Goal: Task Accomplishment & Management: Manage account settings

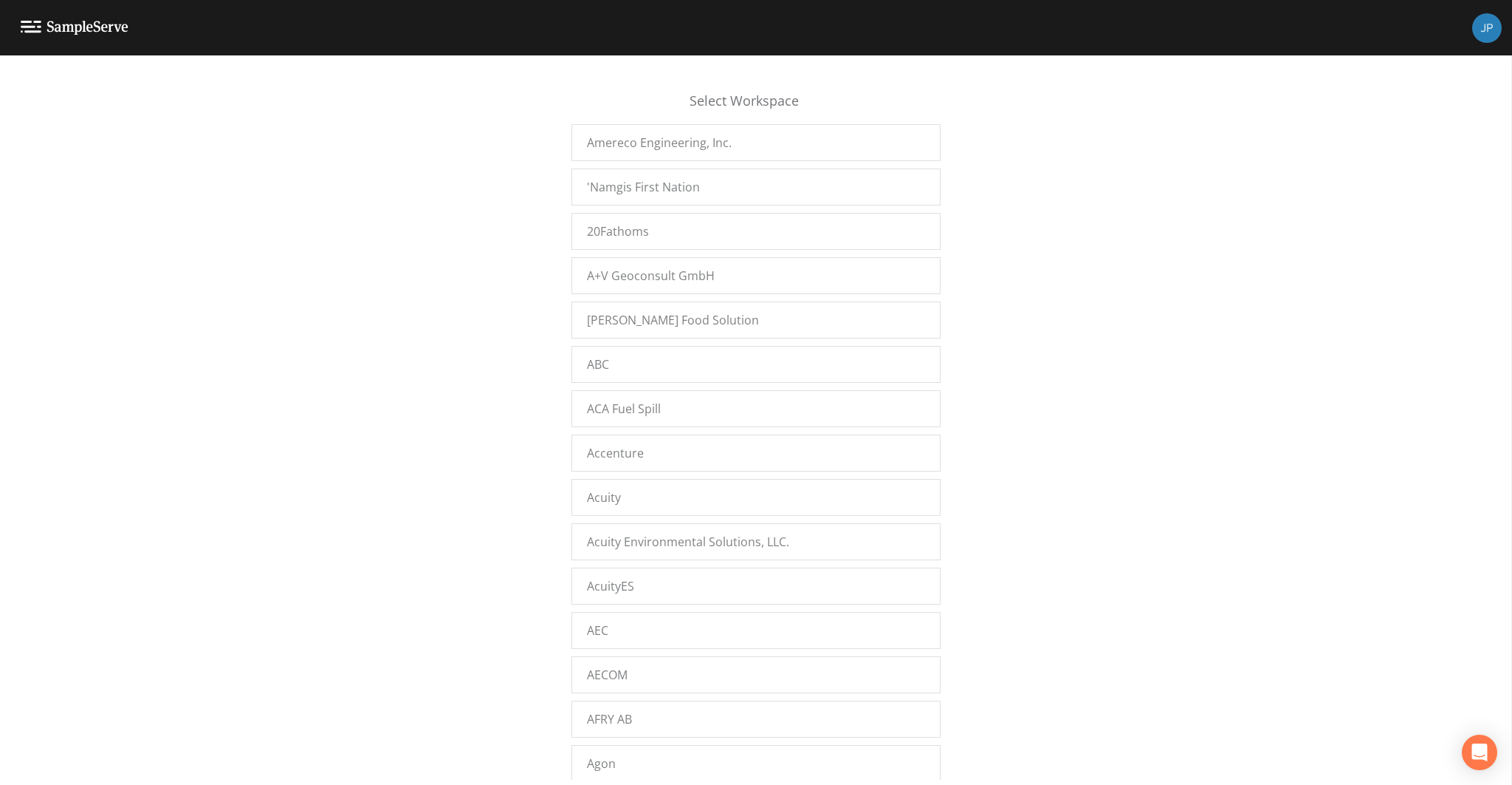
scroll to position [11254, 0]
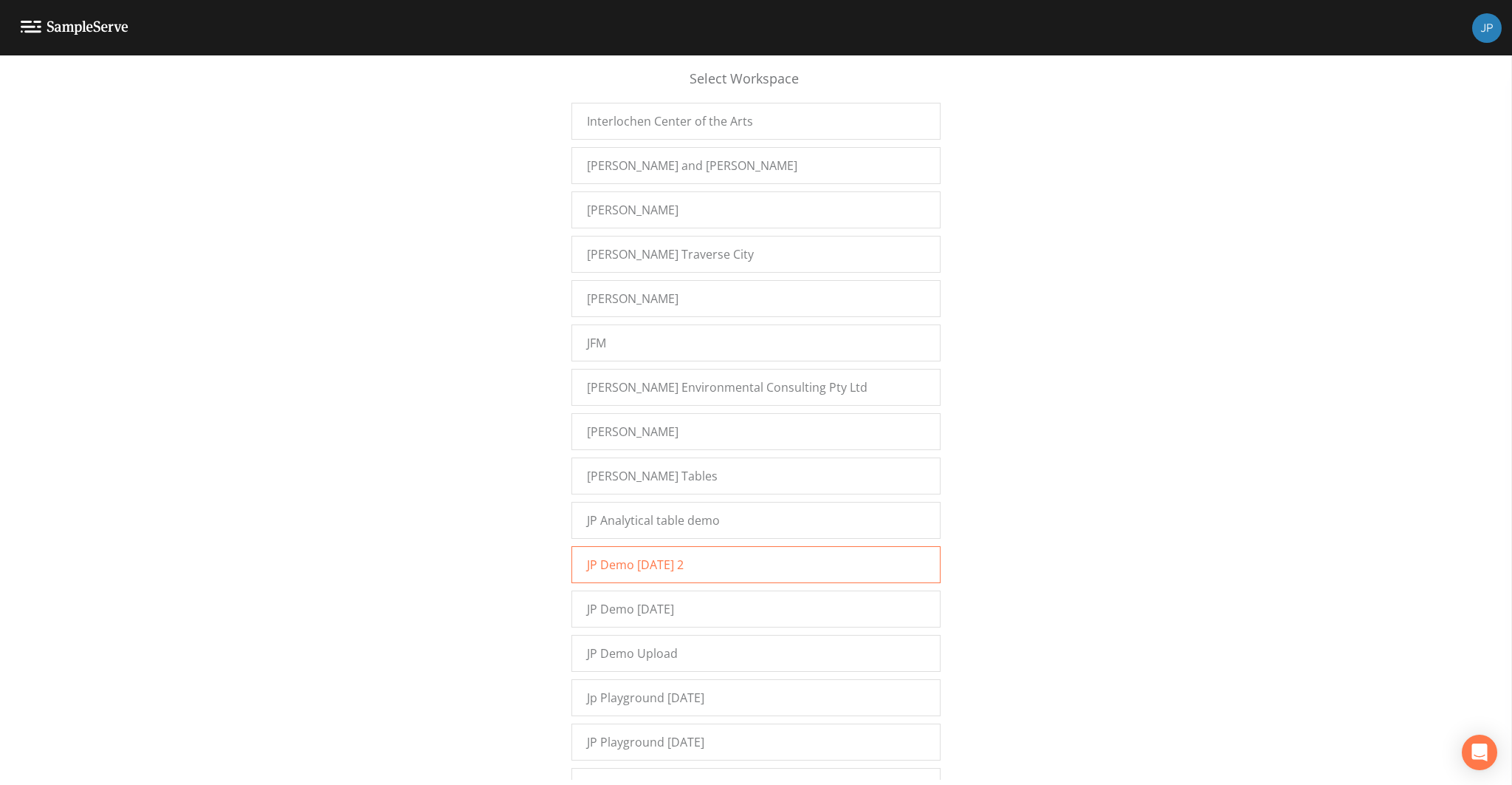
click at [706, 546] on div "JP Demo [DATE] 2" at bounding box center [756, 564] width 369 height 37
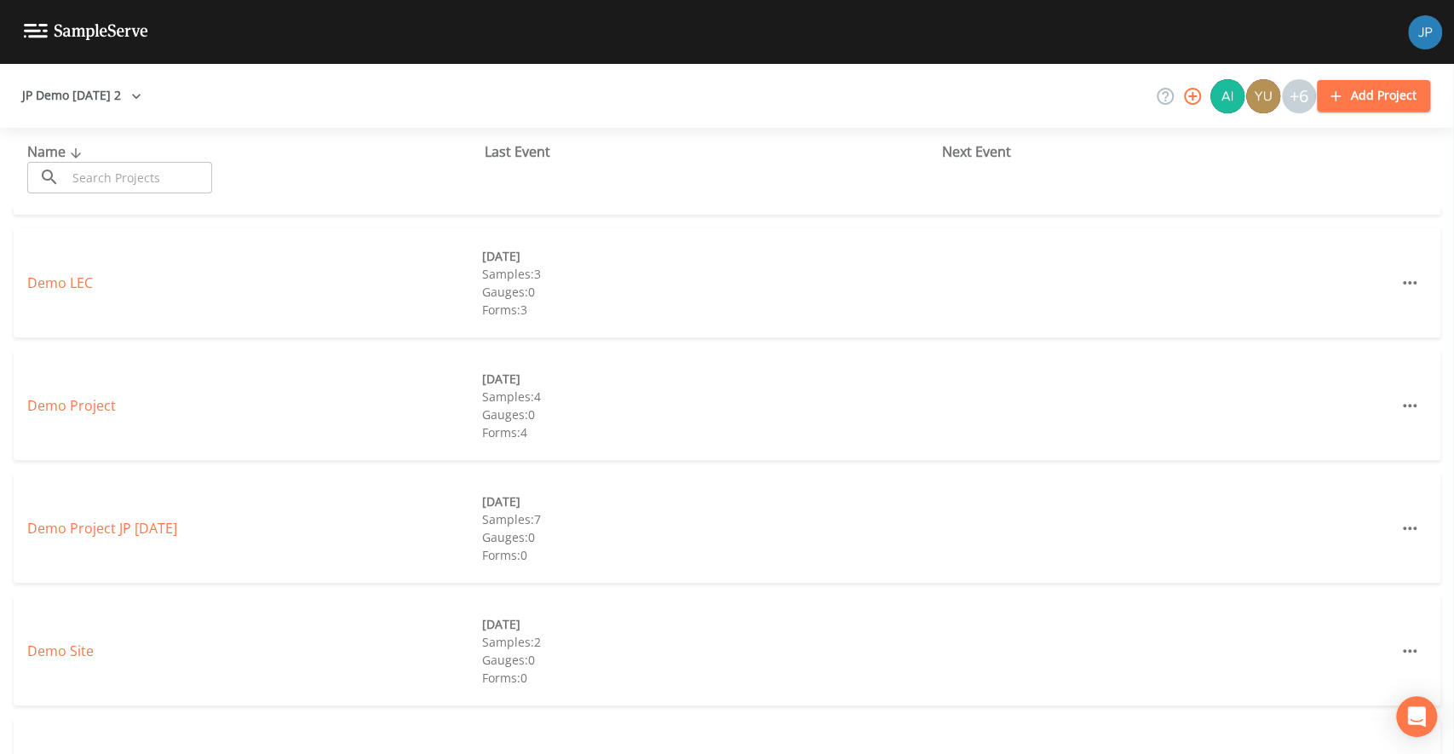
scroll to position [354, 0]
click at [89, 407] on div "Demo Project" at bounding box center [254, 398] width 455 height 20
click at [100, 388] on link "Demo Project" at bounding box center [71, 397] width 89 height 19
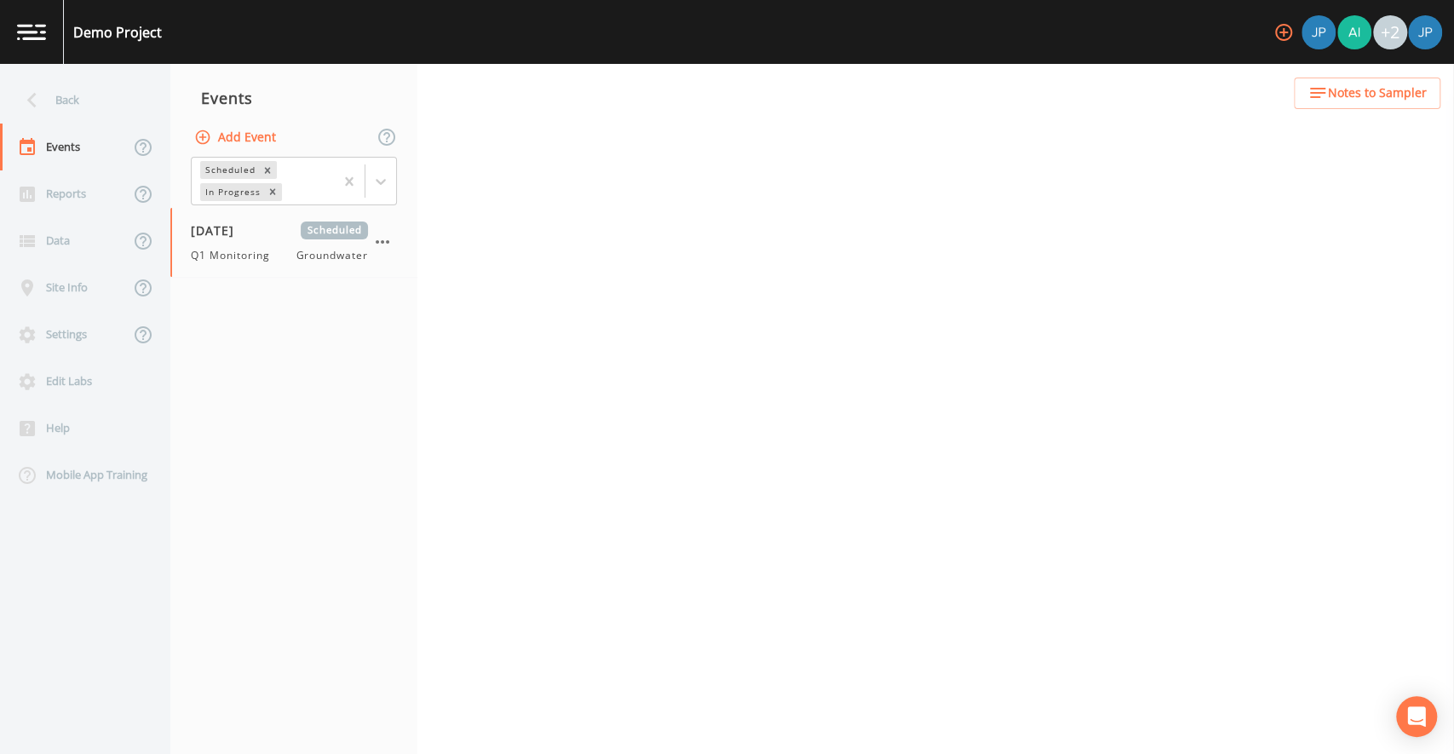
click at [261, 296] on nav "Events Add Event Scheduled In Progress 01/15/2025 Scheduled Q1 Monitoring Groun…" at bounding box center [293, 409] width 247 height 690
click at [266, 267] on div "01/15/2025 Scheduled Q1 Monitoring Groundwater" at bounding box center [293, 242] width 247 height 69
select select "0b1af911-289b-4d7b-9fdf-156f6d27a2cf"
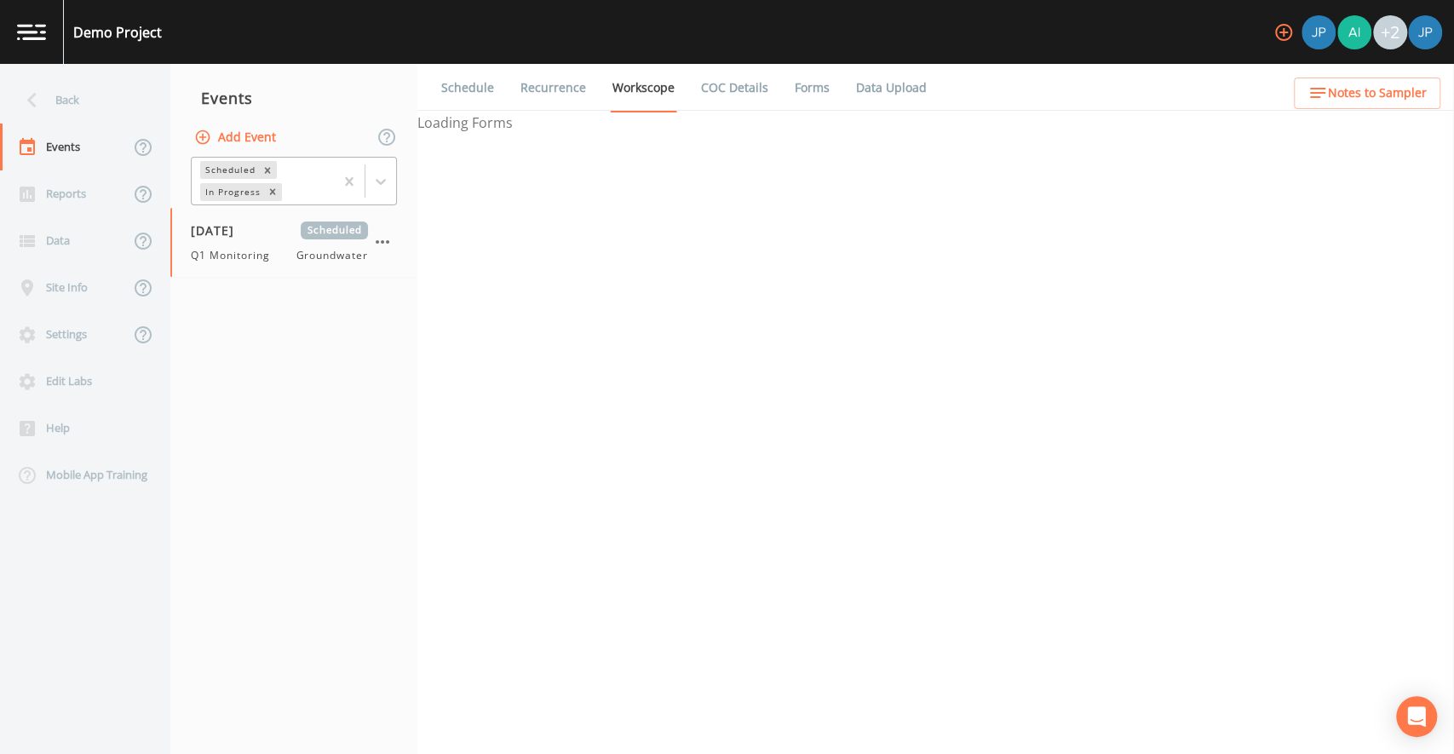
select select "0b1af911-289b-4d7b-9fdf-156f6d27a2cf"
select select "4c40d557-7ad8-4938-adce-22fe615c2936"
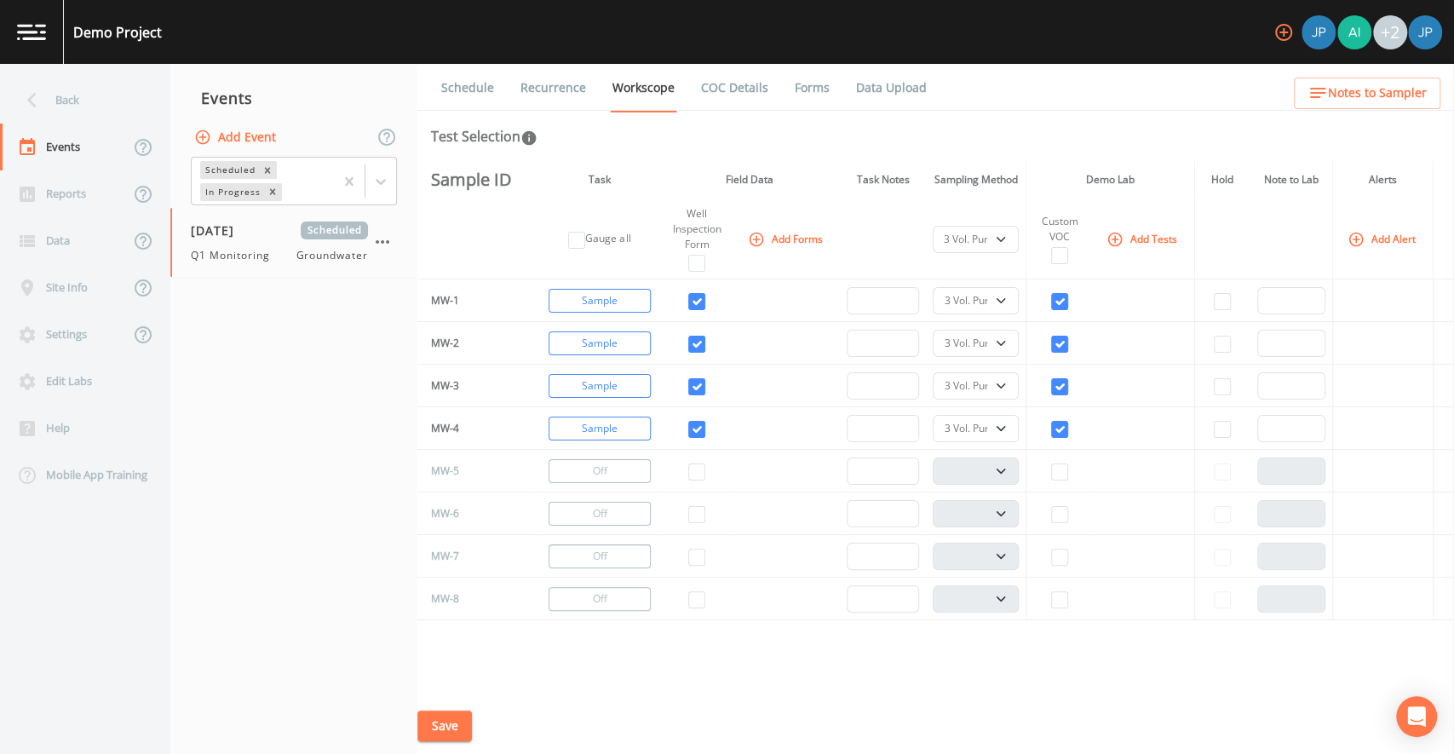
click at [256, 140] on button "Add Event" at bounding box center [237, 138] width 92 height 32
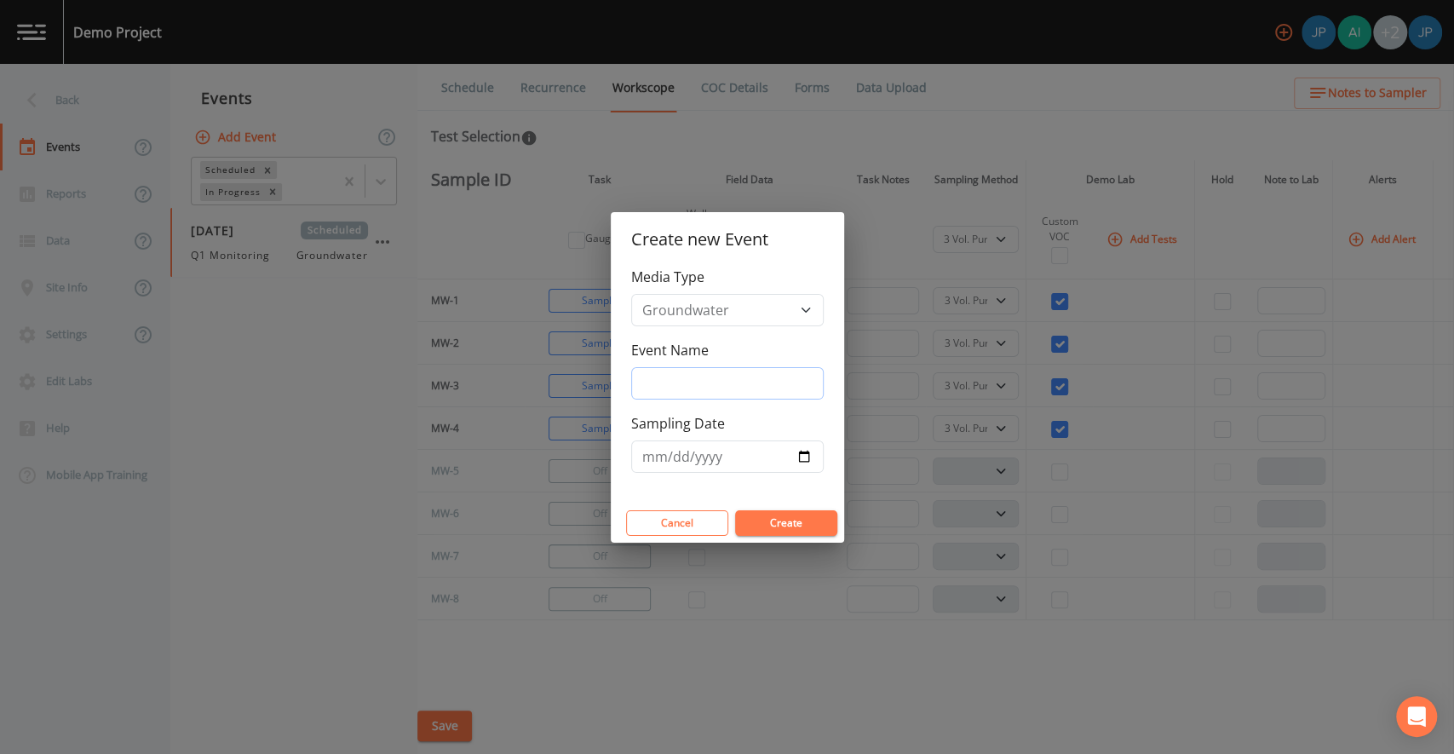
click at [701, 397] on input "Event Name" at bounding box center [727, 383] width 192 height 32
drag, startPoint x: 677, startPoint y: 388, endPoint x: 632, endPoint y: 384, distance: 45.3
click at [633, 384] on input "Recur 1" at bounding box center [727, 383] width 192 height 32
type input "[DATE]"
click at [646, 418] on label "Sampling Date" at bounding box center [678, 423] width 94 height 20
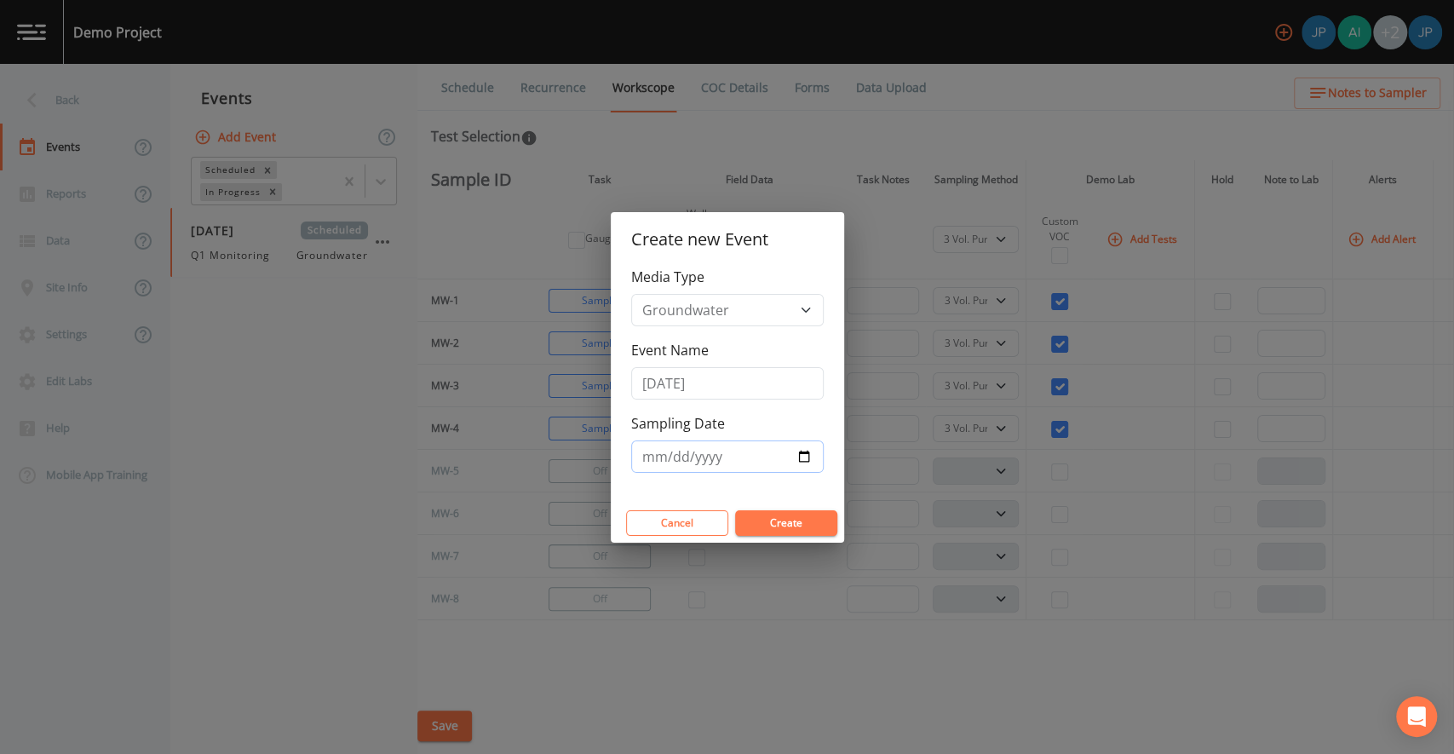
click at [646, 440] on input "Sampling Date" at bounding box center [727, 456] width 192 height 32
click at [798, 456] on input "Sampling Date" at bounding box center [727, 456] width 192 height 32
type input "2025-08-20"
click at [785, 528] on button "Create" at bounding box center [786, 523] width 102 height 26
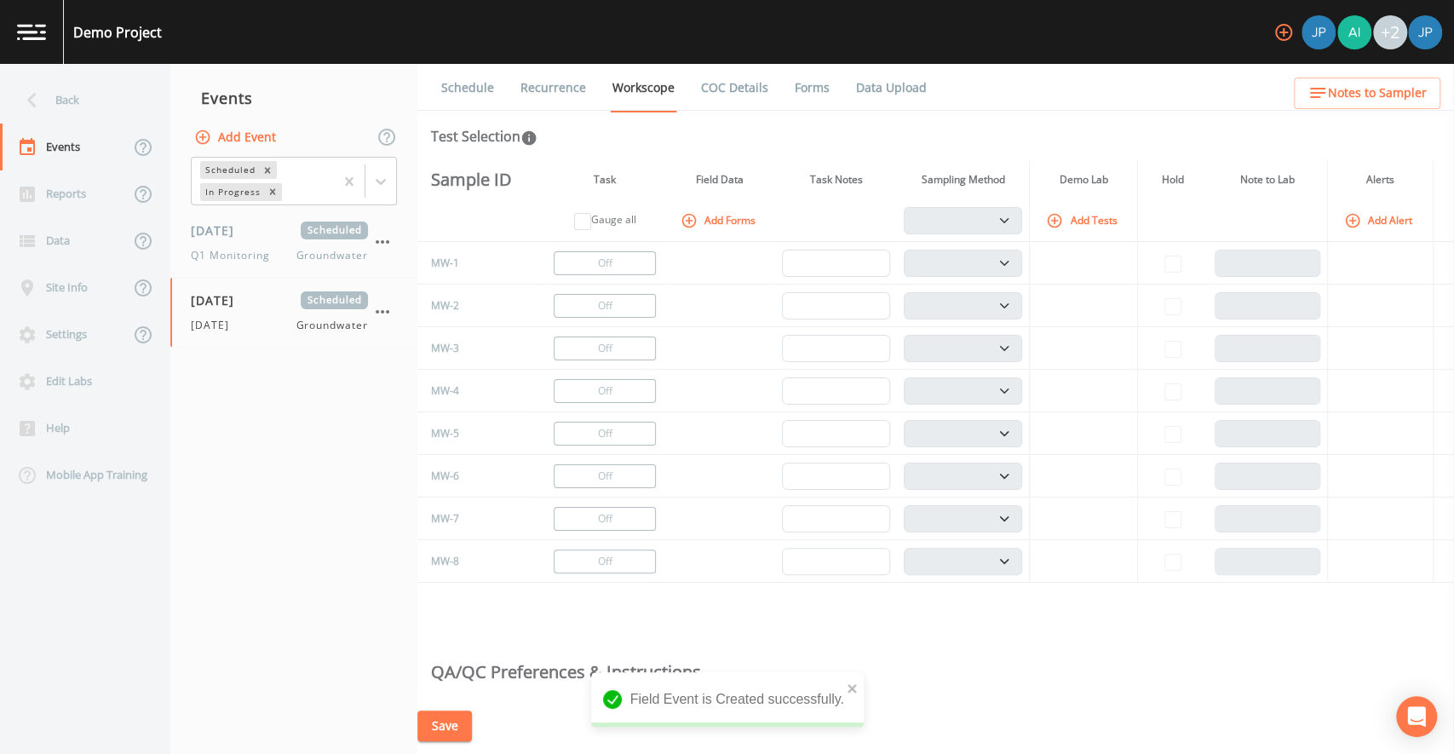
click at [643, 169] on th "Task" at bounding box center [605, 179] width 120 height 39
click at [662, 161] on th "Task" at bounding box center [605, 179] width 120 height 39
click at [659, 170] on th "Task" at bounding box center [605, 179] width 120 height 39
click at [1106, 221] on button "Add Tests" at bounding box center [1083, 220] width 81 height 28
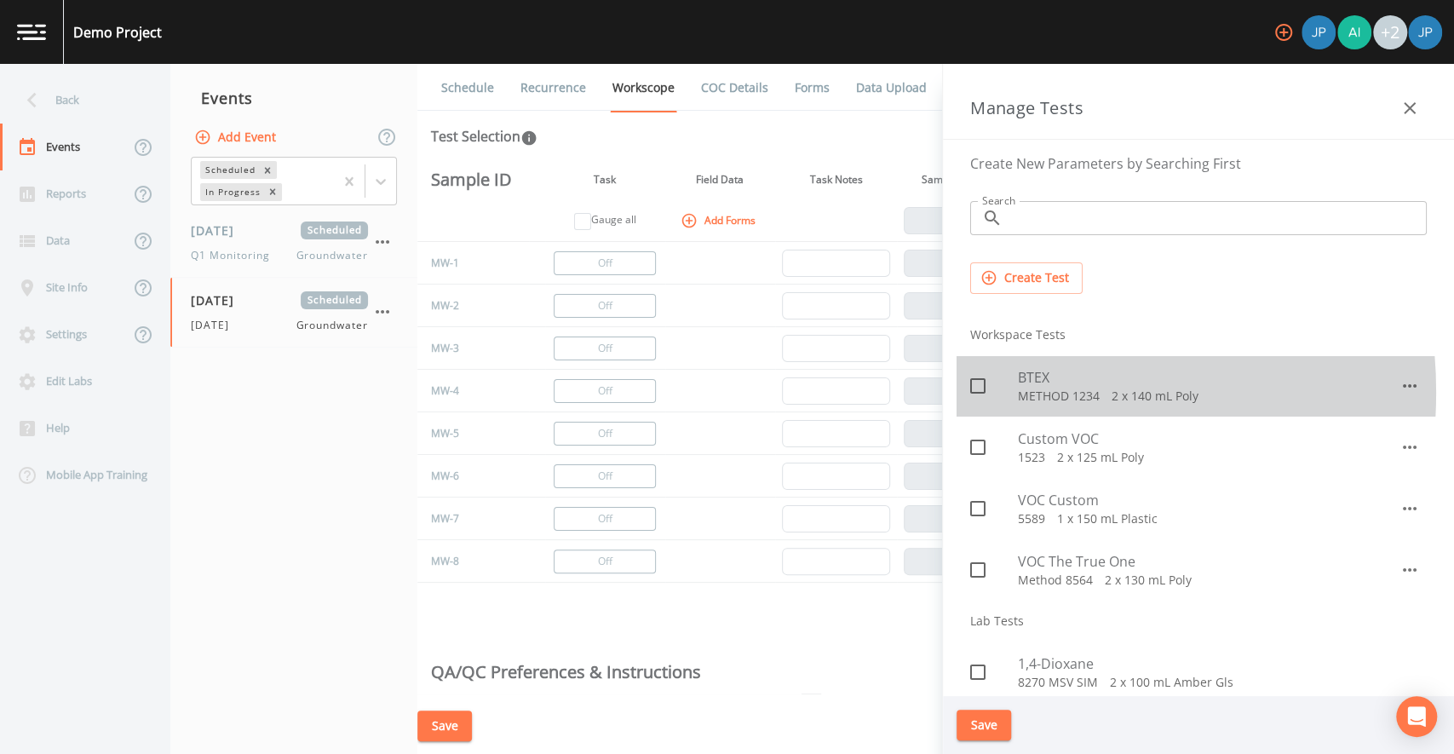
click at [986, 391] on icon at bounding box center [978, 386] width 20 height 20
checkbox input "true"
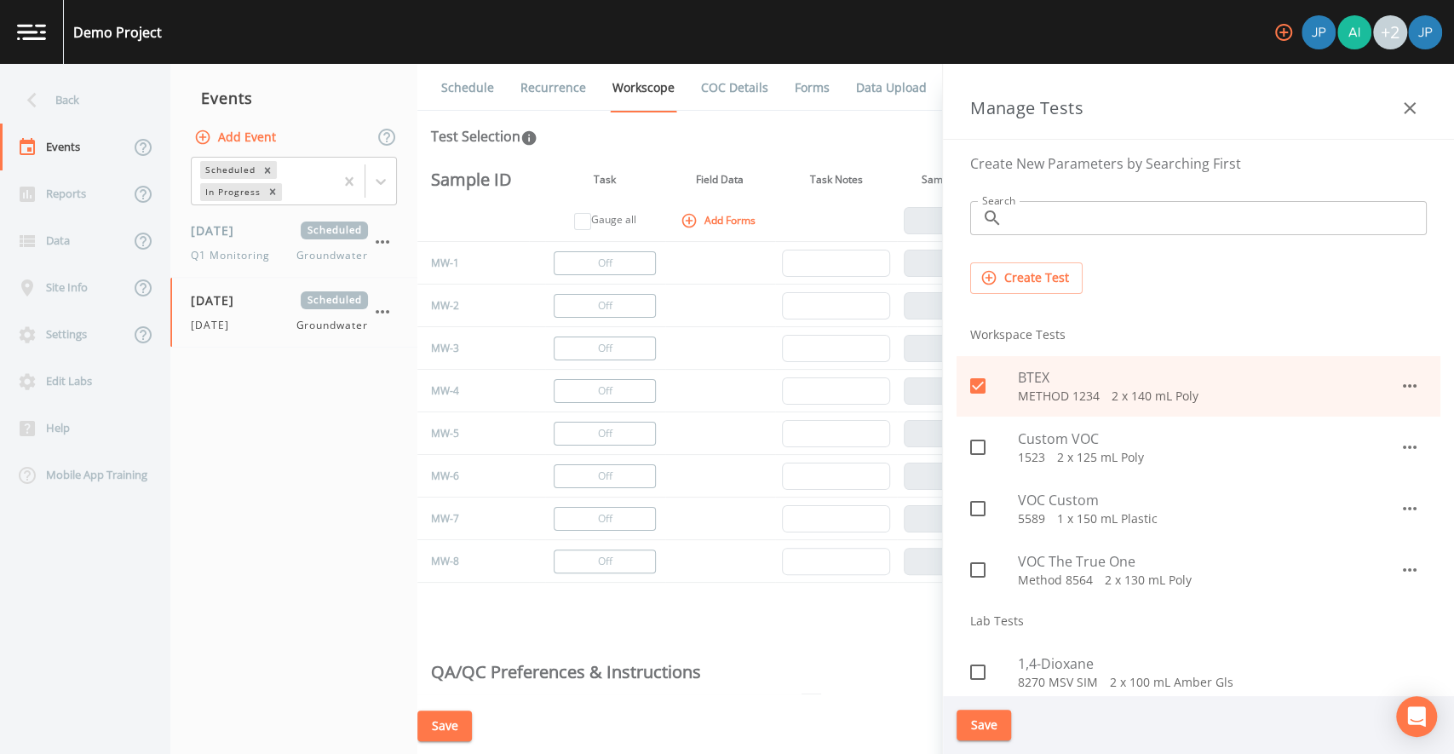
click at [983, 444] on icon at bounding box center [977, 446] width 15 height 15
checkbox input "true"
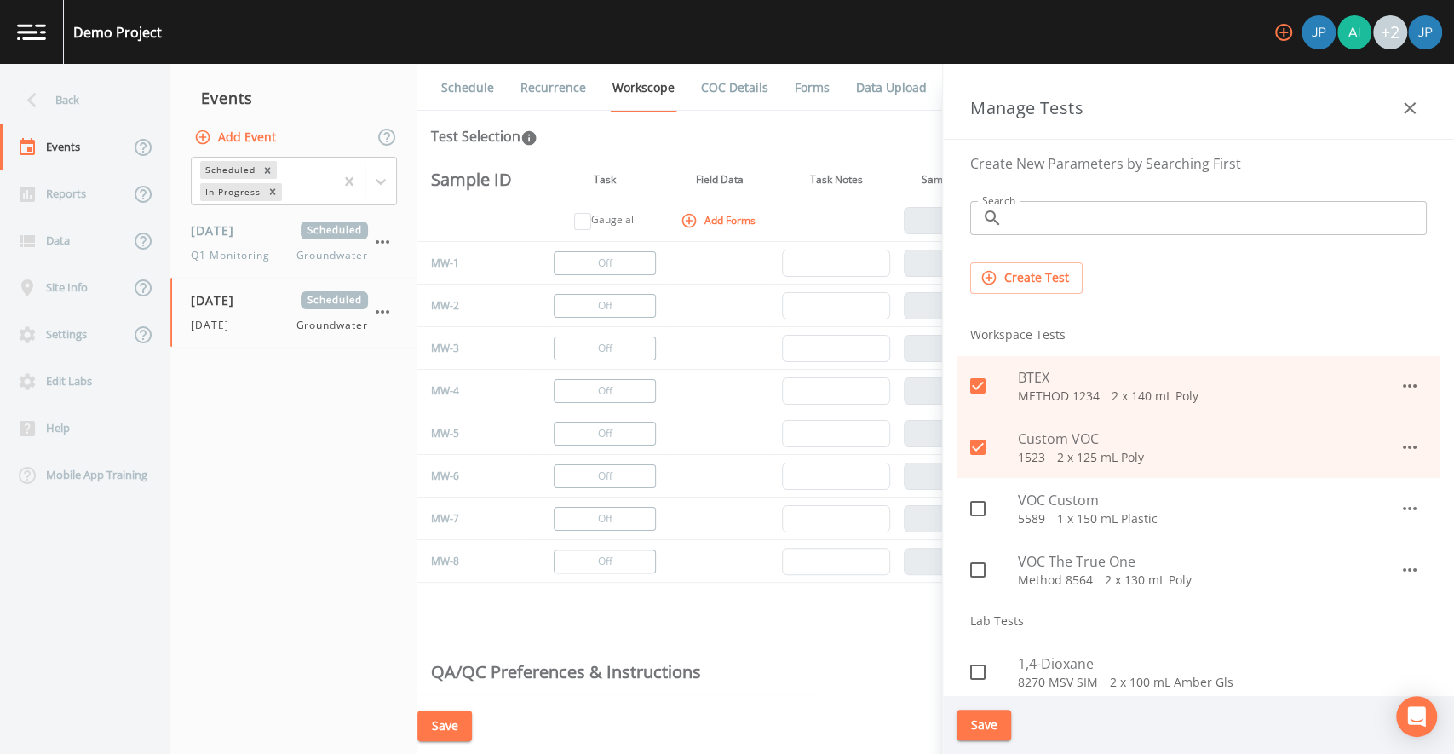
click at [981, 726] on button "Save" at bounding box center [983, 725] width 55 height 32
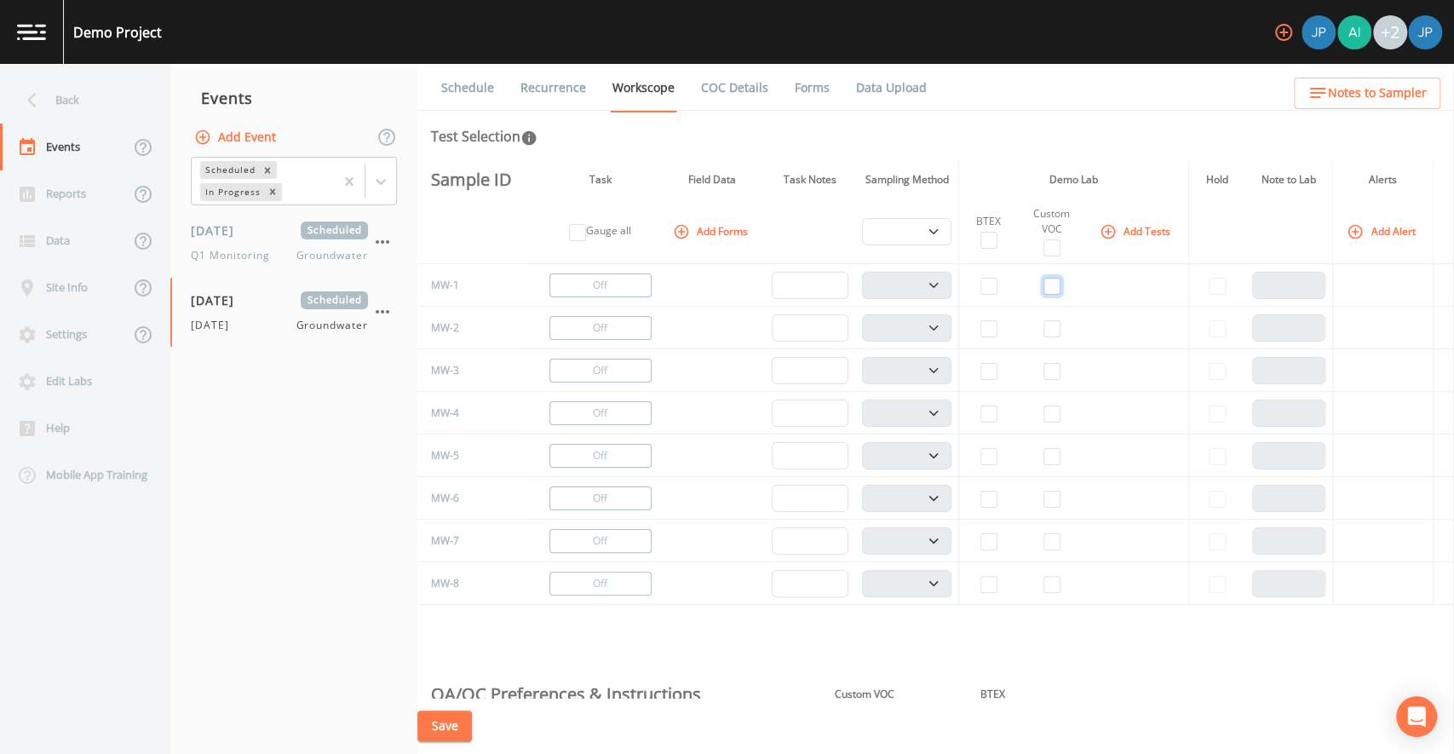
click at [1047, 280] on input "checkbox" at bounding box center [1051, 286] width 17 height 17
checkbox input "true"
select select "132d7689-3bb8-465b-98a9-744e7d509d8d"
click at [980, 284] on input "checkbox" at bounding box center [988, 286] width 17 height 17
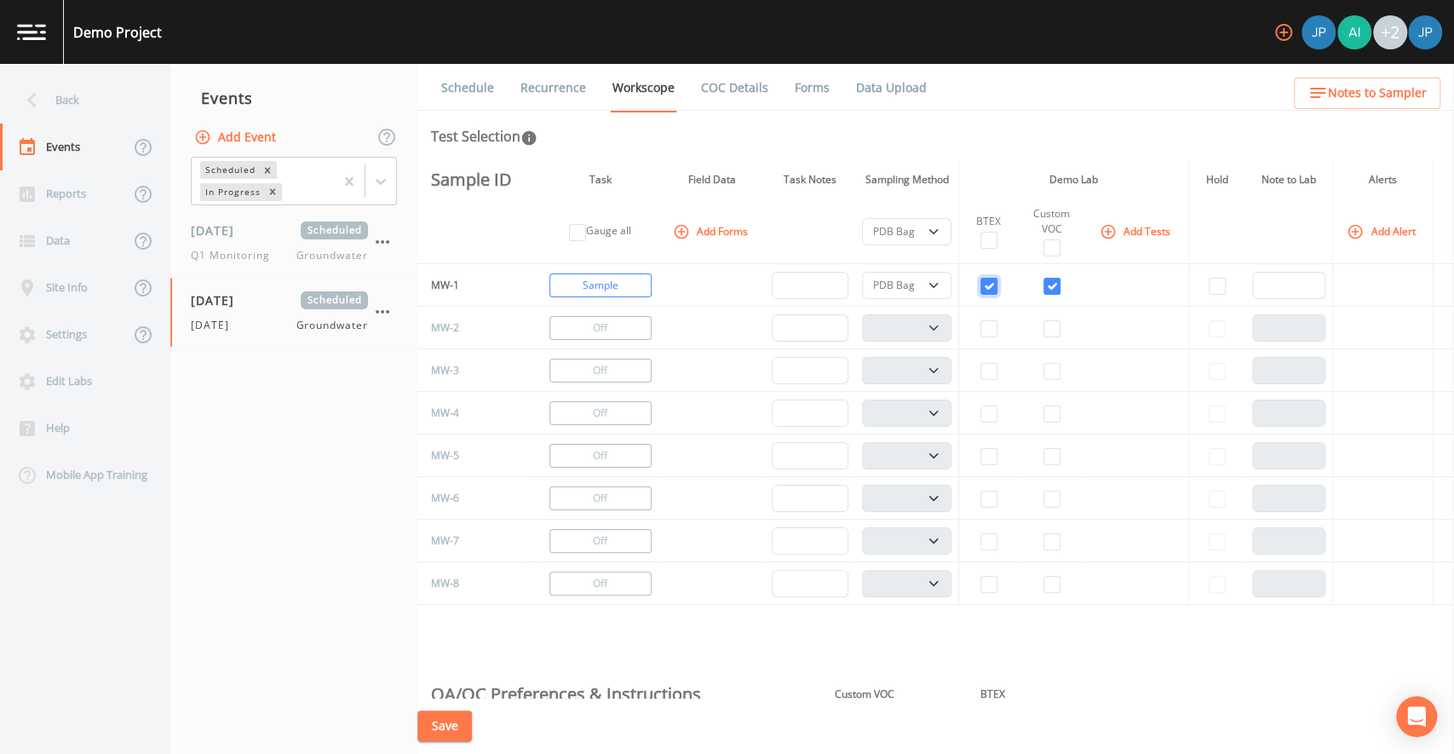
checkbox input "true"
click at [981, 324] on input "checkbox" at bounding box center [988, 328] width 17 height 17
checkbox input "true"
select select "132d7689-3bb8-465b-98a9-744e7d509d8d"
click at [1044, 325] on input "checkbox" at bounding box center [1051, 328] width 17 height 17
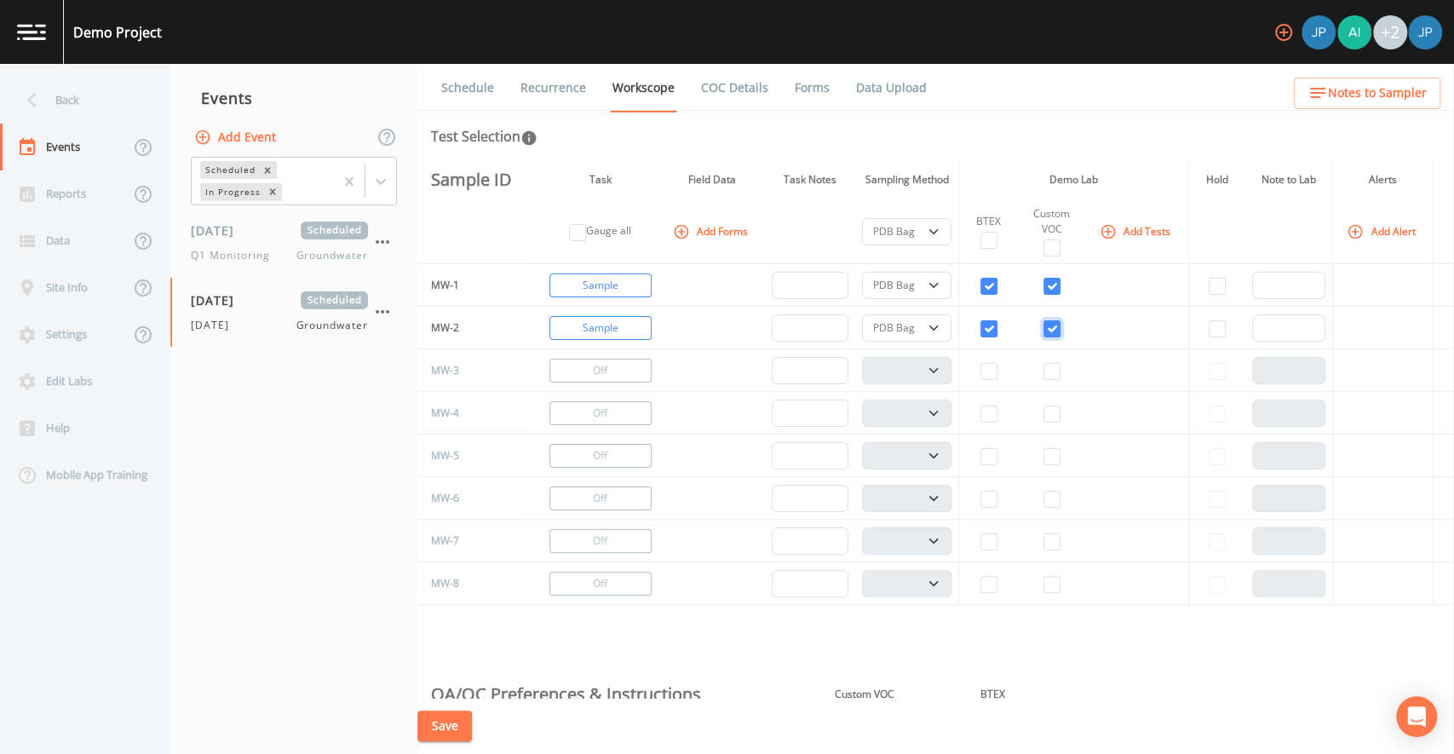
checkbox input "true"
click at [868, 329] on select "PDB Bag Grab Low Flow 3 Vol. Purge" at bounding box center [906, 327] width 89 height 27
select select "4f082be6-97a7-4f70-a81f-c26a4e896ad7"
select select
click at [739, 319] on td at bounding box center [712, 328] width 106 height 43
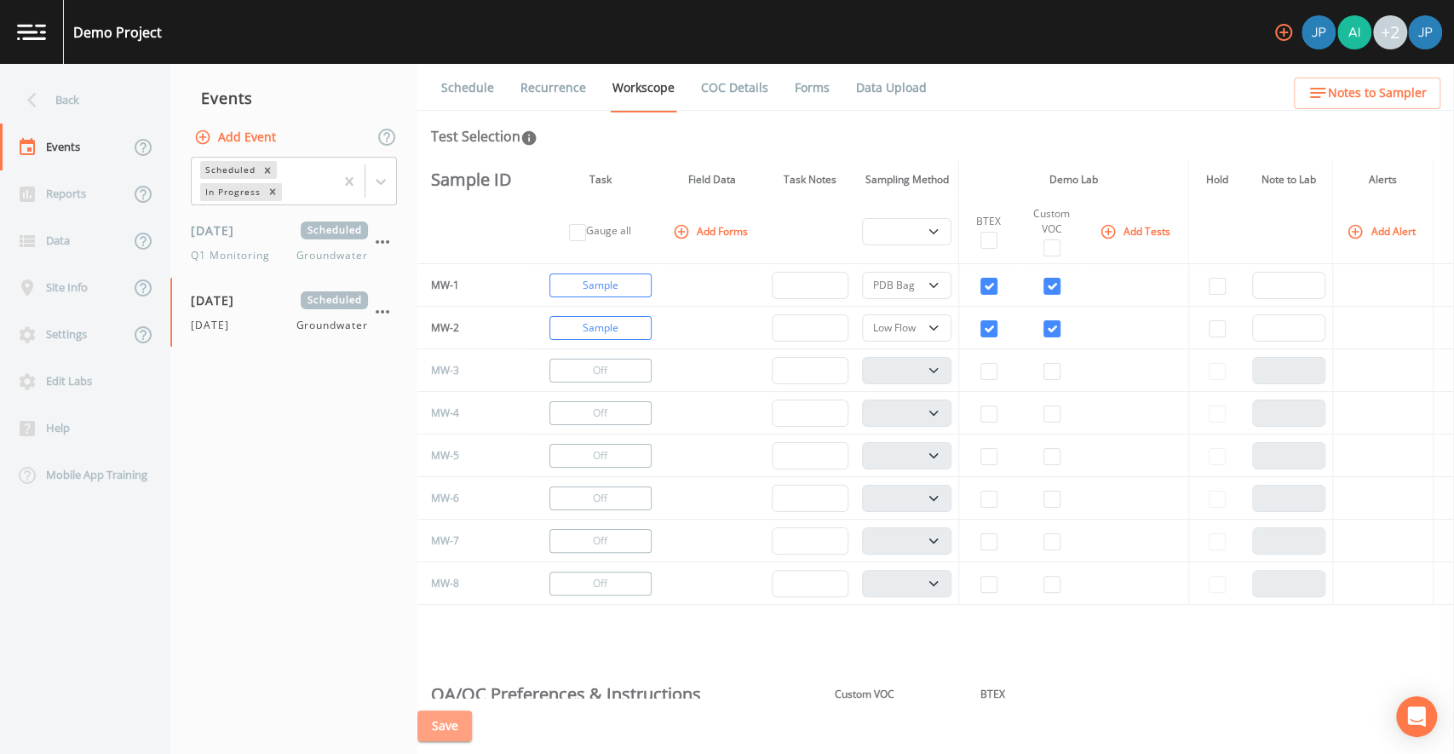
click at [450, 724] on button "Save" at bounding box center [444, 726] width 55 height 32
click at [561, 90] on link "Recurrence" at bounding box center [553, 88] width 71 height 48
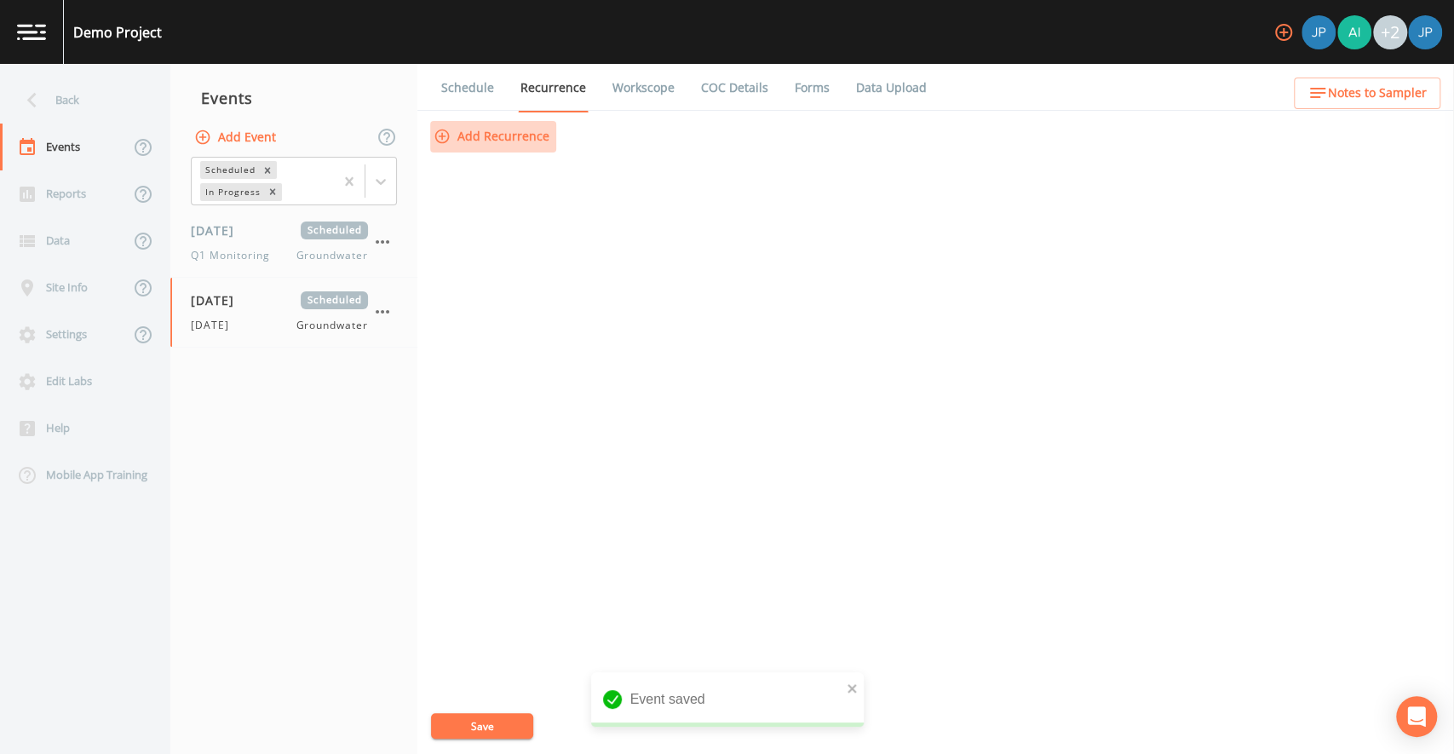
click at [526, 137] on button "Add Recurrence" at bounding box center [493, 137] width 126 height 32
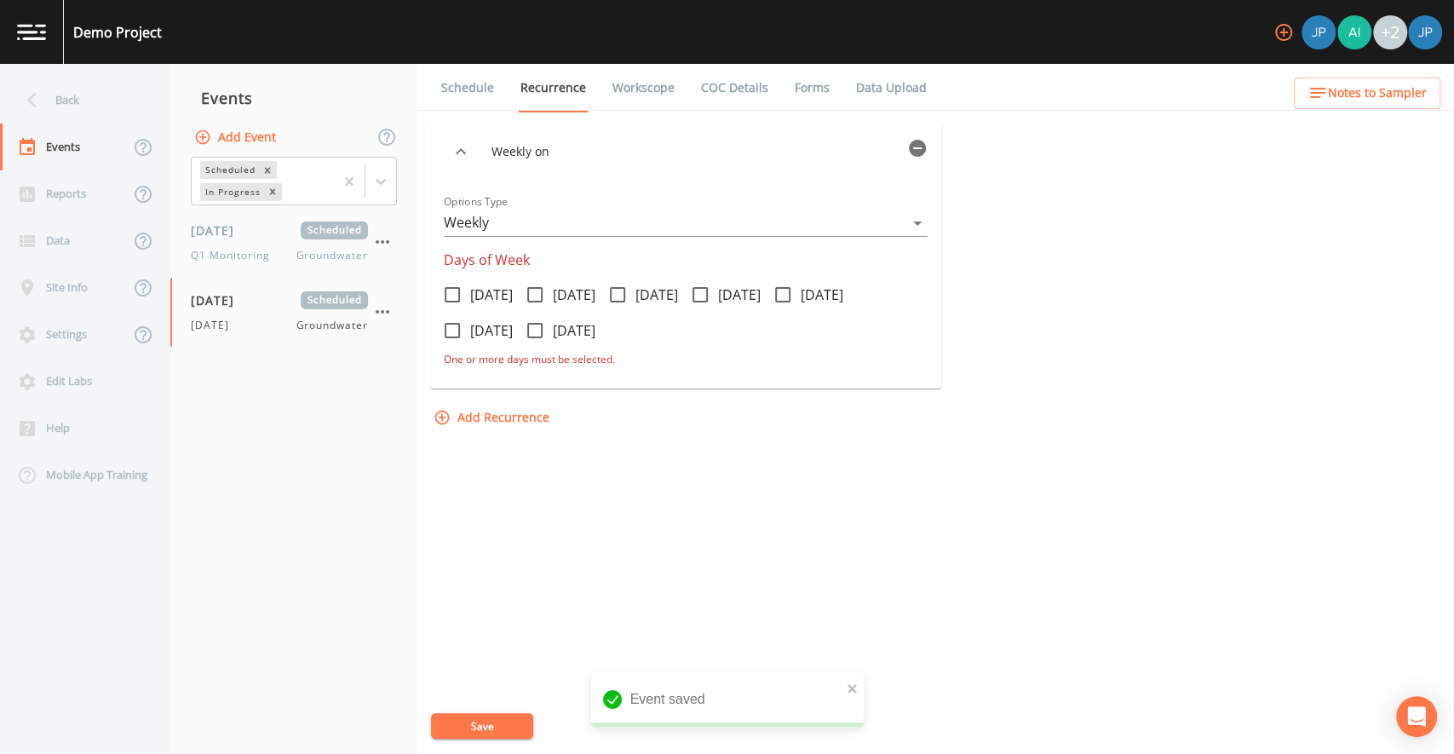
click at [450, 298] on icon at bounding box center [452, 294] width 20 height 20
click at [450, 294] on input "[DATE]" at bounding box center [442, 285] width 17 height 17
checkbox input "true"
click at [480, 722] on button "Save" at bounding box center [482, 726] width 102 height 26
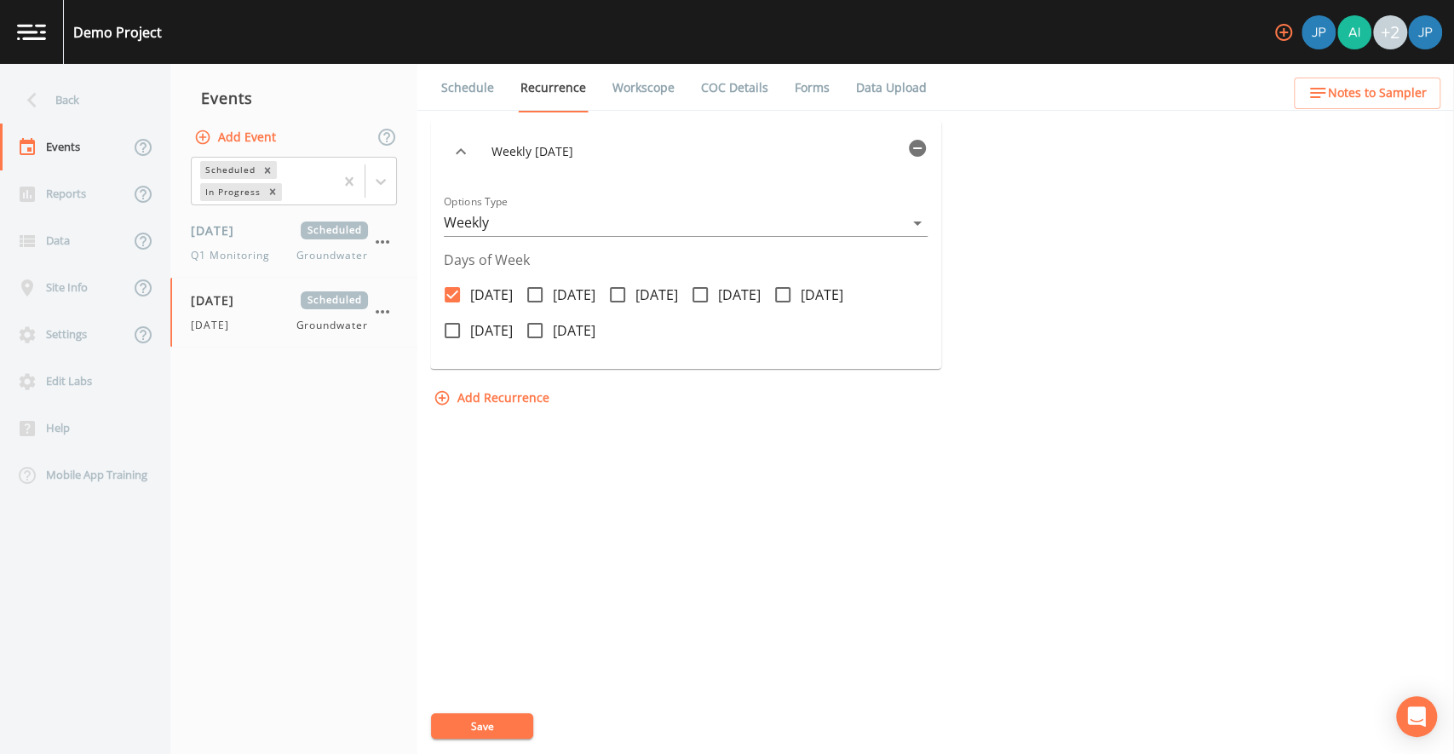
click at [596, 433] on div "Weekly on Monday Options Type Weekly WEEKLY Days of Week Monday Tuesday Wednesd…" at bounding box center [935, 437] width 1011 height 633
click at [370, 423] on nav "Events Add Event Scheduled In Progress 01/15/2025 Scheduled Q1 Monitoring Groun…" at bounding box center [293, 409] width 247 height 690
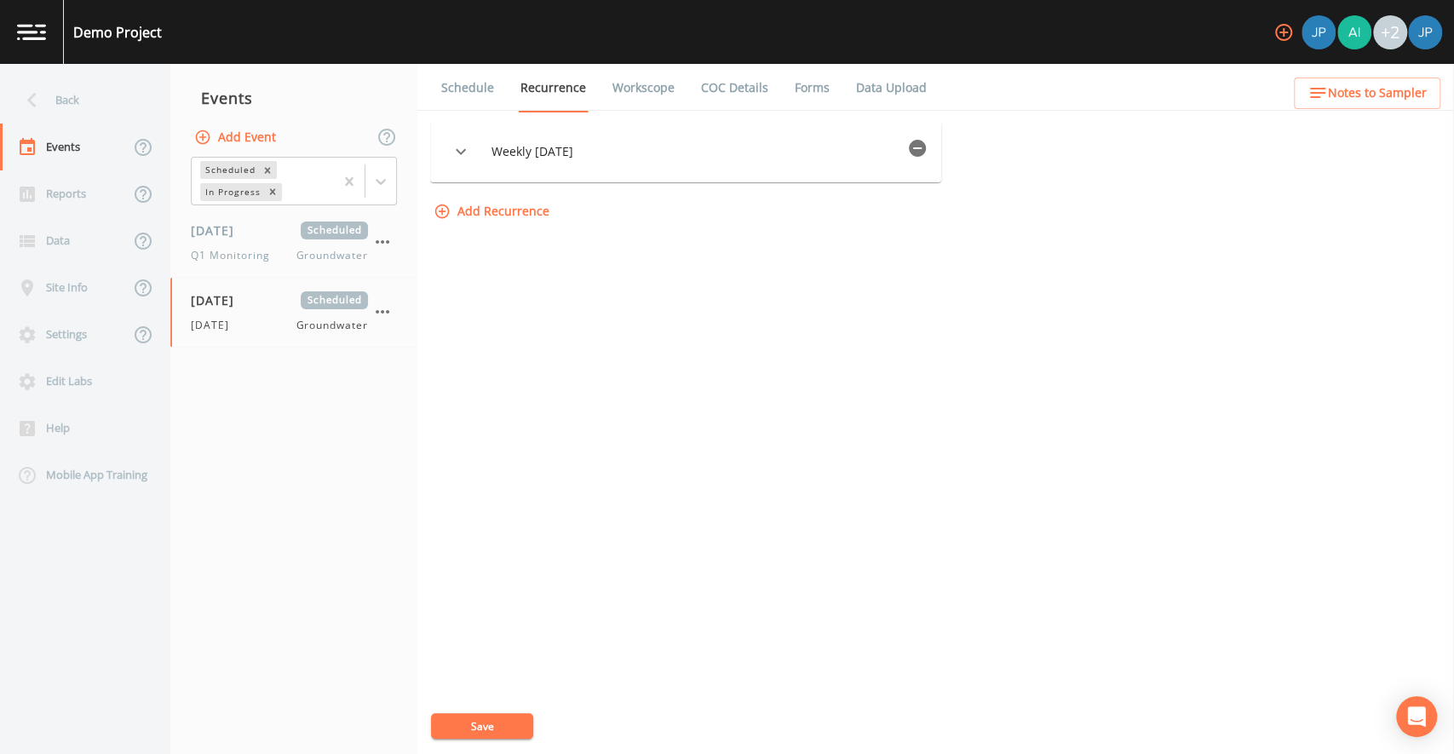
click at [616, 90] on link "Workscope" at bounding box center [643, 88] width 67 height 48
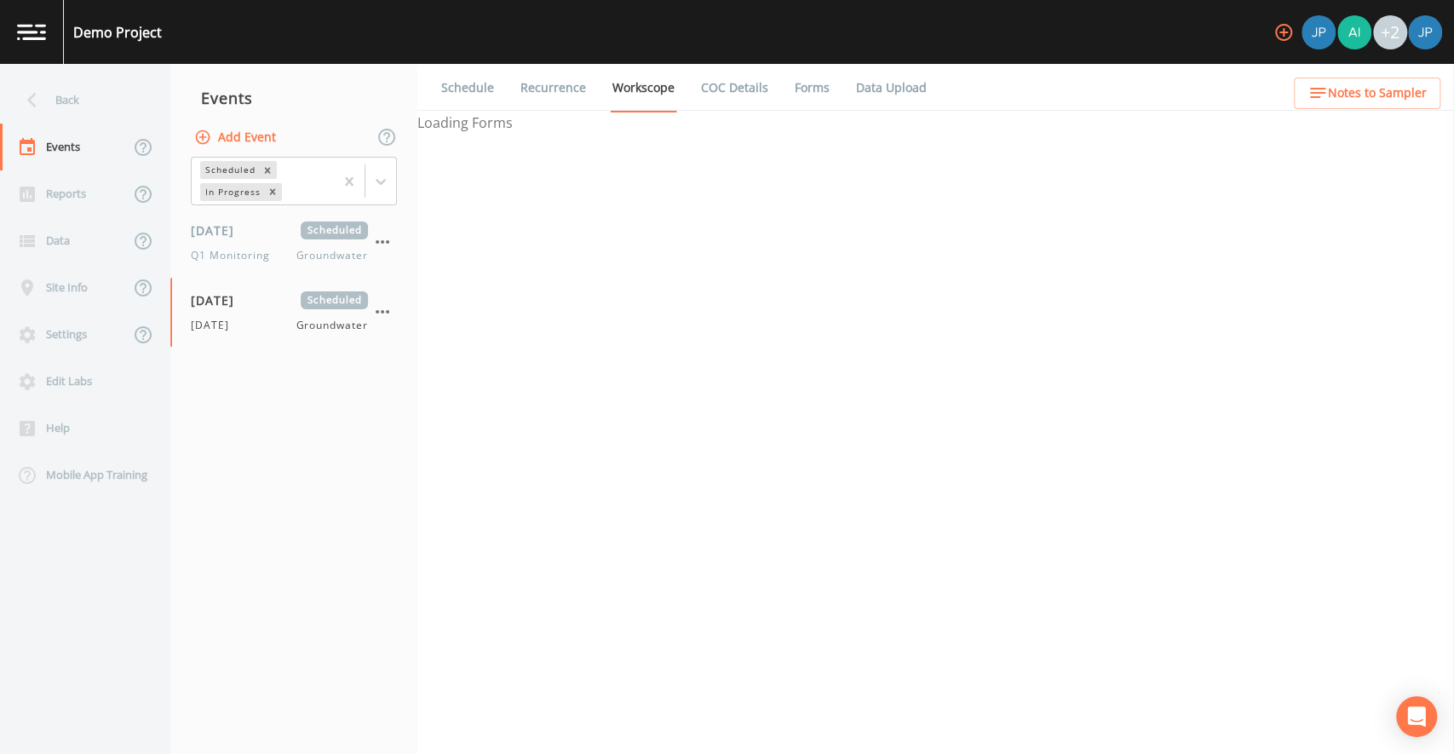
select select "132d7689-3bb8-465b-98a9-744e7d509d8d"
select select "4f082be6-97a7-4f70-a81f-c26a4e896ad7"
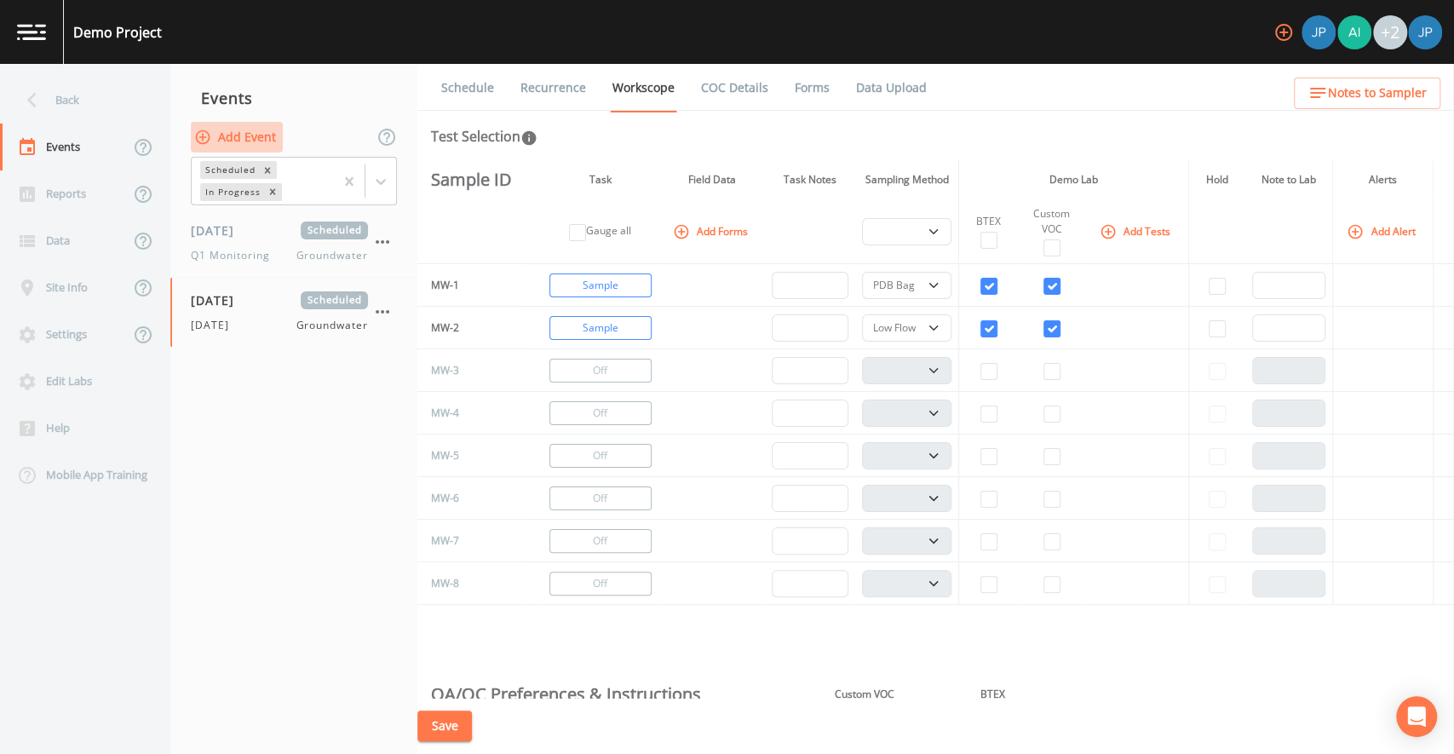
click at [258, 140] on button "Add Event" at bounding box center [237, 138] width 92 height 32
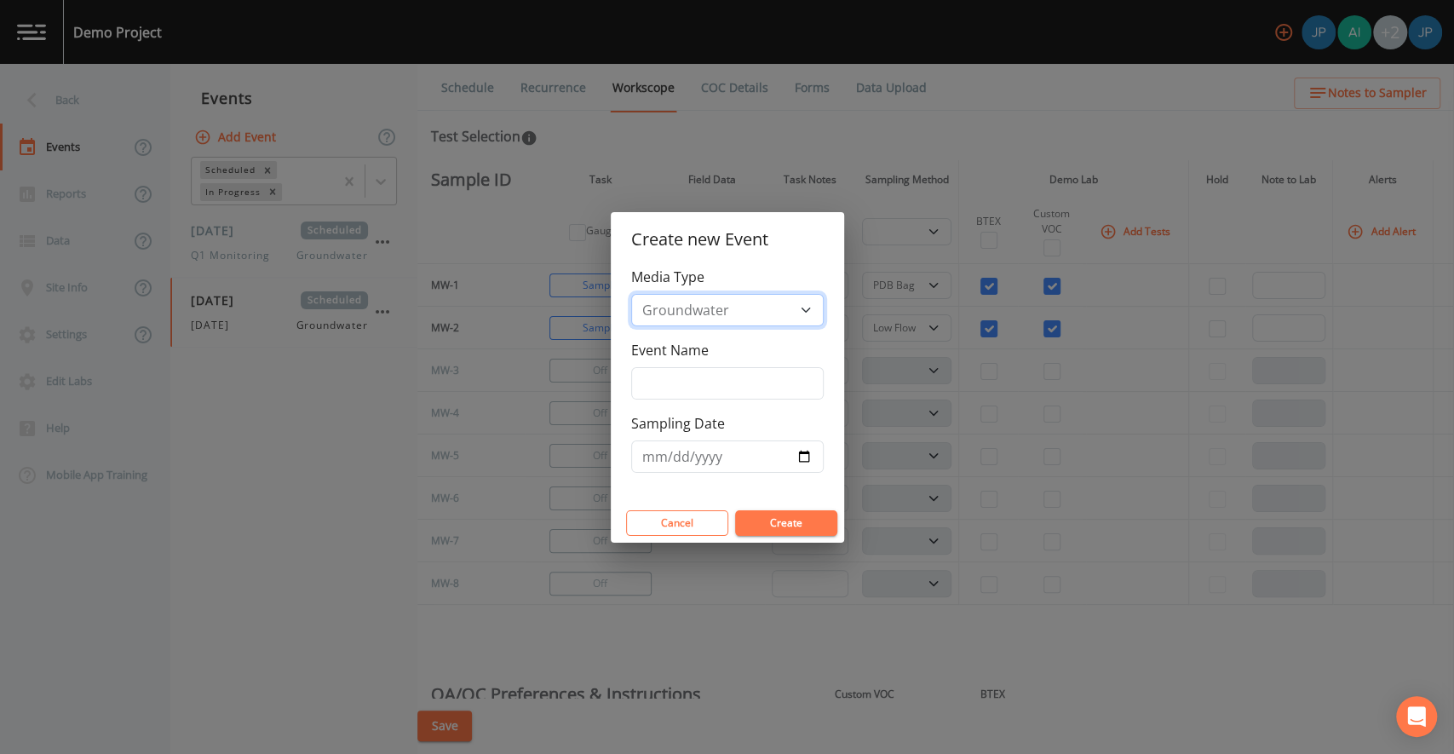
click at [792, 306] on select "Groundwater Soil Soil Vapor" at bounding box center [727, 310] width 192 height 32
click at [727, 384] on input "Event Name" at bounding box center [727, 383] width 192 height 32
click at [703, 390] on input "Event" at bounding box center [727, 383] width 192 height 32
click at [702, 387] on input "Event" at bounding box center [727, 383] width 192 height 32
drag, startPoint x: 694, startPoint y: 383, endPoint x: 540, endPoint y: 372, distance: 154.6
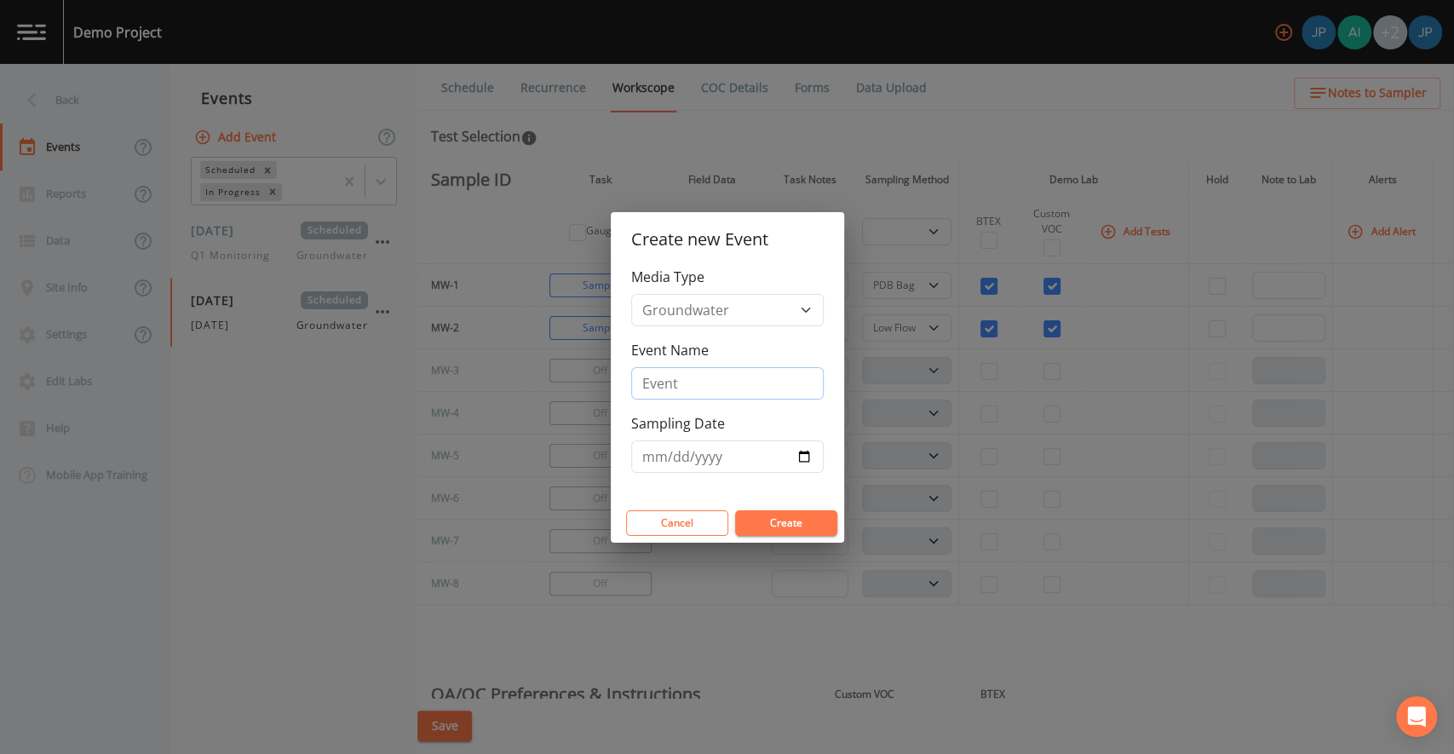
click at [540, 372] on div "Create new Event Media Type Groundwater Soil Soil Vapor Event Name Event Sampli…" at bounding box center [727, 377] width 1454 height 754
click at [653, 393] on input "Friday" at bounding box center [727, 383] width 192 height 32
click at [688, 383] on input "Friday" at bounding box center [727, 383] width 192 height 32
drag, startPoint x: 704, startPoint y: 384, endPoint x: 532, endPoint y: 369, distance: 171.9
click at [532, 369] on div "Create new Event Media Type Groundwater Soil Soil Vapor Event Name Friday Sampl…" at bounding box center [727, 377] width 1454 height 754
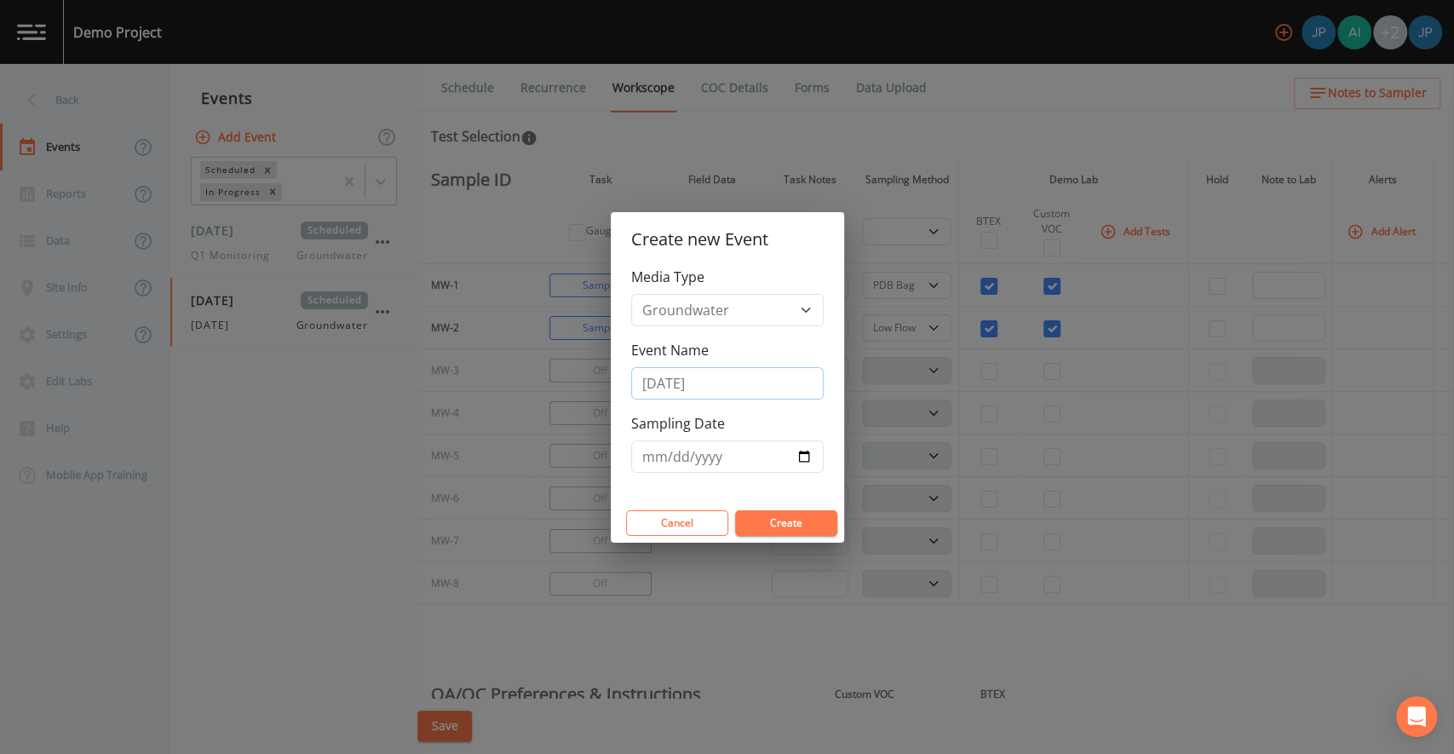
type input "Thursday"
click at [659, 407] on div "Media Type Groundwater Soil Soil Vapor Event Name Thursday Sampling Date" at bounding box center [727, 385] width 233 height 237
click at [805, 456] on input "Sampling Date" at bounding box center [727, 456] width 192 height 32
type input "2025-08-21"
click at [765, 483] on div "Media Type Groundwater Soil Soil Vapor Event Name Thursday Sampling Date 2025-0…" at bounding box center [727, 385] width 233 height 237
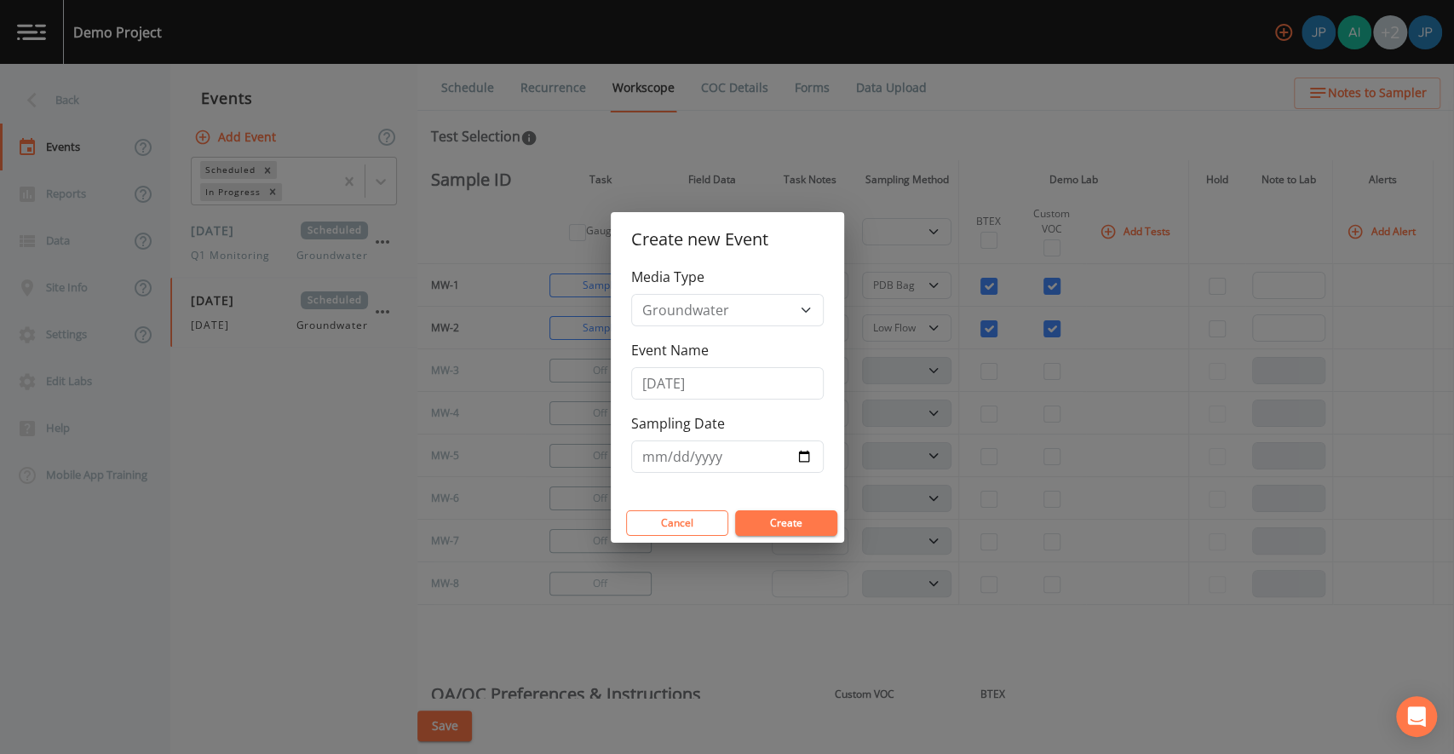
click at [773, 520] on button "Create" at bounding box center [786, 523] width 102 height 26
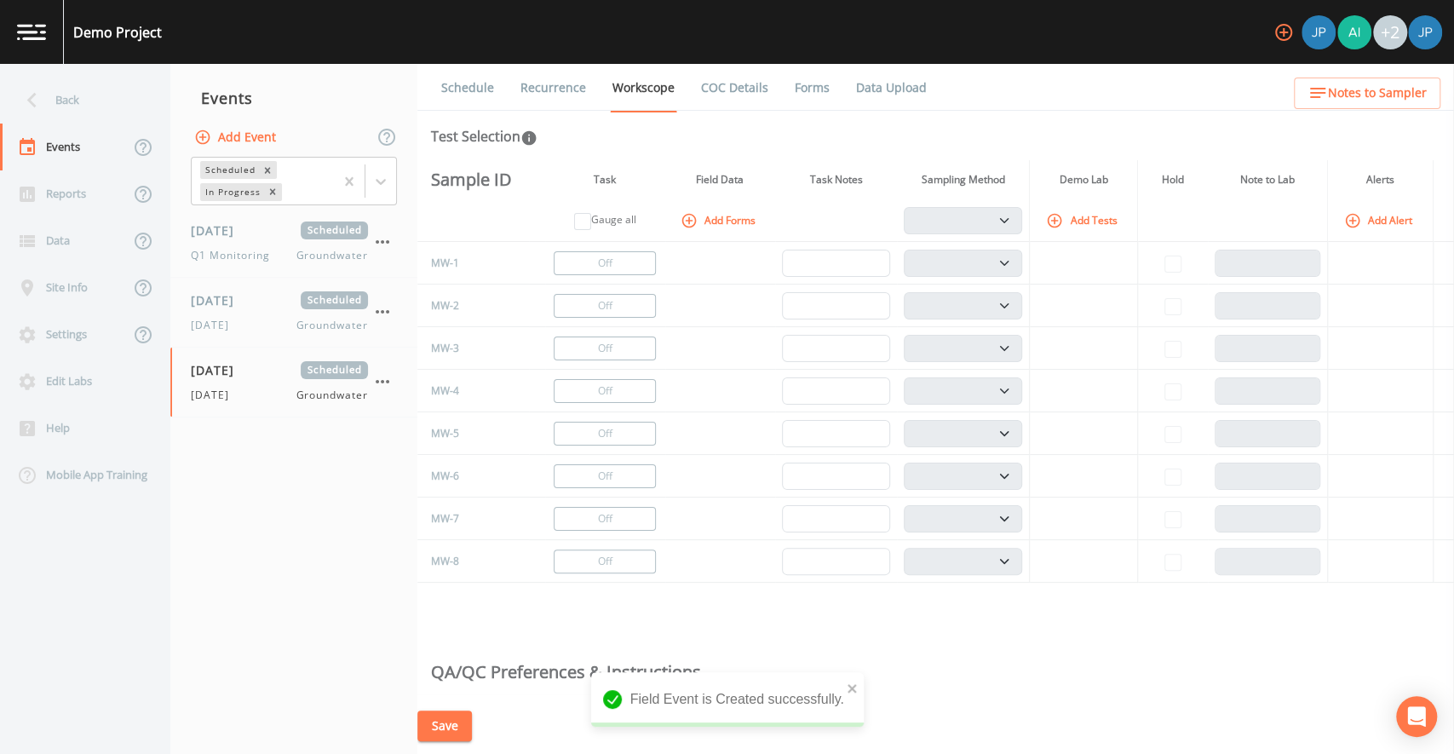
click at [1064, 223] on button "Add Tests" at bounding box center [1083, 220] width 81 height 28
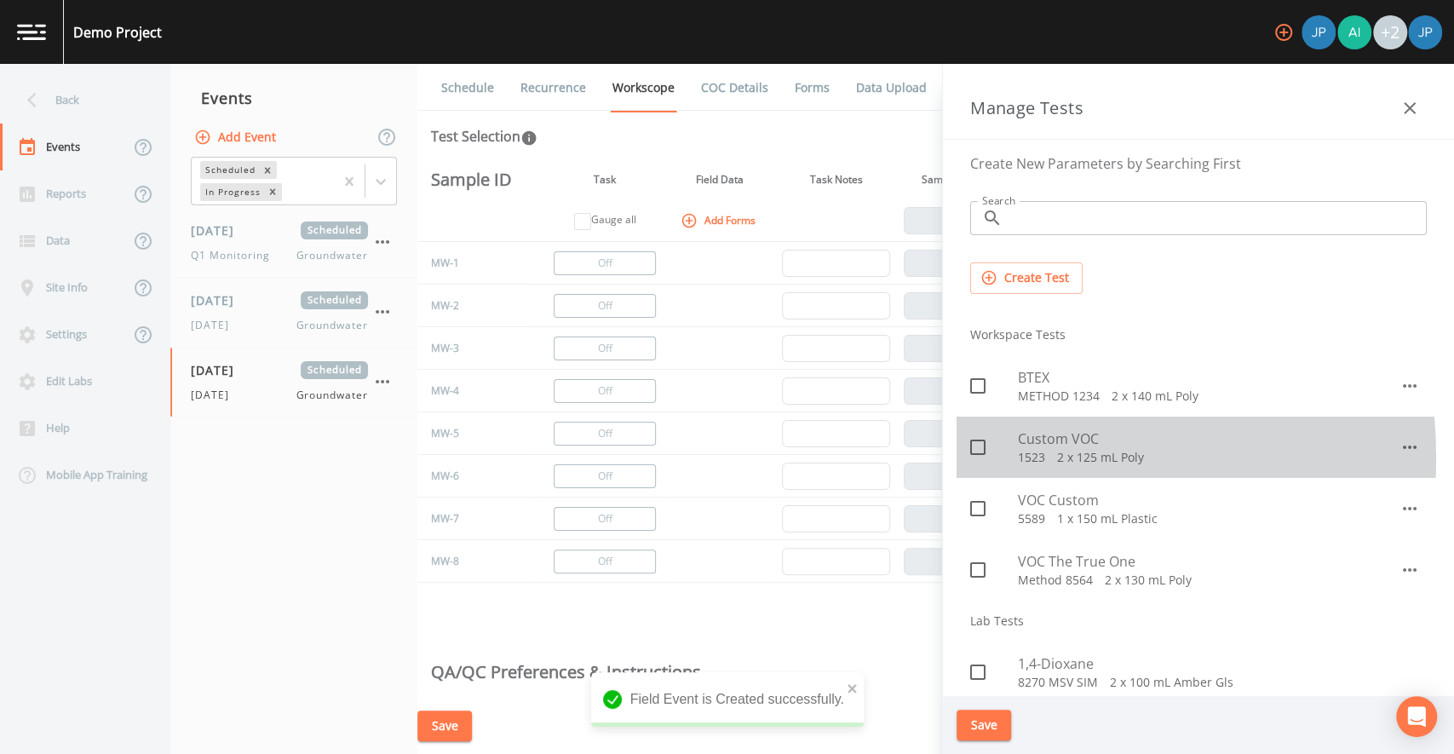
click at [979, 457] on span at bounding box center [978, 447] width 36 height 36
checkbox input "true"
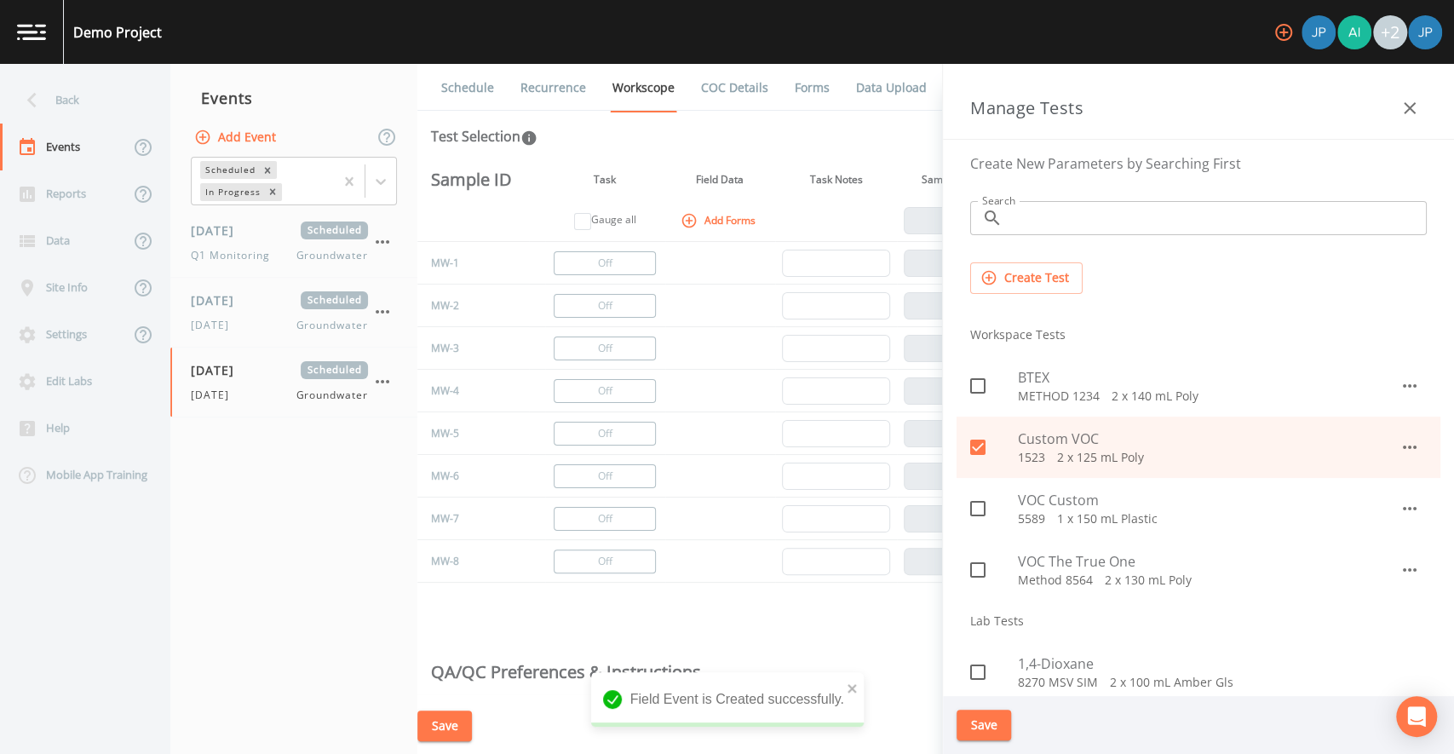
click at [991, 724] on button "Save" at bounding box center [983, 725] width 55 height 32
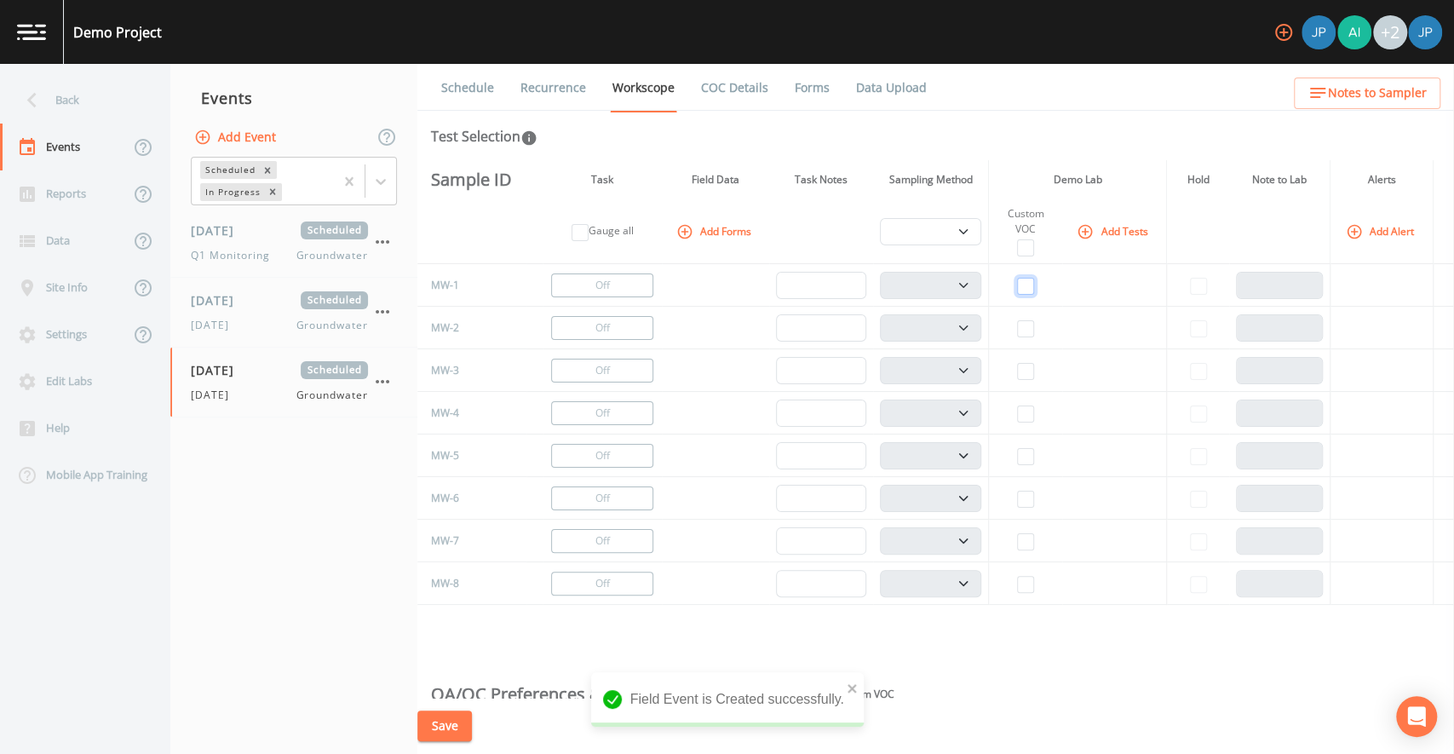
click at [1024, 290] on input "checkbox" at bounding box center [1025, 286] width 17 height 17
checkbox input "true"
select select "132d7689-3bb8-465b-98a9-744e7d509d8d"
click at [1016, 318] on td at bounding box center [1025, 328] width 73 height 43
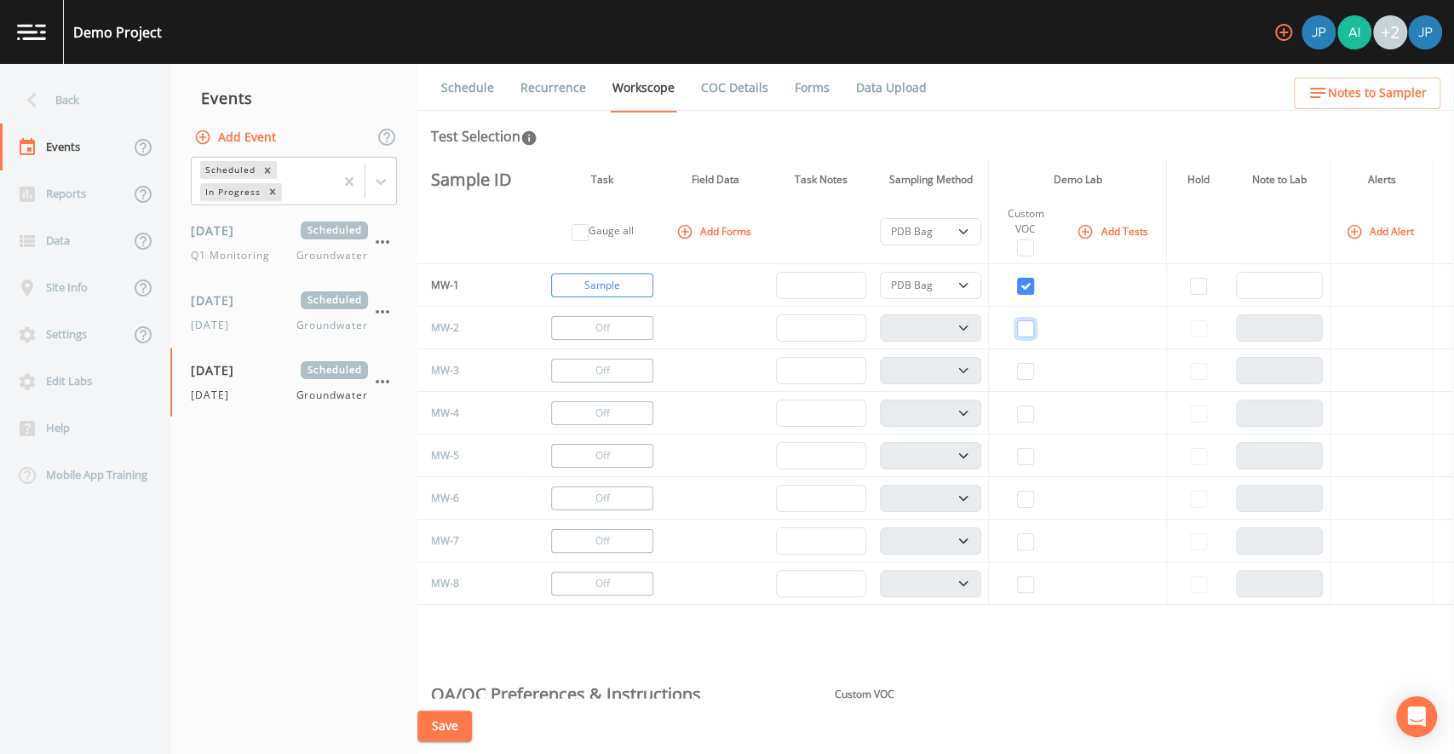
click at [1017, 325] on input "checkbox" at bounding box center [1025, 328] width 17 height 17
checkbox input "true"
click at [919, 339] on select "PDB Bag Grab Low Flow 3 Vol. Purge" at bounding box center [930, 327] width 101 height 27
select select "0b1af911-289b-4d7b-9fdf-156f6d27a2cf"
select select
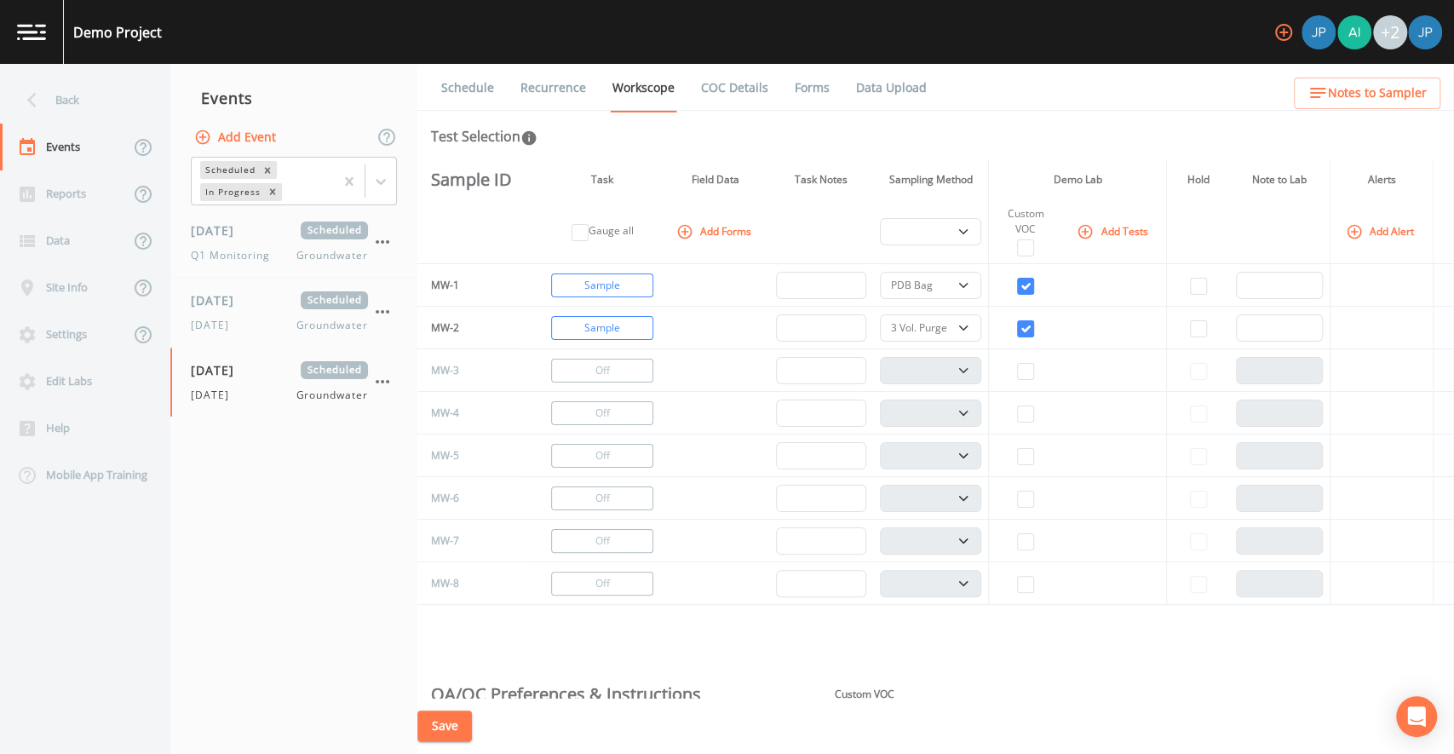
click at [799, 244] on th at bounding box center [821, 231] width 104 height 65
click at [445, 722] on button "Save" at bounding box center [444, 726] width 55 height 32
click at [480, 92] on link "Schedule" at bounding box center [468, 88] width 58 height 48
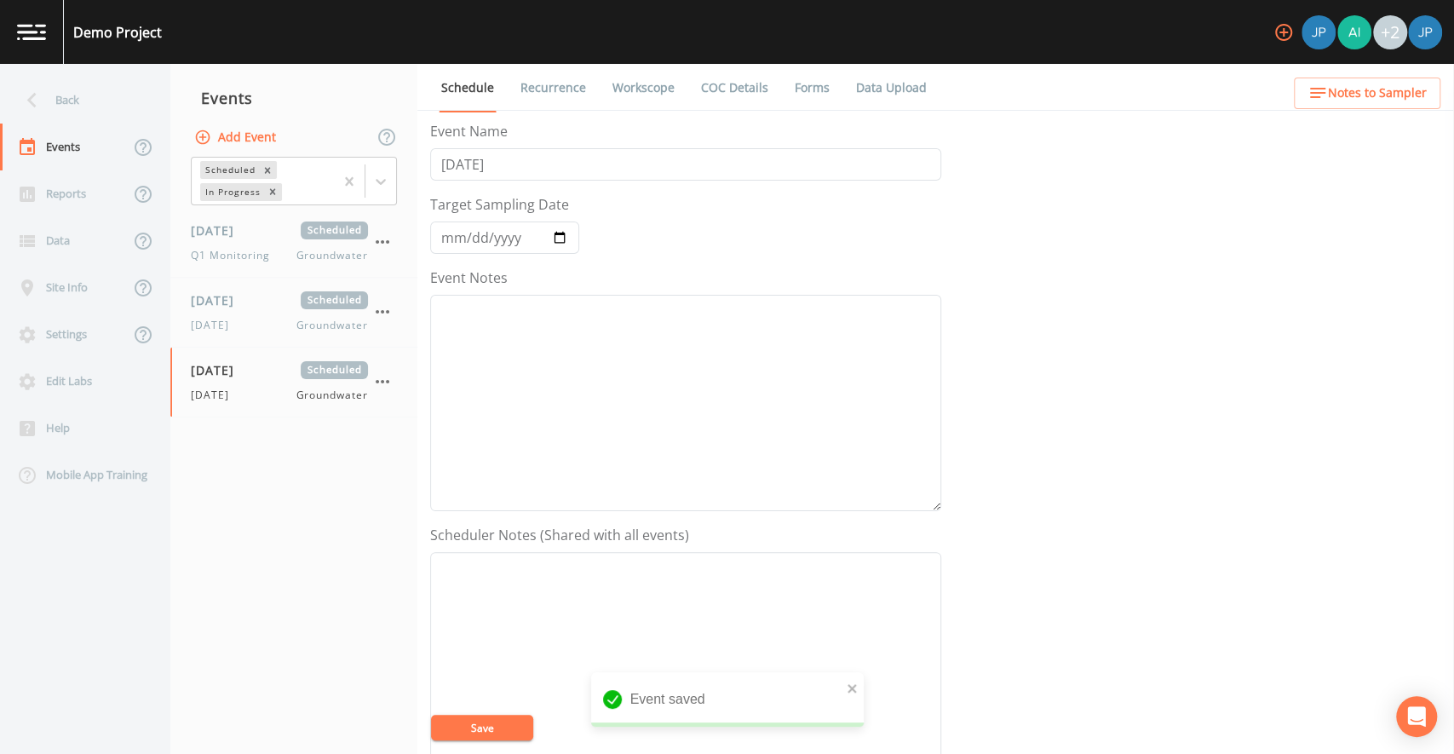
click at [572, 83] on link "Recurrence" at bounding box center [553, 88] width 71 height 48
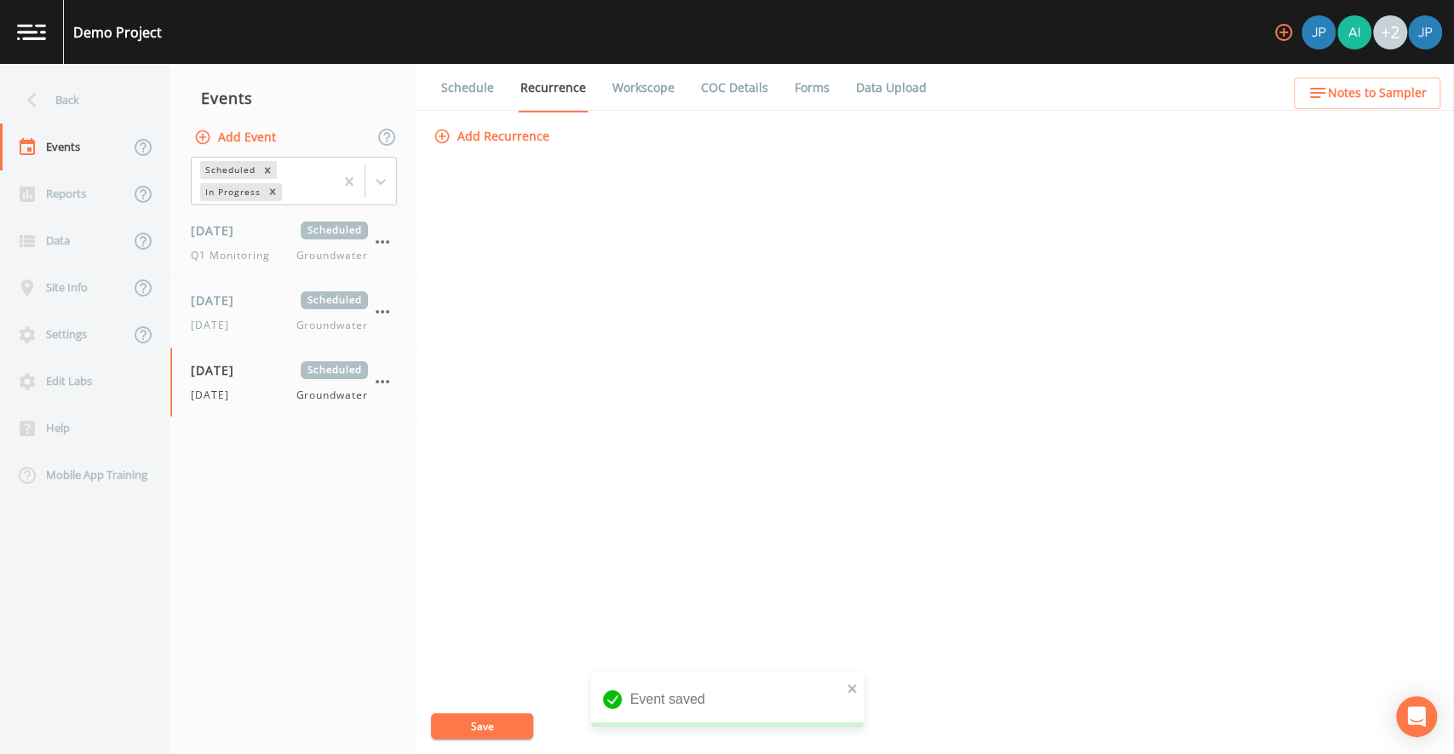
click at [496, 140] on button "Add Recurrence" at bounding box center [493, 137] width 126 height 32
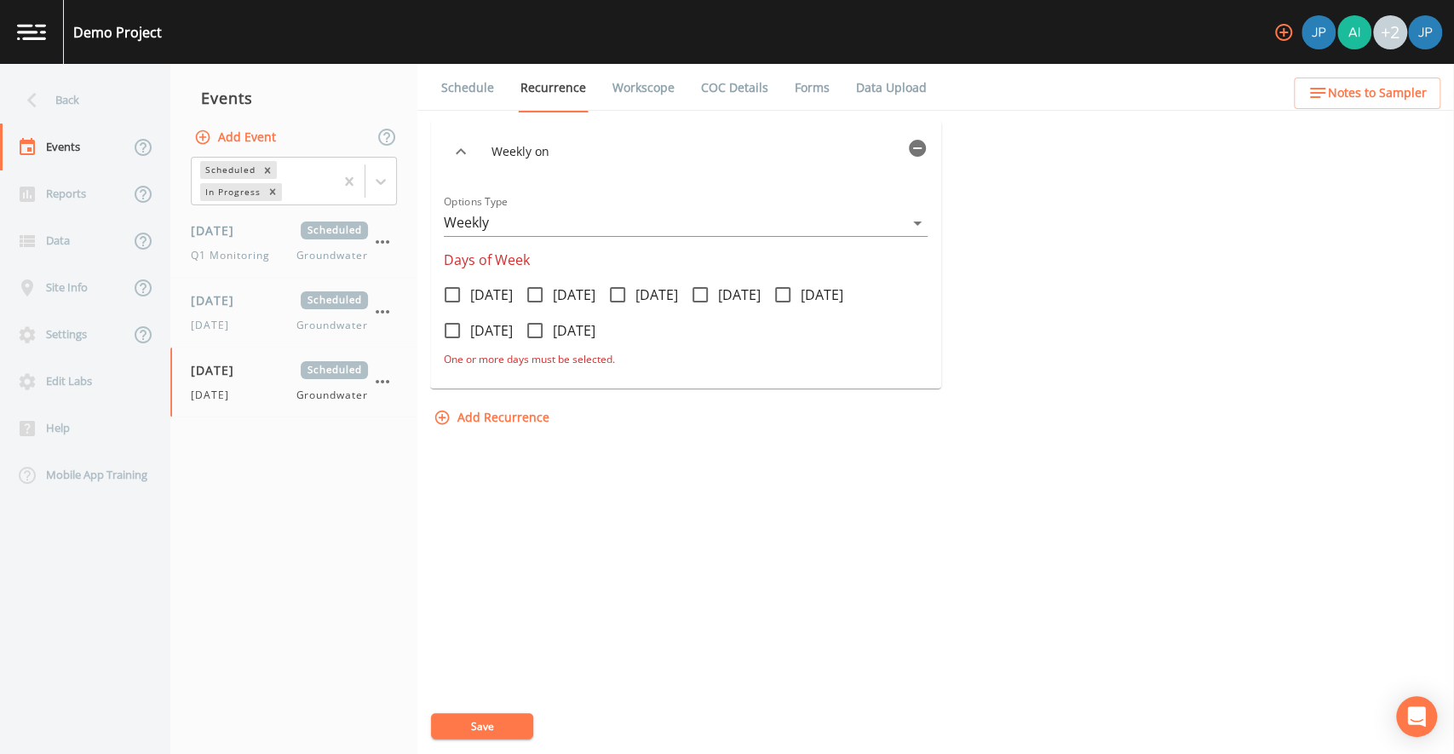
click at [710, 291] on icon at bounding box center [700, 294] width 20 height 20
click at [699, 291] on input "[DATE]" at bounding box center [690, 285] width 17 height 17
checkbox input "true"
click at [474, 722] on button "Save" at bounding box center [482, 726] width 102 height 26
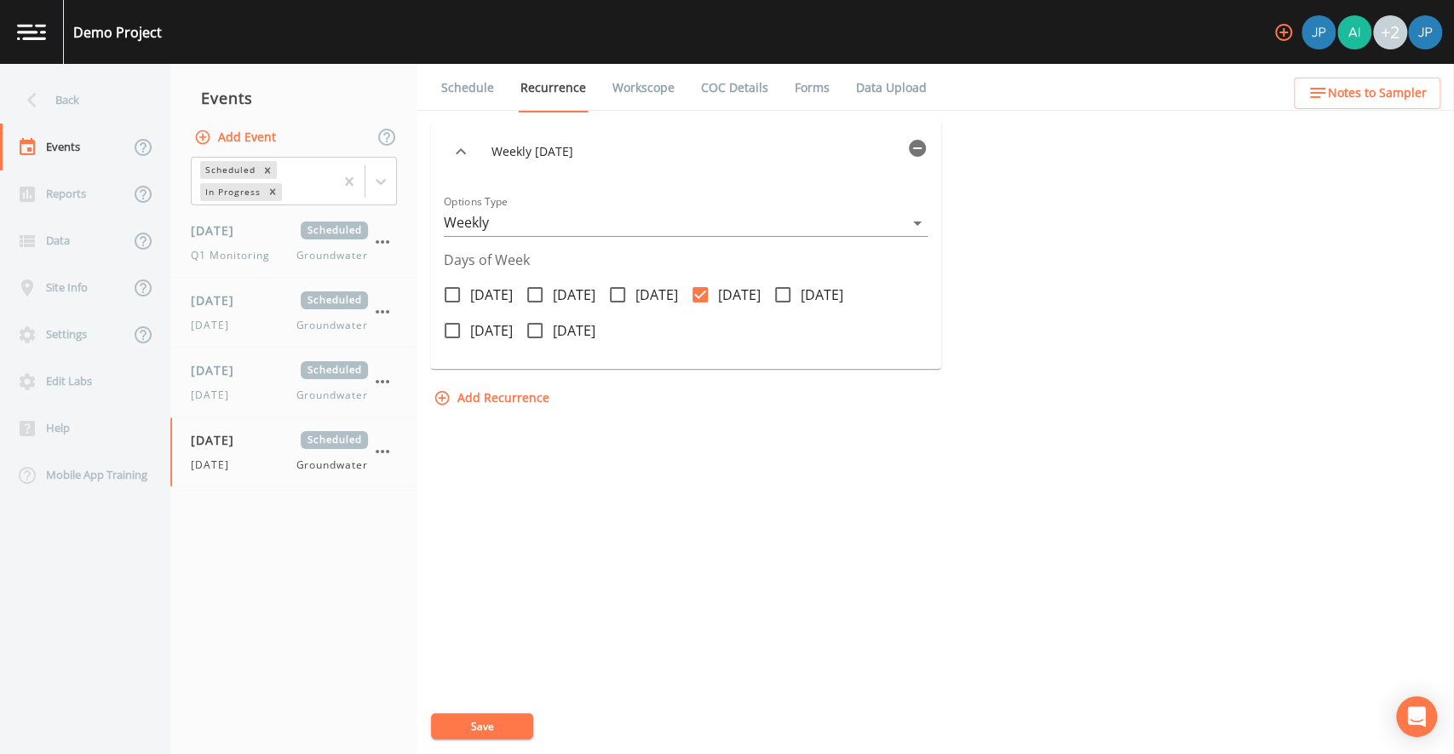
click at [591, 434] on div "Weekly on Thursday Options Type Weekly WEEKLY Days of Week Monday Tuesday Wedne…" at bounding box center [935, 437] width 1011 height 633
click at [387, 451] on icon "button" at bounding box center [383, 451] width 14 height 3
click at [412, 546] on p "Delete" at bounding box center [467, 550] width 110 height 20
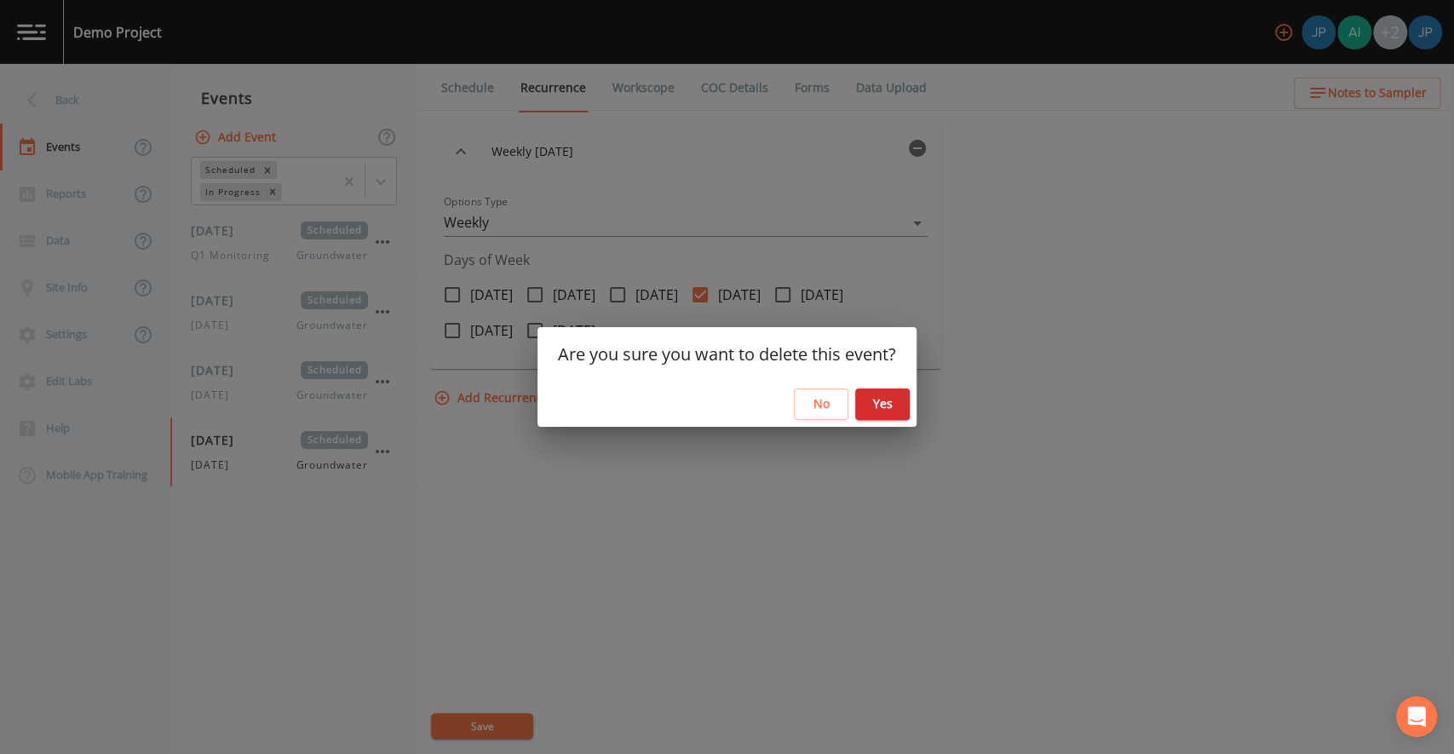
click at [872, 411] on button "Yes" at bounding box center [882, 404] width 55 height 32
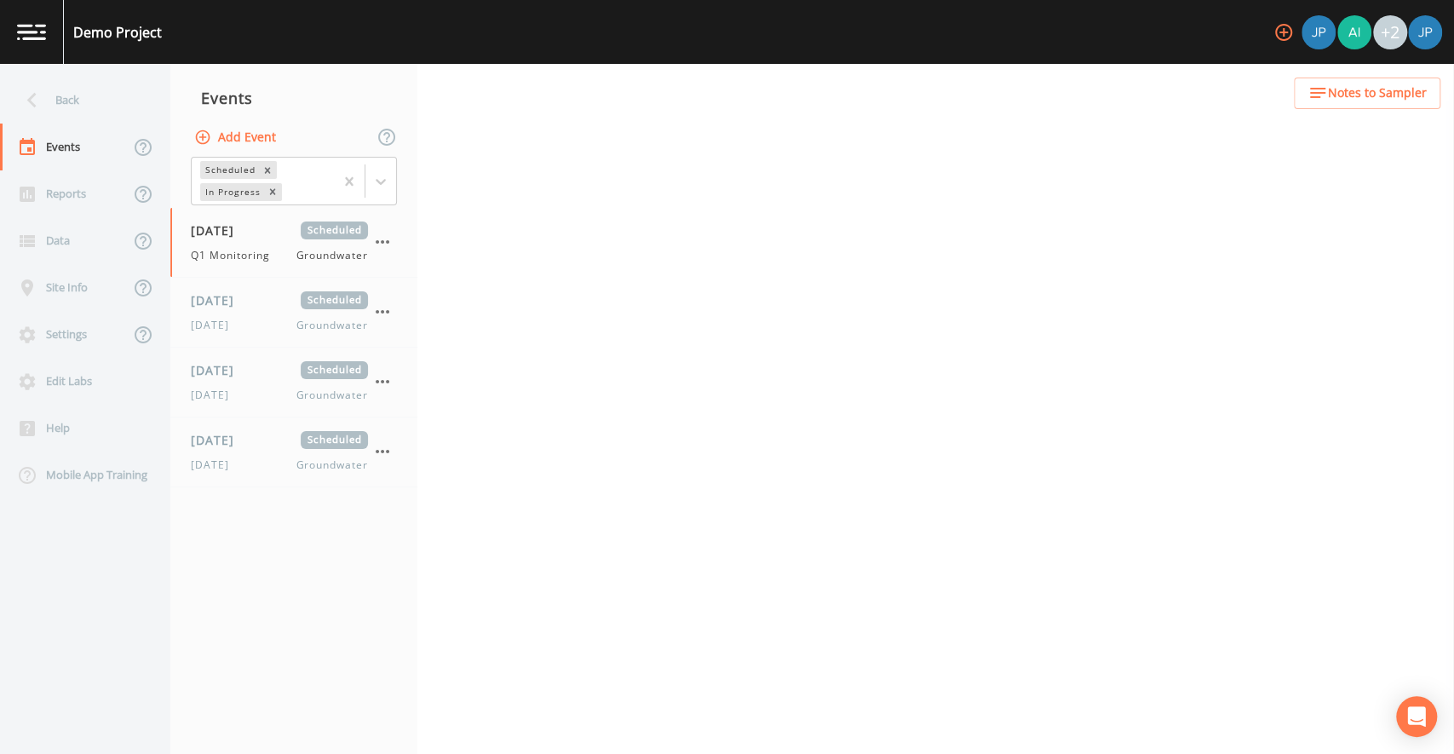
select select "0b1af911-289b-4d7b-9fdf-156f6d27a2cf"
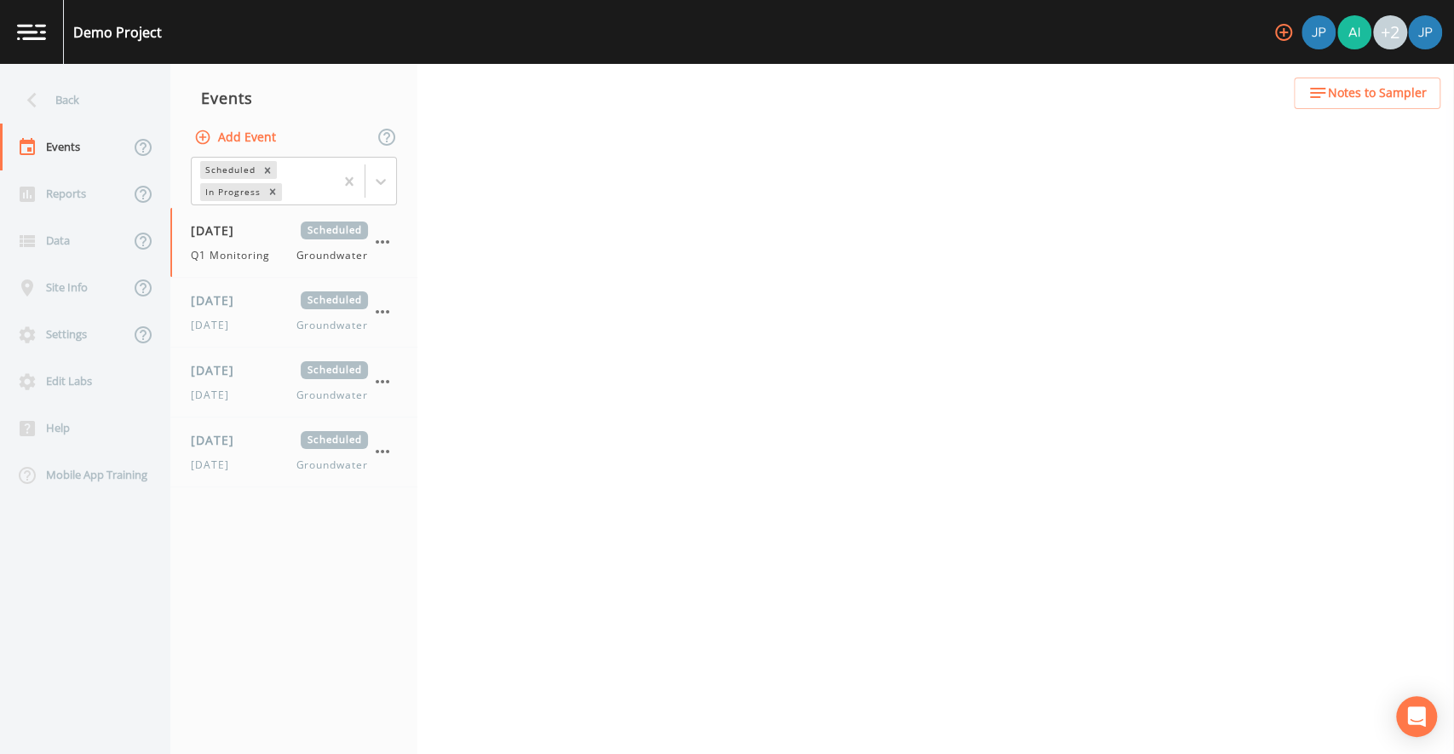
select select "4c40d557-7ad8-4938-adce-22fe615c2936"
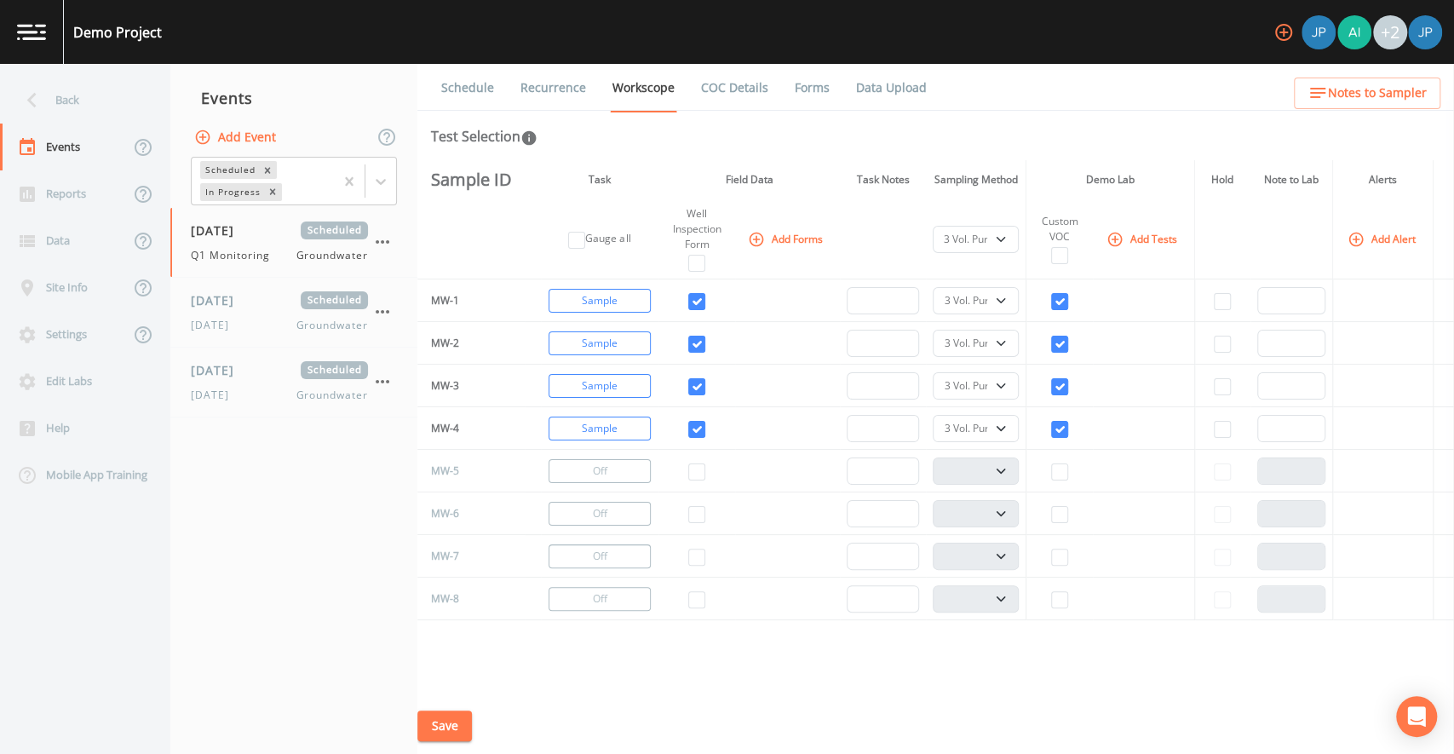
click at [541, 190] on th "Task" at bounding box center [600, 179] width 118 height 39
click at [604, 165] on th "Task" at bounding box center [600, 179] width 118 height 39
click at [581, 151] on div "Schedule Recurrence Workscope COC Details Forms Data Upload Test Selection Samp…" at bounding box center [935, 409] width 1037 height 690
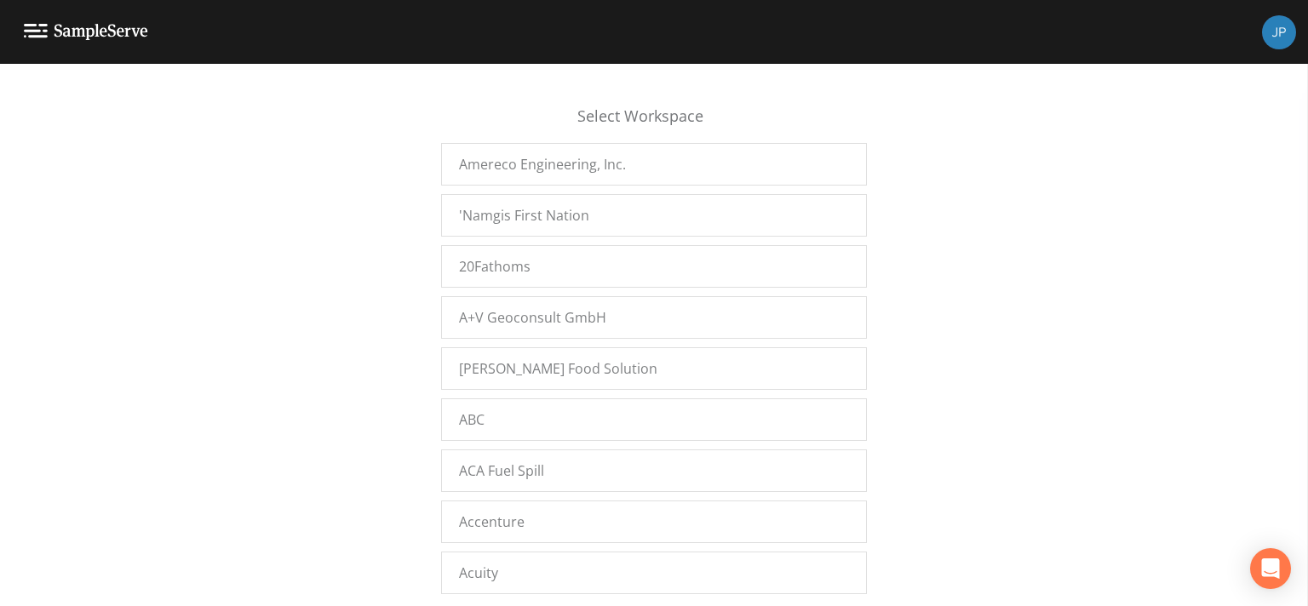
click at [387, 298] on div "Select Workspace Amereco Engineering, Inc. 'Namgis First Nation 20Fathoms A+V G…" at bounding box center [654, 339] width 1308 height 521
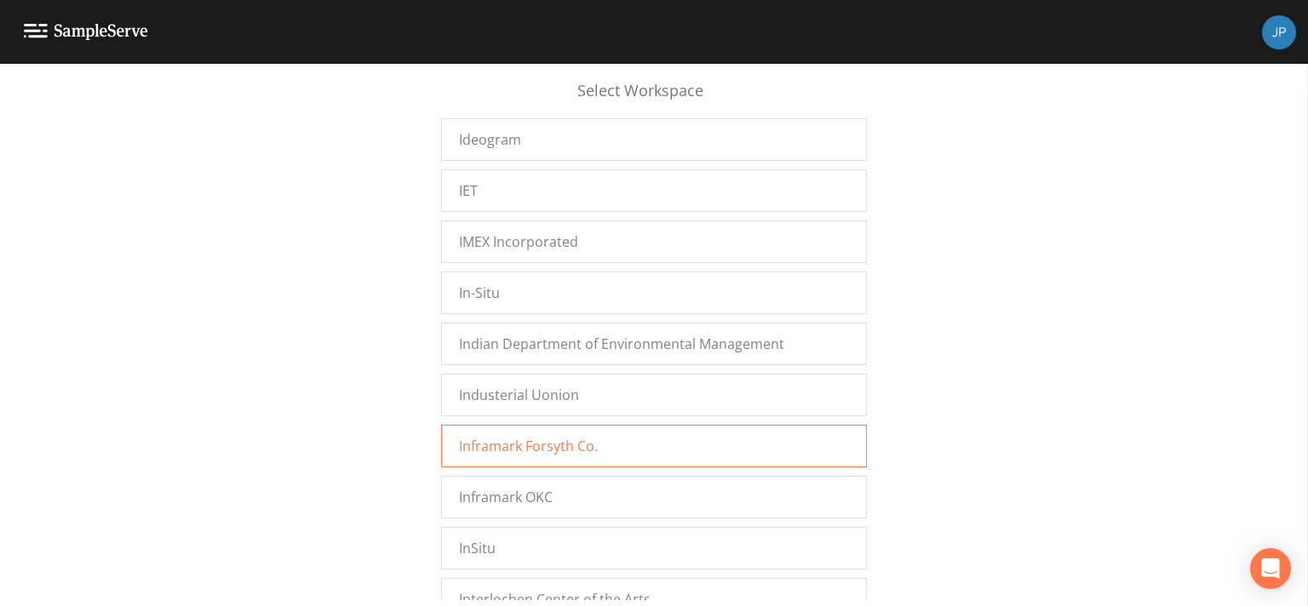
click at [530, 425] on div "Inframark Forsyth Co." at bounding box center [654, 446] width 426 height 43
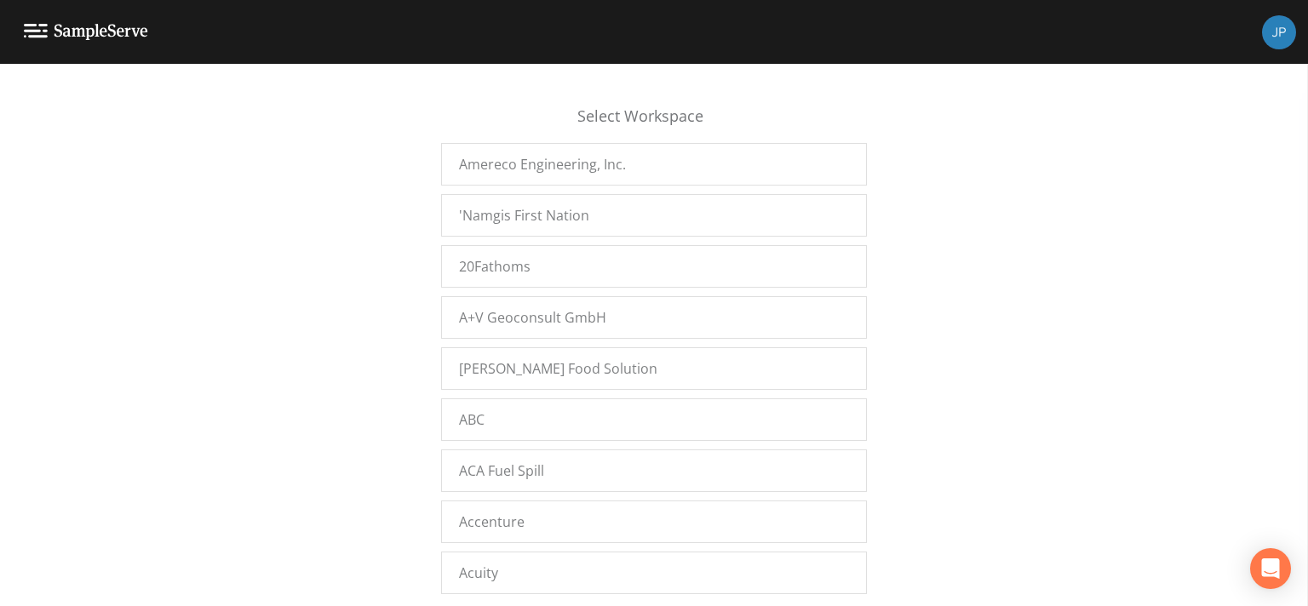
click at [296, 310] on div "Select Workspace Amereco Engineering, Inc. 'Namgis First Nation 20Fathoms A+V G…" at bounding box center [654, 339] width 1308 height 521
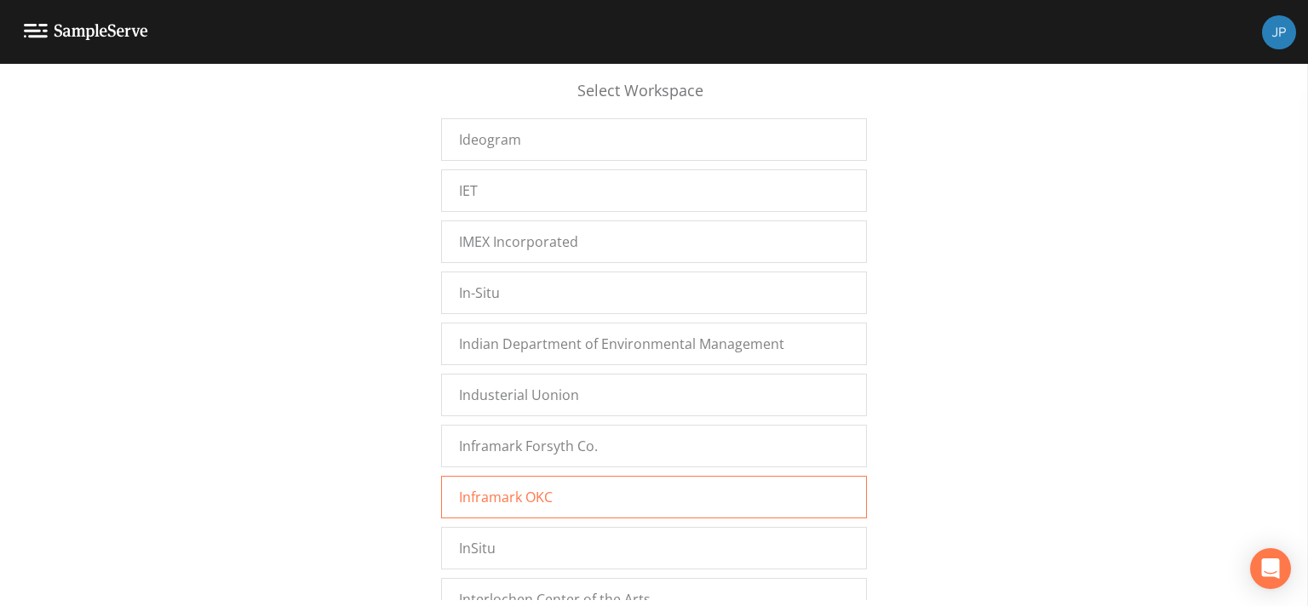
click at [478, 487] on span "Inframark OKC" at bounding box center [506, 497] width 94 height 20
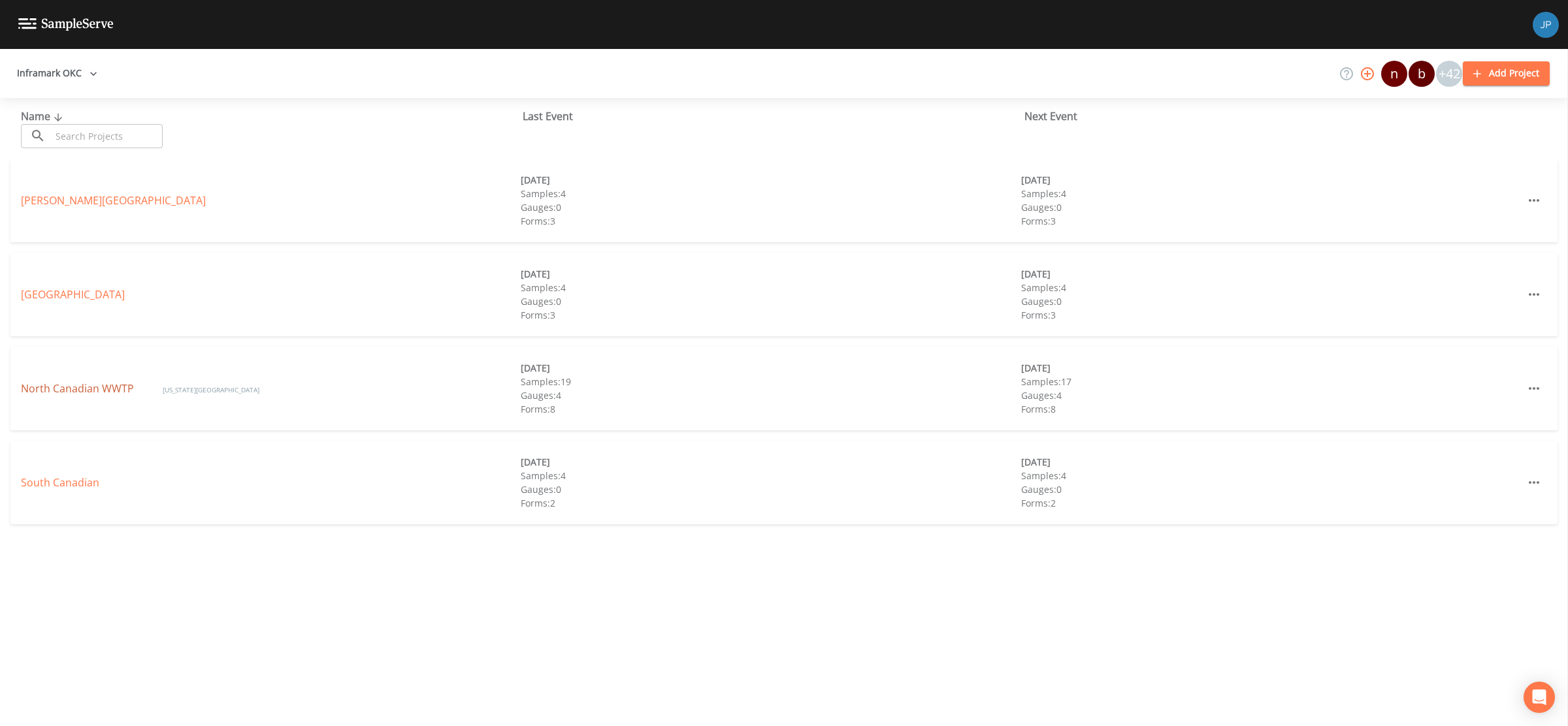
click at [109, 391] on link "North Canadian WWTP" at bounding box center [78, 388] width 116 height 15
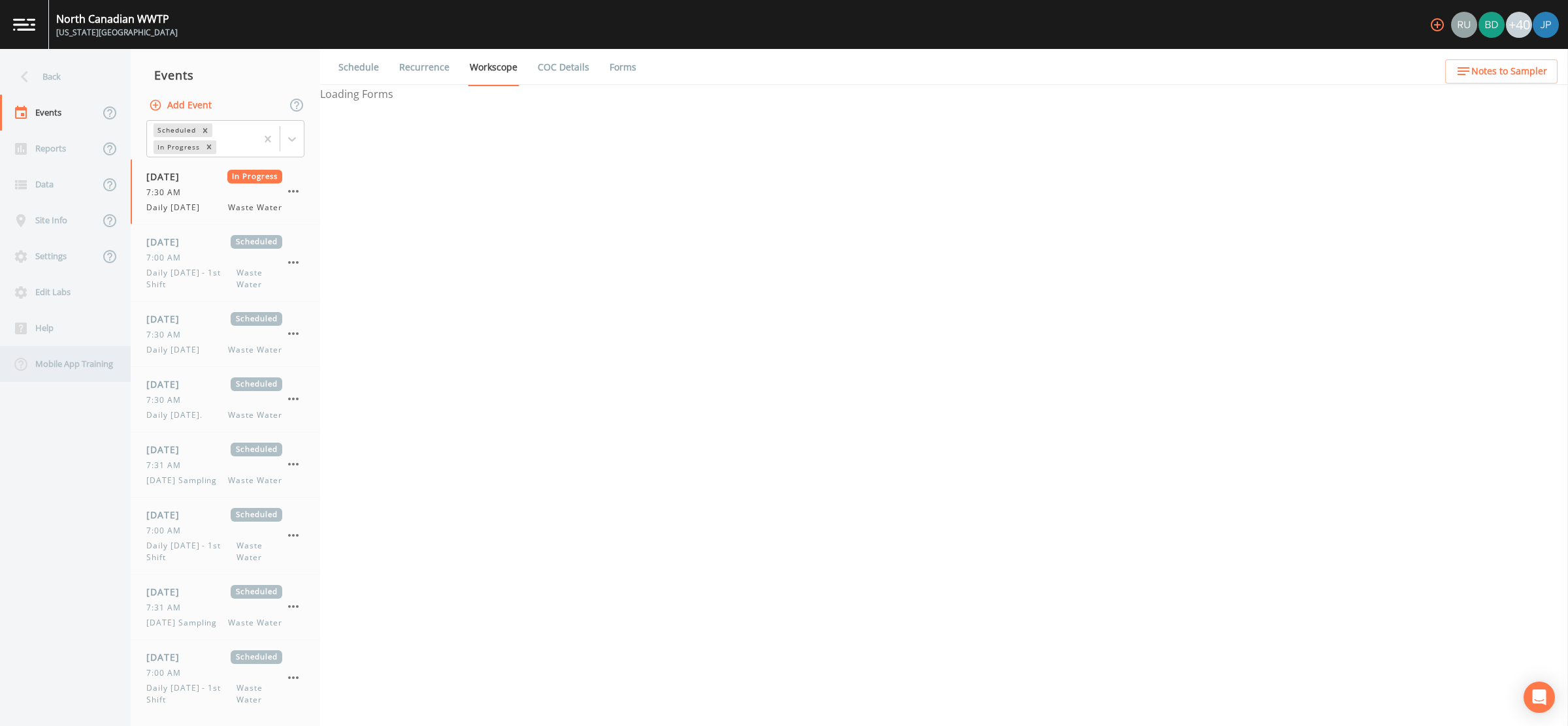
select select "092b3f94-5697-4c94-9891-da161916fdbb"
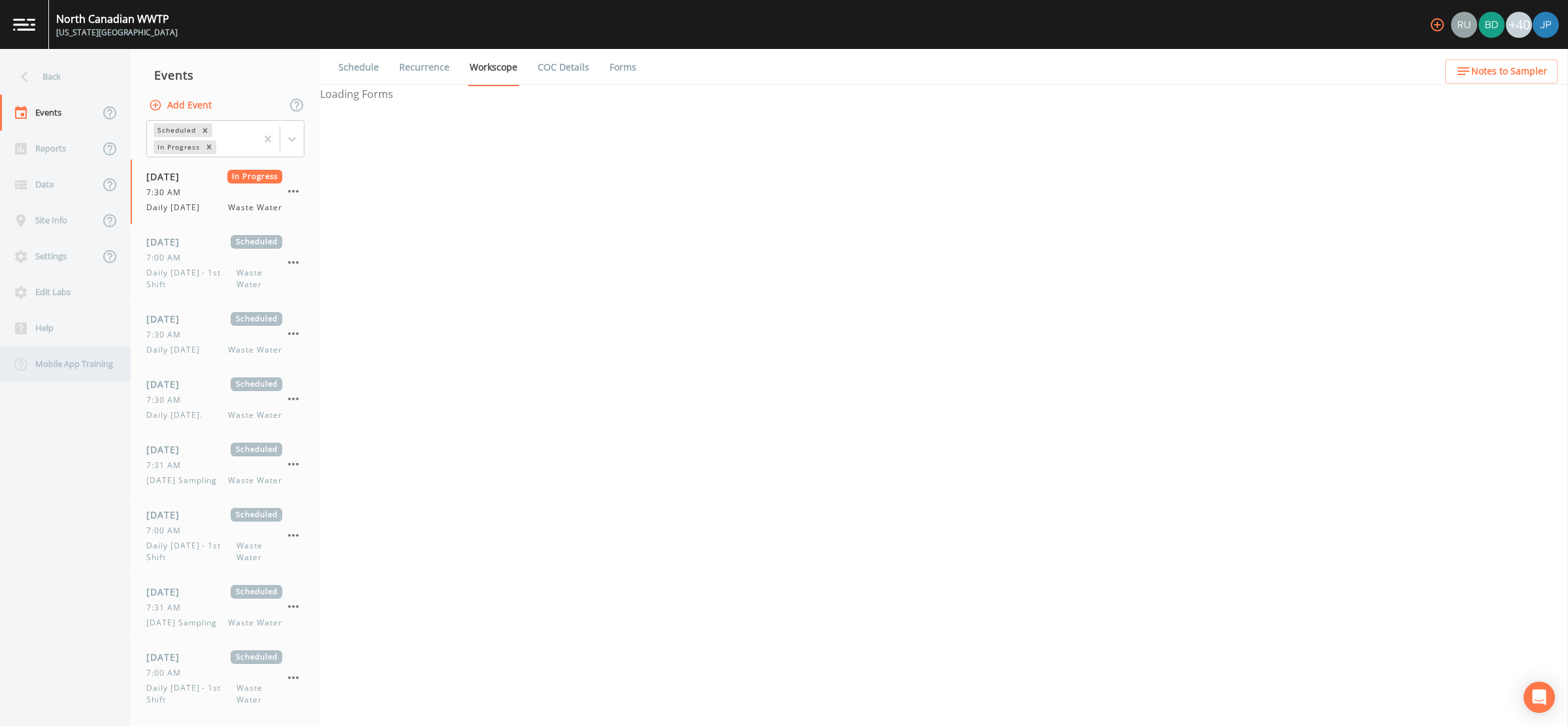
select select "092b3f94-5697-4c94-9891-da161916fdbb"
select select "b6a3c313-748b-4795-a028-792ad310bd60"
select select "092b3f94-5697-4c94-9891-da161916fdbb"
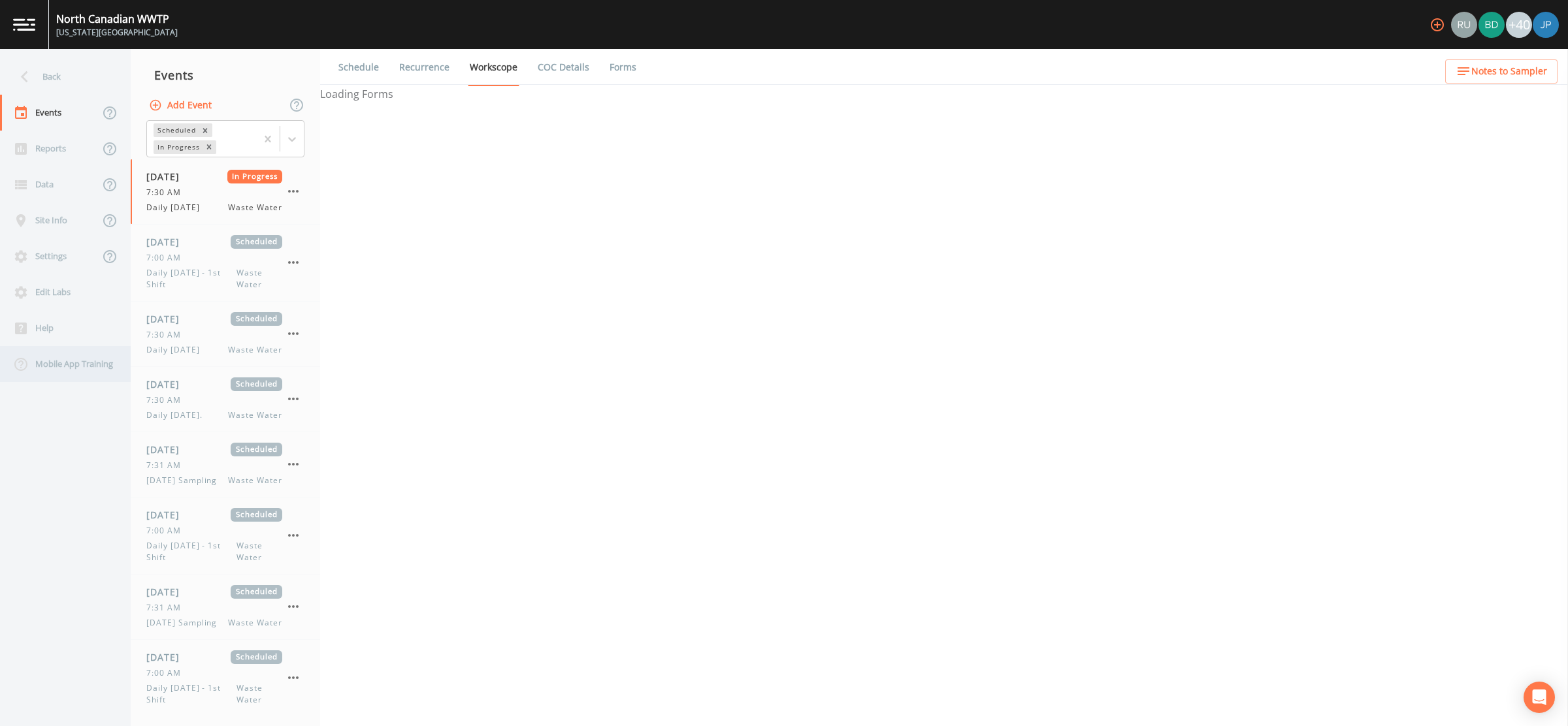
select select "092b3f94-5697-4c94-9891-da161916fdbb"
select select "b6a3c313-748b-4795-a028-792ad310bd60"
select select "092b3f94-5697-4c94-9891-da161916fdbb"
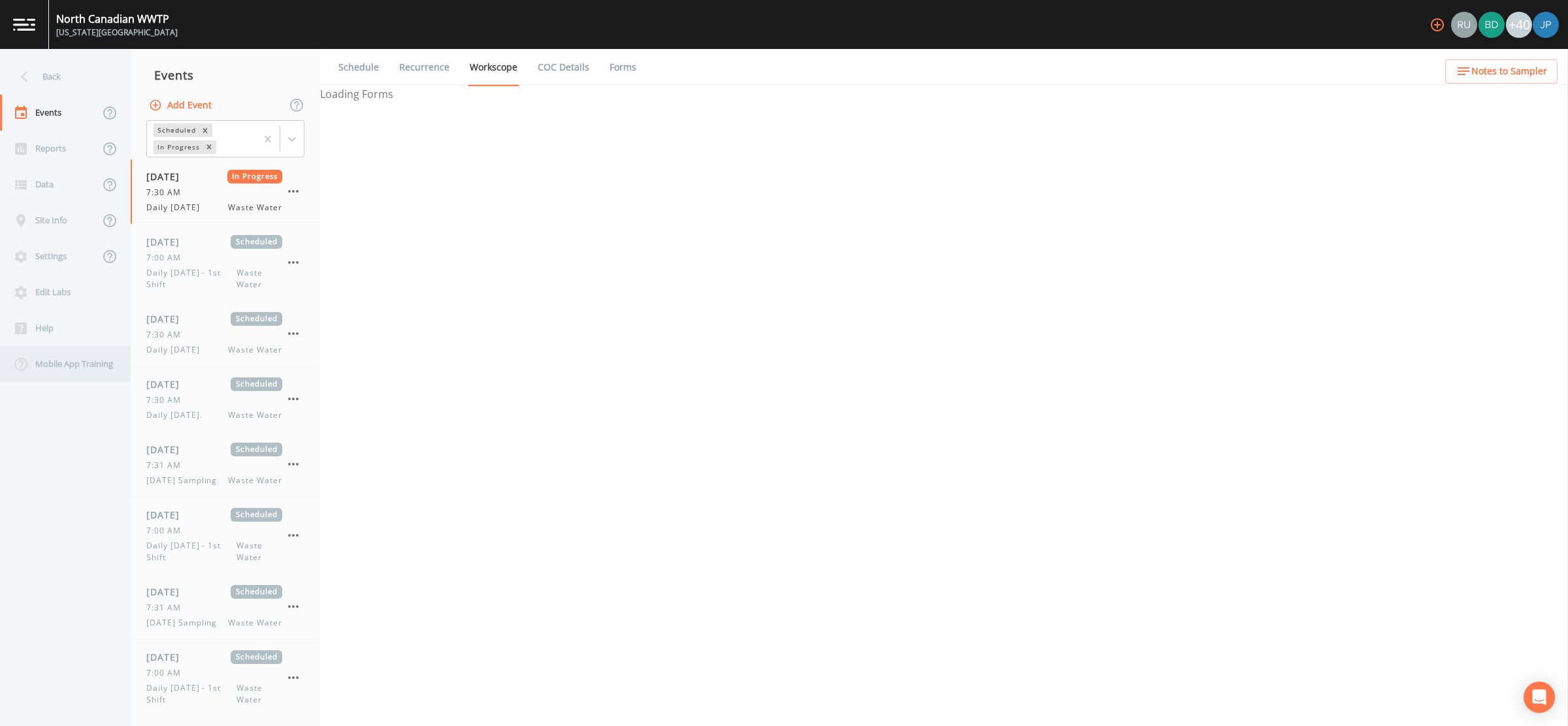
select select "092b3f94-5697-4c94-9891-da161916fdbb"
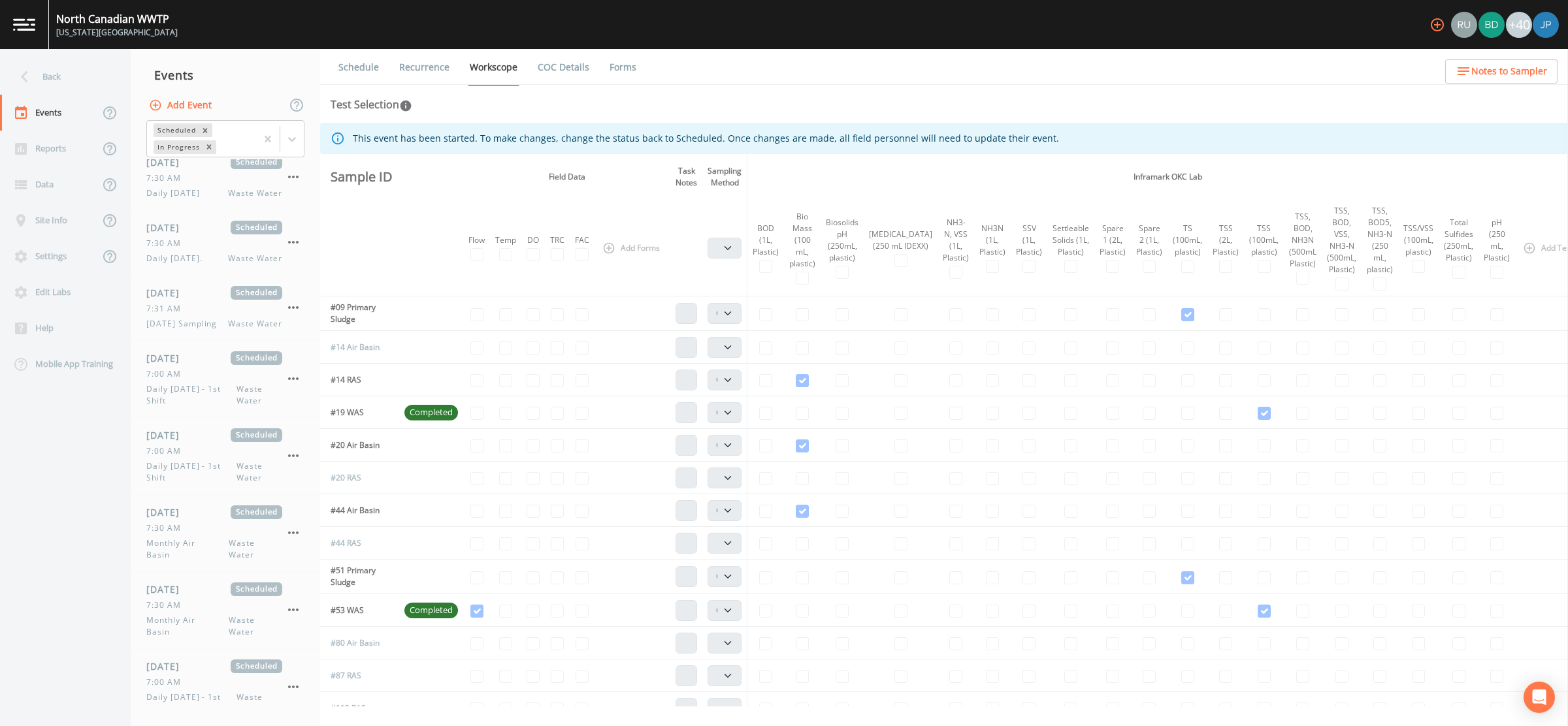
scroll to position [847, 0]
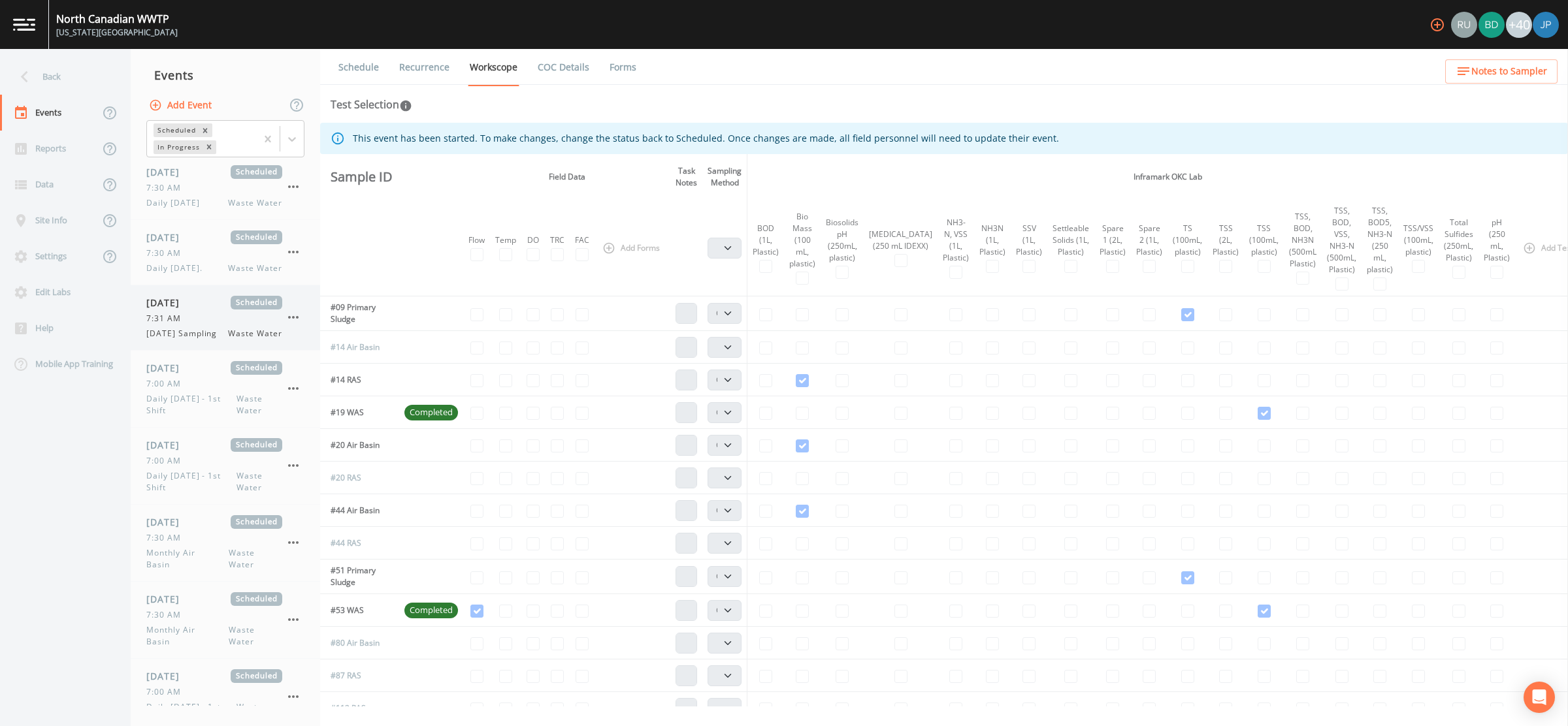
click at [193, 322] on div "08/31/2025 Scheduled 7:31 AM Sunday Sampling Waste Water" at bounding box center [214, 317] width 136 height 44
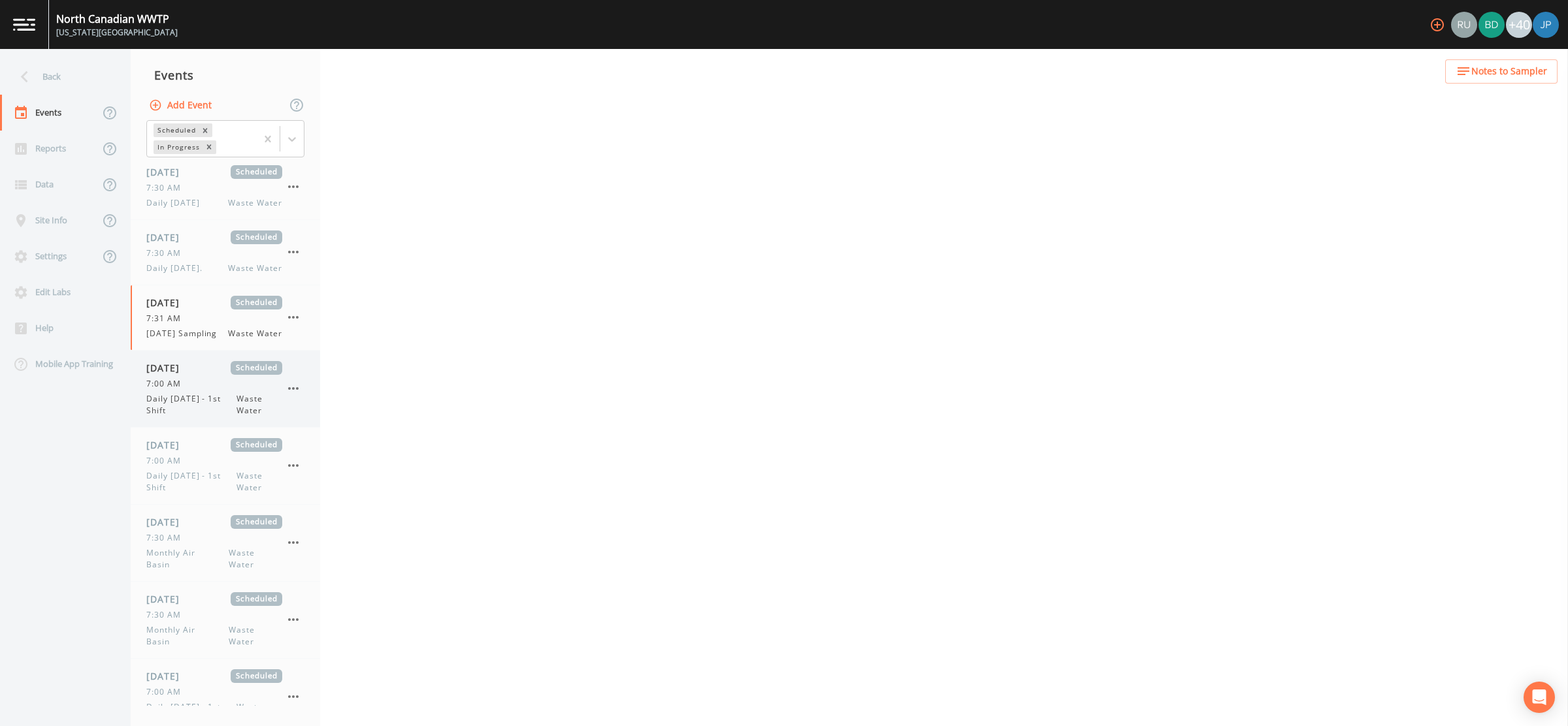
select select "092b3f94-5697-4c94-9891-da161916fdbb"
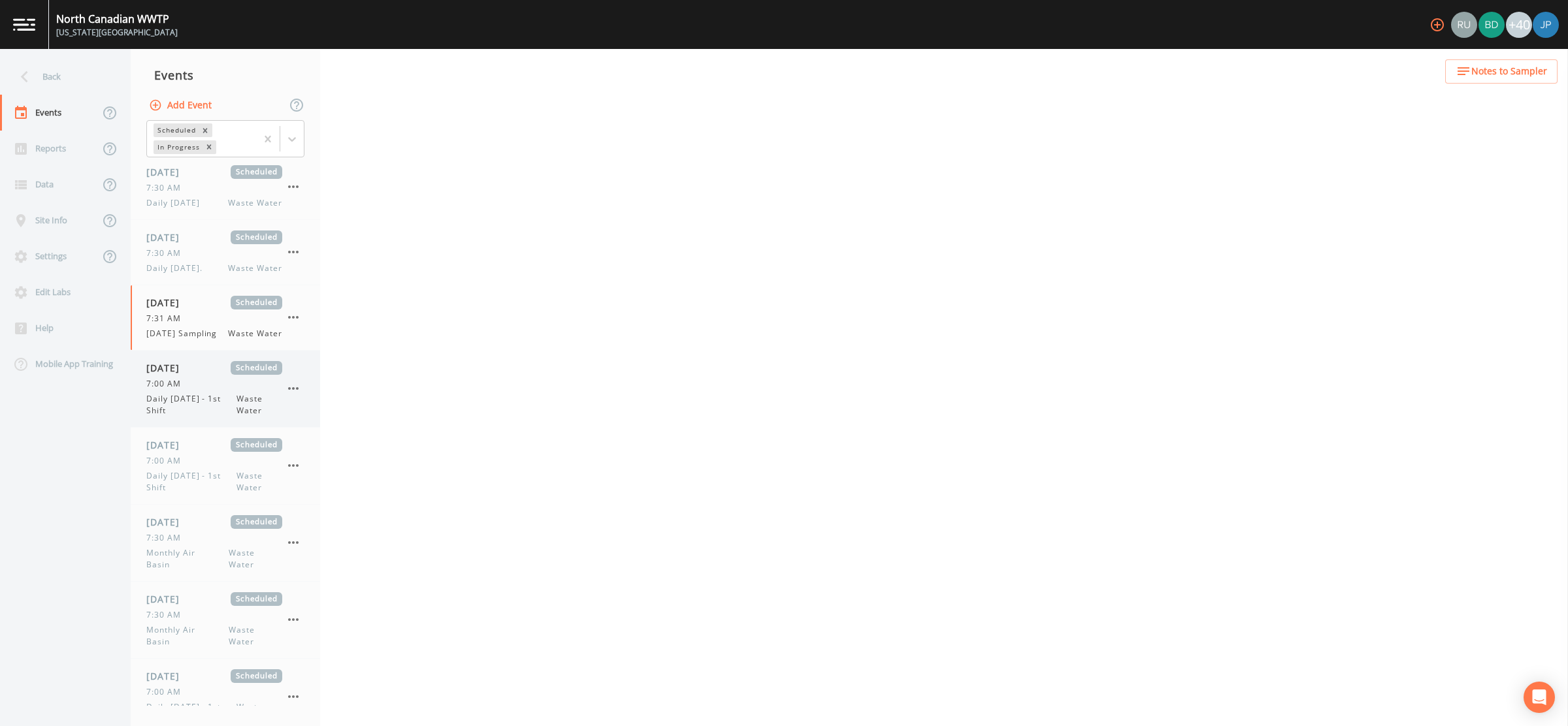
select select "b6a3c313-748b-4795-a028-792ad310bd60"
select select "092b3f94-5697-4c94-9891-da161916fdbb"
select select "b6a3c313-748b-4795-a028-792ad310bd60"
select select "092b3f94-5697-4c94-9891-da161916fdbb"
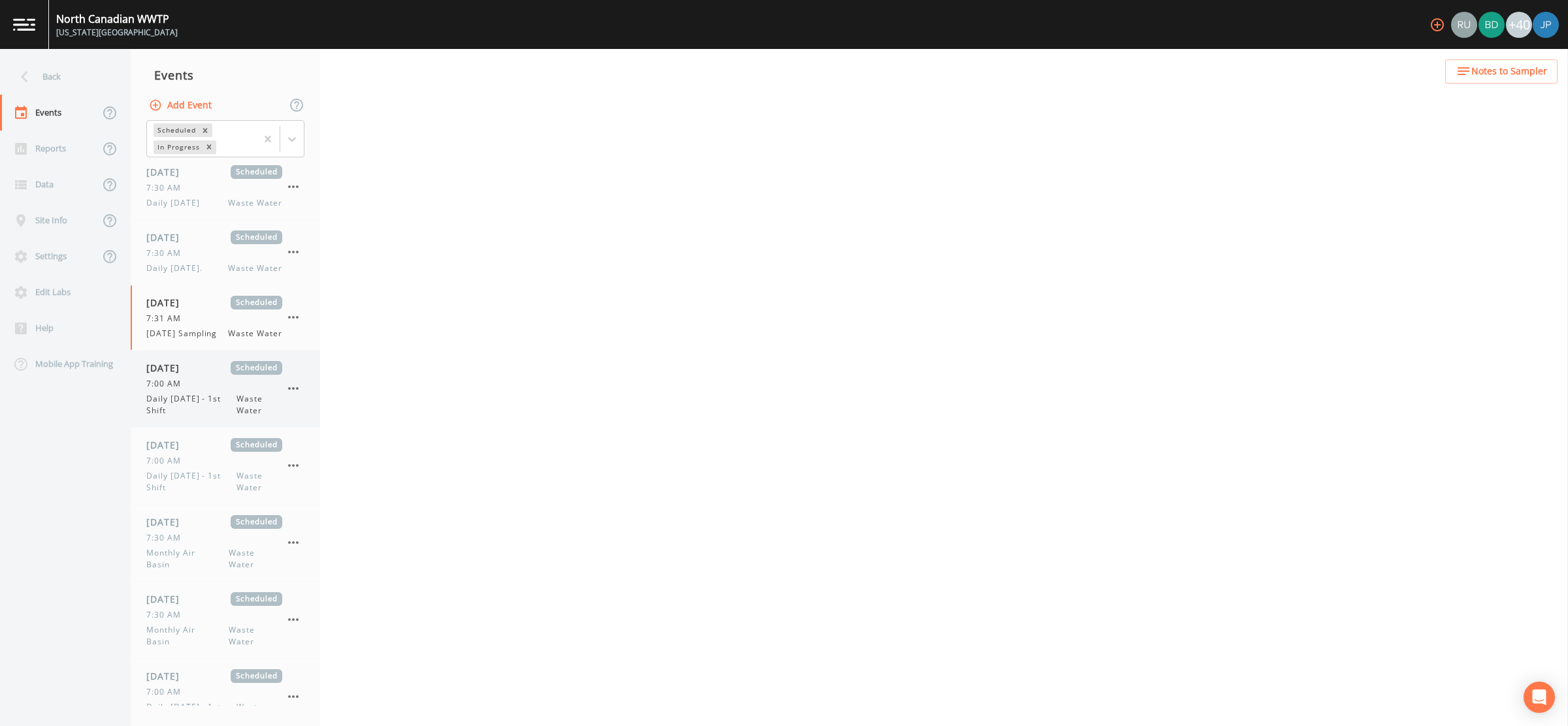
select select "092b3f94-5697-4c94-9891-da161916fdbb"
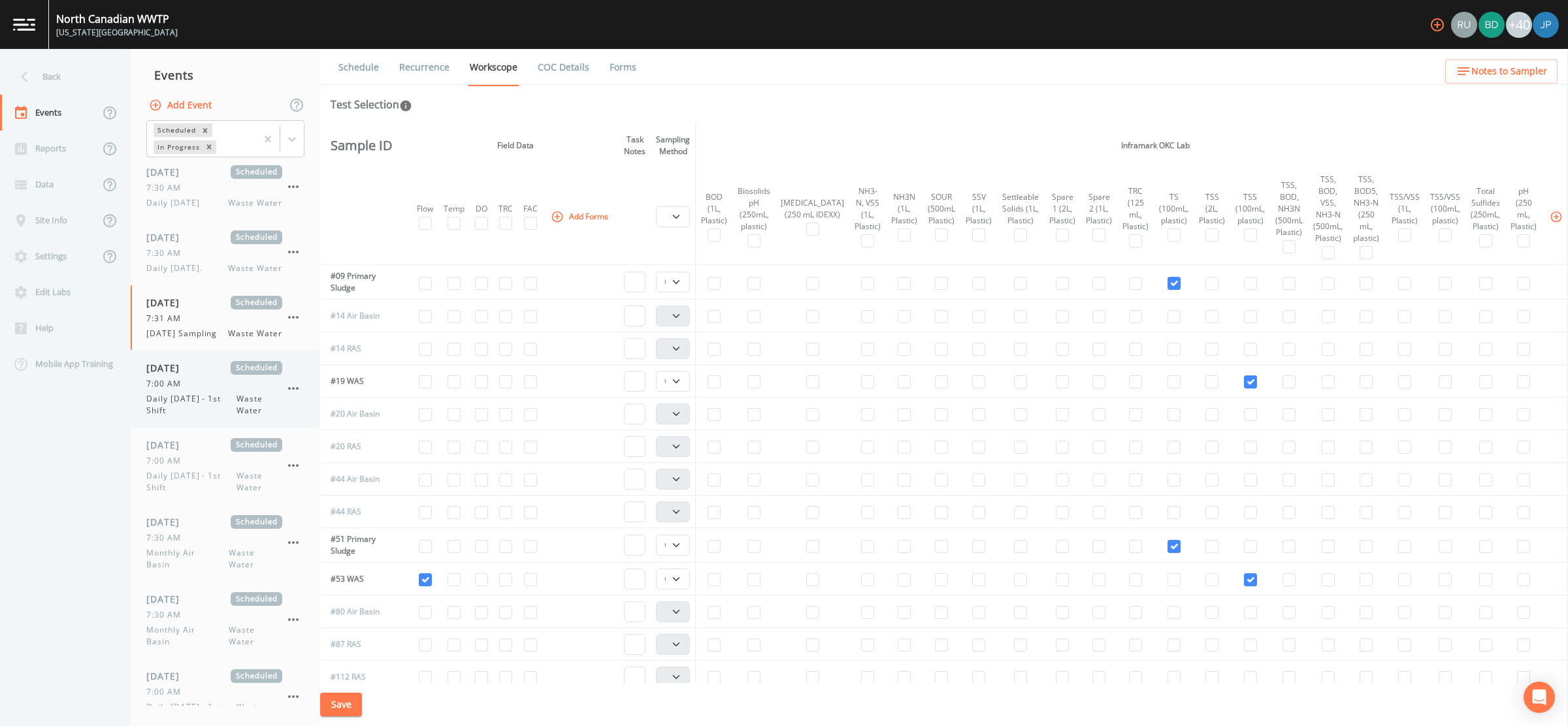
click at [189, 393] on span "Daily Sunday - 1st Shift" at bounding box center [192, 405] width 91 height 24
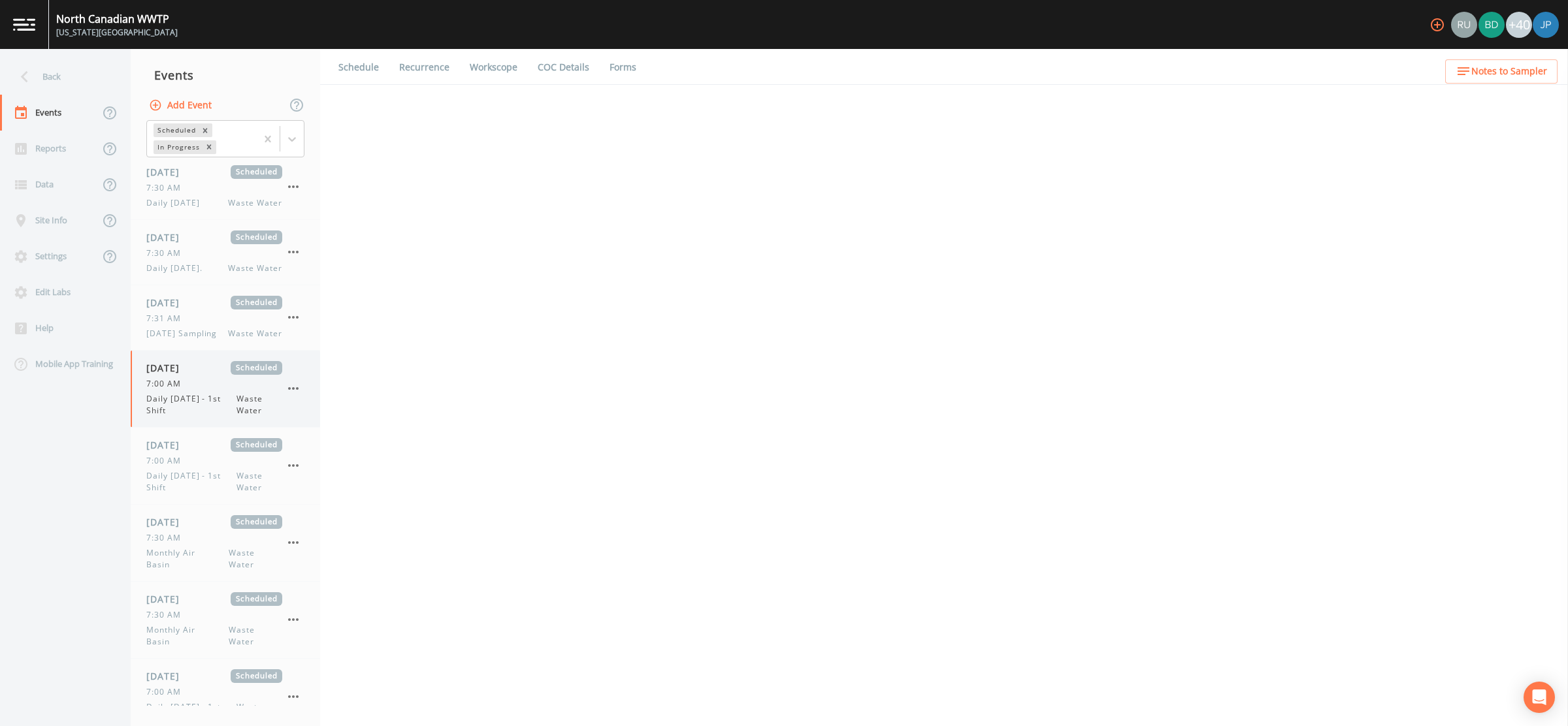
select select "b6a3c313-748b-4795-a028-792ad310bd60"
select select "092b3f94-5697-4c94-9891-da161916fdbb"
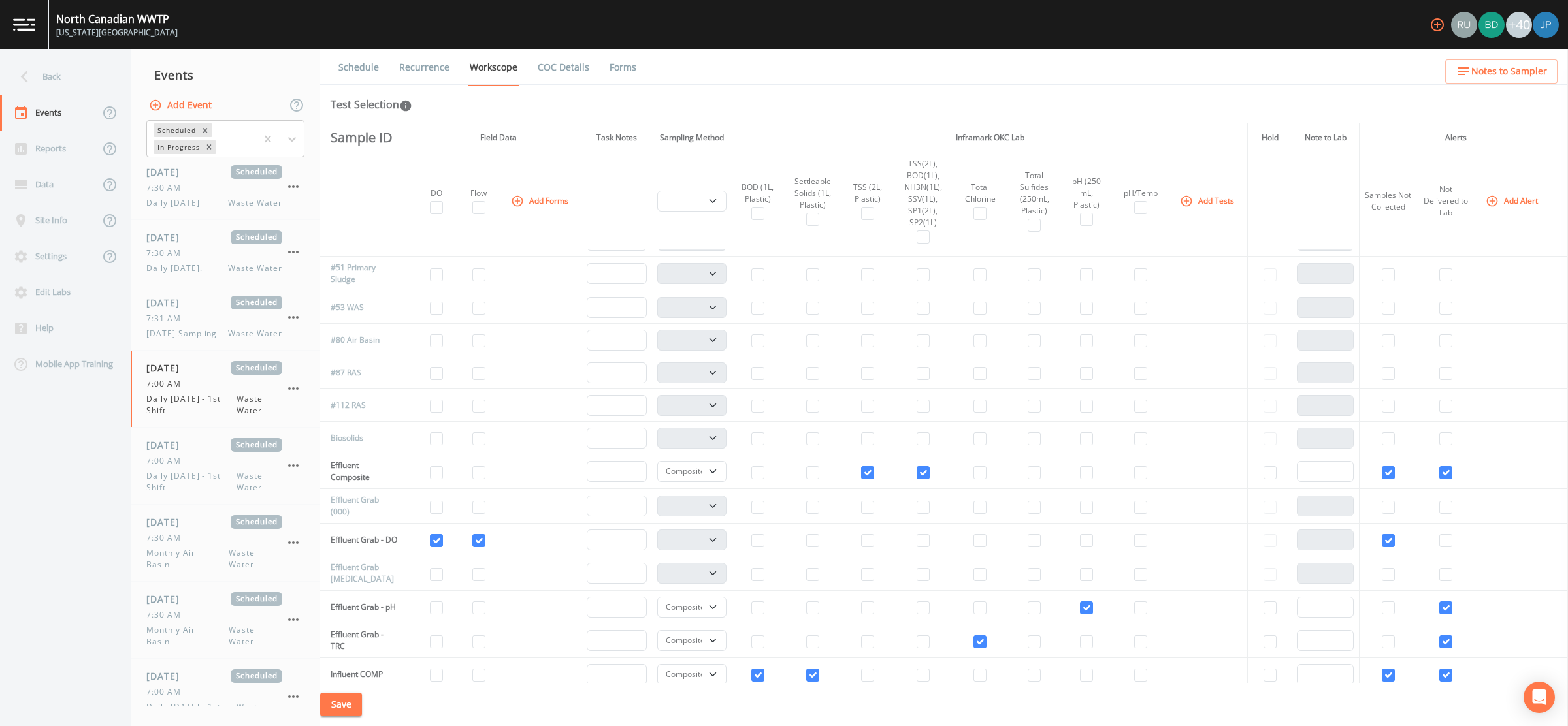
scroll to position [245, 0]
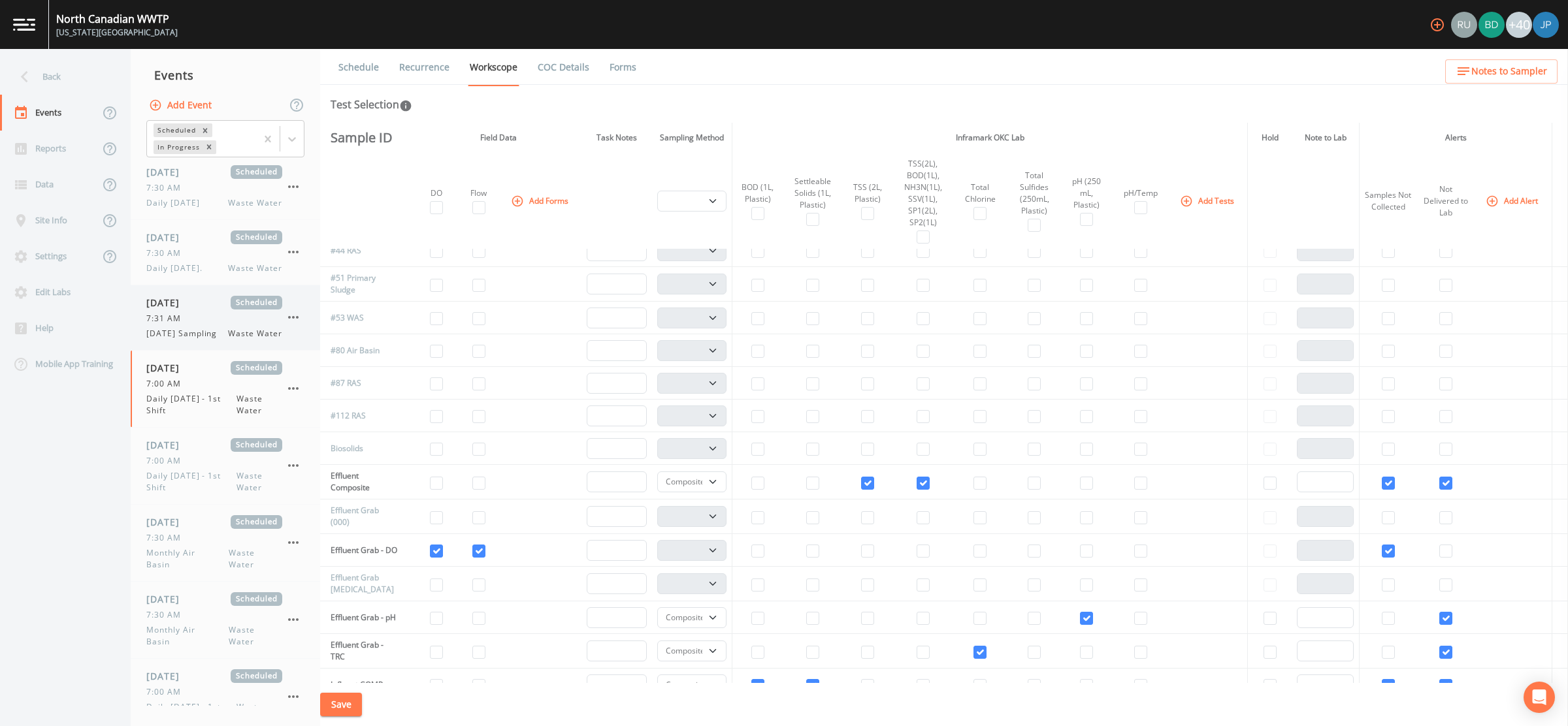
click at [205, 330] on span "[DATE] Sampling" at bounding box center [186, 333] width 78 height 11
select select "092b3f94-5697-4c94-9891-da161916fdbb"
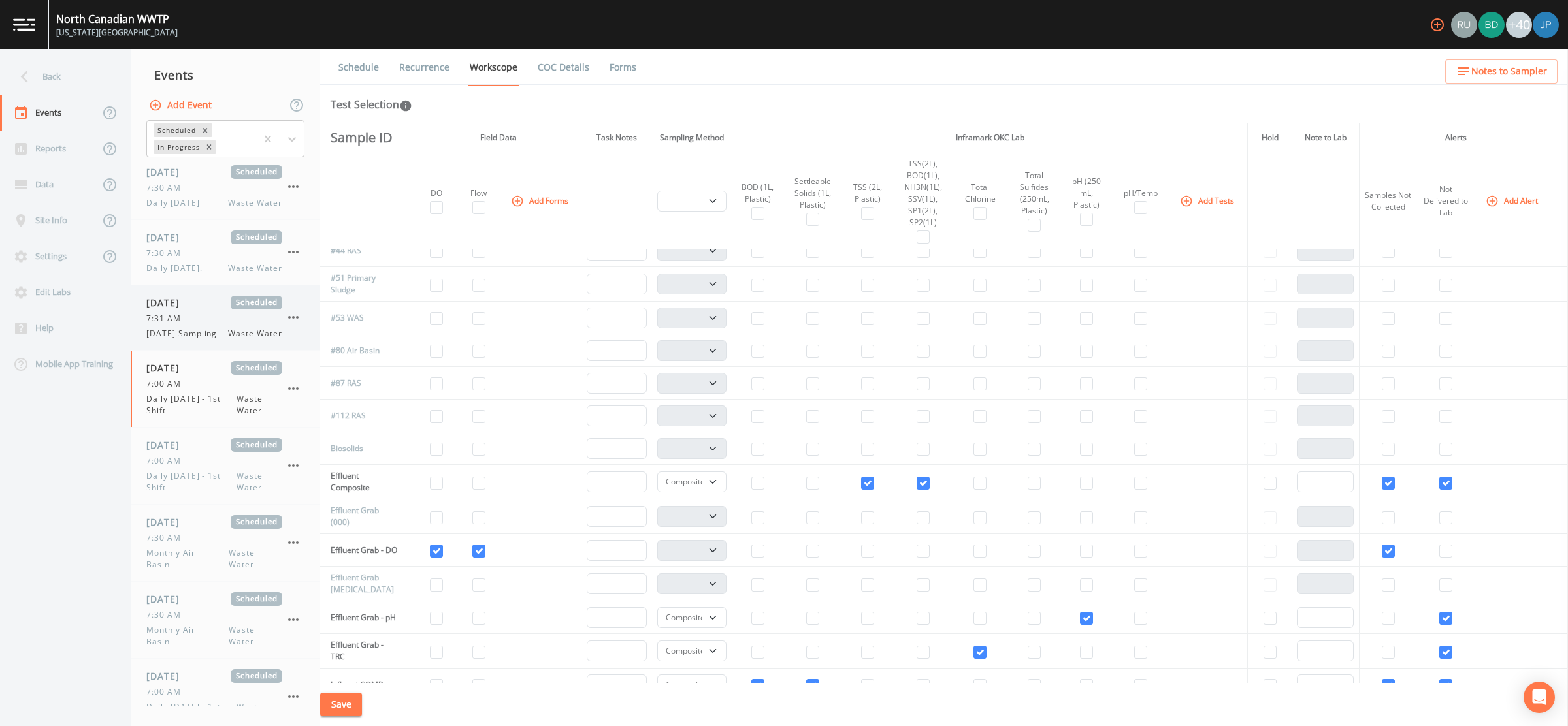
select select "092b3f94-5697-4c94-9891-da161916fdbb"
select select "b6a3c313-748b-4795-a028-792ad310bd60"
select select "092b3f94-5697-4c94-9891-da161916fdbb"
select select "b6a3c313-748b-4795-a028-792ad310bd60"
select select "092b3f94-5697-4c94-9891-da161916fdbb"
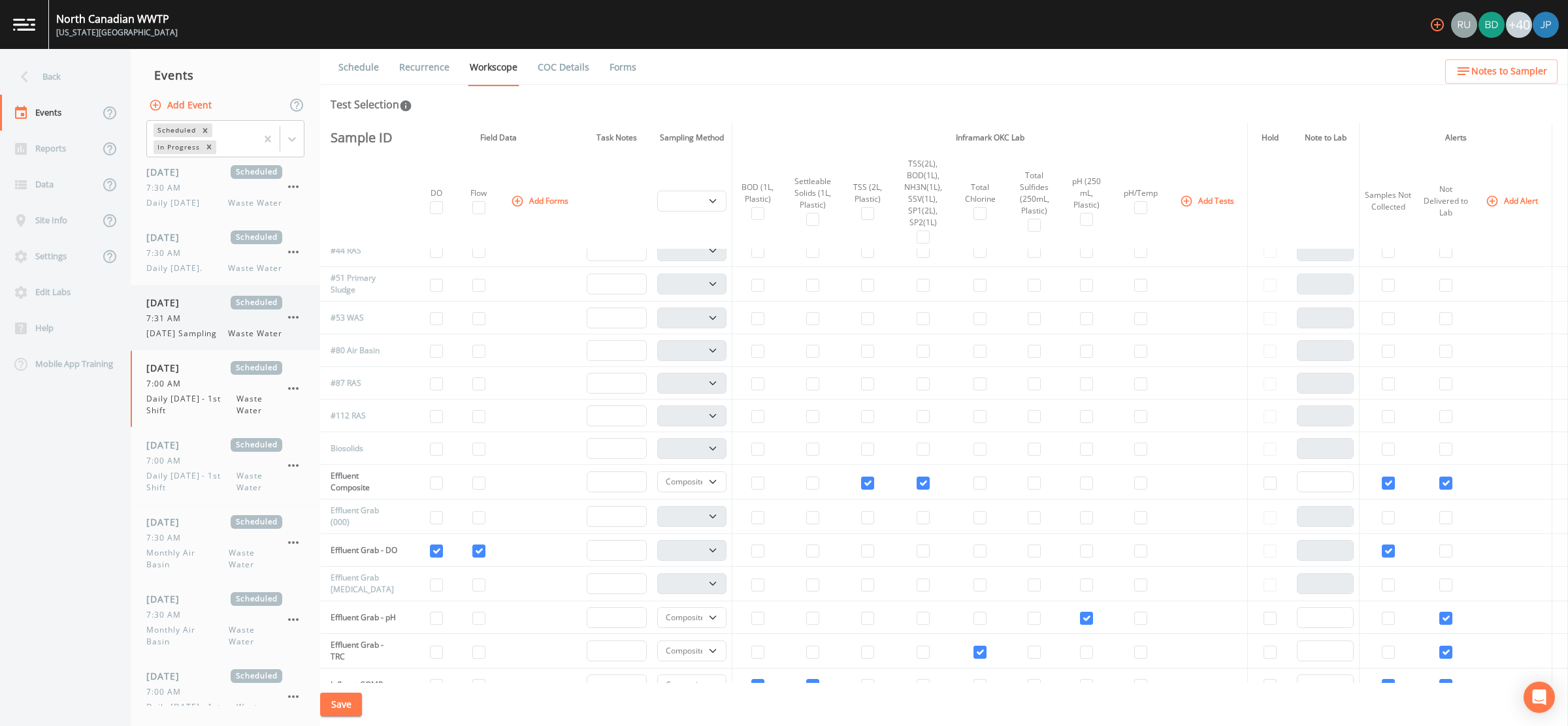
select select "092b3f94-5697-4c94-9891-da161916fdbb"
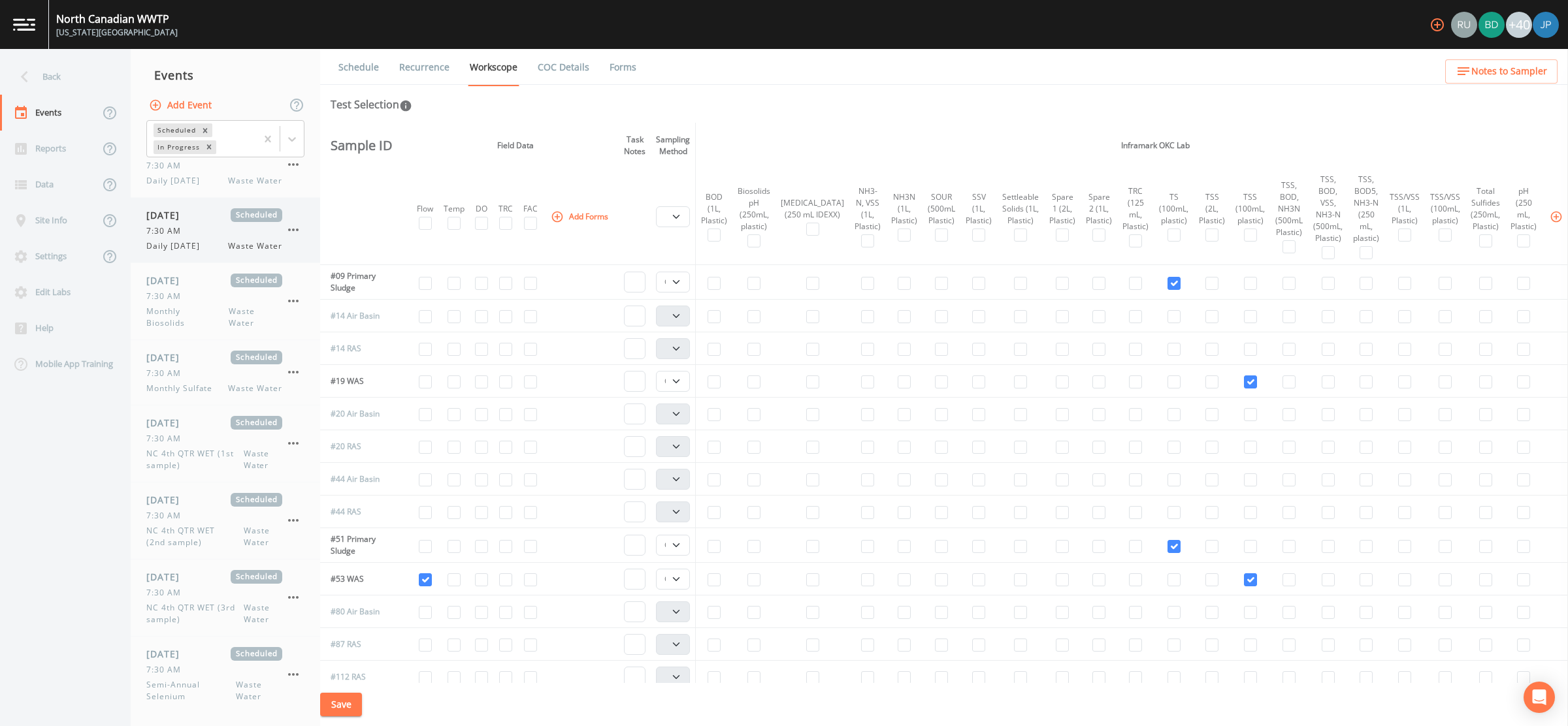
scroll to position [1420, 0]
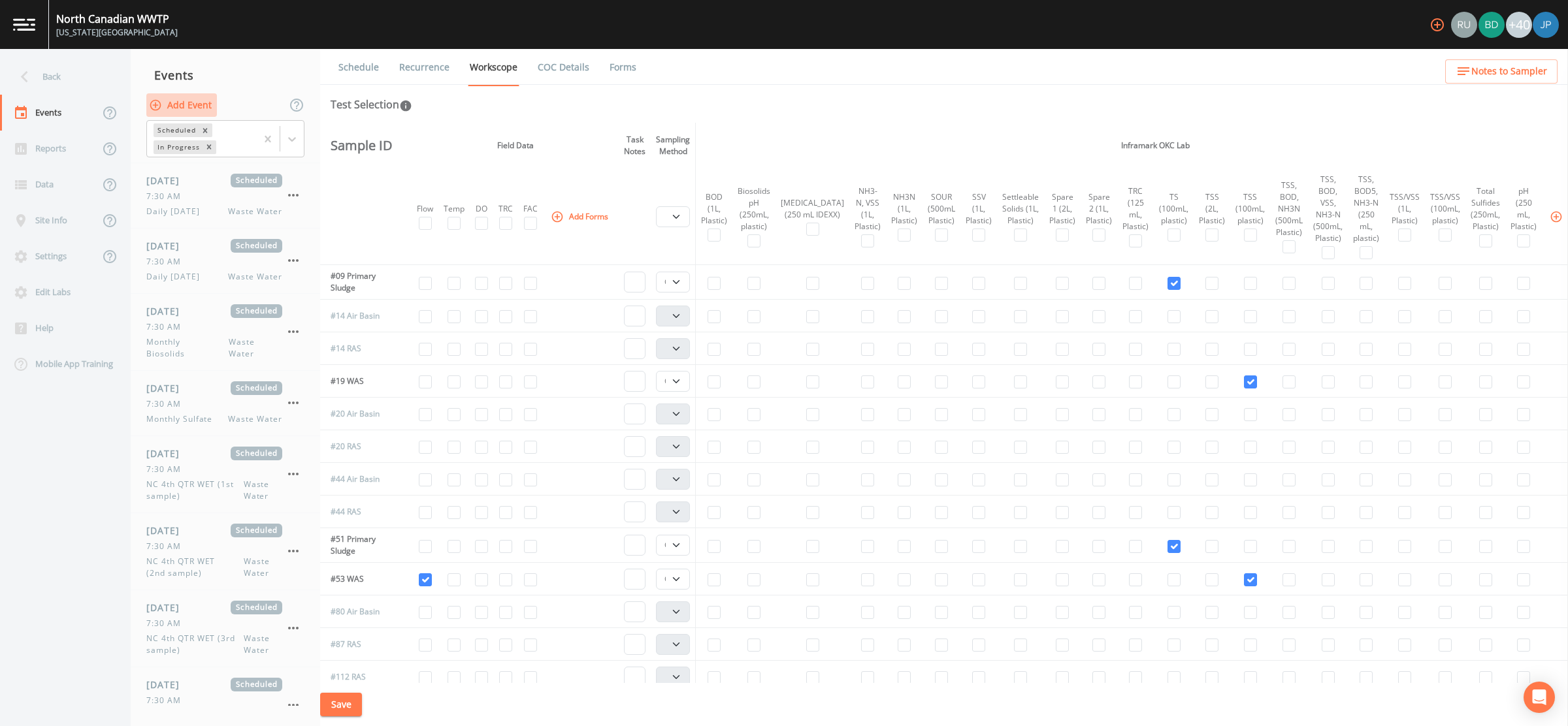
click at [183, 110] on button "Add Event" at bounding box center [182, 106] width 71 height 25
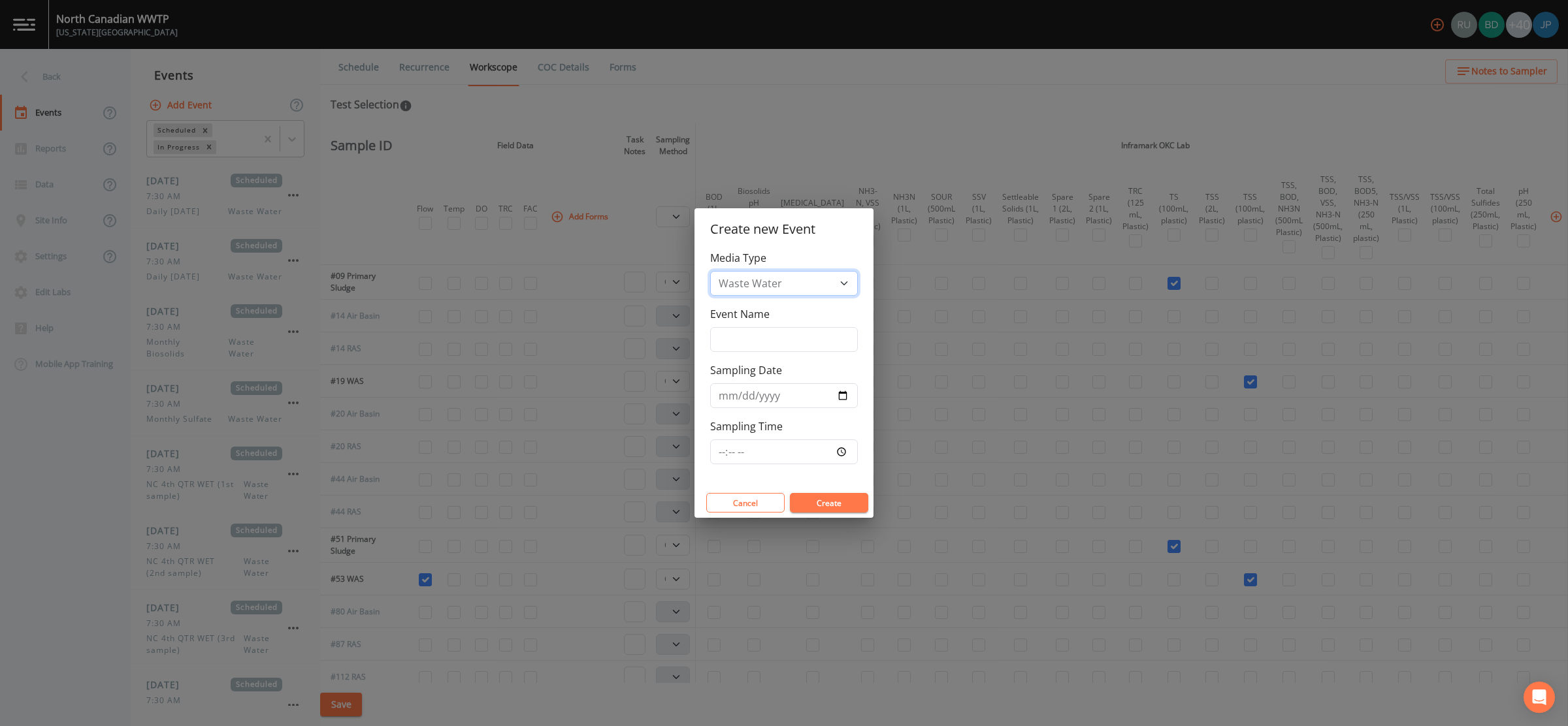
click at [742, 280] on select "Waste Water" at bounding box center [784, 283] width 147 height 25
drag, startPoint x: 742, startPoint y: 280, endPoint x: 740, endPoint y: 340, distance: 60.0
click at [740, 340] on input "Event Name" at bounding box center [784, 340] width 147 height 25
type input "Test Event"
click at [726, 361] on div "Media Type Waste Water Event Name Test Event Sampling Date Sampling Time" at bounding box center [783, 369] width 179 height 238
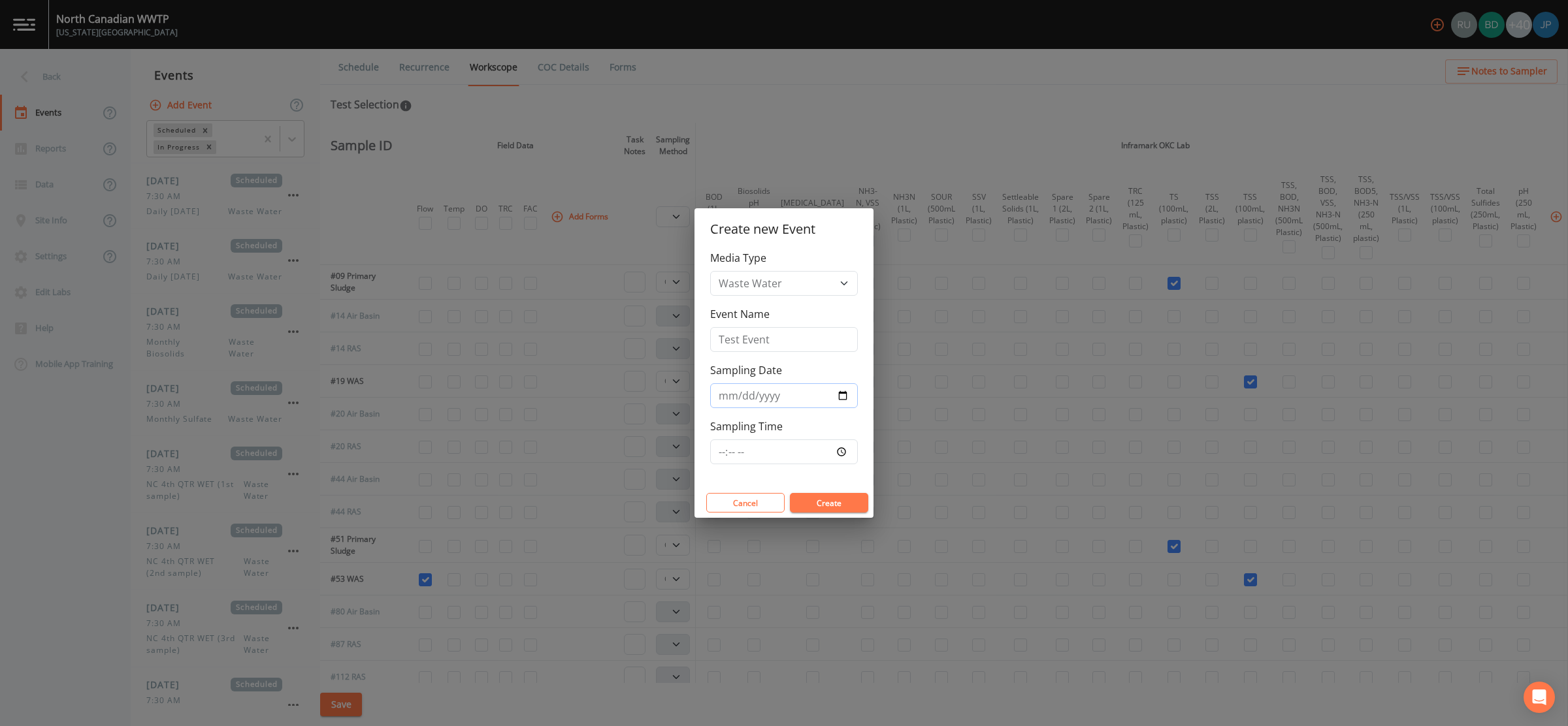
click at [844, 394] on input "Sampling Date" at bounding box center [784, 396] width 147 height 25
type input "2025-08-20"
click at [830, 429] on div "Sampling Time" at bounding box center [784, 442] width 147 height 46
click at [842, 453] on input "Sampling Time" at bounding box center [784, 452] width 147 height 25
type input "18:56"
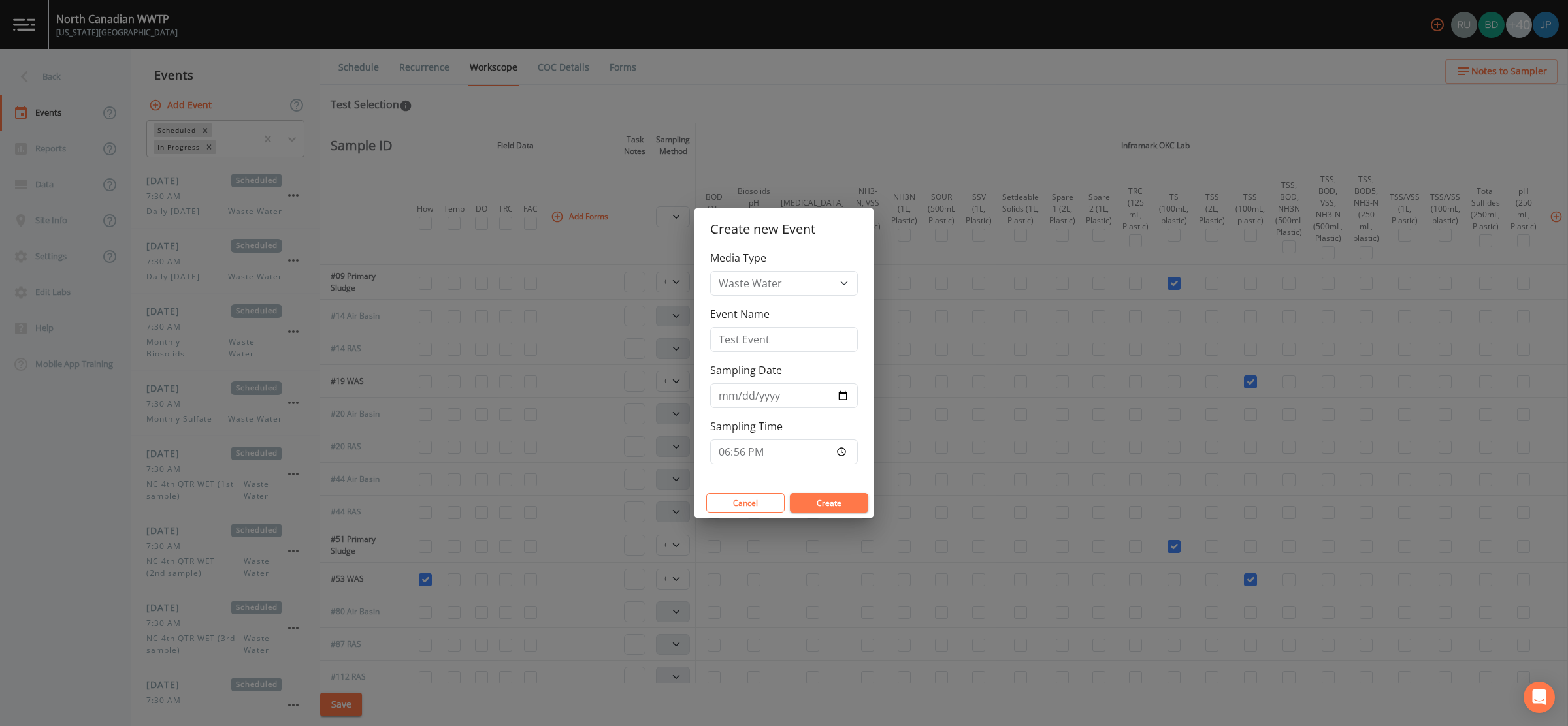
click at [840, 470] on div "Media Type Waste Water Event Name Test Event Sampling Date 2025-08-20 Sampling …" at bounding box center [783, 369] width 179 height 238
click at [831, 498] on button "Create" at bounding box center [829, 503] width 78 height 20
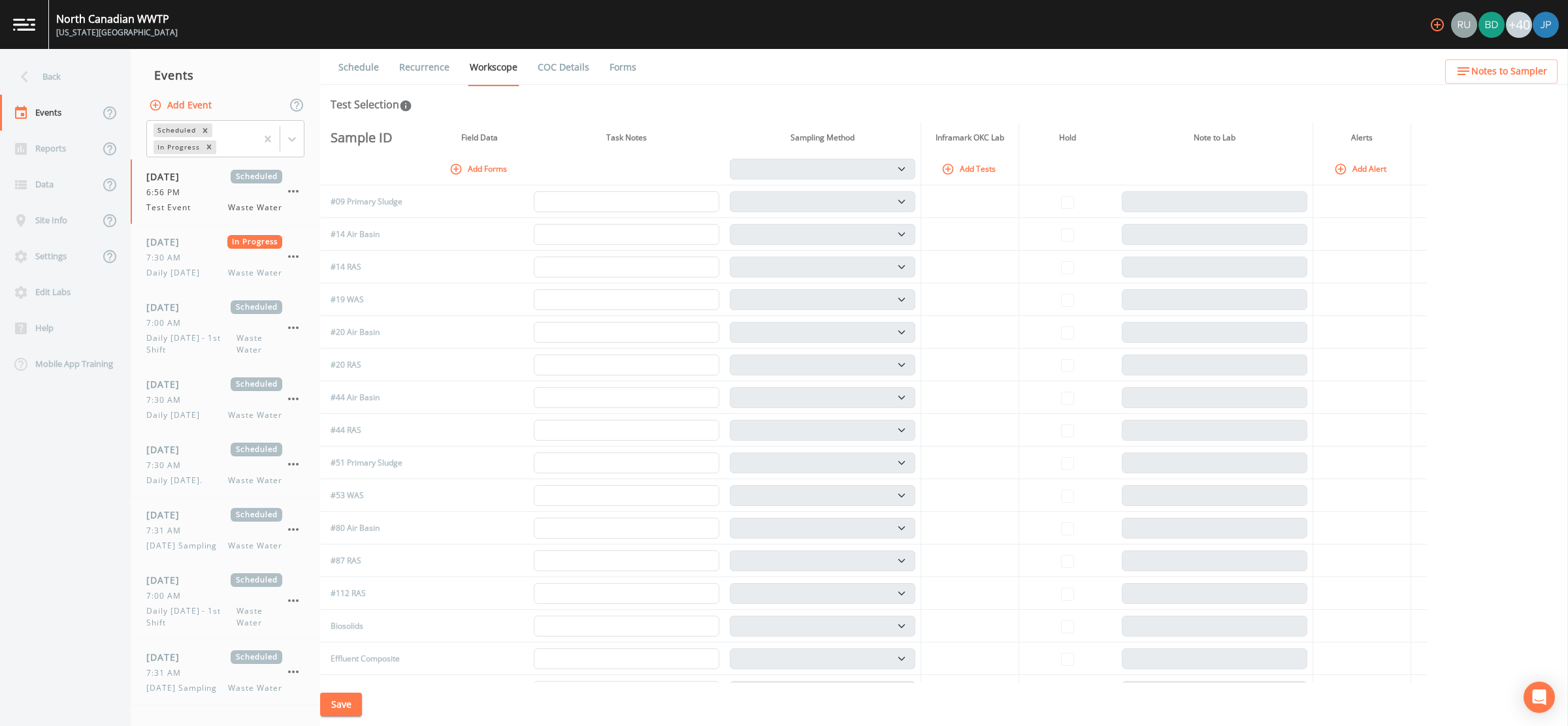
click at [364, 66] on link "Schedule" at bounding box center [359, 67] width 44 height 37
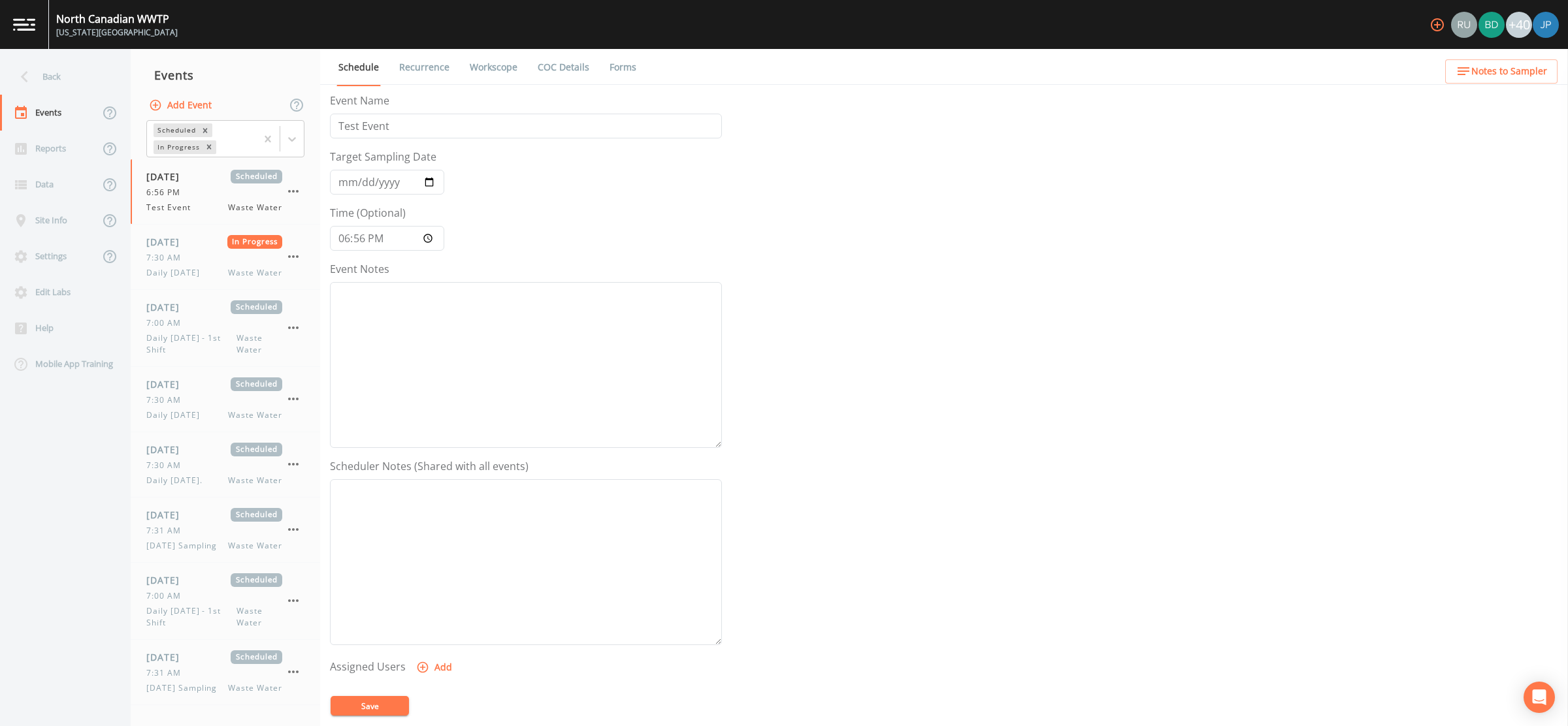
click at [422, 71] on link "Recurrence" at bounding box center [424, 67] width 54 height 37
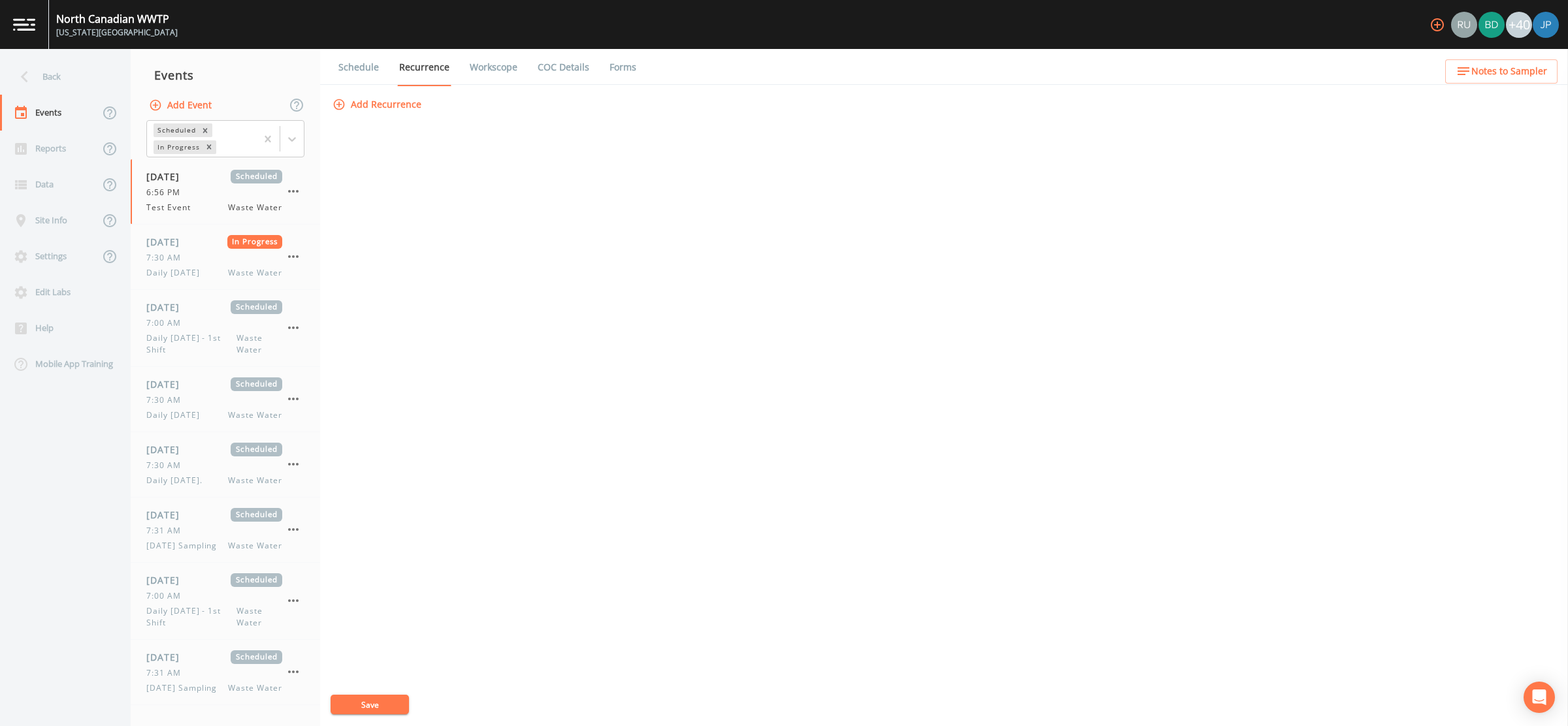
click at [485, 69] on link "Workscope" at bounding box center [493, 67] width 51 height 37
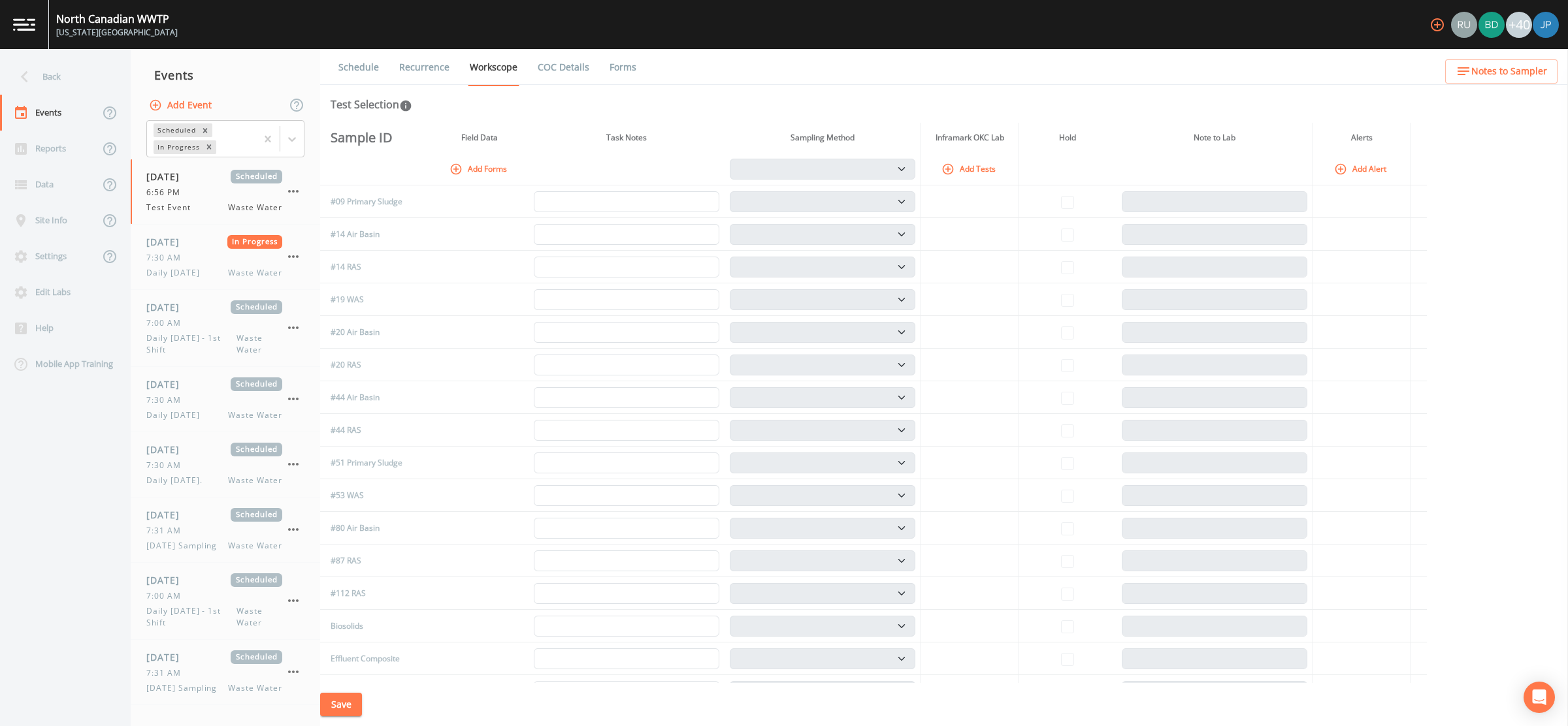
click at [973, 174] on button "Add Tests" at bounding box center [970, 169] width 62 height 21
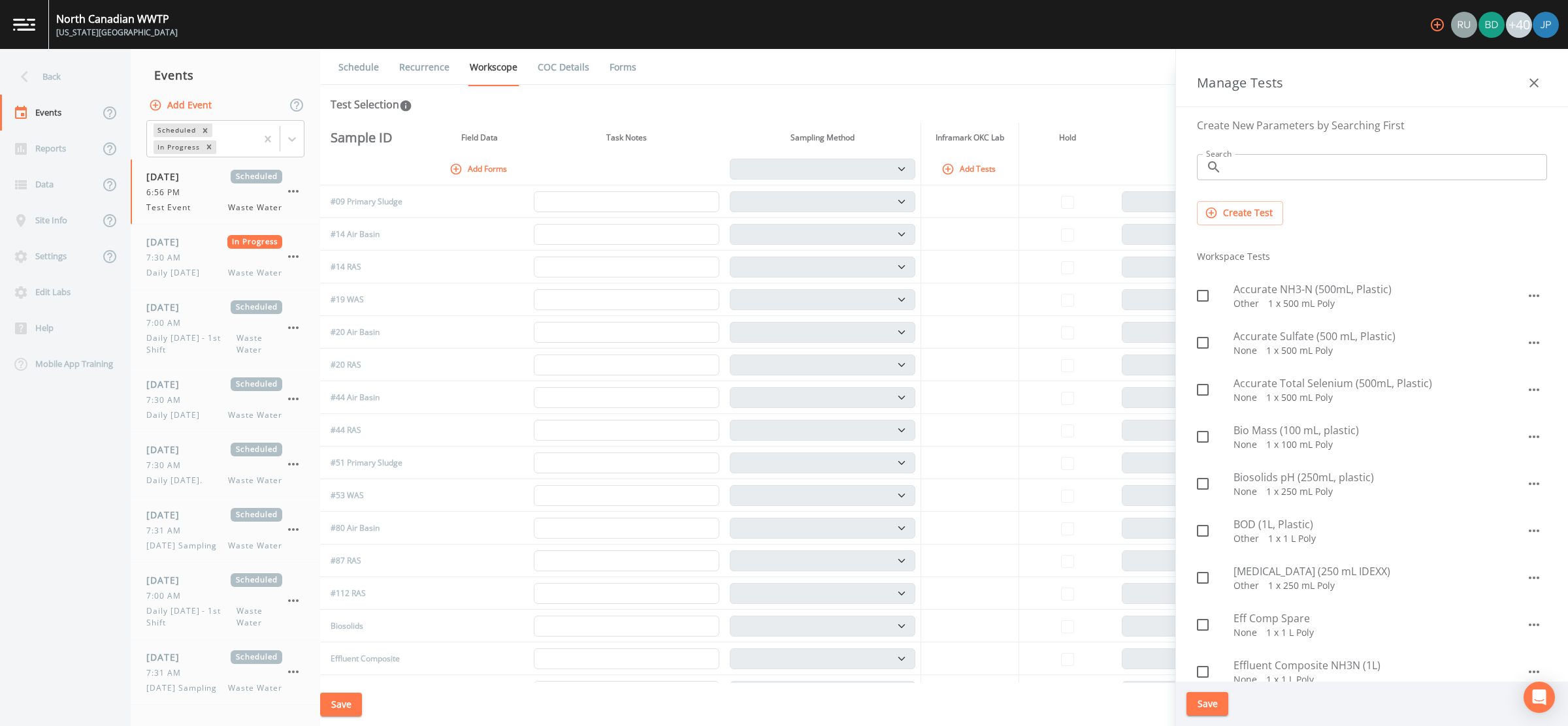
click at [1211, 294] on span at bounding box center [1203, 296] width 28 height 28
checkbox input "true"
click at [1216, 701] on button "Save" at bounding box center [1207, 705] width 42 height 25
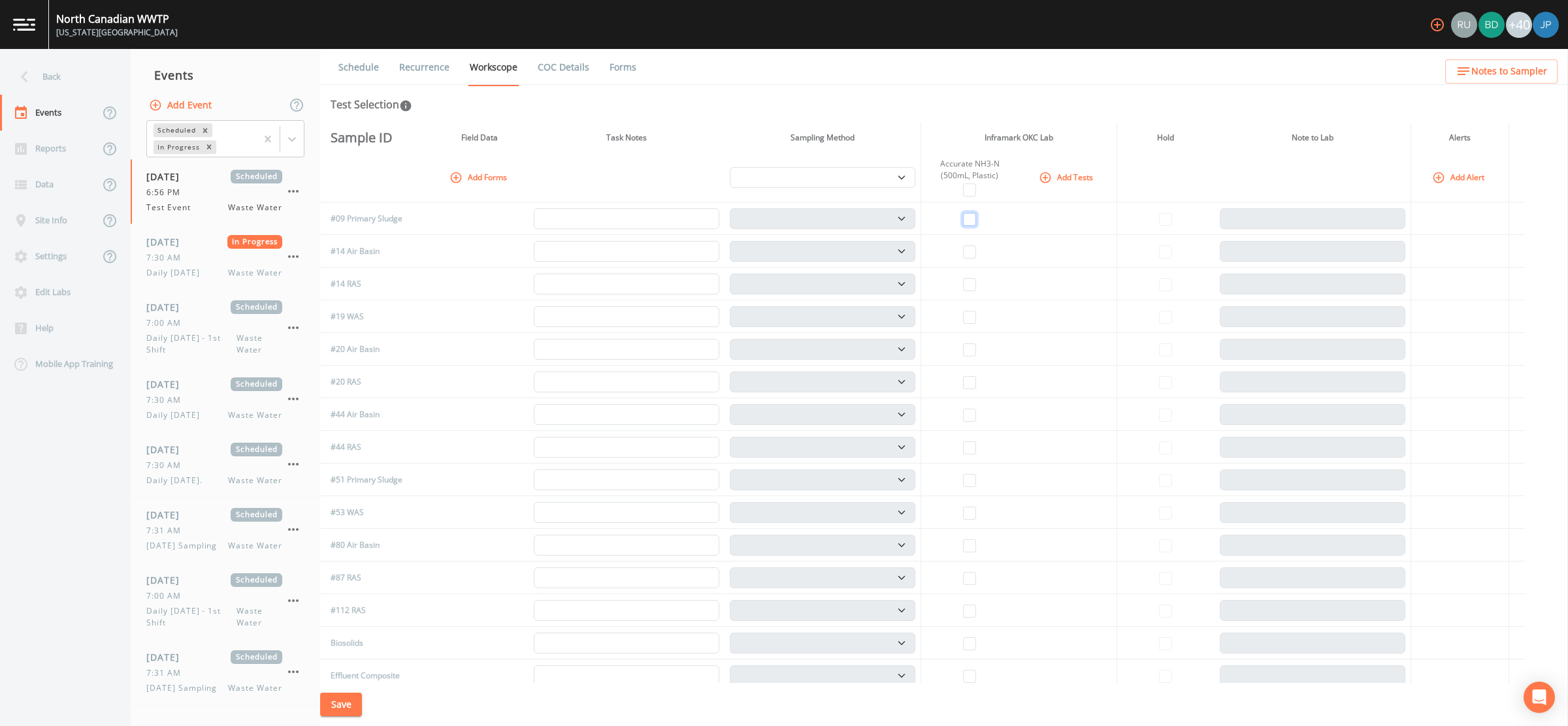
click at [973, 217] on input "checkbox" at bounding box center [969, 219] width 13 height 13
checkbox input "true"
select select "b6a3c313-748b-4795-a028-792ad310bd60"
click at [352, 701] on button "Save" at bounding box center [341, 705] width 42 height 25
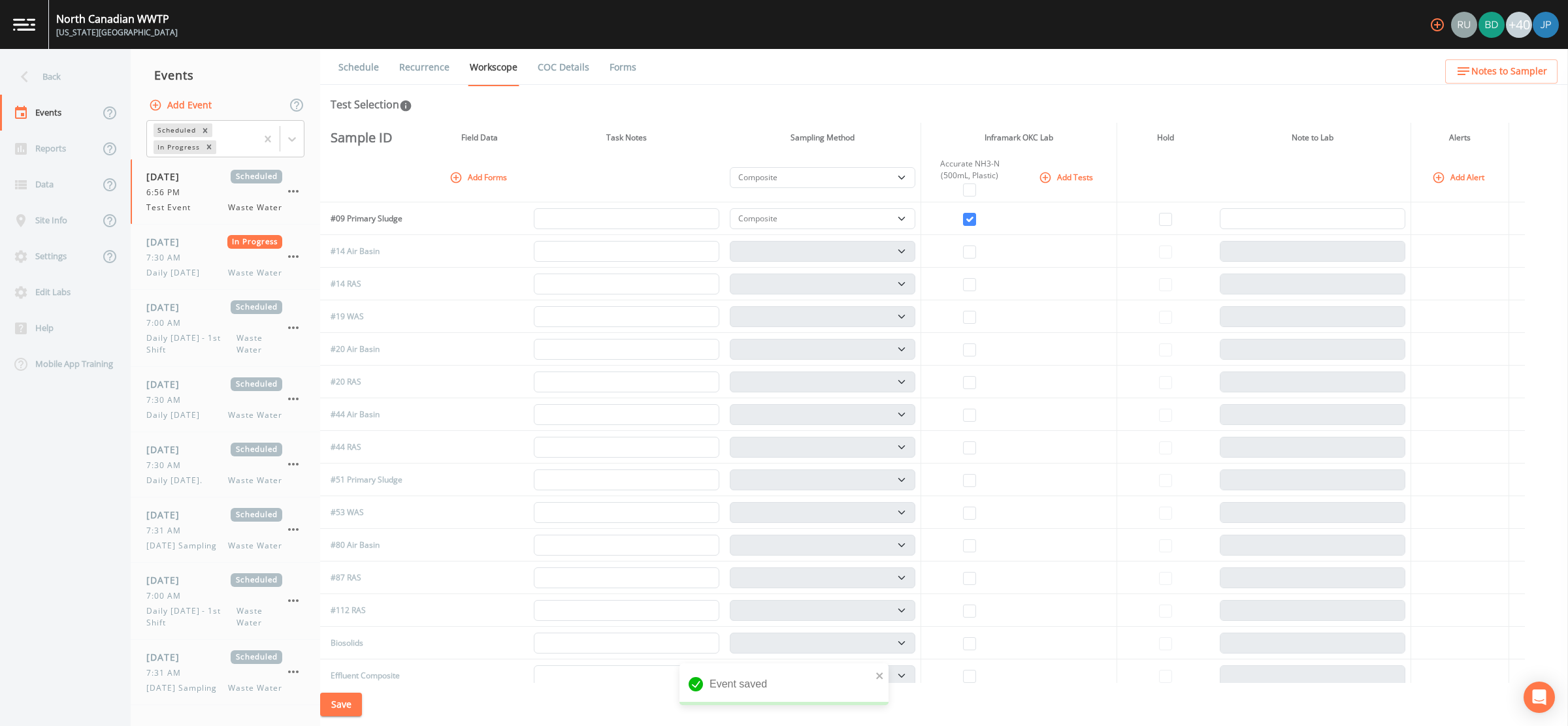
click at [412, 71] on link "Recurrence" at bounding box center [424, 67] width 54 height 37
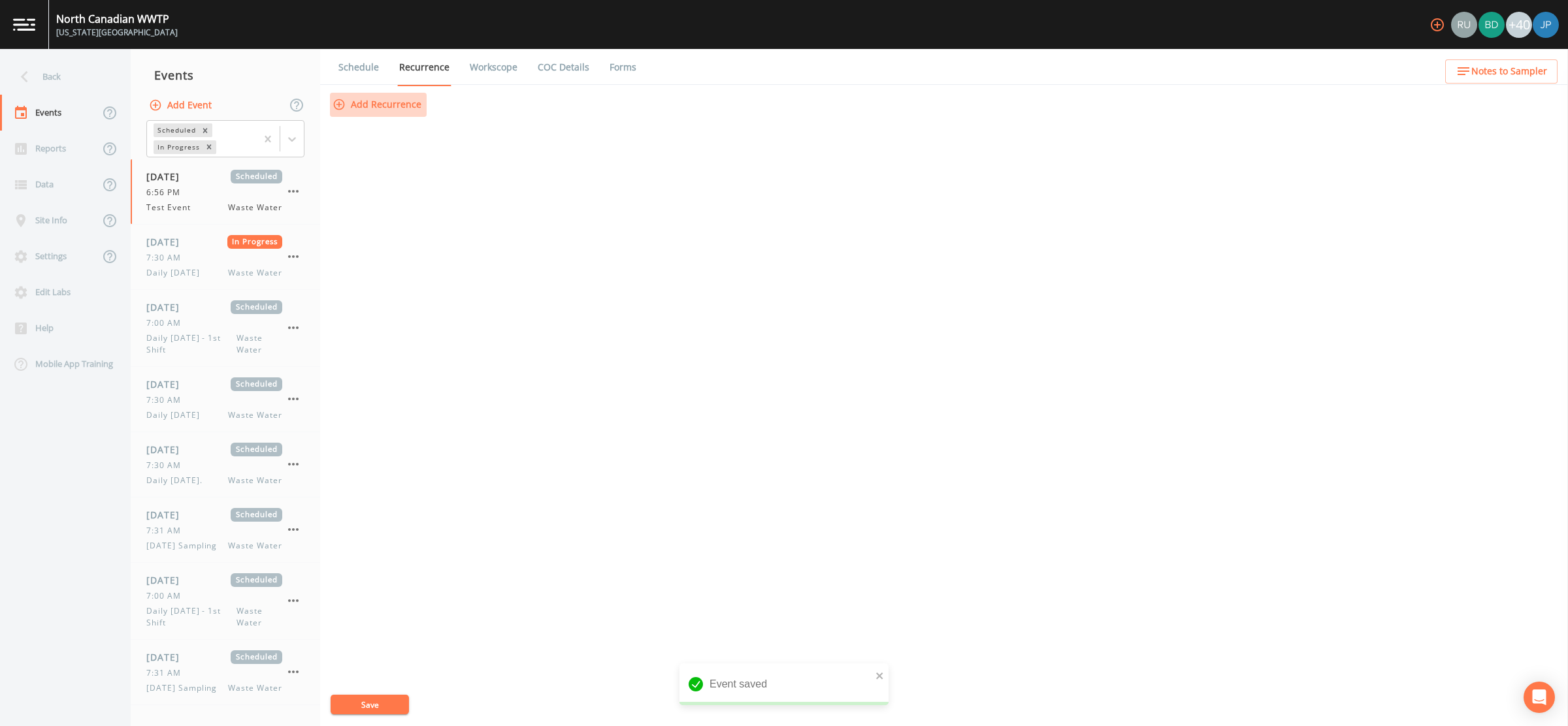
click at [404, 107] on button "Add Recurrence" at bounding box center [378, 105] width 97 height 25
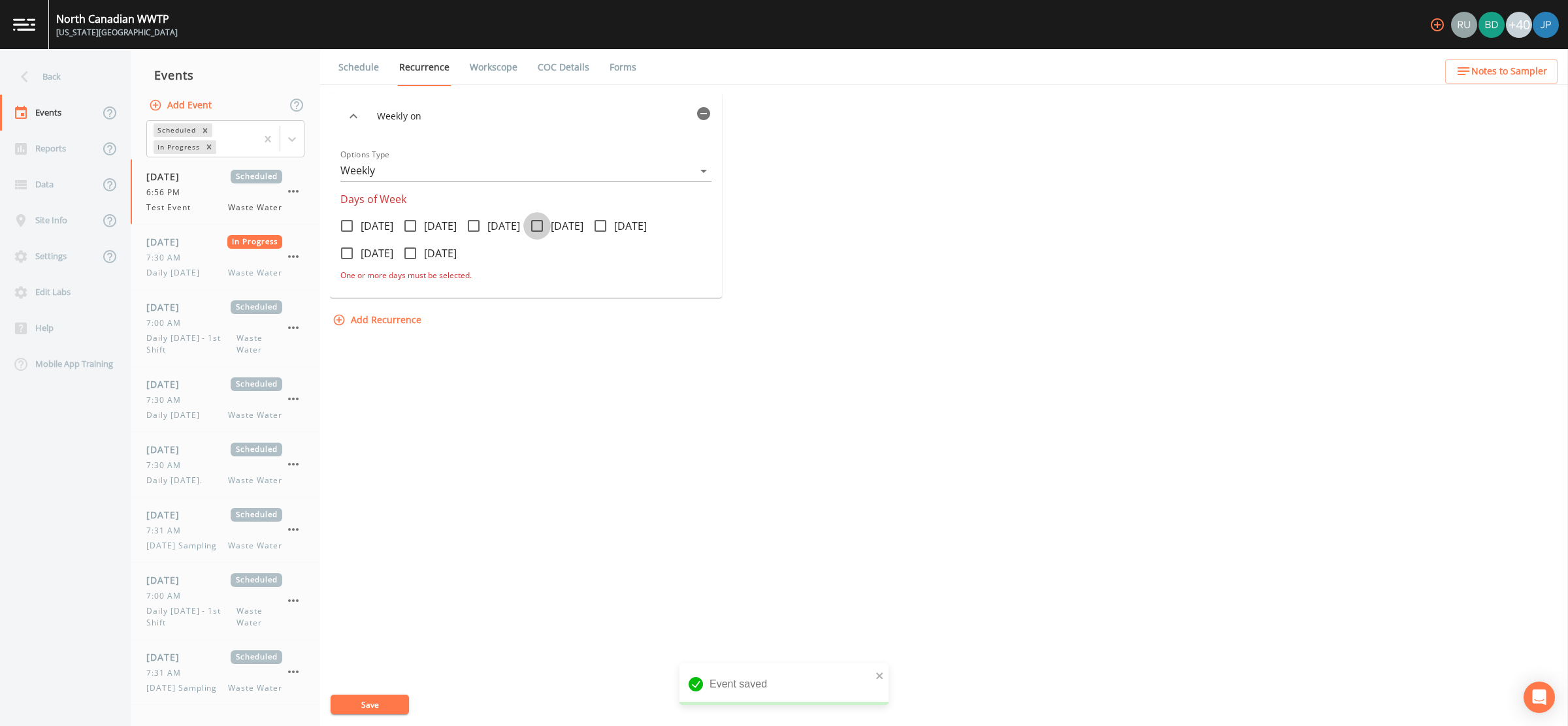
click at [543, 231] on icon at bounding box center [536, 225] width 12 height 11
click at [536, 225] on input "Thursday" at bounding box center [529, 218] width 13 height 13
checkbox input "true"
click at [388, 307] on button "Add Recurrence" at bounding box center [378, 305] width 97 height 25
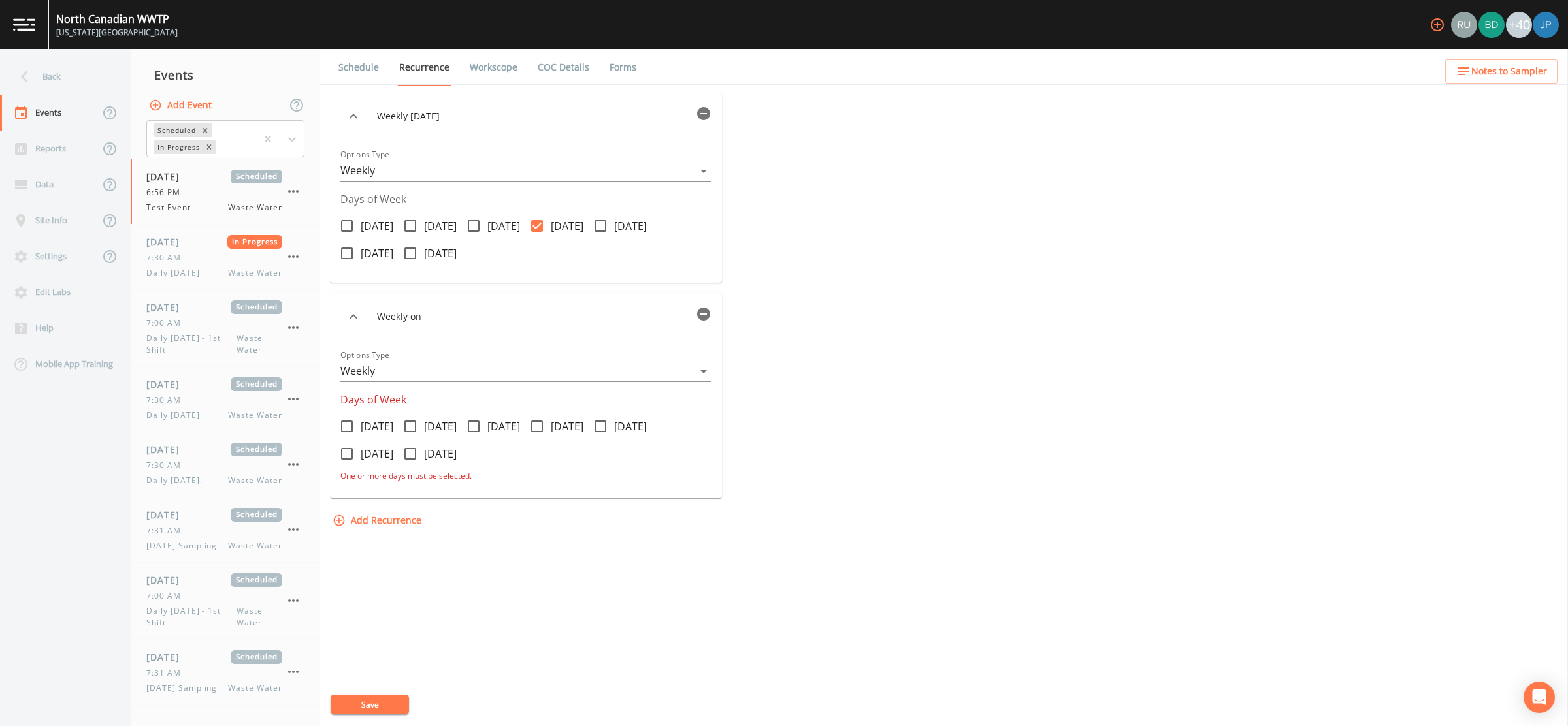
click at [710, 316] on icon "button" at bounding box center [703, 314] width 13 height 13
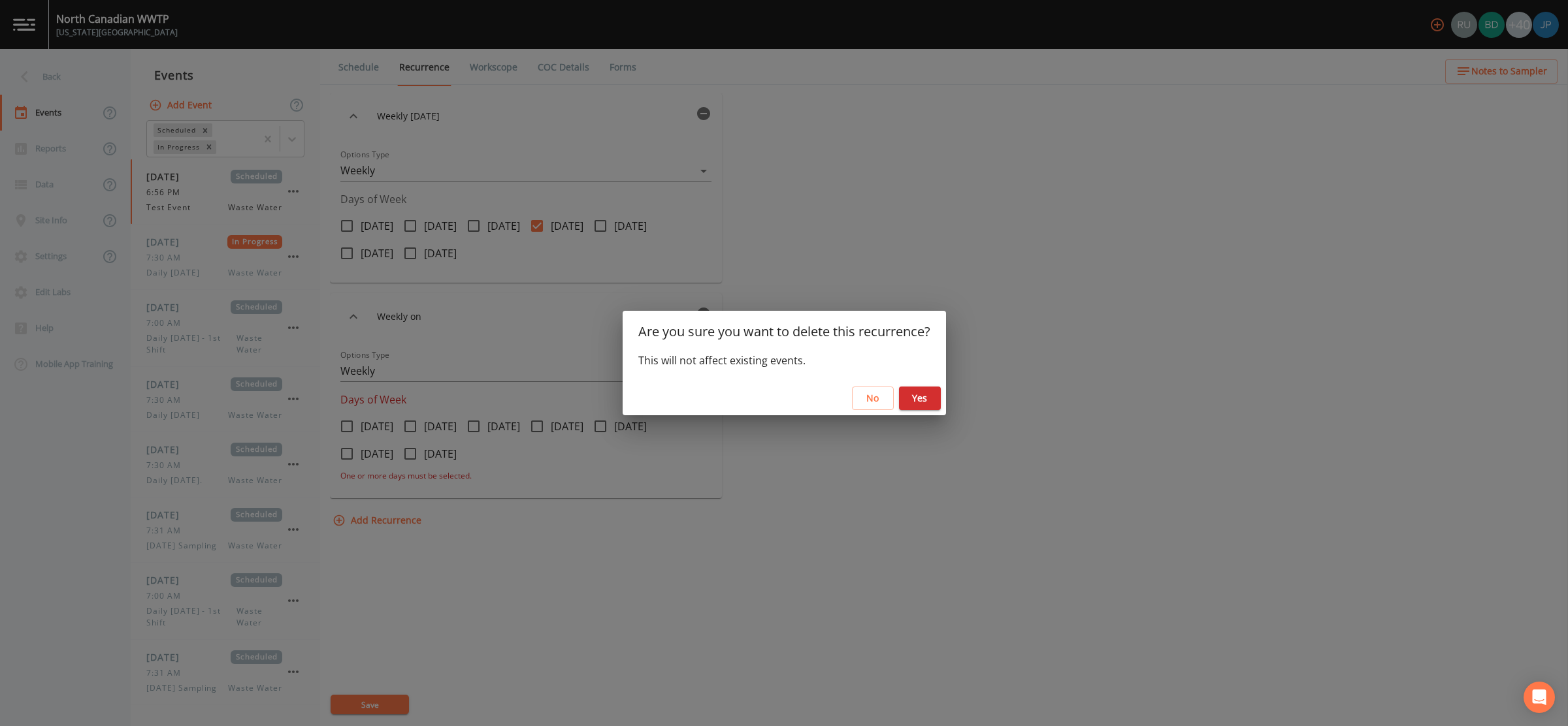
click at [918, 396] on button "Yes" at bounding box center [920, 399] width 42 height 25
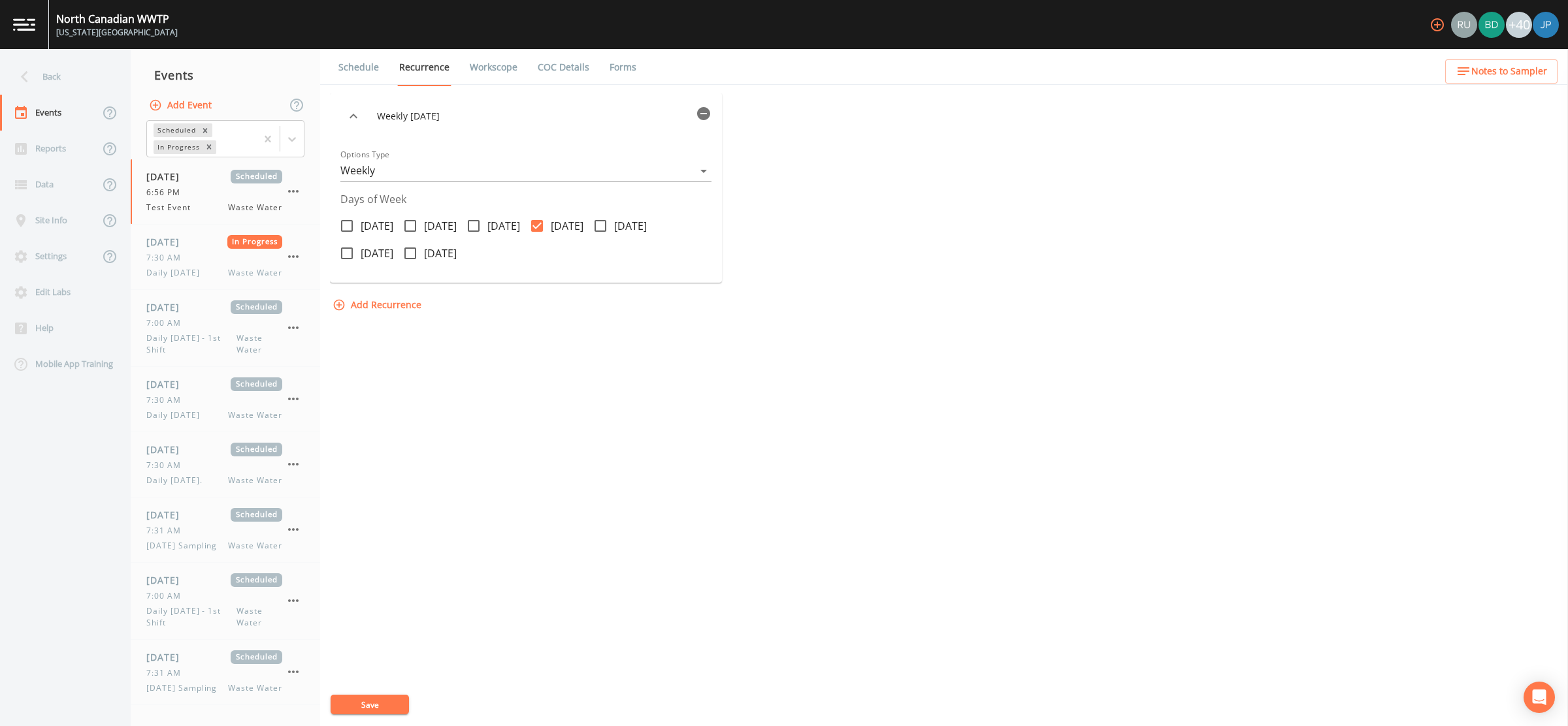
click at [391, 706] on button "Save" at bounding box center [370, 705] width 78 height 20
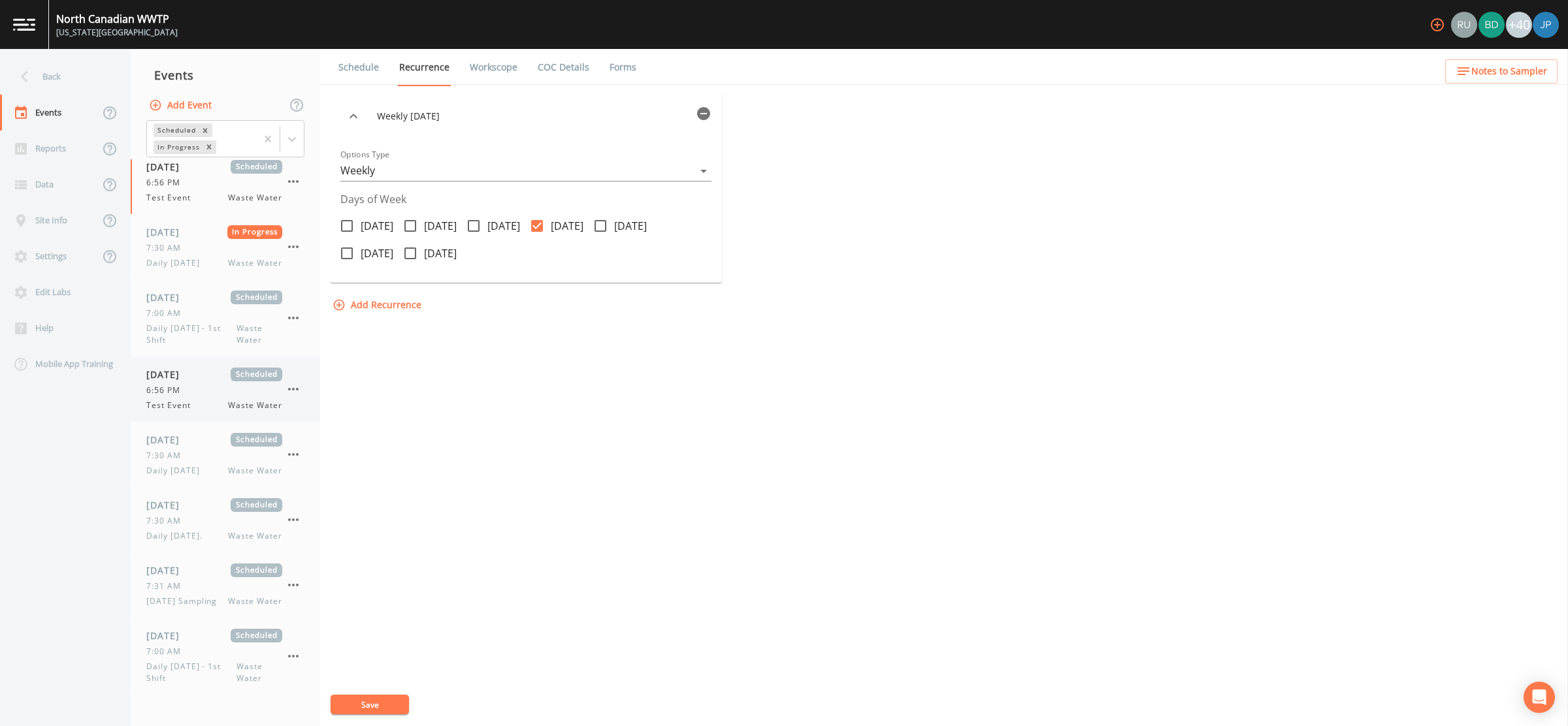
scroll to position [31, 0]
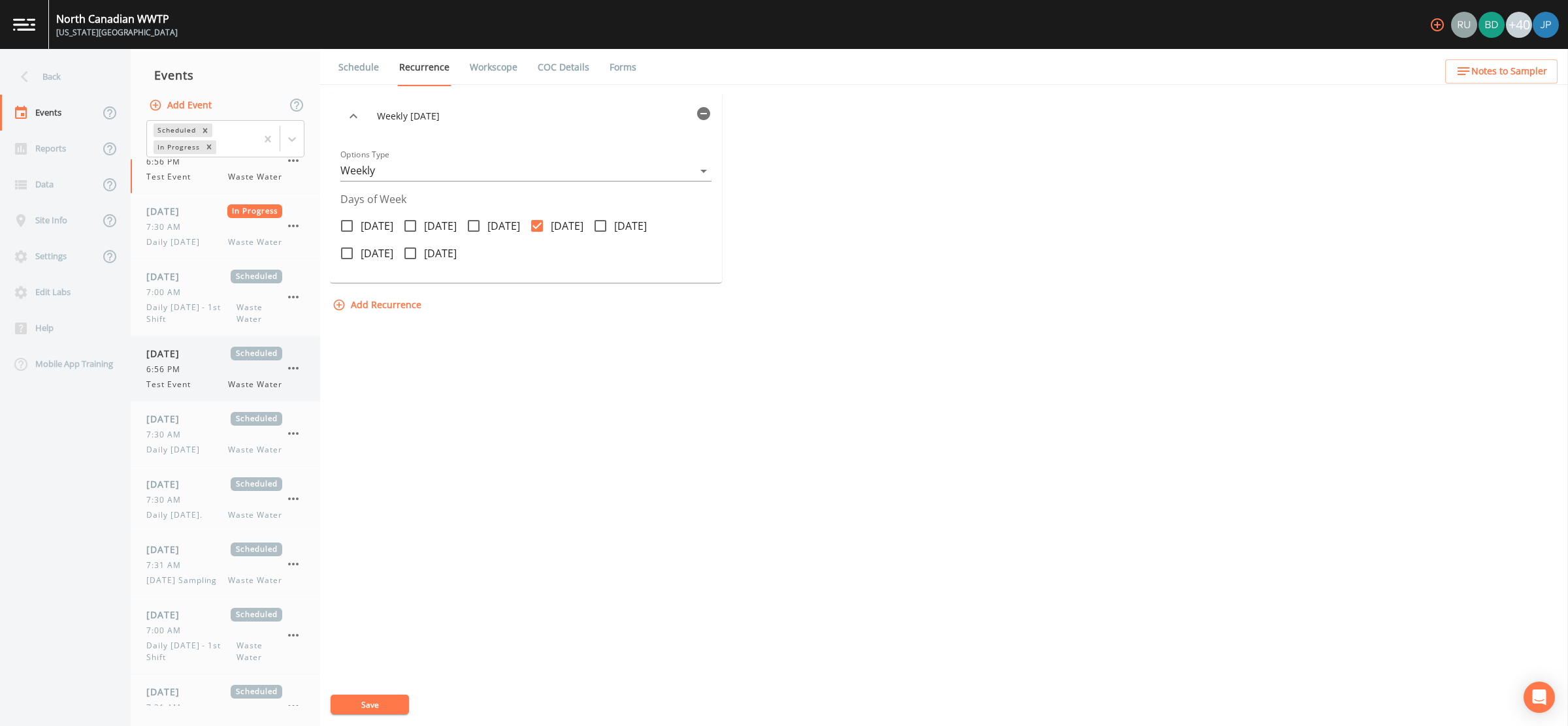
click at [202, 379] on div "Test Event Waste Water" at bounding box center [214, 384] width 136 height 11
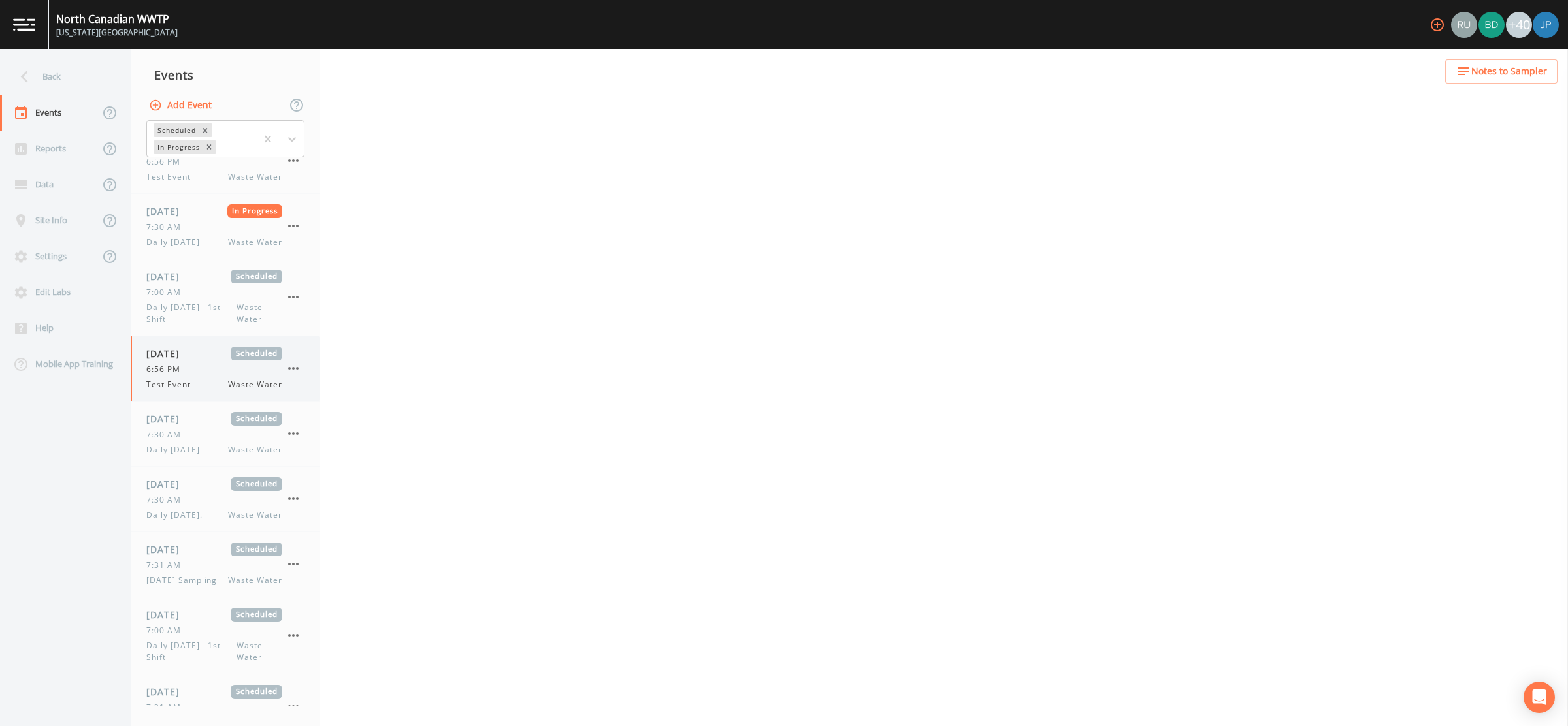
select select "b6a3c313-748b-4795-a028-792ad310bd60"
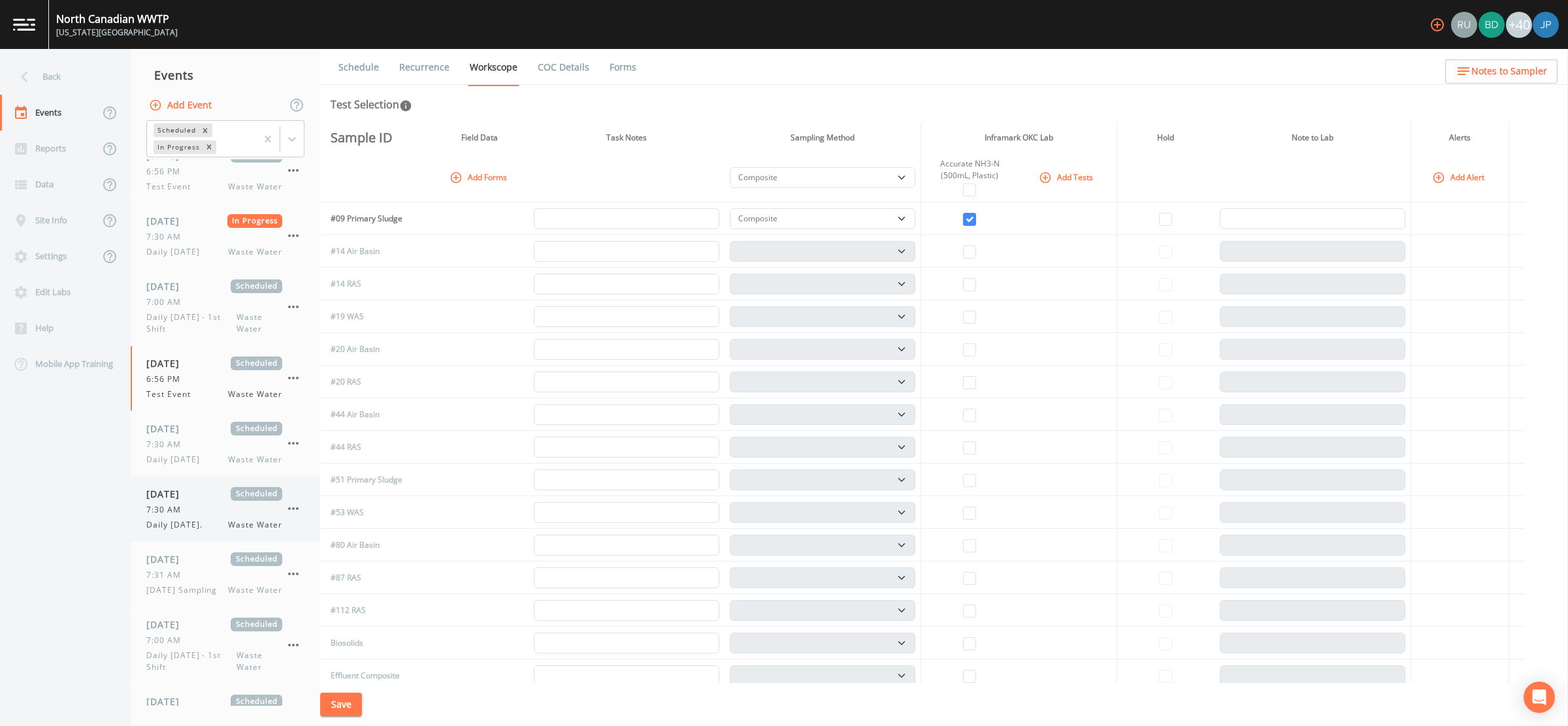
scroll to position [42, 0]
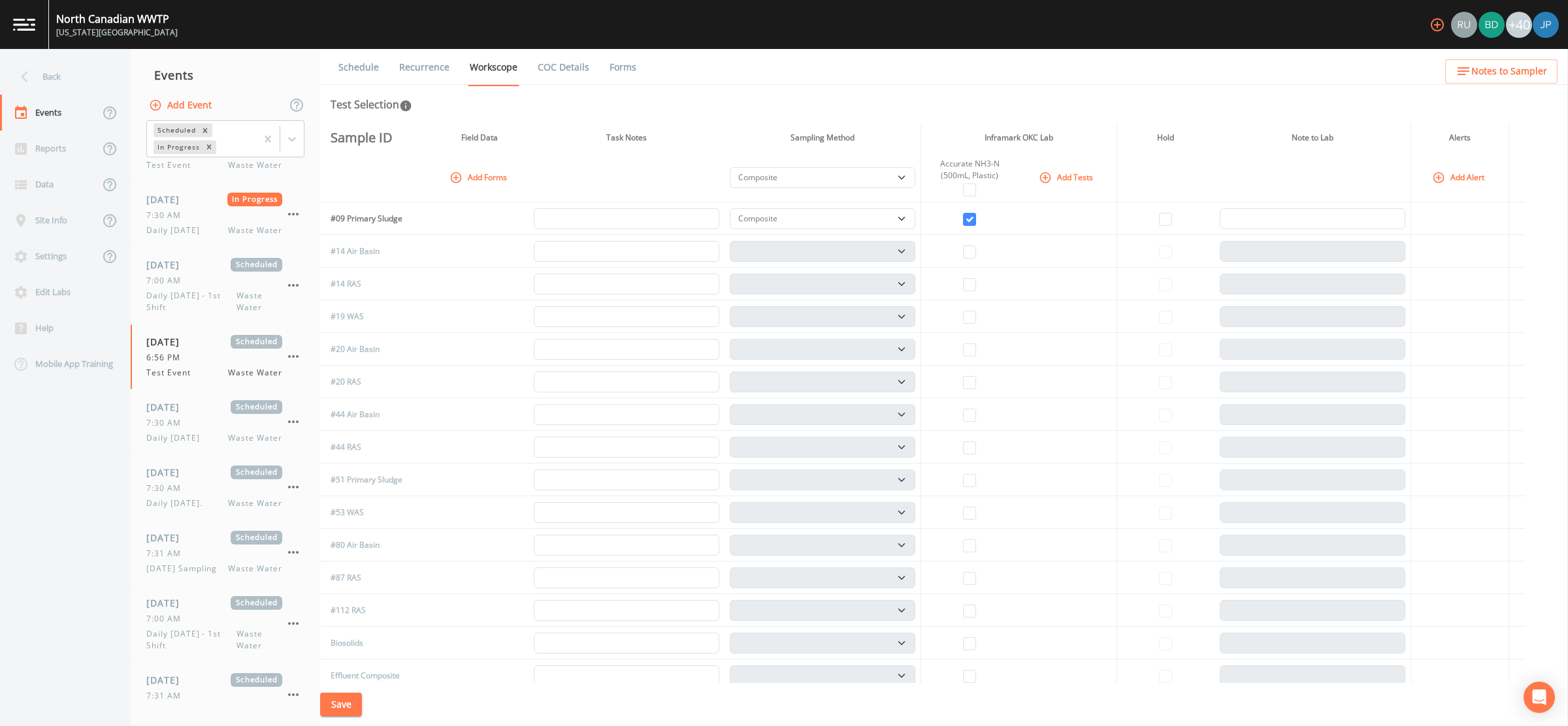
click at [436, 61] on link "Recurrence" at bounding box center [424, 67] width 54 height 37
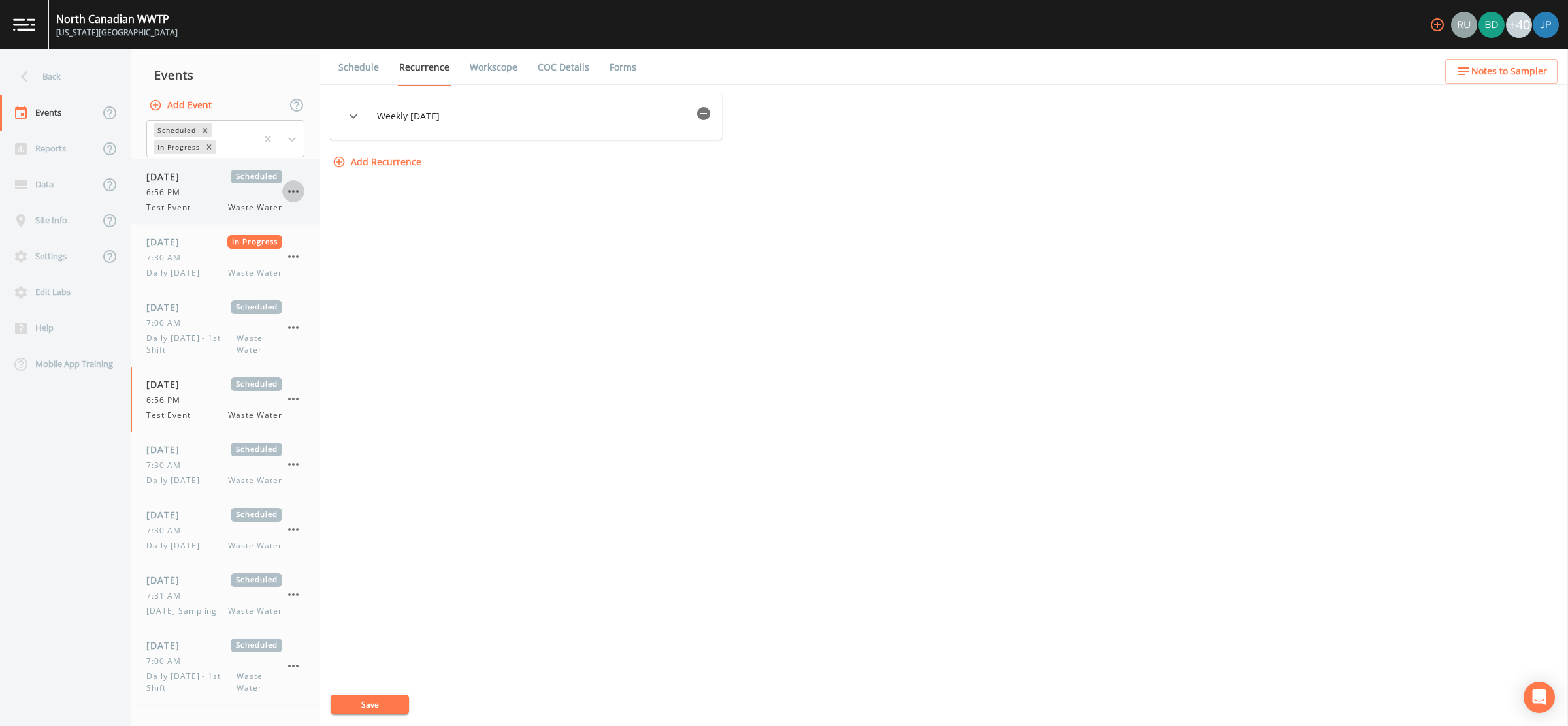
click at [295, 186] on icon "button" at bounding box center [293, 191] width 15 height 15
click at [337, 273] on p "Delete" at bounding box center [358, 267] width 84 height 15
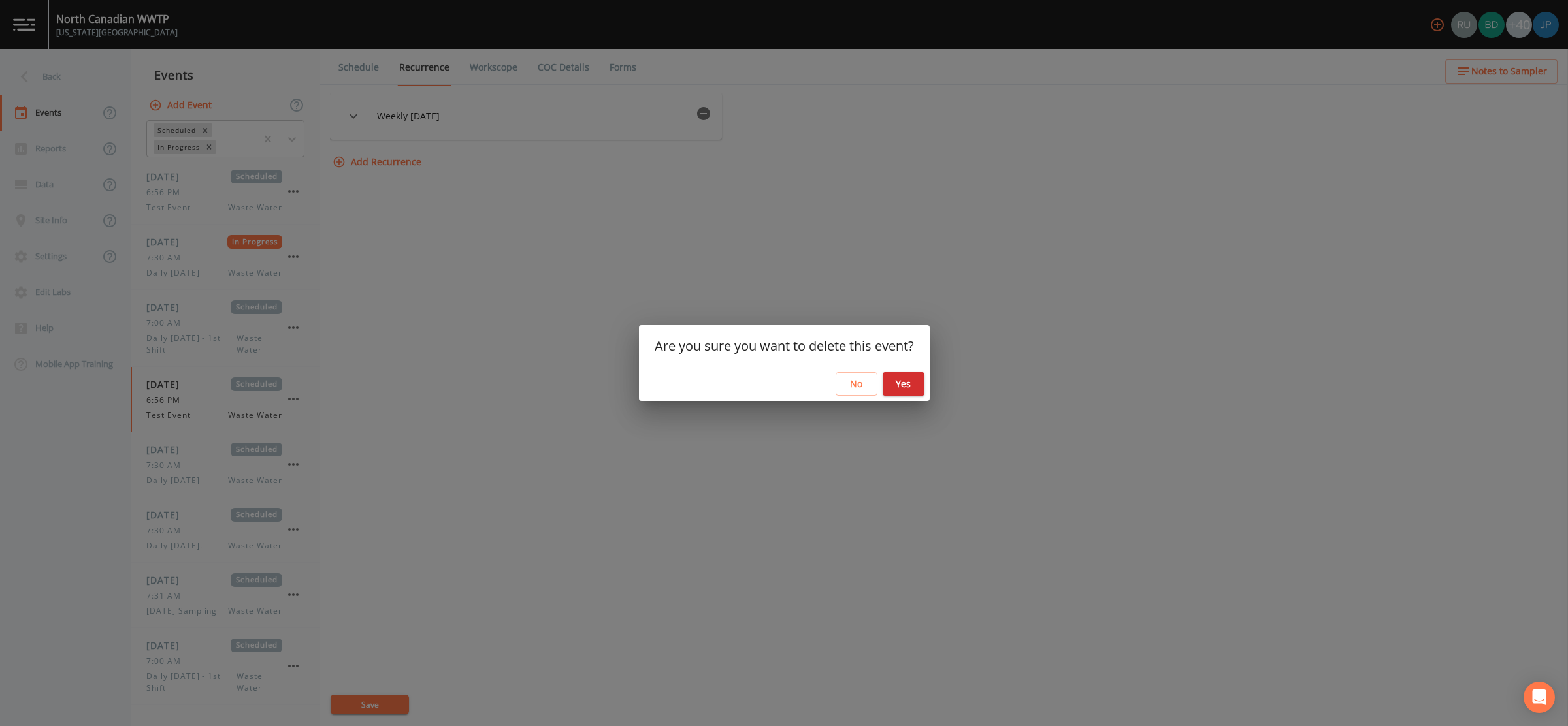
click at [906, 389] on button "Yes" at bounding box center [904, 384] width 42 height 25
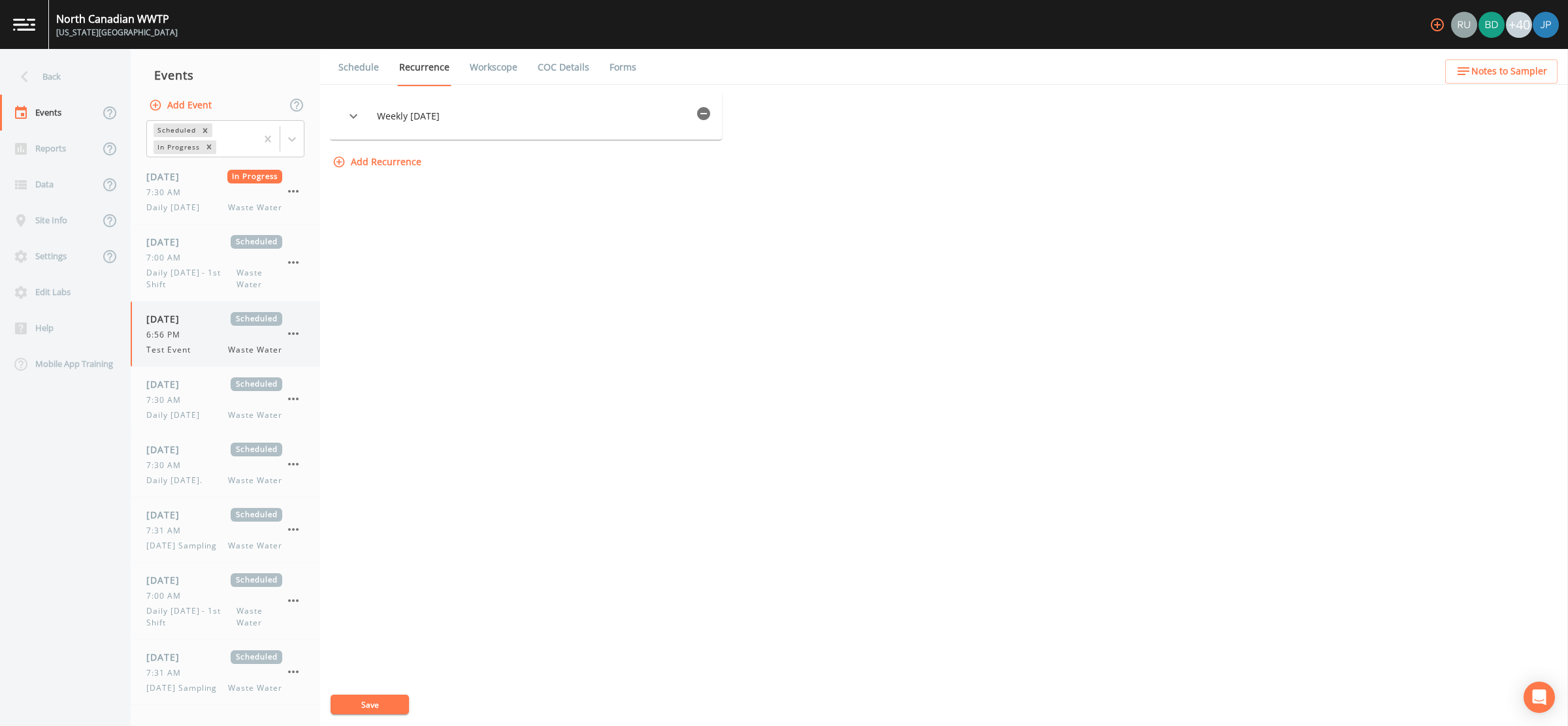
click at [201, 333] on div "6:56 PM" at bounding box center [214, 334] width 136 height 11
select select "b6a3c313-748b-4795-a028-792ad310bd60"
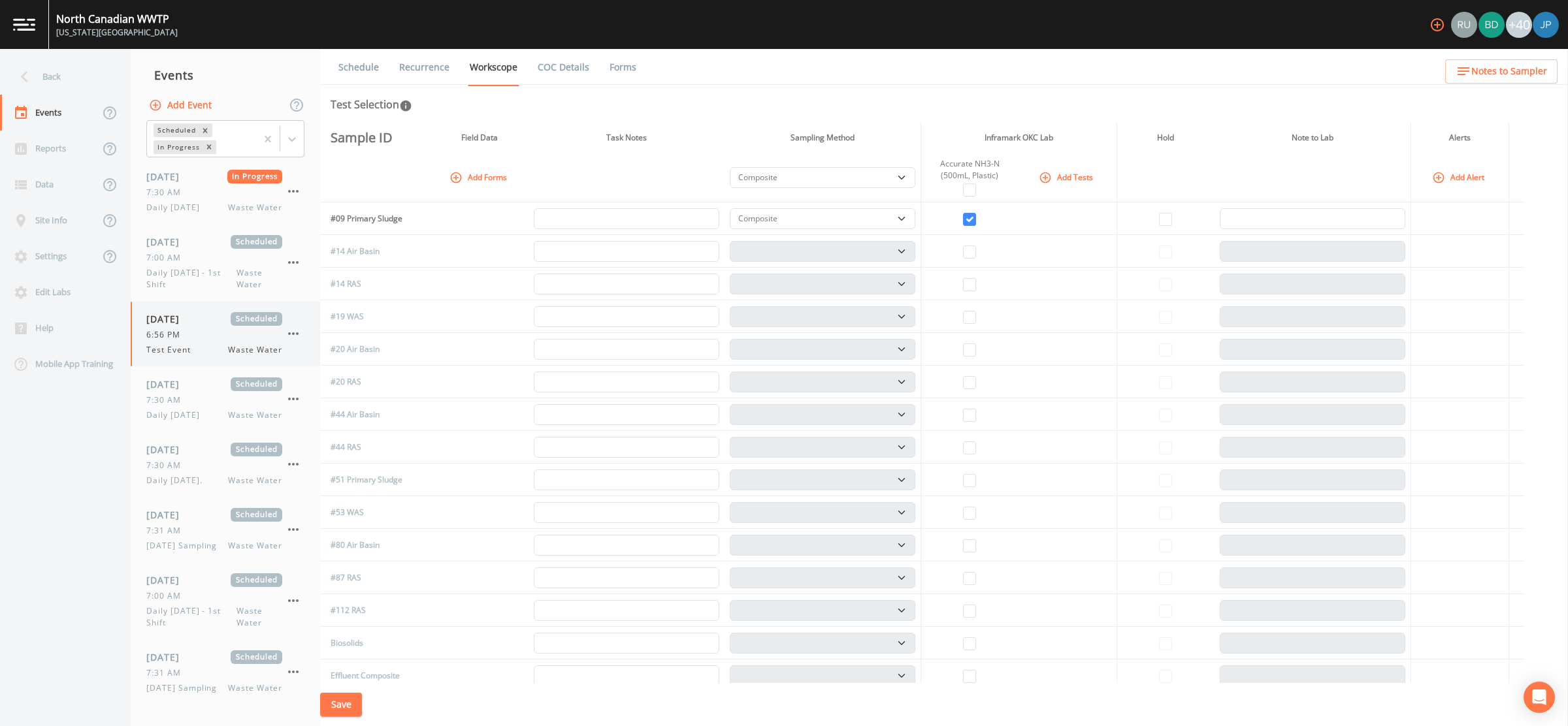
click at [290, 331] on icon "button" at bounding box center [293, 333] width 15 height 15
click at [341, 406] on p "Delete" at bounding box center [358, 409] width 84 height 15
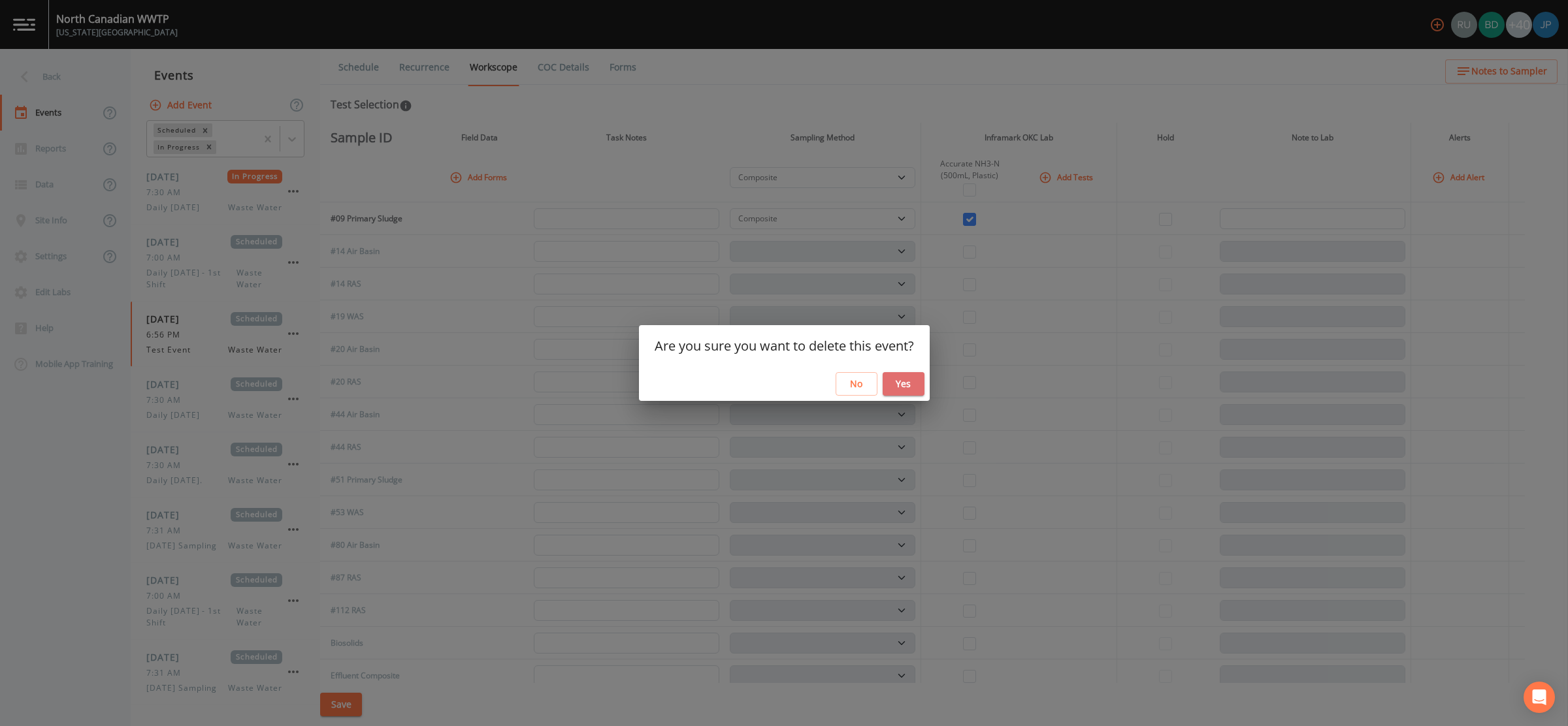
click at [902, 376] on button "Yes" at bounding box center [904, 384] width 42 height 25
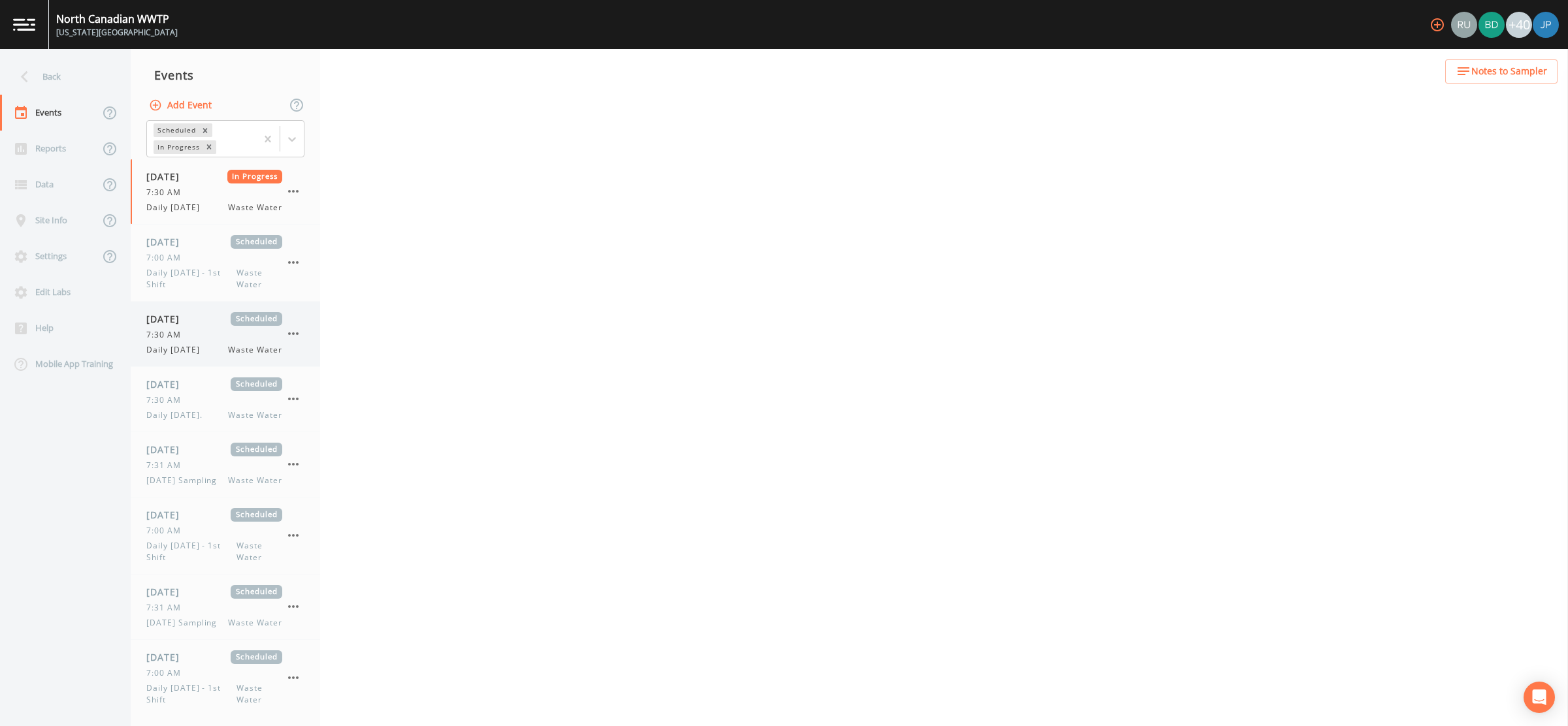
select select "092b3f94-5697-4c94-9891-da161916fdbb"
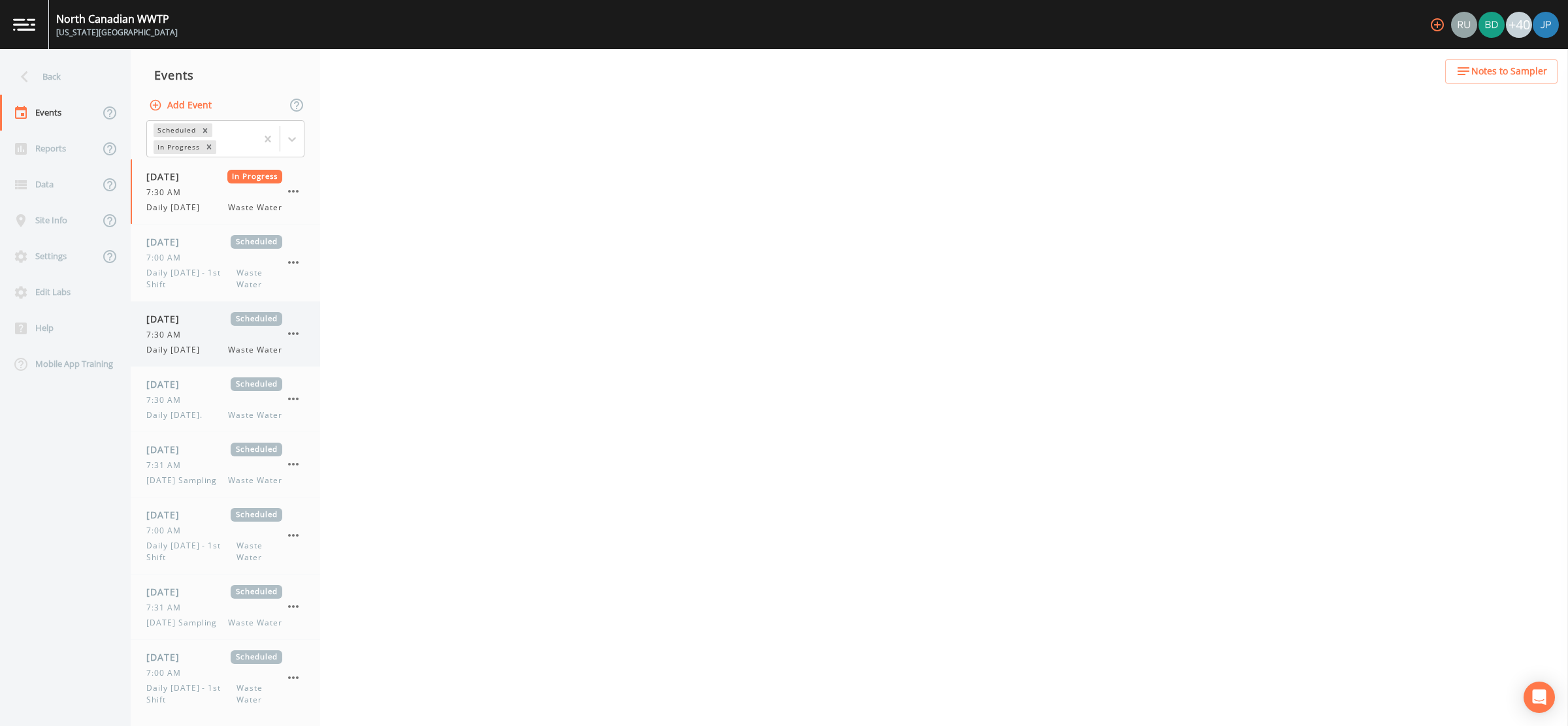
select select "092b3f94-5697-4c94-9891-da161916fdbb"
select select "b6a3c313-748b-4795-a028-792ad310bd60"
select select "092b3f94-5697-4c94-9891-da161916fdbb"
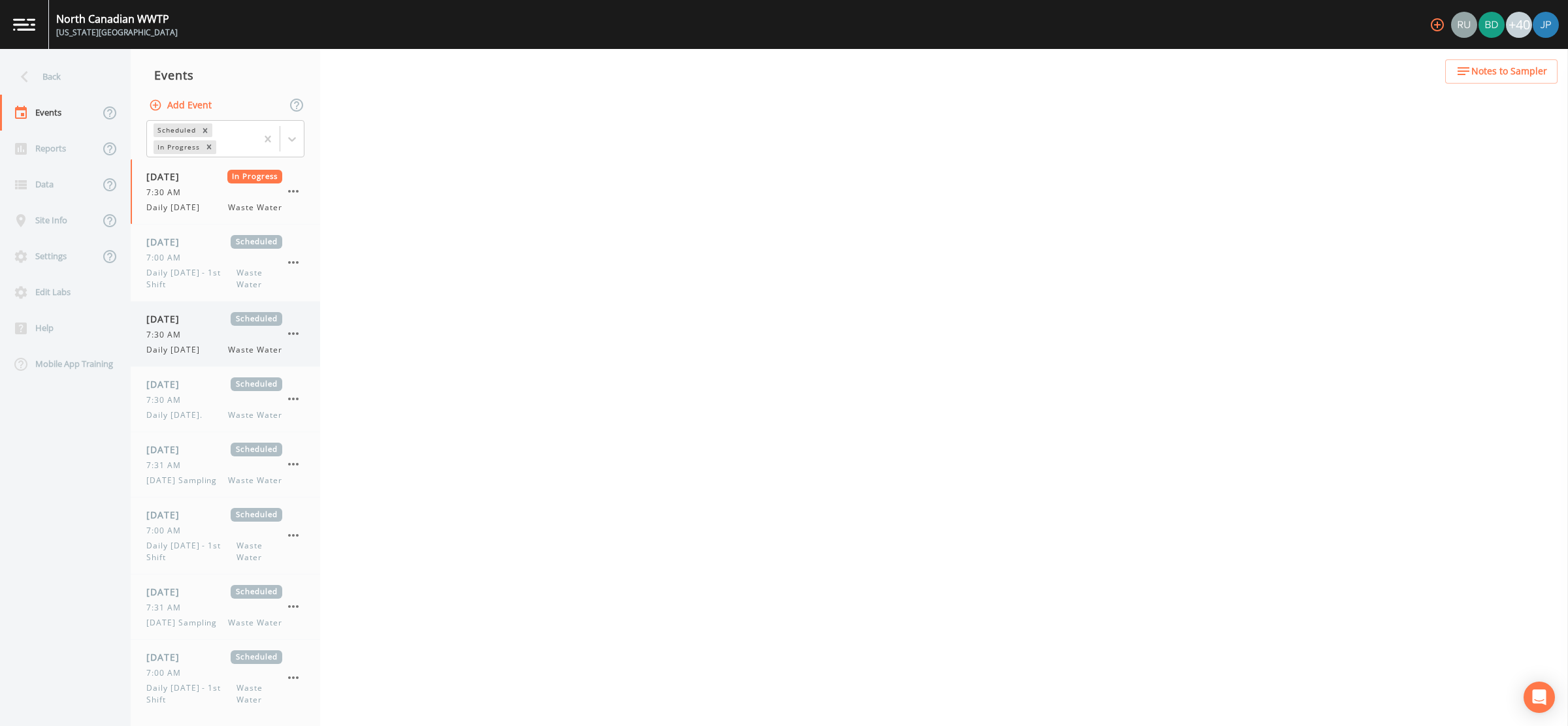
select select "092b3f94-5697-4c94-9891-da161916fdbb"
select select "b6a3c313-748b-4795-a028-792ad310bd60"
select select "092b3f94-5697-4c94-9891-da161916fdbb"
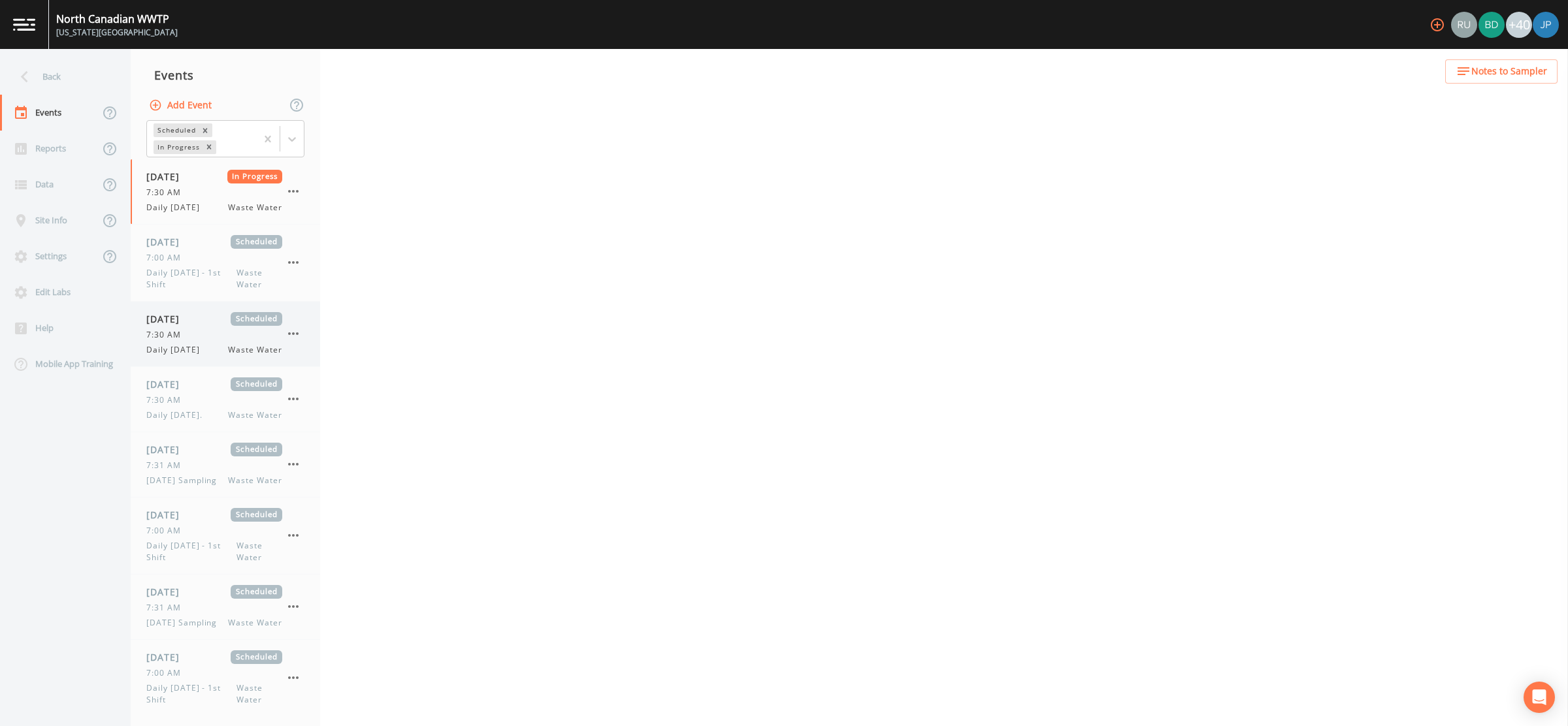
select select "092b3f94-5697-4c94-9891-da161916fdbb"
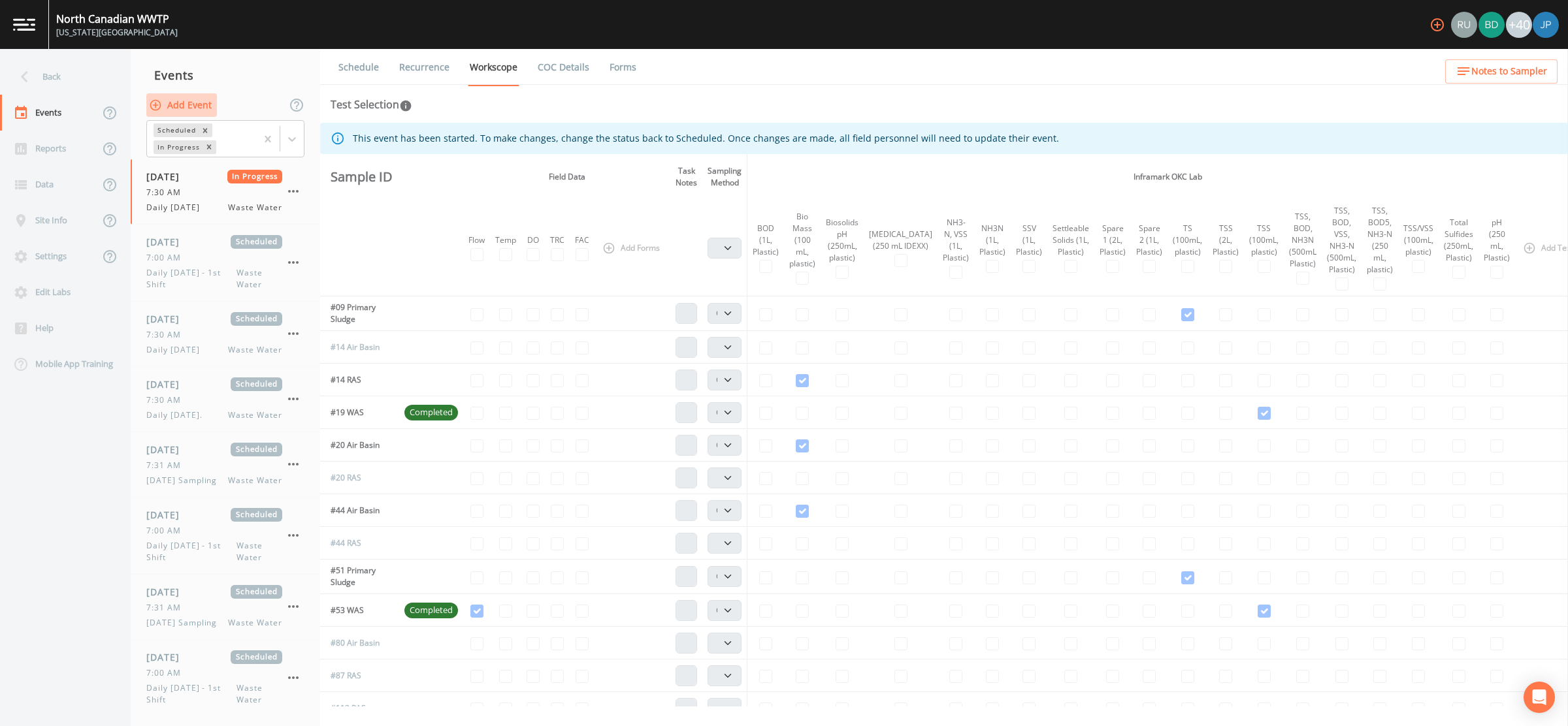
click at [195, 105] on button "Add Event" at bounding box center [182, 106] width 71 height 25
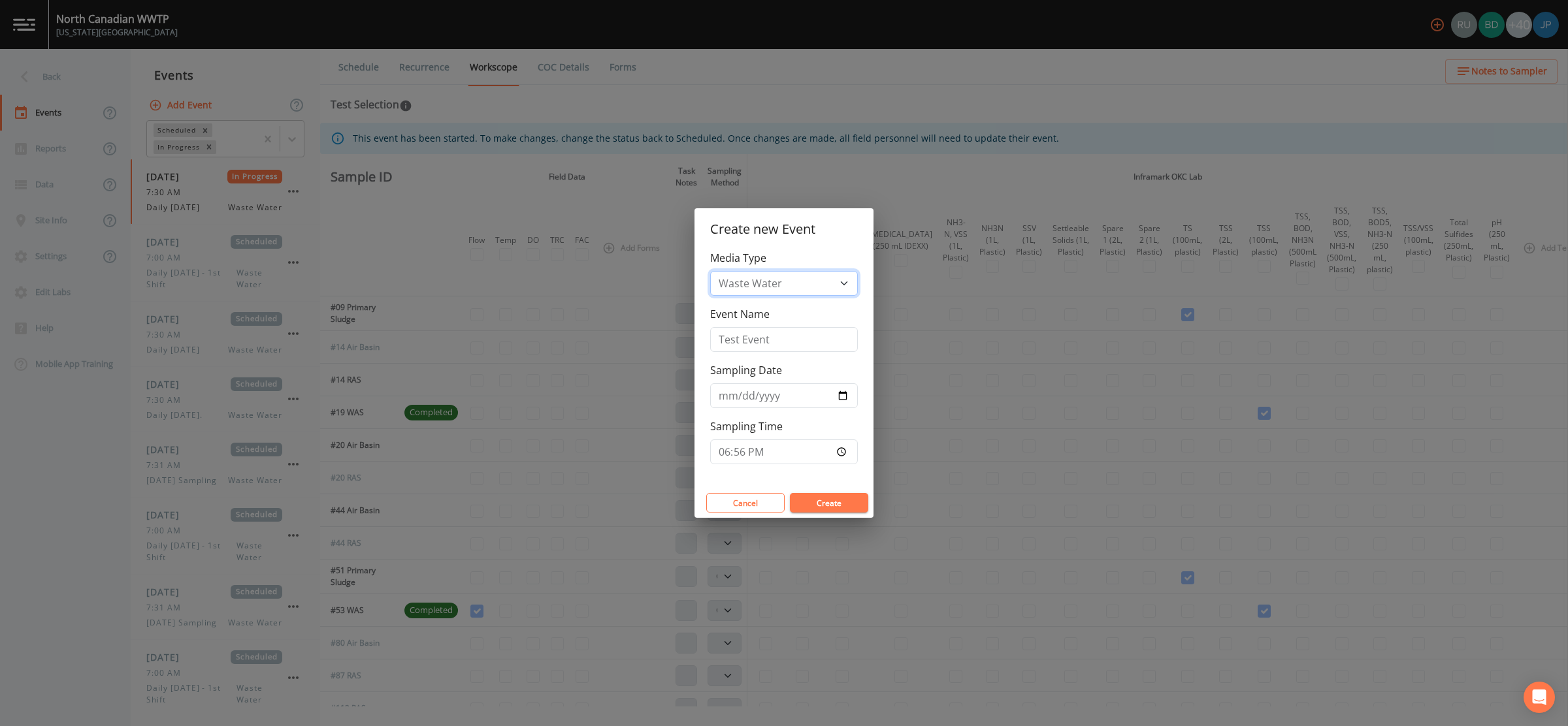
click at [808, 291] on select "Waste Water" at bounding box center [784, 283] width 147 height 25
drag, startPoint x: 773, startPoint y: 337, endPoint x: 713, endPoint y: 333, distance: 60.1
click at [713, 333] on input "Test Event" at bounding box center [784, 340] width 147 height 25
click at [751, 366] on label "Sampling Date" at bounding box center [746, 370] width 72 height 15
click at [751, 383] on input "2025-08-20" at bounding box center [784, 396] width 147 height 25
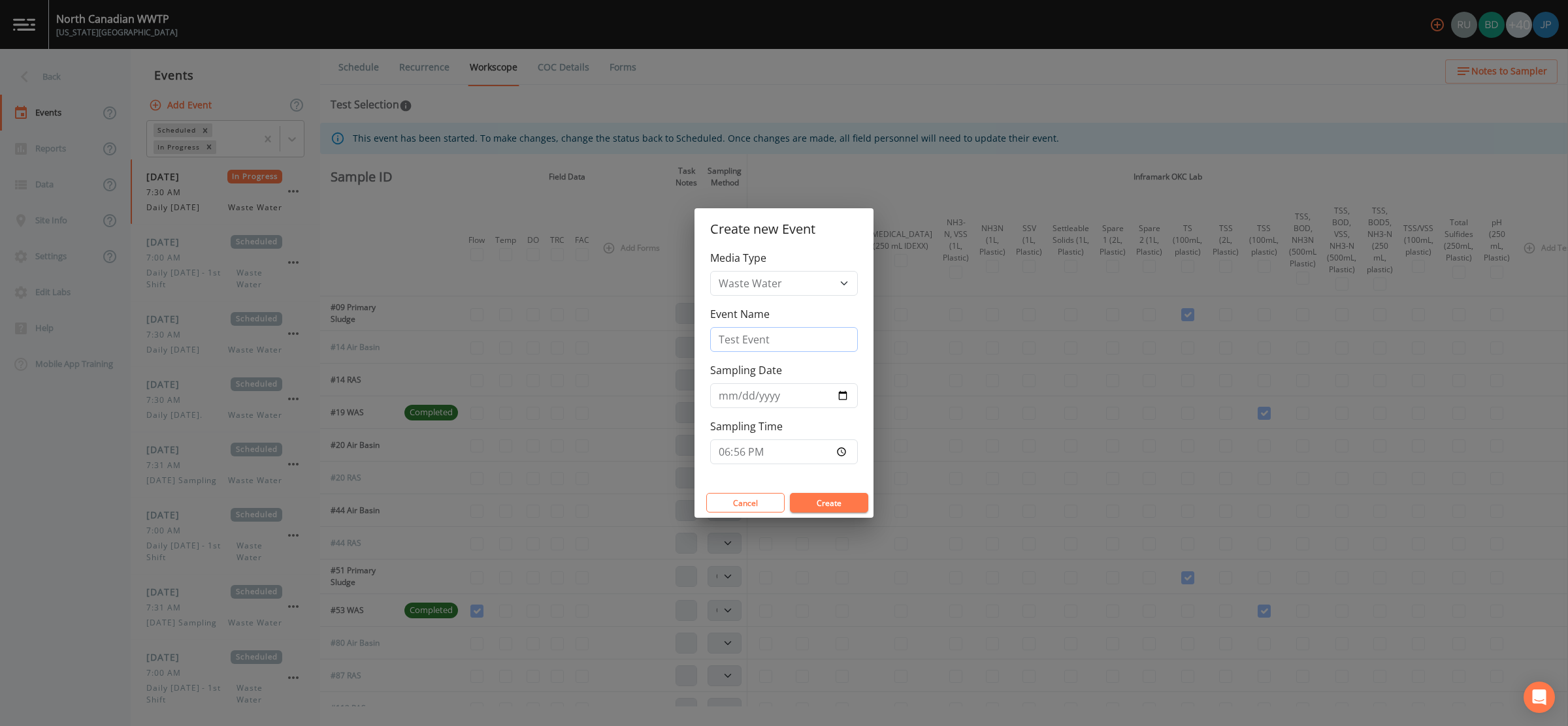
click at [781, 333] on input "Test Event" at bounding box center [784, 340] width 147 height 25
type input "Test Event 1"
click at [796, 373] on div "Sampling Date 2025-08-20" at bounding box center [784, 386] width 147 height 46
click at [842, 395] on input "2025-08-20" at bounding box center [784, 396] width 147 height 25
click at [799, 429] on div "Sampling Time 18:56" at bounding box center [784, 442] width 147 height 46
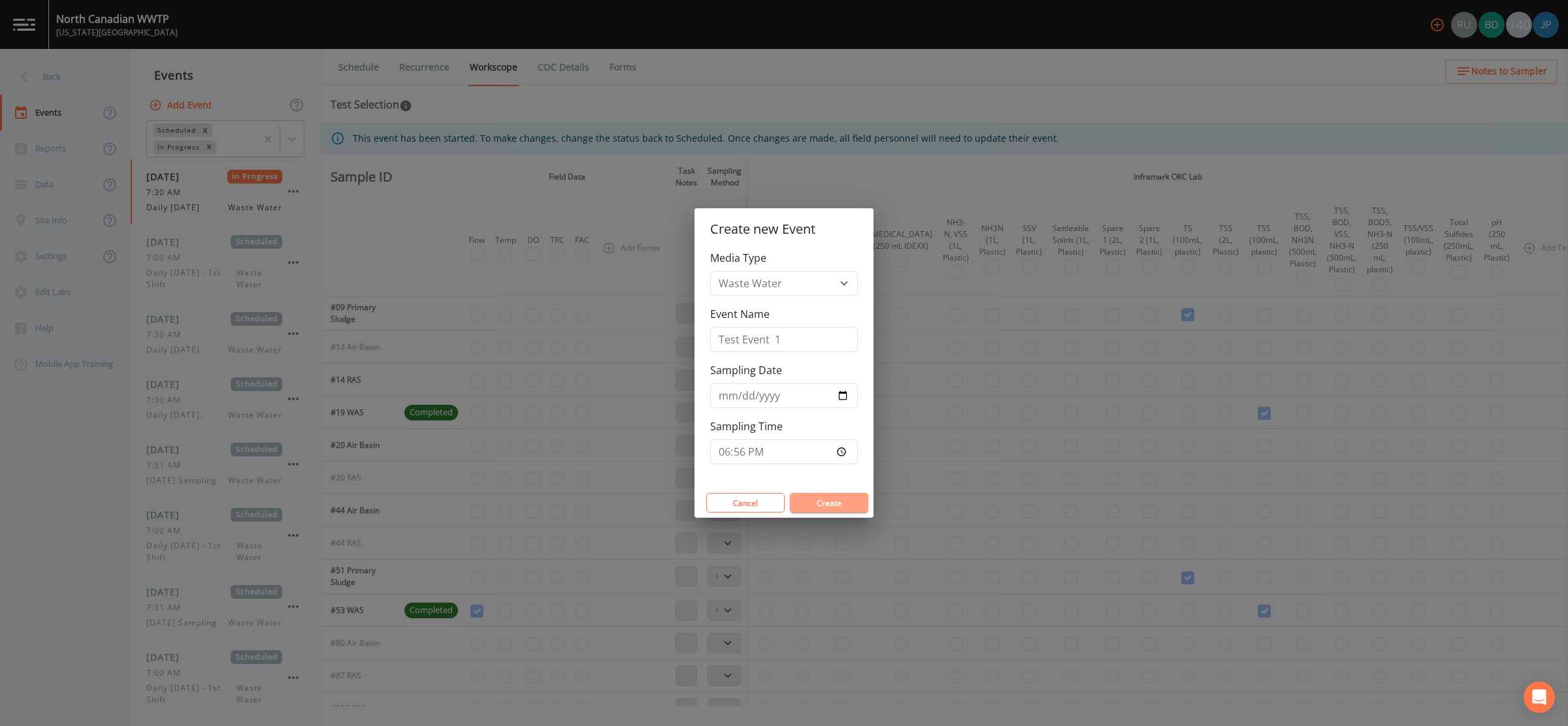
click at [828, 503] on button "Create" at bounding box center [829, 503] width 78 height 20
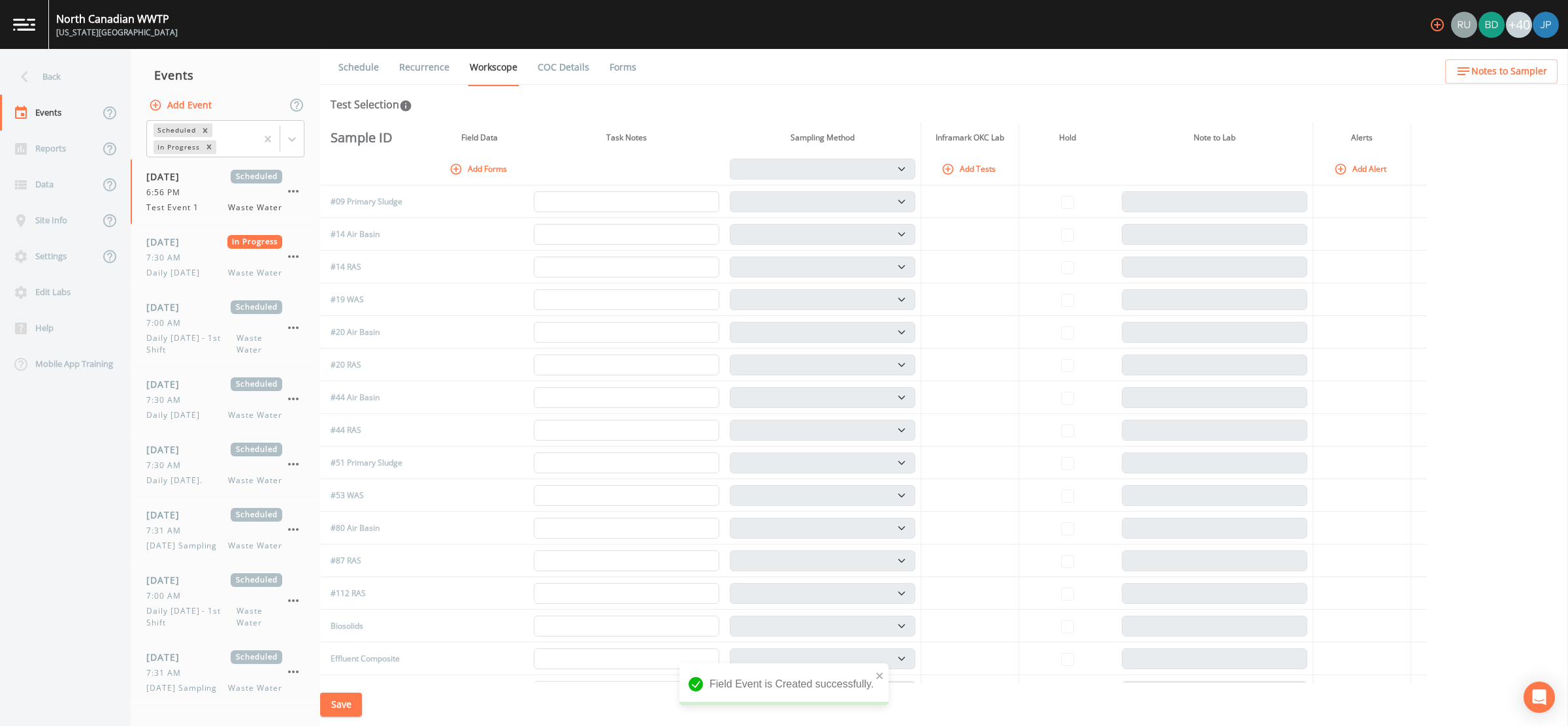
click at [950, 176] on button "Add Tests" at bounding box center [970, 169] width 62 height 21
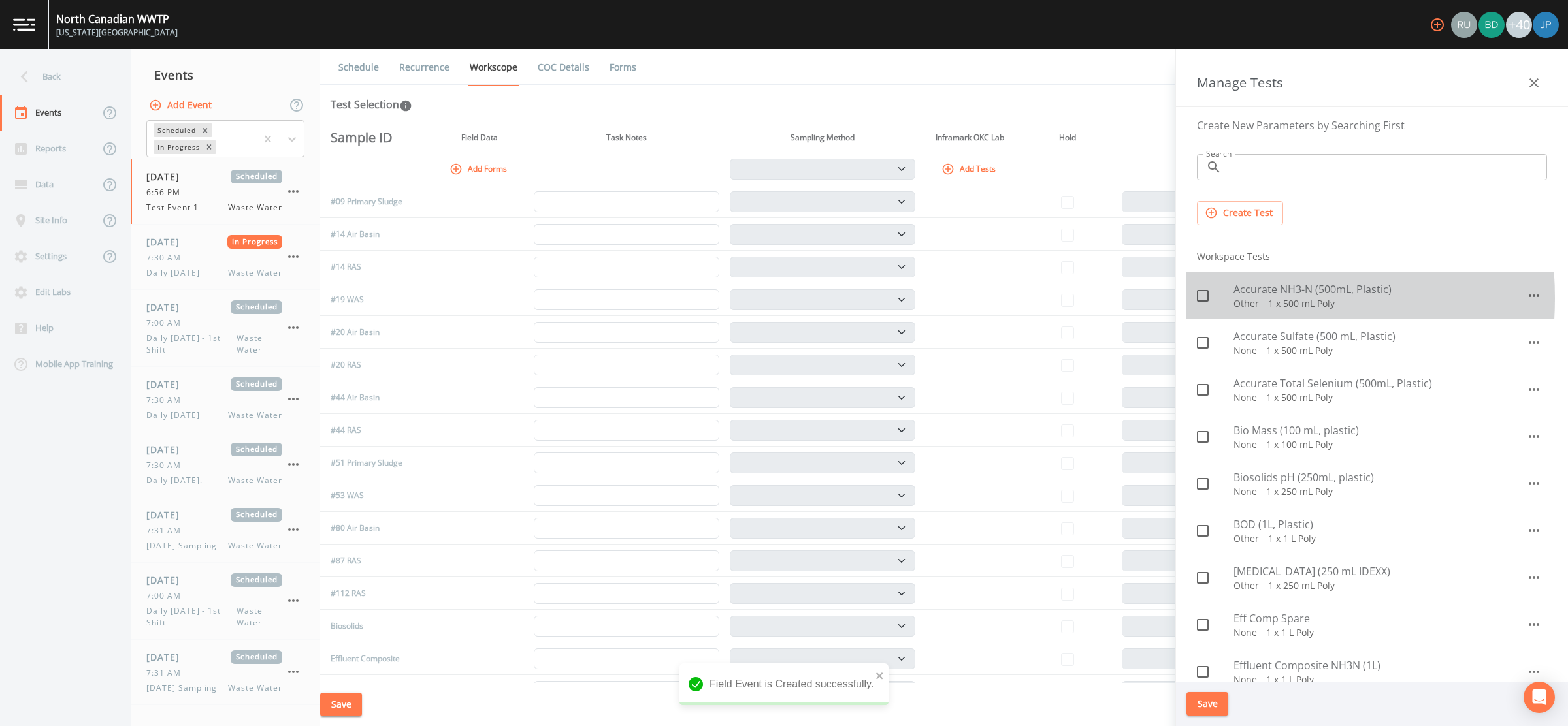
click at [1192, 297] on span at bounding box center [1203, 296] width 28 height 28
checkbox input "true"
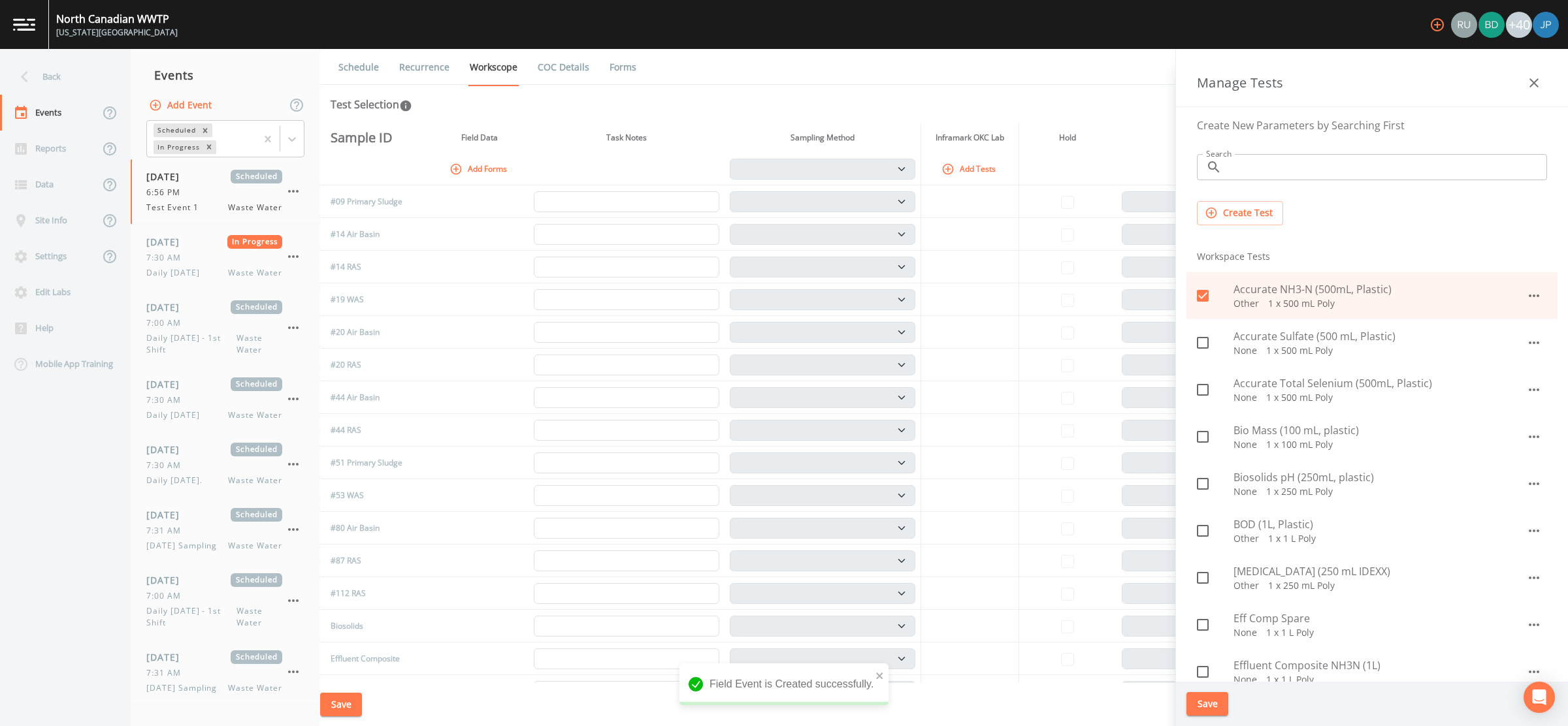
click at [1216, 696] on button "Save" at bounding box center [1207, 705] width 42 height 25
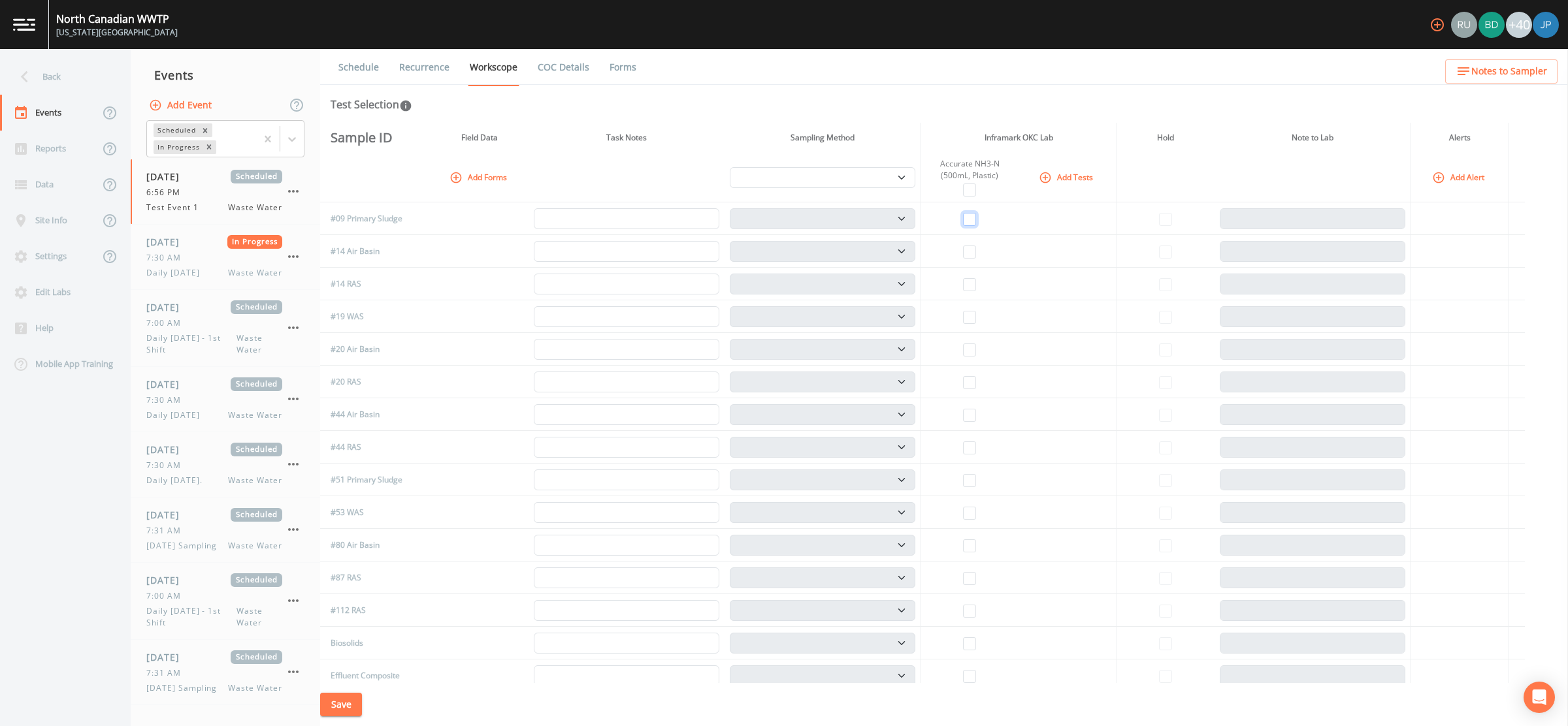
click at [973, 221] on input "checkbox" at bounding box center [969, 219] width 13 height 13
checkbox input "true"
select select "b6a3c313-748b-4795-a028-792ad310bd60"
click at [348, 713] on button "Save" at bounding box center [341, 705] width 42 height 25
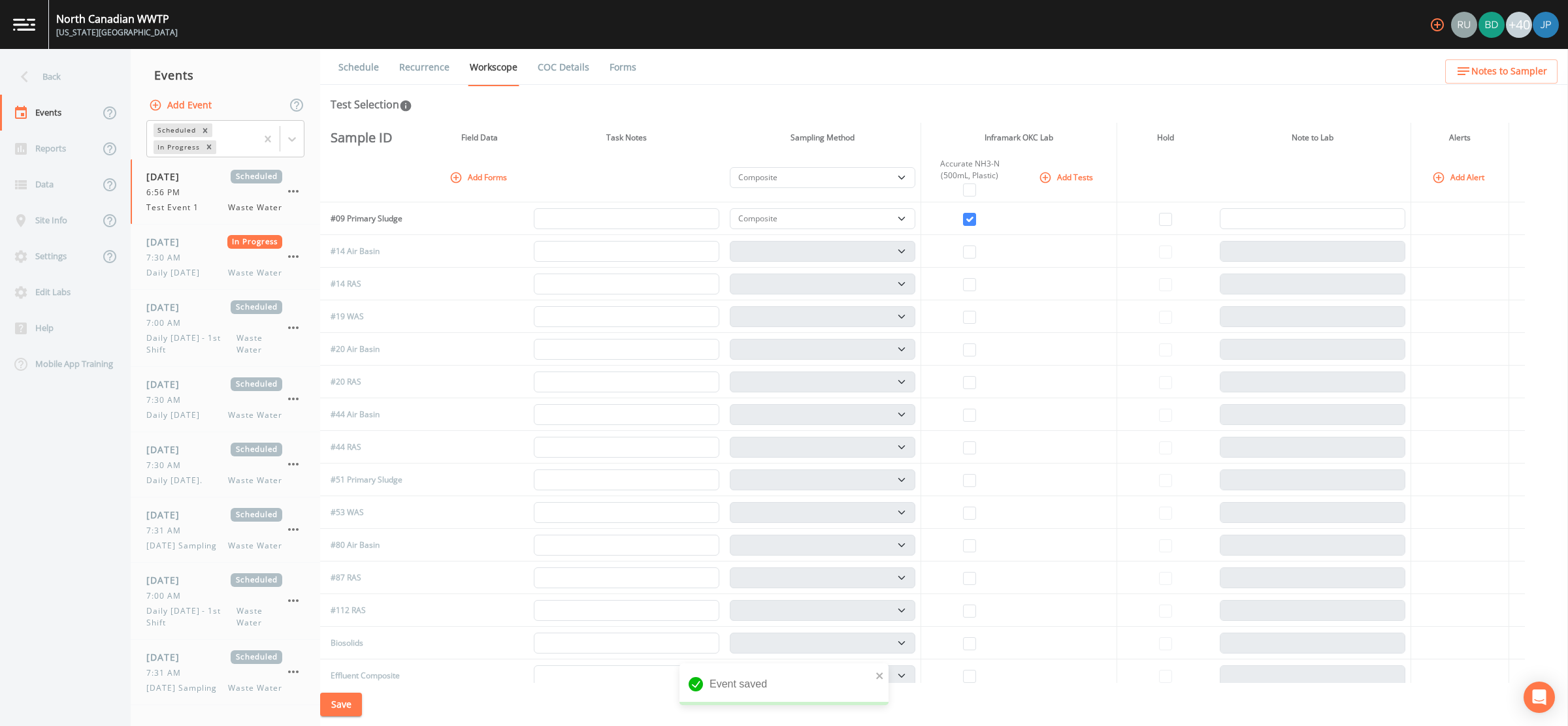
click at [421, 67] on link "Recurrence" at bounding box center [424, 67] width 54 height 37
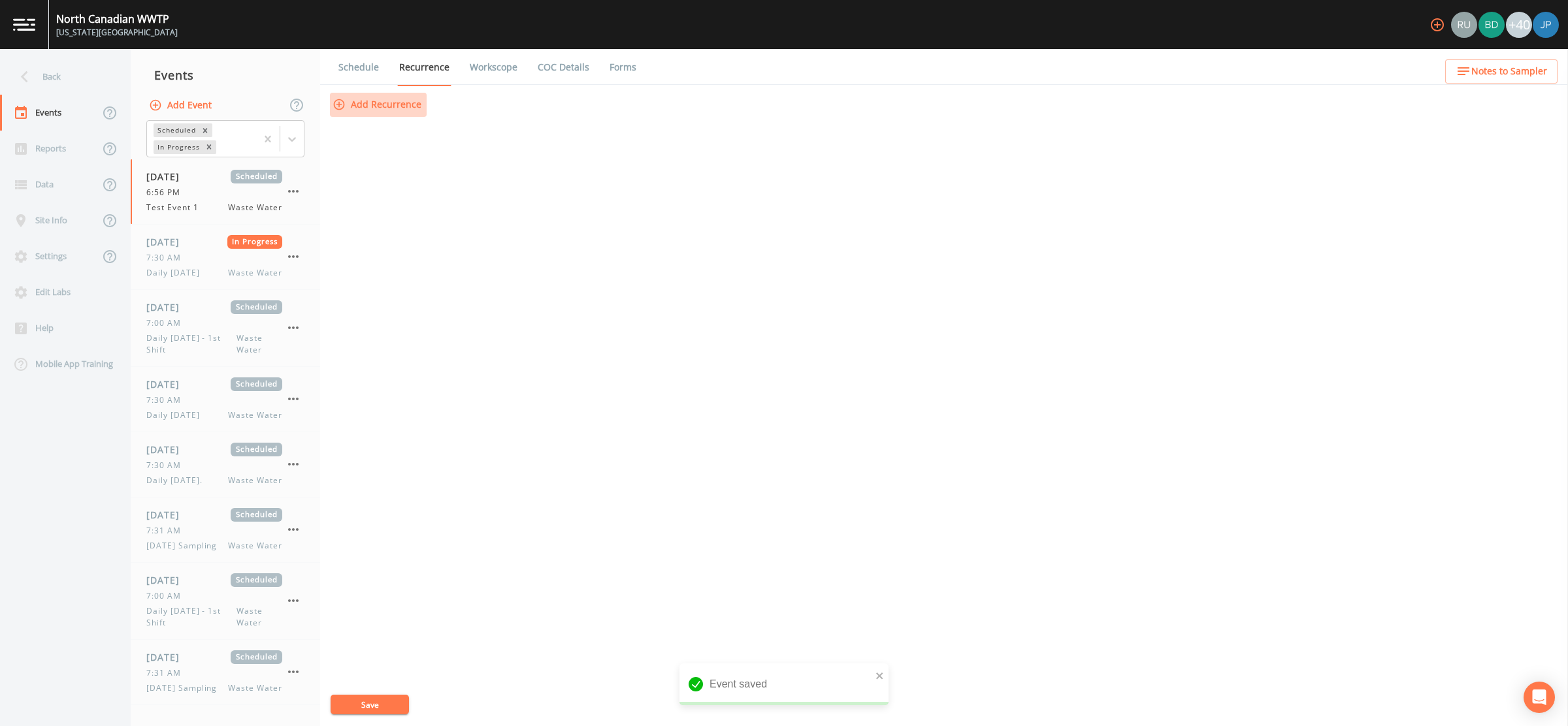
click at [413, 107] on button "Add Recurrence" at bounding box center [378, 105] width 97 height 25
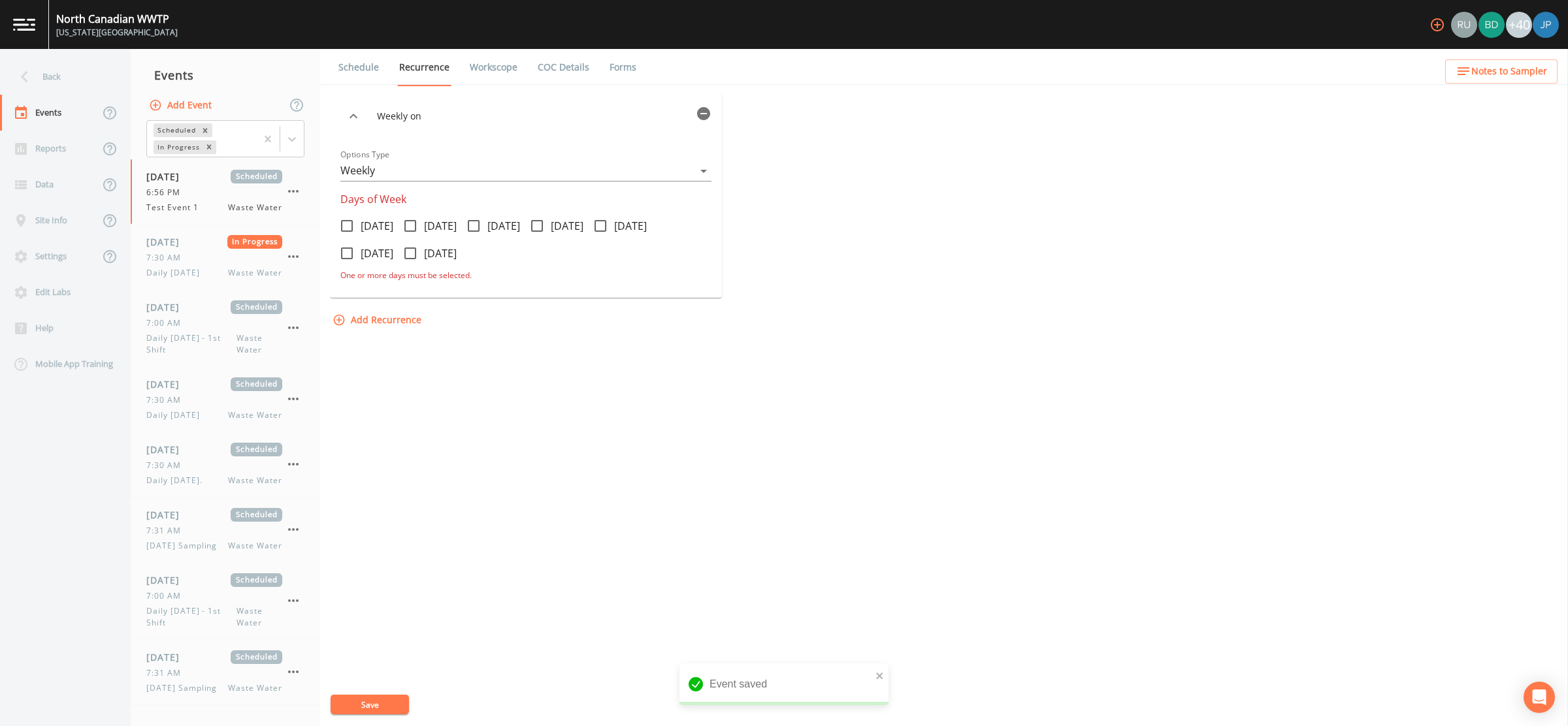
click at [482, 223] on icon at bounding box center [473, 225] width 15 height 15
click at [473, 223] on input "Wednesday" at bounding box center [466, 218] width 13 height 13
checkbox input "true"
click at [377, 700] on button "Save" at bounding box center [370, 705] width 78 height 20
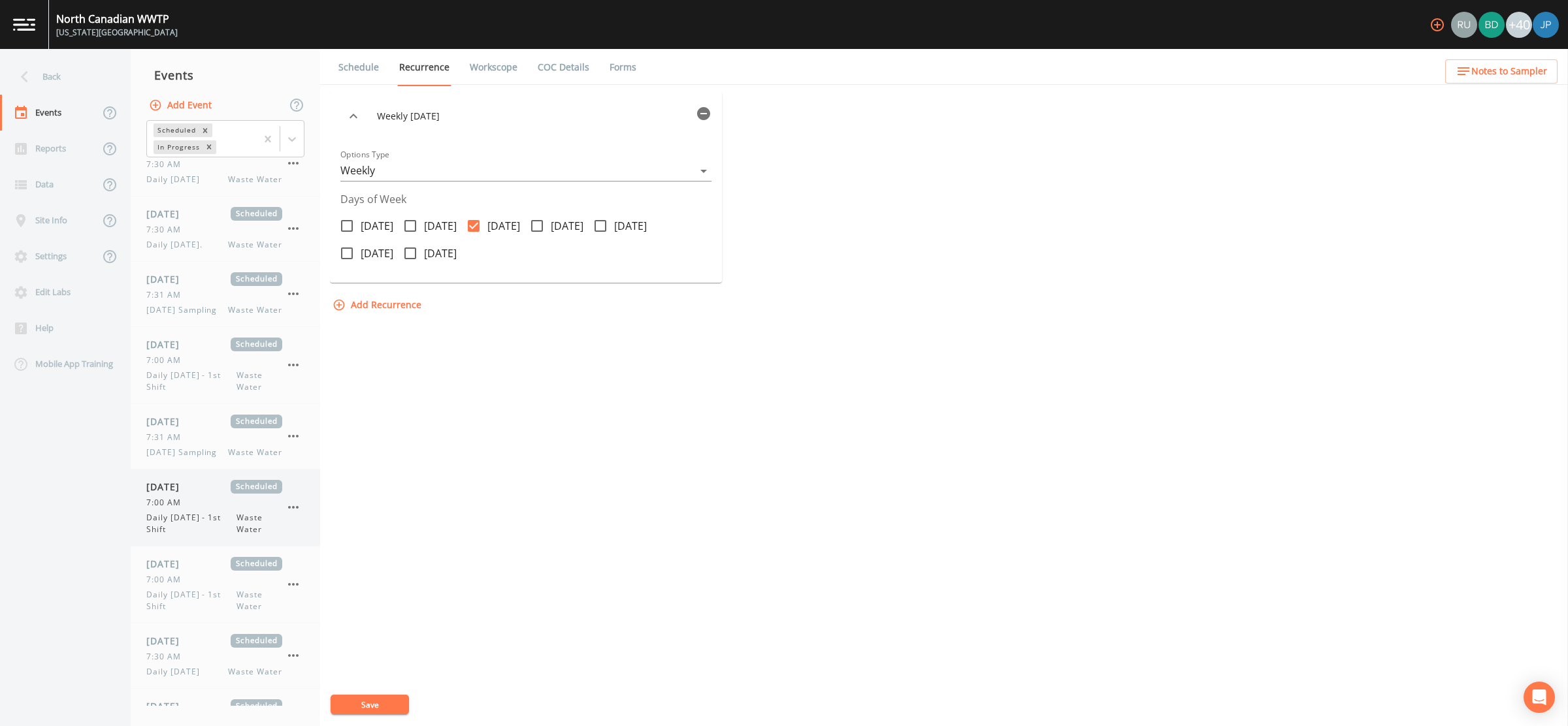
scroll to position [257, 0]
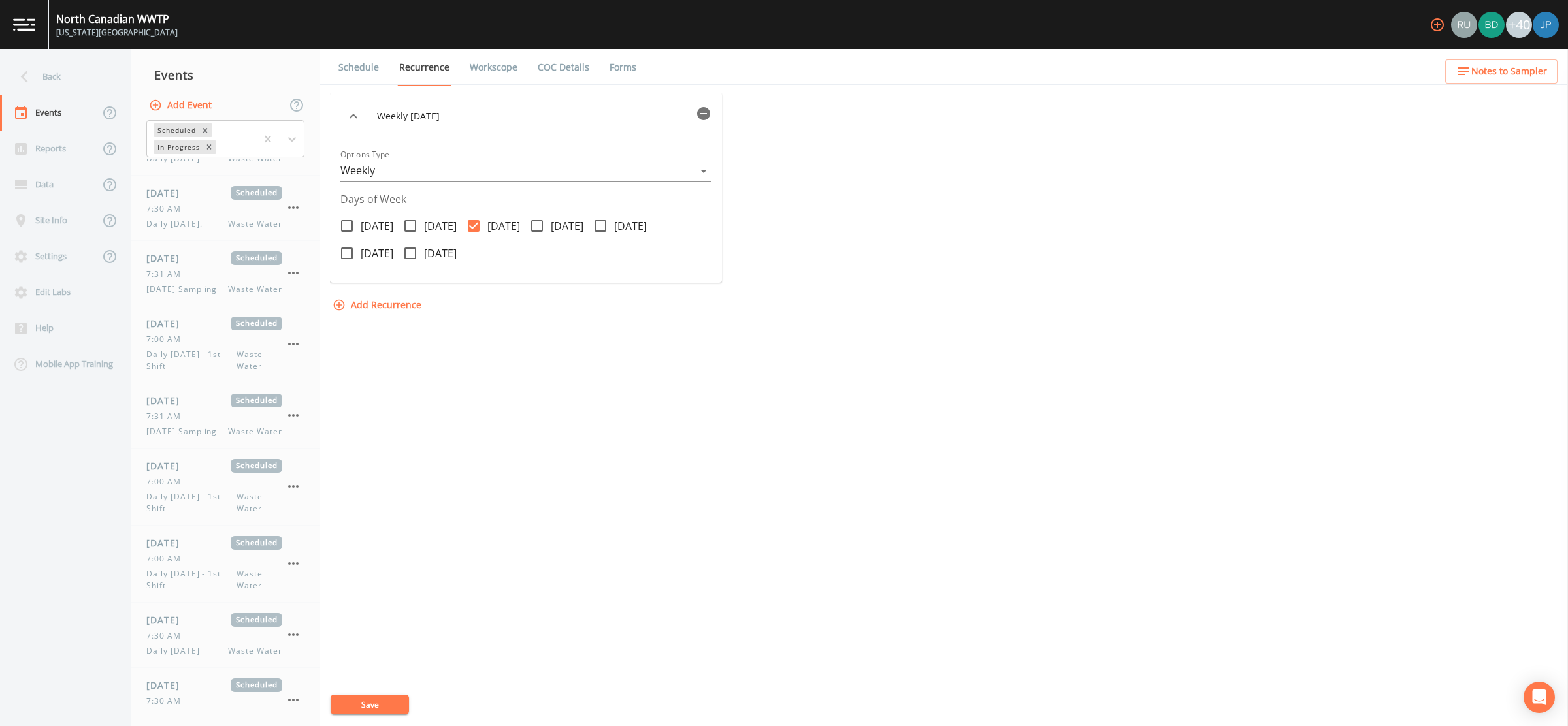
click at [495, 73] on link "Workscope" at bounding box center [493, 67] width 51 height 37
select select "b6a3c313-748b-4795-a028-792ad310bd60"
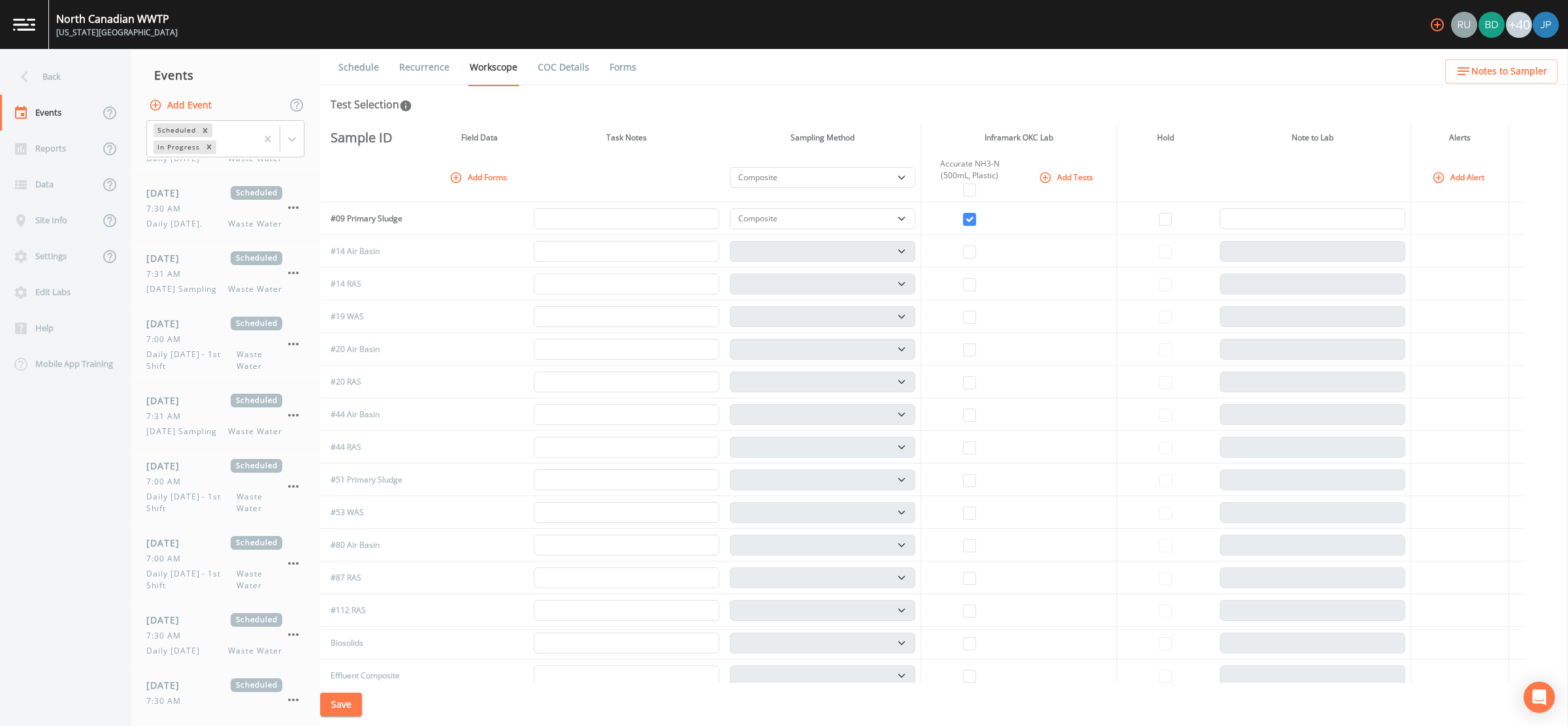
click at [445, 64] on link "Recurrence" at bounding box center [424, 67] width 54 height 37
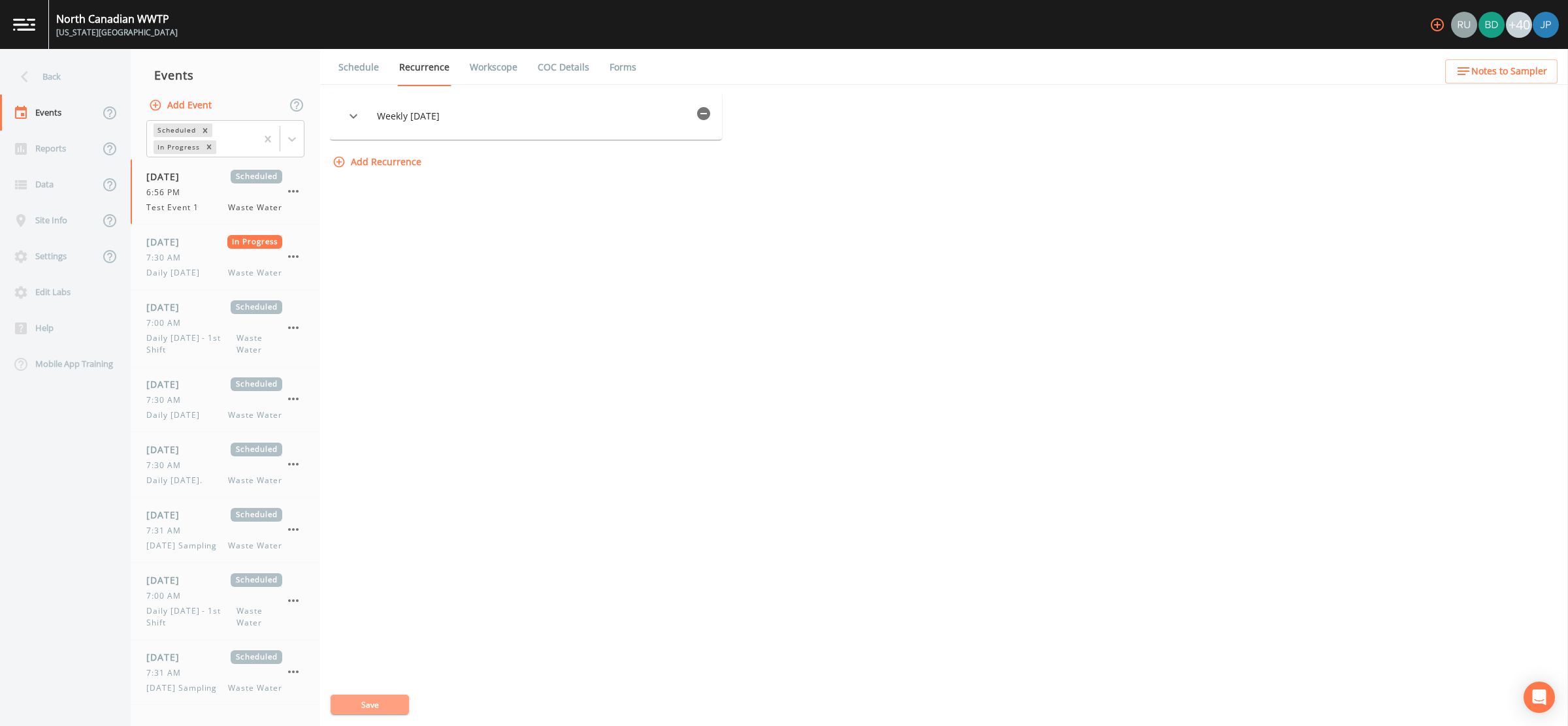
click at [390, 701] on button "Save" at bounding box center [370, 705] width 78 height 20
click at [292, 191] on icon "button" at bounding box center [294, 191] width 11 height 2
click at [340, 268] on p "Delete" at bounding box center [358, 267] width 84 height 15
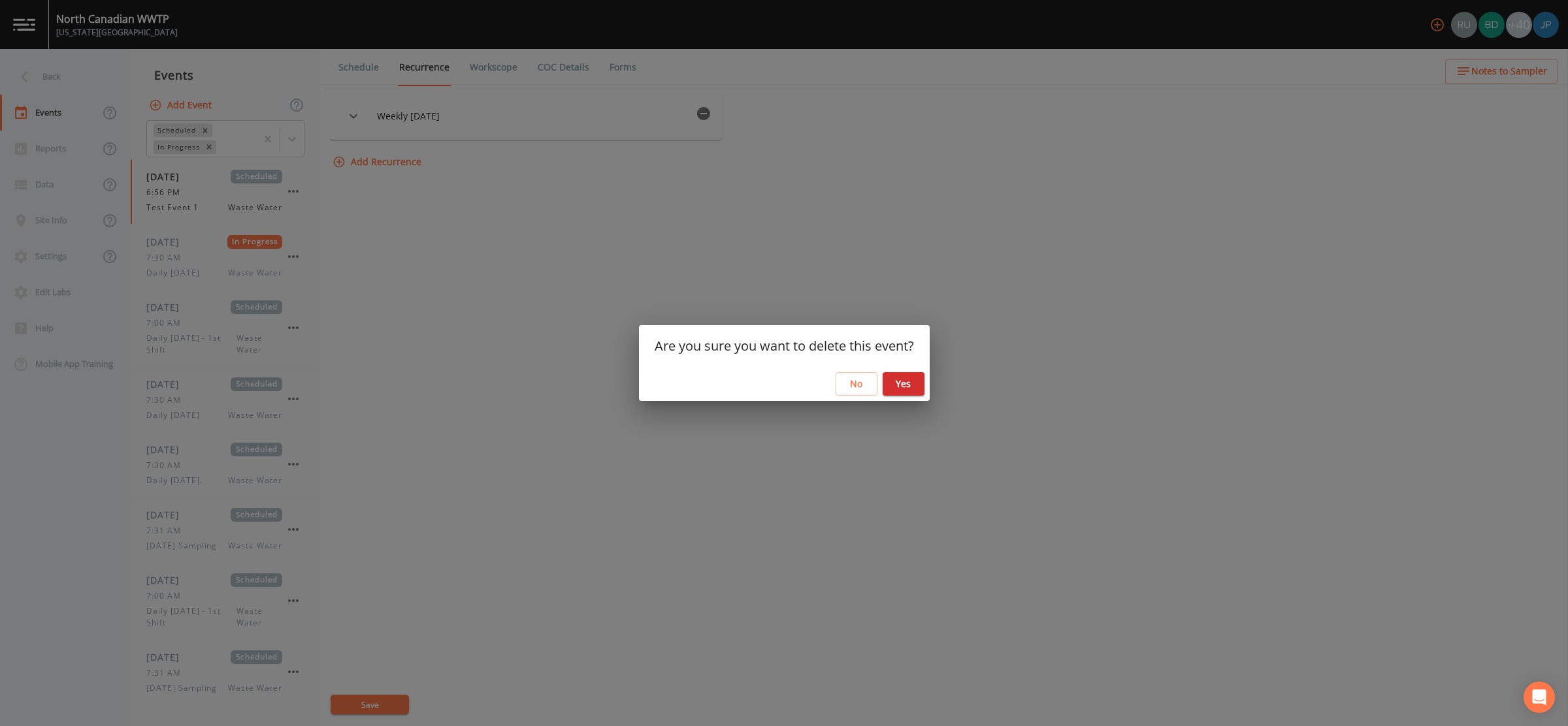
click at [915, 381] on button "Yes" at bounding box center [904, 384] width 42 height 25
select select "b6a3c313-748b-4795-a028-792ad310bd60"
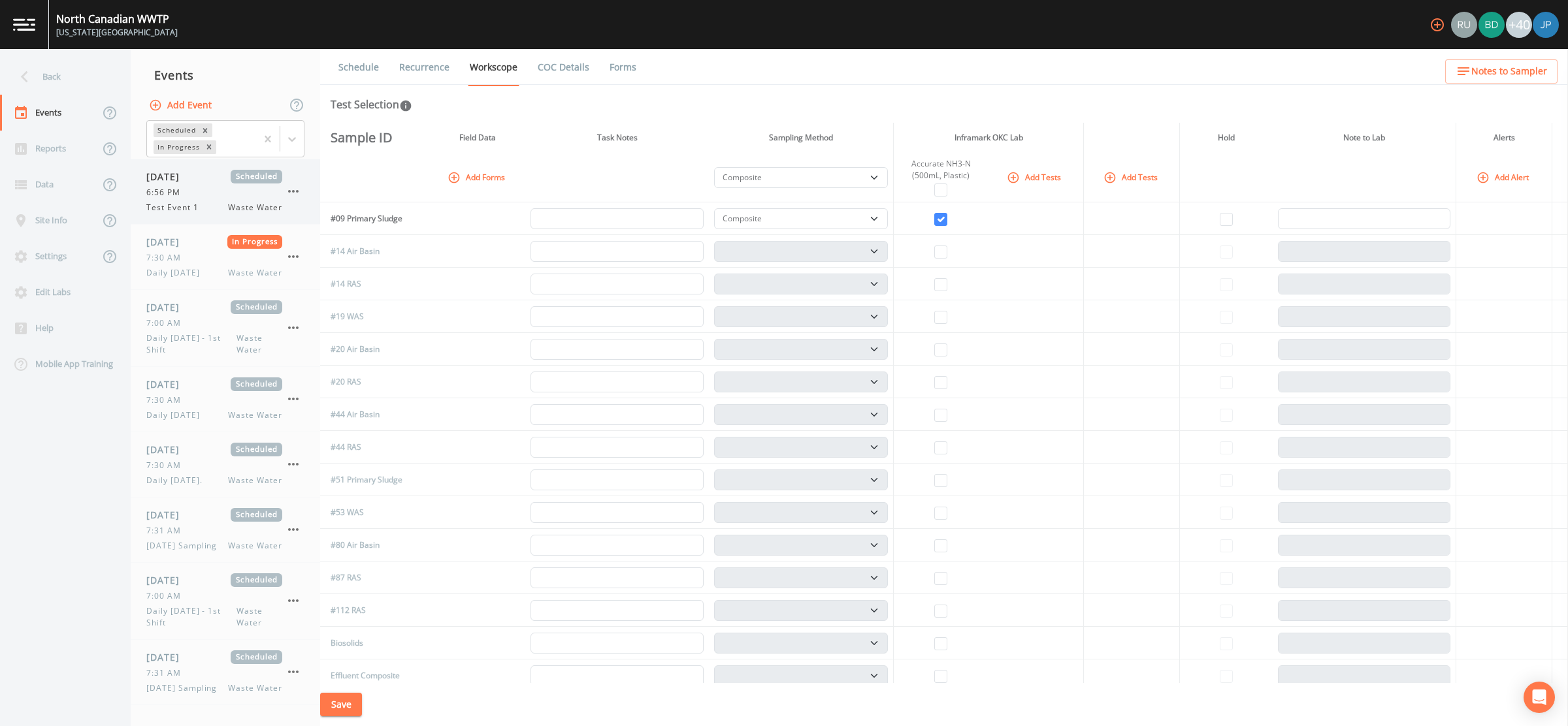
click at [233, 196] on div "6:56 PM" at bounding box center [214, 192] width 136 height 11
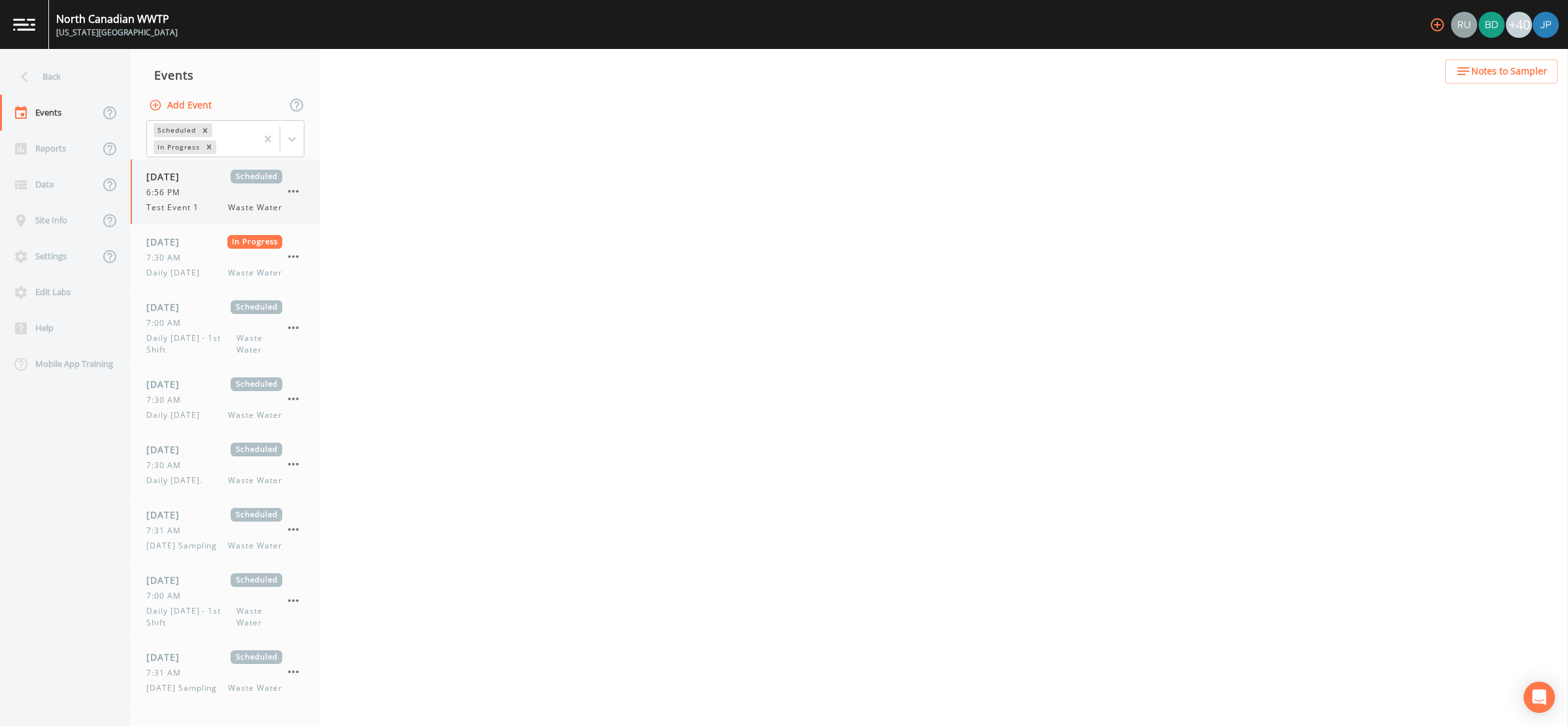
select select "b6a3c313-748b-4795-a028-792ad310bd60"
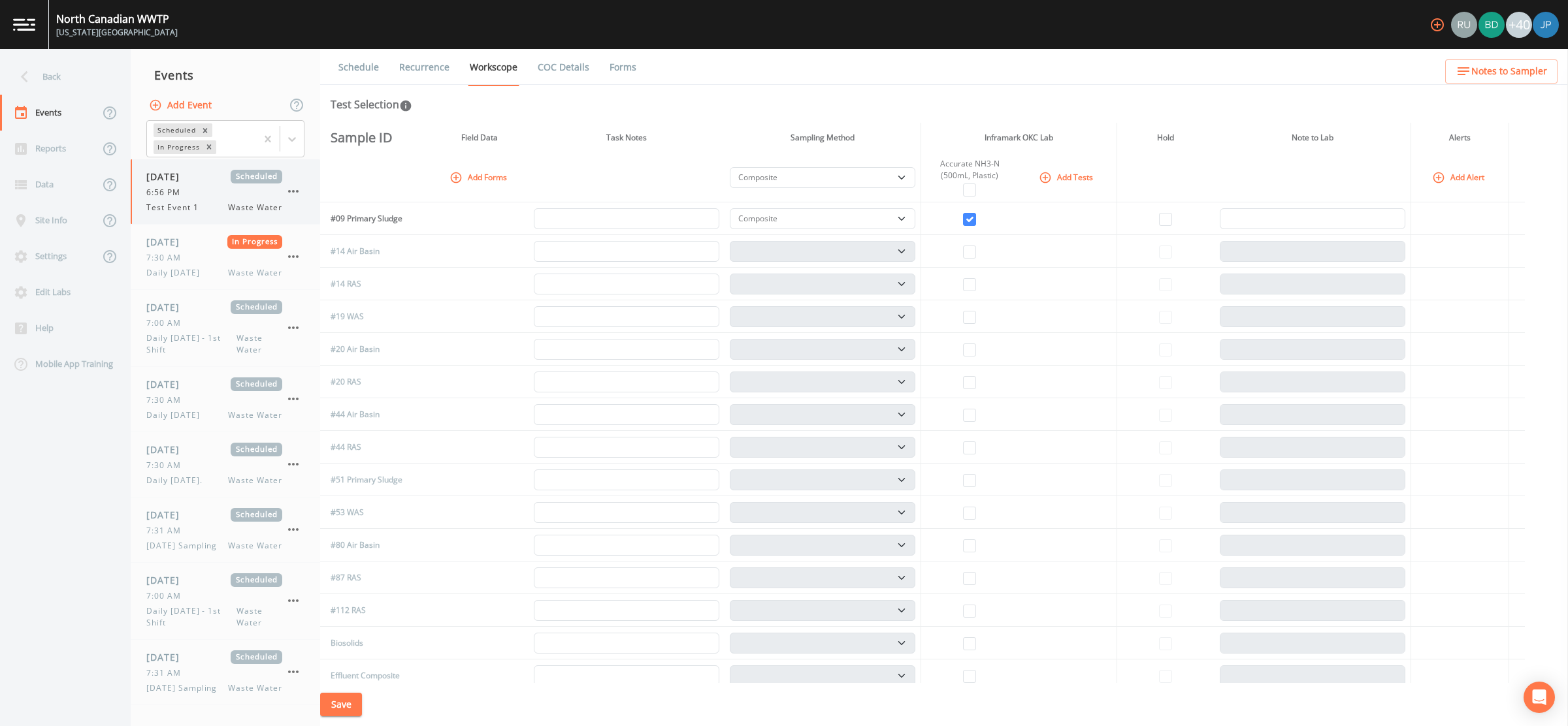
click at [293, 191] on icon "button" at bounding box center [294, 191] width 11 height 2
click at [357, 271] on p "Delete" at bounding box center [358, 267] width 84 height 15
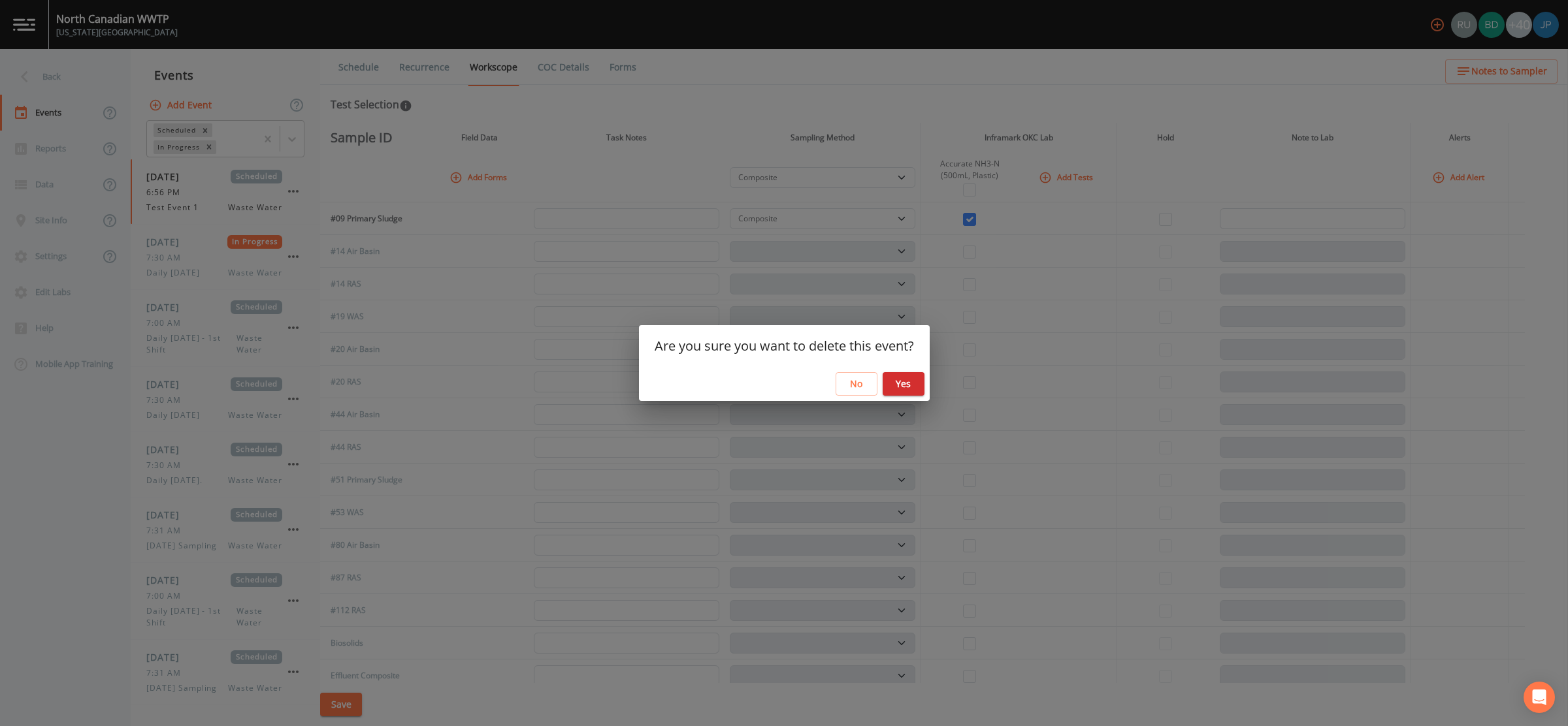
click at [910, 386] on button "Yes" at bounding box center [904, 384] width 42 height 25
select select "b6a3c313-748b-4795-a028-792ad310bd60"
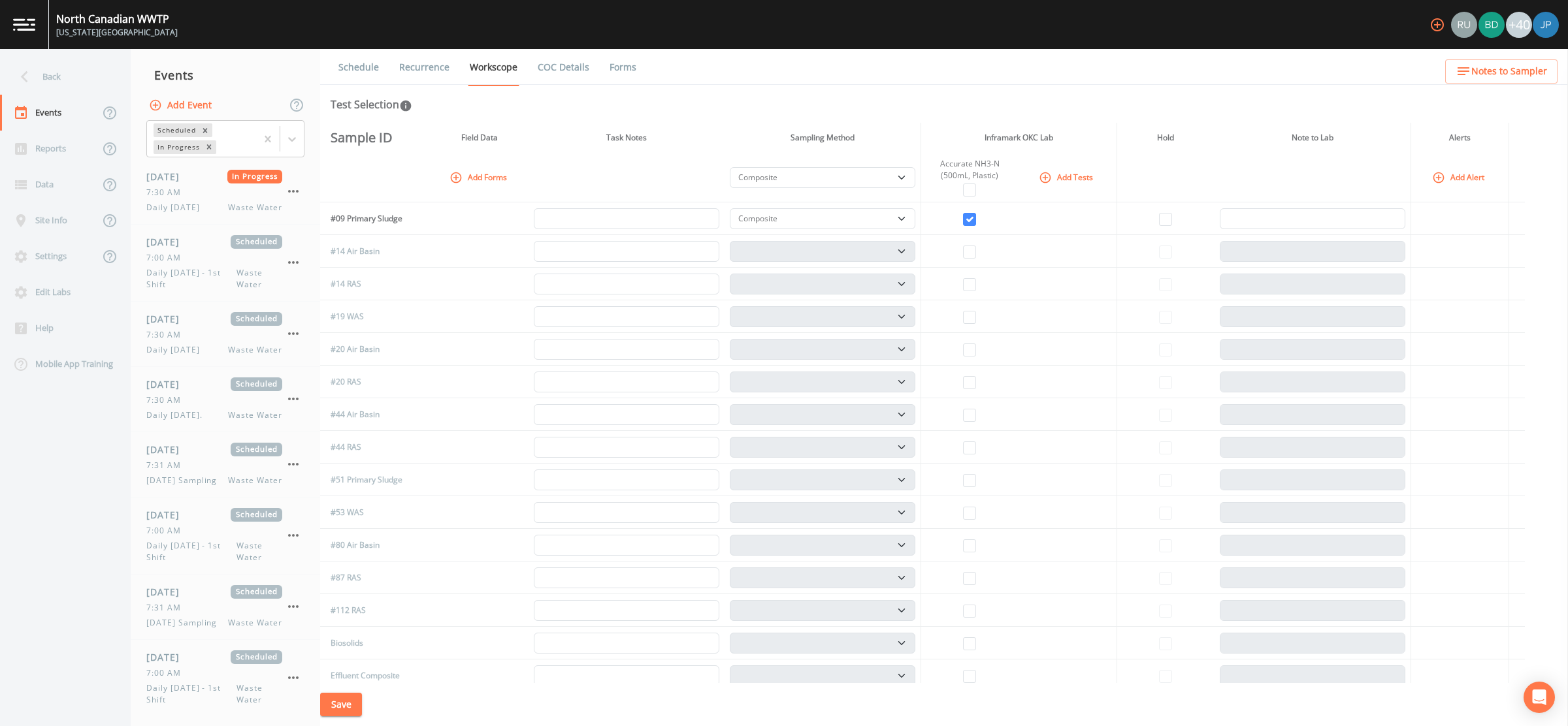
click at [509, 107] on div "Test Selection" at bounding box center [944, 104] width 1227 height 15
click at [243, 202] on span "Waste Water" at bounding box center [255, 207] width 54 height 11
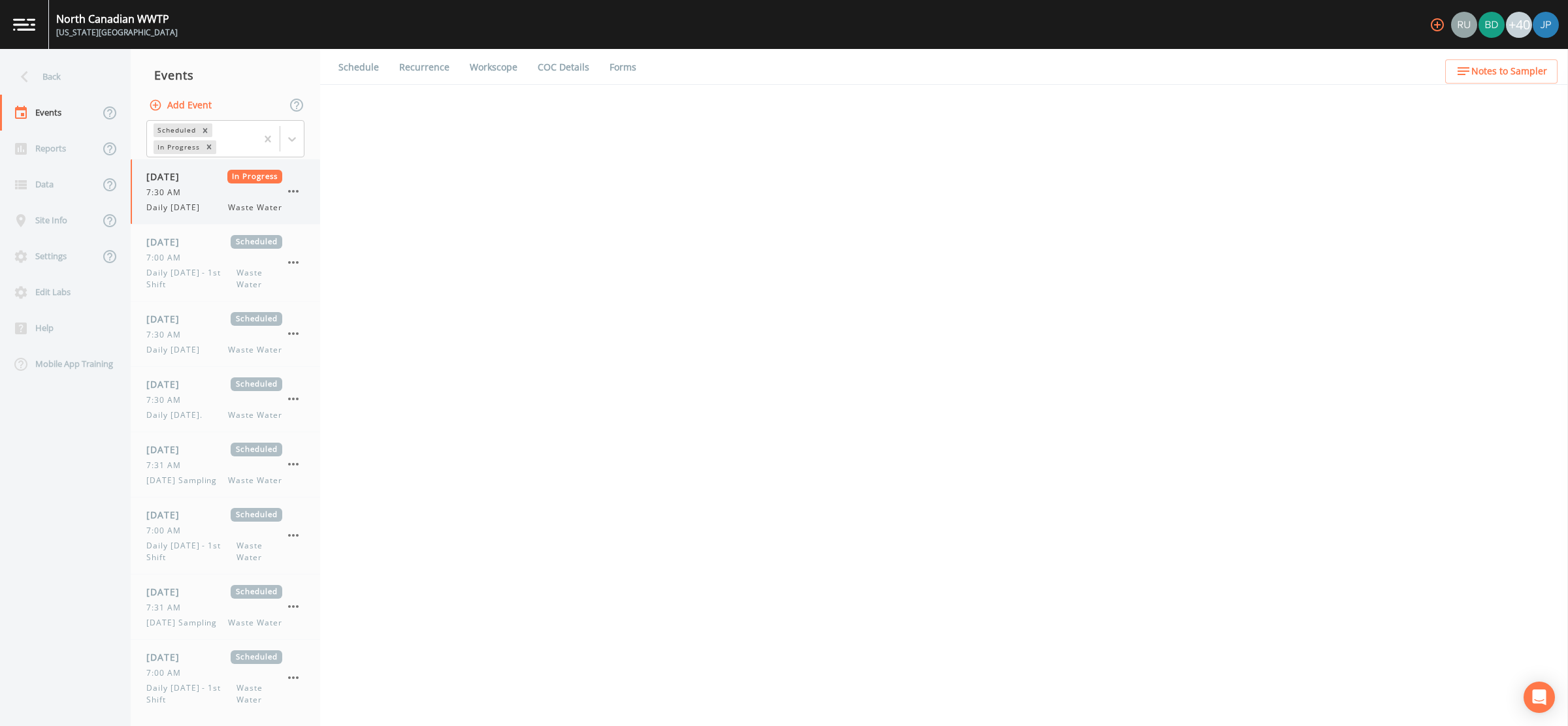
select select "092b3f94-5697-4c94-9891-da161916fdbb"
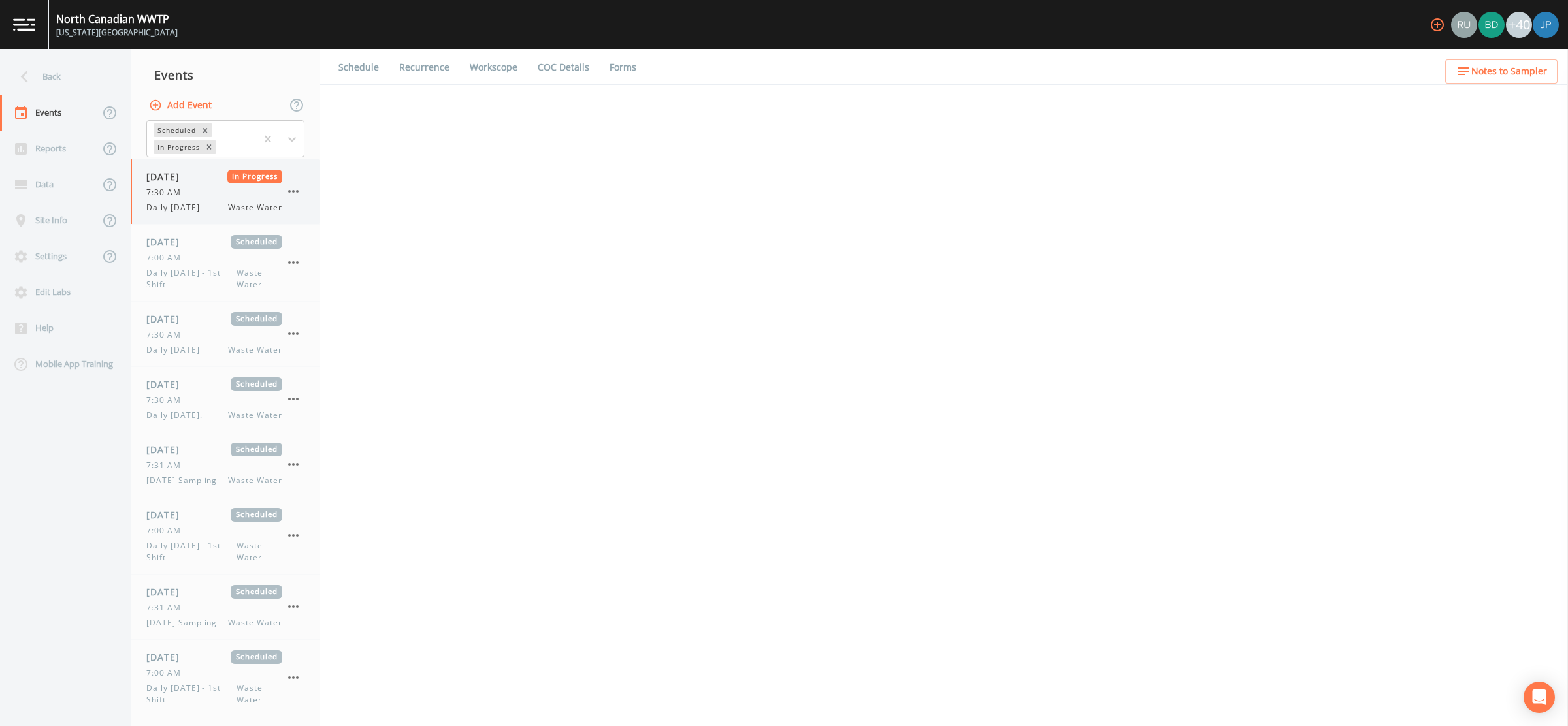
select select "092b3f94-5697-4c94-9891-da161916fdbb"
select select "b6a3c313-748b-4795-a028-792ad310bd60"
select select "092b3f94-5697-4c94-9891-da161916fdbb"
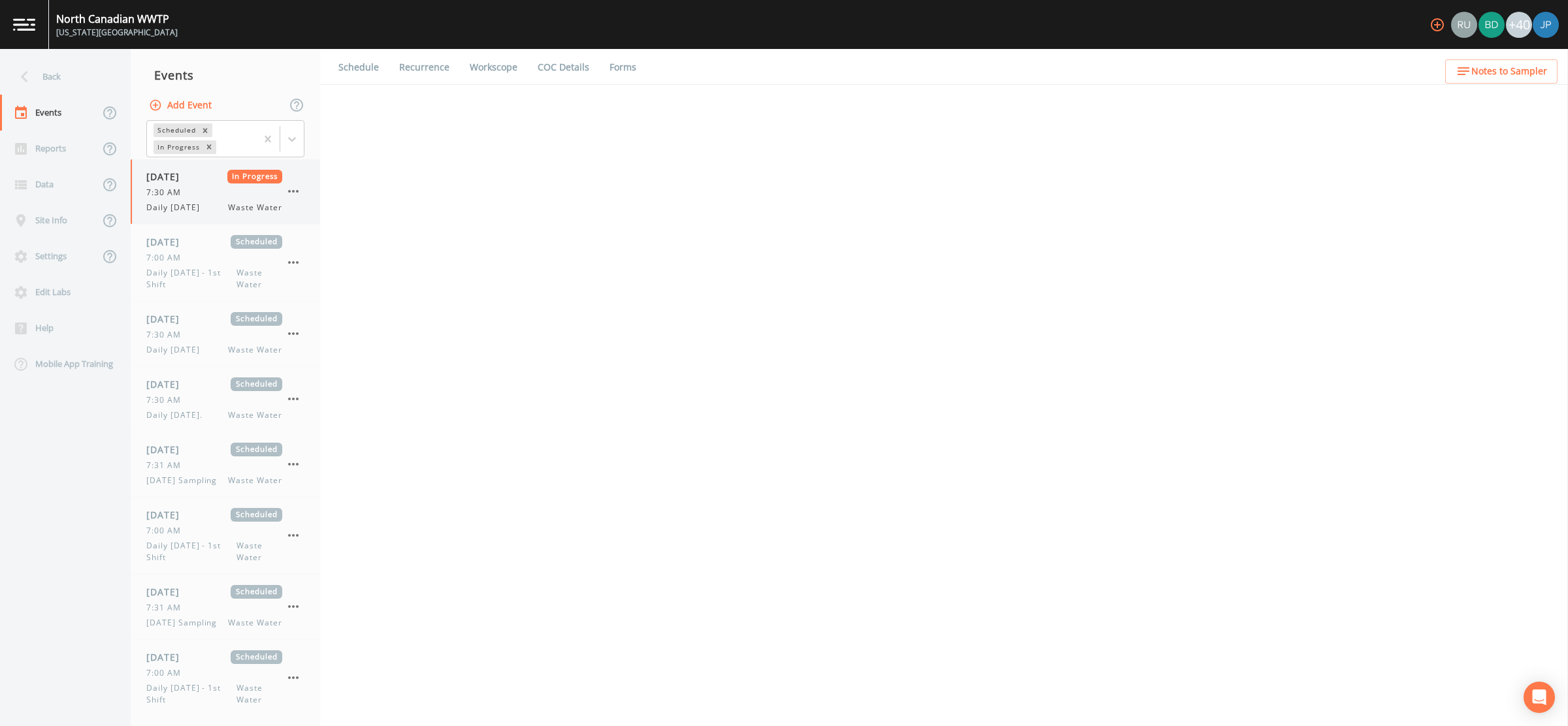
select select "092b3f94-5697-4c94-9891-da161916fdbb"
select select "b6a3c313-748b-4795-a028-792ad310bd60"
select select "092b3f94-5697-4c94-9891-da161916fdbb"
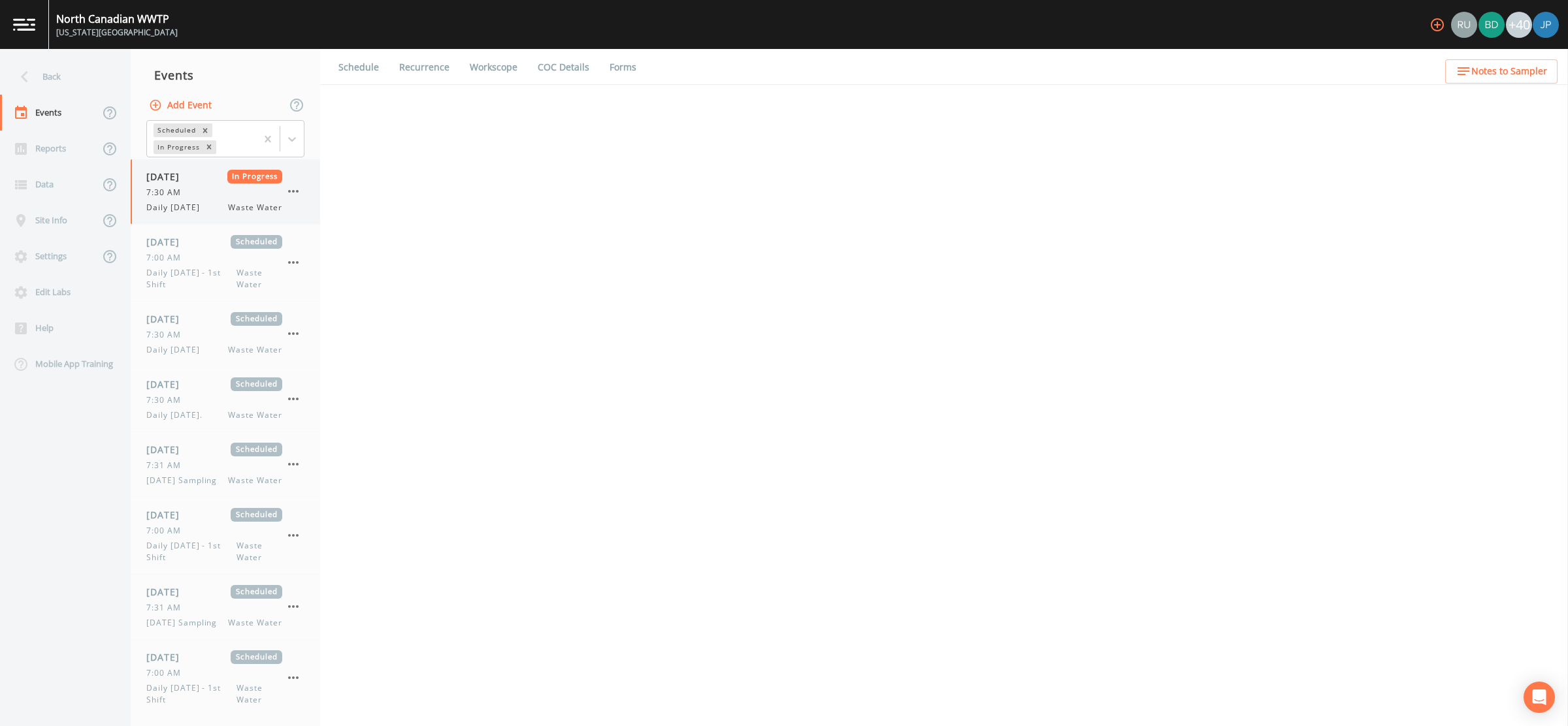
select select "092b3f94-5697-4c94-9891-da161916fdbb"
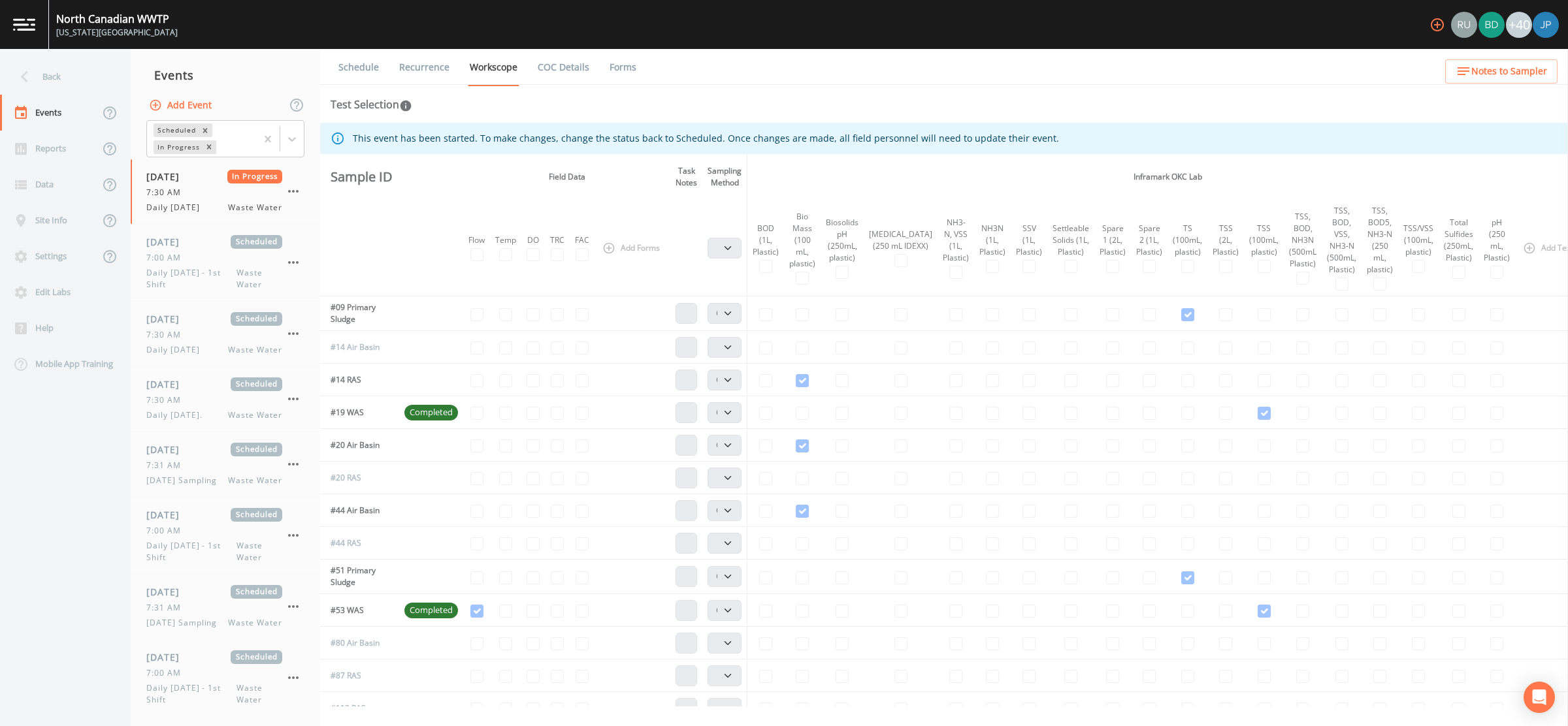
click at [488, 74] on link "Workscope" at bounding box center [493, 67] width 51 height 38
click at [435, 71] on link "Recurrence" at bounding box center [424, 67] width 54 height 37
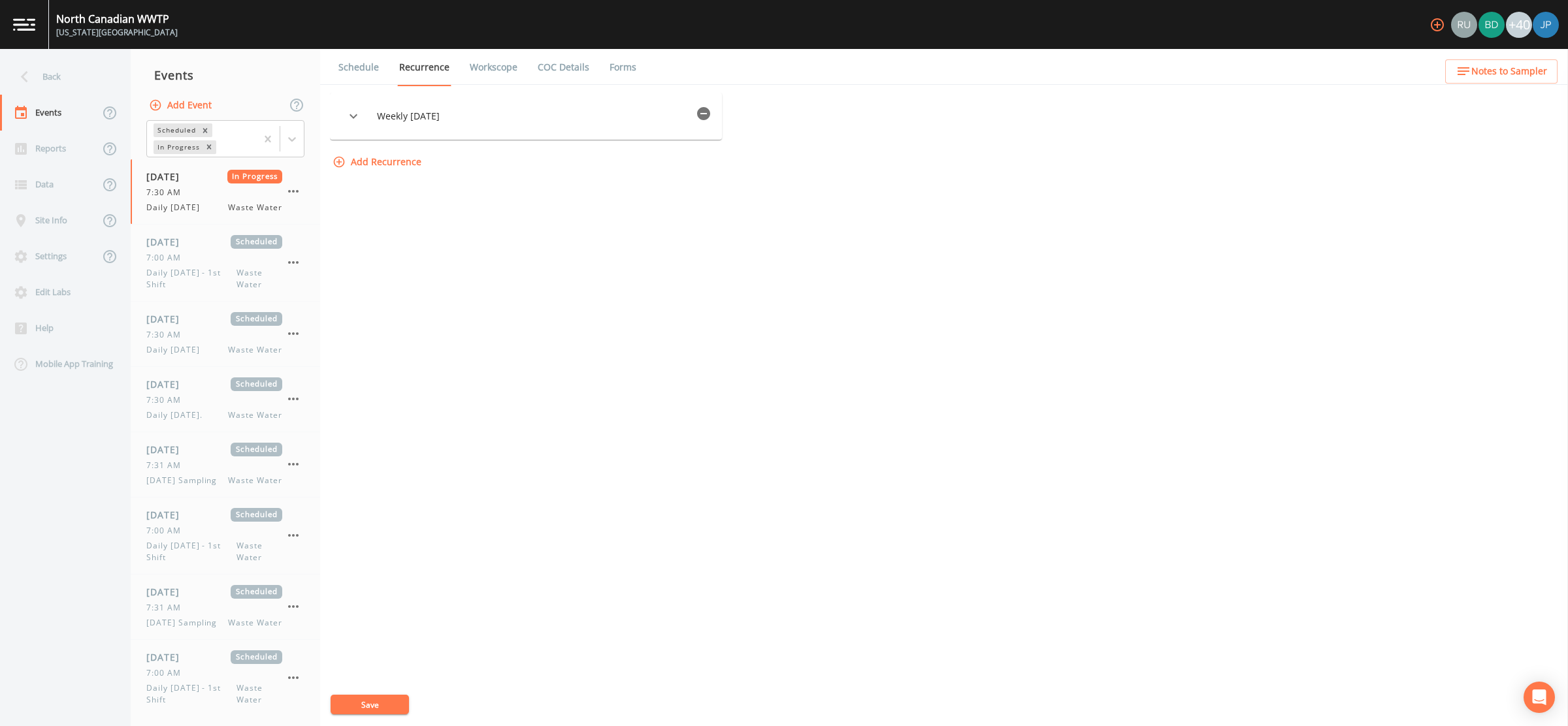
click at [490, 71] on link "Workscope" at bounding box center [493, 67] width 51 height 37
select select "092b3f94-5697-4c94-9891-da161916fdbb"
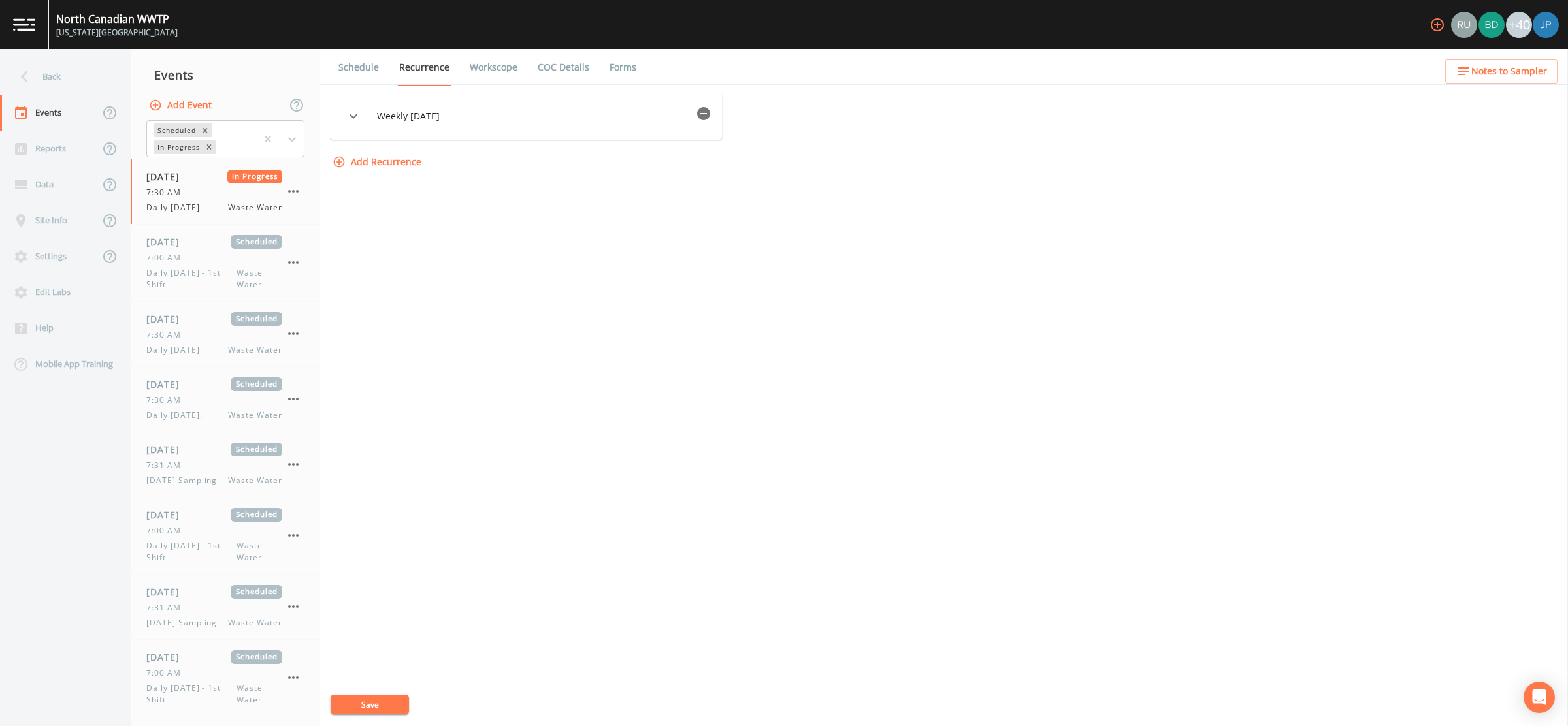
select select "092b3f94-5697-4c94-9891-da161916fdbb"
select select "b6a3c313-748b-4795-a028-792ad310bd60"
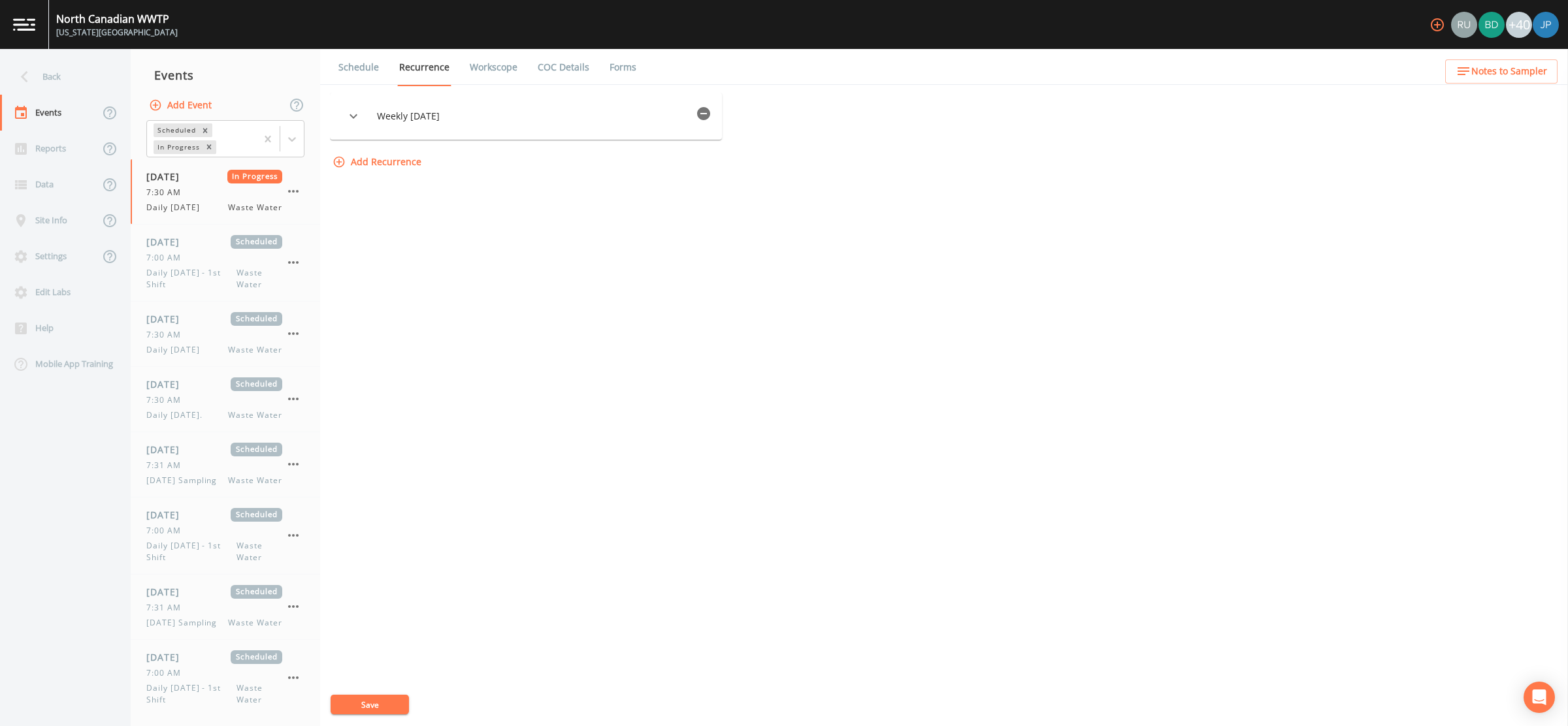
select select "092b3f94-5697-4c94-9891-da161916fdbb"
select select "b6a3c313-748b-4795-a028-792ad310bd60"
select select "092b3f94-5697-4c94-9891-da161916fdbb"
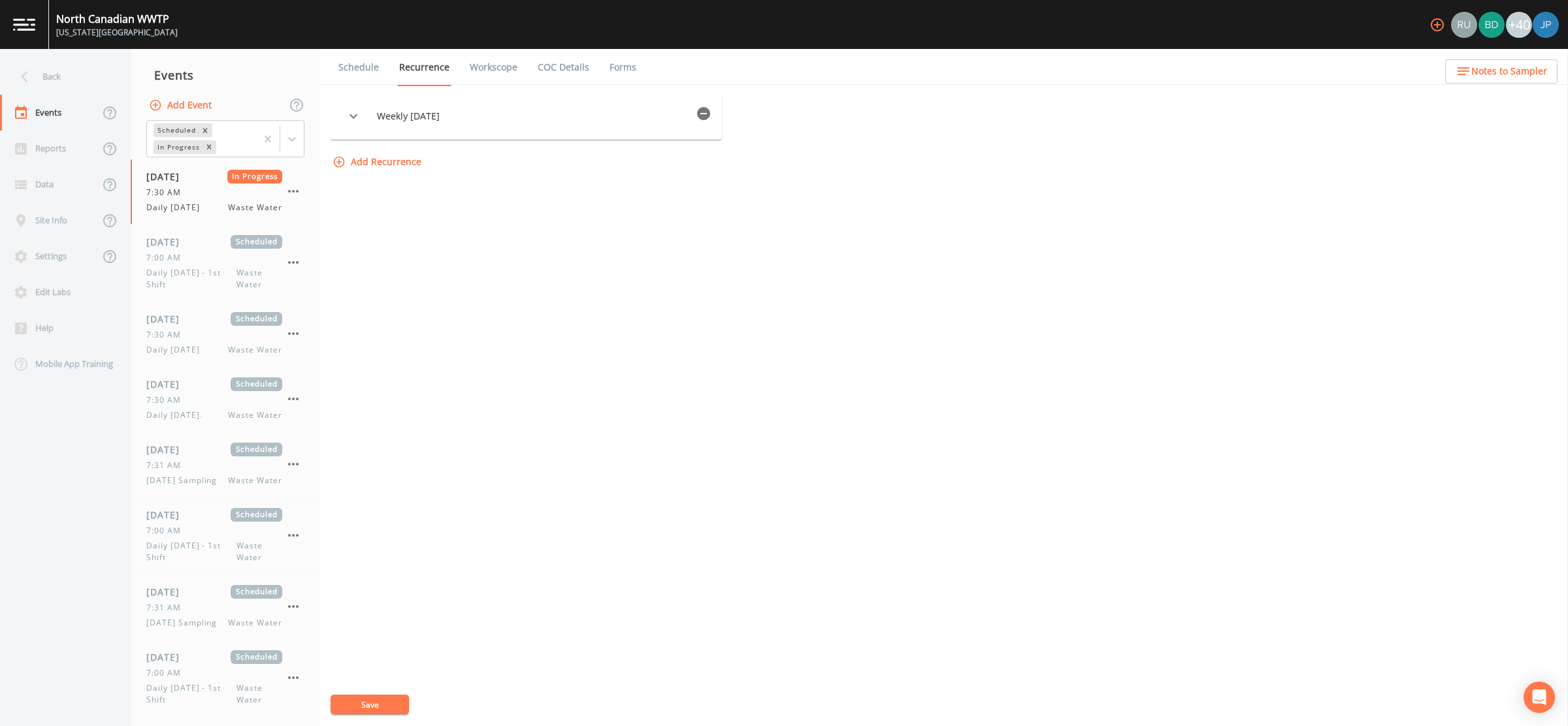
select select "092b3f94-5697-4c94-9891-da161916fdbb"
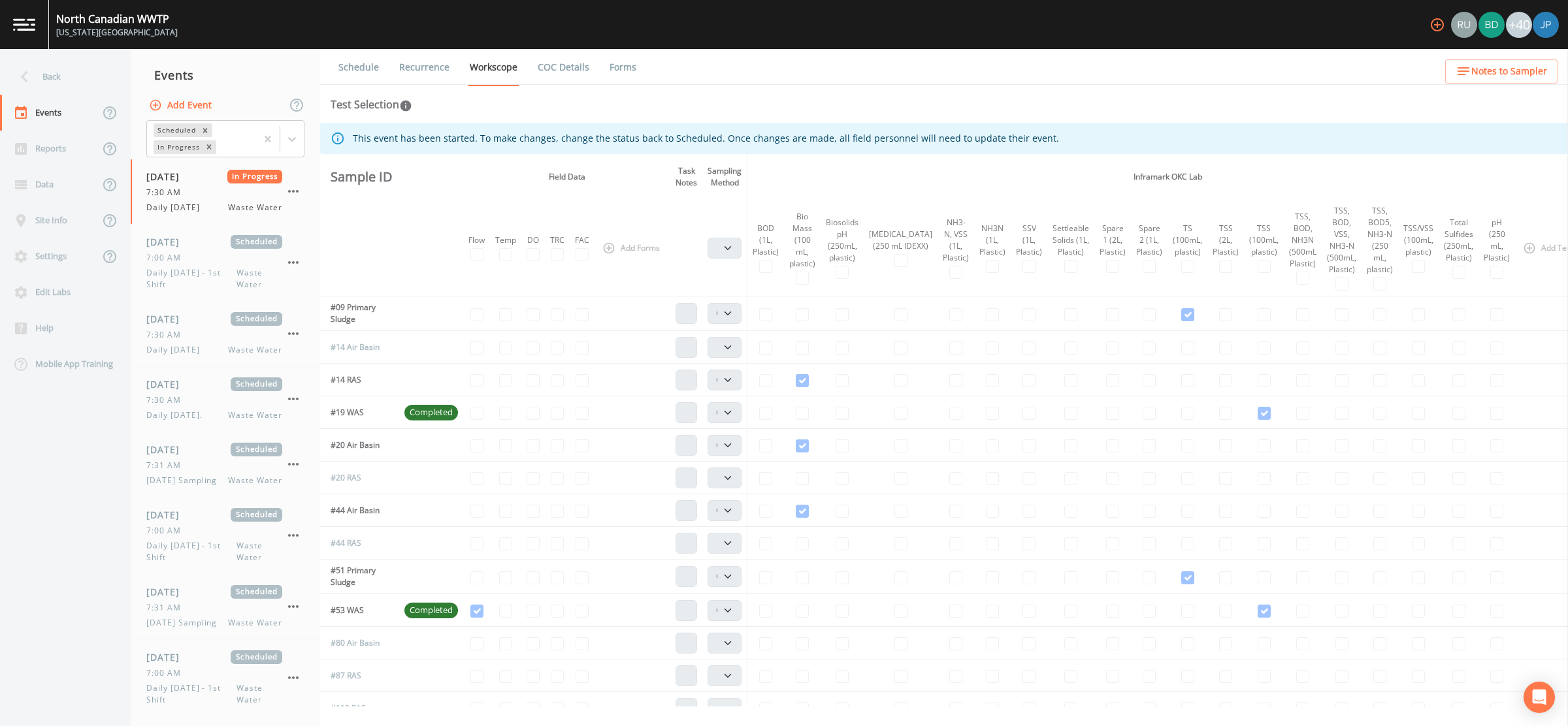
click at [196, 107] on button "Add Event" at bounding box center [182, 106] width 71 height 25
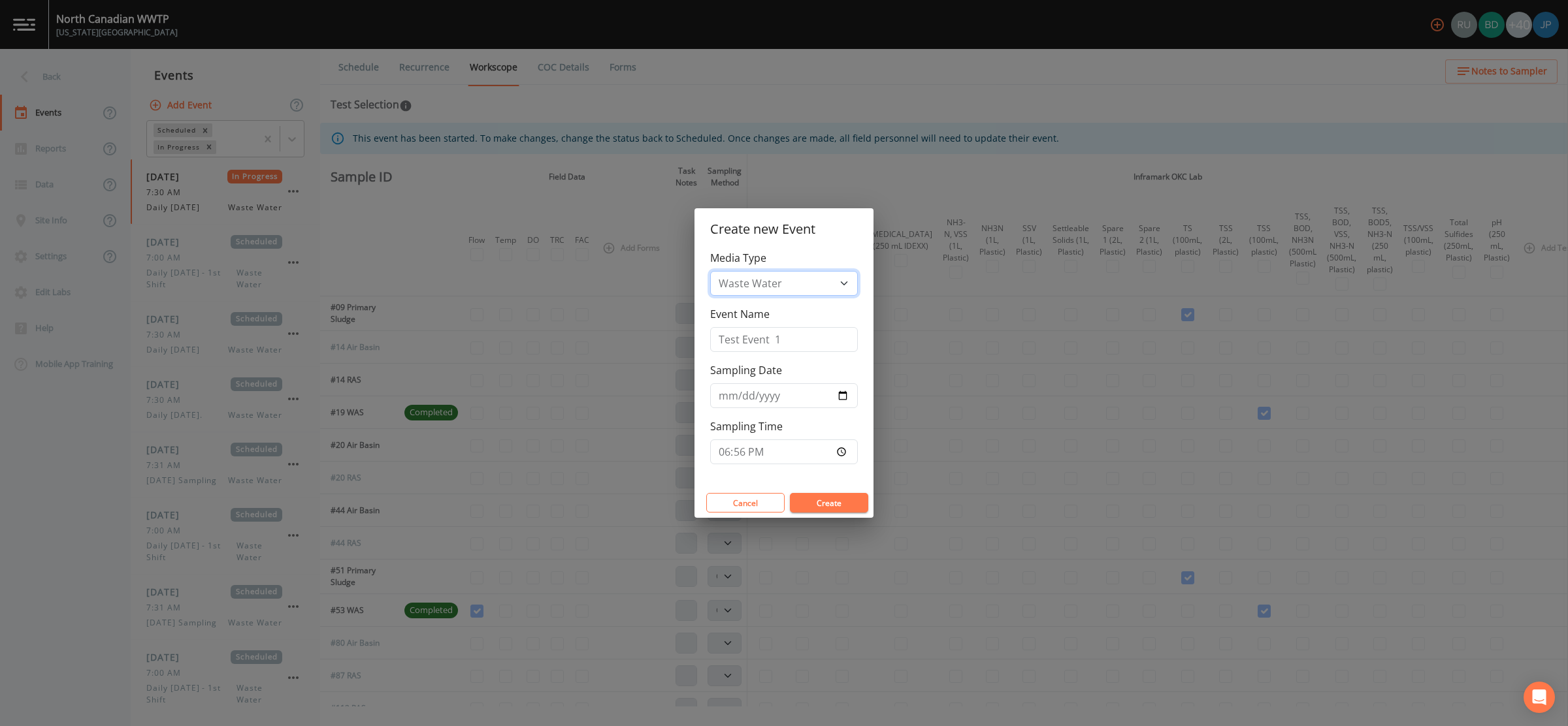
click at [737, 284] on select "Waste Water" at bounding box center [784, 283] width 147 height 25
click at [763, 347] on input "Test Event 1" at bounding box center [784, 340] width 147 height 25
type input "Test Event 2"
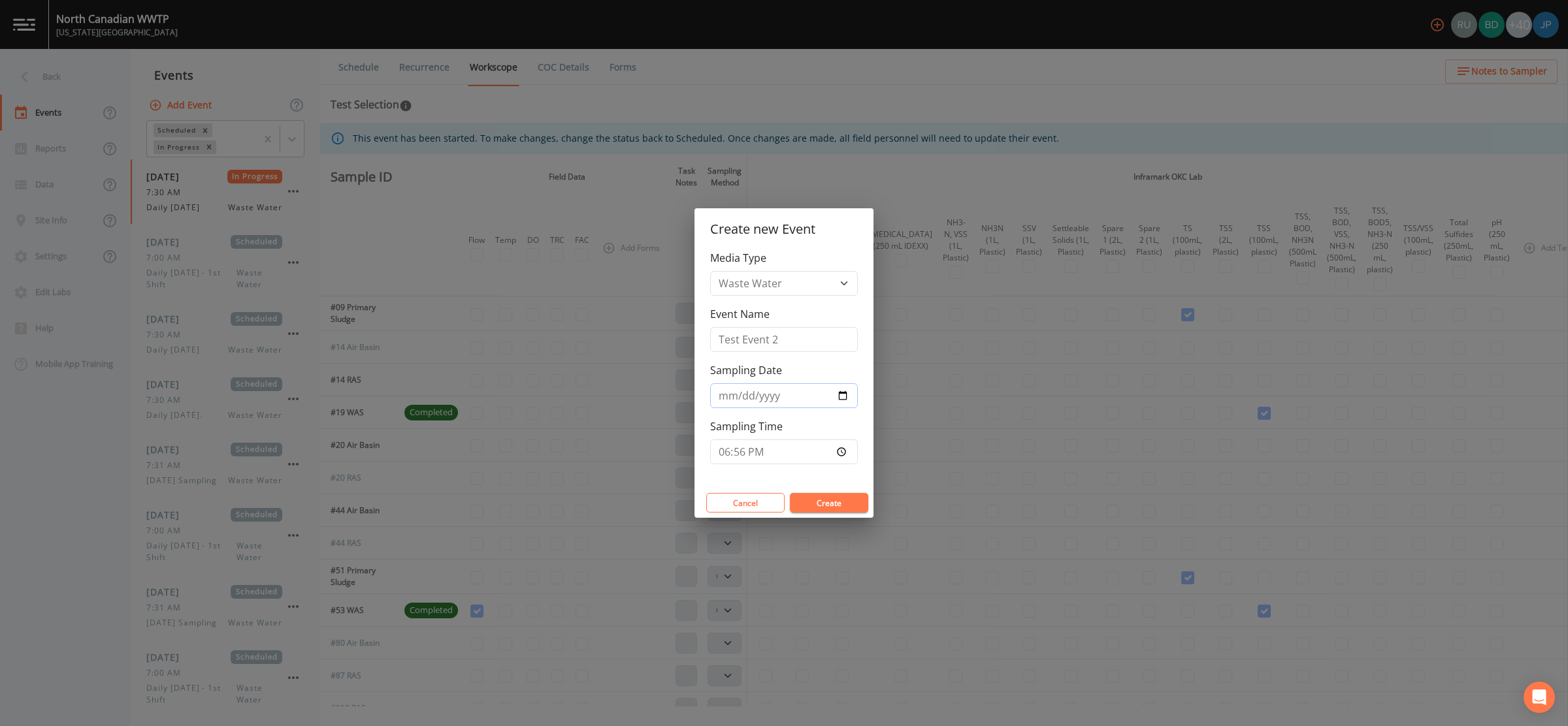
click at [844, 399] on input "2025-08-20" at bounding box center [784, 396] width 147 height 25
click at [800, 473] on div "Media Type Waste Water Event Name Test Event 2 Sampling Date 2025-08-20 Samplin…" at bounding box center [783, 369] width 179 height 238
click at [841, 448] on input "18:56" at bounding box center [784, 452] width 147 height 25
type input "22:56"
click at [850, 499] on button "Create" at bounding box center [829, 503] width 78 height 20
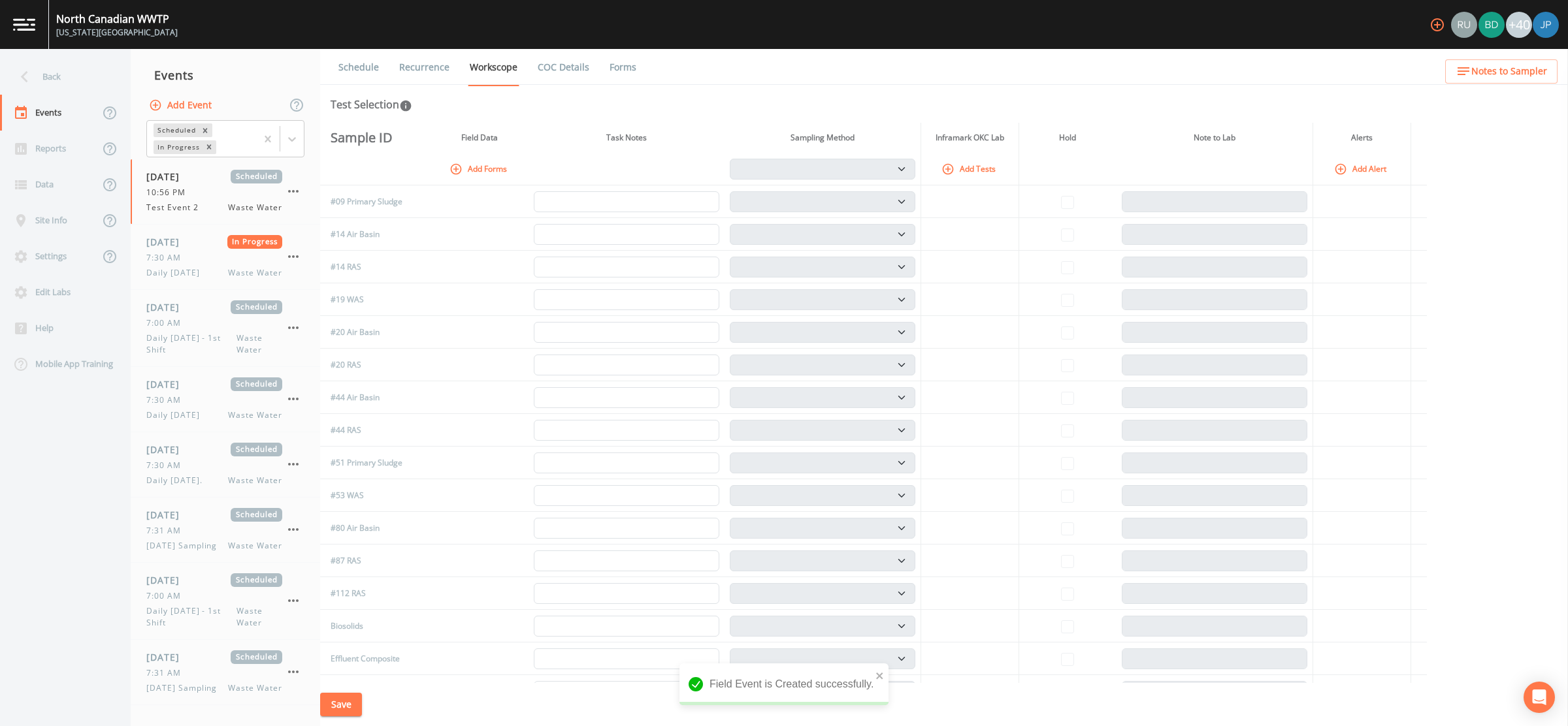
click at [986, 172] on button "Add Tests" at bounding box center [970, 169] width 62 height 21
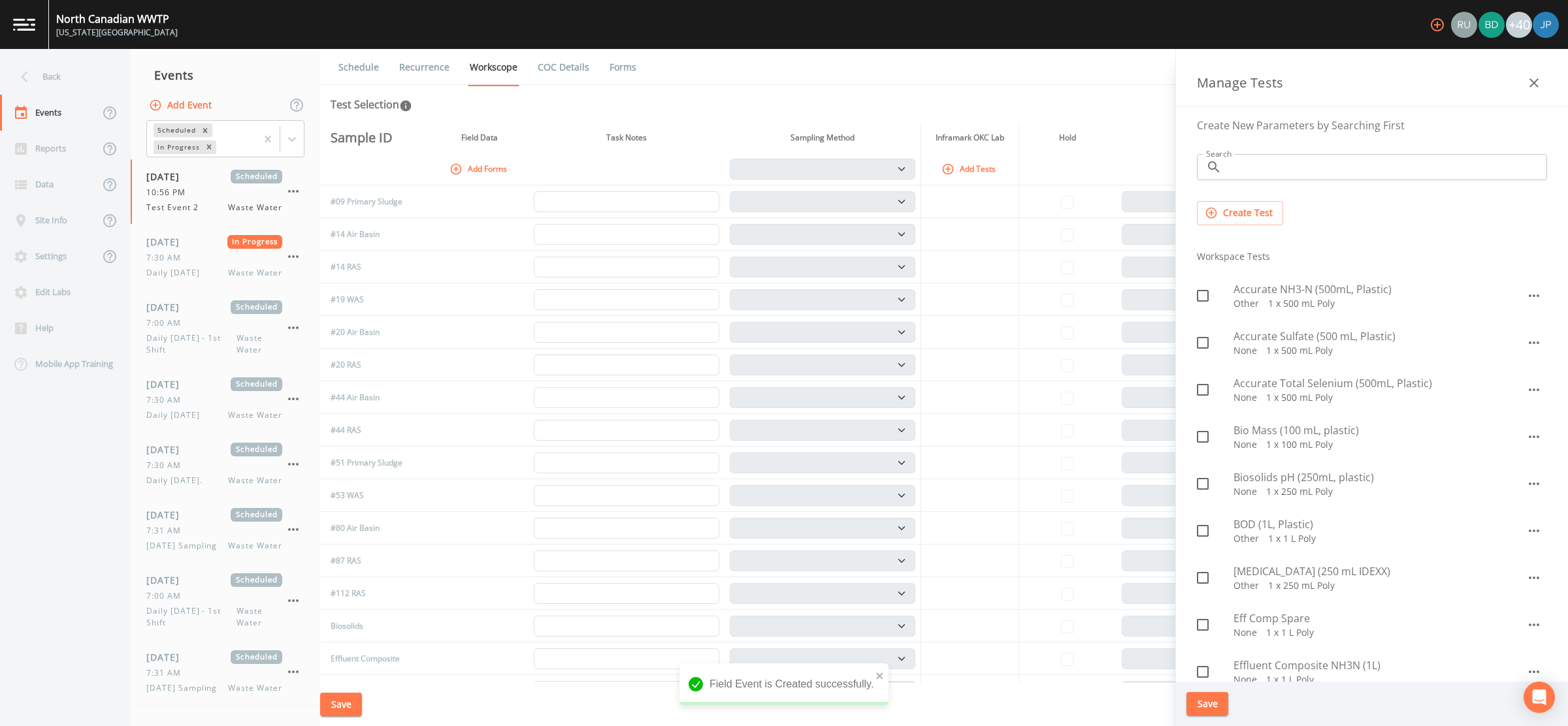
click at [1214, 341] on span at bounding box center [1203, 343] width 28 height 28
checkbox input "true"
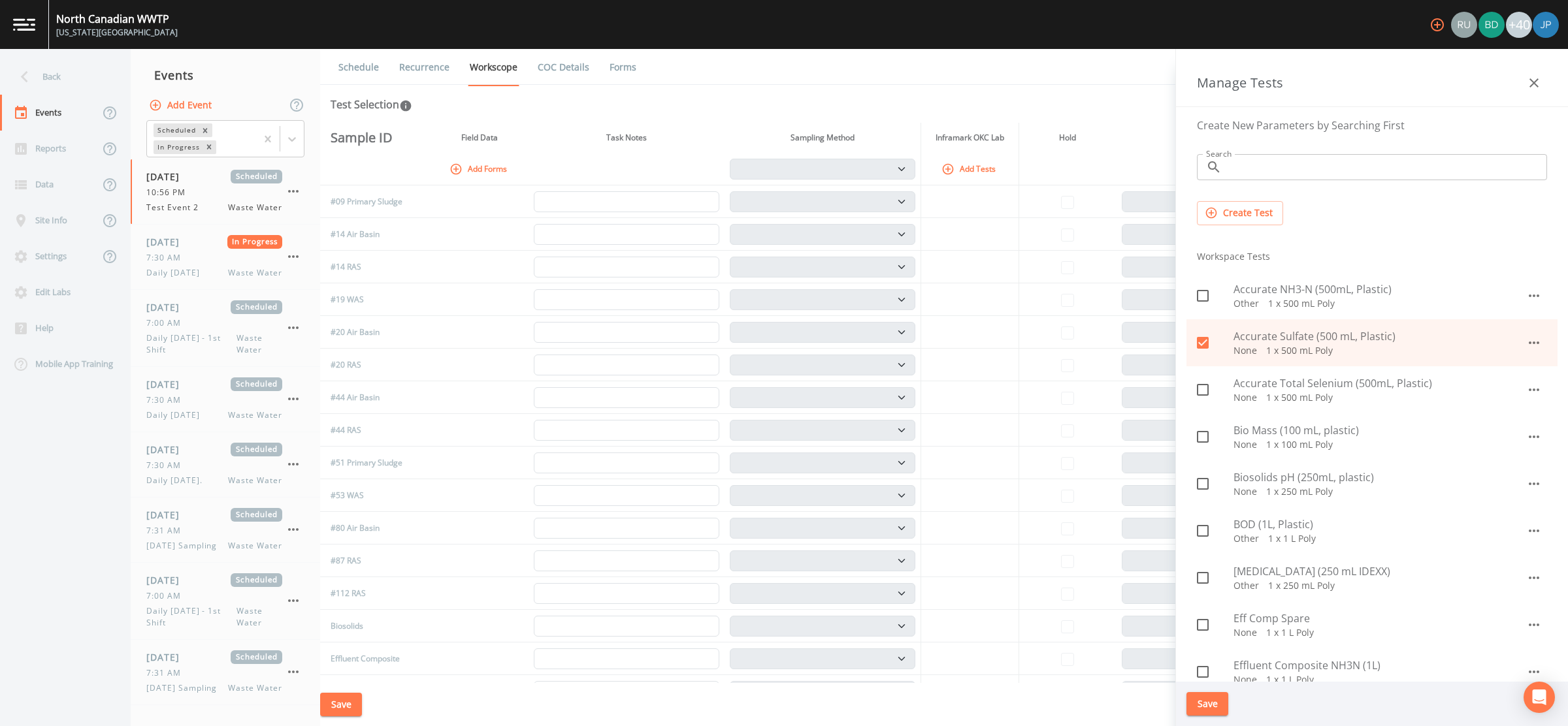
click at [1209, 703] on button "Save" at bounding box center [1207, 705] width 42 height 25
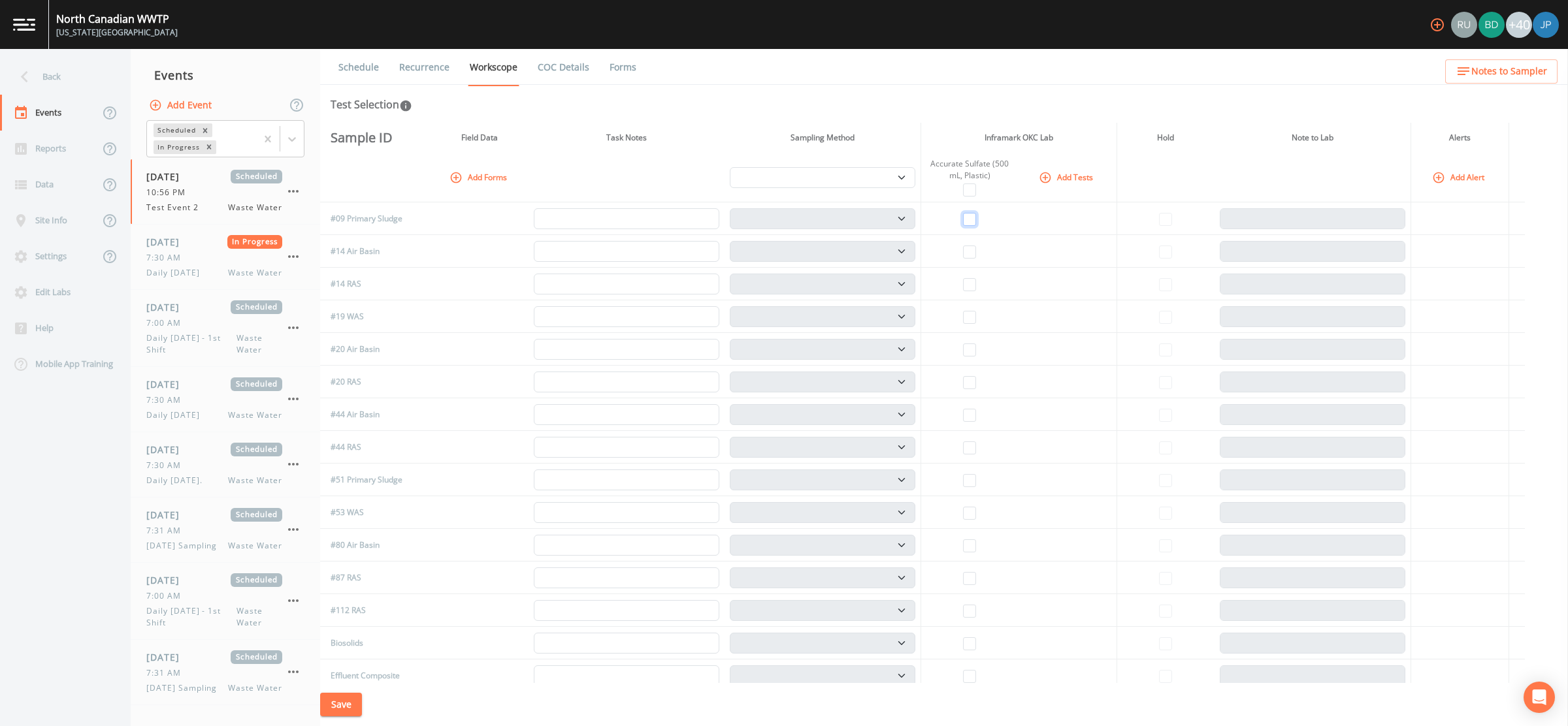
click at [974, 216] on input "checkbox" at bounding box center [969, 219] width 13 height 13
checkbox input "true"
select select "b6a3c313-748b-4795-a028-792ad310bd60"
click at [973, 249] on input "checkbox" at bounding box center [969, 251] width 13 height 13
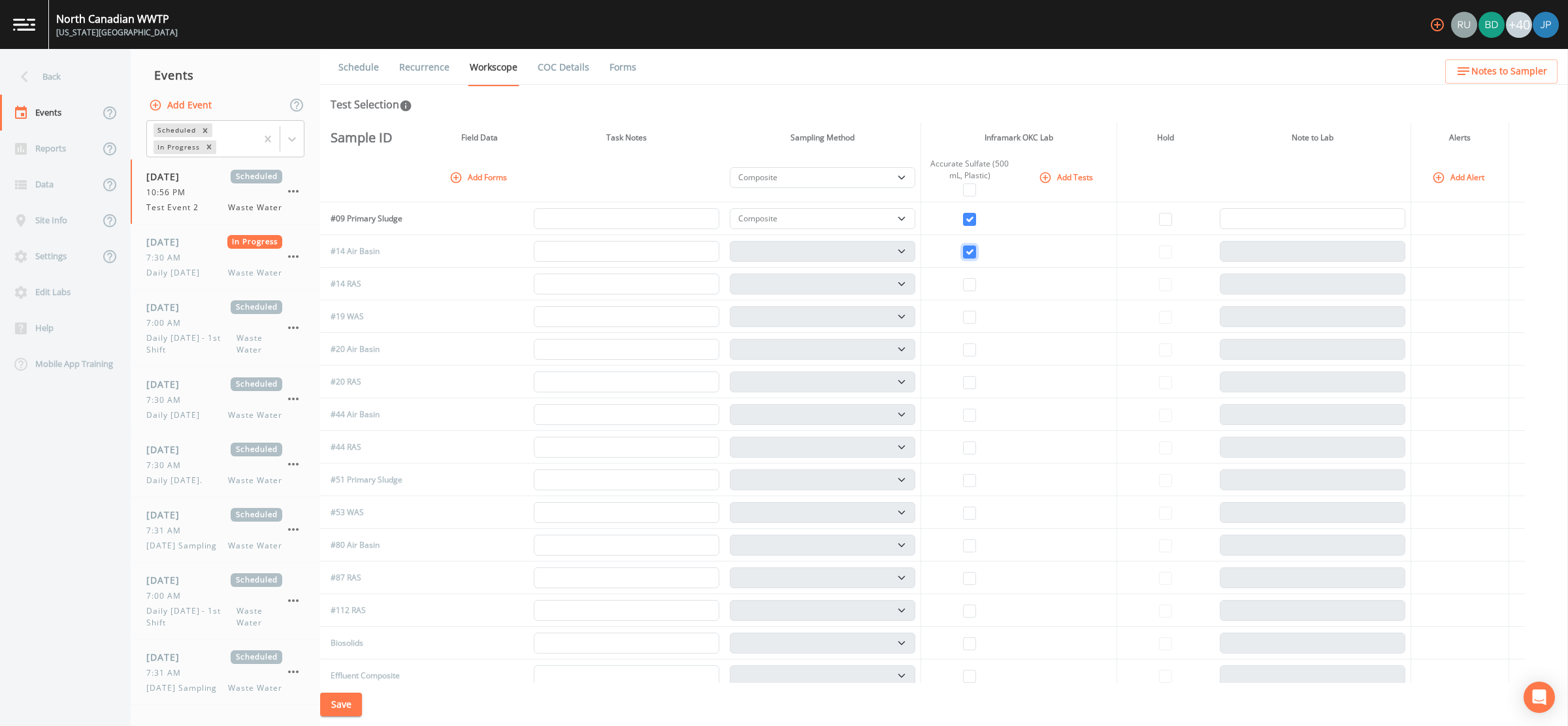
checkbox input "true"
select select "b6a3c313-748b-4795-a028-792ad310bd60"
click at [974, 278] on input "checkbox" at bounding box center [969, 284] width 13 height 13
checkbox input "true"
select select "b6a3c313-748b-4795-a028-792ad310bd60"
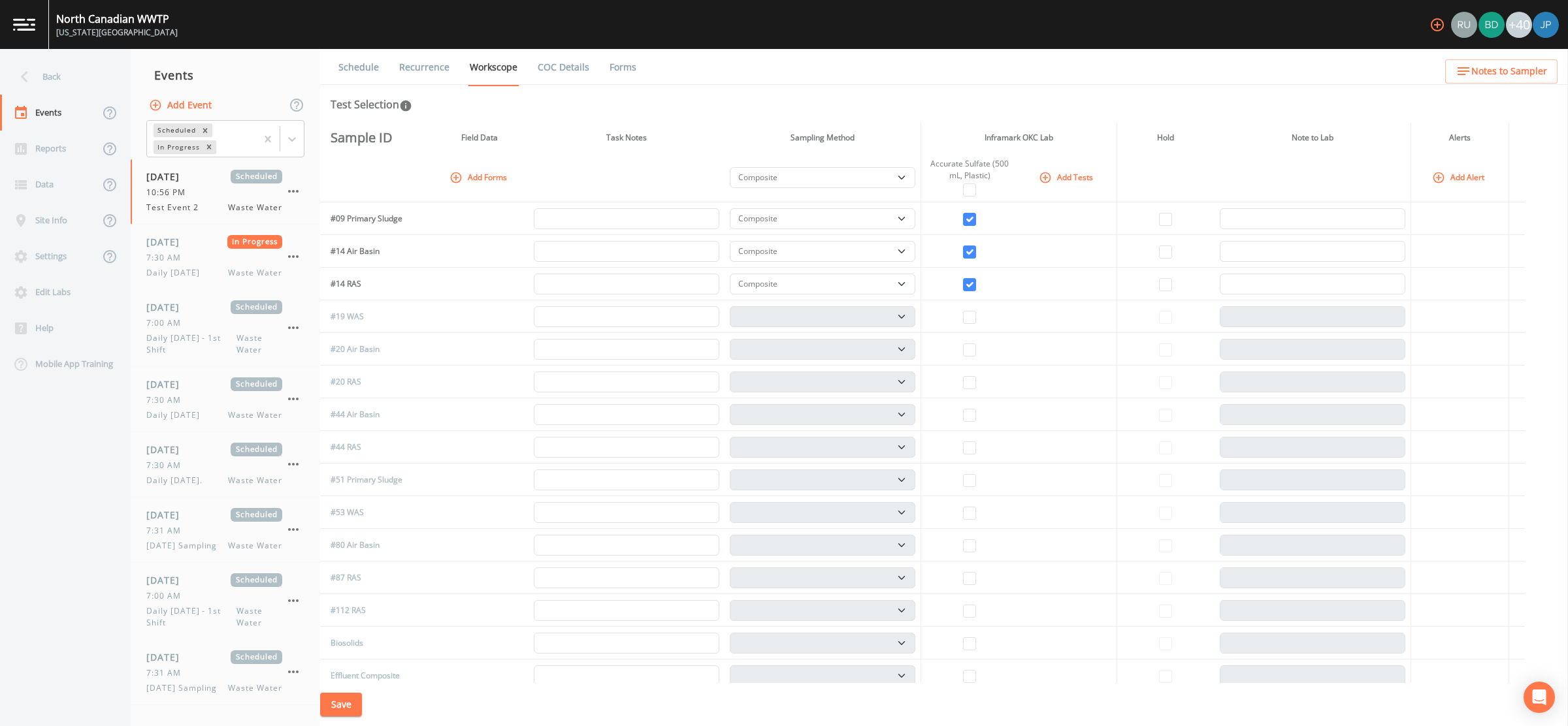
click at [356, 711] on button "Save" at bounding box center [341, 705] width 42 height 25
click at [418, 68] on link "Recurrence" at bounding box center [424, 67] width 54 height 37
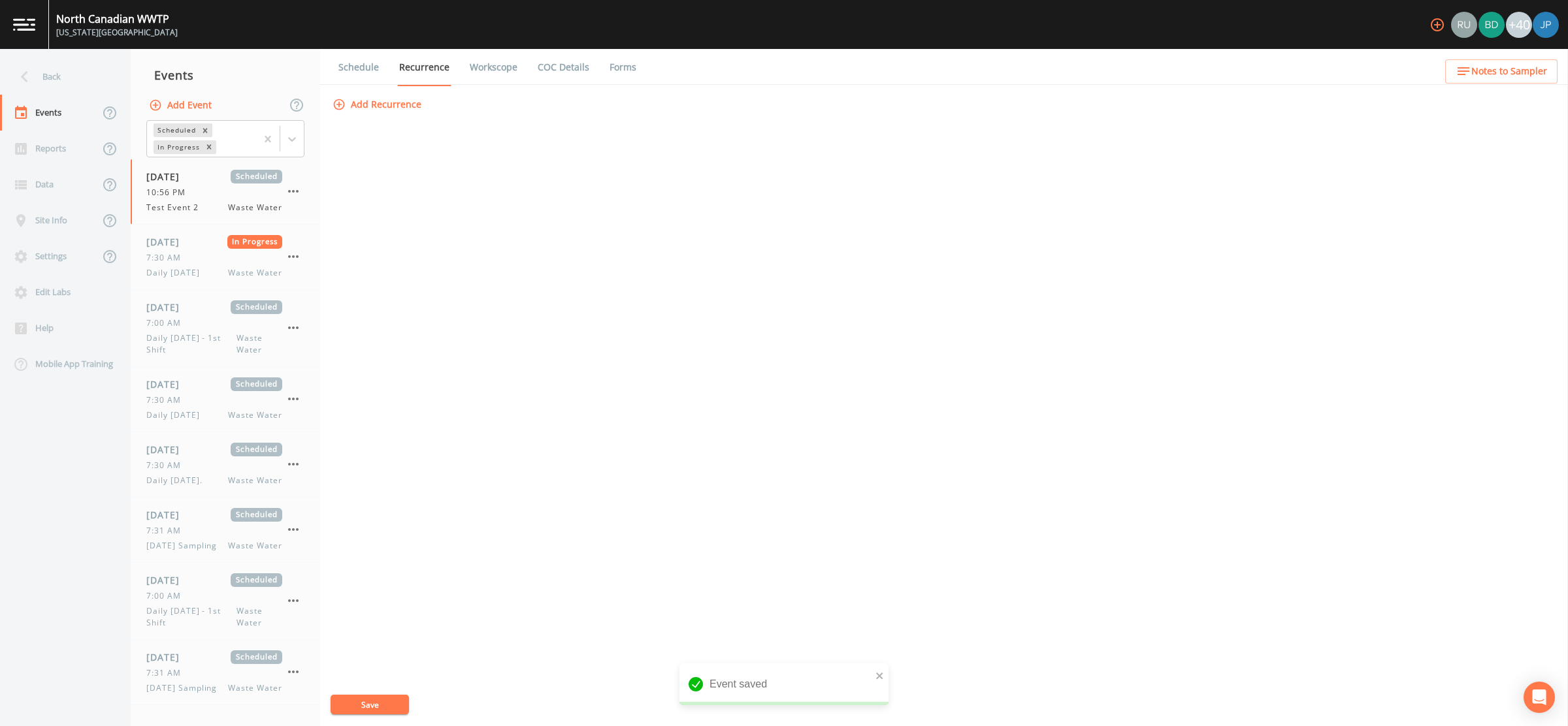
click at [401, 106] on button "Add Recurrence" at bounding box center [378, 105] width 97 height 25
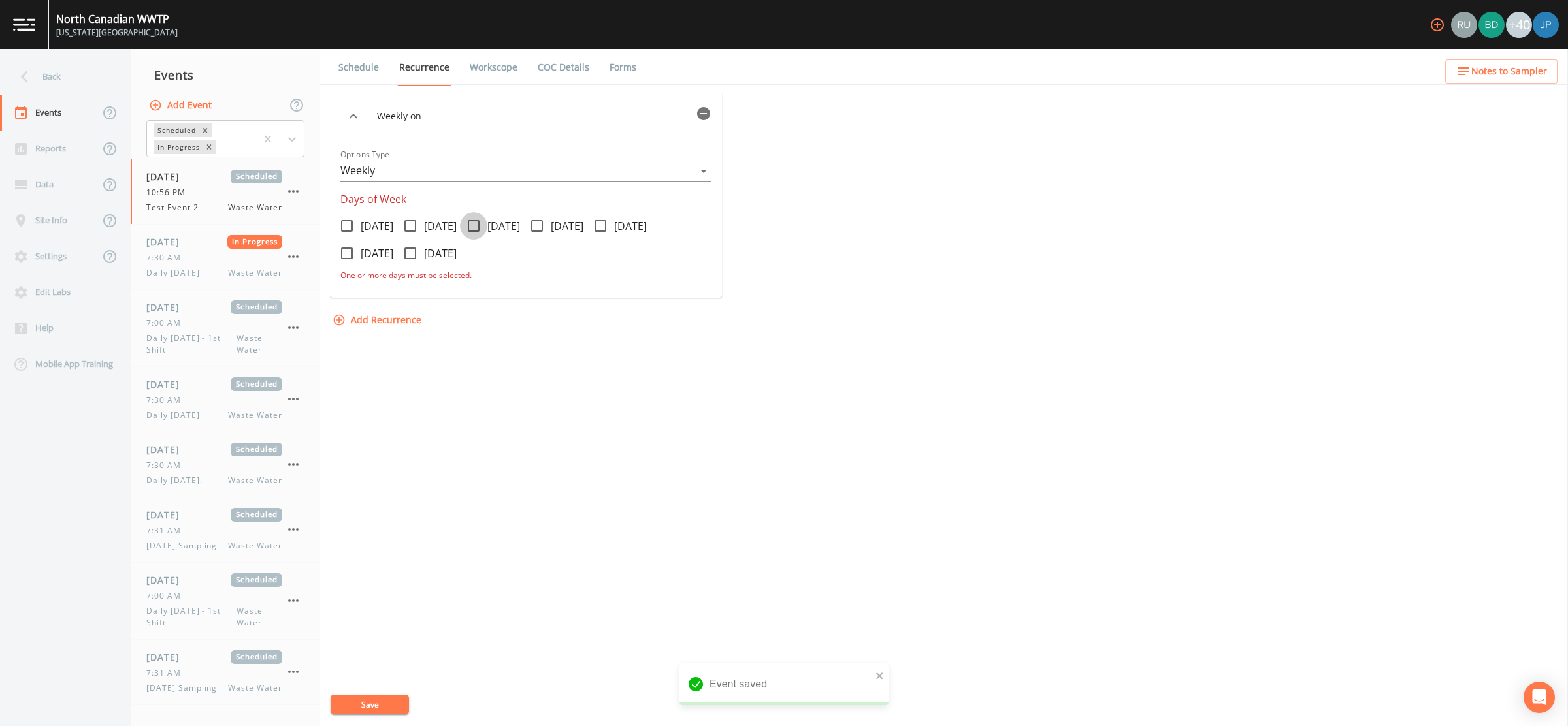
click at [479, 225] on icon at bounding box center [473, 225] width 12 height 11
click at [473, 225] on input "Wednesday" at bounding box center [466, 218] width 13 height 13
checkbox input "true"
click at [387, 699] on button "Save" at bounding box center [370, 705] width 78 height 20
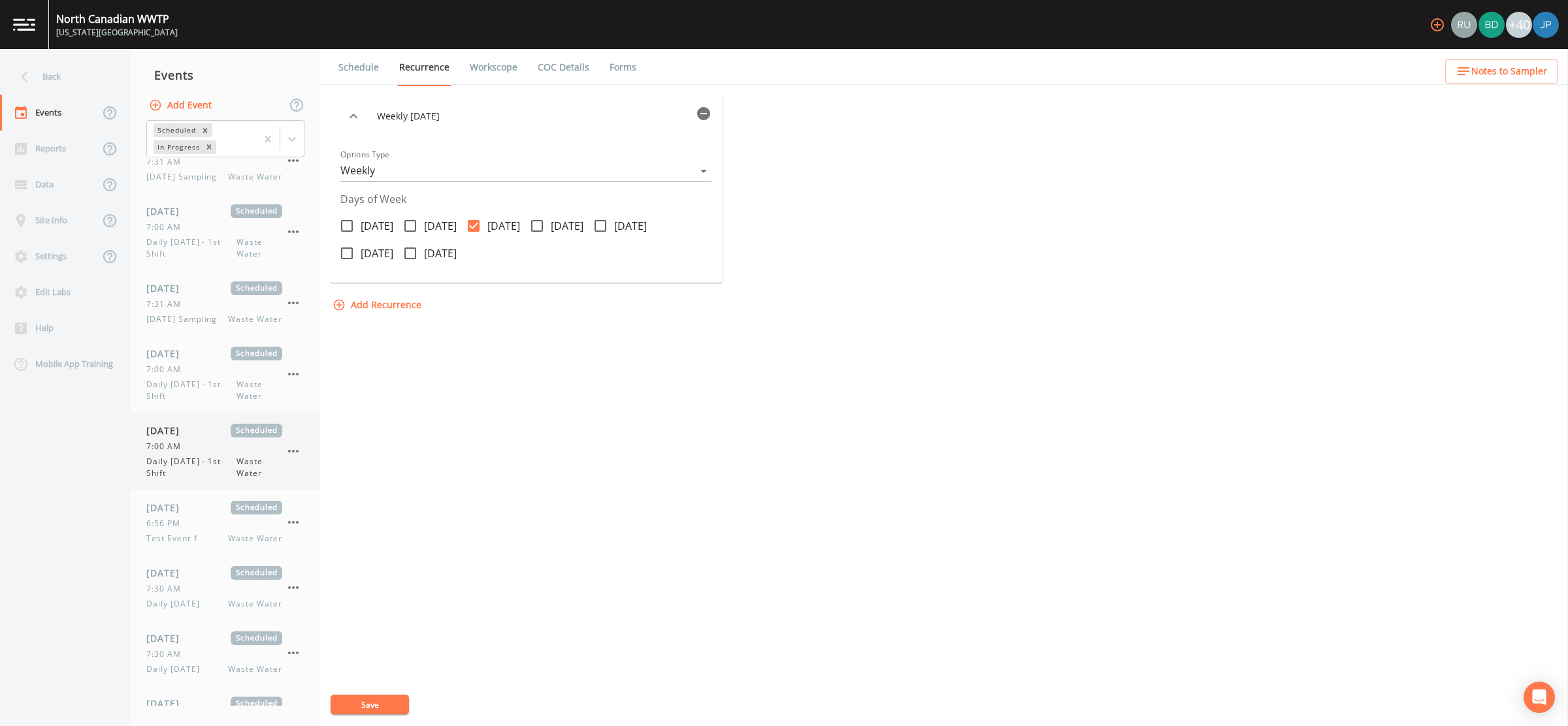
scroll to position [379, 0]
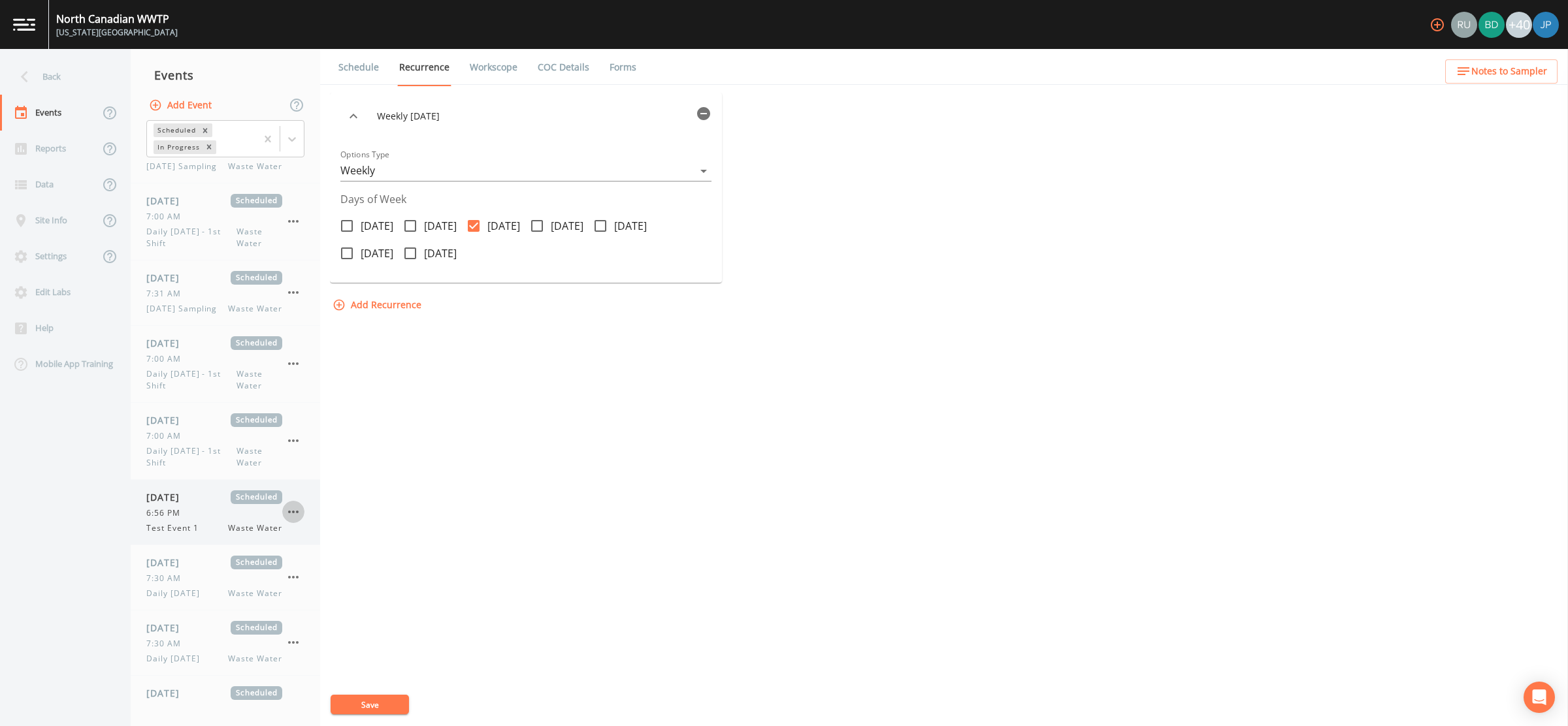
click at [295, 508] on icon "button" at bounding box center [293, 512] width 15 height 15
click at [328, 583] on p "Delete" at bounding box center [358, 585] width 84 height 15
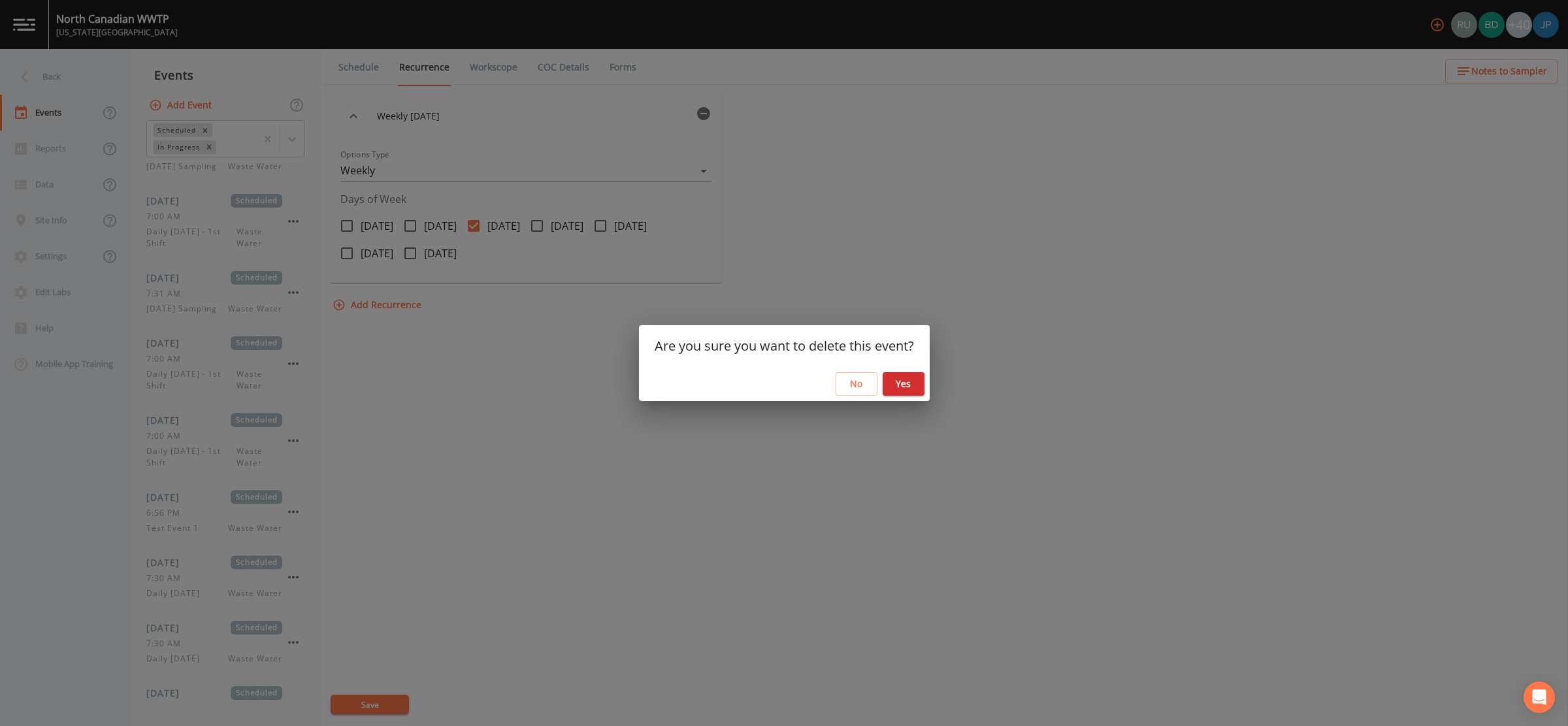
click at [846, 383] on button "No" at bounding box center [856, 384] width 42 height 25
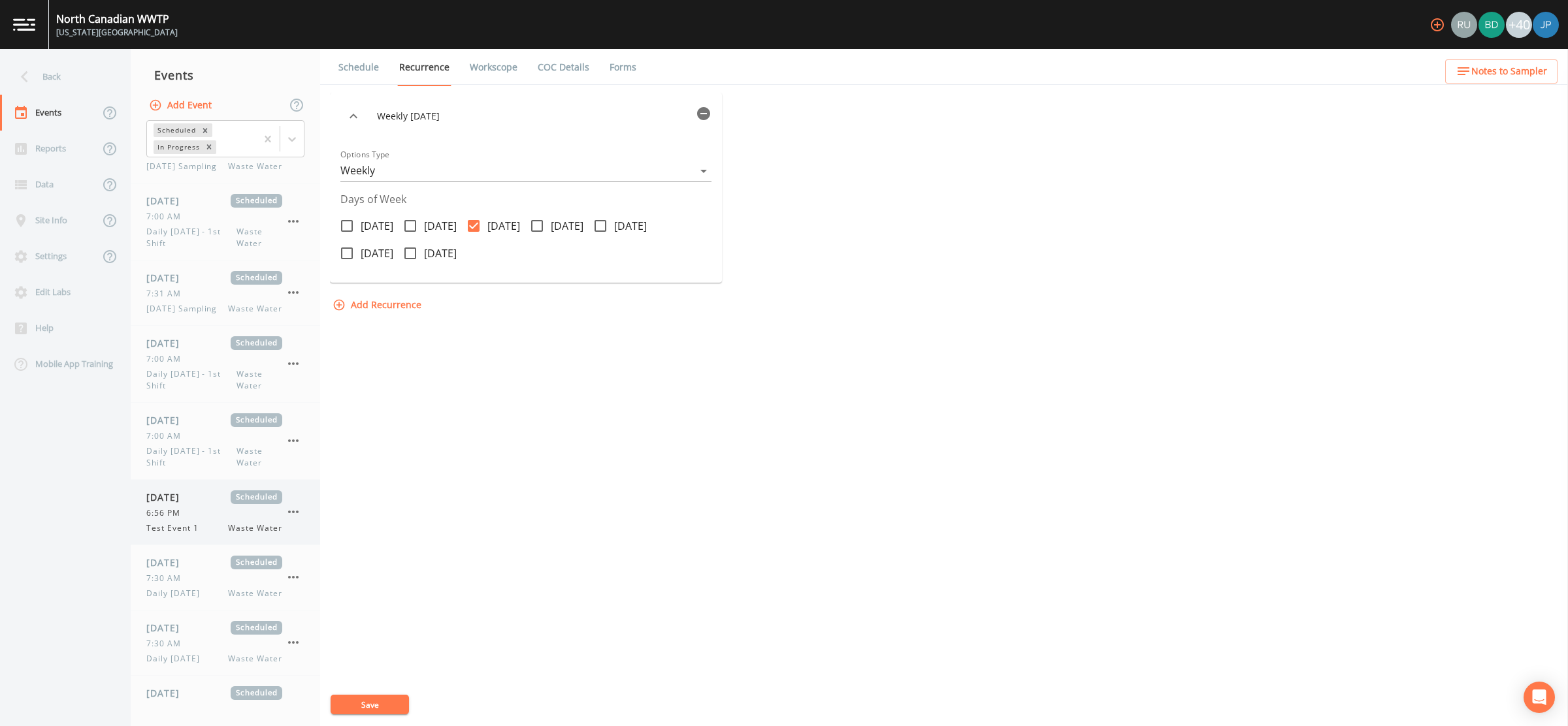
click at [180, 516] on div "08/27/2025 Scheduled 6:56 PM Test Event 1 Waste Water" at bounding box center [214, 512] width 136 height 44
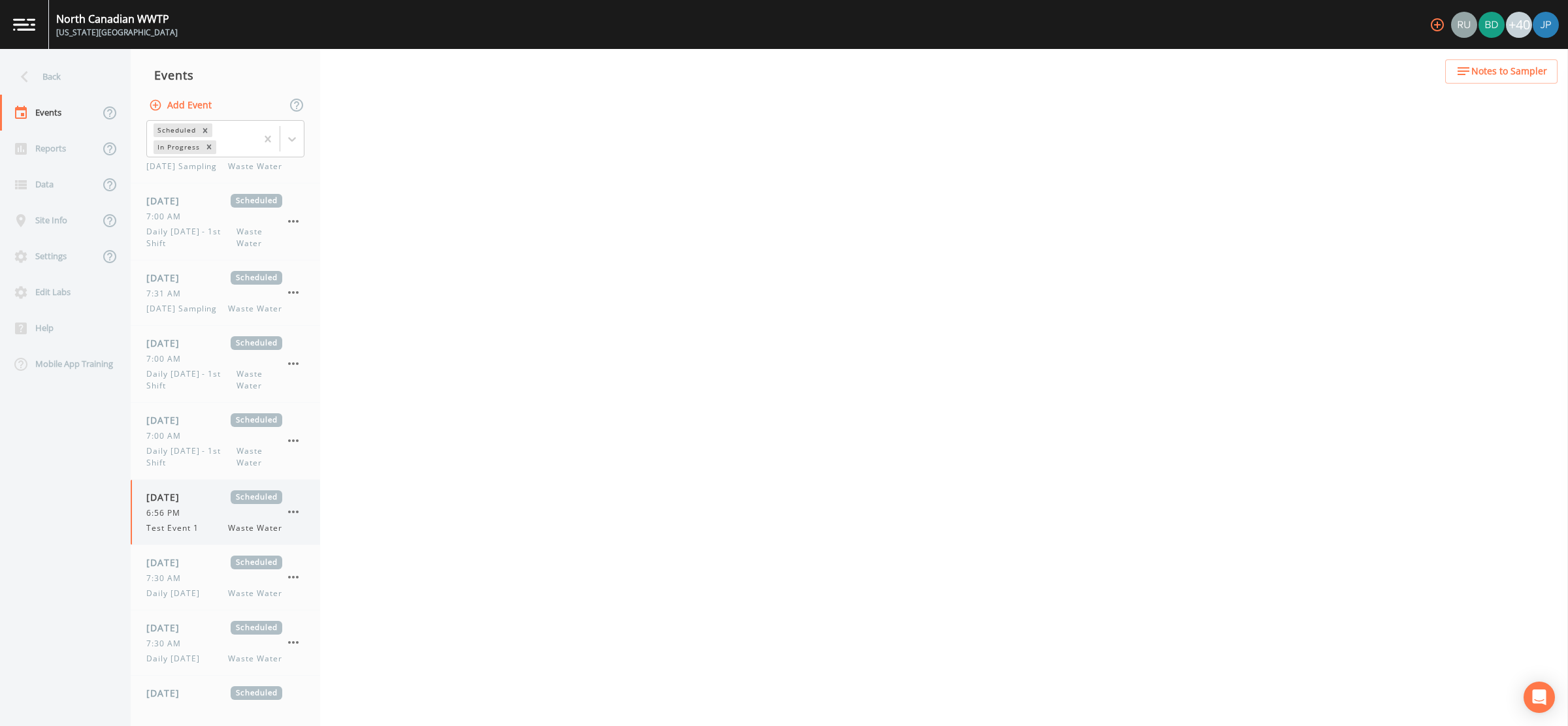
select select "b6a3c313-748b-4795-a028-792ad310bd60"
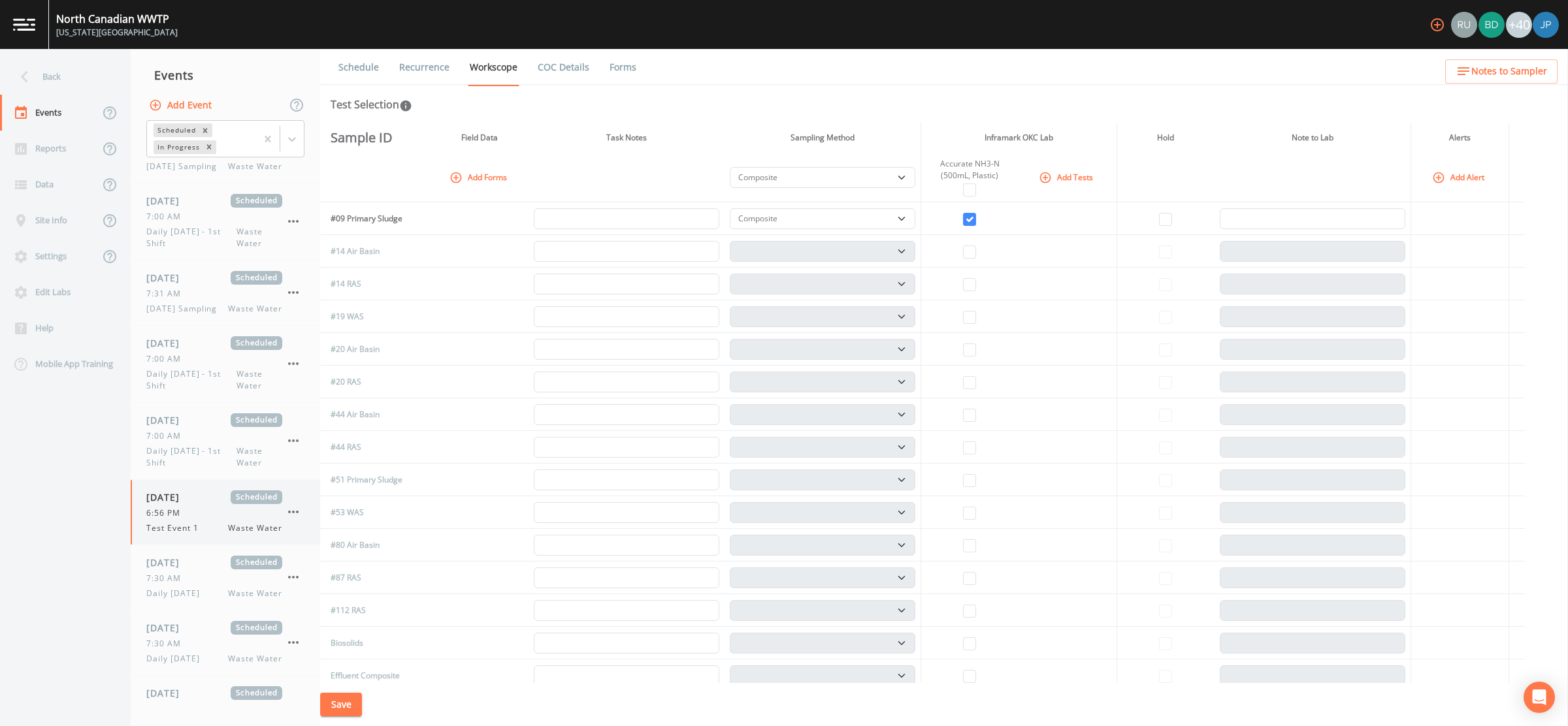
click at [297, 513] on icon "button" at bounding box center [293, 512] width 15 height 15
click at [330, 583] on p "Delete" at bounding box center [358, 585] width 84 height 15
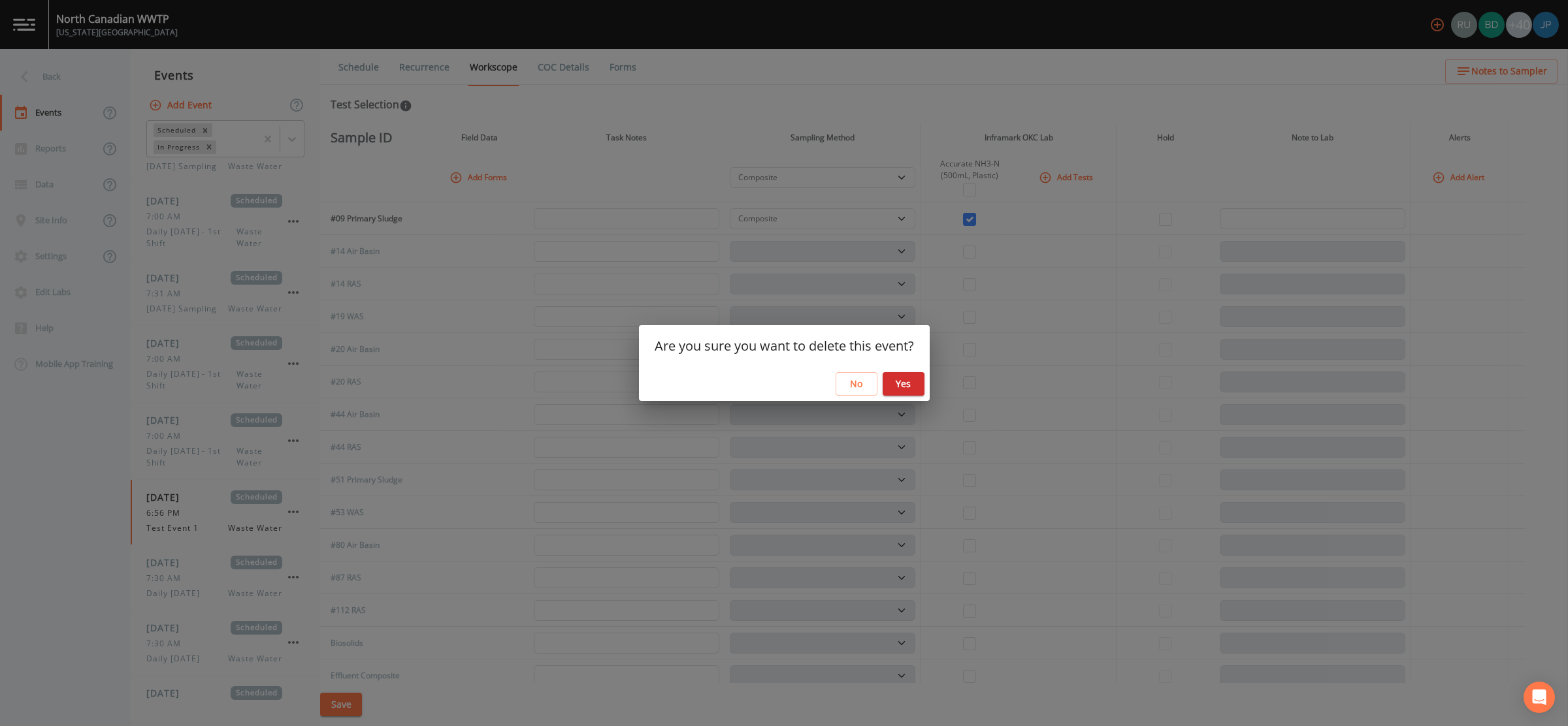
click at [898, 379] on button "Yes" at bounding box center [904, 384] width 42 height 25
select select "b6a3c313-748b-4795-a028-792ad310bd60"
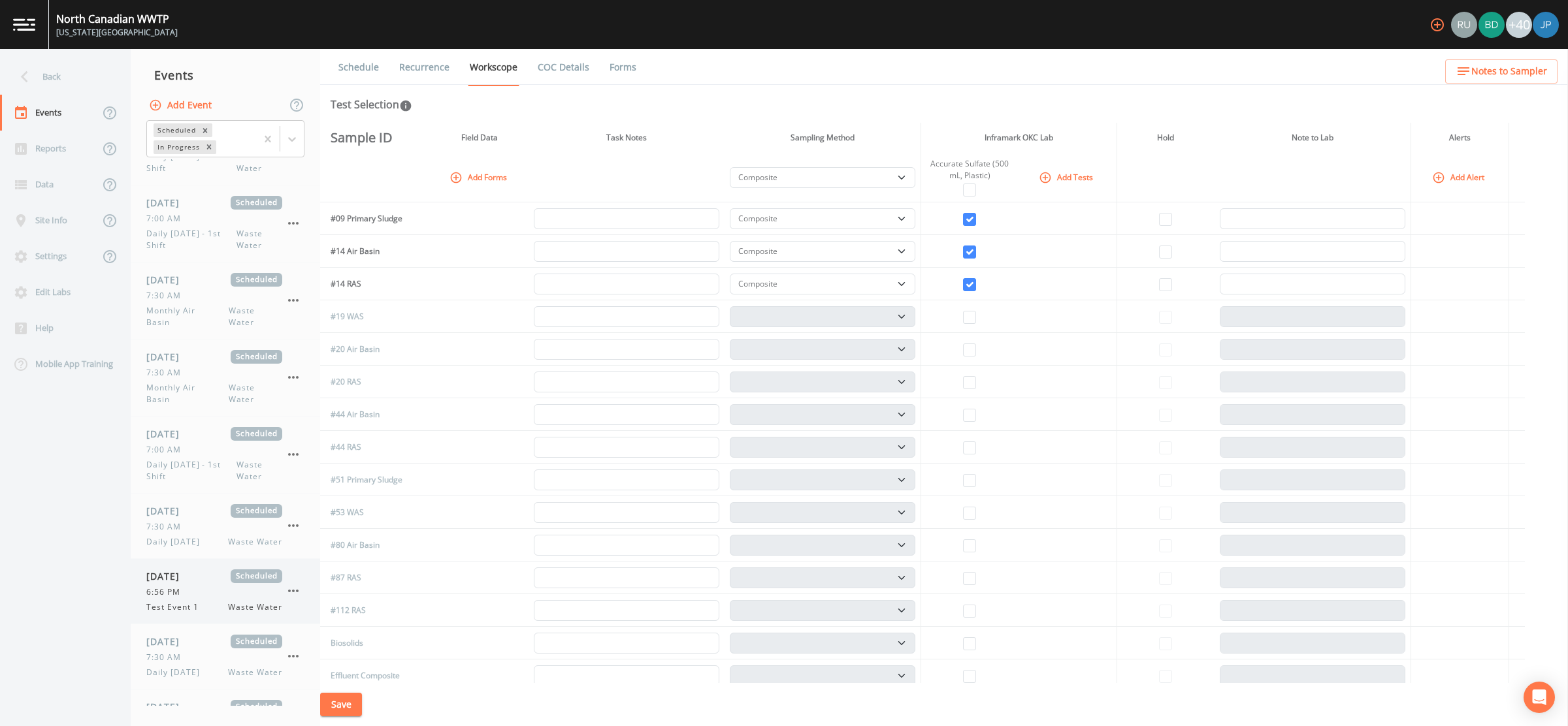
scroll to position [1176, 0]
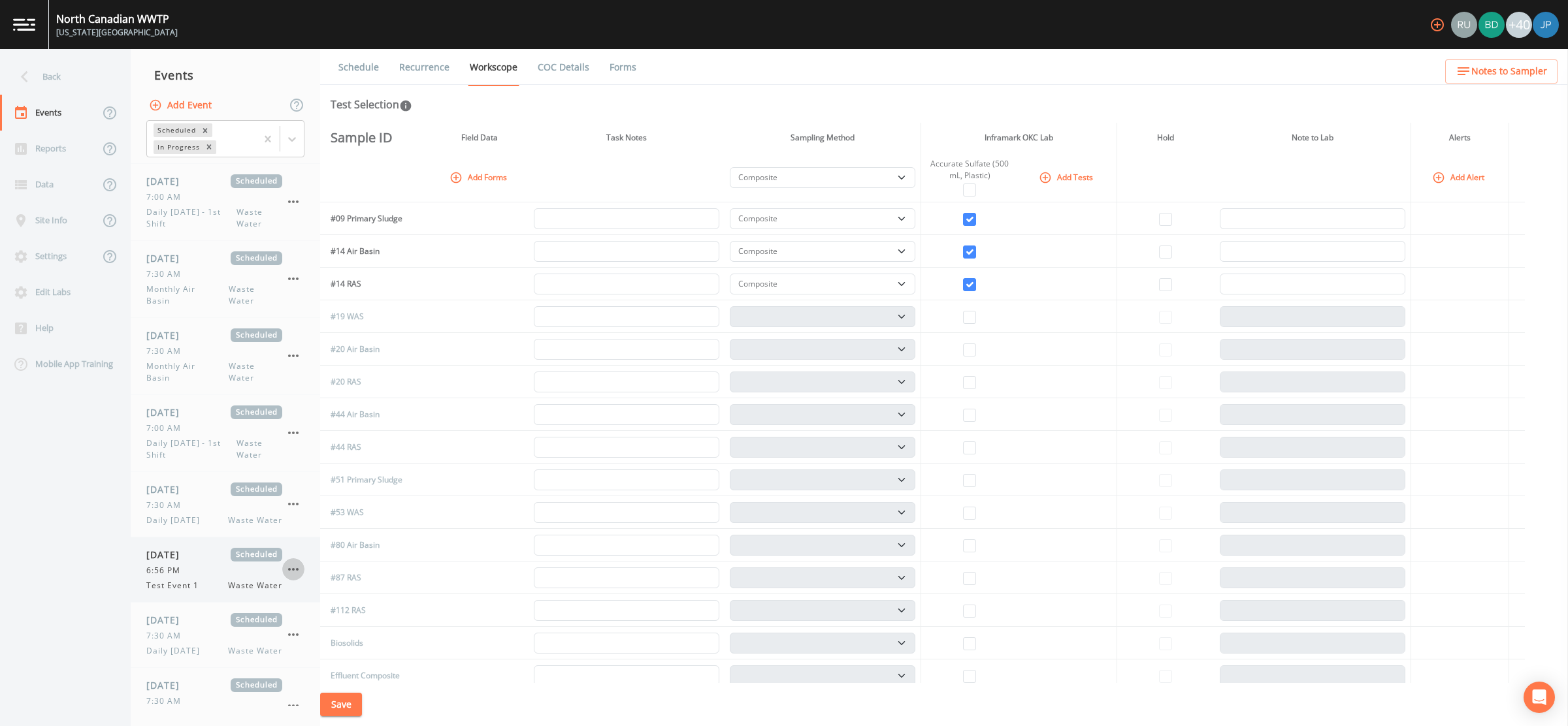
click at [295, 561] on icon "button" at bounding box center [293, 569] width 15 height 15
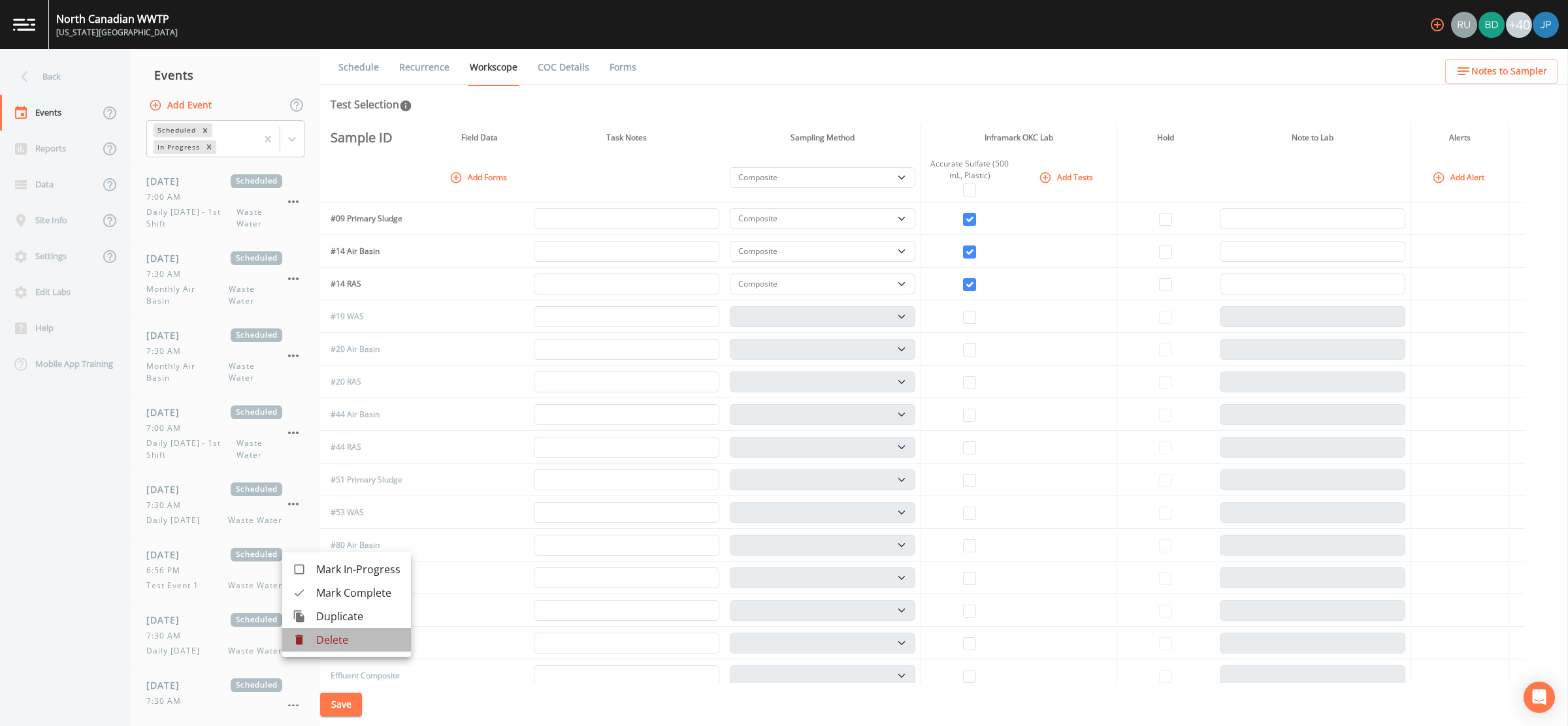
click at [363, 638] on p "Delete" at bounding box center [358, 639] width 84 height 15
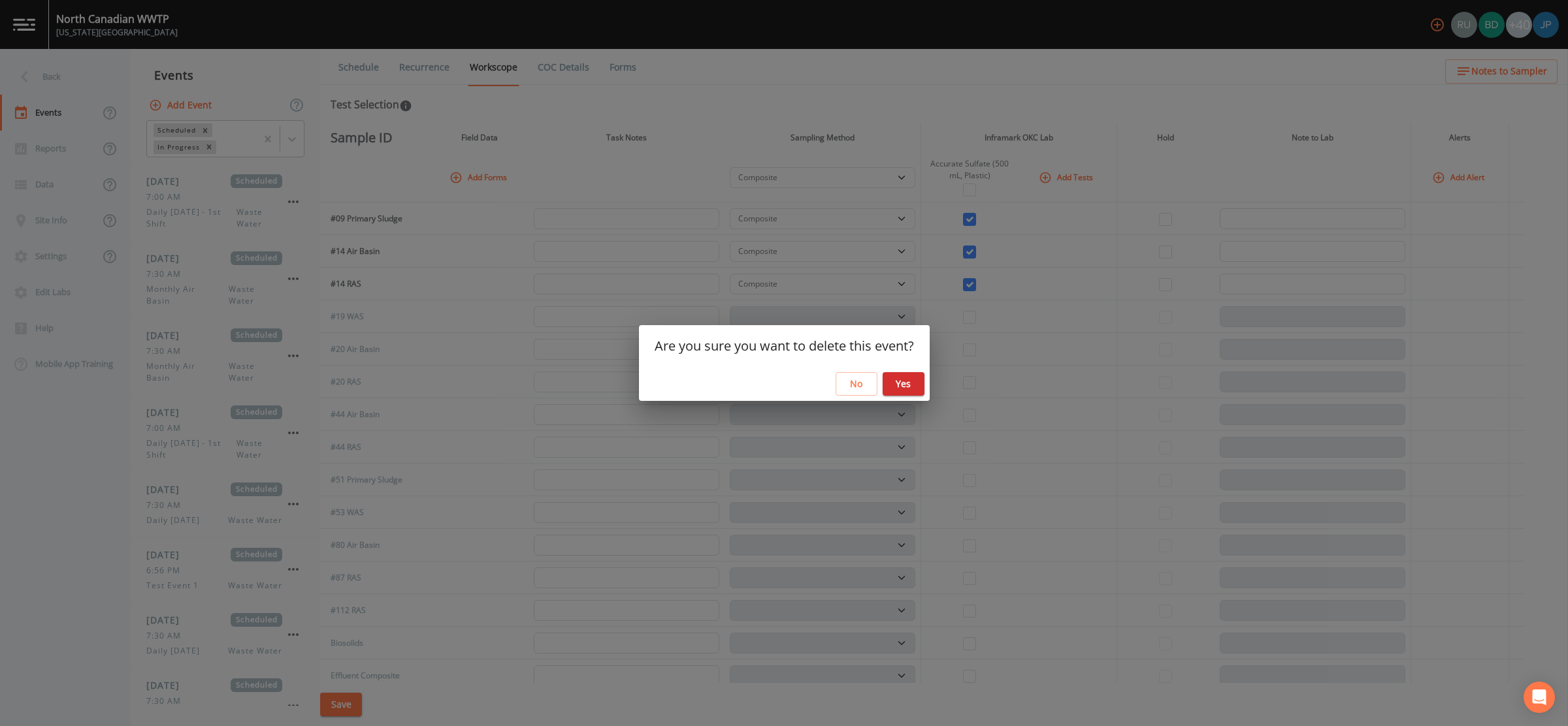
click at [903, 386] on button "Yes" at bounding box center [904, 384] width 42 height 25
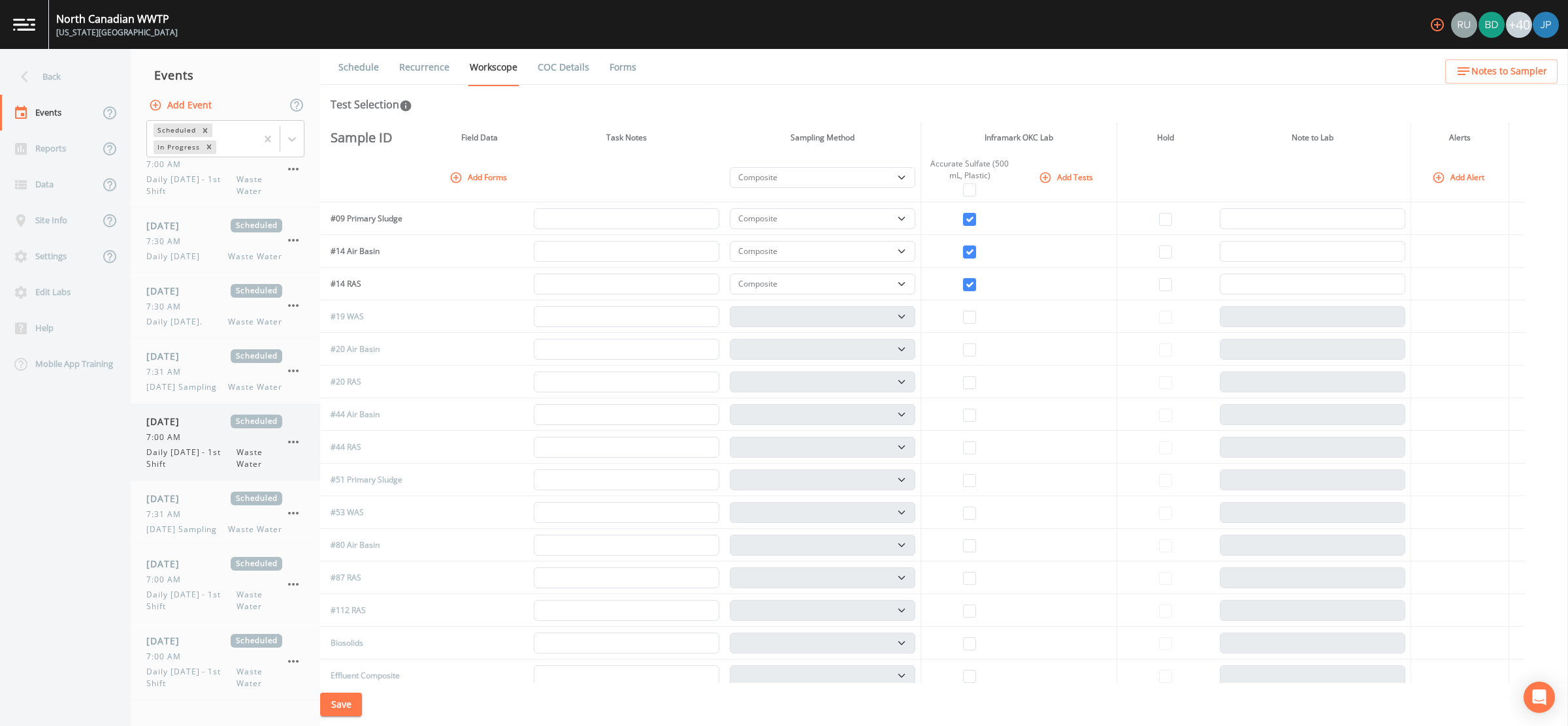
scroll to position [0, 0]
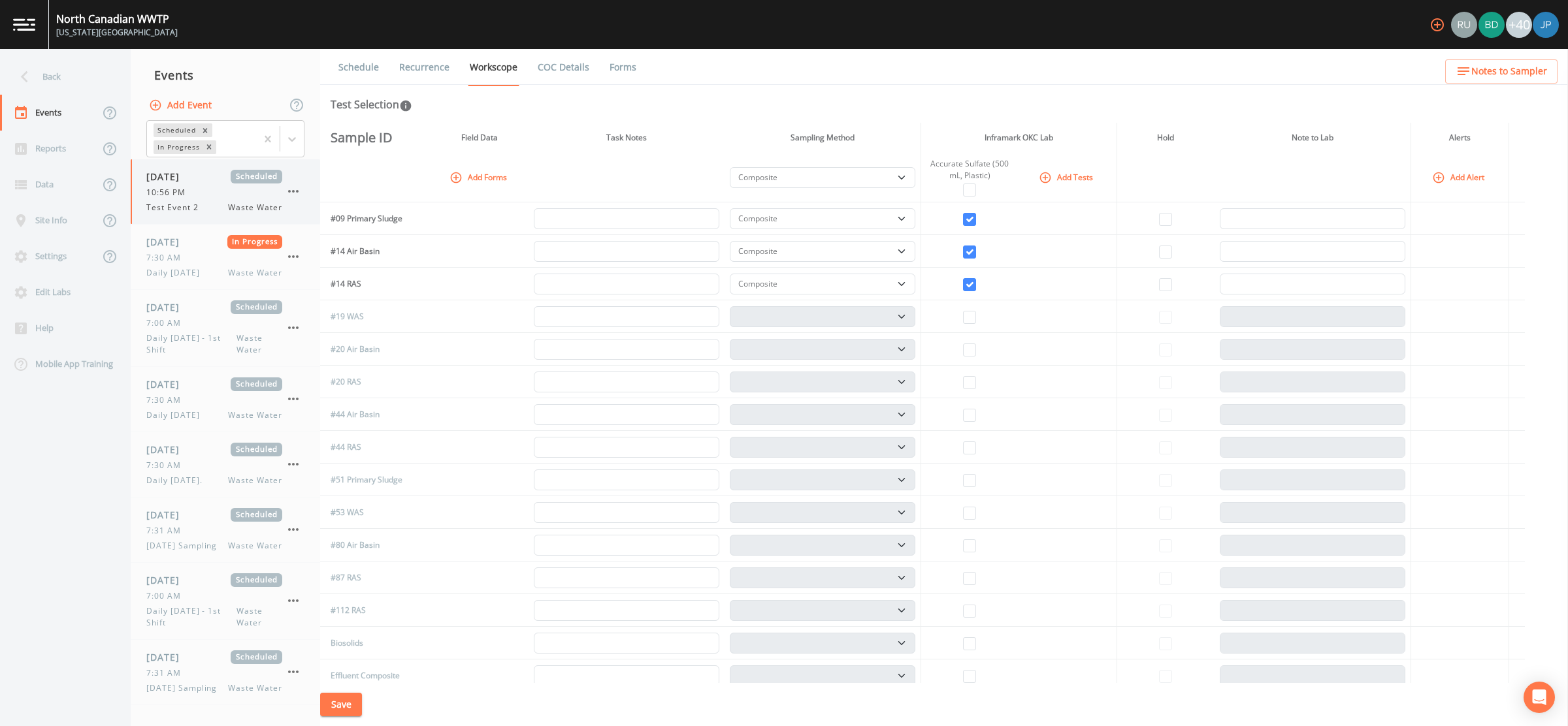
click at [220, 195] on div "10:56 PM" at bounding box center [214, 192] width 136 height 11
select select "b6a3c313-748b-4795-a028-792ad310bd60"
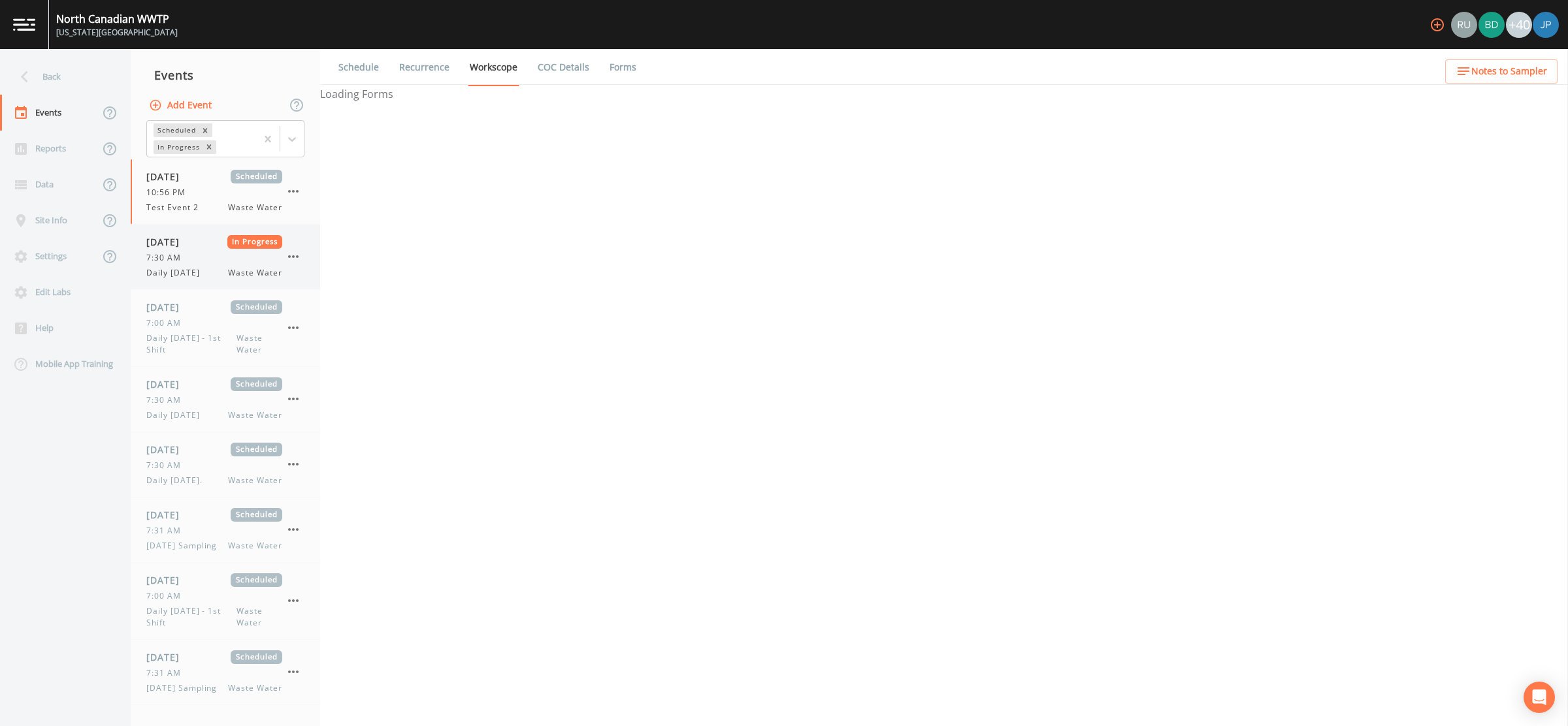
select select "b6a3c313-748b-4795-a028-792ad310bd60"
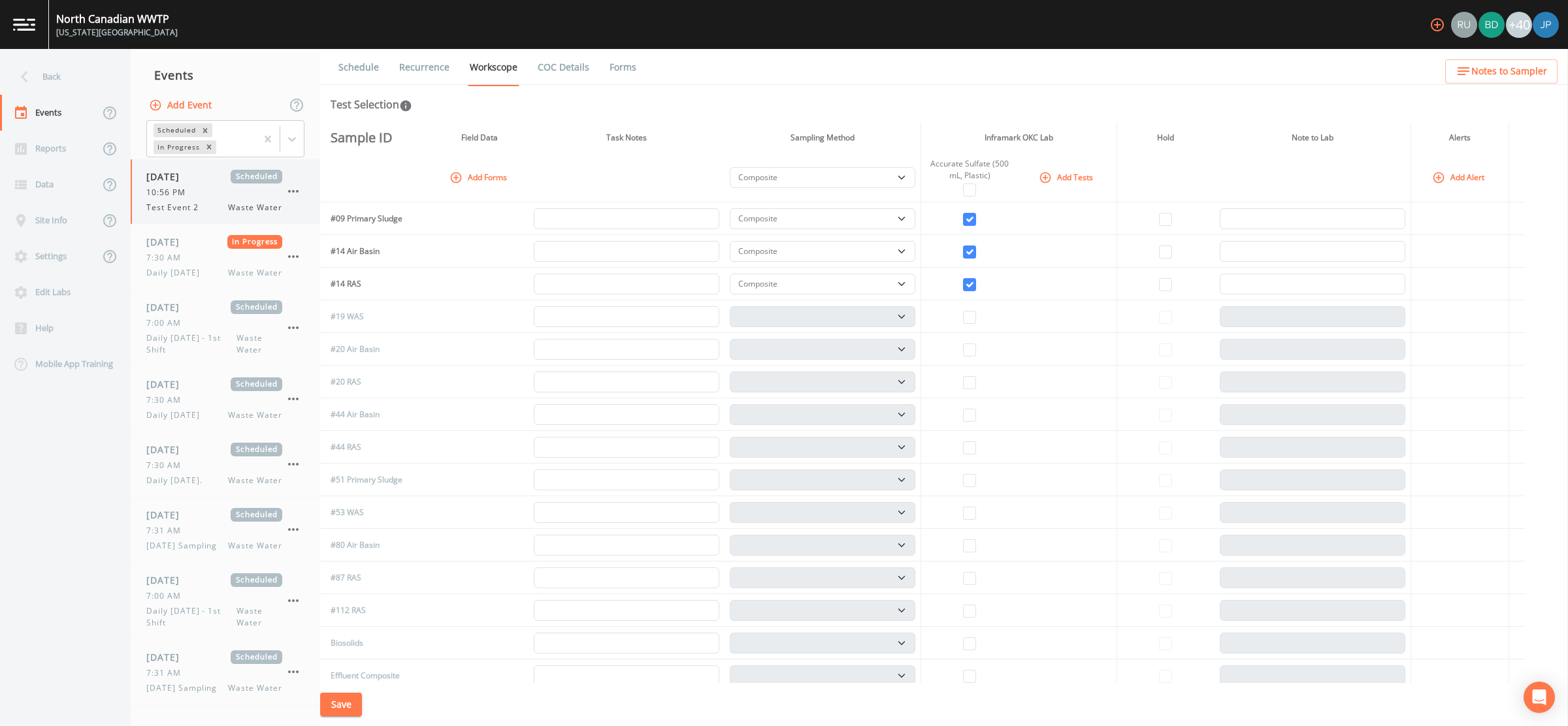
click at [212, 200] on div "[DATE] Scheduled 10:56 PM Test Event 2 Waste Water" at bounding box center [214, 191] width 136 height 44
select select "b6a3c313-748b-4795-a028-792ad310bd60"
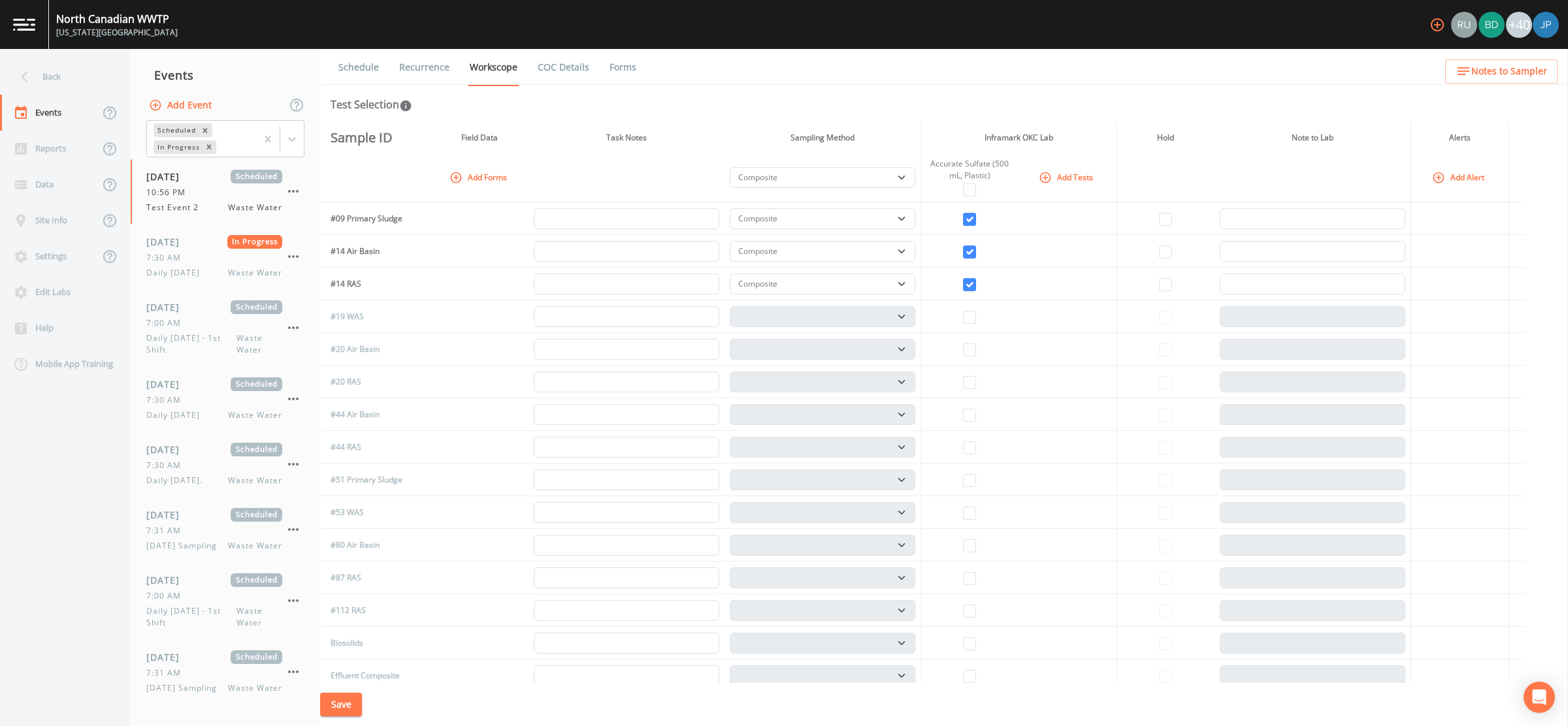
select select "b6a3c313-748b-4795-a028-792ad310bd60"
click at [61, 73] on div "Back" at bounding box center [58, 77] width 117 height 36
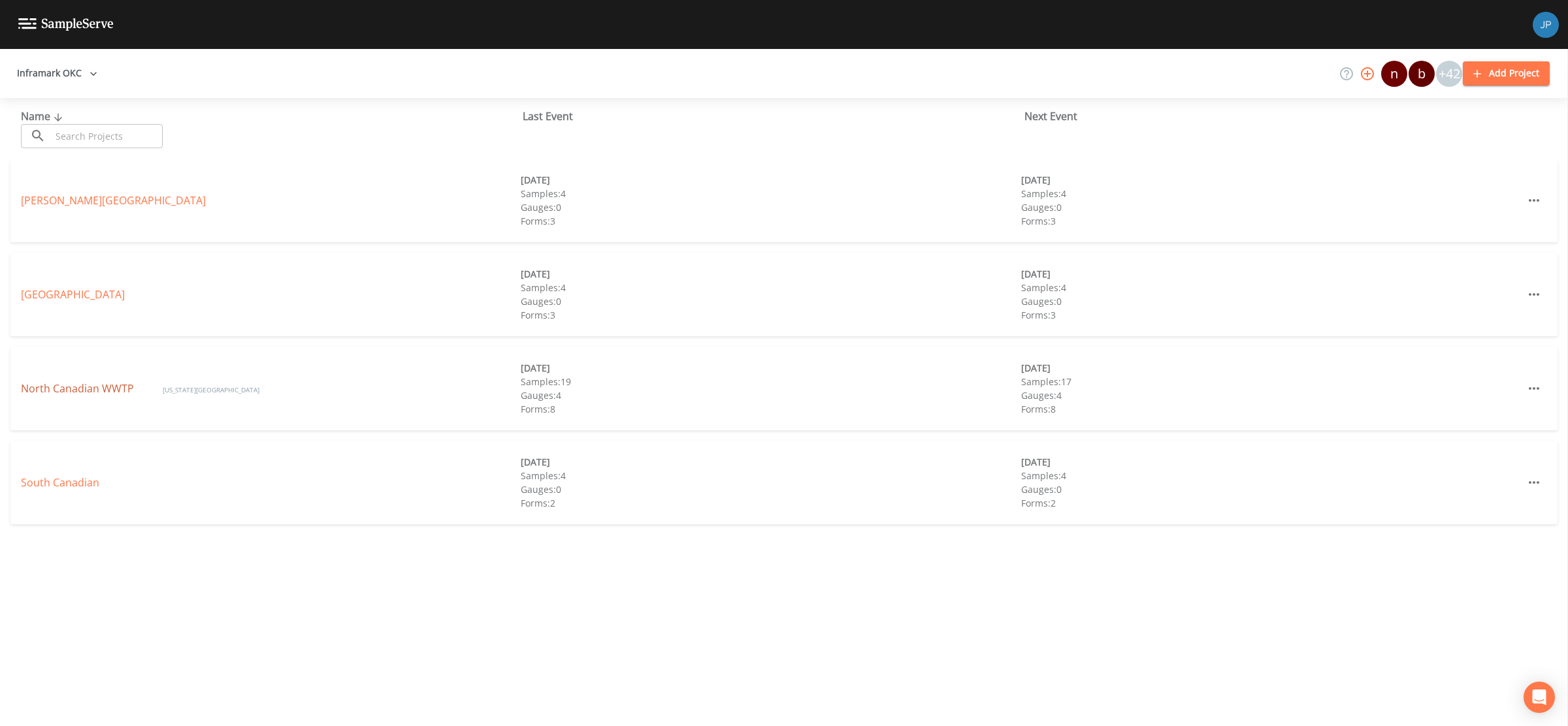
click at [64, 390] on link "North Canadian WWTP" at bounding box center [78, 388] width 116 height 15
select select "b6a3c313-748b-4795-a028-792ad310bd60"
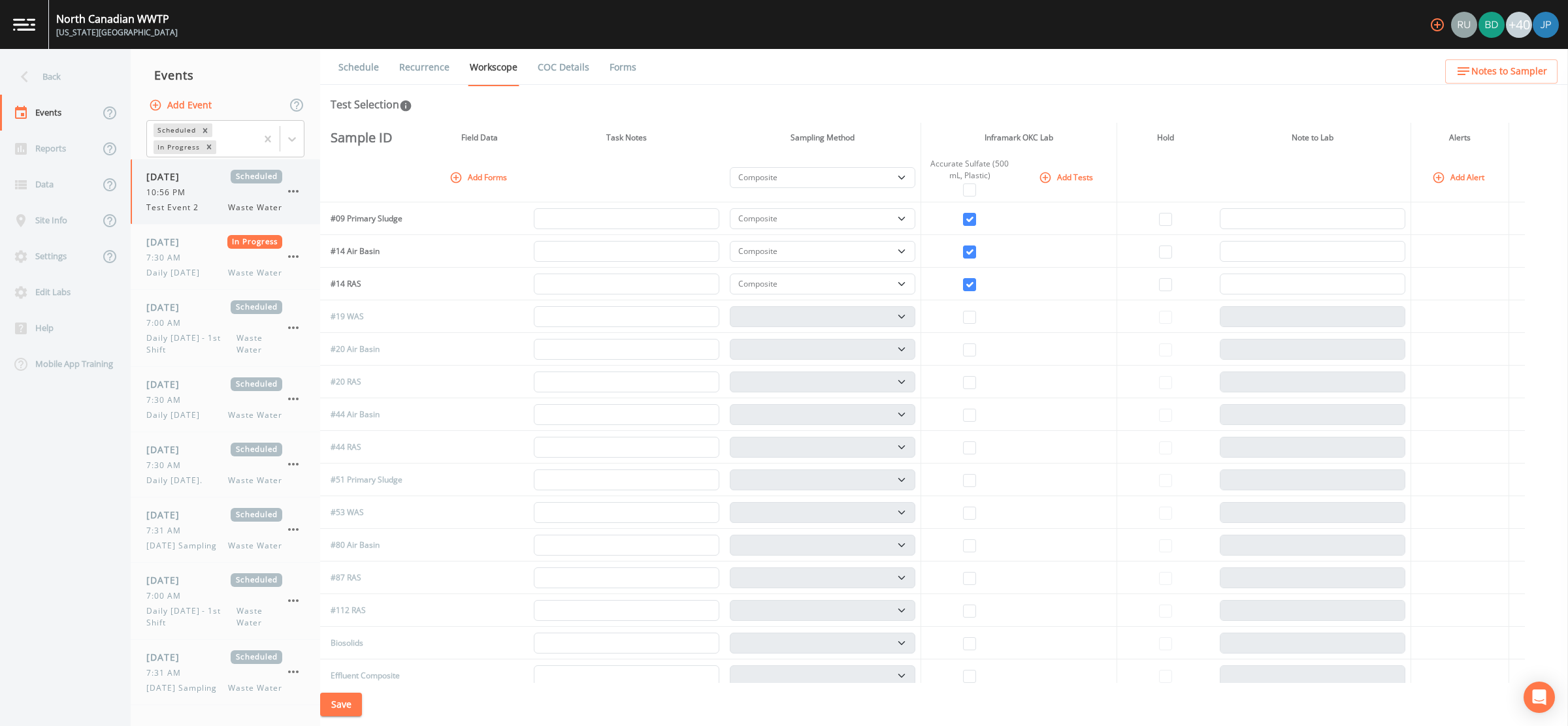
click at [196, 198] on div "[DATE] Scheduled 10:56 PM Test Event 2 Waste Water" at bounding box center [214, 191] width 136 height 44
select select "b6a3c313-748b-4795-a028-792ad310bd60"
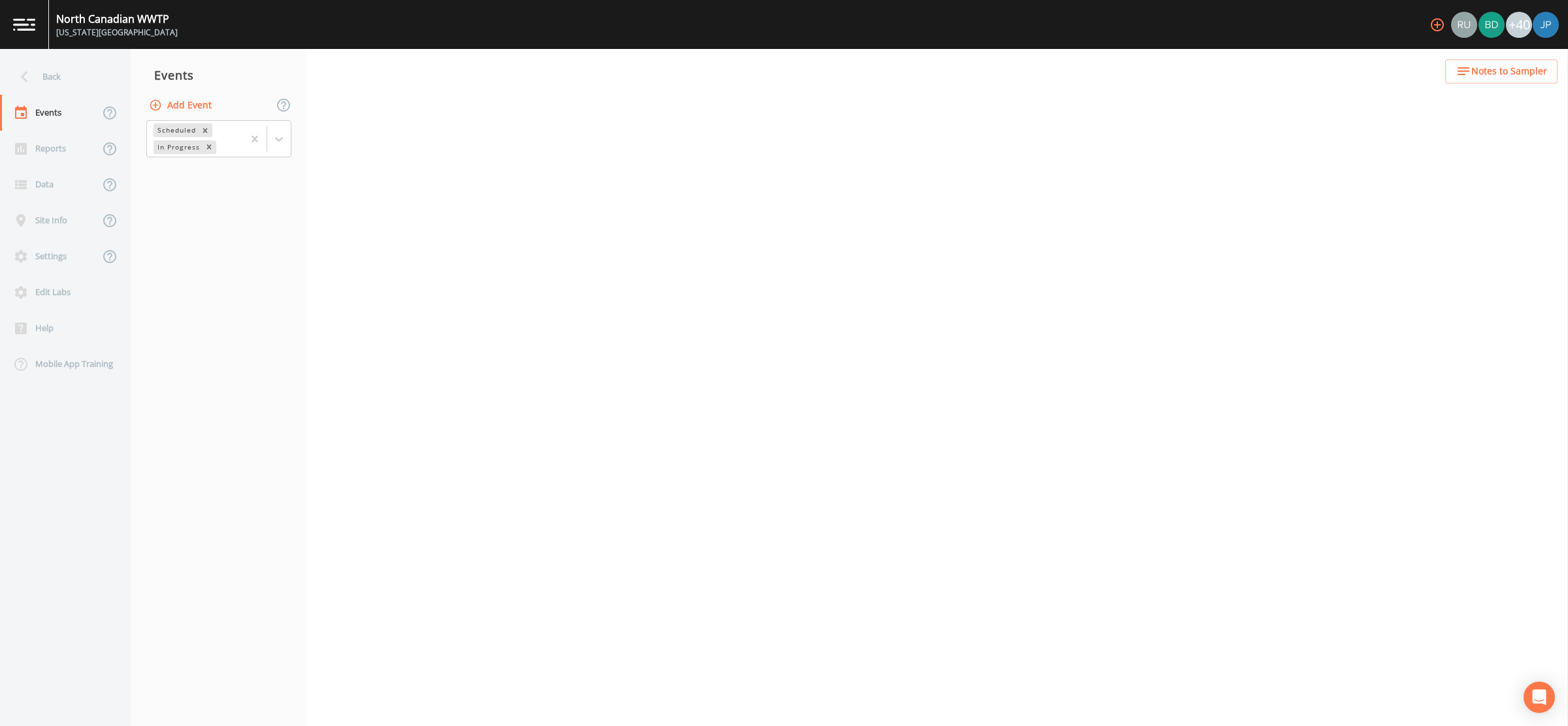
select select "b6a3c313-748b-4795-a028-792ad310bd60"
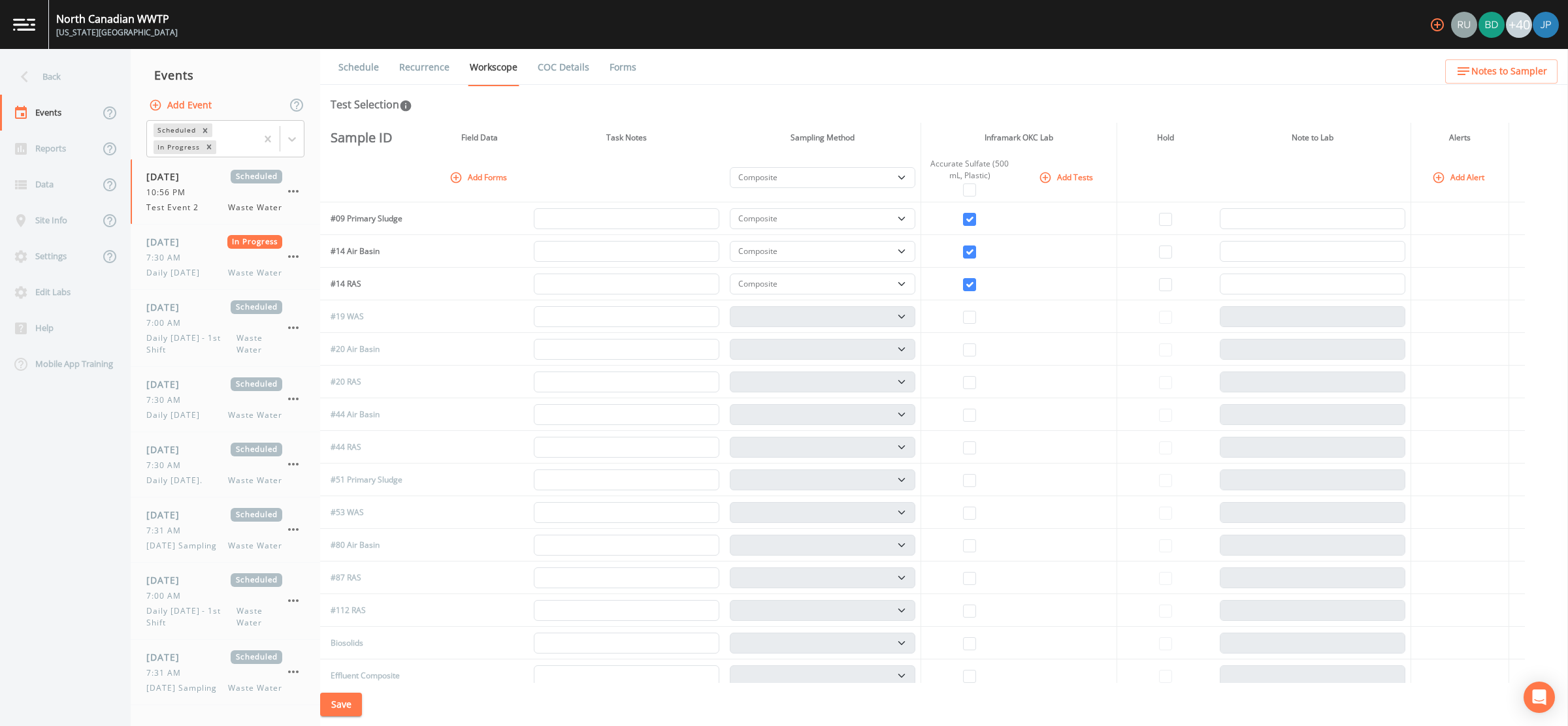
click at [431, 72] on link "Recurrence" at bounding box center [424, 67] width 54 height 37
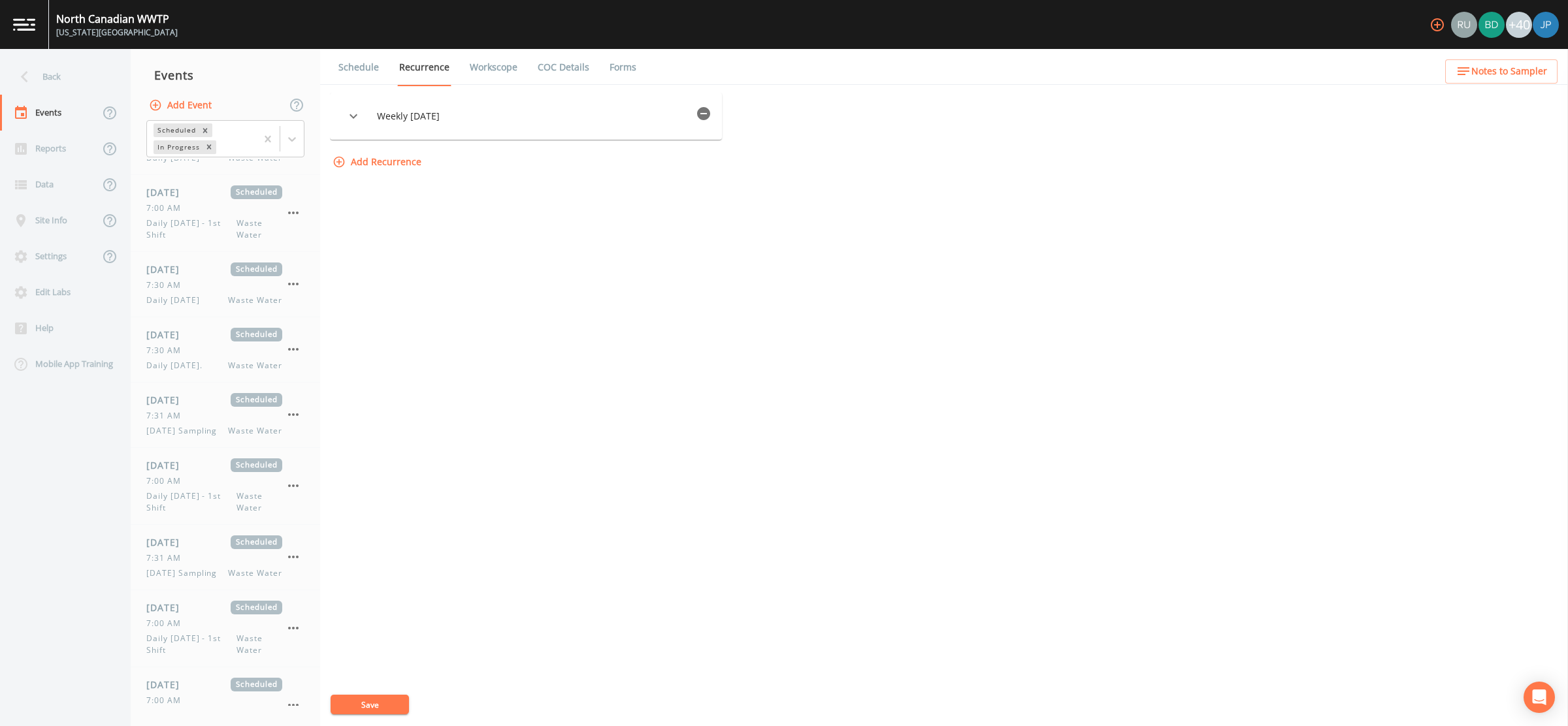
scroll to position [126, 0]
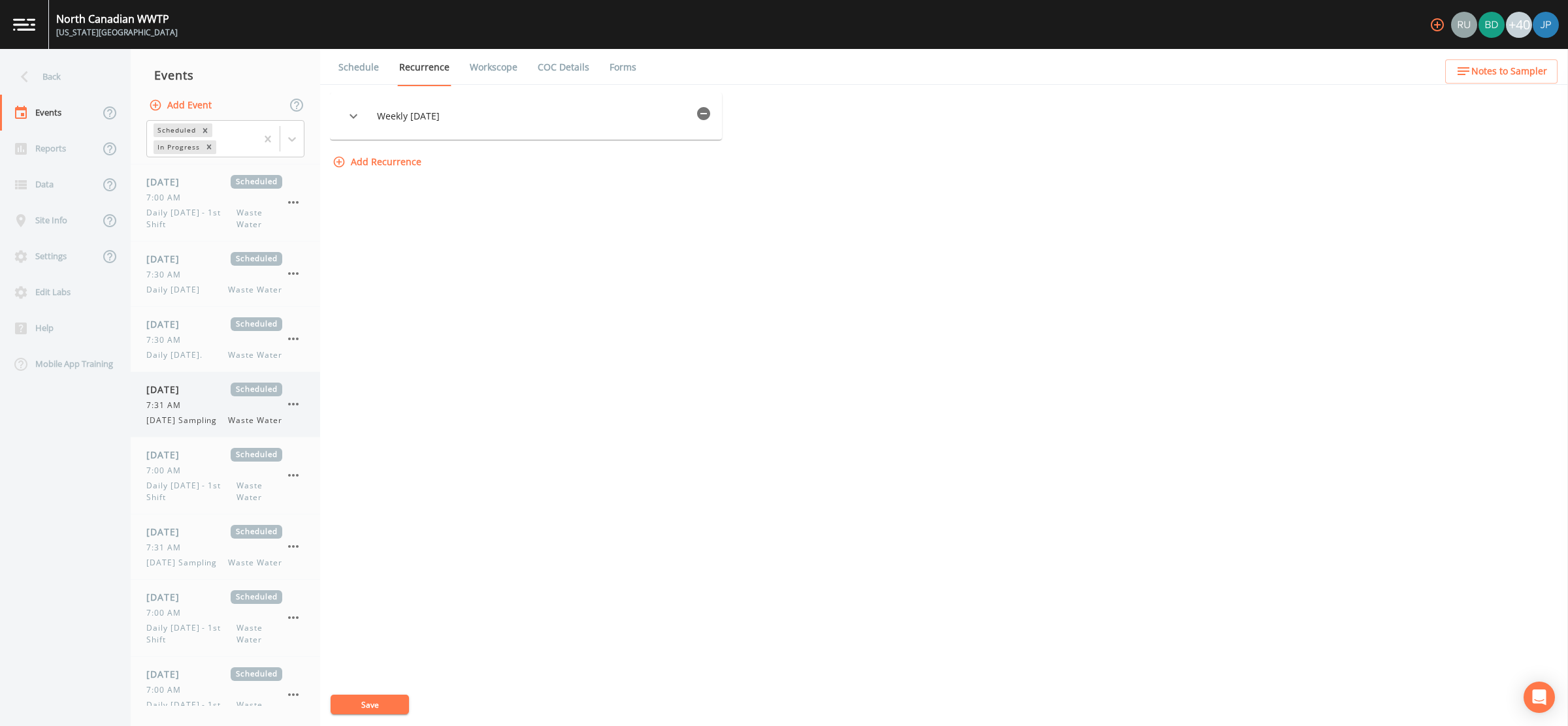
click at [199, 407] on div "7:31 AM" at bounding box center [214, 405] width 136 height 11
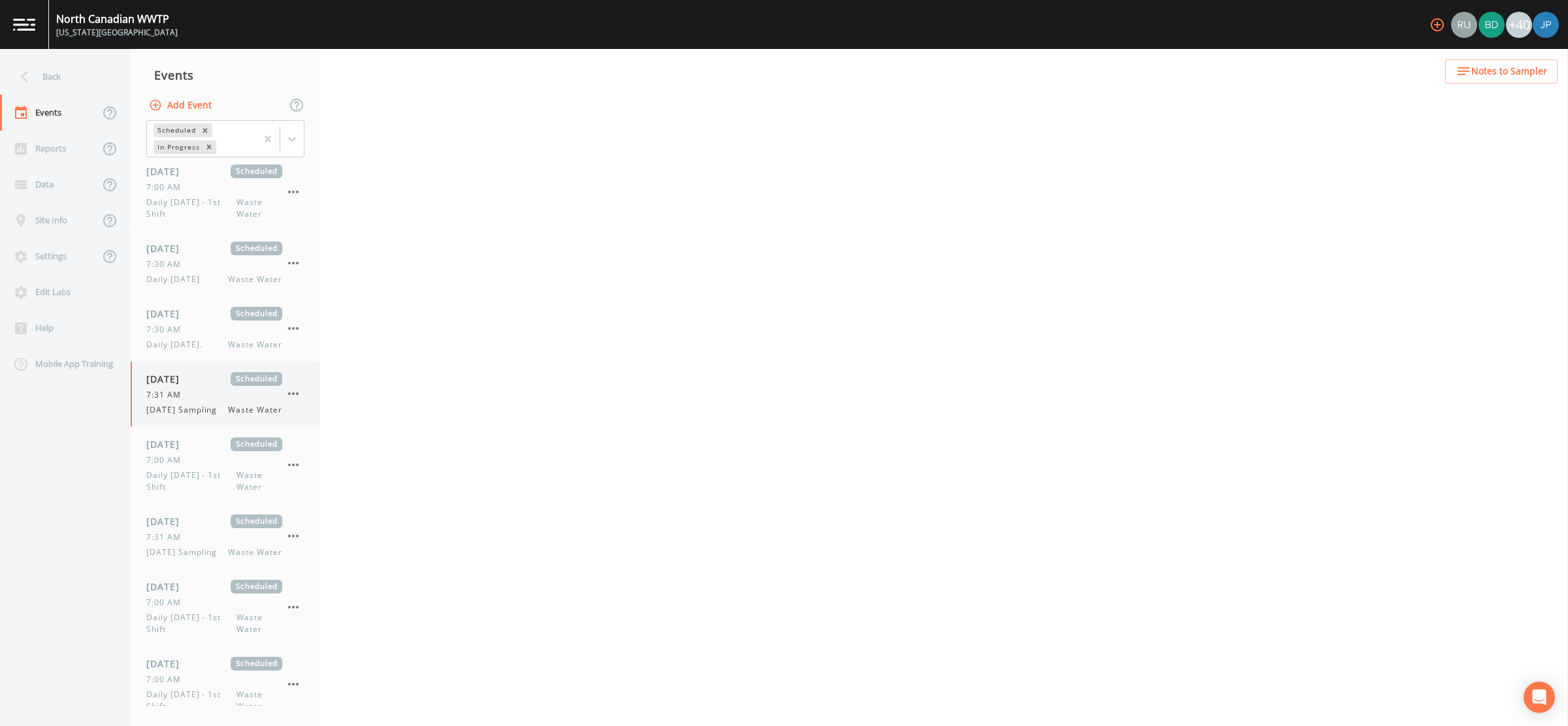
select select "092b3f94-5697-4c94-9891-da161916fdbb"
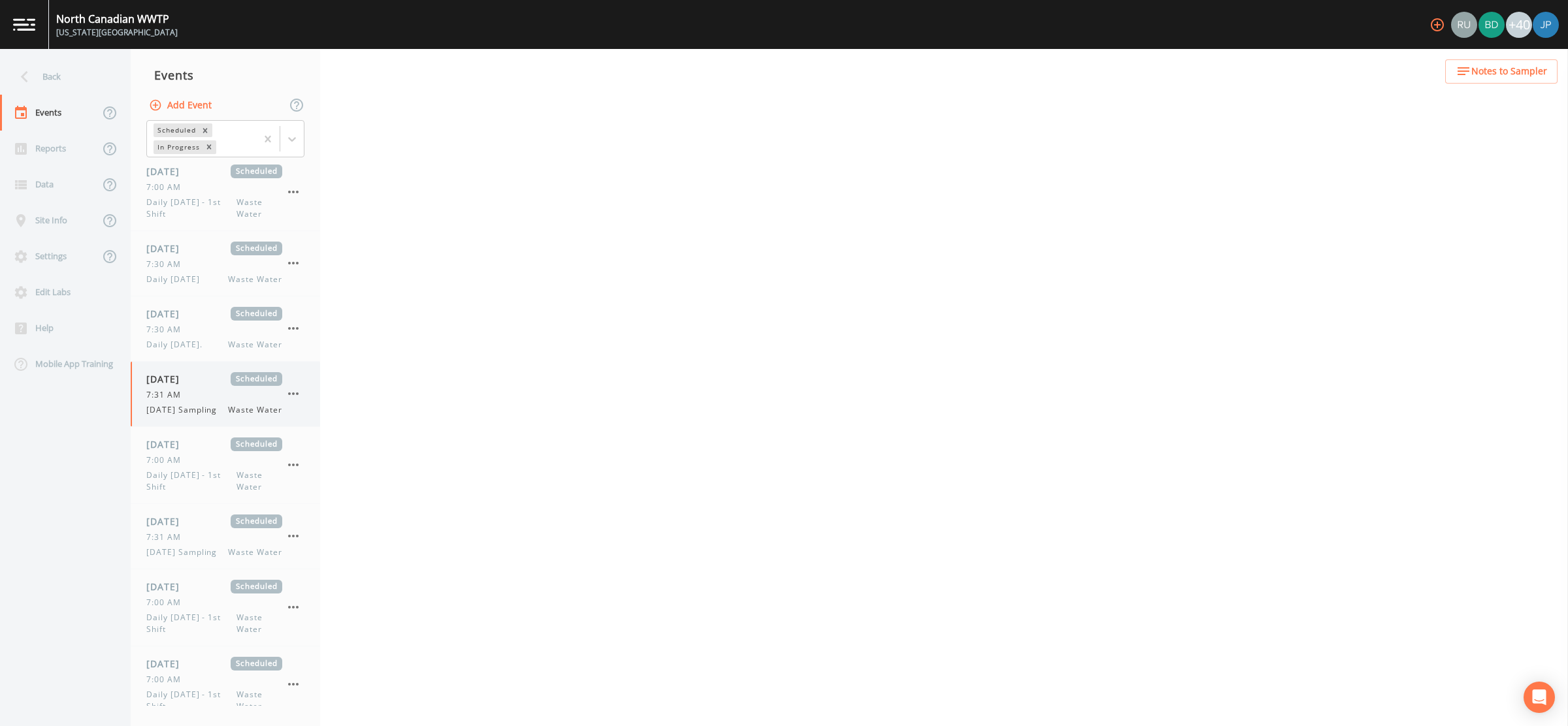
select select "b6a3c313-748b-4795-a028-792ad310bd60"
select select "092b3f94-5697-4c94-9891-da161916fdbb"
select select "b6a3c313-748b-4795-a028-792ad310bd60"
select select "092b3f94-5697-4c94-9891-da161916fdbb"
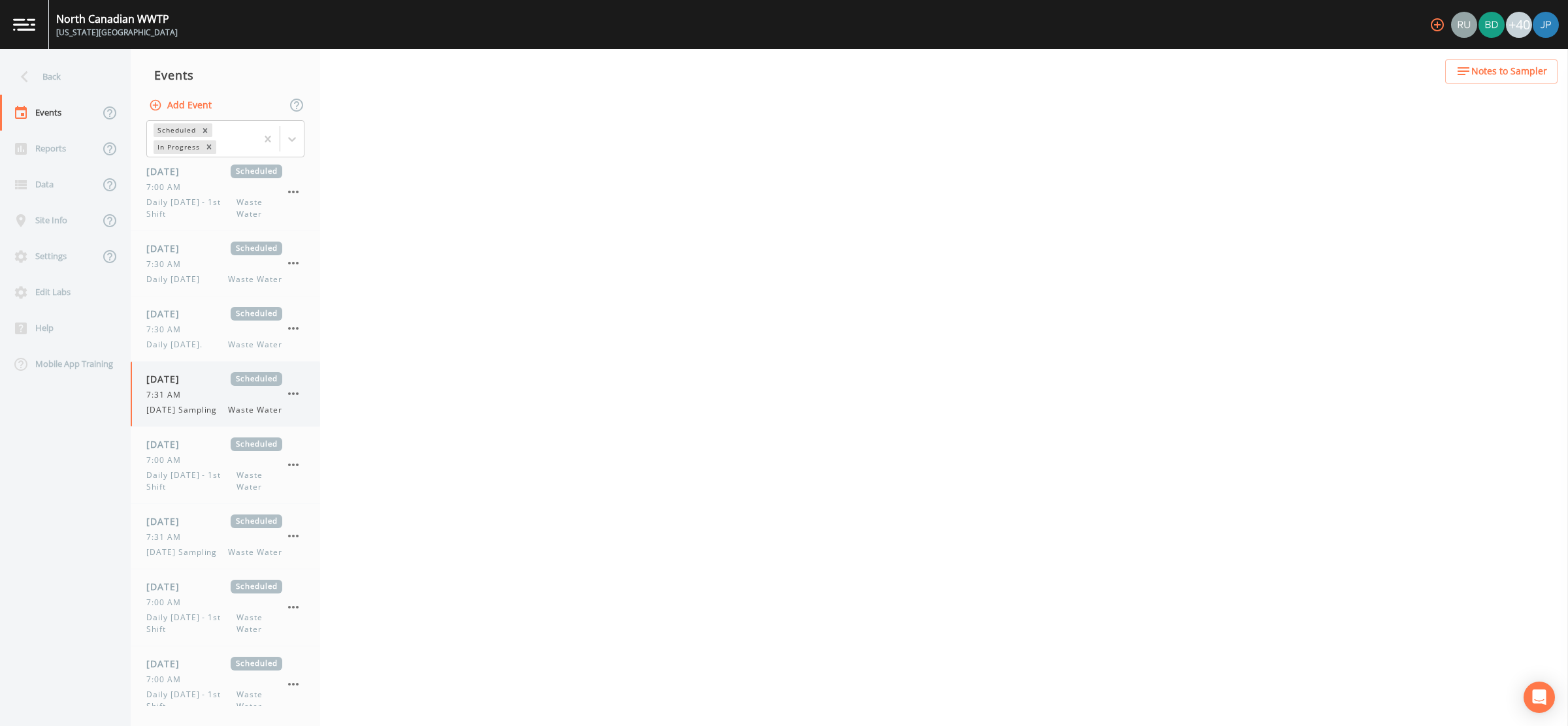
select select "092b3f94-5697-4c94-9891-da161916fdbb"
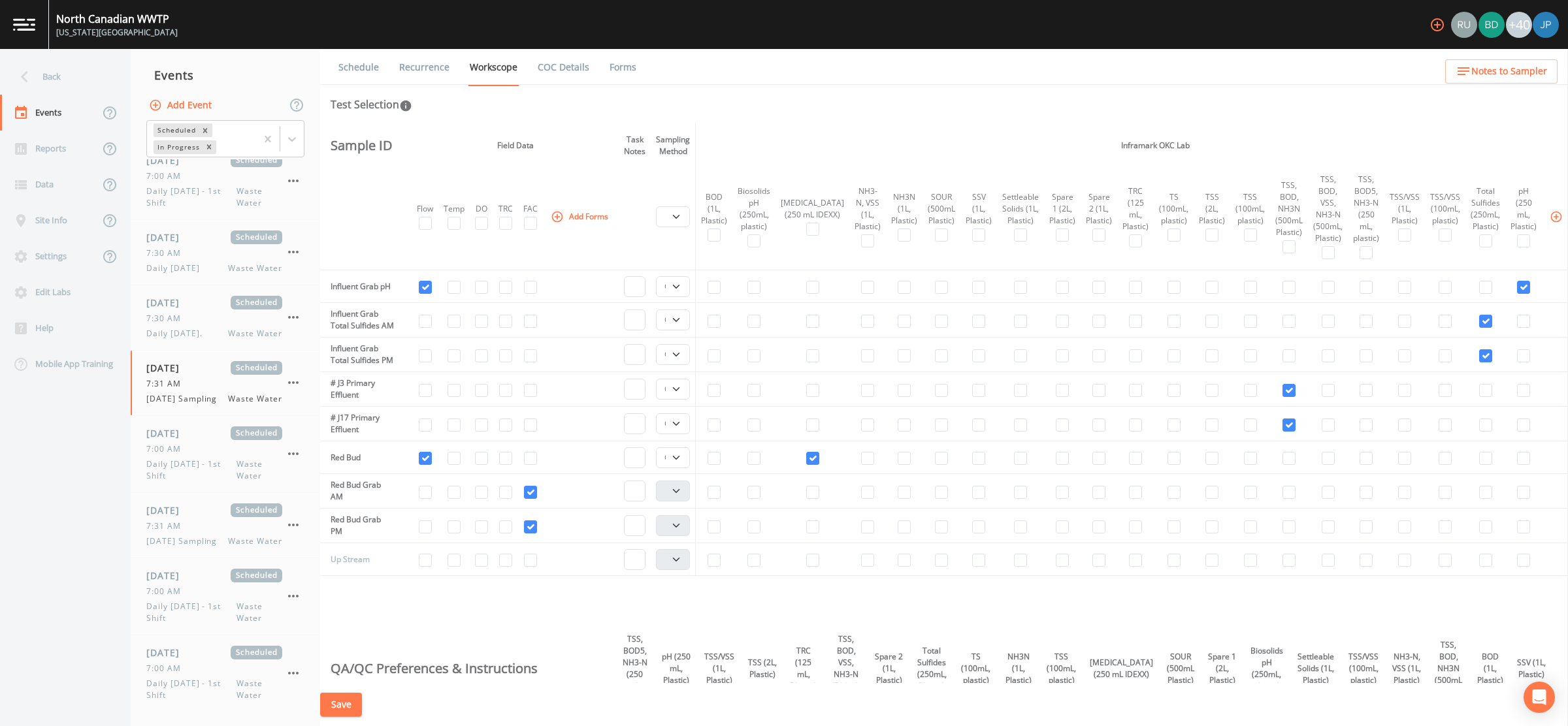
scroll to position [514, 0]
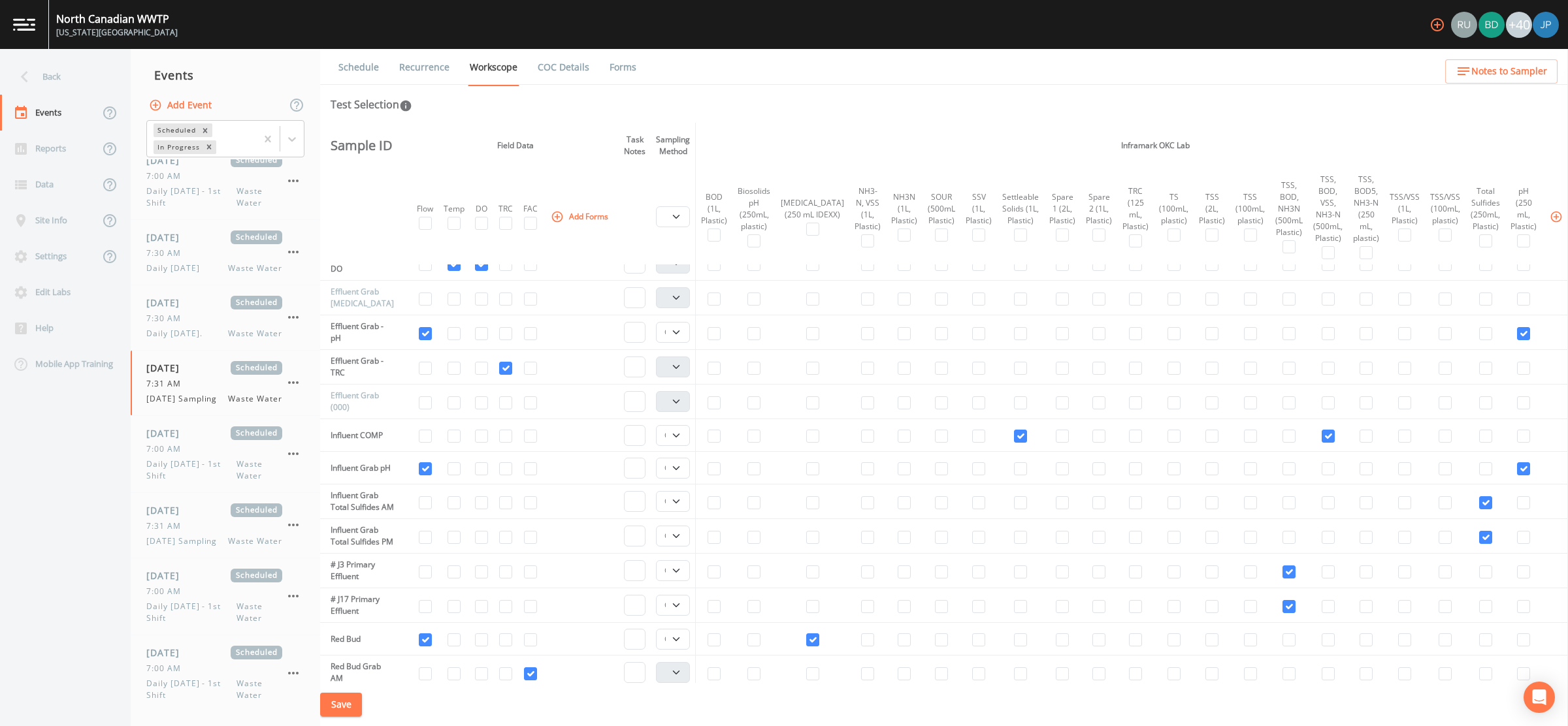
click at [406, 77] on link "Recurrence" at bounding box center [424, 67] width 54 height 37
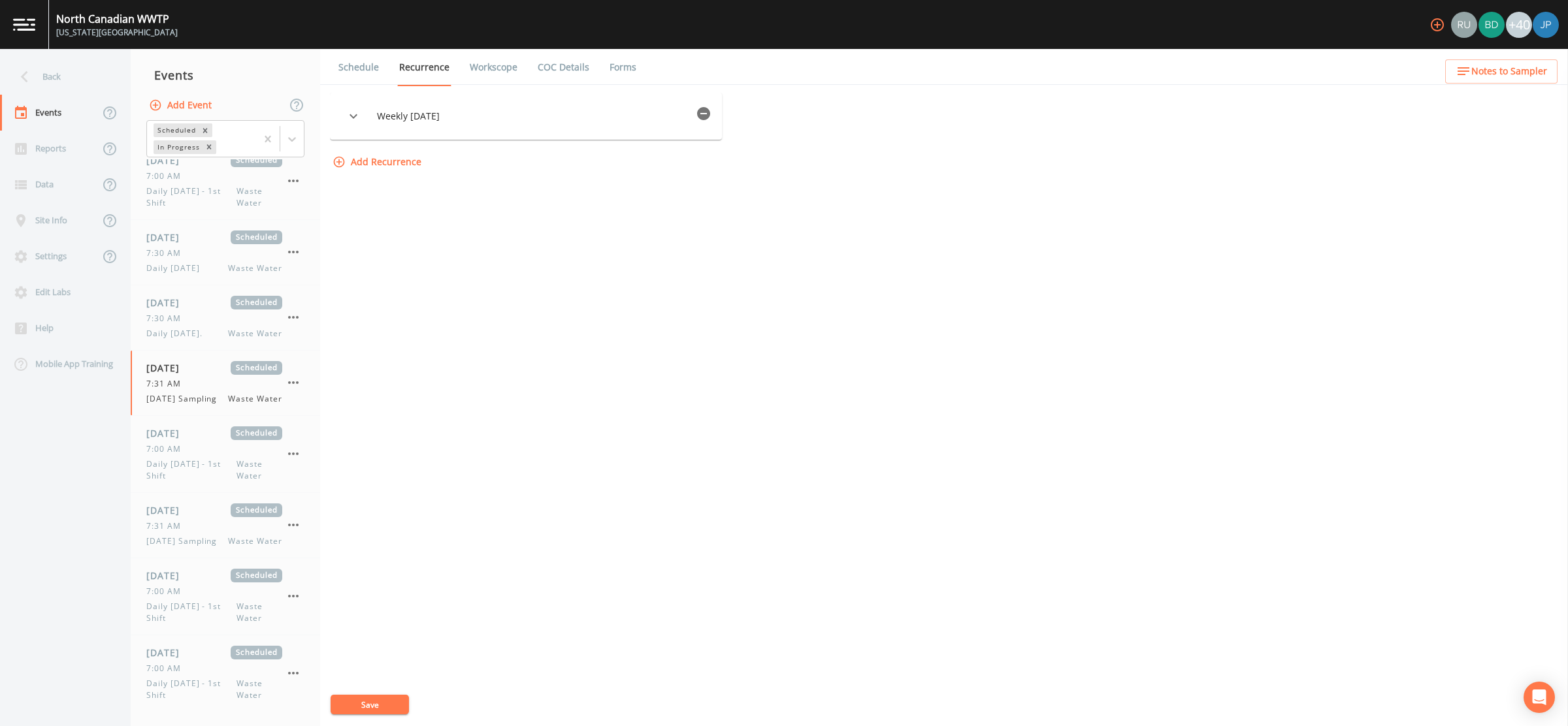
click at [492, 66] on link "Workscope" at bounding box center [493, 67] width 51 height 37
select select "092b3f94-5697-4c94-9891-da161916fdbb"
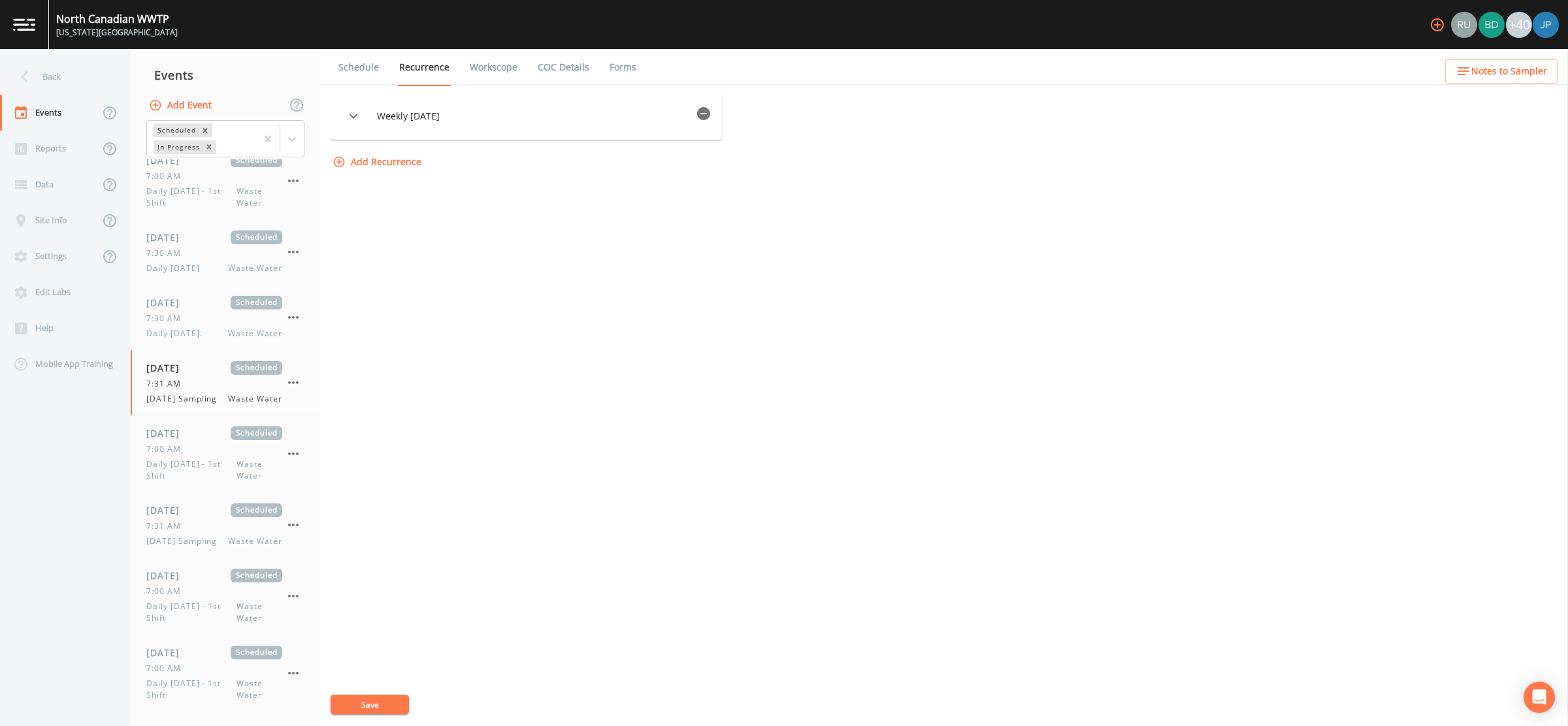
select select "092b3f94-5697-4c94-9891-da161916fdbb"
select select "b6a3c313-748b-4795-a028-792ad310bd60"
select select "092b3f94-5697-4c94-9891-da161916fdbb"
select select "b6a3c313-748b-4795-a028-792ad310bd60"
select select "092b3f94-5697-4c94-9891-da161916fdbb"
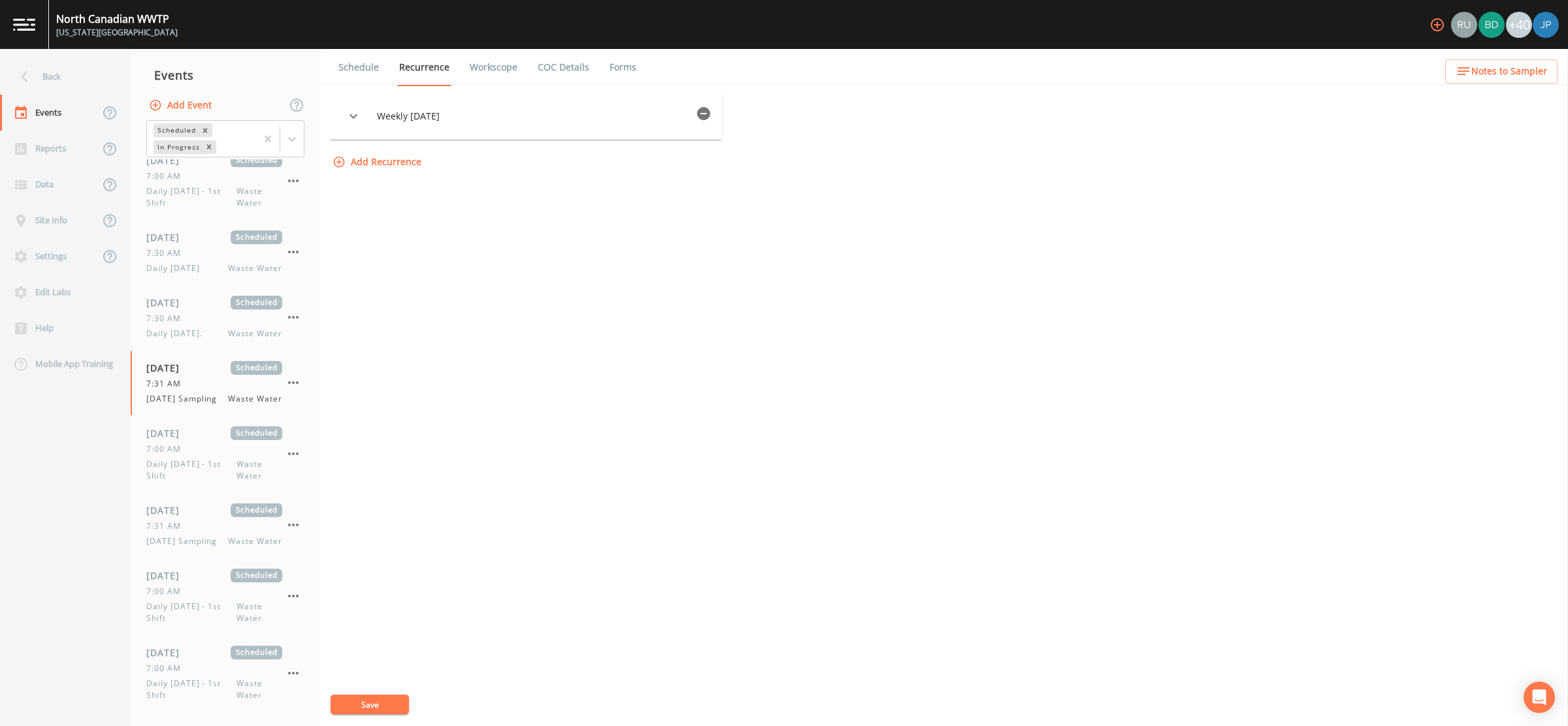
select select "092b3f94-5697-4c94-9891-da161916fdbb"
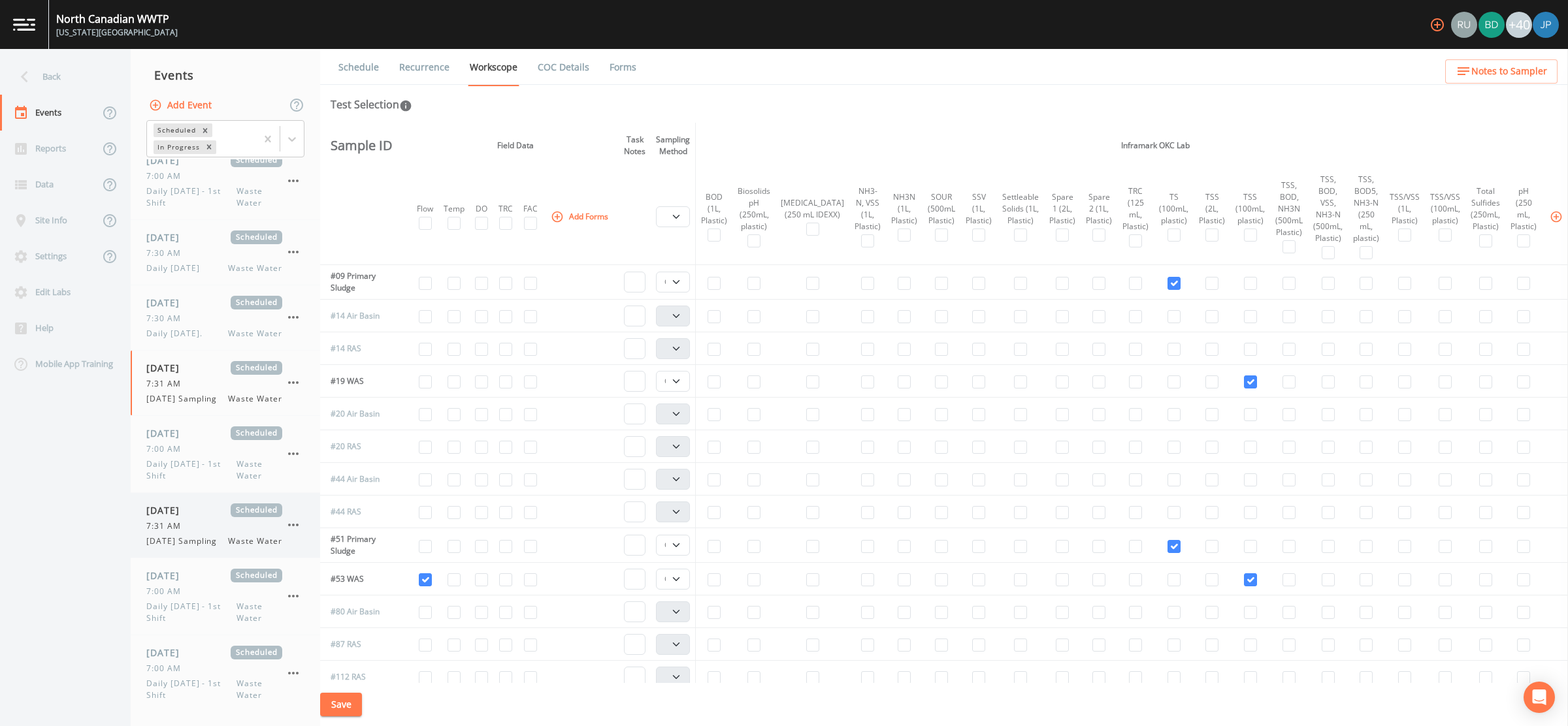
scroll to position [166, 0]
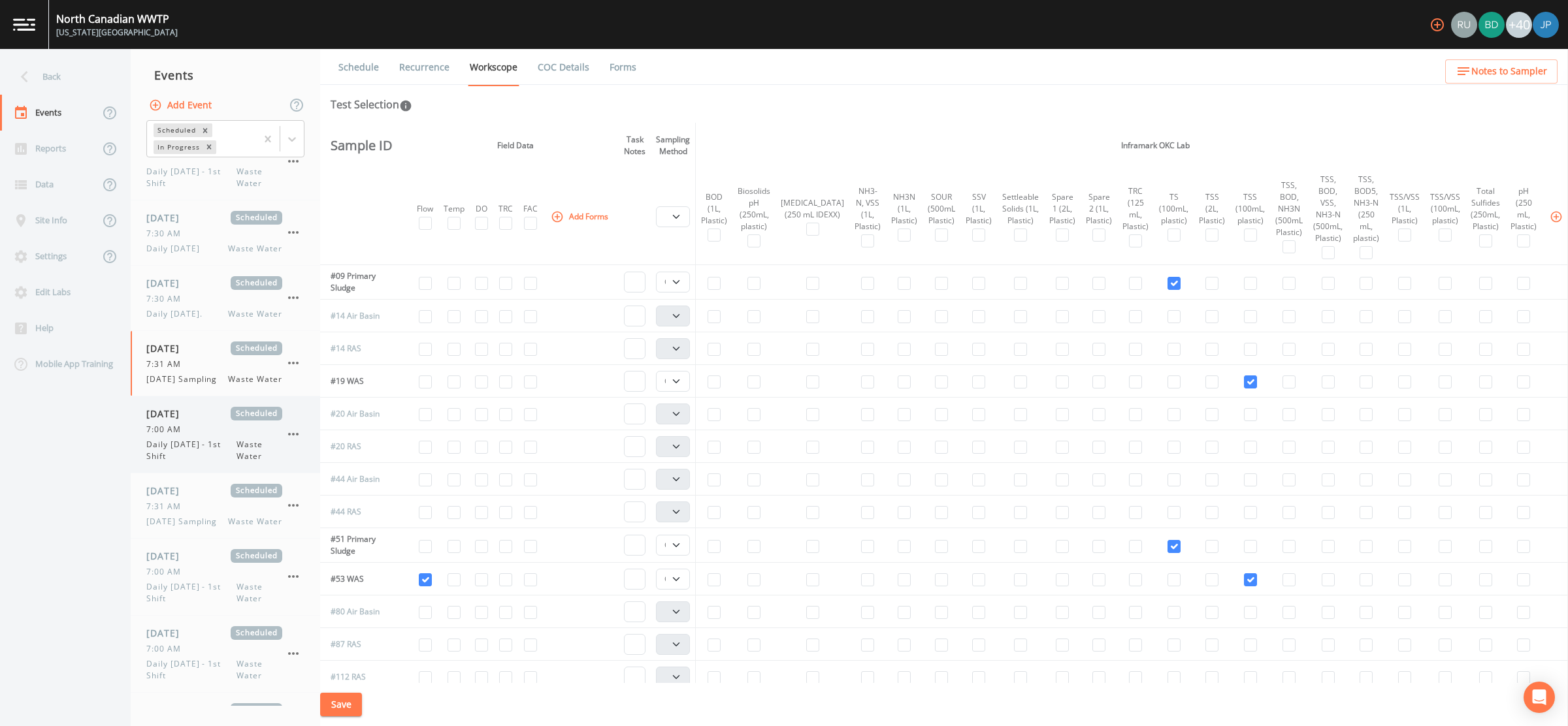
click at [200, 424] on div "7:00 AM" at bounding box center [214, 429] width 136 height 11
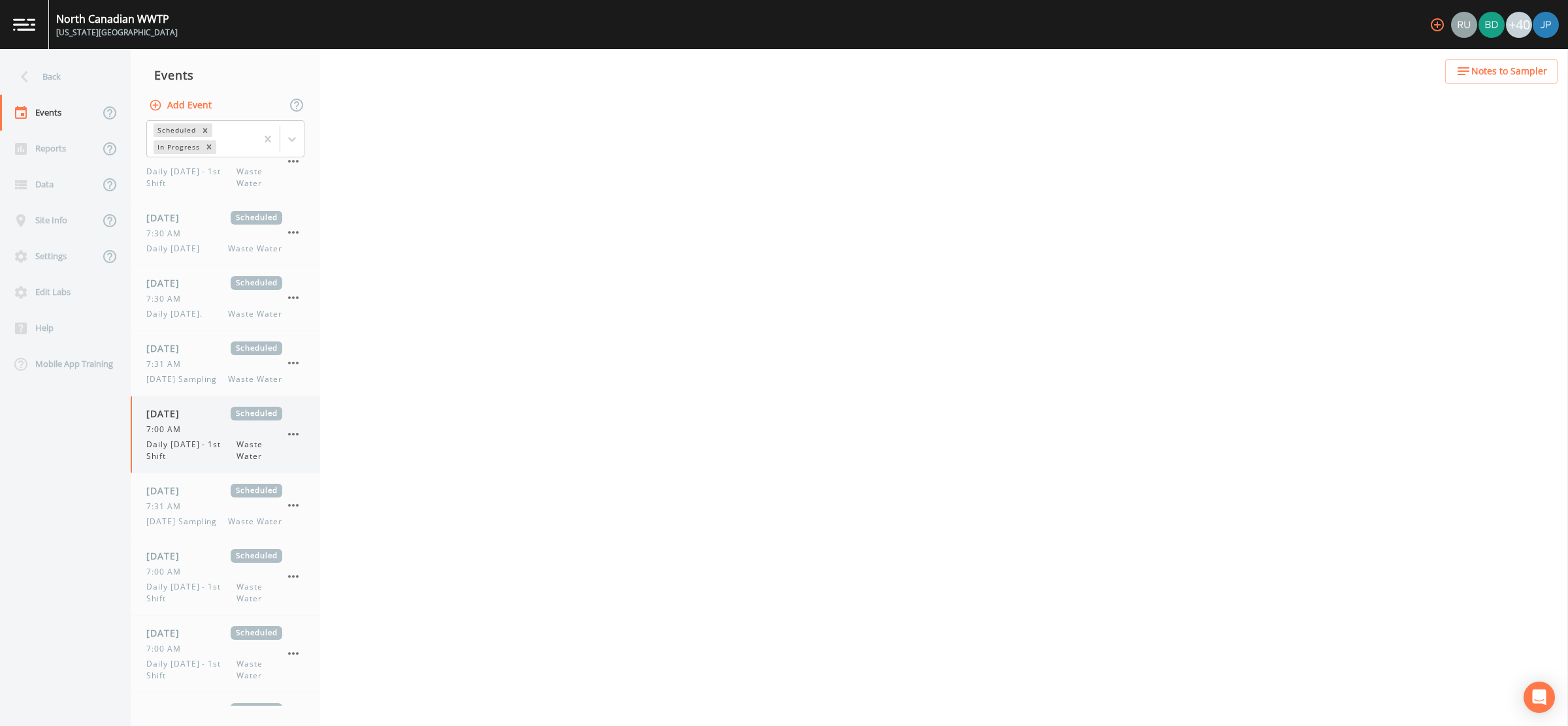
select select "b6a3c313-748b-4795-a028-792ad310bd60"
select select "092b3f94-5697-4c94-9891-da161916fdbb"
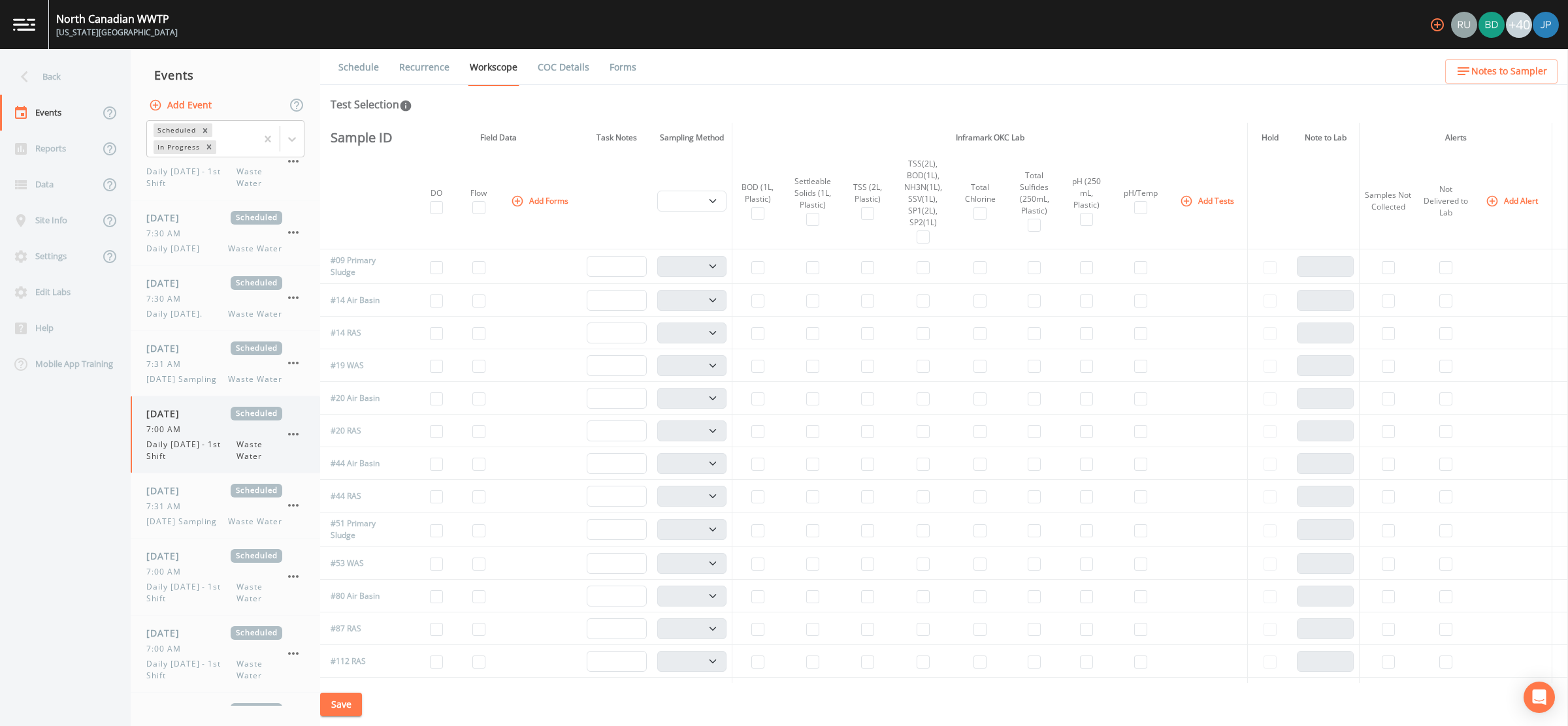
click at [294, 429] on icon "button" at bounding box center [293, 434] width 15 height 15
click at [325, 504] on p "Delete" at bounding box center [358, 508] width 84 height 15
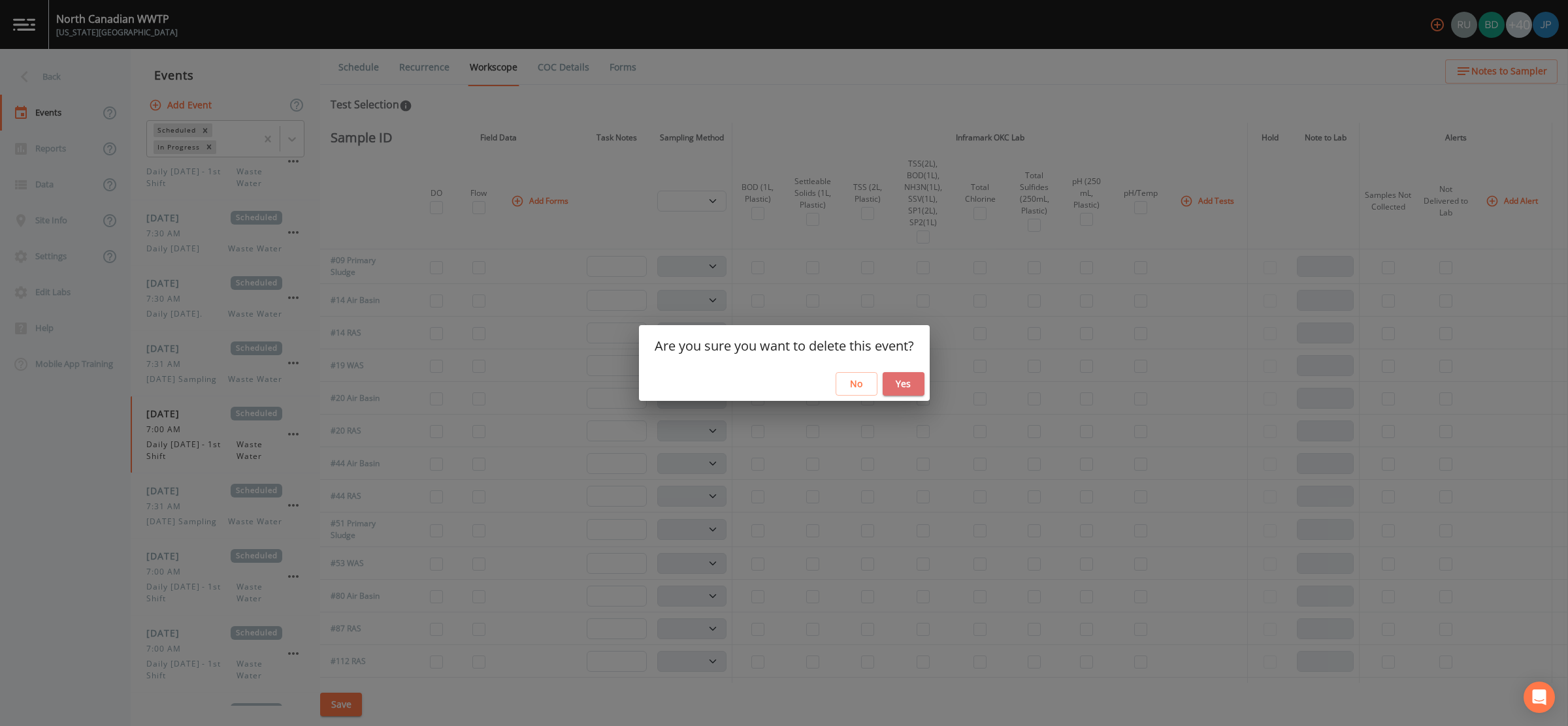
click at [906, 386] on button "Yes" at bounding box center [904, 384] width 42 height 25
select select "b6a3c313-748b-4795-a028-792ad310bd60"
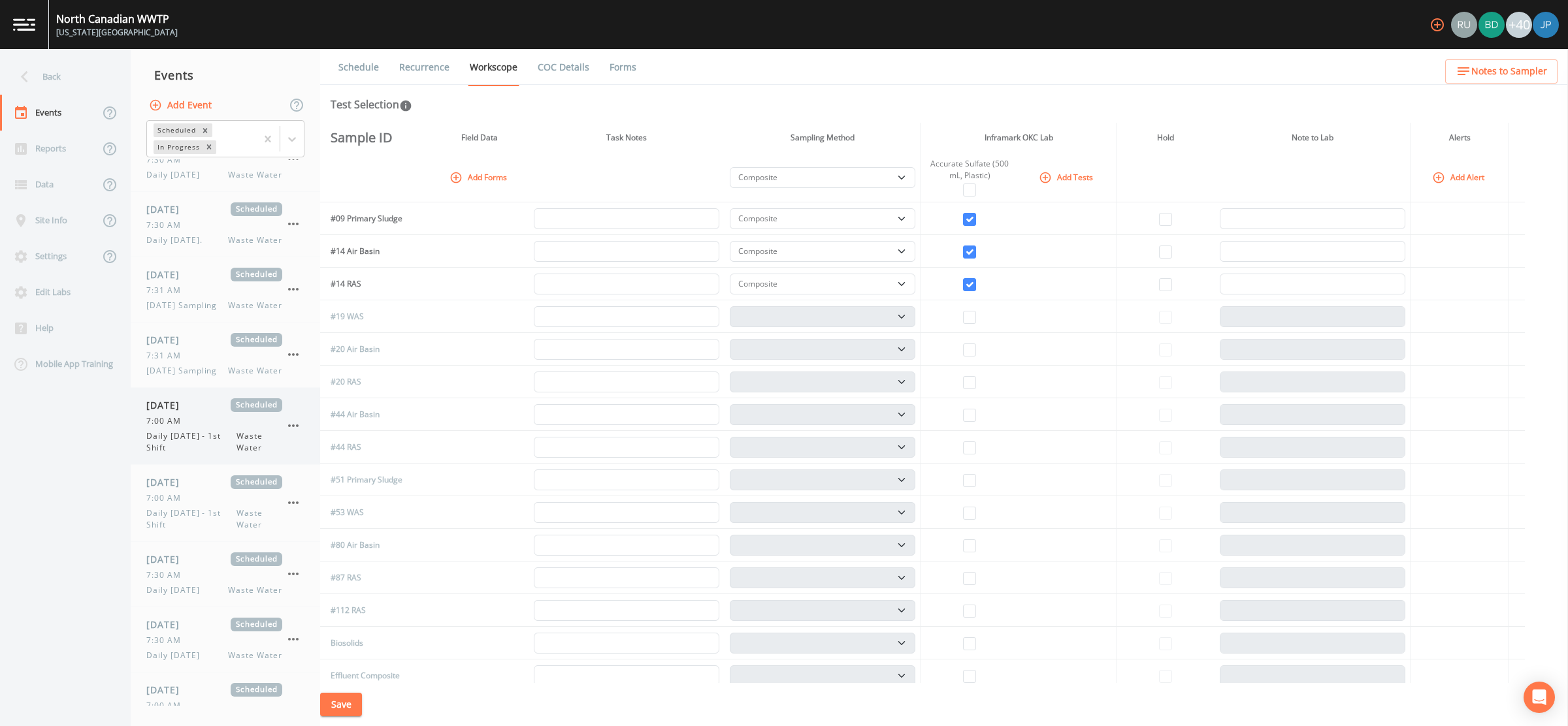
scroll to position [251, 0]
click at [216, 411] on div "7:00 AM" at bounding box center [214, 409] width 136 height 11
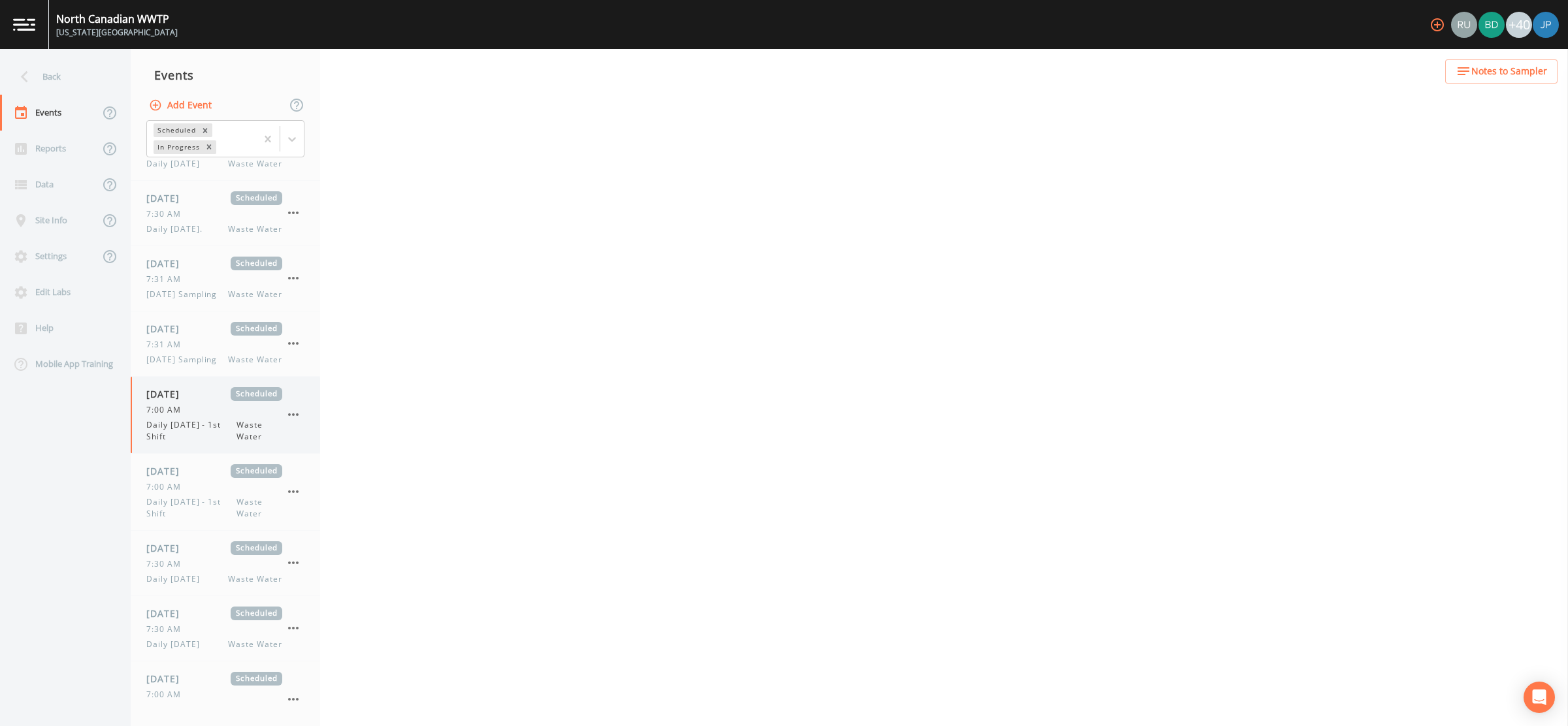
select select "b6a3c313-748b-4795-a028-792ad310bd60"
select select "092b3f94-5697-4c94-9891-da161916fdbb"
select select "b6a3c313-748b-4795-a028-792ad310bd60"
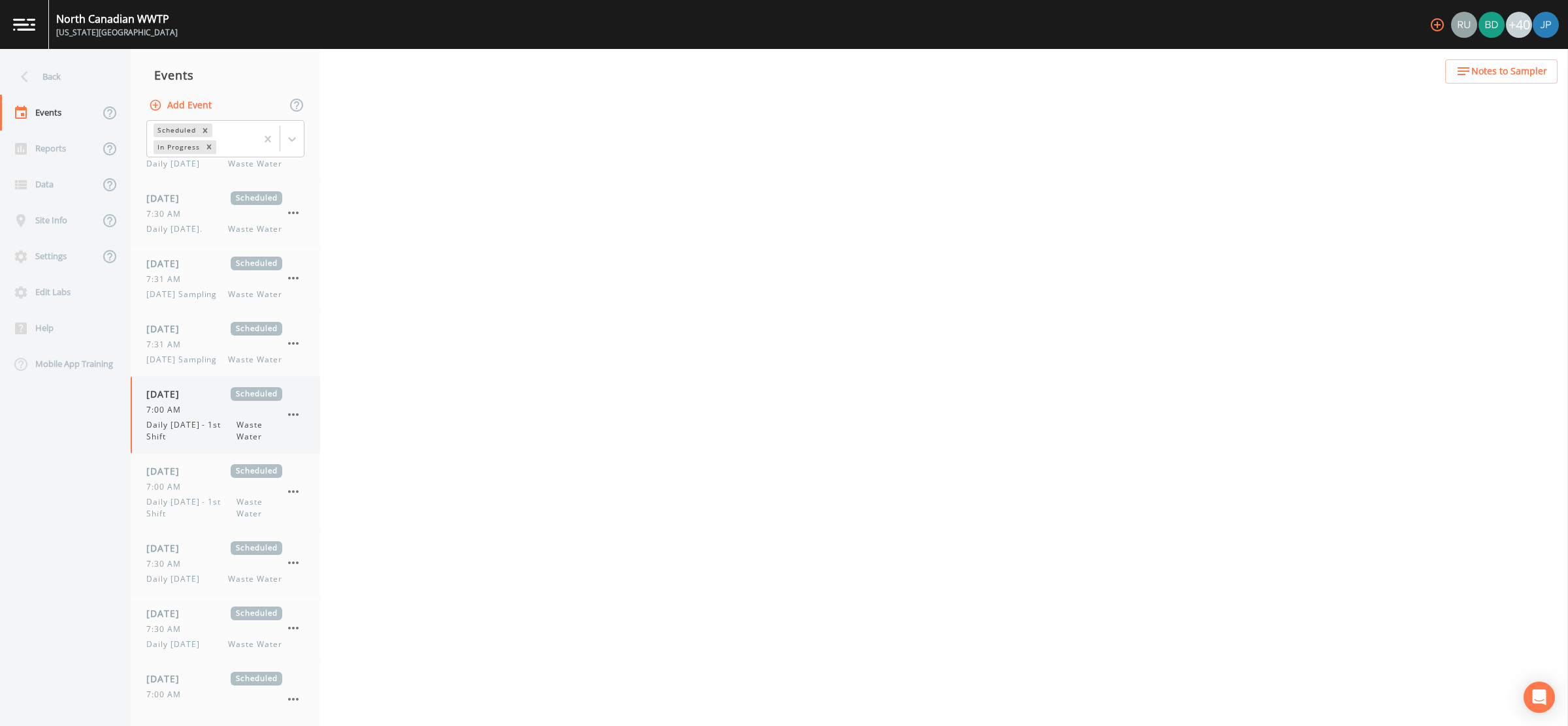
select select "092b3f94-5697-4c94-9891-da161916fdbb"
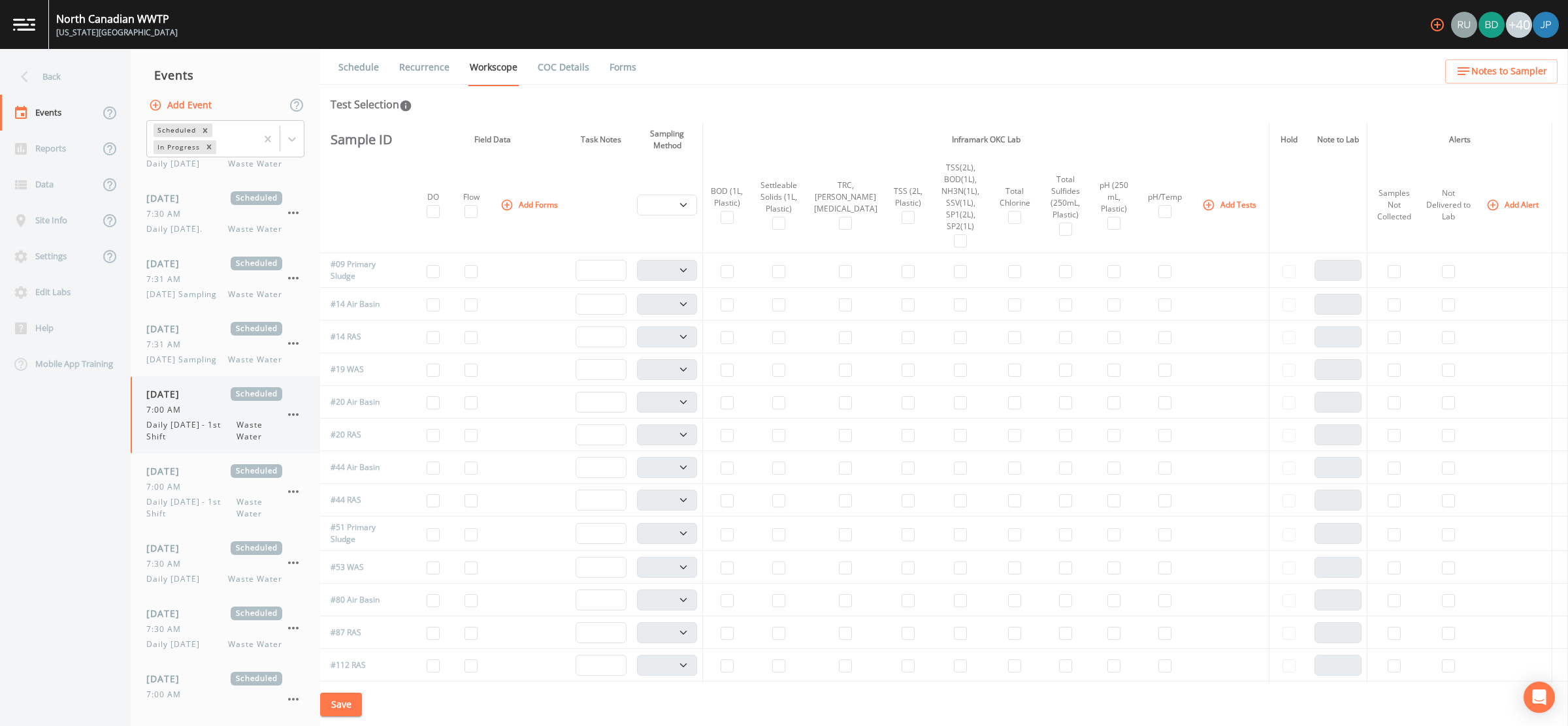
click at [295, 412] on icon "button" at bounding box center [293, 415] width 15 height 15
click at [356, 494] on p "Delete" at bounding box center [358, 489] width 84 height 15
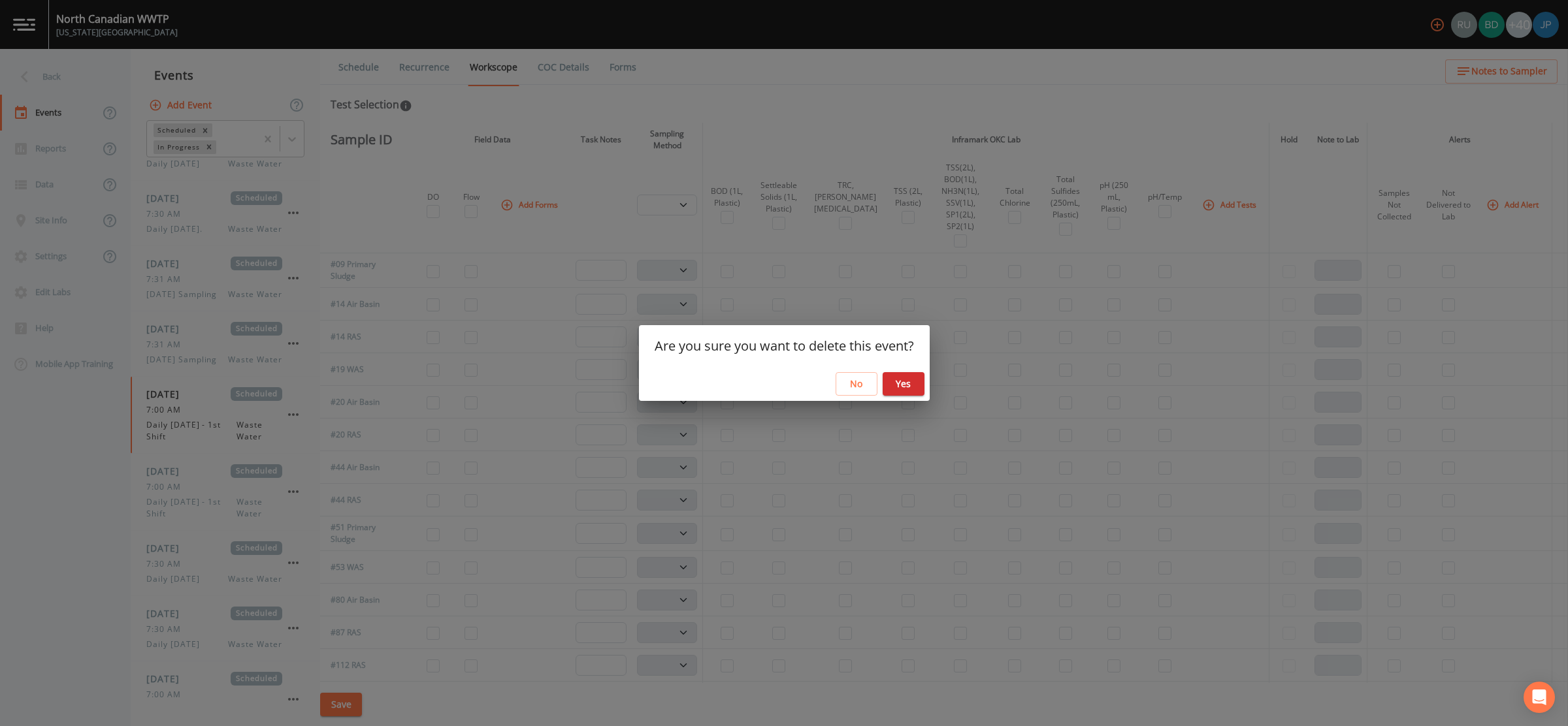
click at [917, 386] on button "Yes" at bounding box center [904, 384] width 42 height 25
select select "b6a3c313-748b-4795-a028-792ad310bd60"
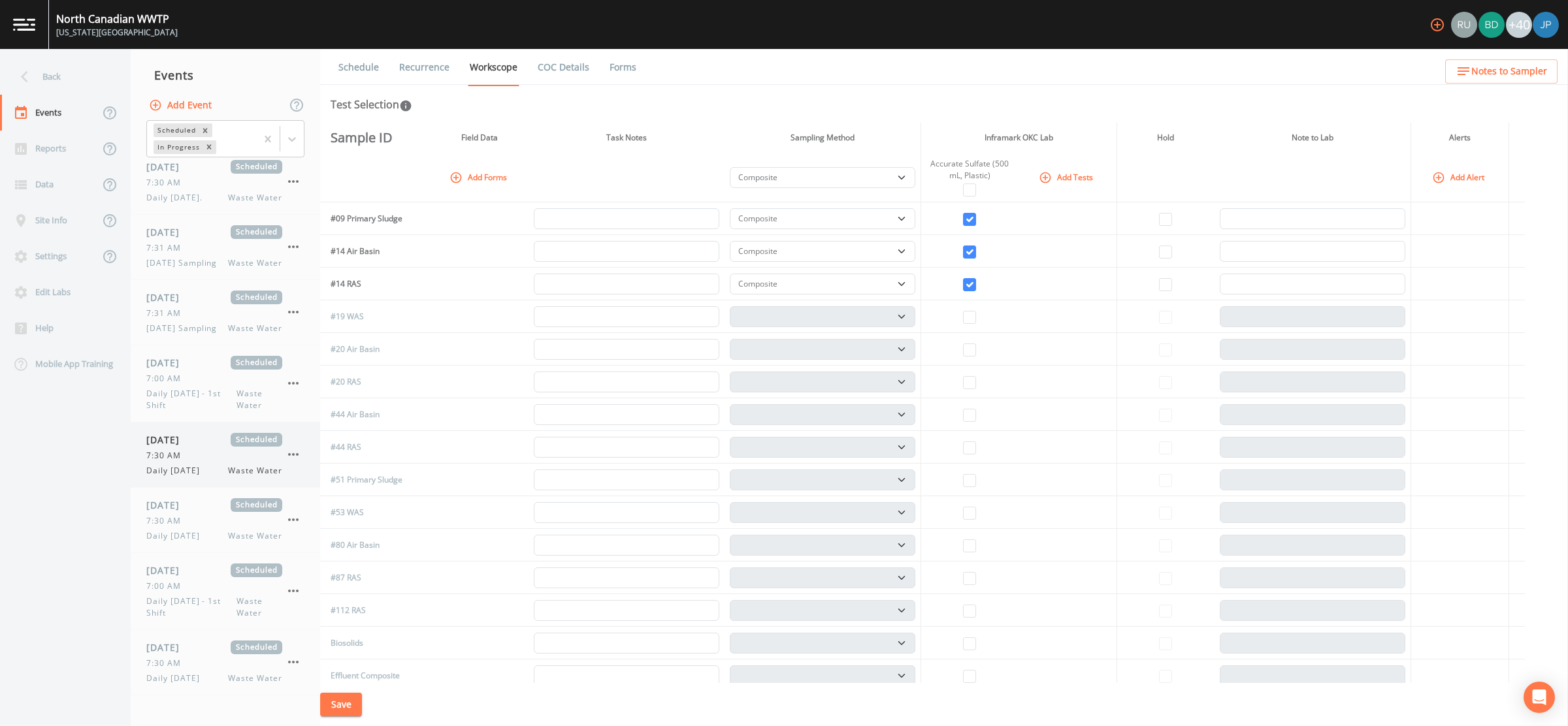
scroll to position [294, 0]
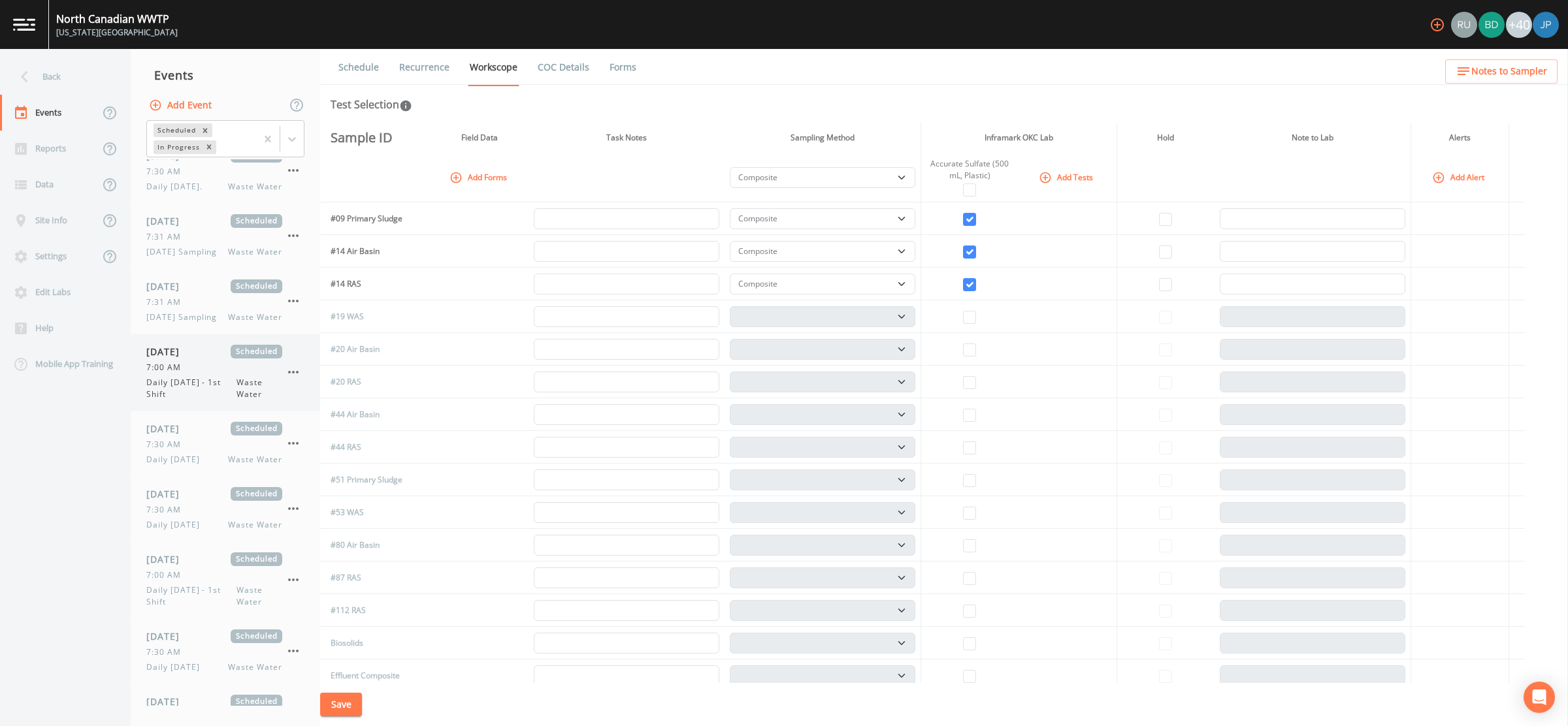
click at [216, 368] on div "7:00 AM" at bounding box center [214, 367] width 136 height 11
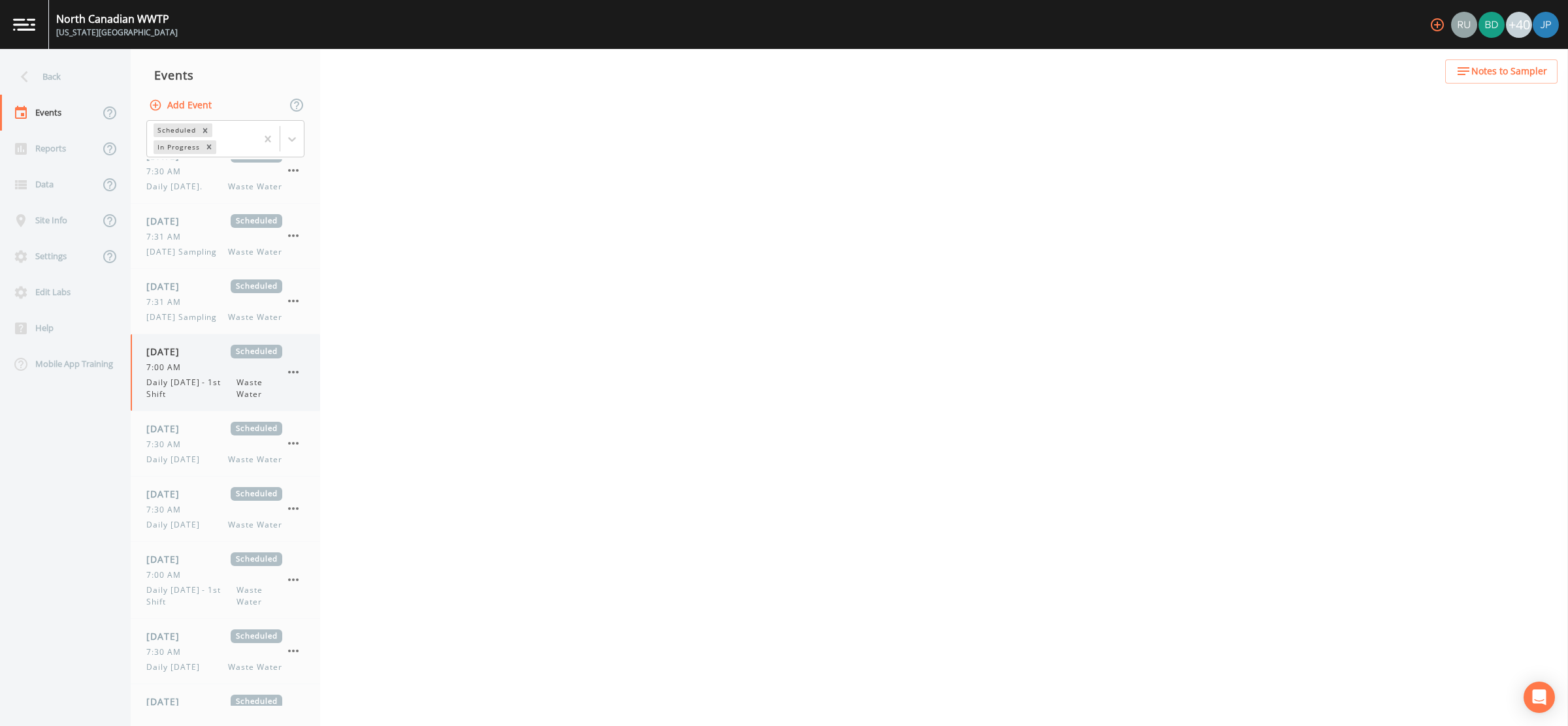
select select "b6a3c313-748b-4795-a028-792ad310bd60"
select select "092b3f94-5697-4c94-9891-da161916fdbb"
select select "b6a3c313-748b-4795-a028-792ad310bd60"
select select "092b3f94-5697-4c94-9891-da161916fdbb"
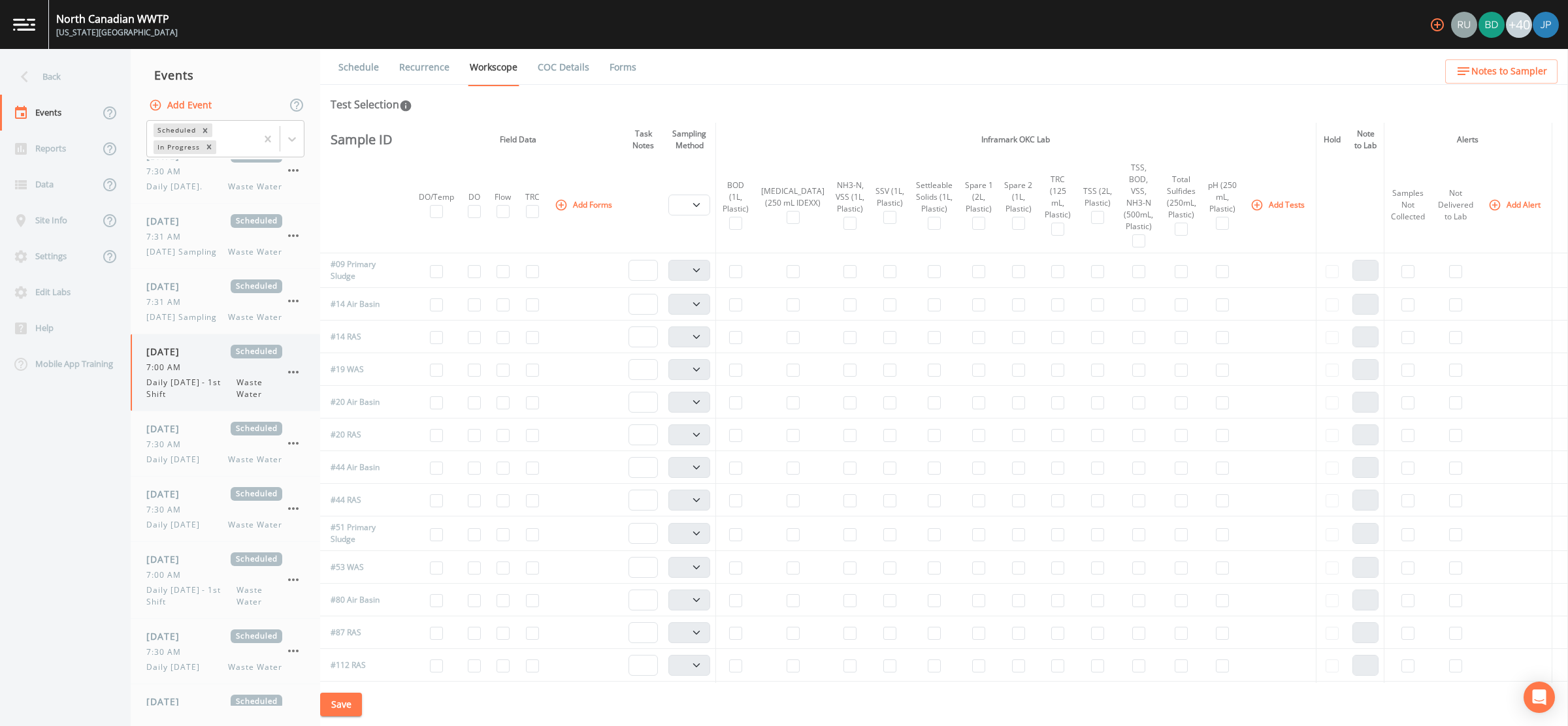
click at [293, 371] on icon "button" at bounding box center [294, 372] width 11 height 2
click at [1026, 417] on div at bounding box center [784, 363] width 1568 height 726
click at [296, 371] on icon "button" at bounding box center [294, 372] width 11 height 2
click at [328, 445] on p "Delete" at bounding box center [358, 446] width 84 height 15
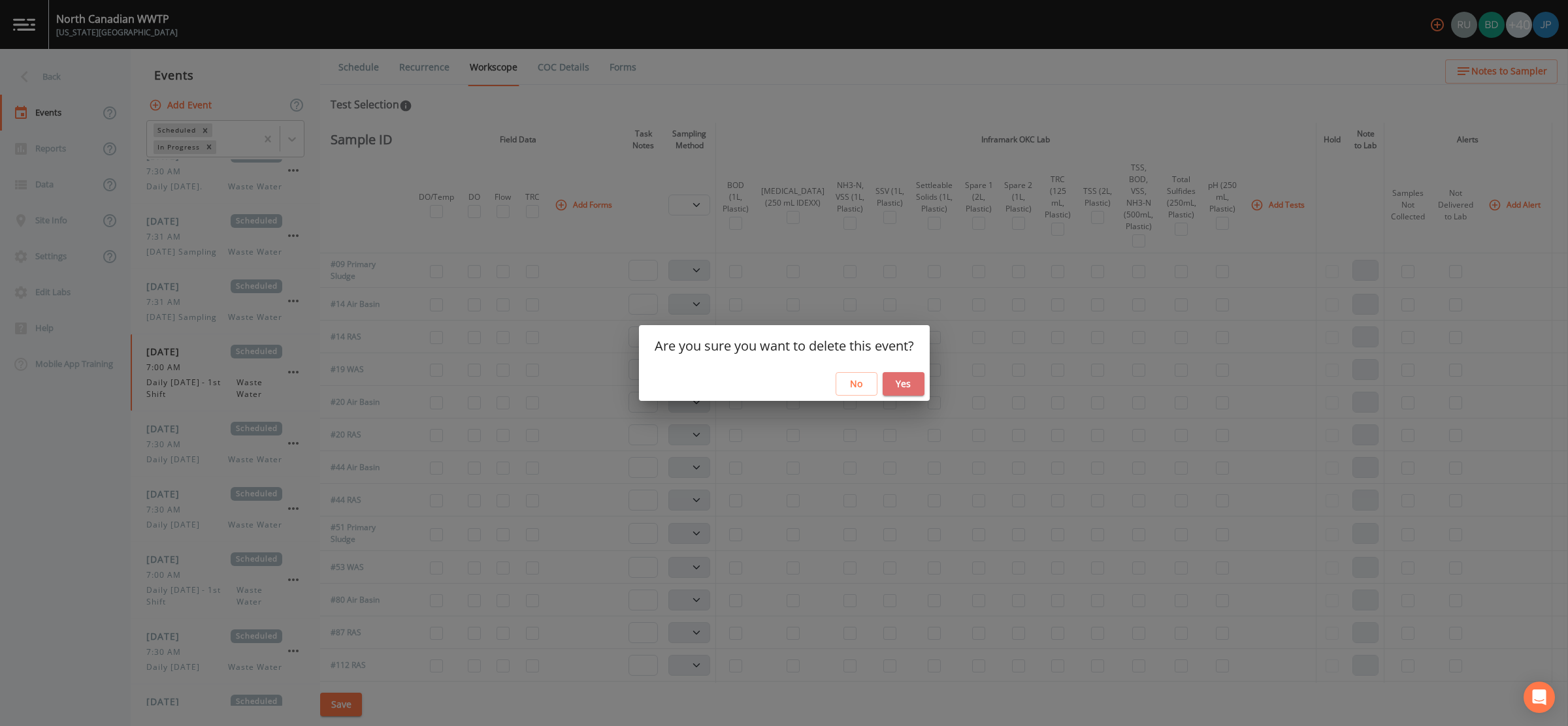
click at [903, 388] on button "Yes" at bounding box center [904, 384] width 42 height 25
select select "b6a3c313-748b-4795-a028-792ad310bd60"
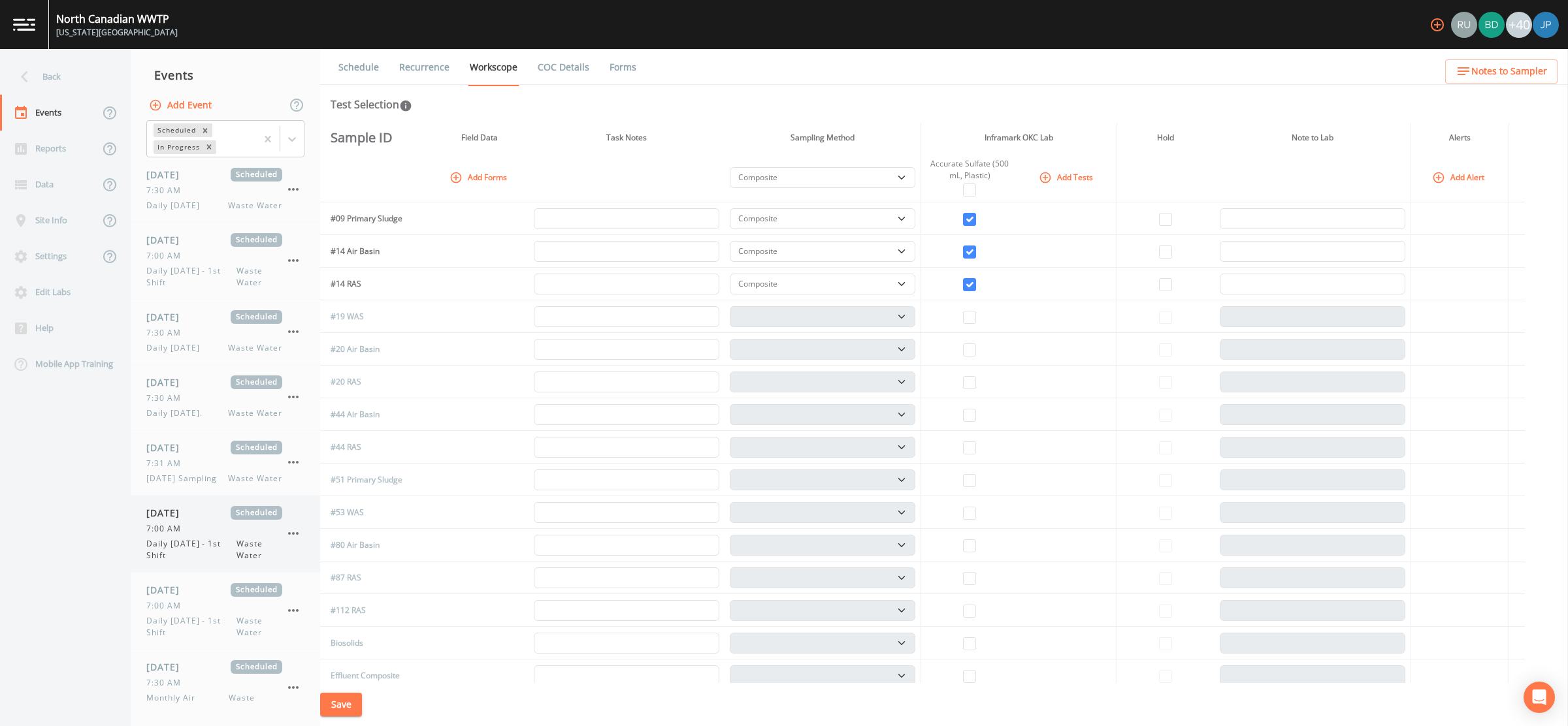
scroll to position [557, 0]
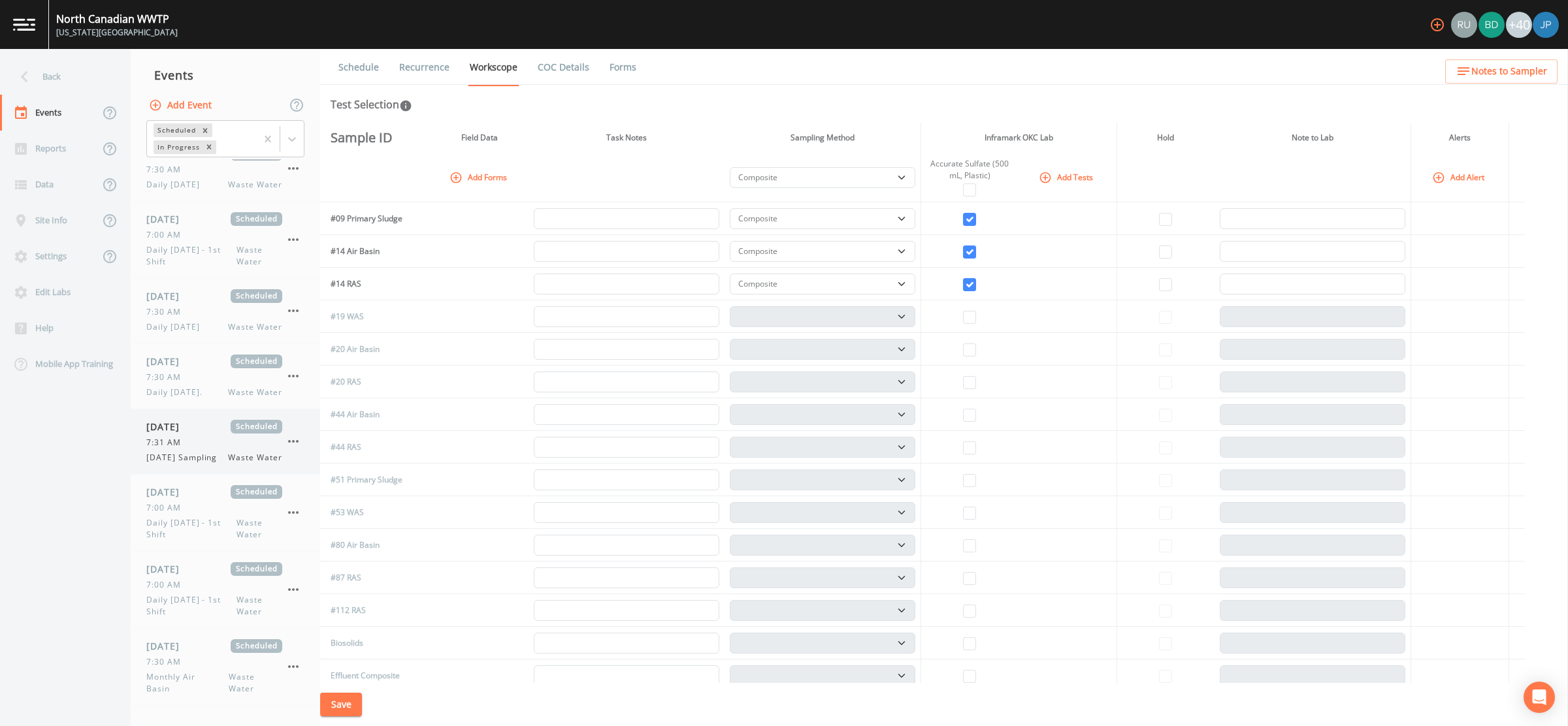
click at [196, 452] on span "[DATE] Sampling" at bounding box center [186, 457] width 78 height 11
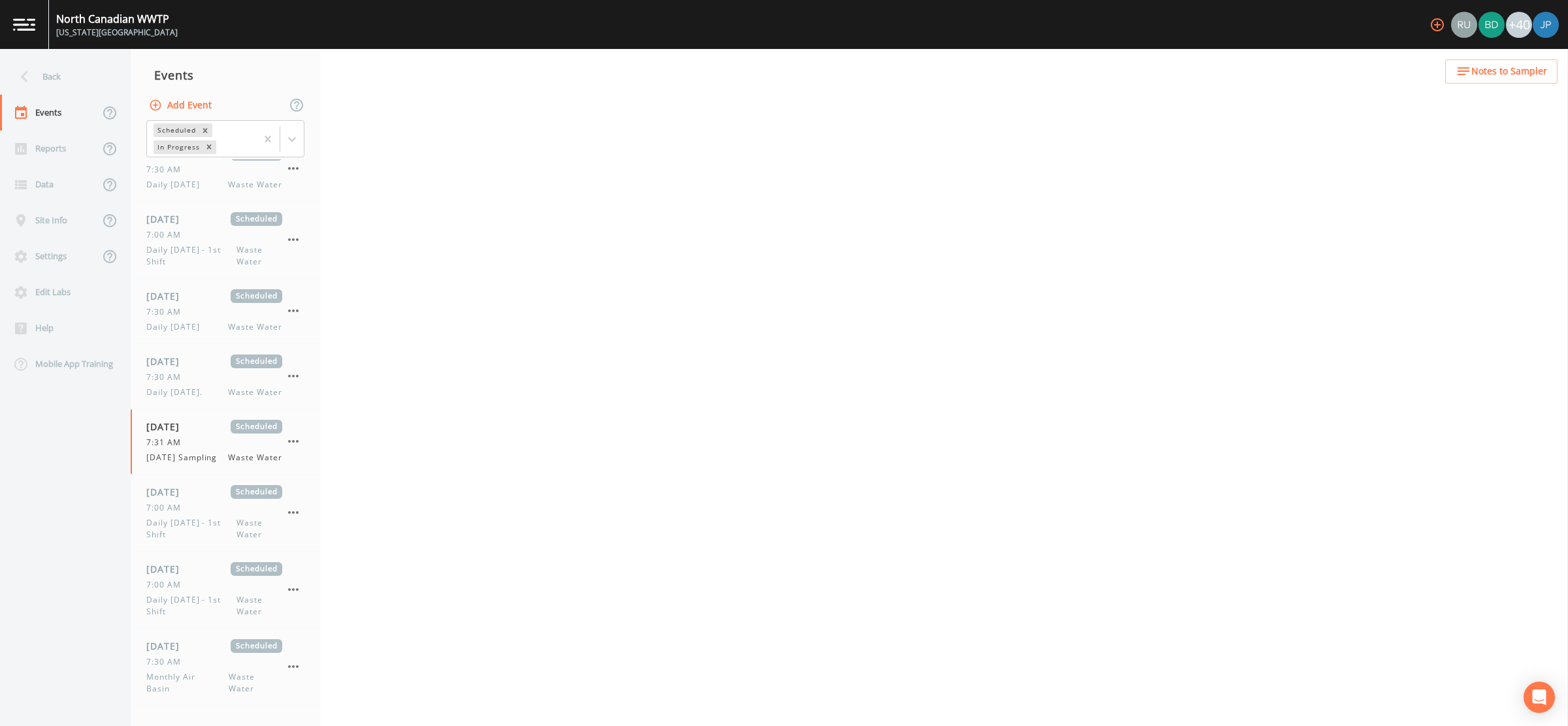
select select "092b3f94-5697-4c94-9891-da161916fdbb"
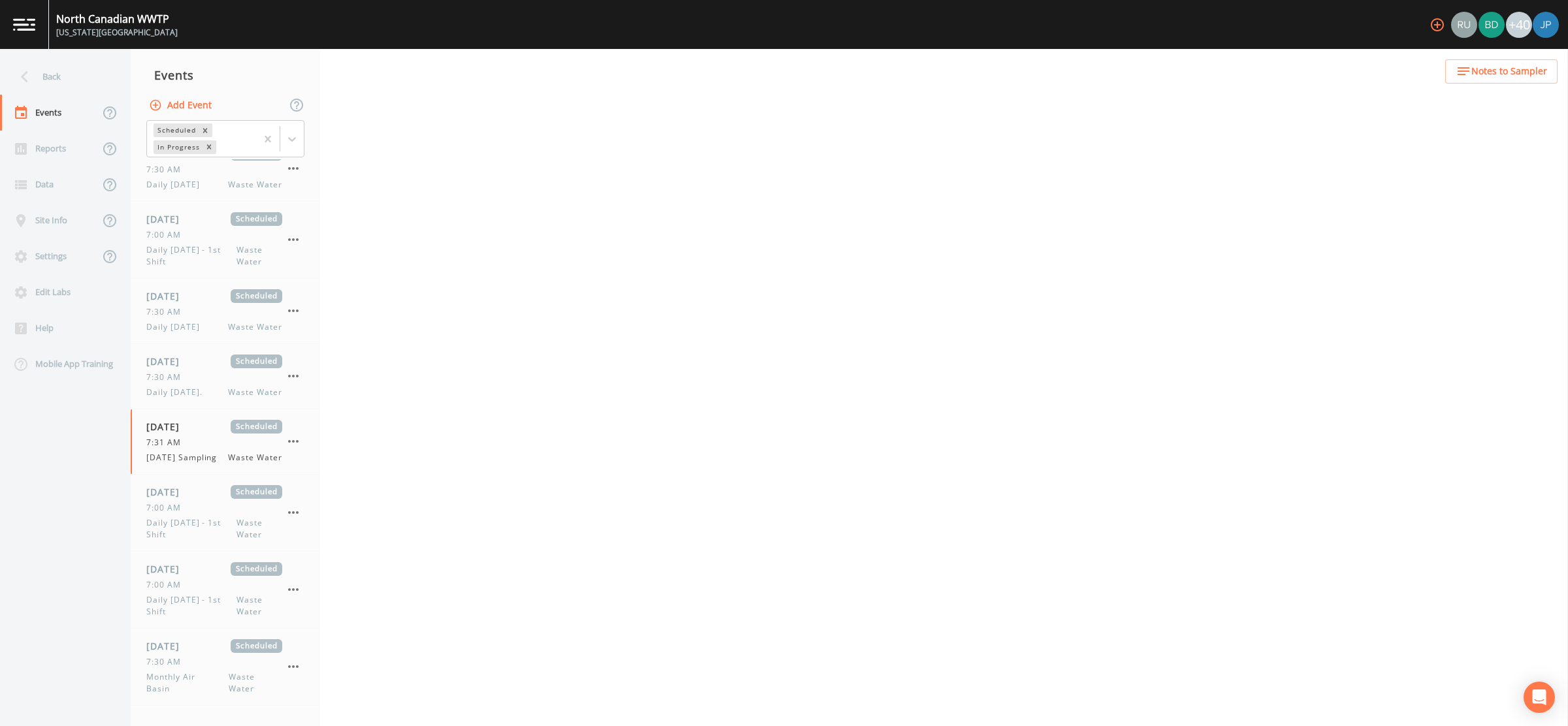
select select "b6a3c313-748b-4795-a028-792ad310bd60"
select select "092b3f94-5697-4c94-9891-da161916fdbb"
select select "b6a3c313-748b-4795-a028-792ad310bd60"
select select "092b3f94-5697-4c94-9891-da161916fdbb"
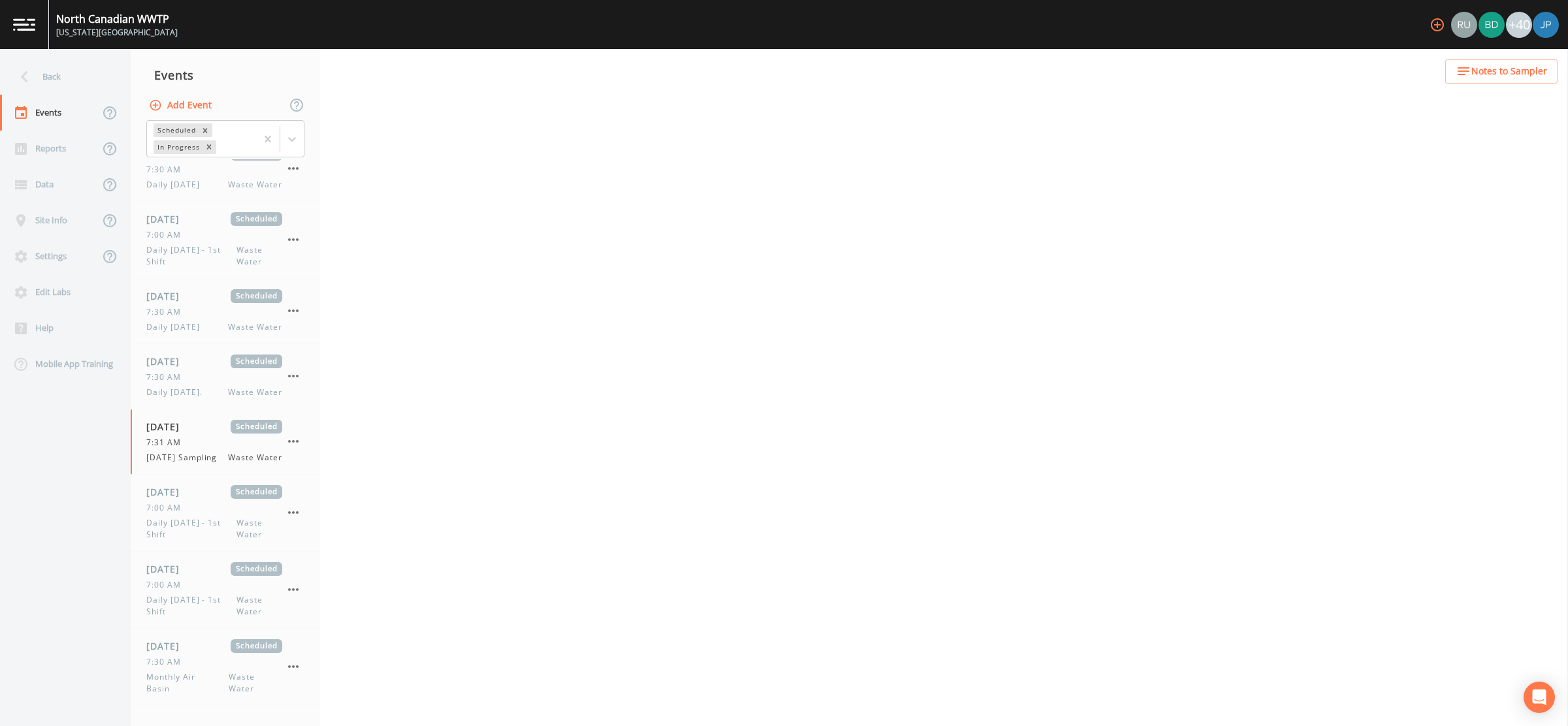
select select "092b3f94-5697-4c94-9891-da161916fdbb"
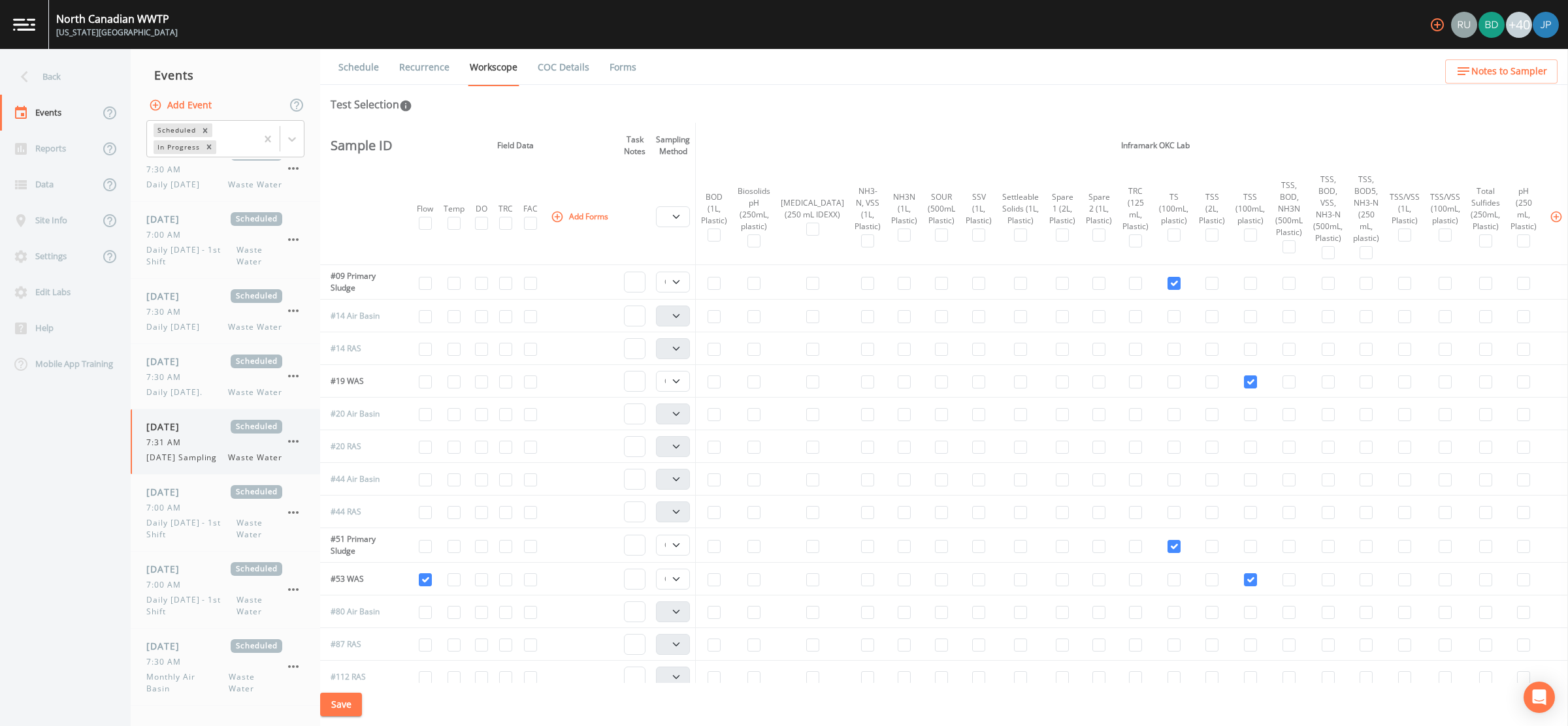
scroll to position [729, 0]
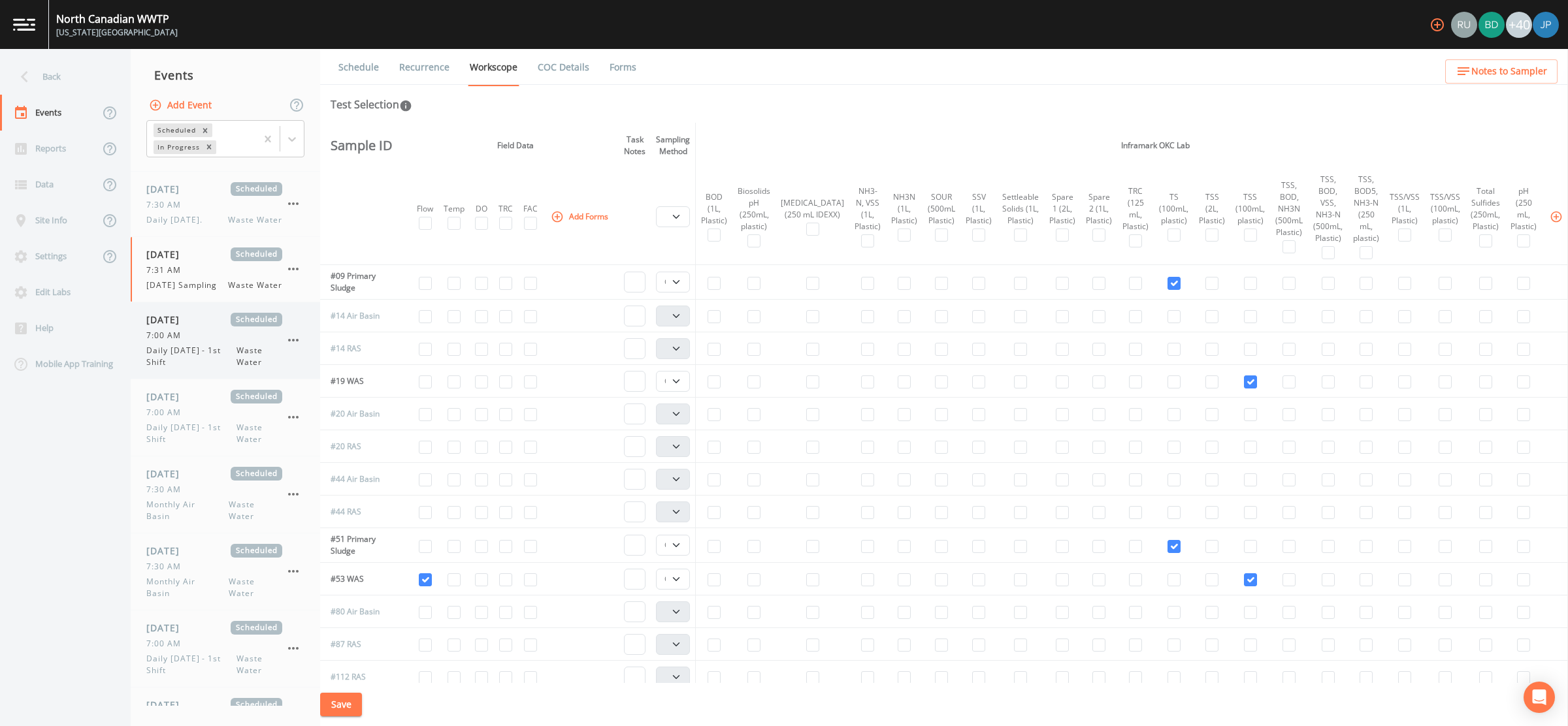
click at [206, 358] on span "Daily Sunday - 1st Shift" at bounding box center [192, 356] width 91 height 24
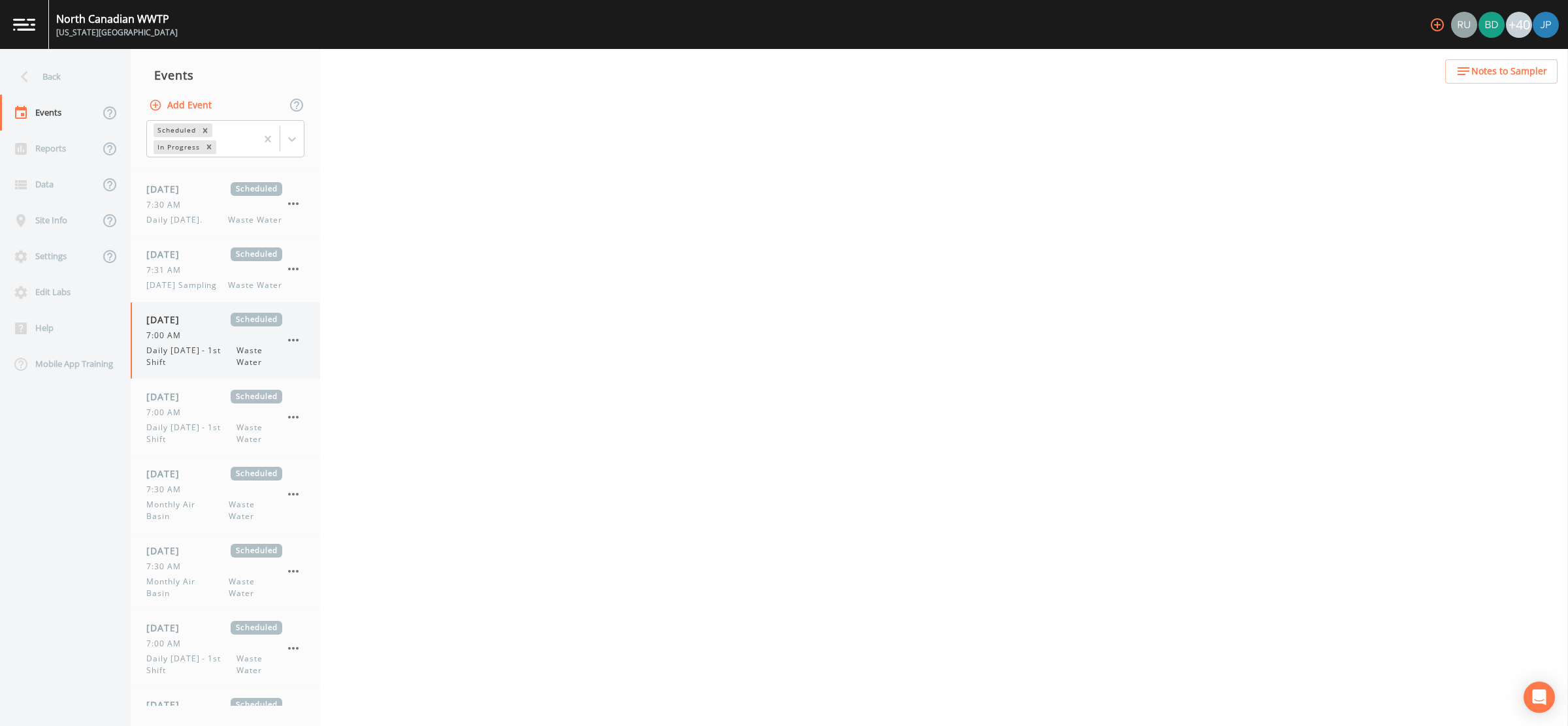
select select "b6a3c313-748b-4795-a028-792ad310bd60"
select select "092b3f94-5697-4c94-9891-da161916fdbb"
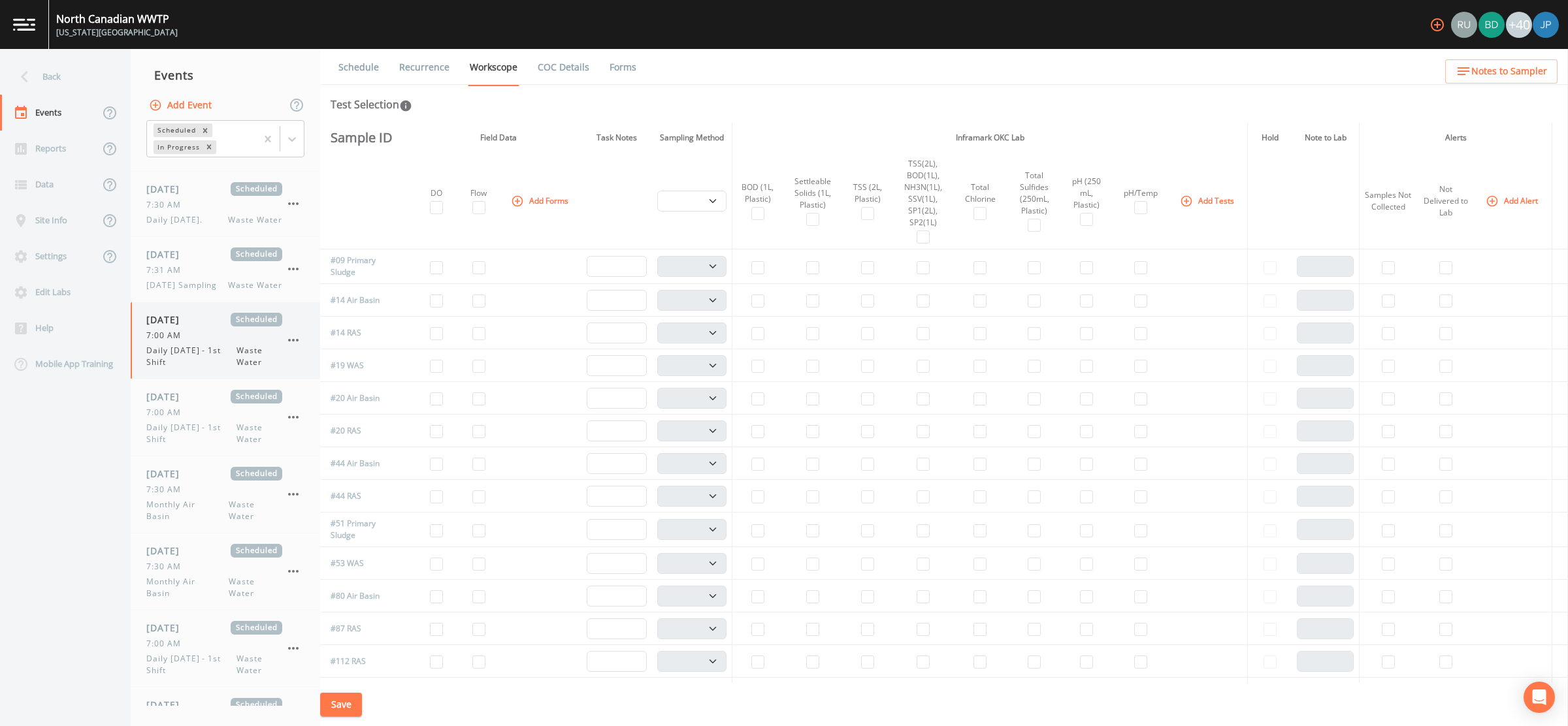
click at [289, 339] on icon "button" at bounding box center [294, 340] width 11 height 2
click at [319, 409] on p "Delete" at bounding box center [358, 412] width 84 height 15
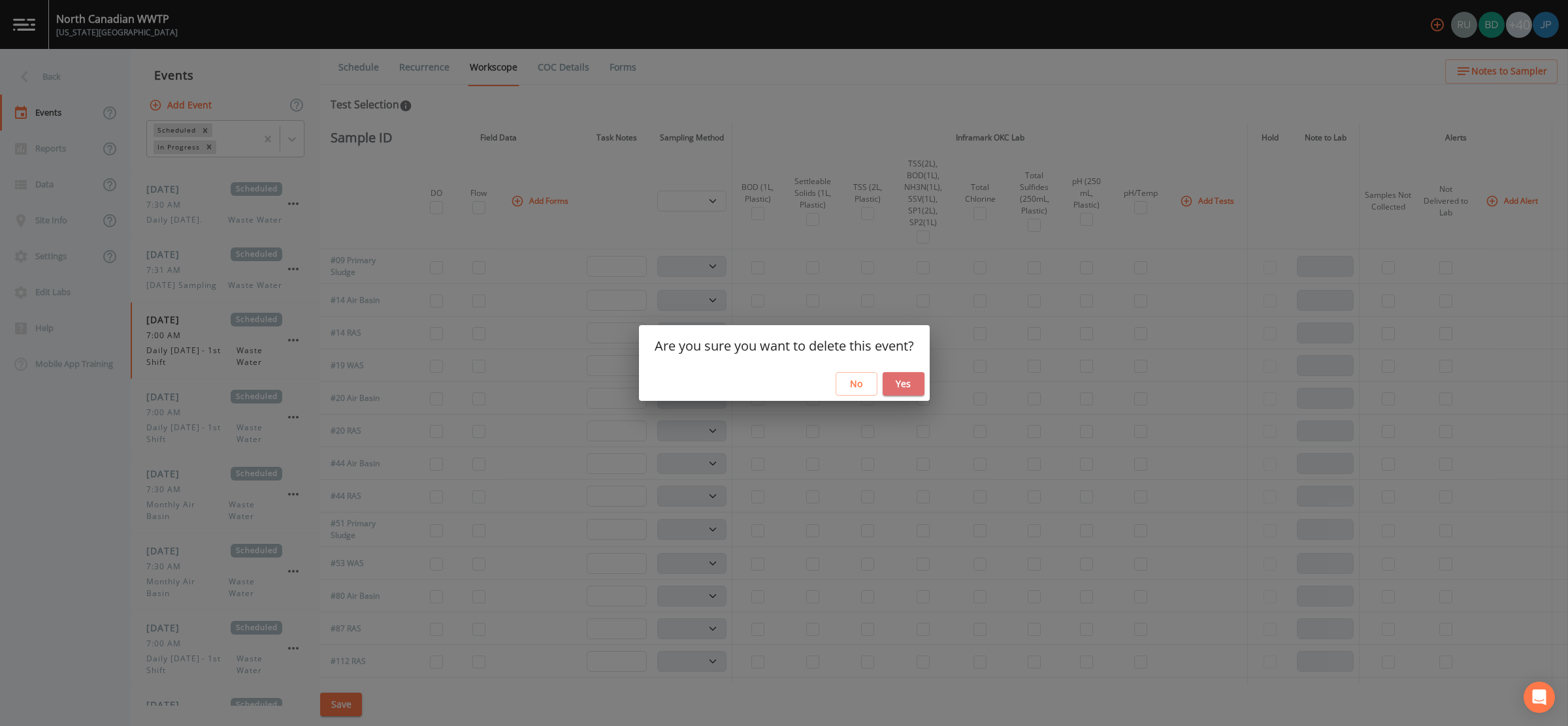
click at [911, 384] on button "Yes" at bounding box center [904, 384] width 42 height 25
select select "b6a3c313-748b-4795-a028-792ad310bd60"
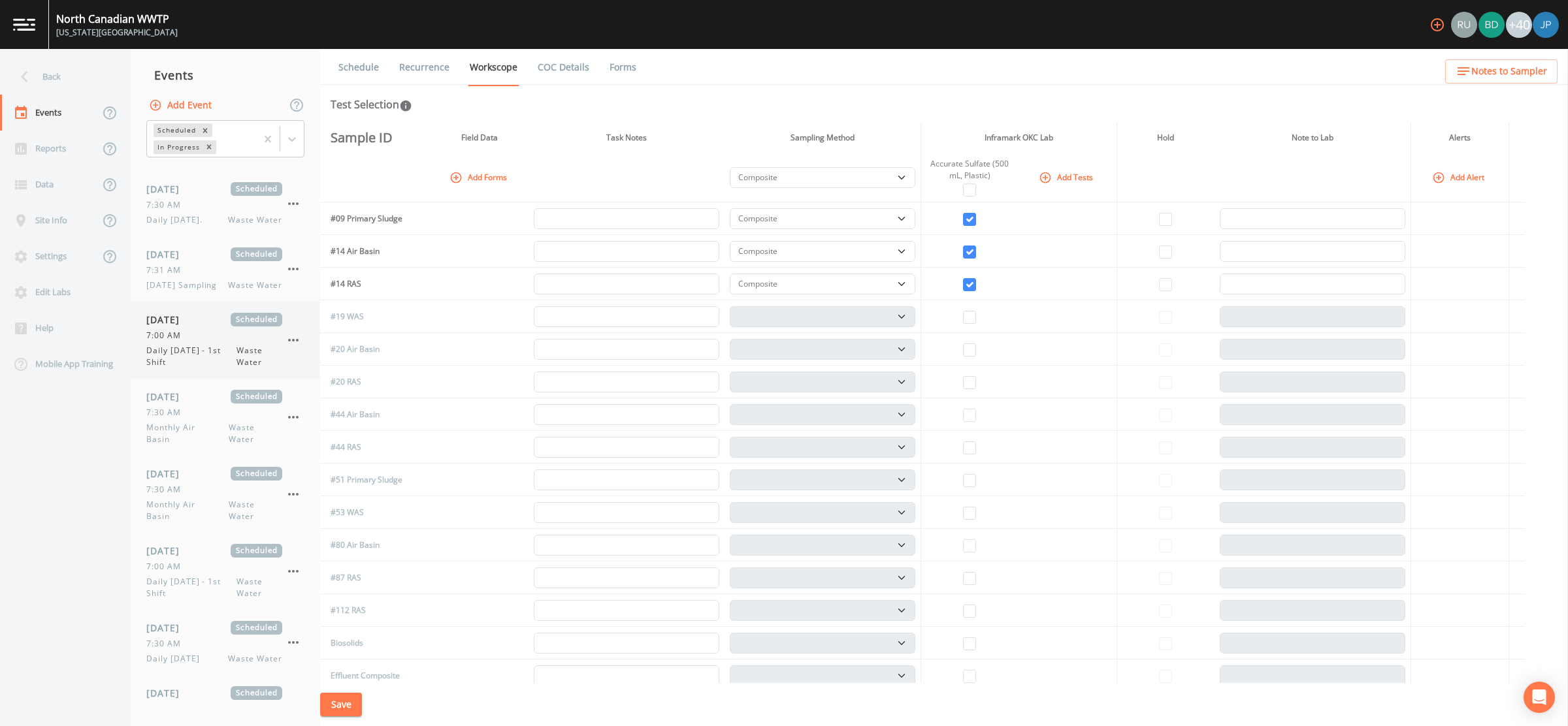
scroll to position [740, 0]
click at [219, 348] on span "Daily Monday - 1st Shift" at bounding box center [192, 346] width 91 height 24
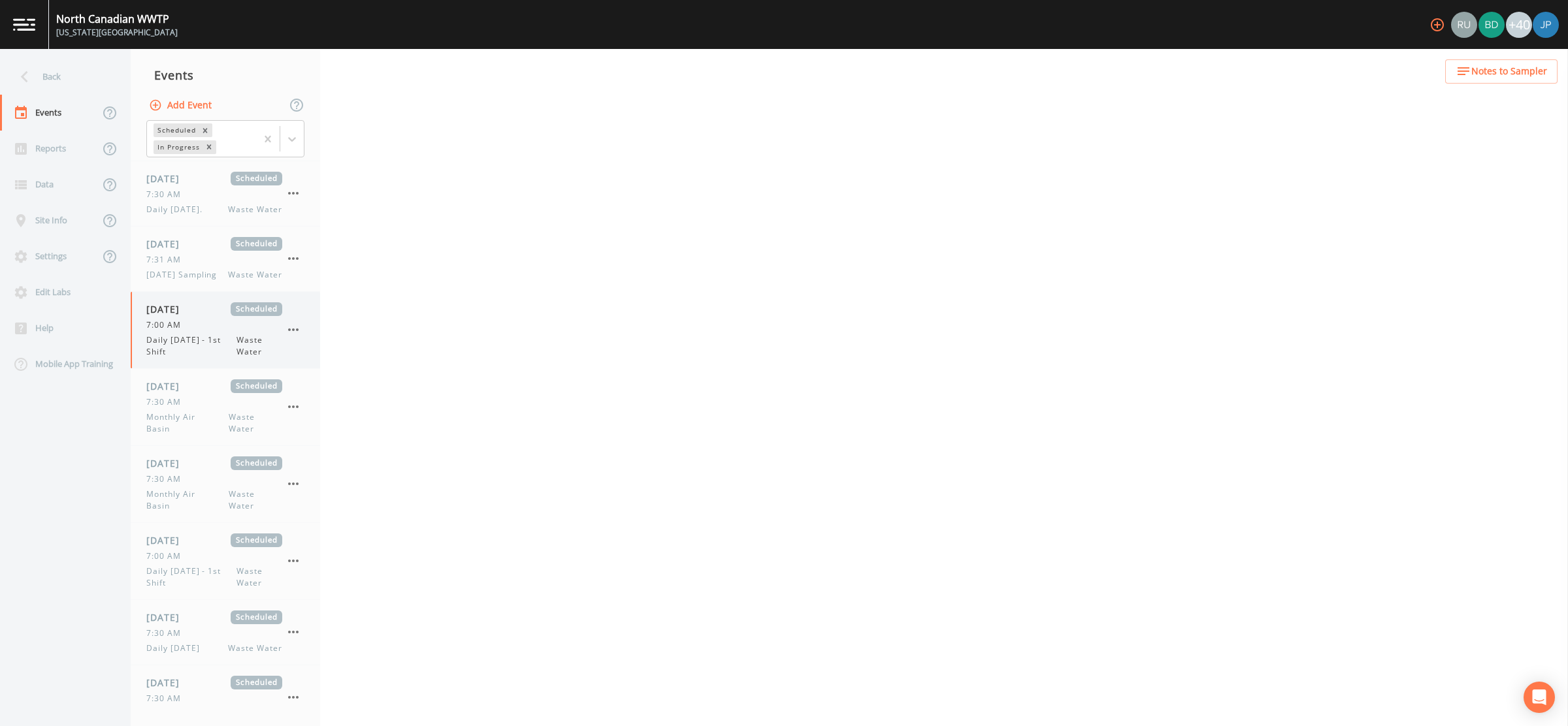
select select "b6a3c313-748b-4795-a028-792ad310bd60"
select select "092b3f94-5697-4c94-9891-da161916fdbb"
select select "b6a3c313-748b-4795-a028-792ad310bd60"
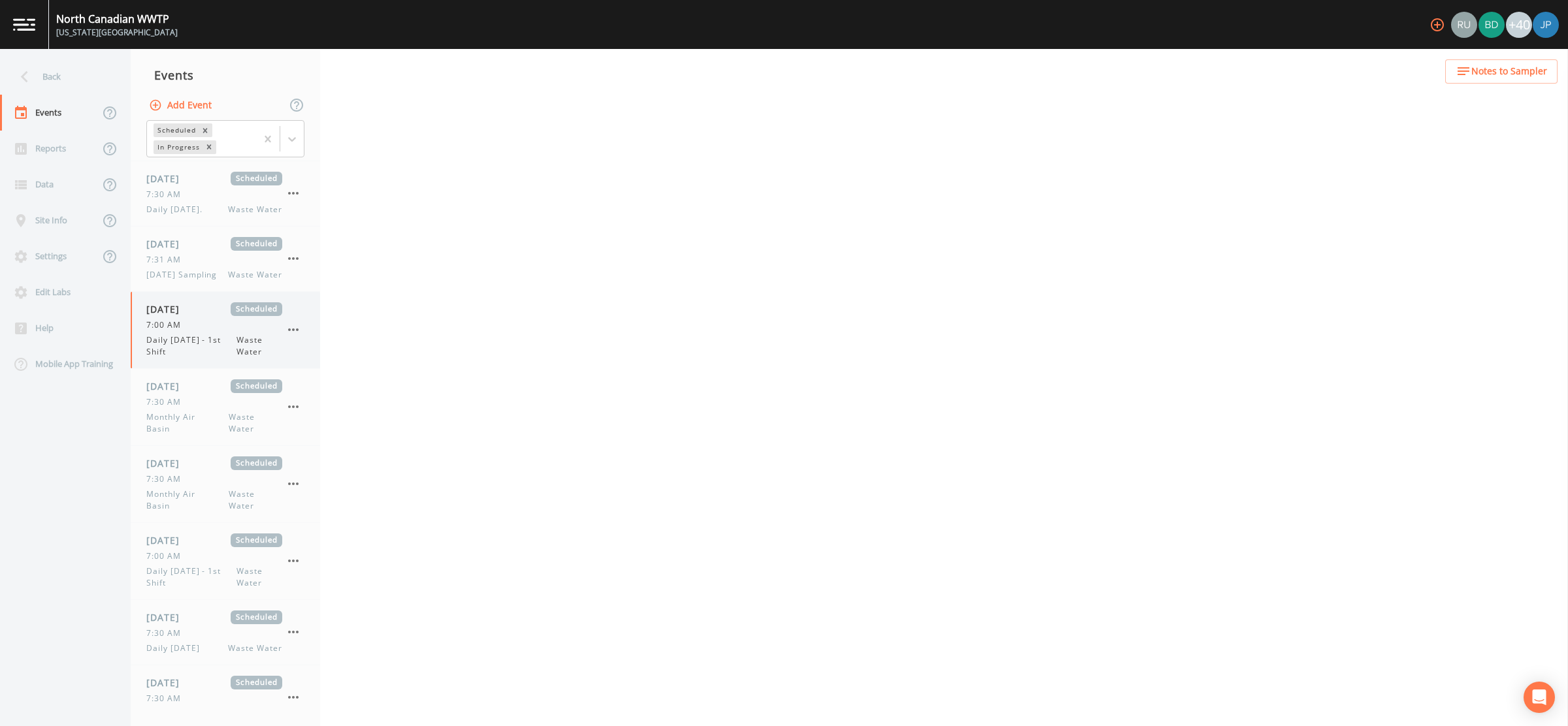
select select "092b3f94-5697-4c94-9891-da161916fdbb"
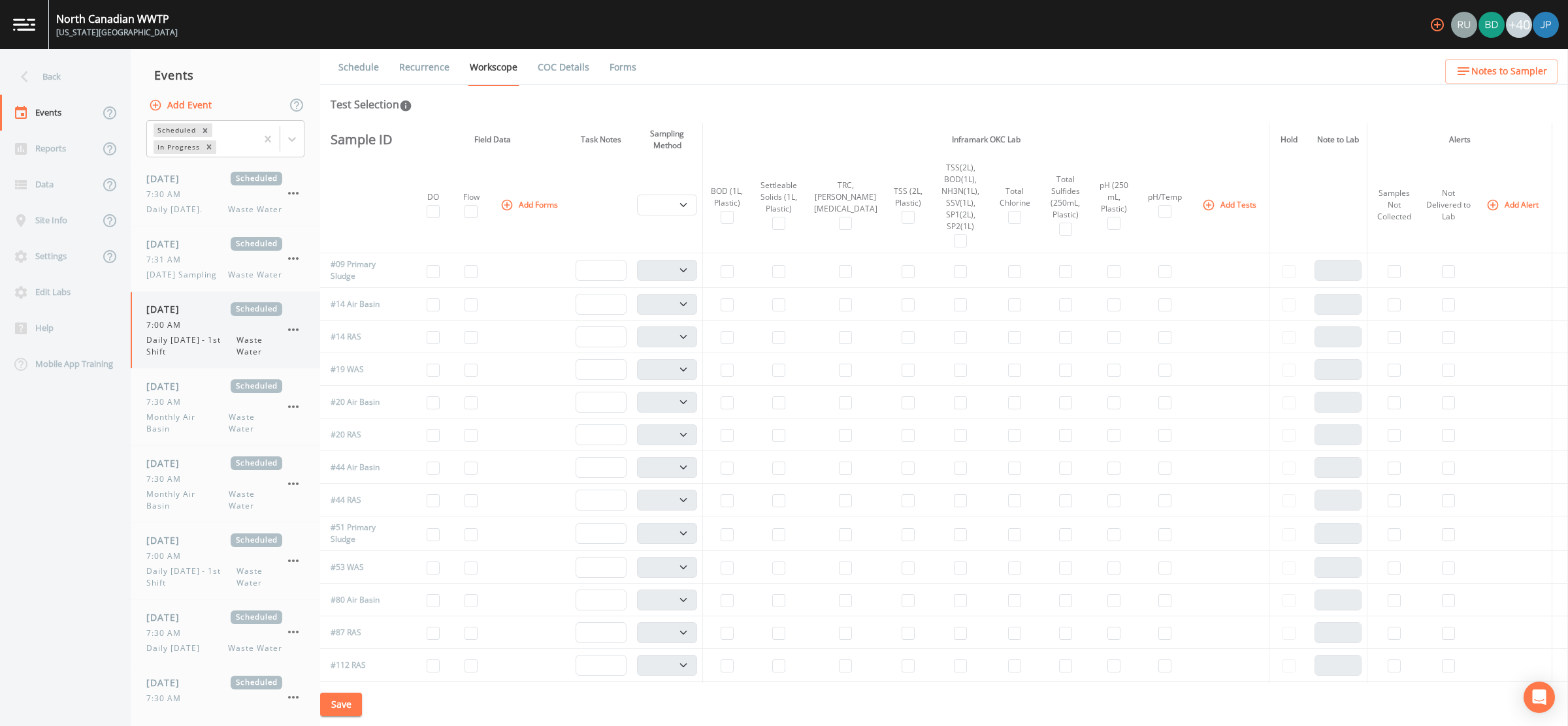
click at [295, 325] on icon "button" at bounding box center [293, 330] width 15 height 15
click at [322, 402] on p "Delete" at bounding box center [358, 402] width 84 height 15
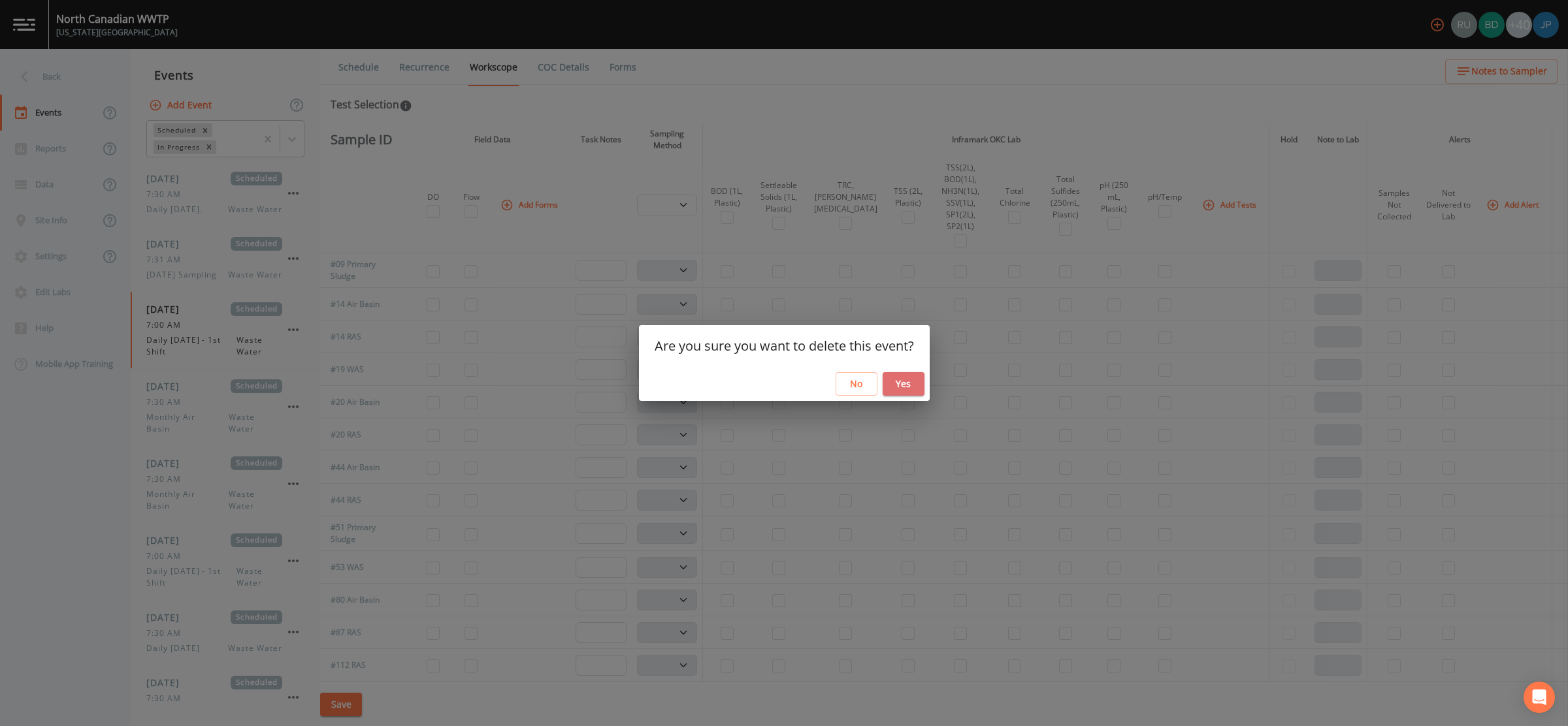
click at [904, 385] on button "Yes" at bounding box center [904, 384] width 42 height 25
select select "b6a3c313-748b-4795-a028-792ad310bd60"
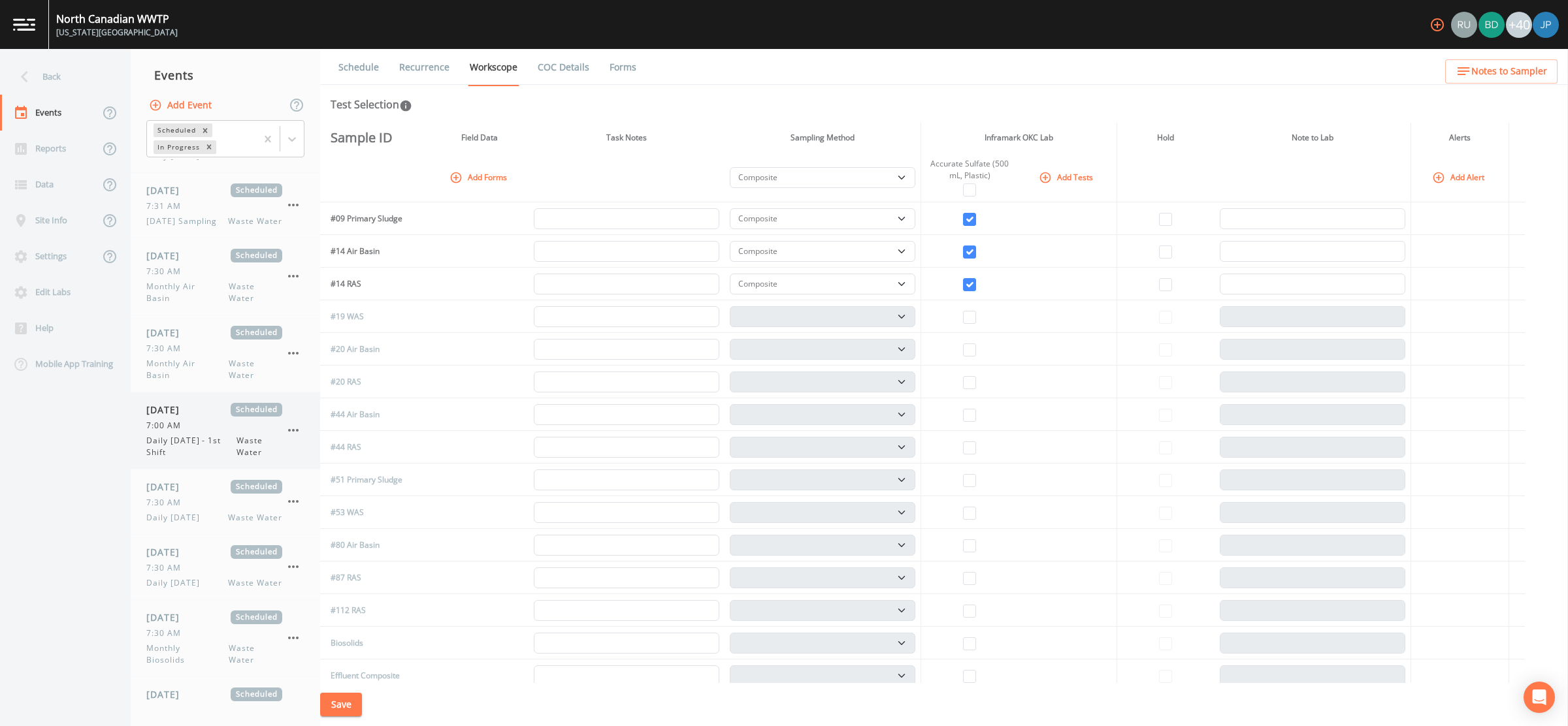
scroll to position [814, 0]
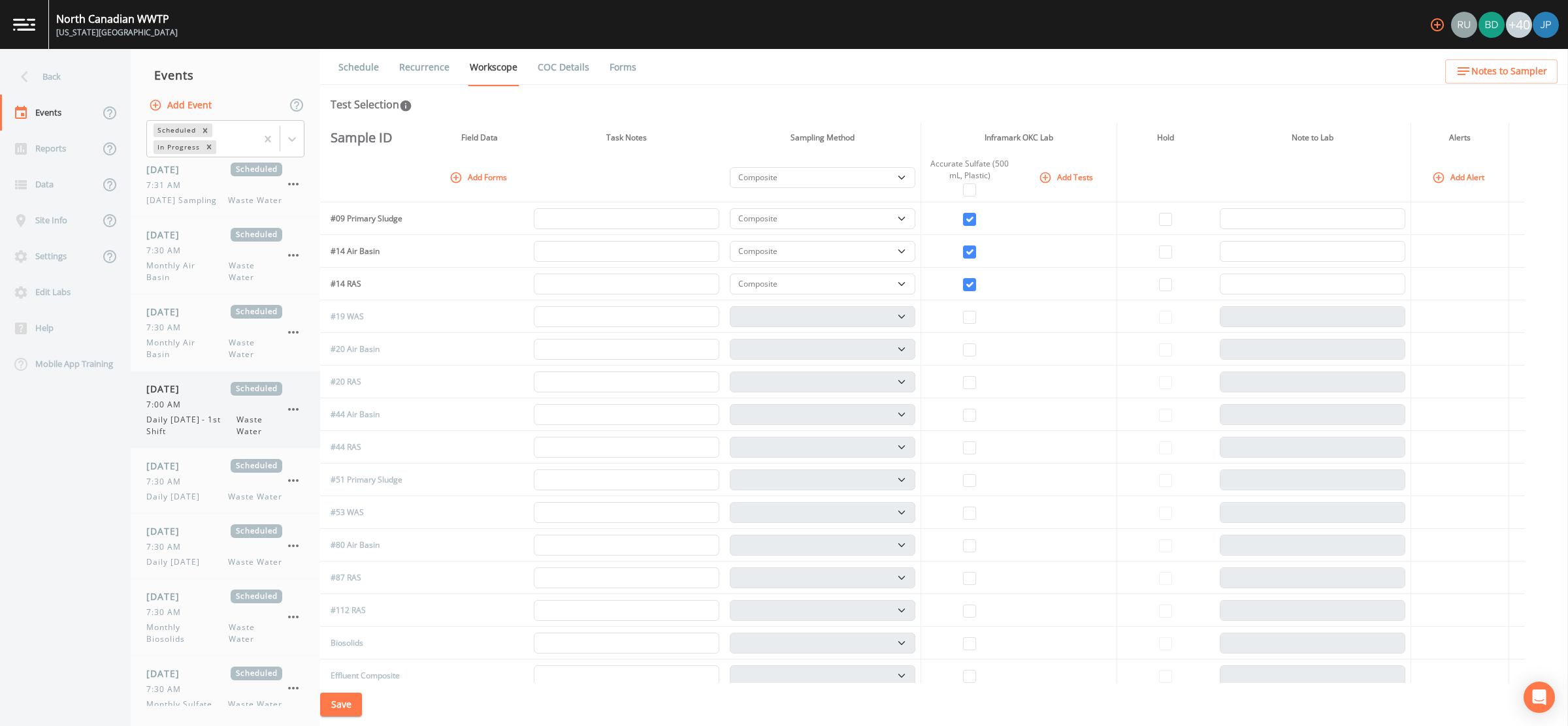
click at [206, 422] on span "Daily Tuesday - 1st Shift" at bounding box center [192, 425] width 91 height 24
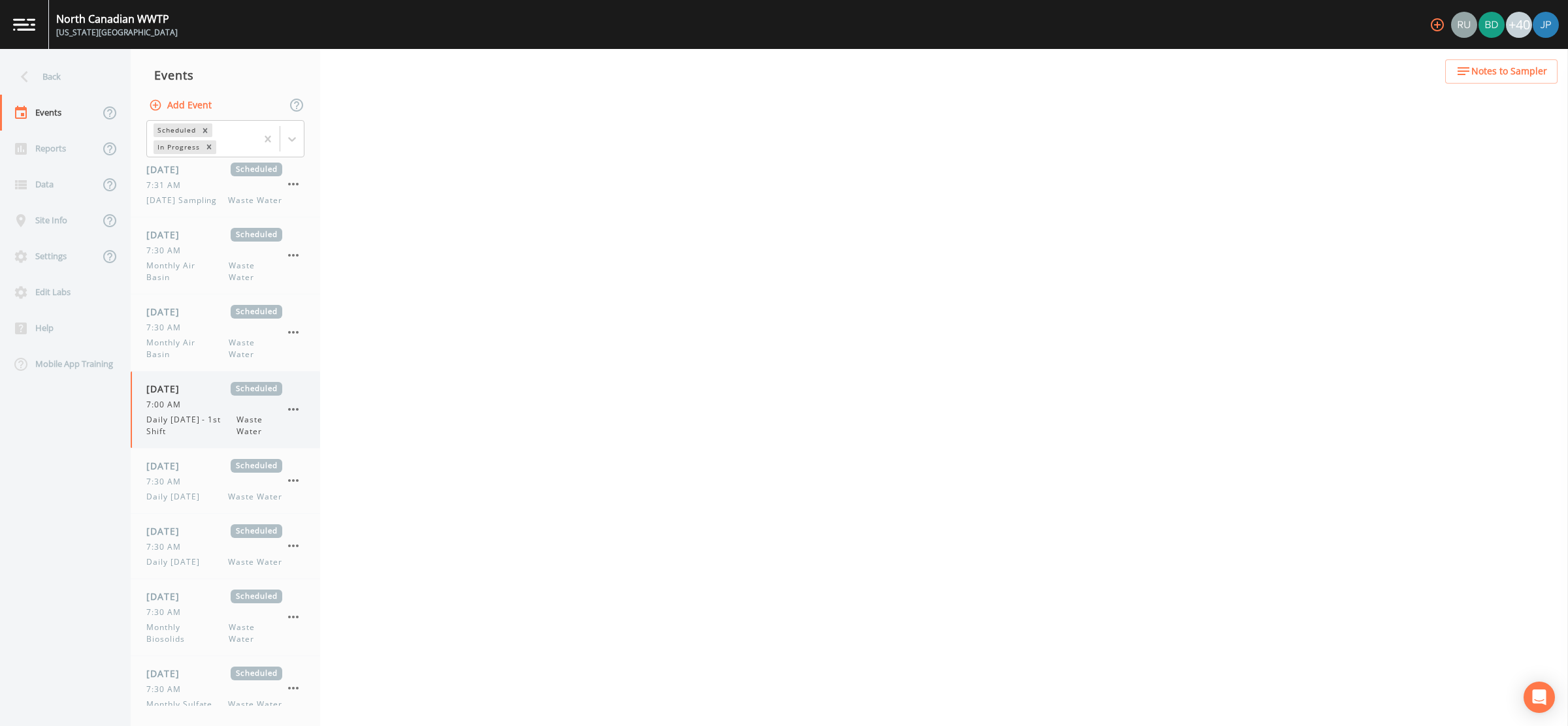
select select "b6a3c313-748b-4795-a028-792ad310bd60"
select select "092b3f94-5697-4c94-9891-da161916fdbb"
select select "b6a3c313-748b-4795-a028-792ad310bd60"
select select "092b3f94-5697-4c94-9891-da161916fdbb"
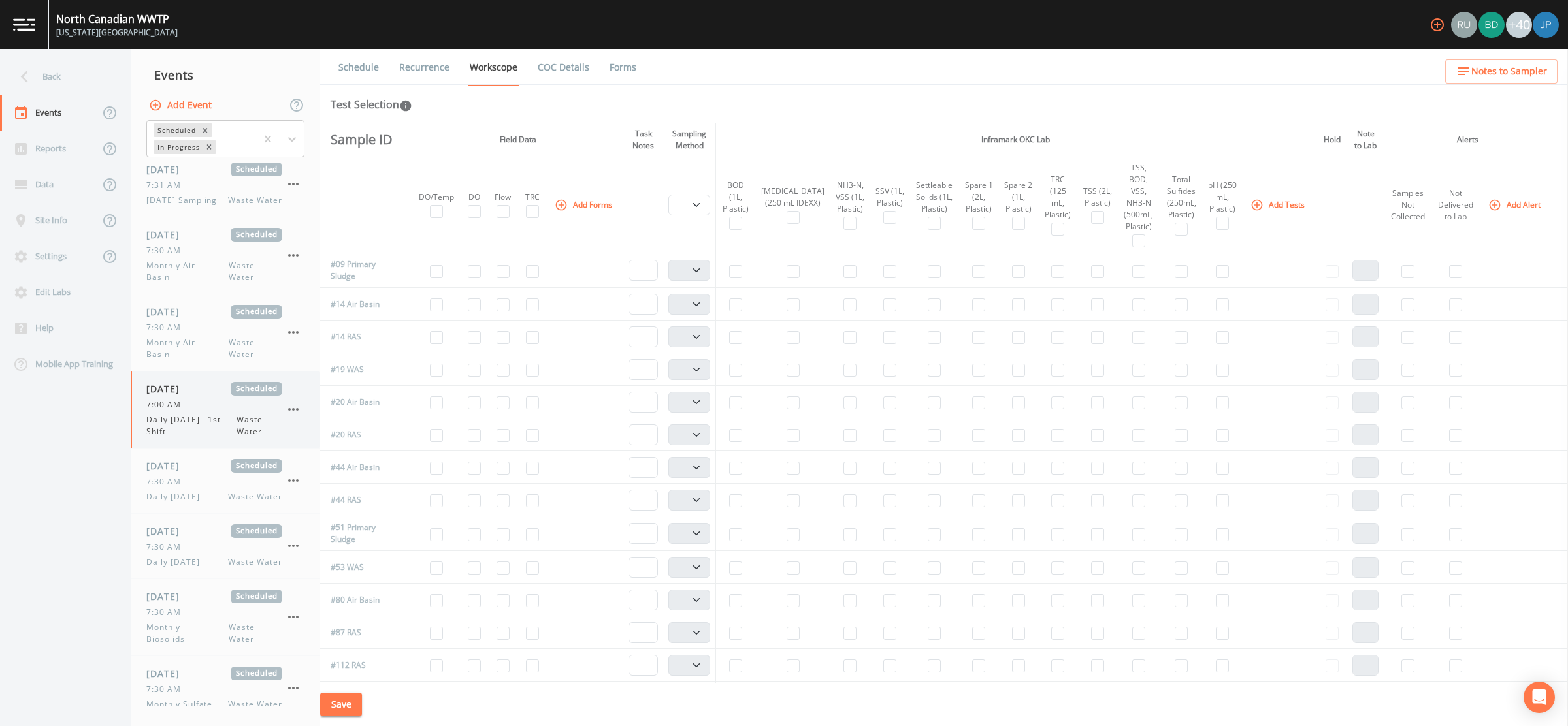
click at [295, 404] on icon "button" at bounding box center [293, 409] width 15 height 15
click at [331, 478] on p "Delete" at bounding box center [358, 481] width 84 height 15
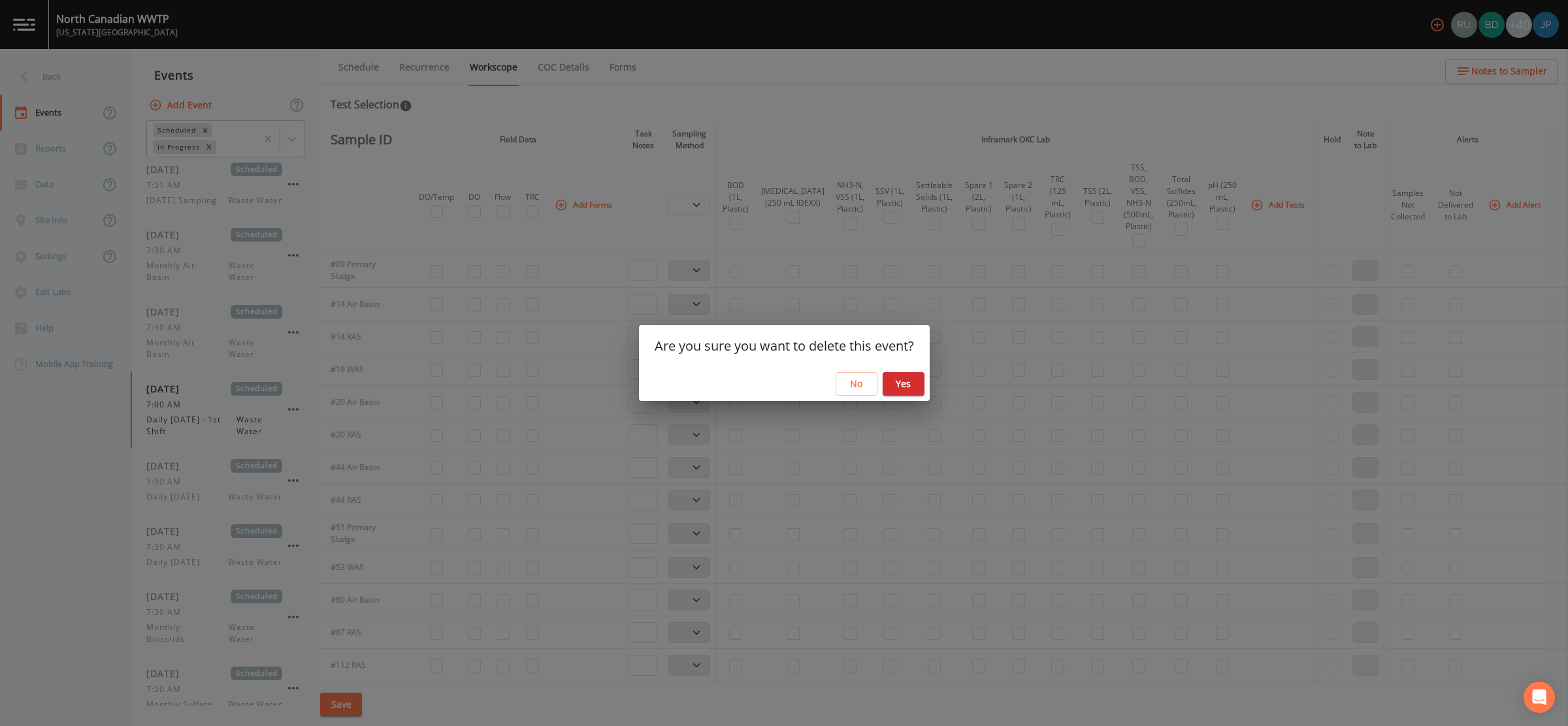
click at [909, 386] on button "Yes" at bounding box center [904, 384] width 42 height 25
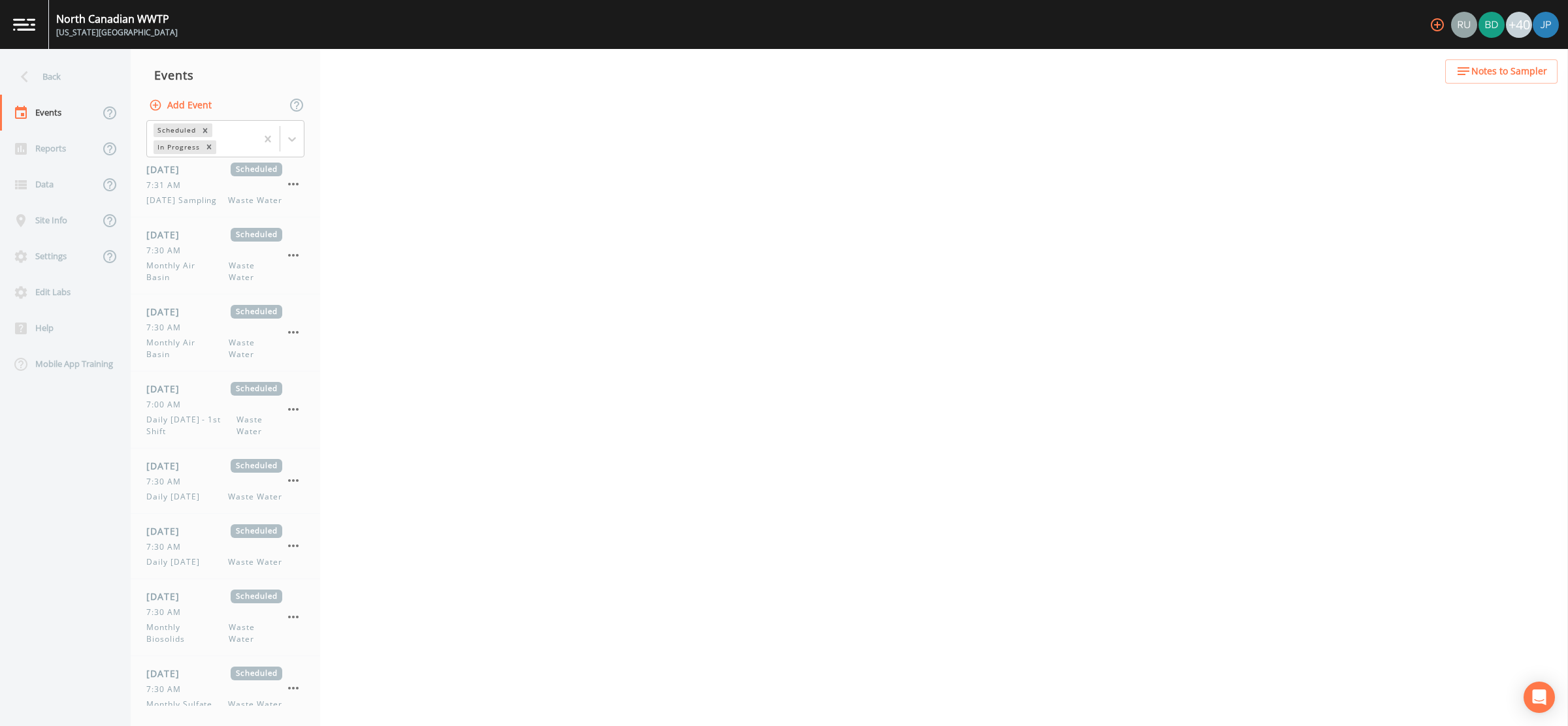
select select "b6a3c313-748b-4795-a028-792ad310bd60"
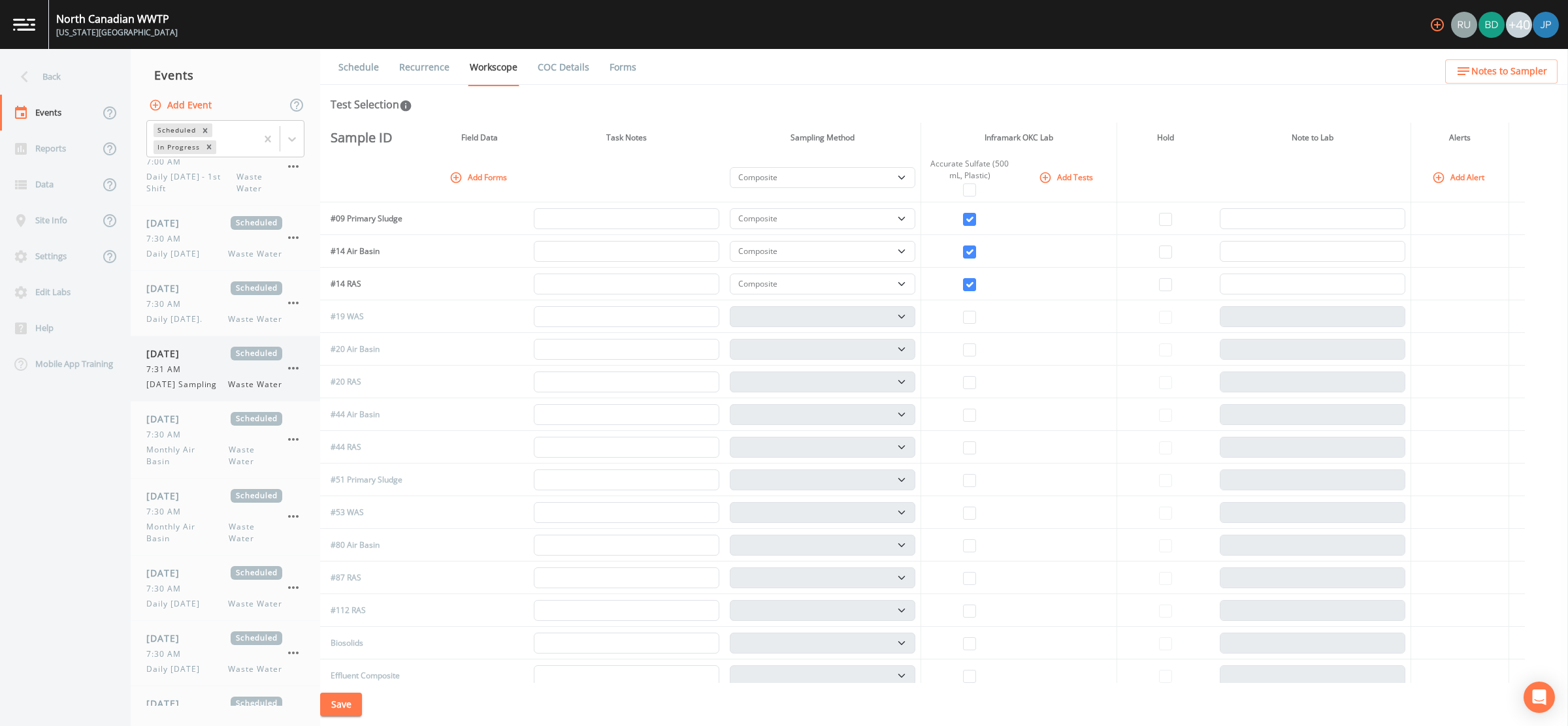
scroll to position [619, 0]
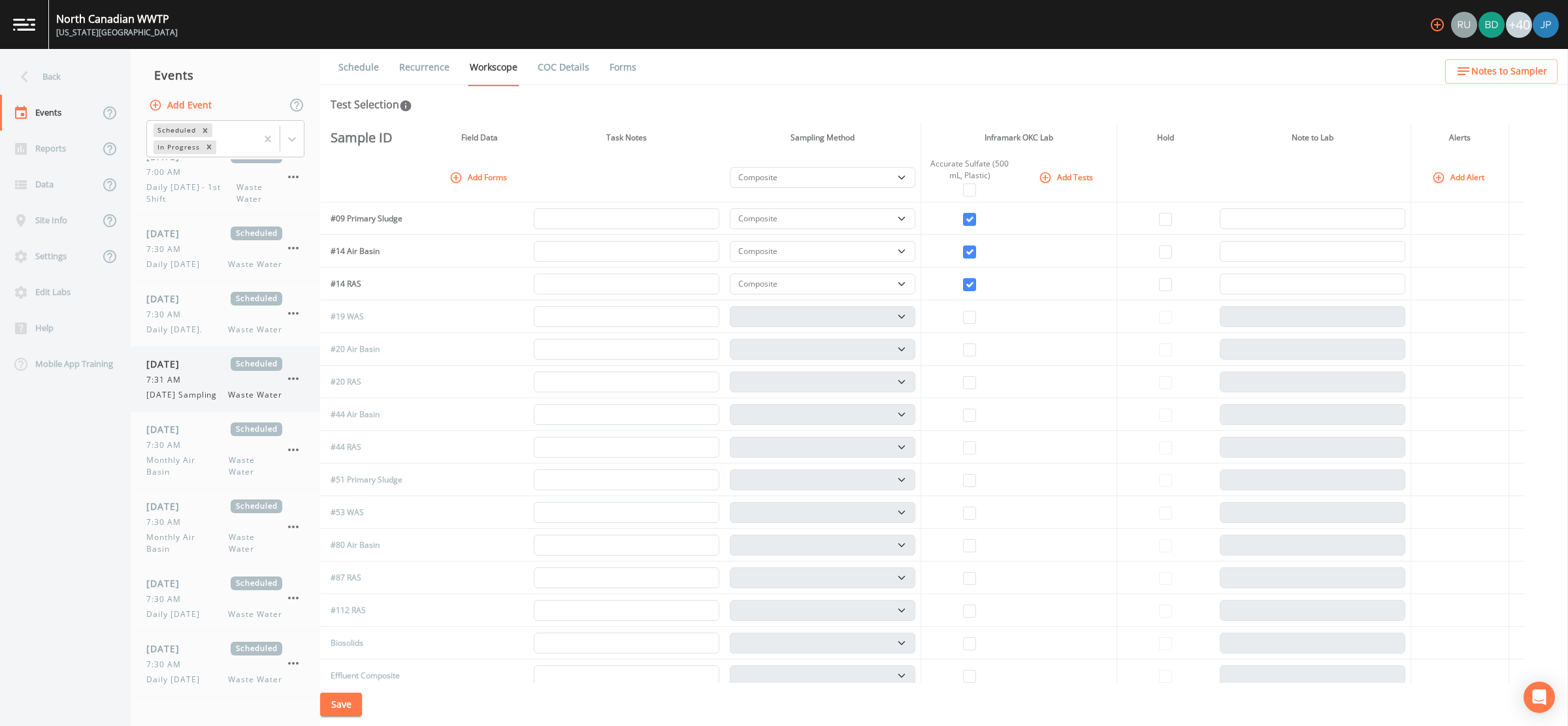
click at [207, 376] on div "7:31 AM" at bounding box center [214, 379] width 136 height 11
select select "092b3f94-5697-4c94-9891-da161916fdbb"
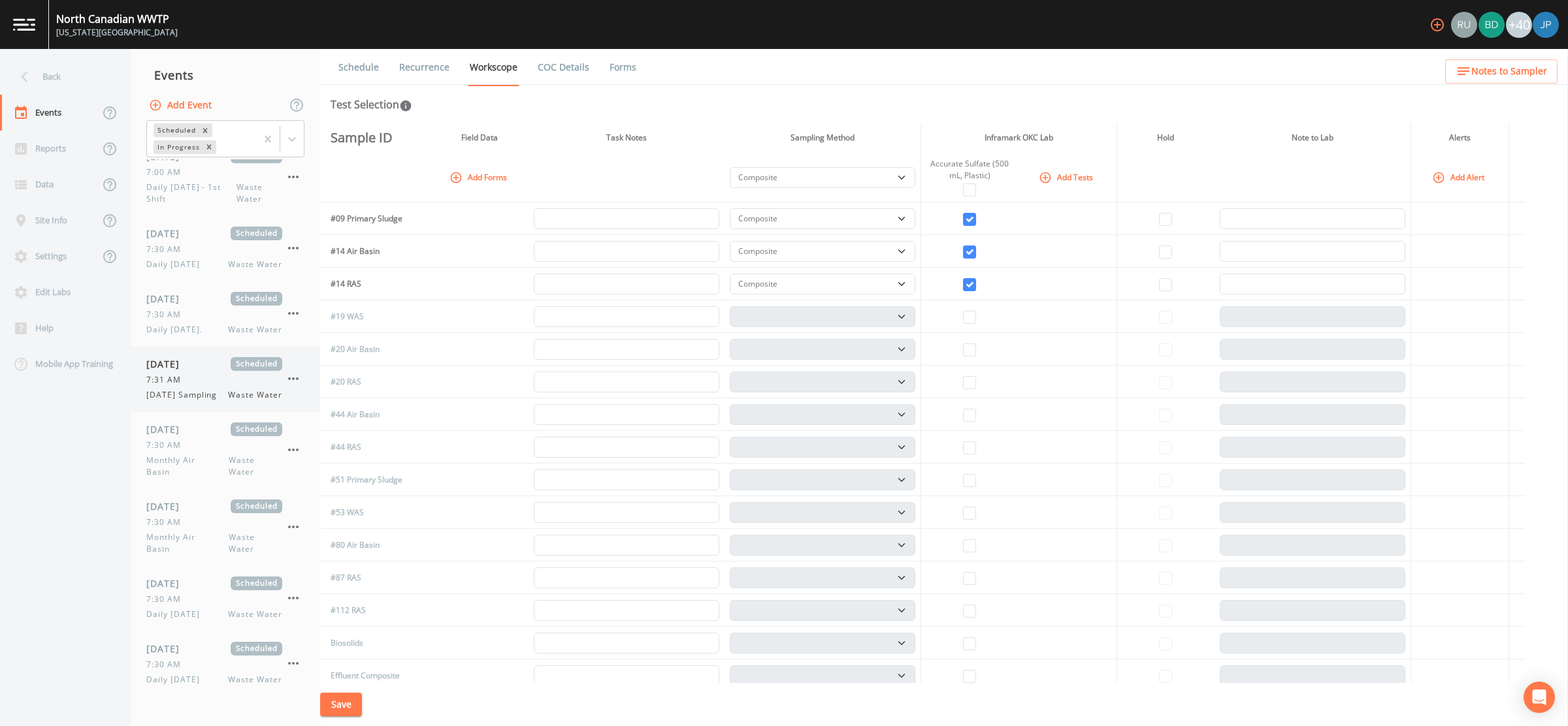
select select "092b3f94-5697-4c94-9891-da161916fdbb"
select select "b6a3c313-748b-4795-a028-792ad310bd60"
select select "092b3f94-5697-4c94-9891-da161916fdbb"
select select "b6a3c313-748b-4795-a028-792ad310bd60"
select select "092b3f94-5697-4c94-9891-da161916fdbb"
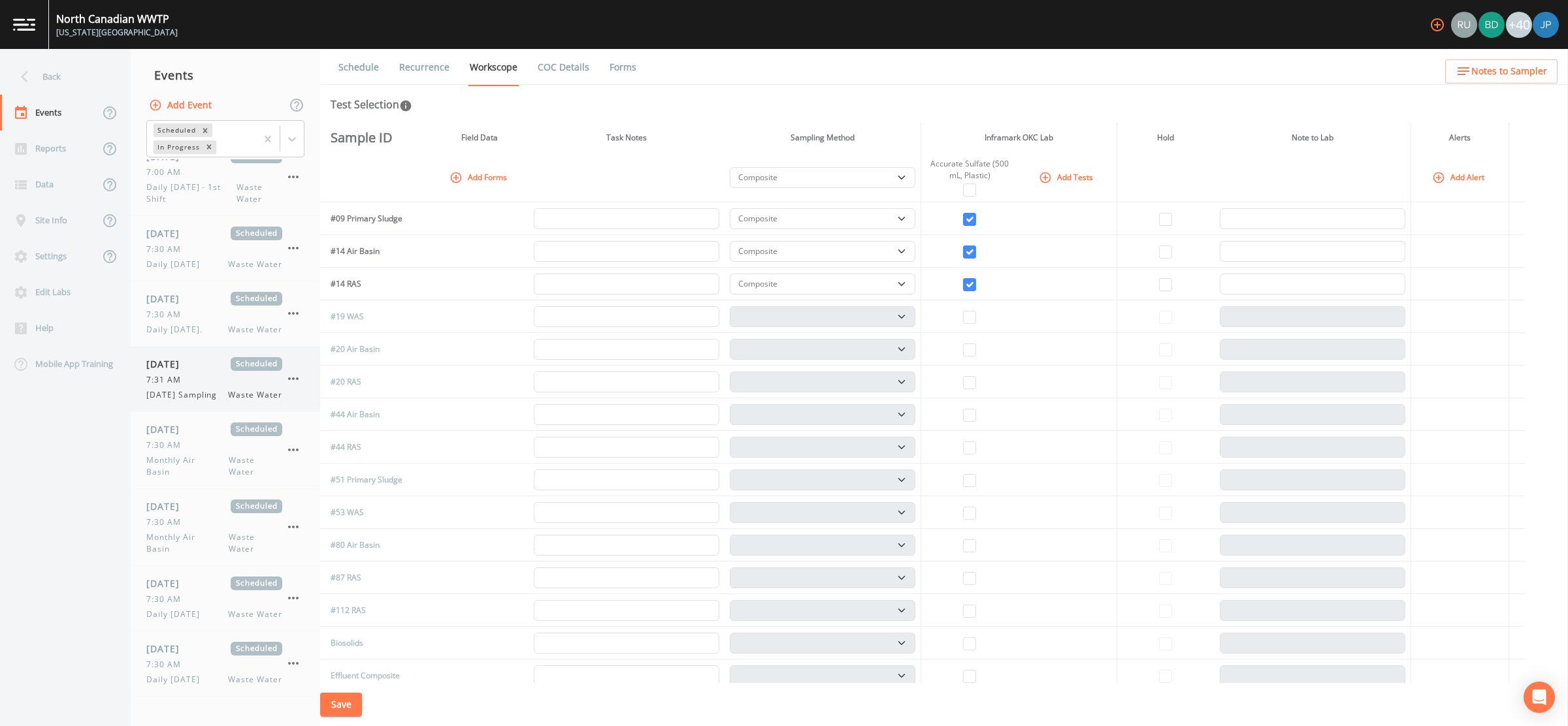
select select "092b3f94-5697-4c94-9891-da161916fdbb"
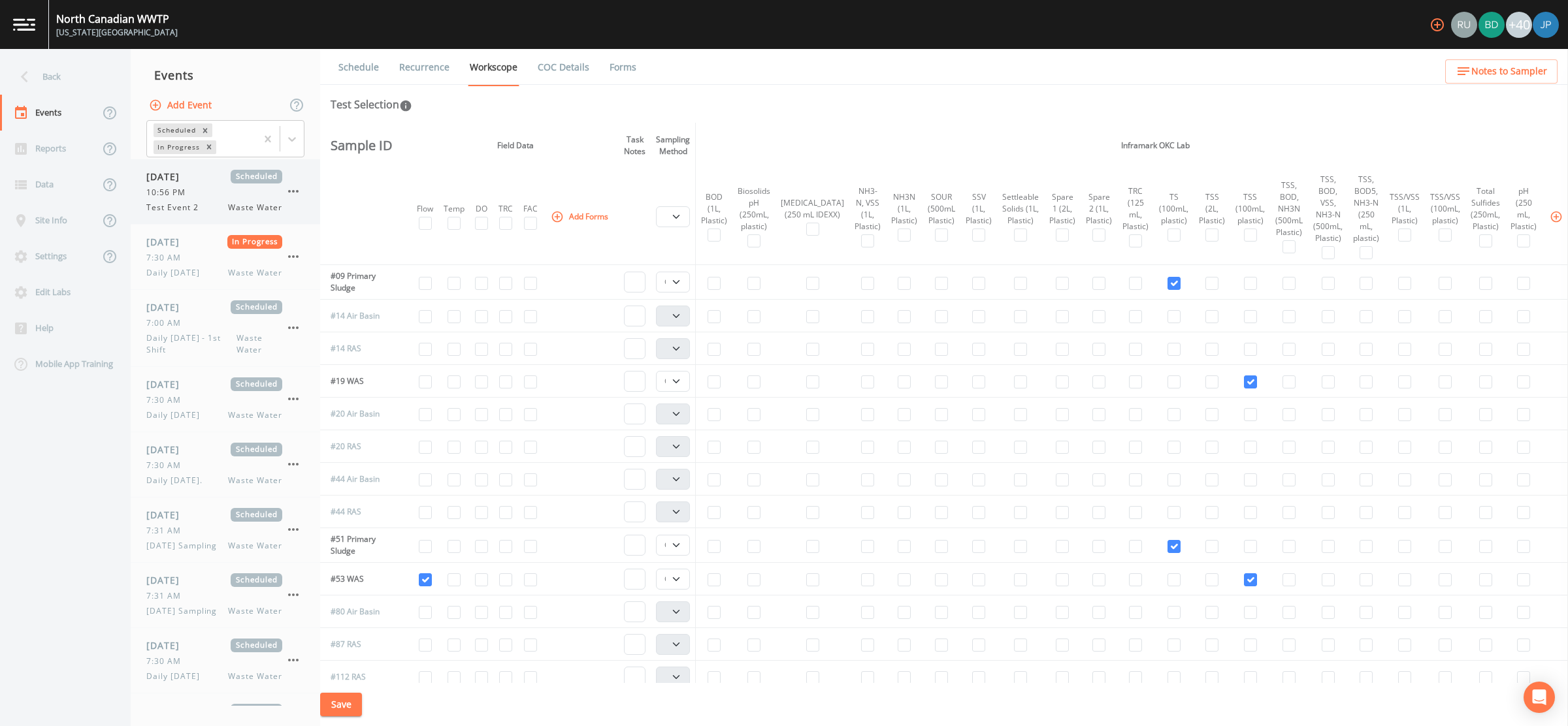
click at [210, 195] on div "10:56 PM" at bounding box center [214, 192] width 136 height 11
select select "b6a3c313-748b-4795-a028-792ad310bd60"
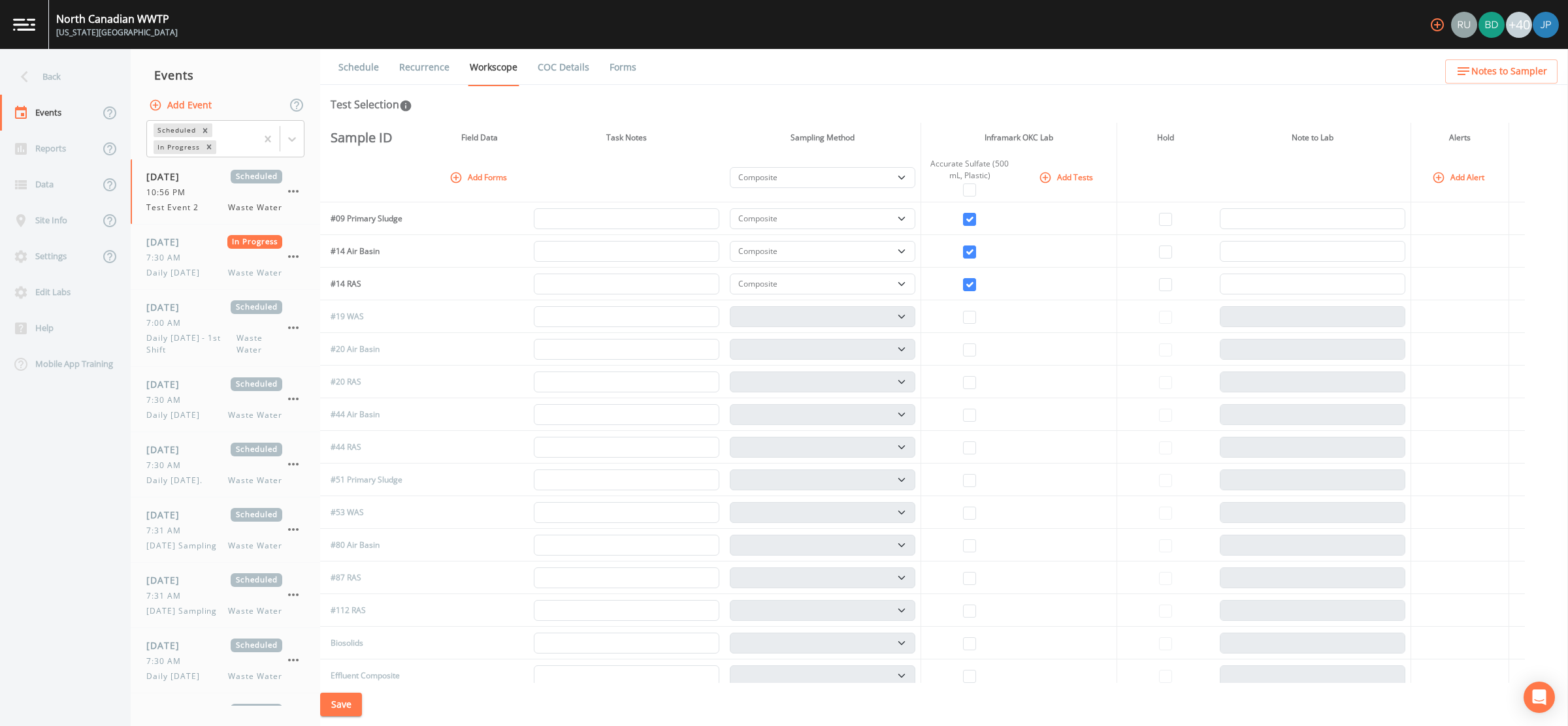
click at [436, 68] on link "Recurrence" at bounding box center [424, 67] width 54 height 37
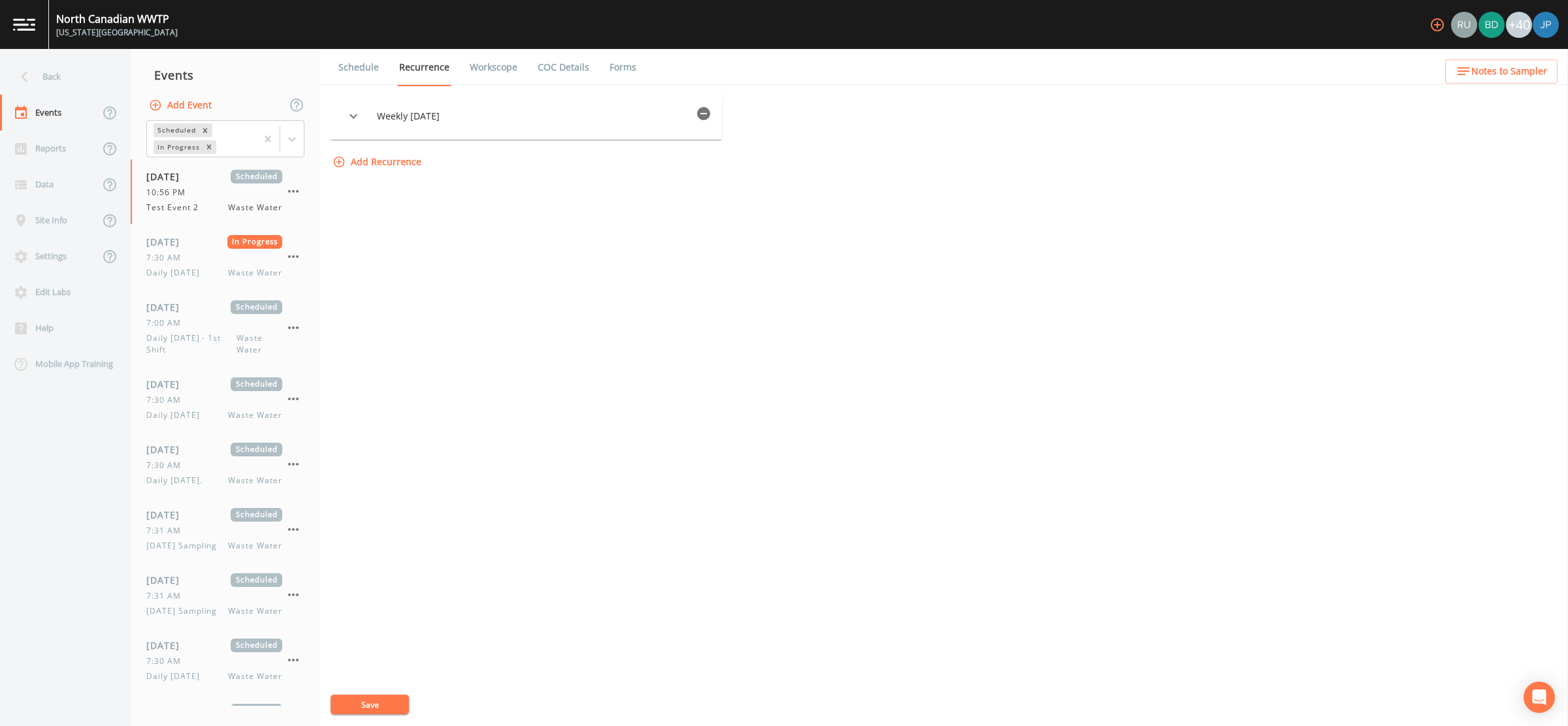
click at [450, 120] on span "Weekly on Wednesday" at bounding box center [533, 116] width 314 height 13
click at [643, 112] on span "Weekly on Wednesday" at bounding box center [533, 116] width 314 height 13
click at [354, 112] on icon "button" at bounding box center [354, 116] width 15 height 15
click at [545, 227] on icon at bounding box center [537, 225] width 15 height 15
click at [536, 225] on input "Thursday" at bounding box center [529, 218] width 13 height 13
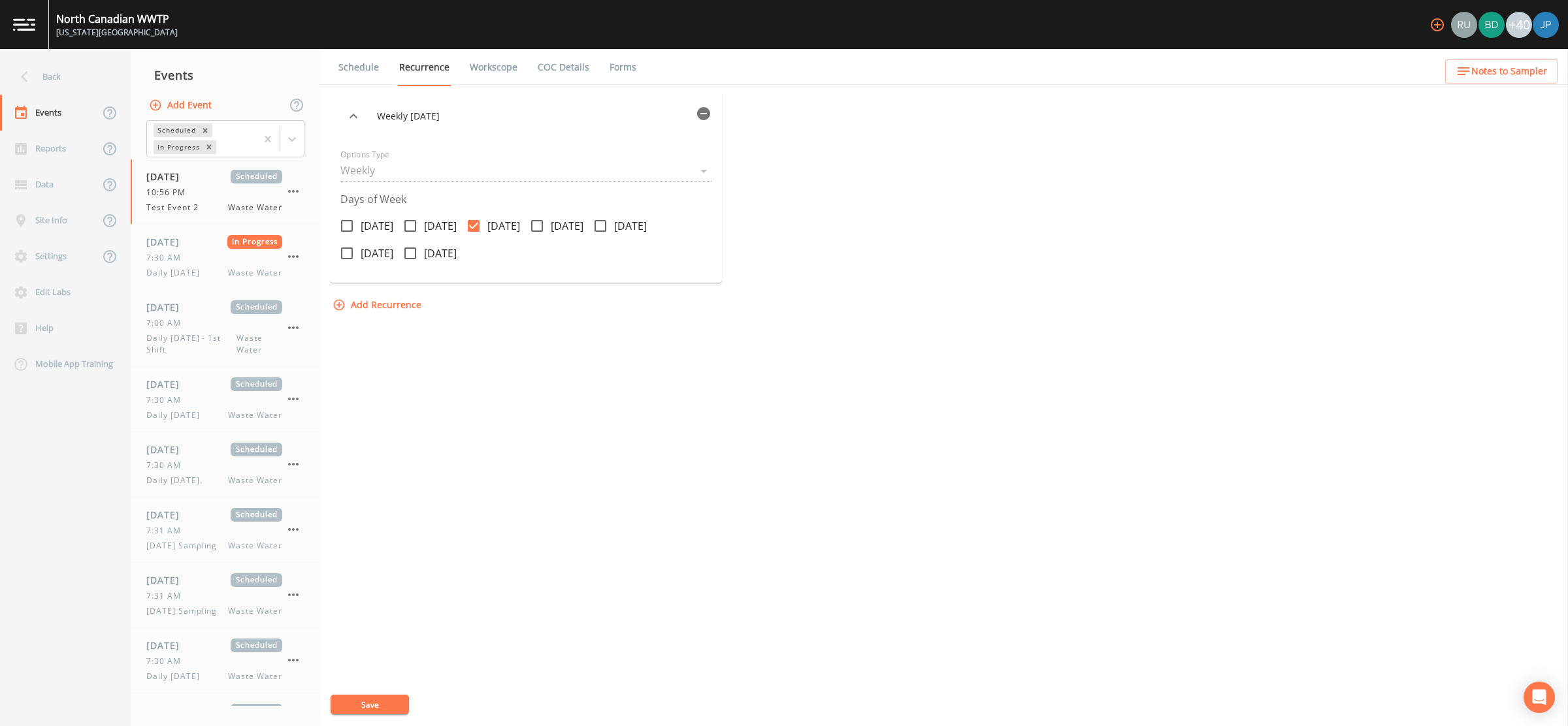
checkbox input "true"
click at [473, 221] on input "Wednesday" at bounding box center [466, 218] width 13 height 13
checkbox input "false"
click at [375, 689] on div "Weekly on Thursday Options Type Weekly WEEKLY Days of Week Monday Tuesday Wedne…" at bounding box center [944, 409] width 1228 height 633
click at [380, 699] on button "Save" at bounding box center [370, 705] width 78 height 20
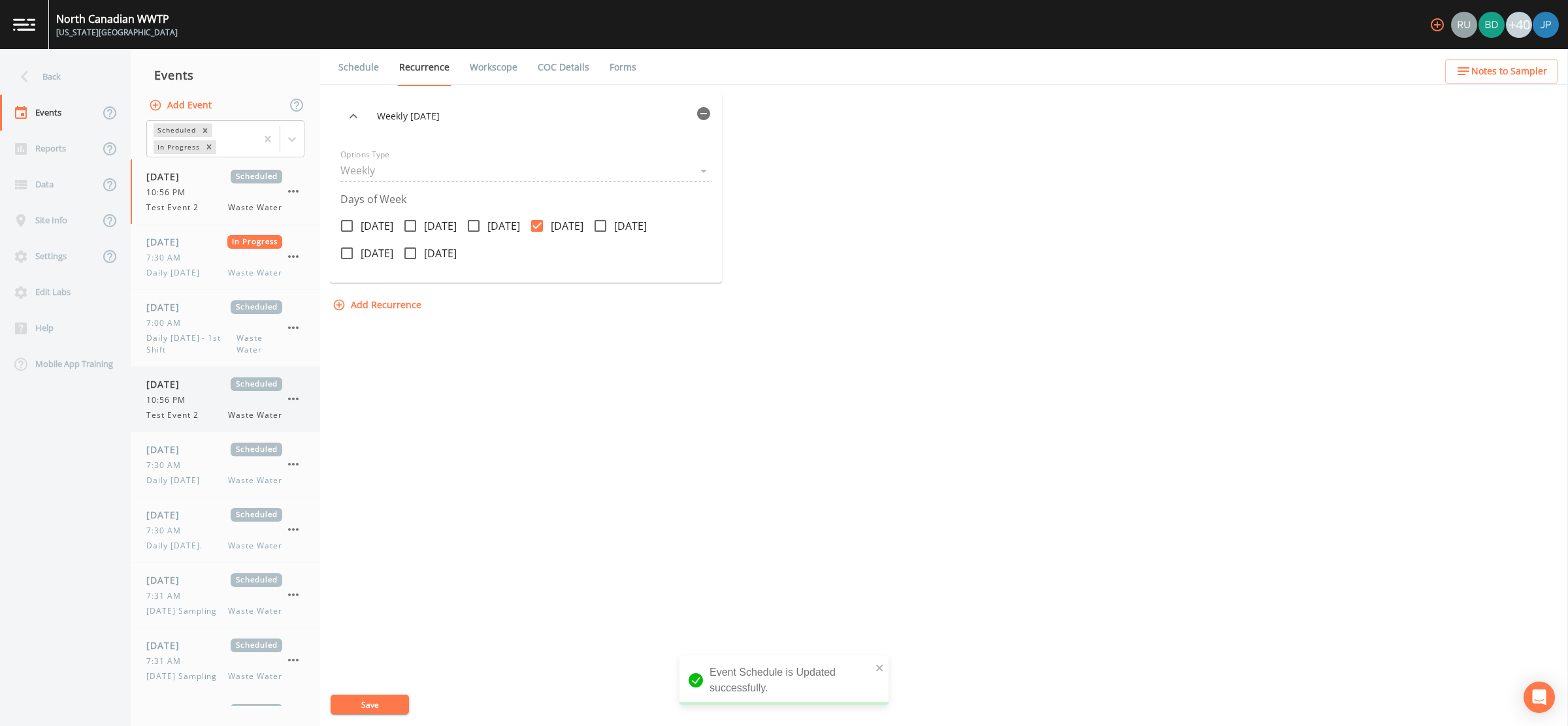
click at [206, 397] on div "10:56 PM" at bounding box center [214, 399] width 136 height 11
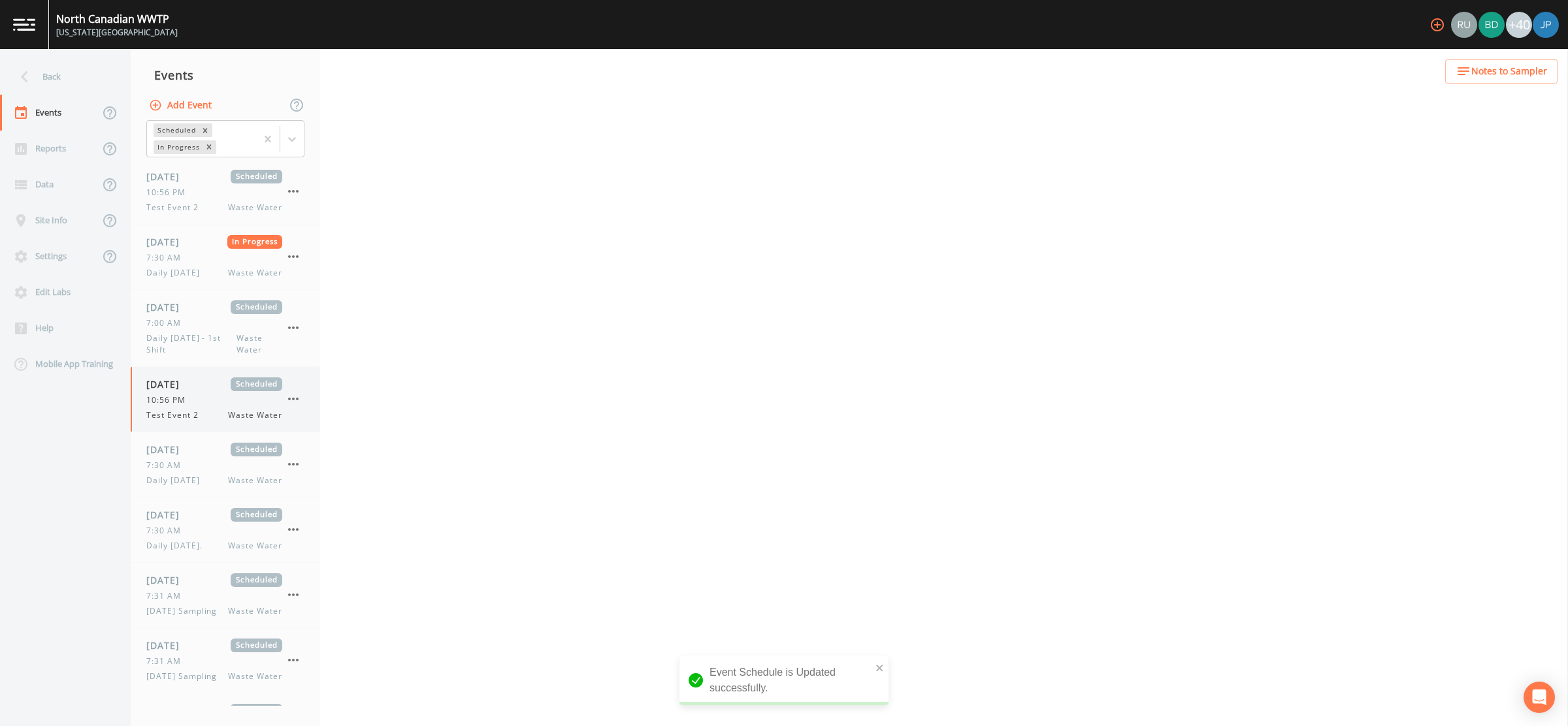
select select "b6a3c313-748b-4795-a028-792ad310bd60"
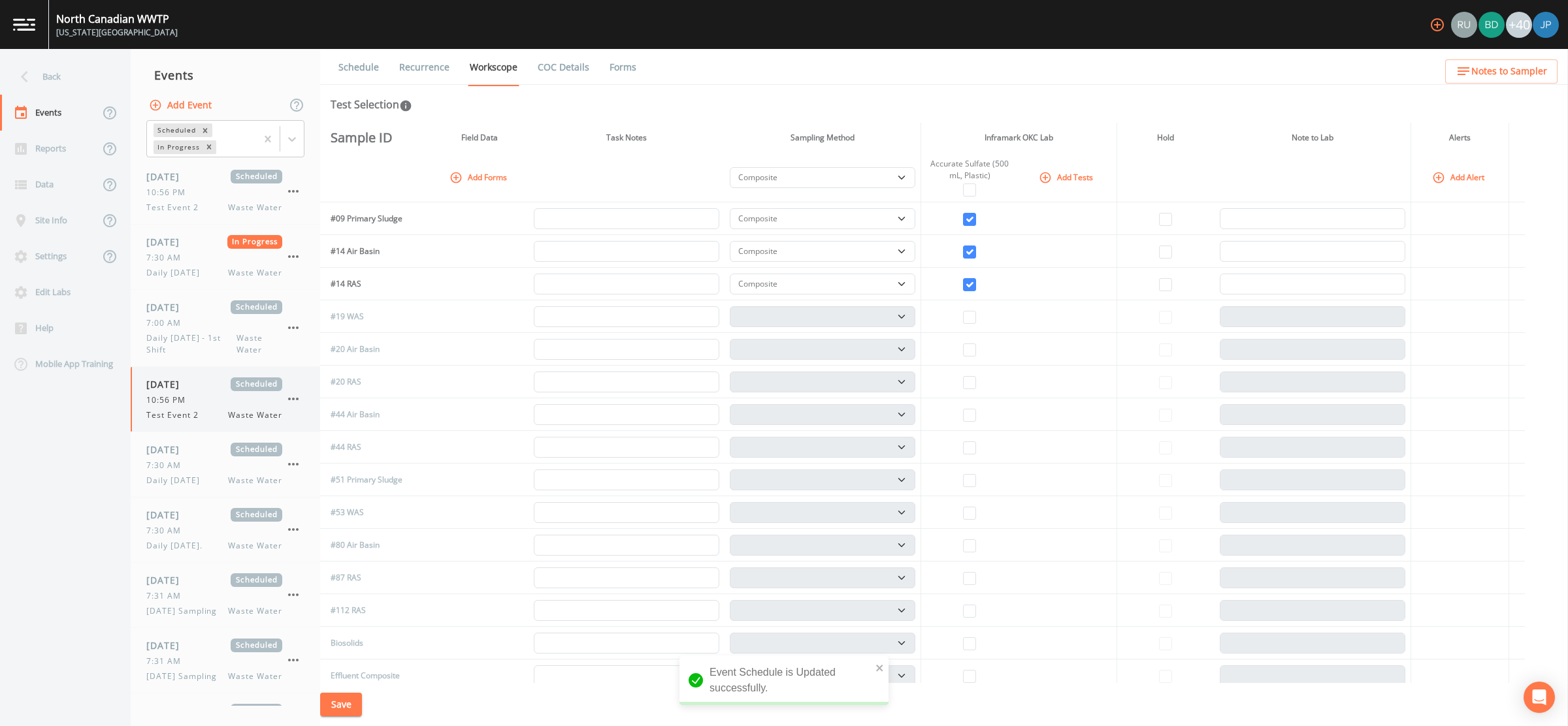
click at [293, 394] on icon "button" at bounding box center [293, 399] width 15 height 15
click at [197, 399] on div at bounding box center [784, 363] width 1568 height 726
click at [207, 404] on div "10:56 PM" at bounding box center [214, 399] width 136 height 11
select select "b6a3c313-748b-4795-a028-792ad310bd60"
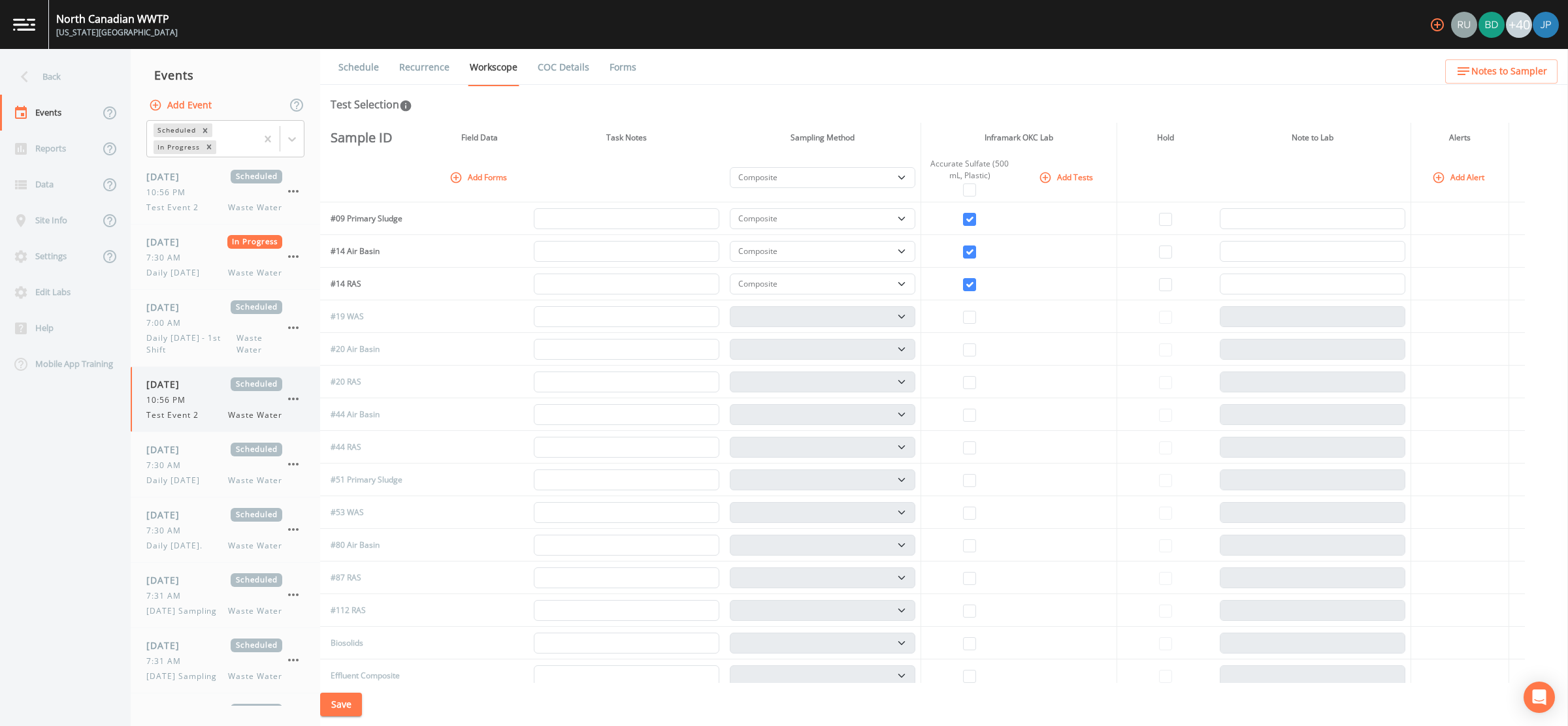
select select "b6a3c313-748b-4795-a028-792ad310bd60"
click at [296, 399] on icon "button" at bounding box center [293, 399] width 15 height 15
click at [338, 472] on p "Delete" at bounding box center [358, 474] width 84 height 15
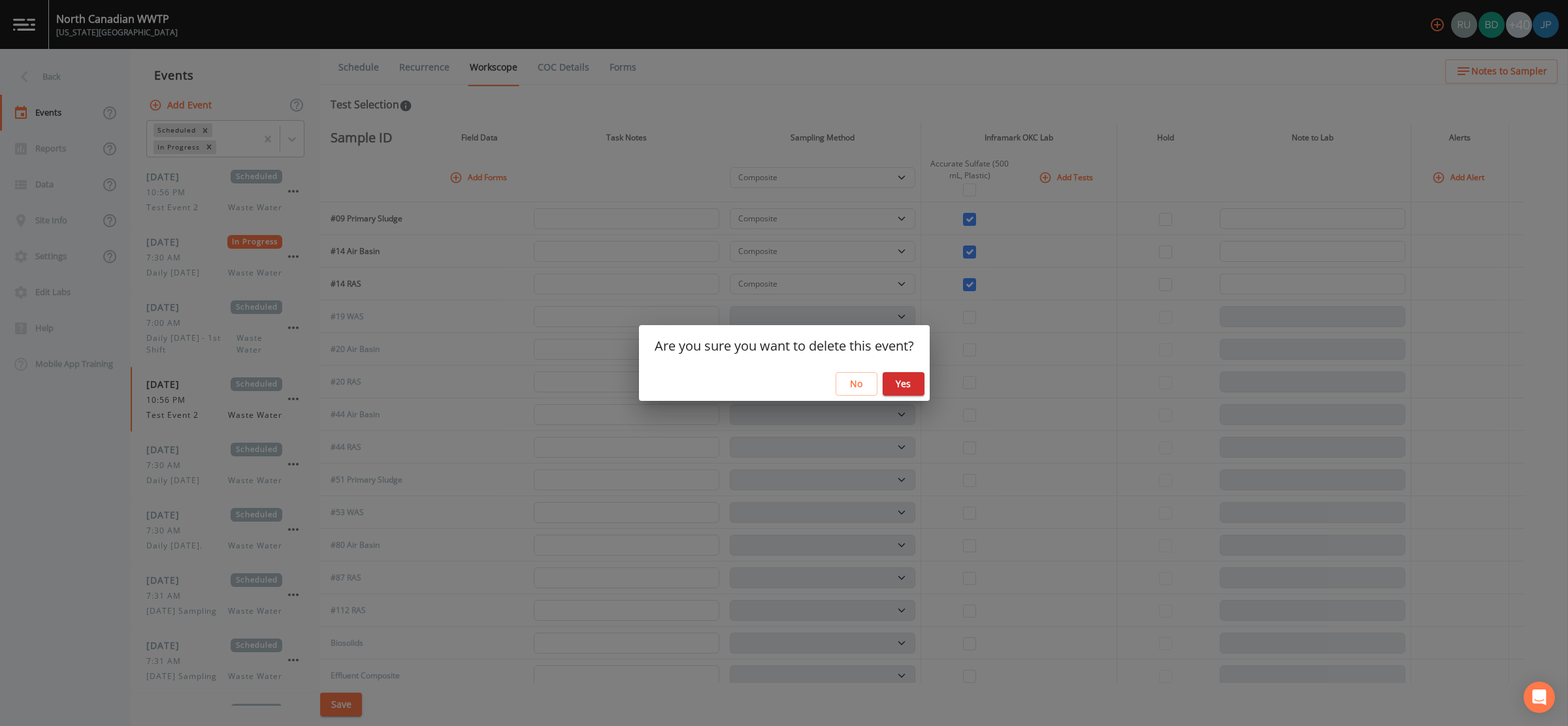
click at [909, 385] on button "Yes" at bounding box center [904, 384] width 42 height 25
select select "b6a3c313-748b-4795-a028-792ad310bd60"
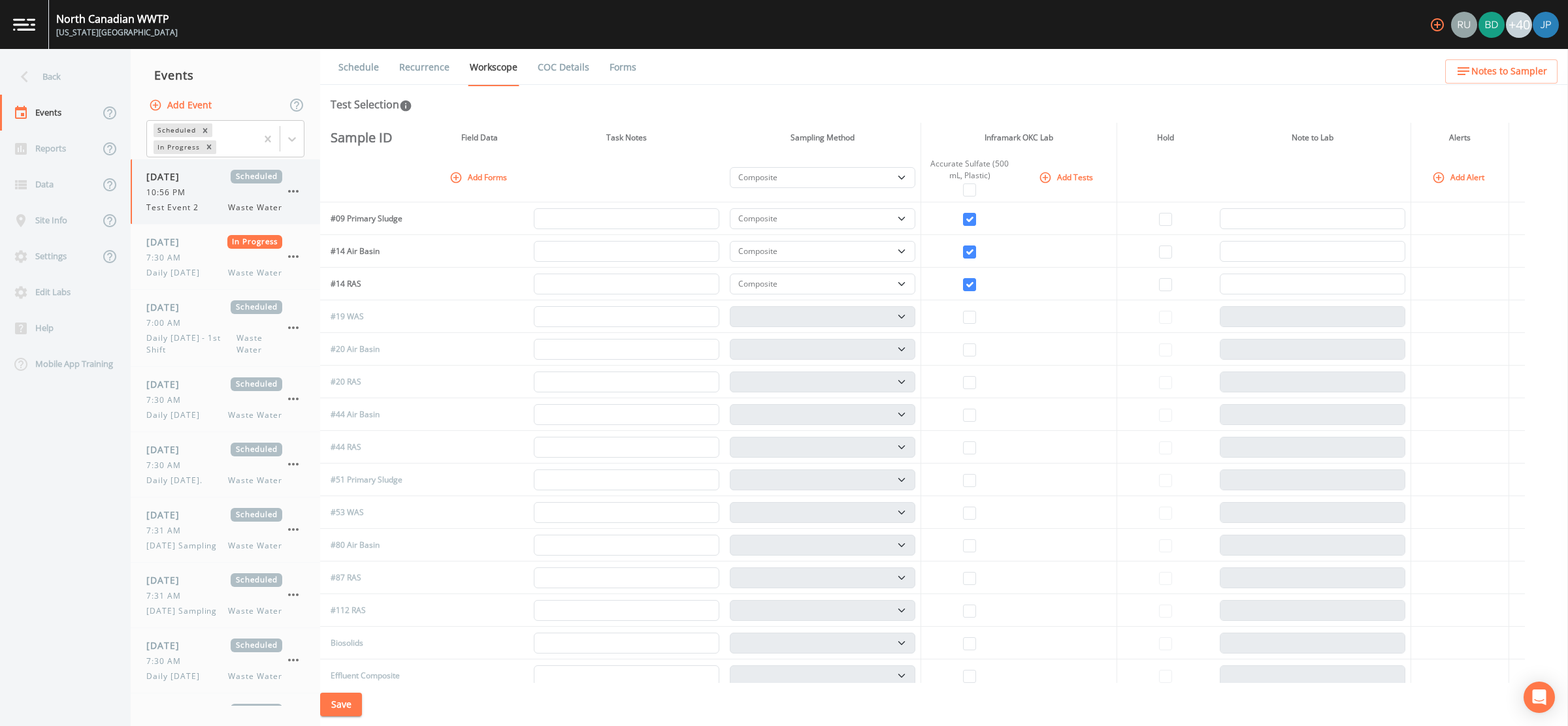
click at [218, 204] on div "Test Event 2 Waste Water" at bounding box center [214, 207] width 136 height 11
select select "b6a3c313-748b-4795-a028-792ad310bd60"
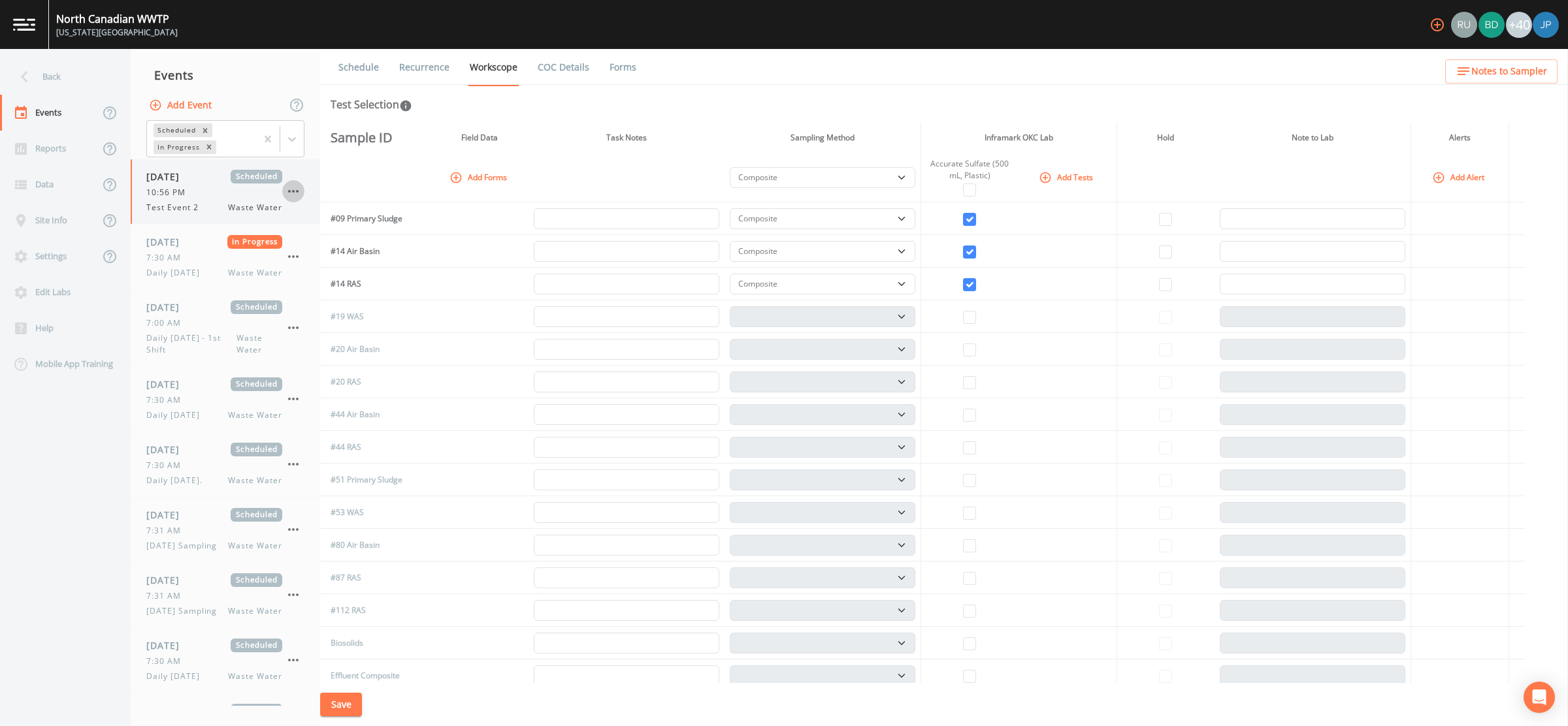
click at [293, 188] on icon "button" at bounding box center [293, 191] width 15 height 15
click at [310, 265] on div at bounding box center [305, 267] width 24 height 13
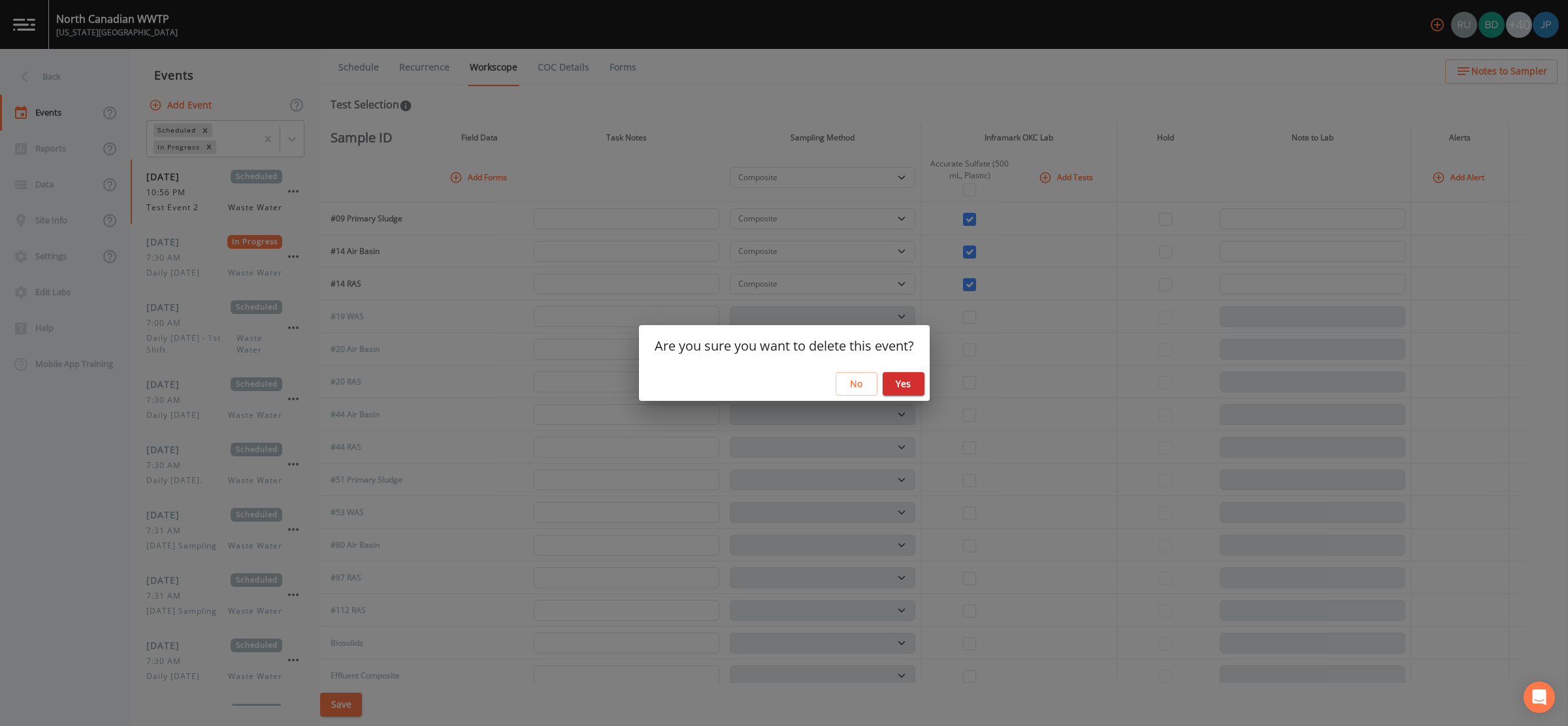
click at [888, 385] on button "Yes" at bounding box center [904, 384] width 42 height 25
select select "b6a3c313-748b-4795-a028-792ad310bd60"
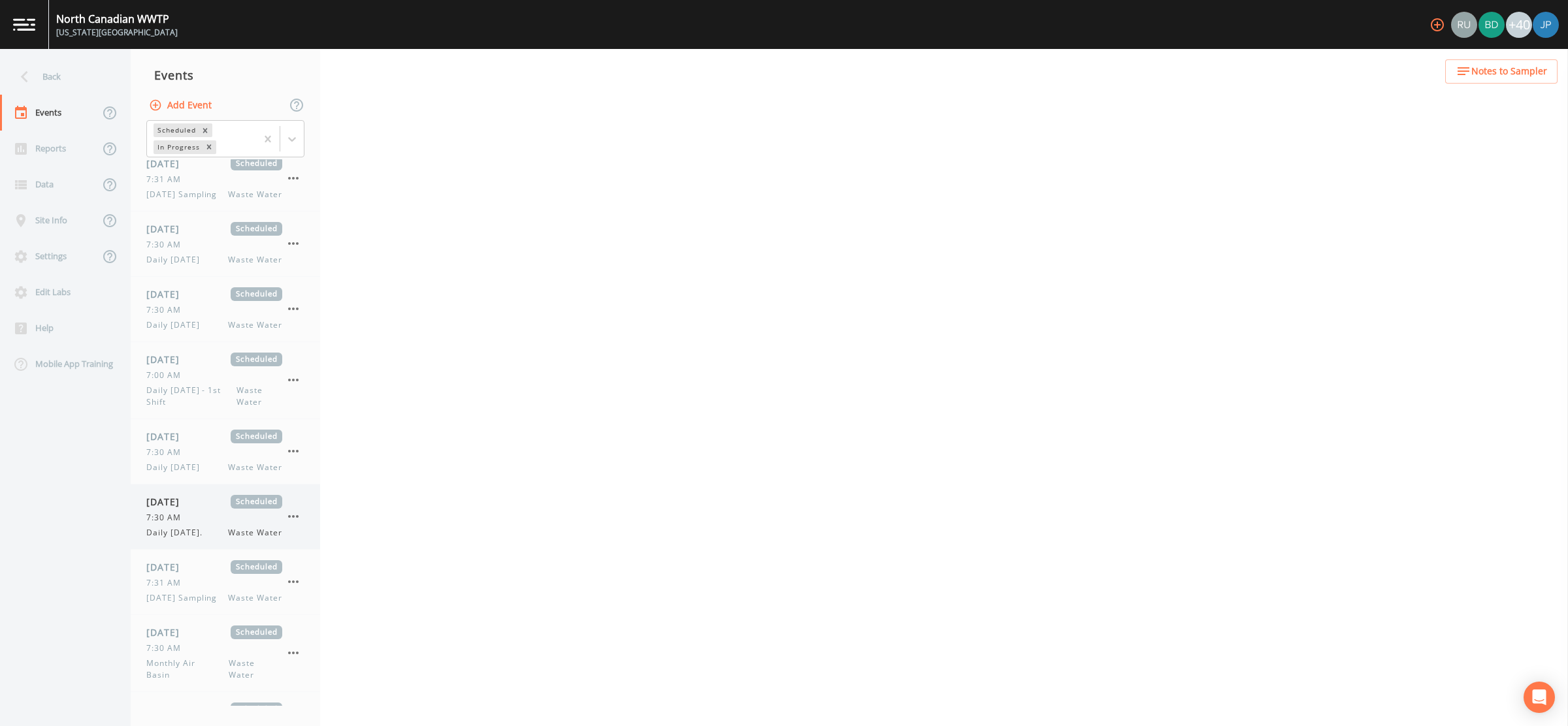
scroll to position [363, 0]
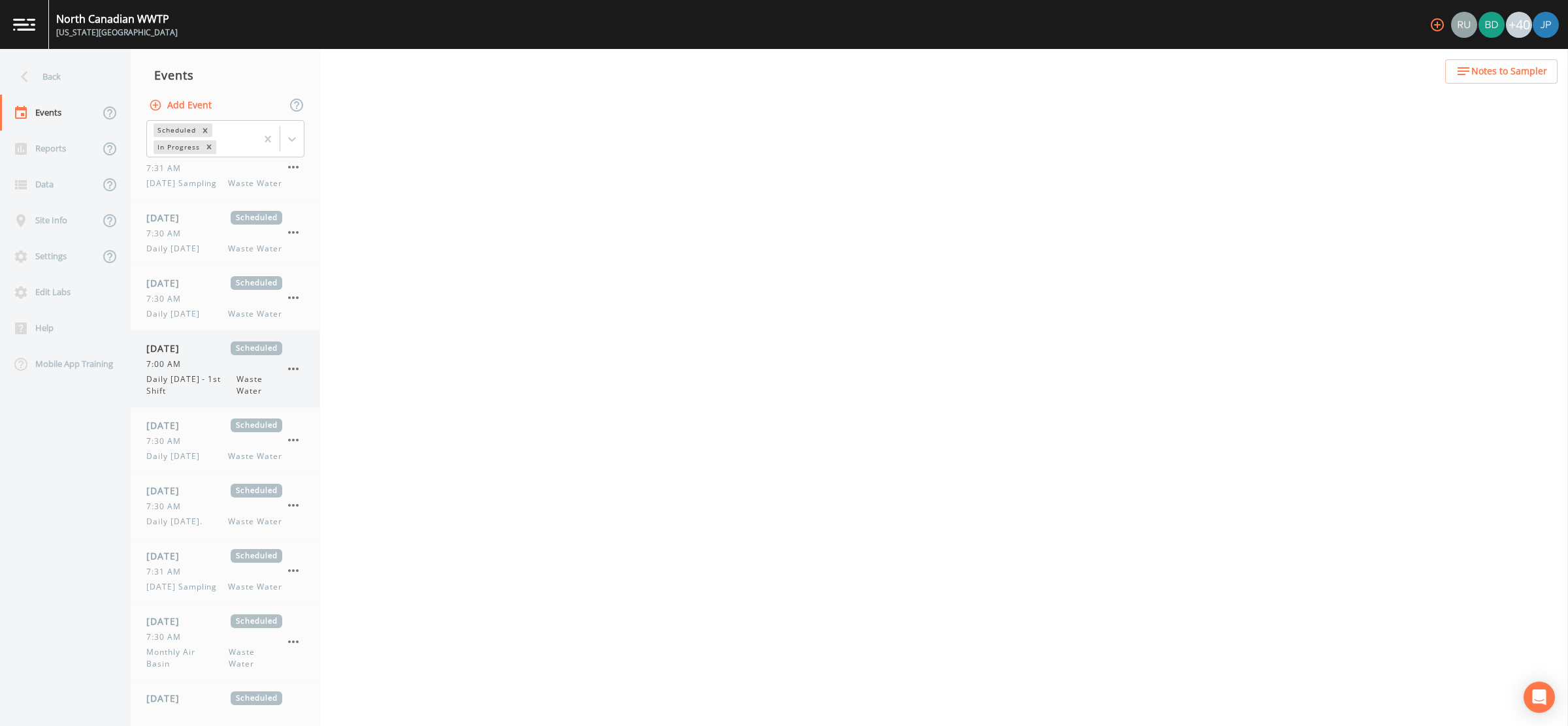
click at [190, 378] on span "Daily [DATE] - 1st Shift" at bounding box center [192, 385] width 91 height 24
select select "092b3f94-5697-4c94-9891-da161916fdbb"
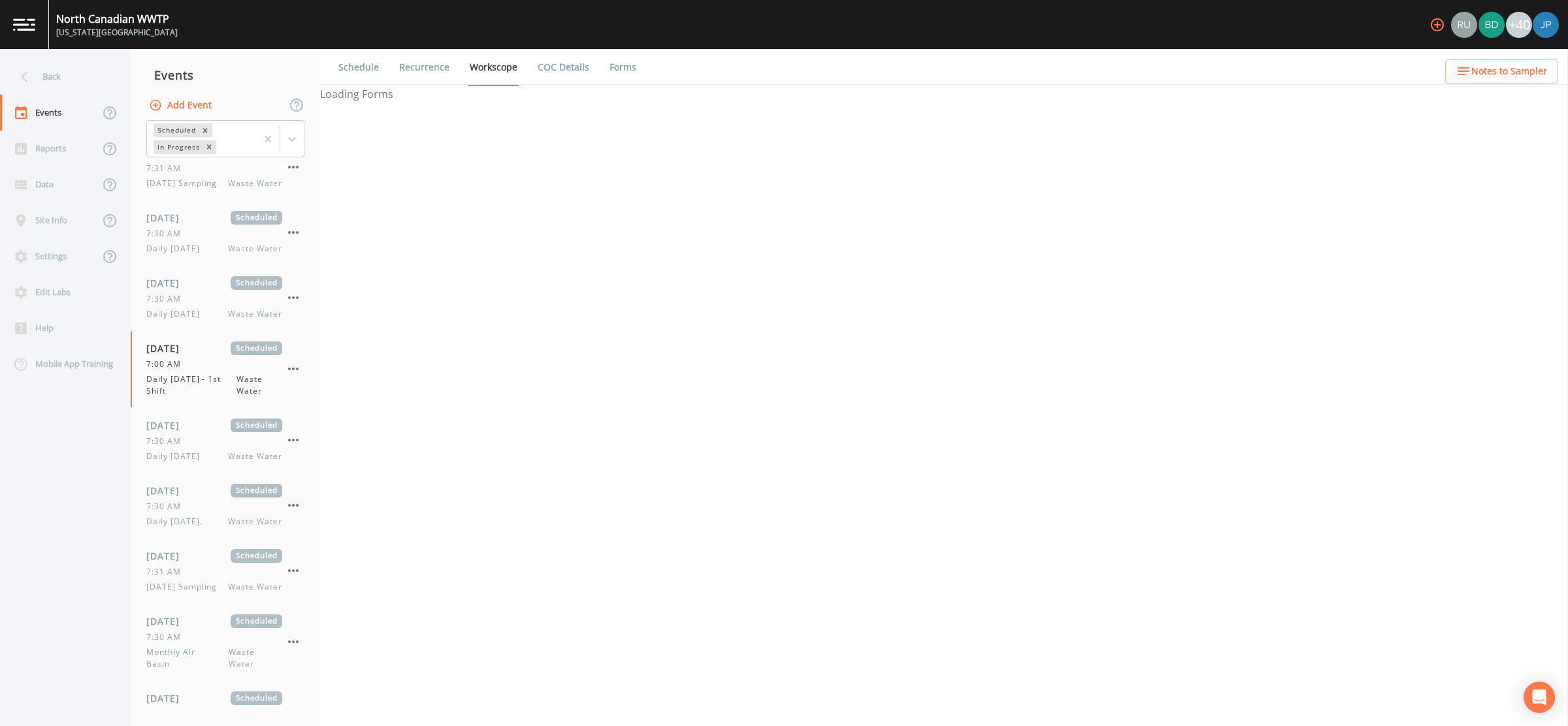
select select "092b3f94-5697-4c94-9891-da161916fdbb"
select select "b6a3c313-748b-4795-a028-792ad310bd60"
select select "092b3f94-5697-4c94-9891-da161916fdbb"
select select "b6a3c313-748b-4795-a028-792ad310bd60"
select select "092b3f94-5697-4c94-9891-da161916fdbb"
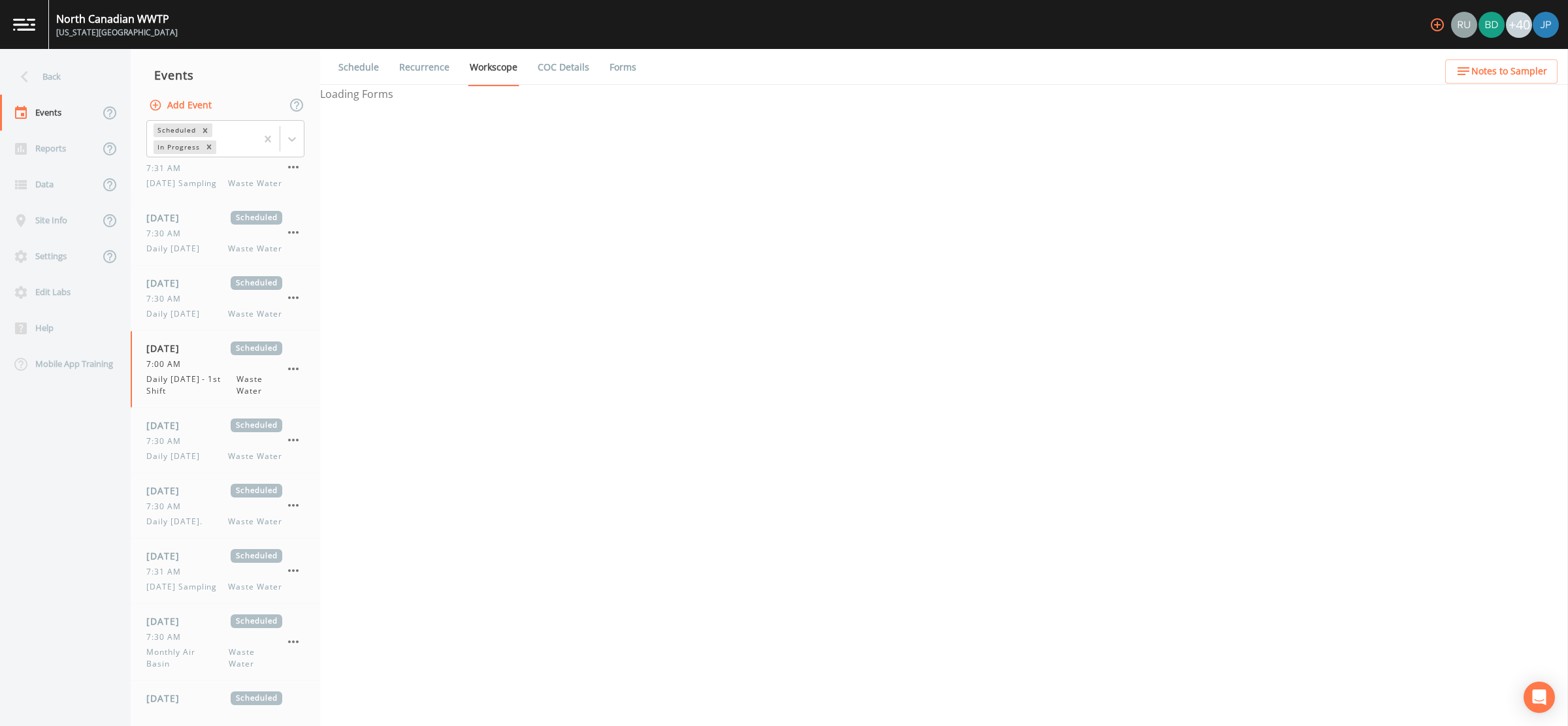
select select "092b3f94-5697-4c94-9891-da161916fdbb"
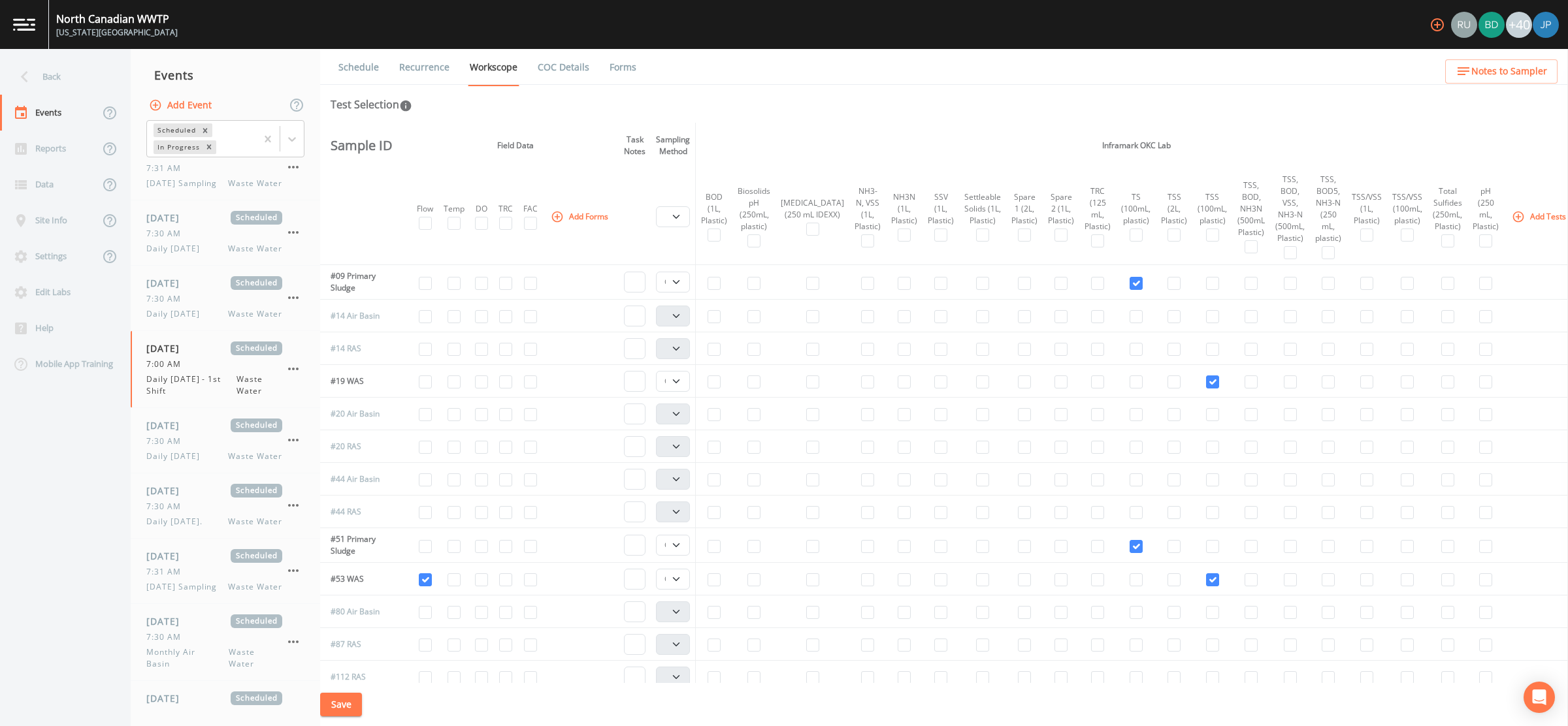
click at [433, 68] on link "Recurrence" at bounding box center [424, 67] width 54 height 37
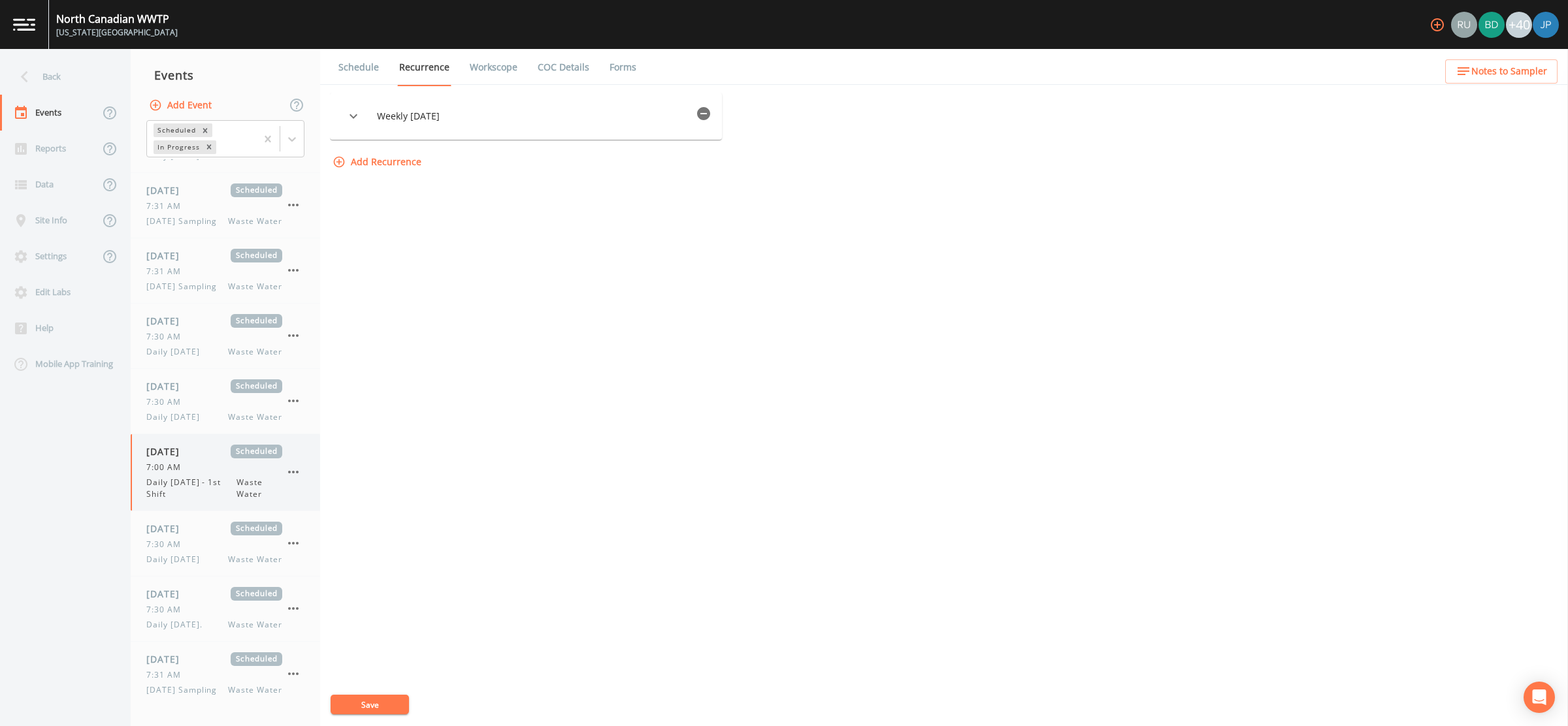
scroll to position [249, 0]
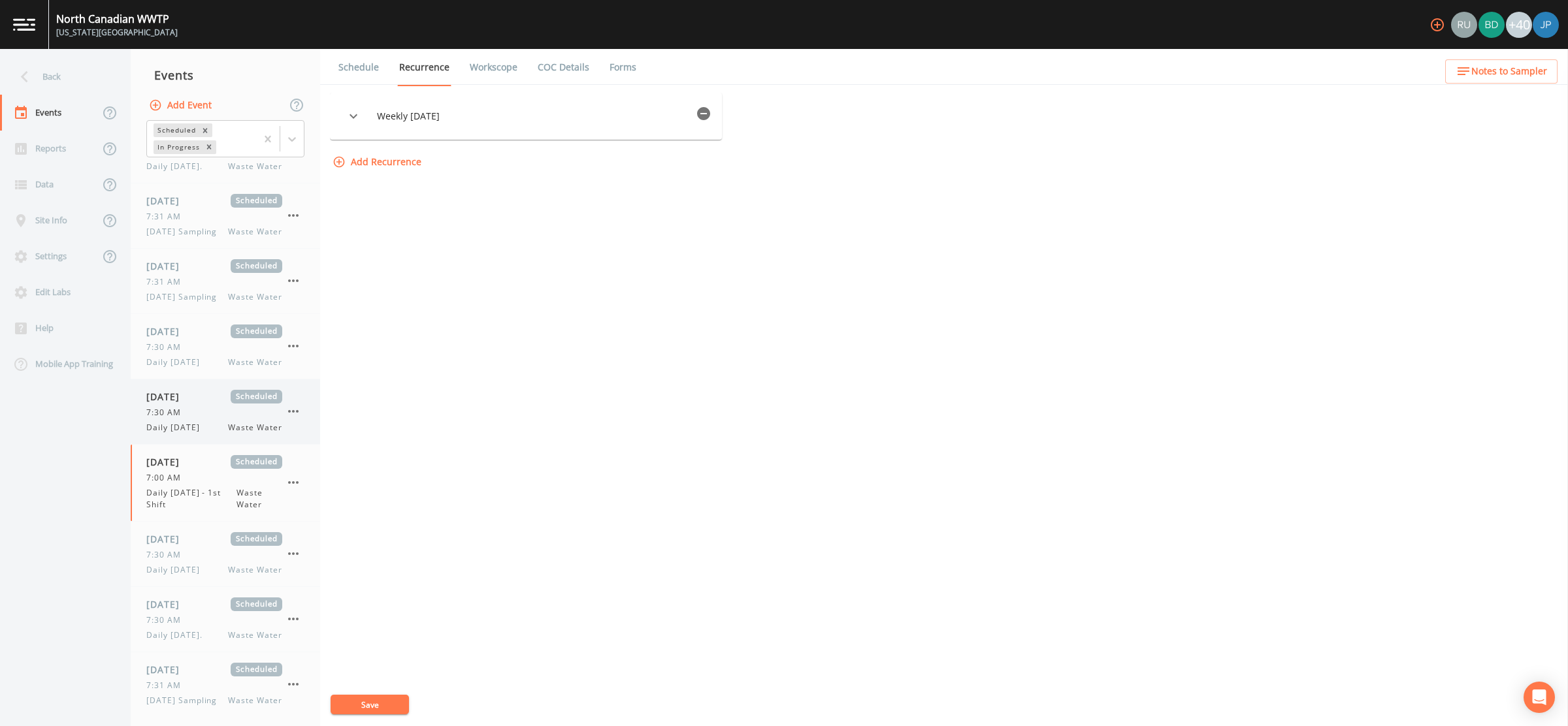
click at [200, 416] on div "7:30 AM" at bounding box center [214, 412] width 136 height 11
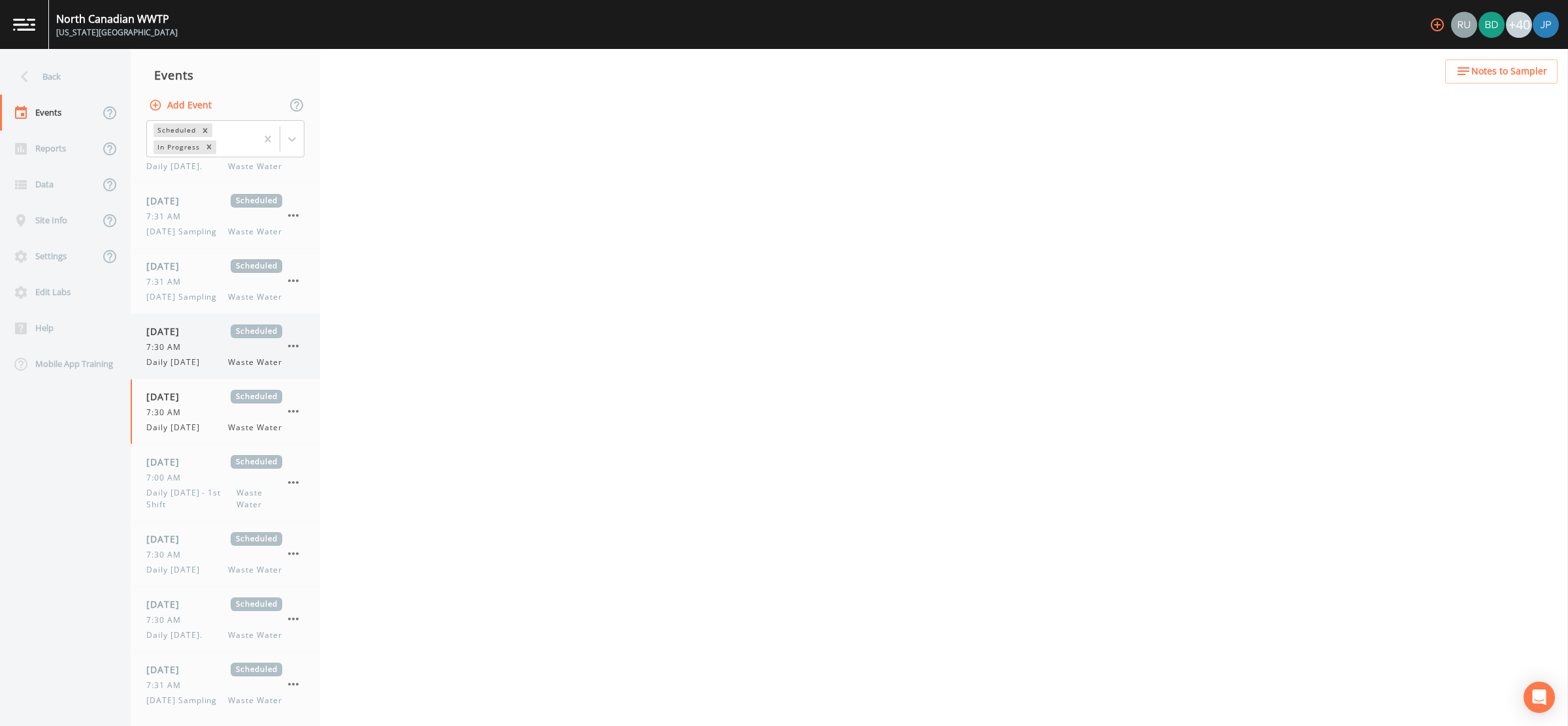
select select "b6a3c313-748b-4795-a028-792ad310bd60"
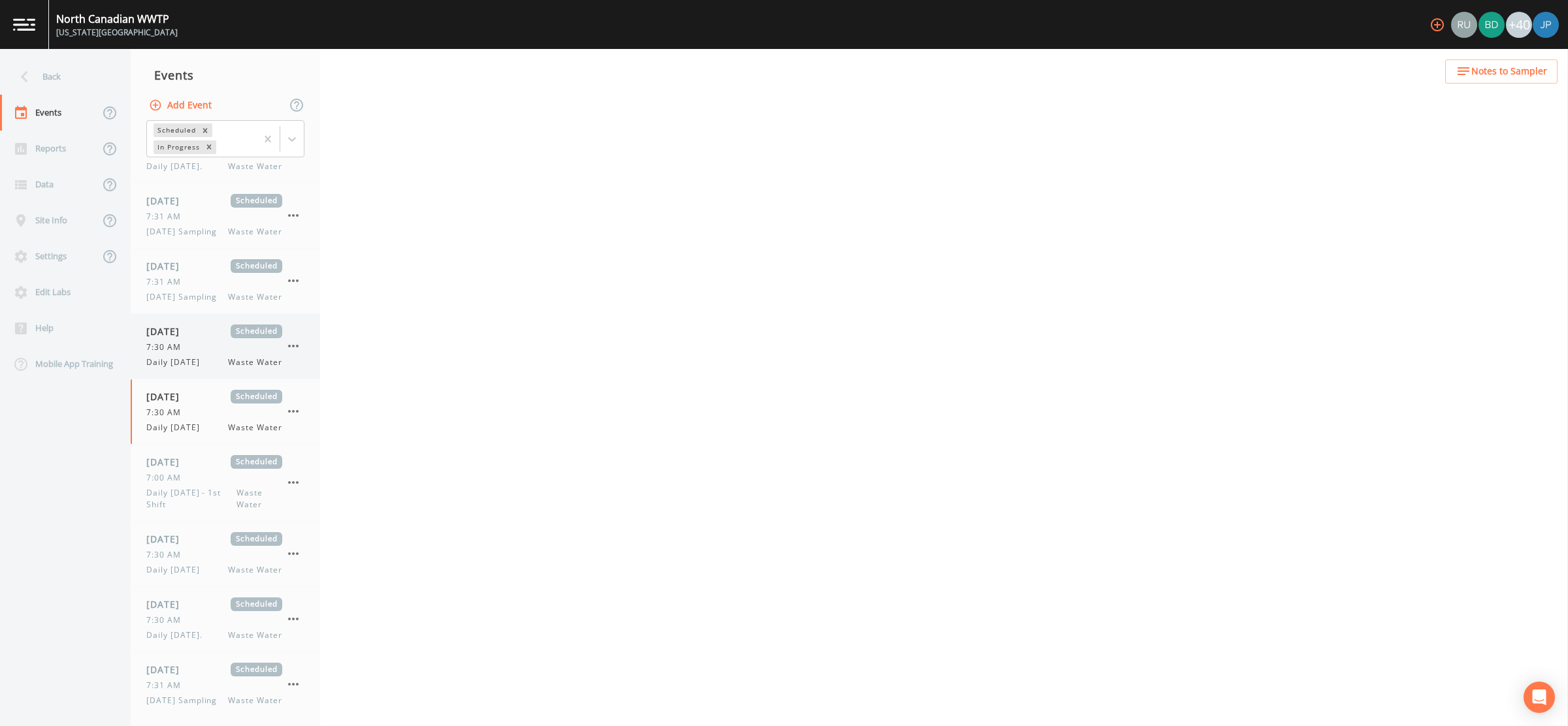
select select "b6a3c313-748b-4795-a028-792ad310bd60"
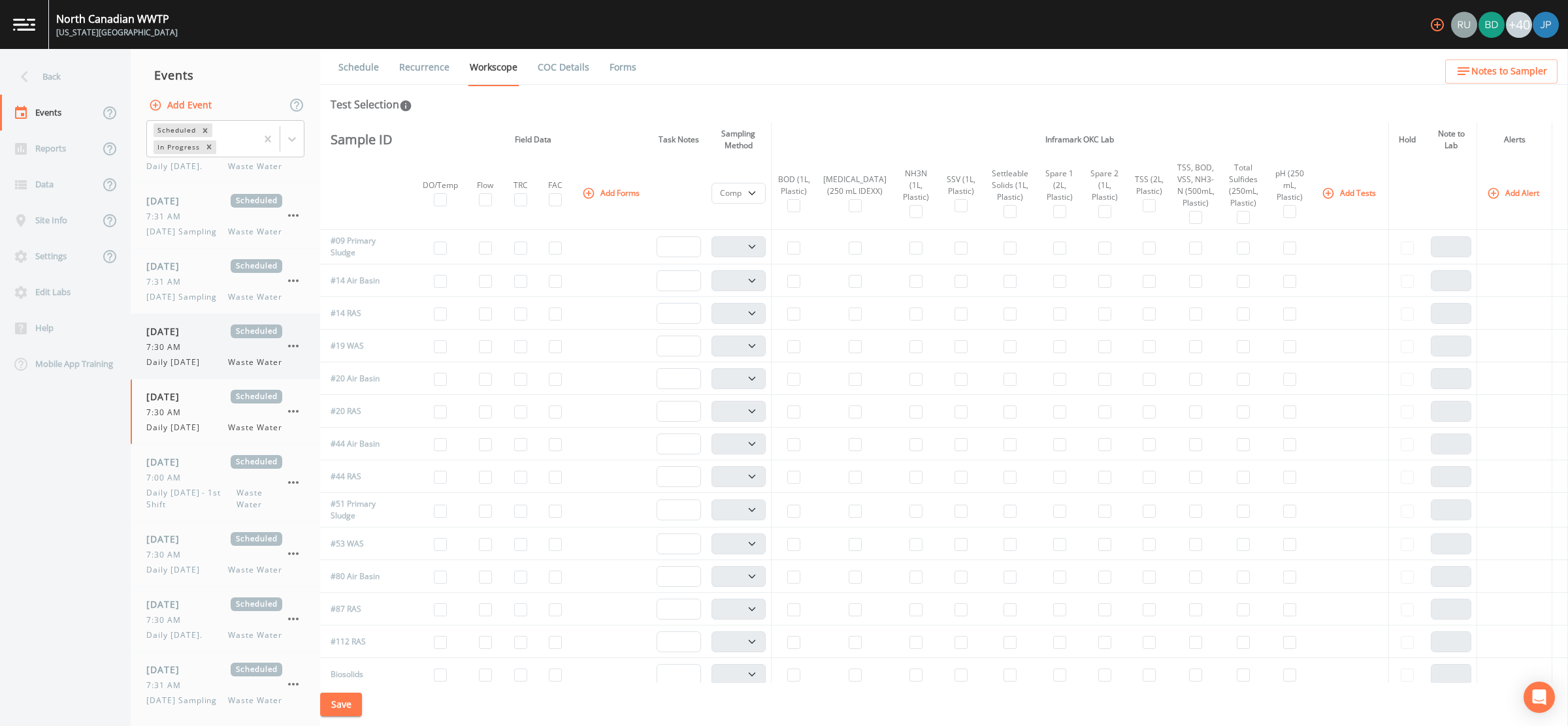
click at [204, 356] on span "Daily [DATE]" at bounding box center [177, 362] width 61 height 11
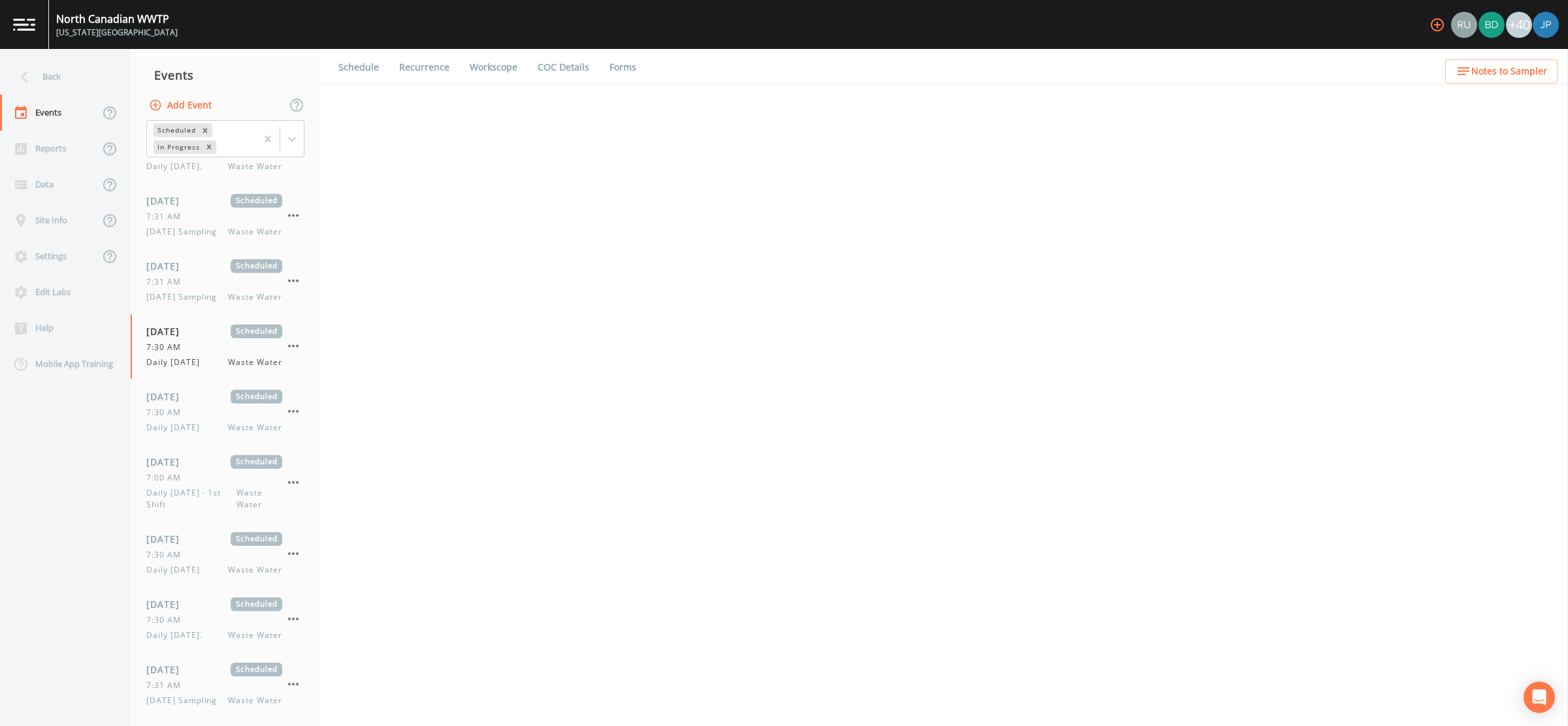
select select "092b3f94-5697-4c94-9891-da161916fdbb"
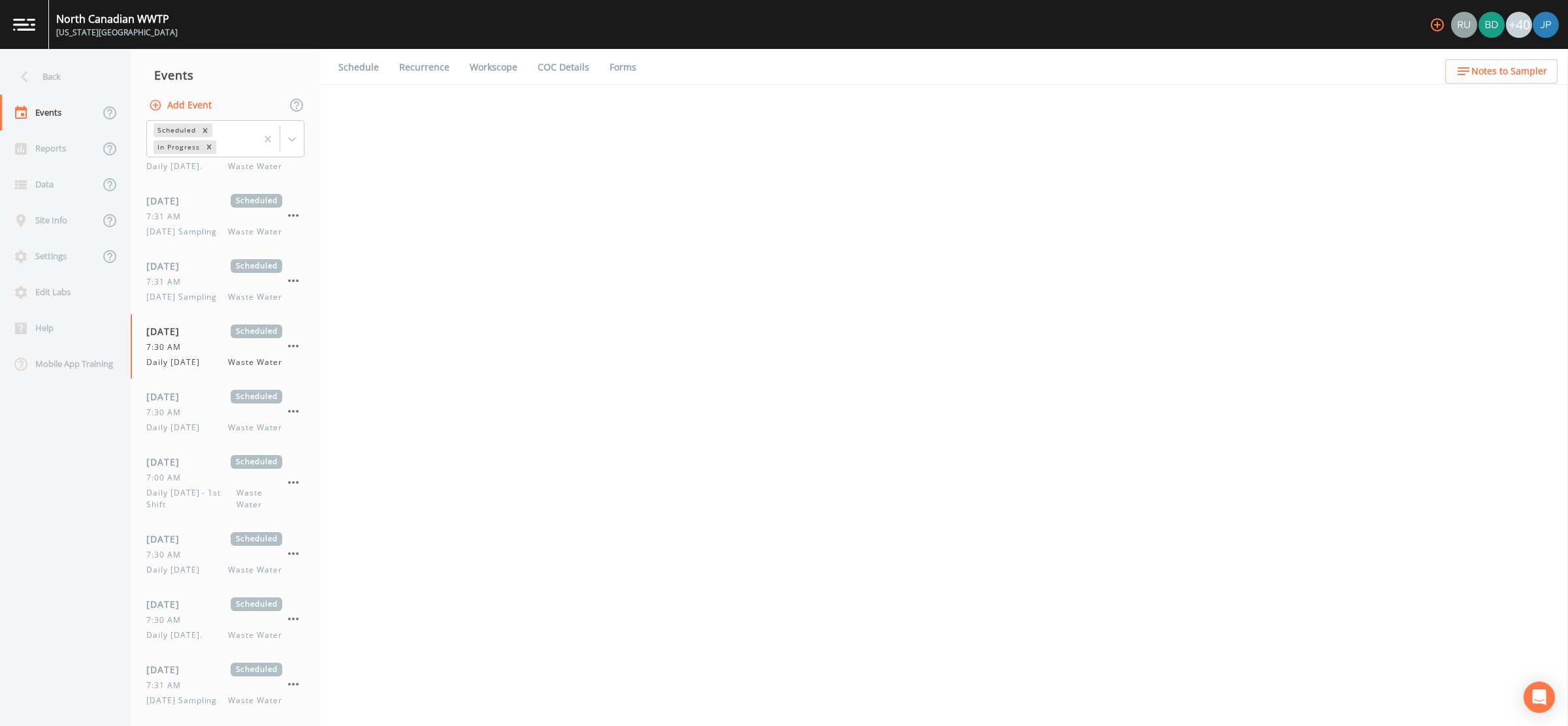
select select "092b3f94-5697-4c94-9891-da161916fdbb"
select select "b6a3c313-748b-4795-a028-792ad310bd60"
select select "092b3f94-5697-4c94-9891-da161916fdbb"
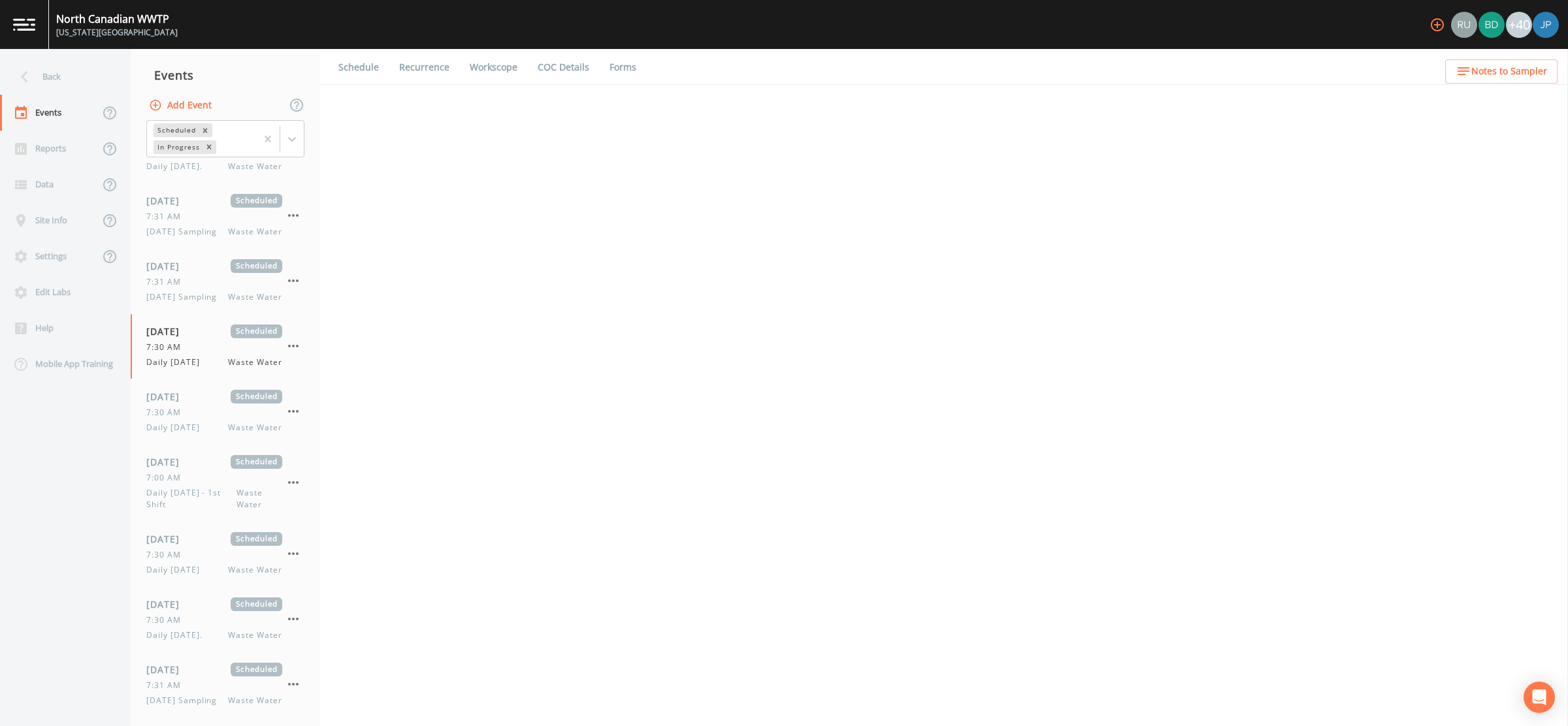
select select "092b3f94-5697-4c94-9891-da161916fdbb"
select select "b6a3c313-748b-4795-a028-792ad310bd60"
select select "092b3f94-5697-4c94-9891-da161916fdbb"
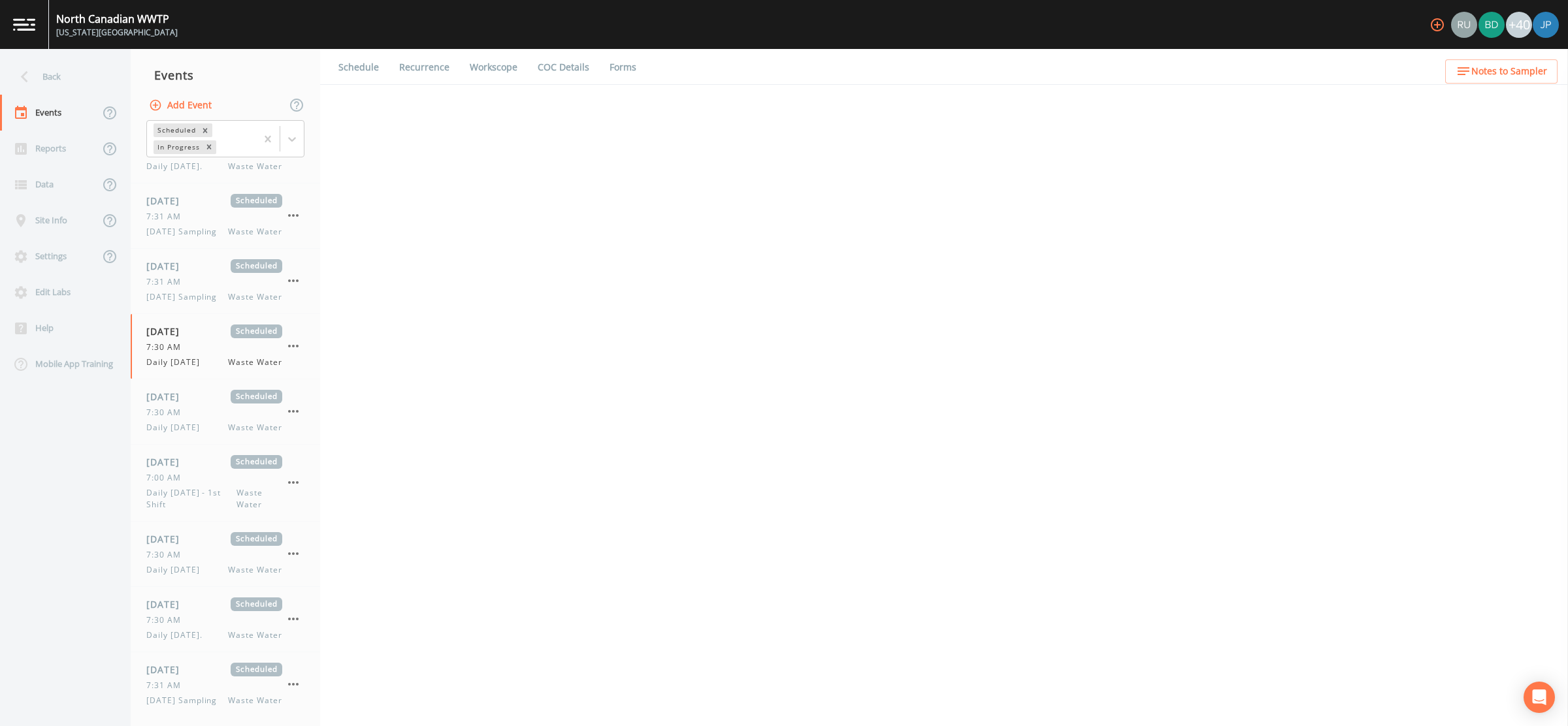
select select "092b3f94-5697-4c94-9891-da161916fdbb"
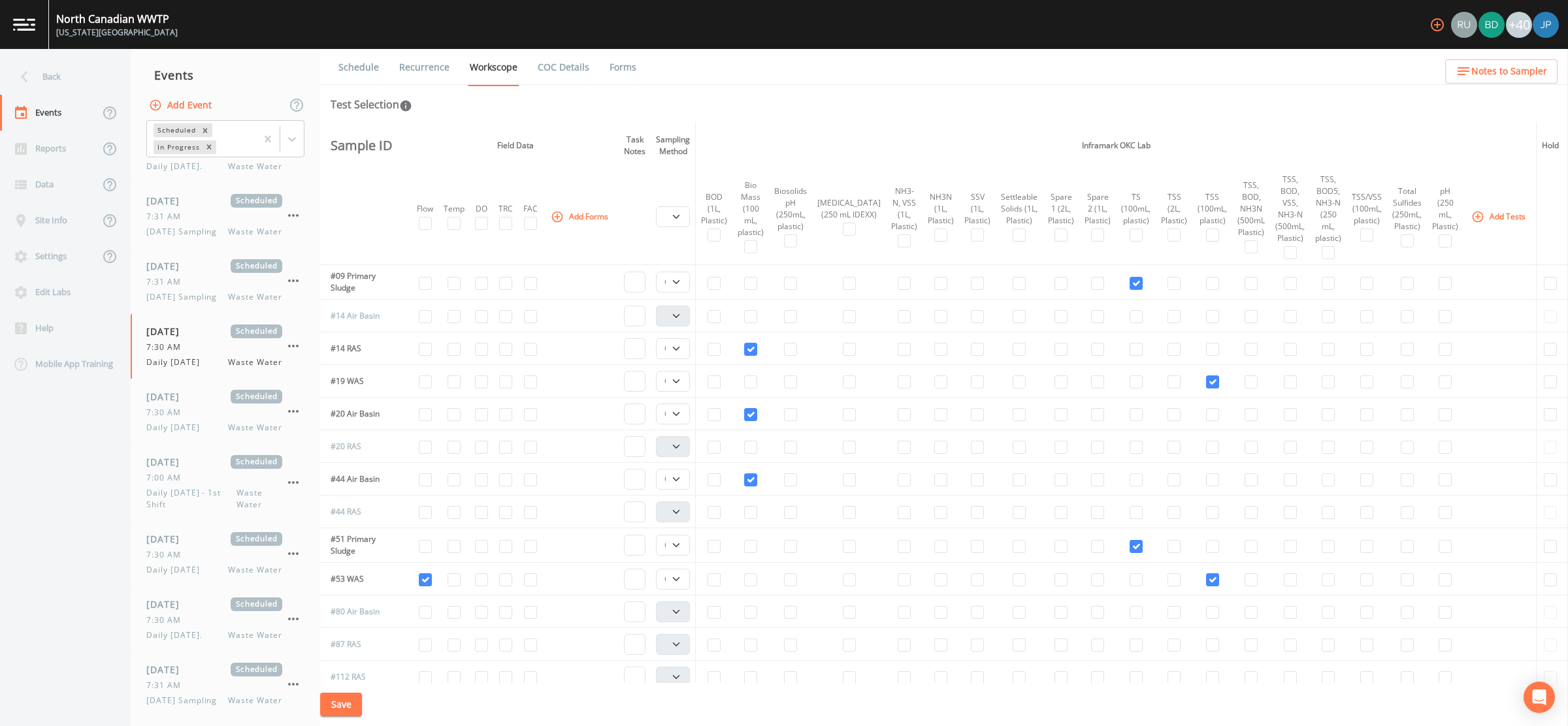
click at [434, 73] on link "Recurrence" at bounding box center [424, 67] width 54 height 37
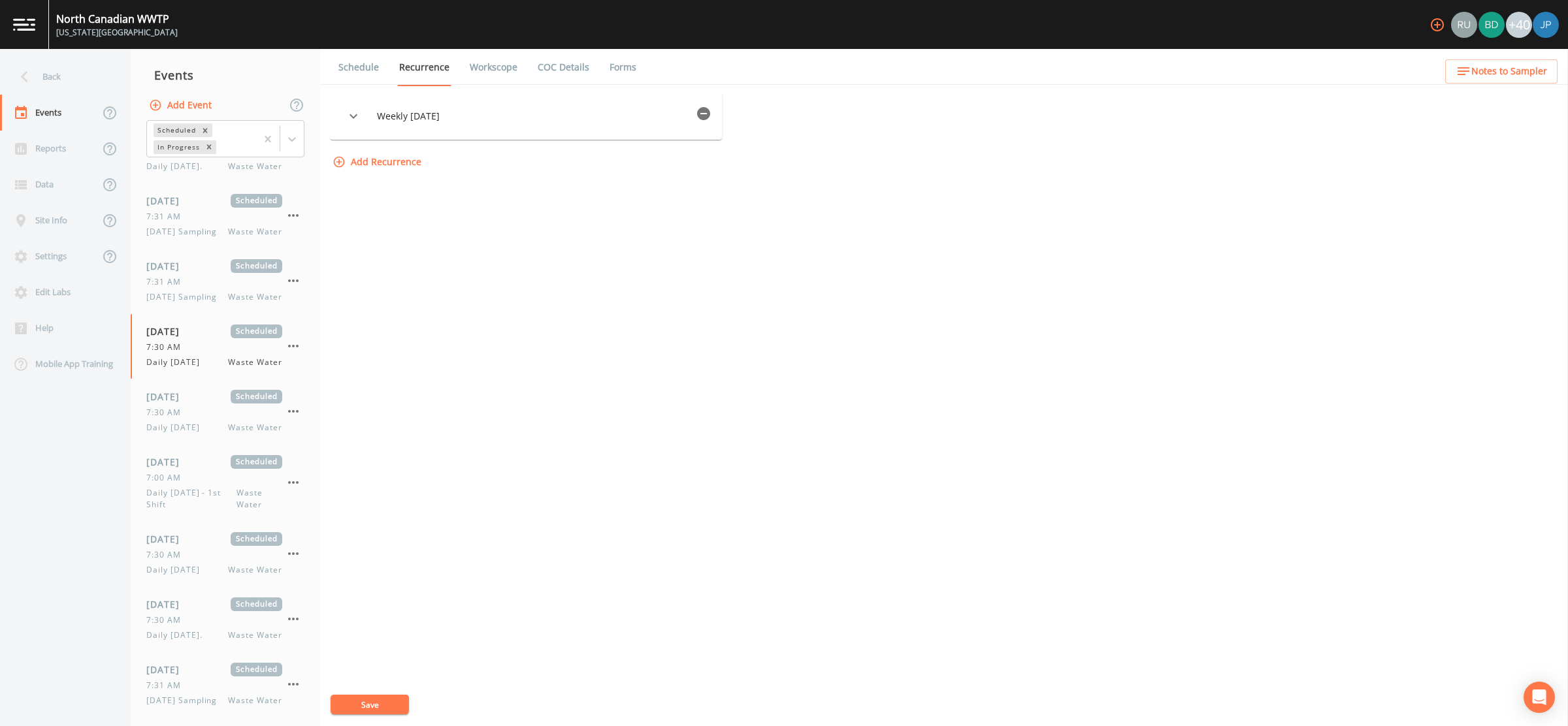
click at [364, 68] on link "Schedule" at bounding box center [359, 67] width 44 height 37
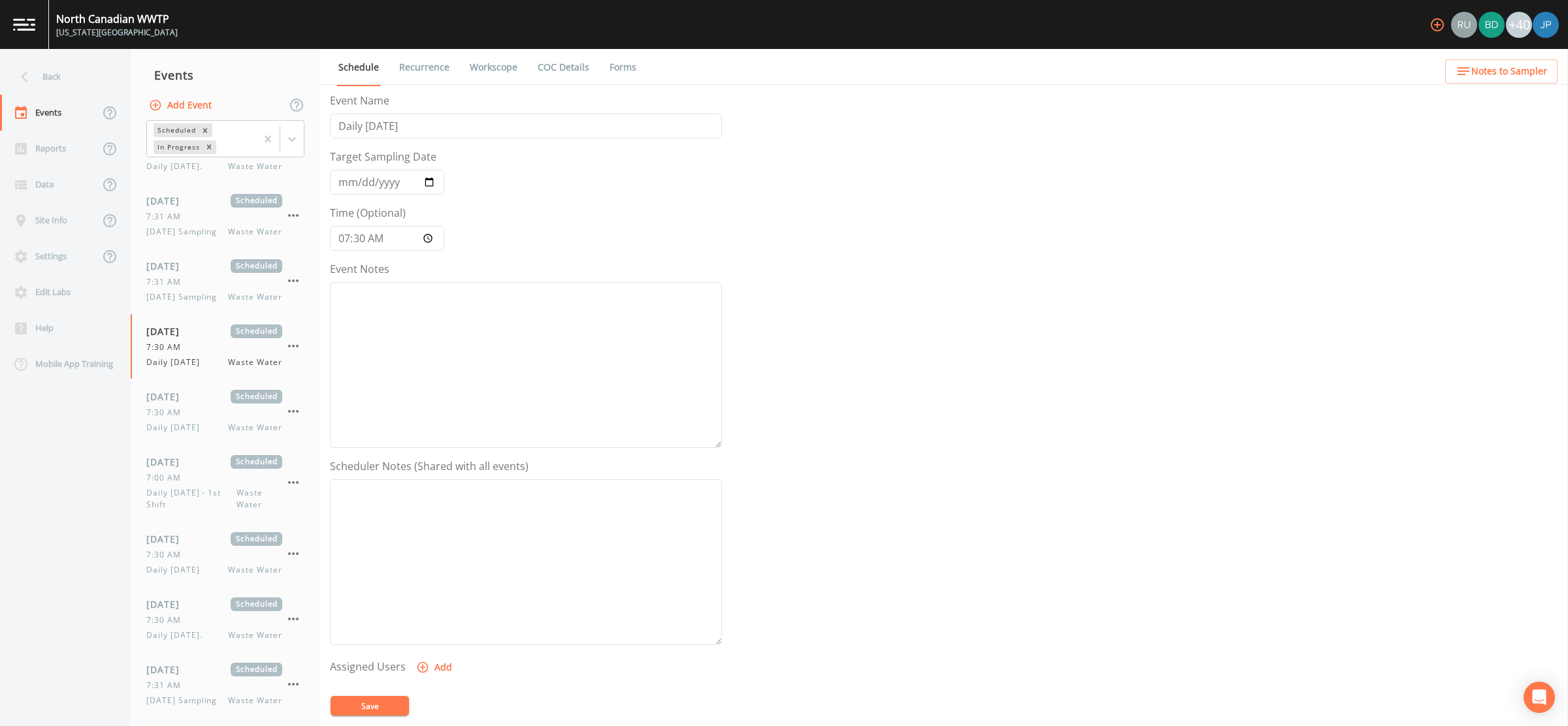
click at [427, 68] on link "Recurrence" at bounding box center [424, 67] width 54 height 37
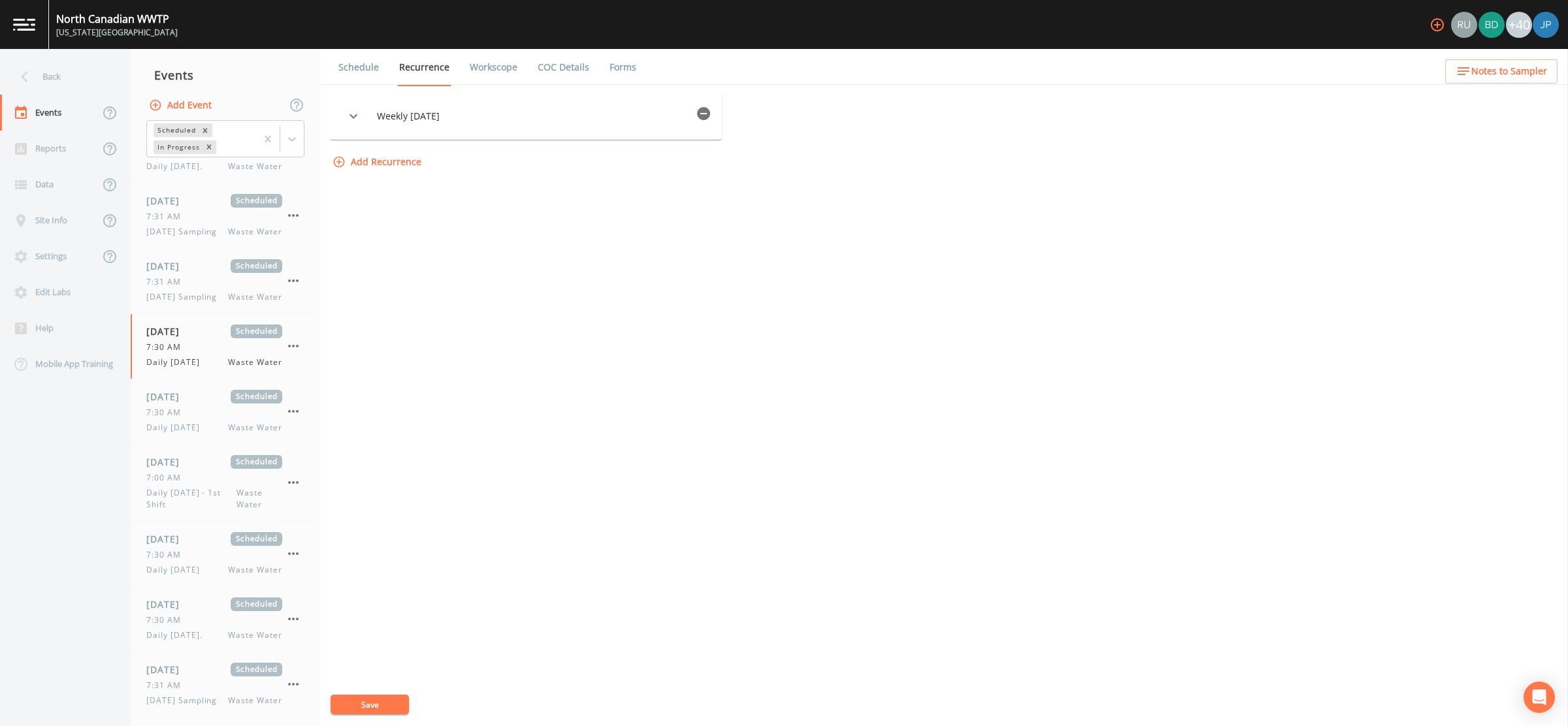
click at [372, 64] on link "Schedule" at bounding box center [359, 67] width 44 height 37
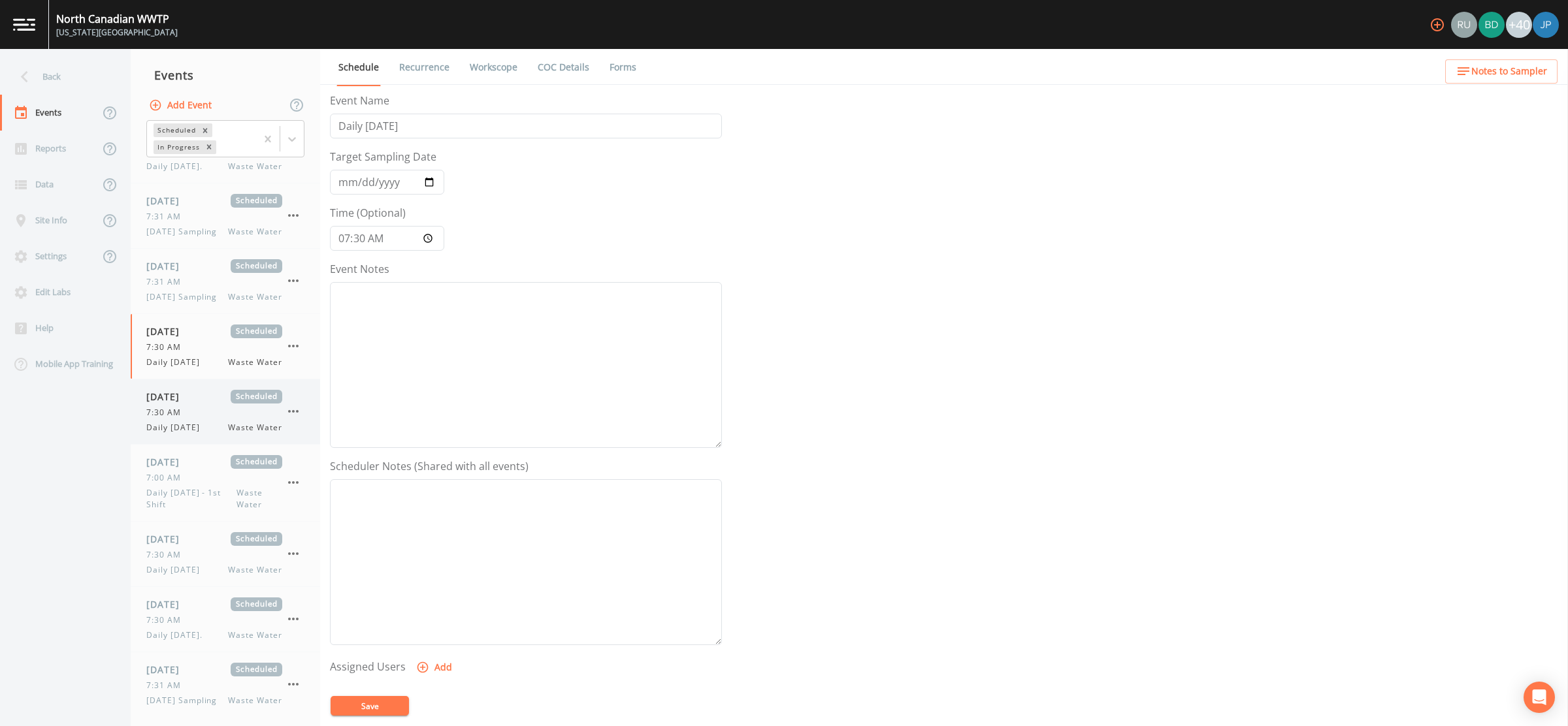
click at [199, 422] on span "Daily [DATE]" at bounding box center [177, 427] width 61 height 11
select select "b6a3c313-748b-4795-a028-792ad310bd60"
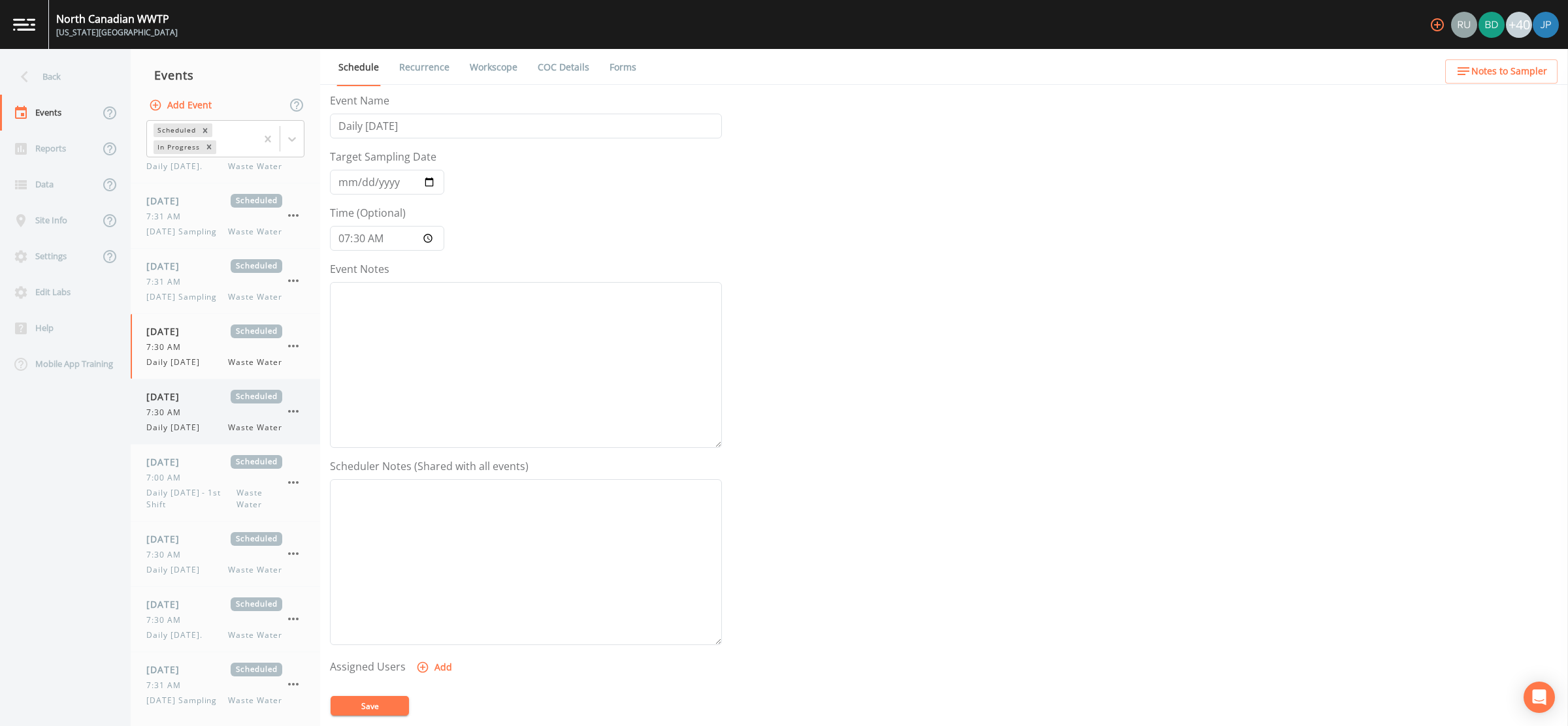
select select "b6a3c313-748b-4795-a028-792ad310bd60"
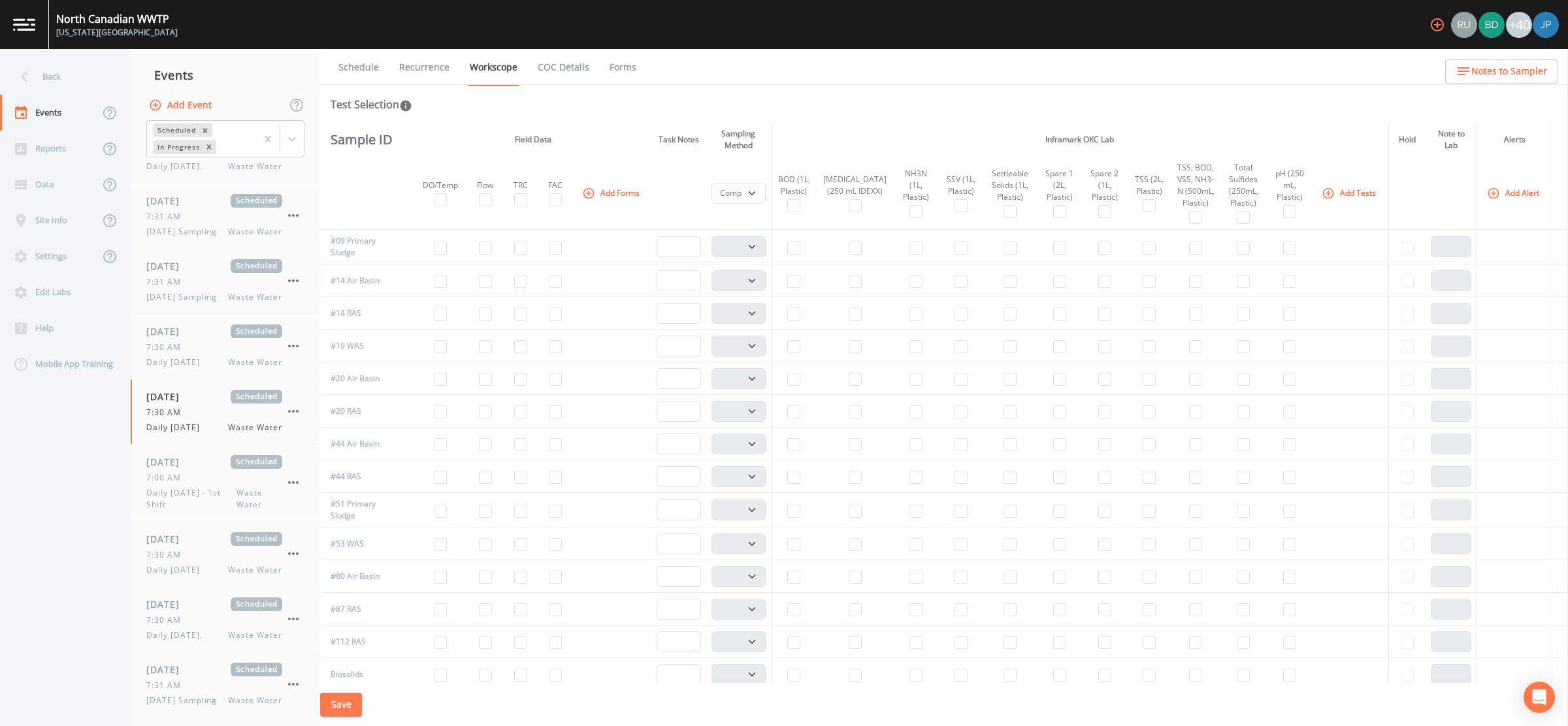
click at [377, 59] on link "Schedule" at bounding box center [359, 67] width 44 height 37
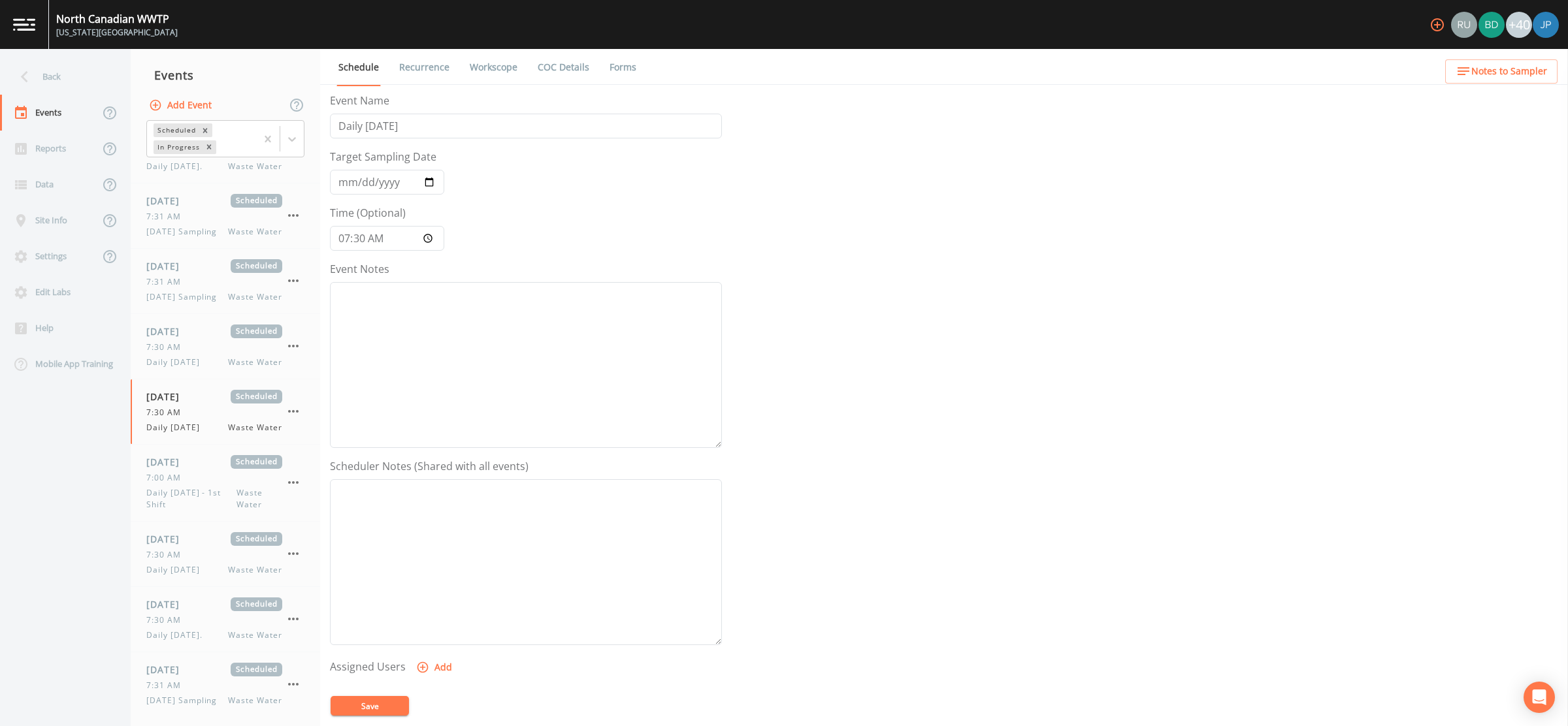
click at [422, 63] on link "Recurrence" at bounding box center [424, 67] width 54 height 37
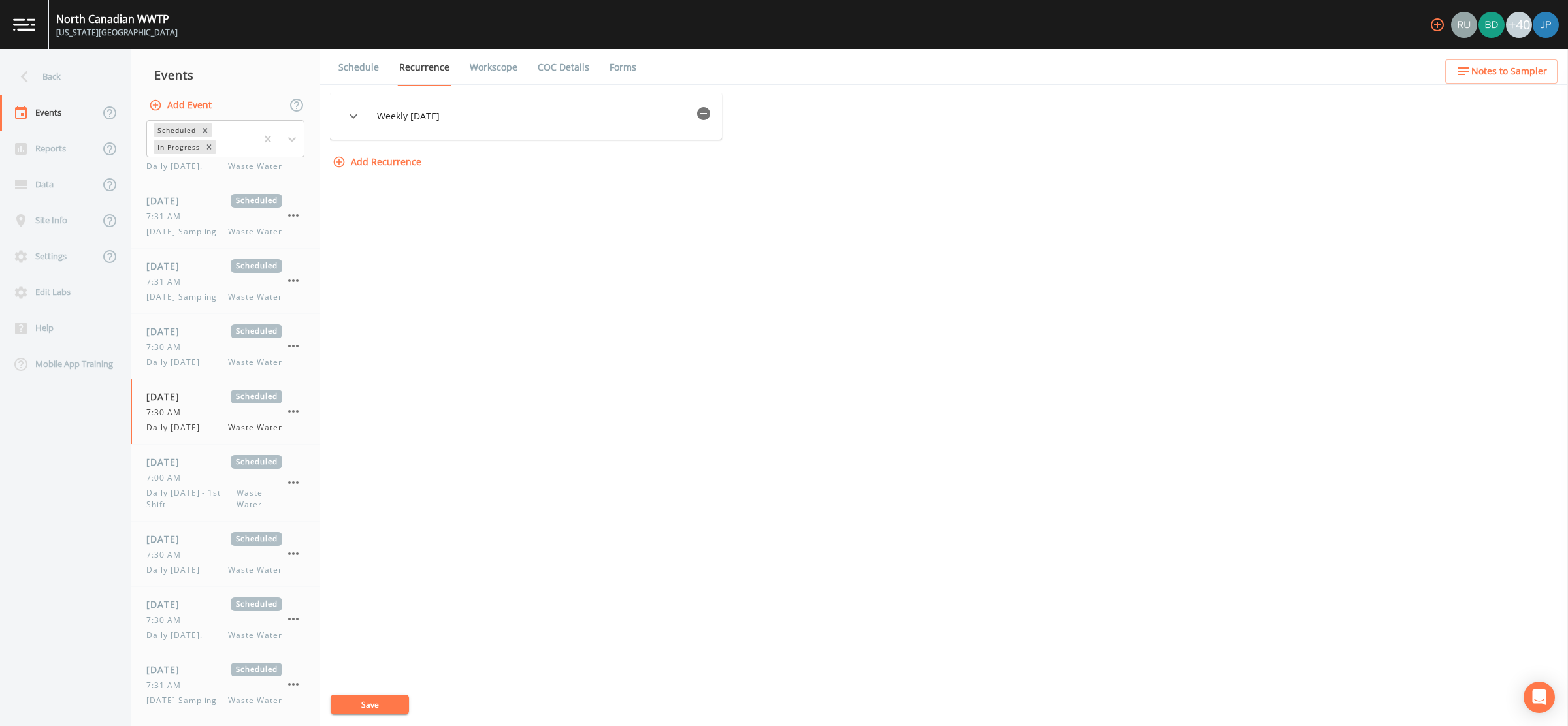
click at [376, 67] on link "Schedule" at bounding box center [359, 67] width 44 height 37
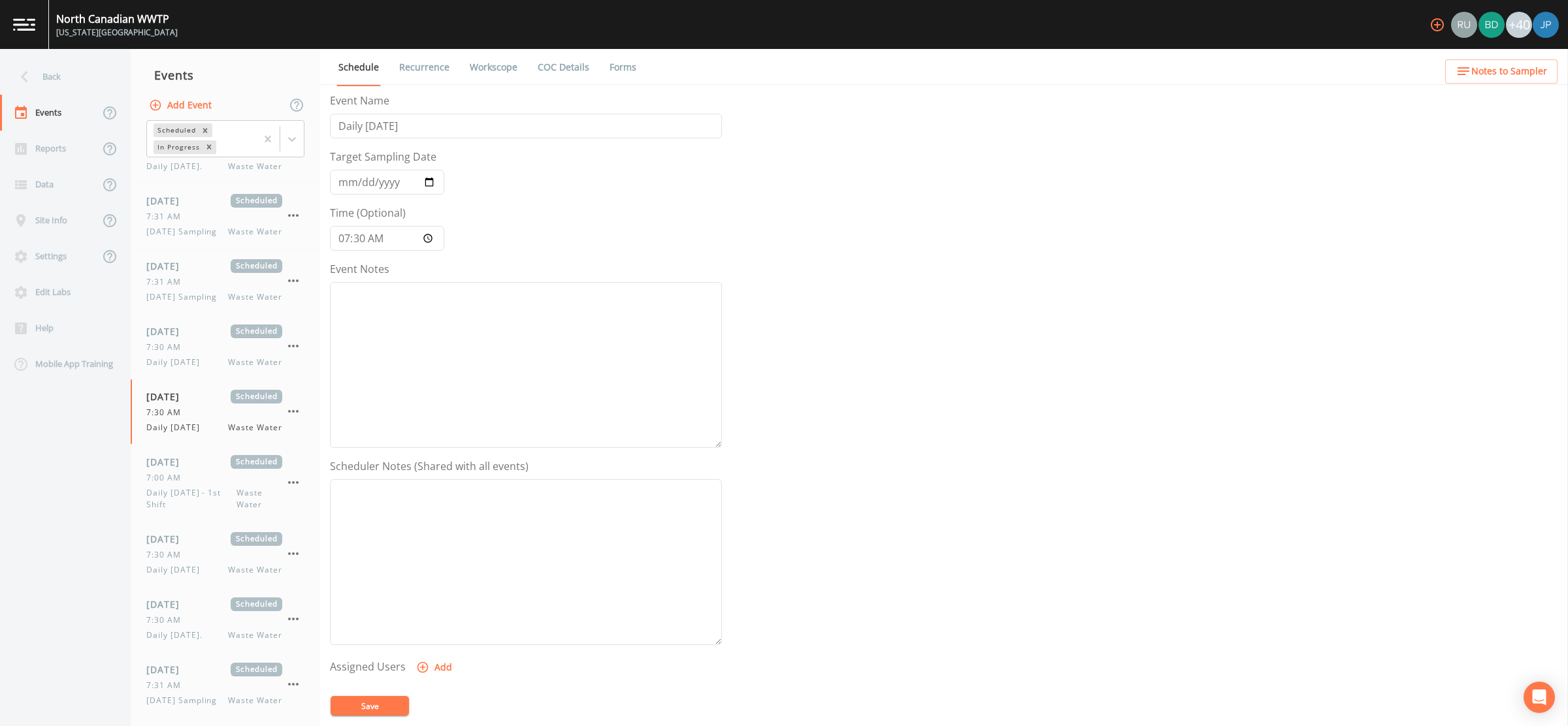
click at [436, 68] on link "Recurrence" at bounding box center [424, 67] width 54 height 37
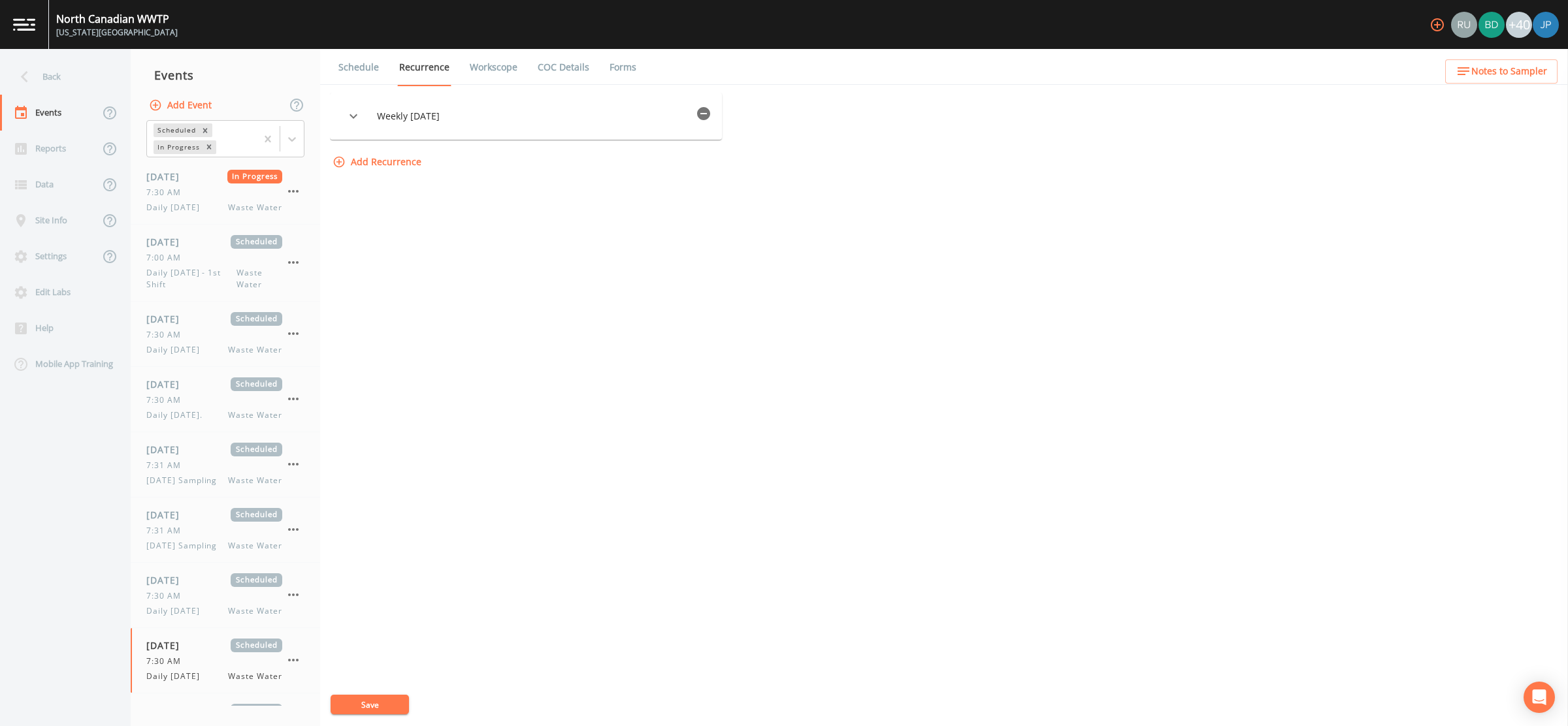
click at [183, 104] on button "Add Event" at bounding box center [182, 106] width 71 height 25
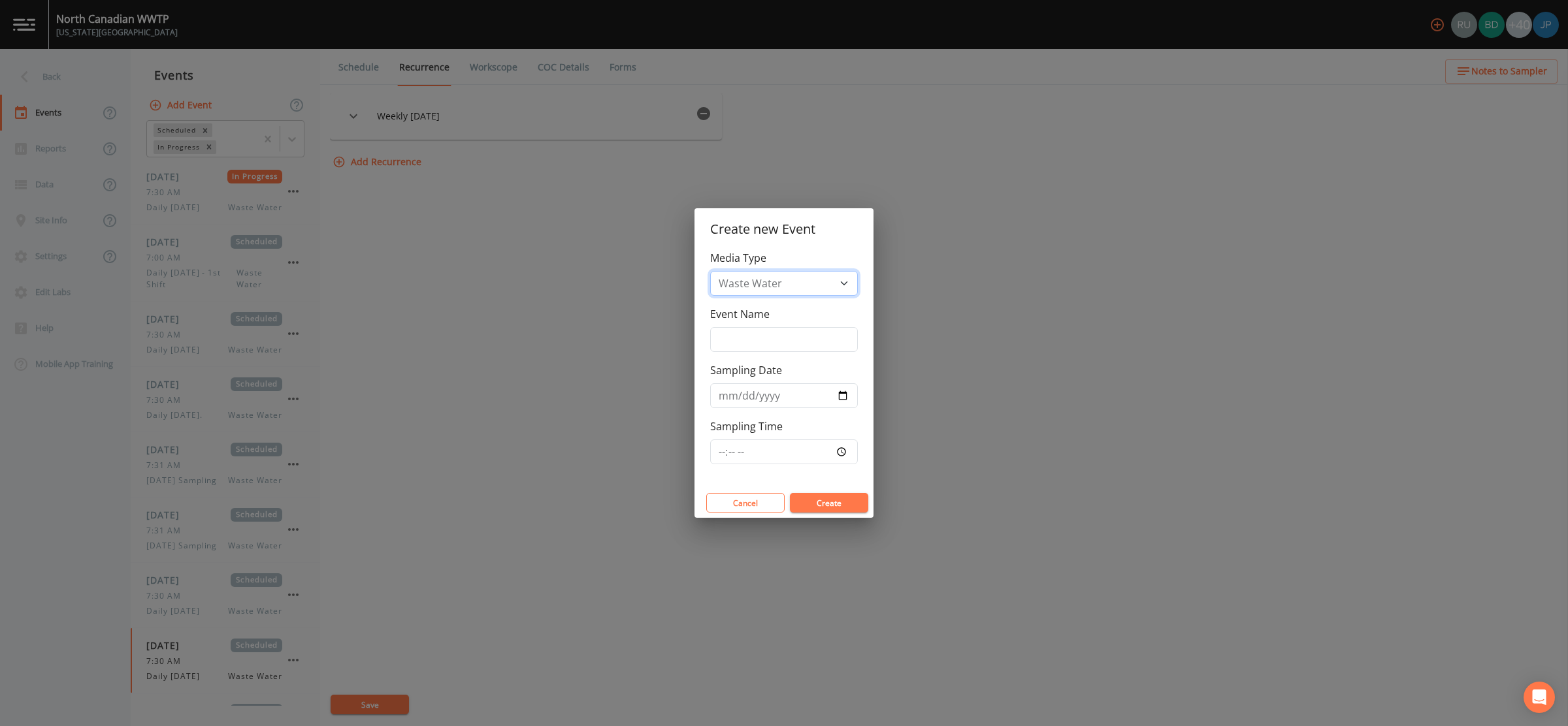
click at [795, 286] on select "Waste Water" at bounding box center [784, 283] width 147 height 25
click at [750, 346] on input "Event Name" at bounding box center [784, 340] width 147 height 25
type input "F"
type input "TEST AGAIN"
click at [854, 398] on input "Sampling Date" at bounding box center [784, 396] width 147 height 25
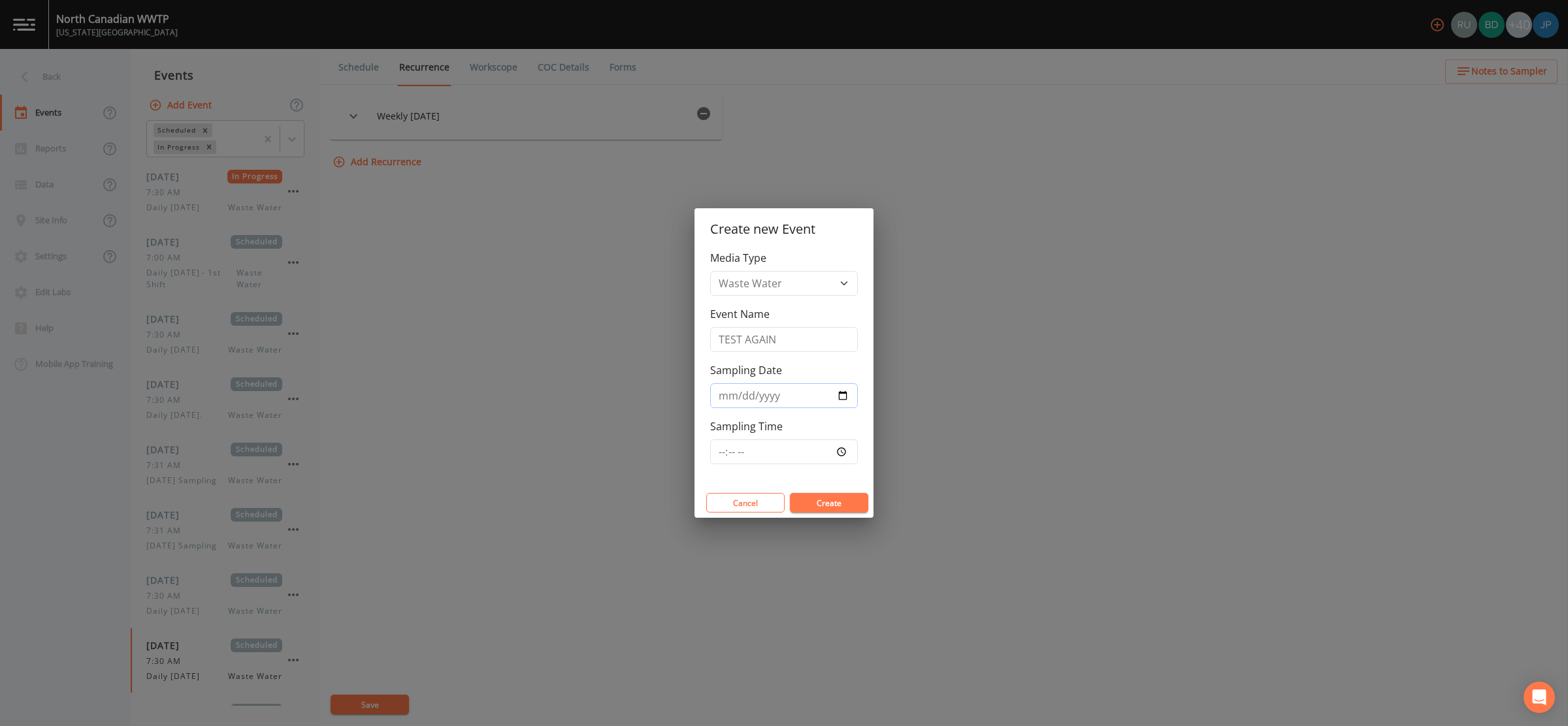
click at [839, 396] on input "Sampling Date" at bounding box center [784, 396] width 147 height 25
type input "2025-08-22"
click at [840, 452] on input "Sampling Time" at bounding box center [784, 452] width 147 height 25
click at [840, 475] on div "Media Type Waste Water Event Name TEST AGAIN Sampling Date 2025-08-22 Sampling …" at bounding box center [783, 369] width 179 height 238
click at [839, 453] on input "Sampling Time" at bounding box center [784, 452] width 147 height 25
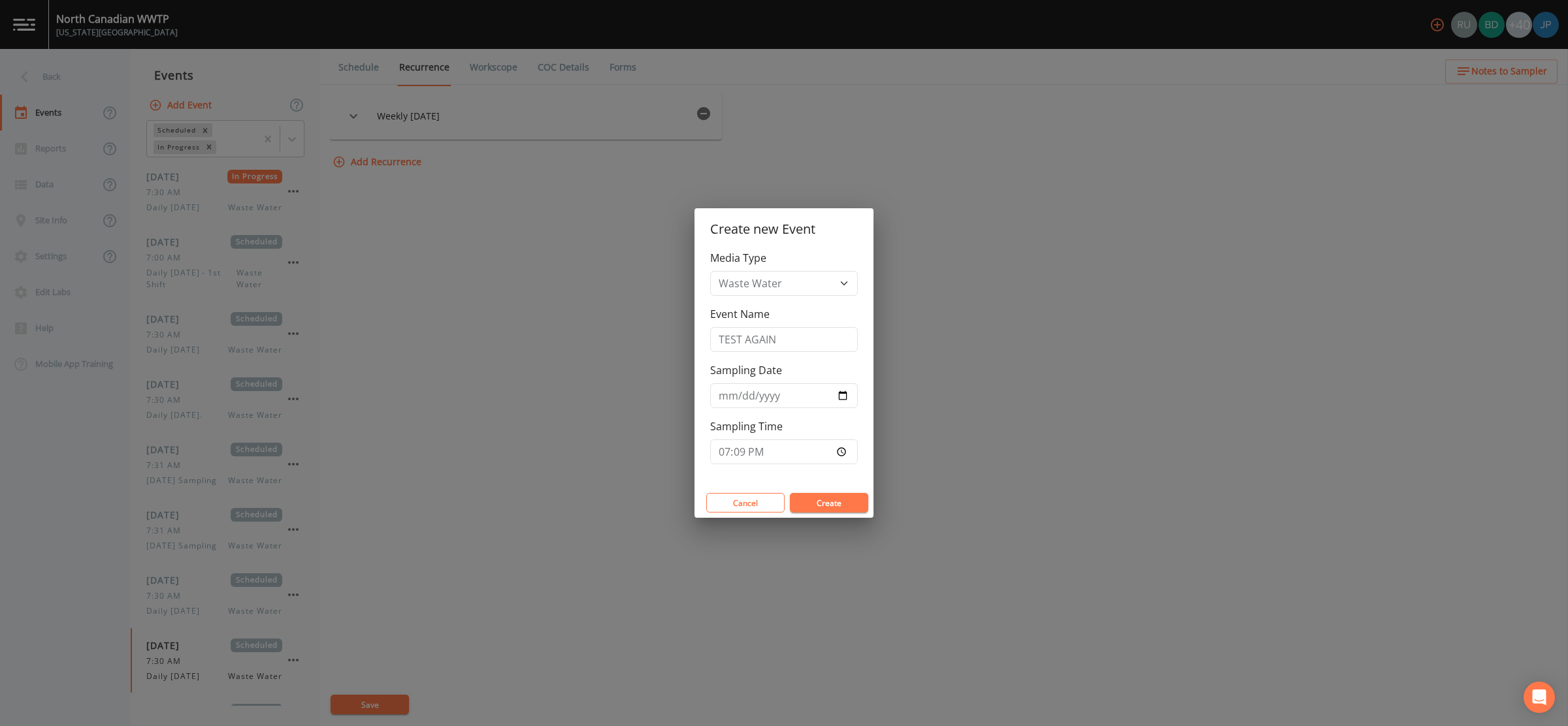
type input "19:09"
click at [888, 474] on div "Create new Event Media Type Waste Water Event Name TEST AGAIN Sampling Date 202…" at bounding box center [784, 363] width 1568 height 726
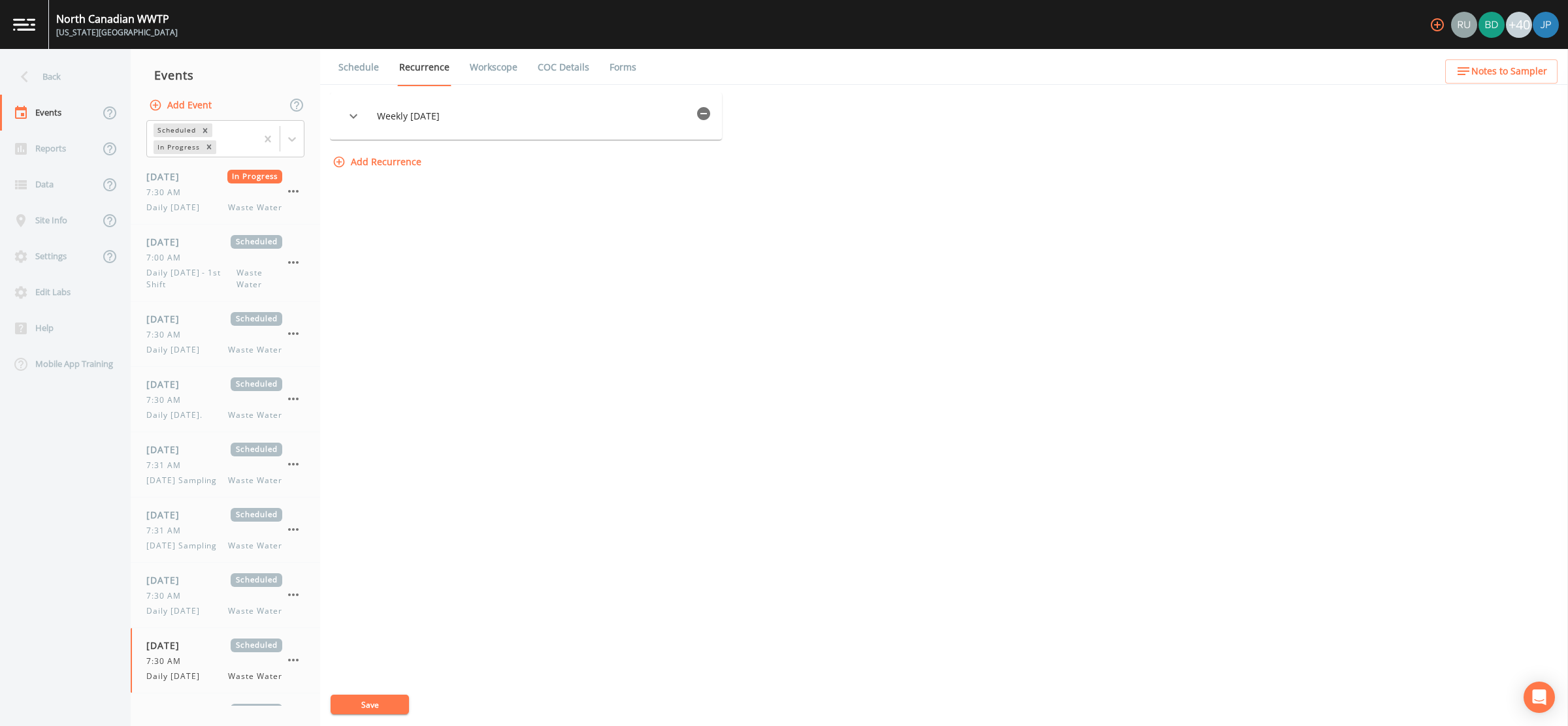
click at [187, 108] on button "Add Event" at bounding box center [182, 106] width 71 height 25
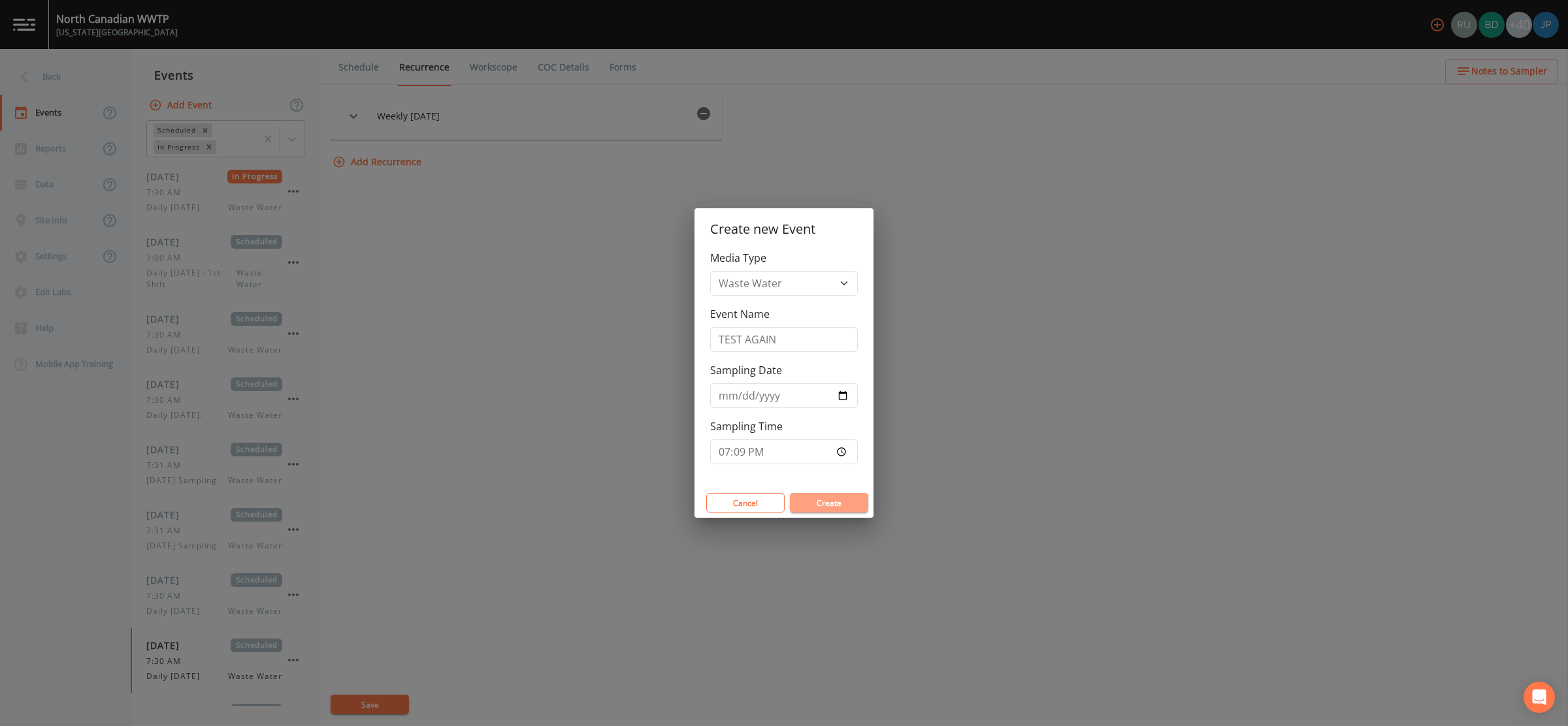
click at [835, 500] on button "Create" at bounding box center [829, 503] width 78 height 20
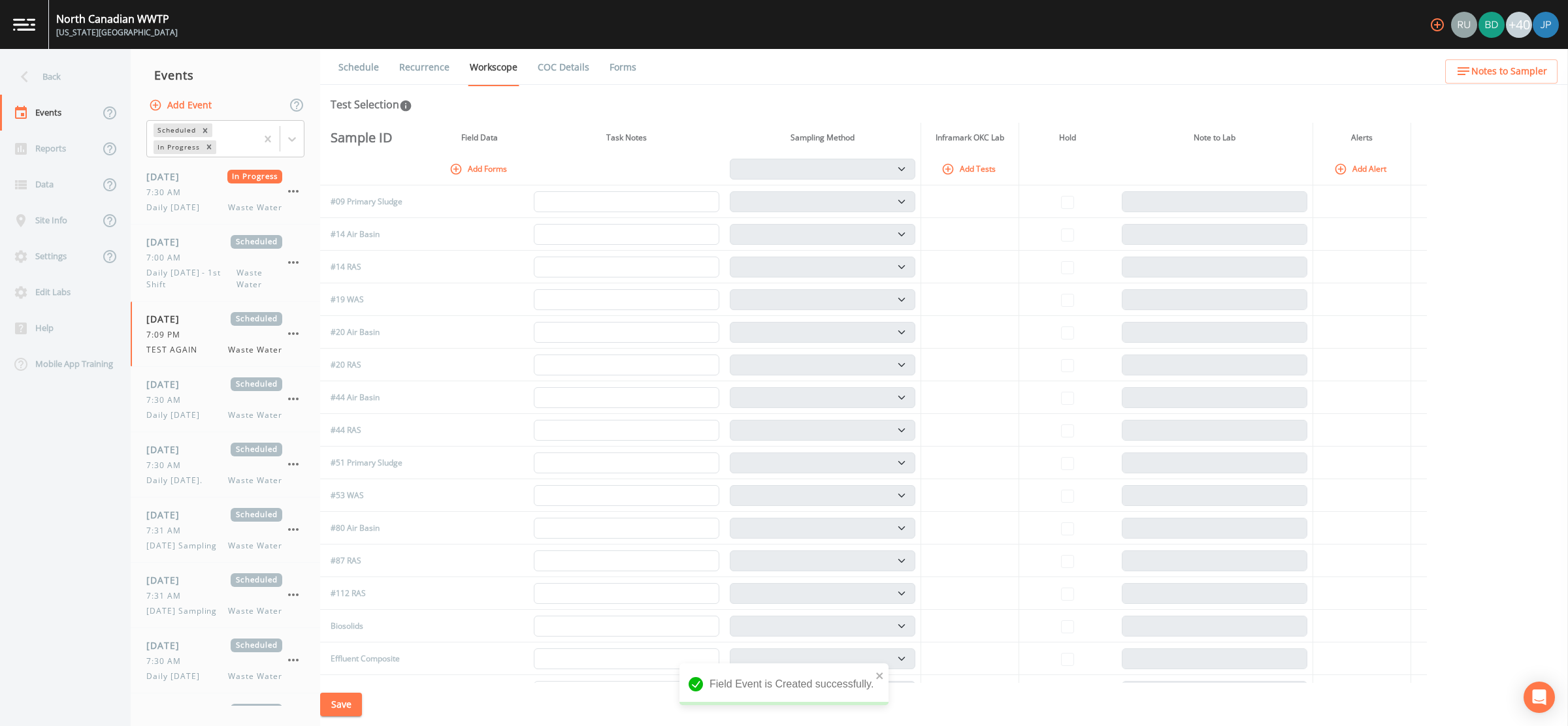
click at [973, 182] on th "Add Tests" at bounding box center [970, 169] width 98 height 33
click at [973, 165] on button "Add Tests" at bounding box center [970, 169] width 62 height 21
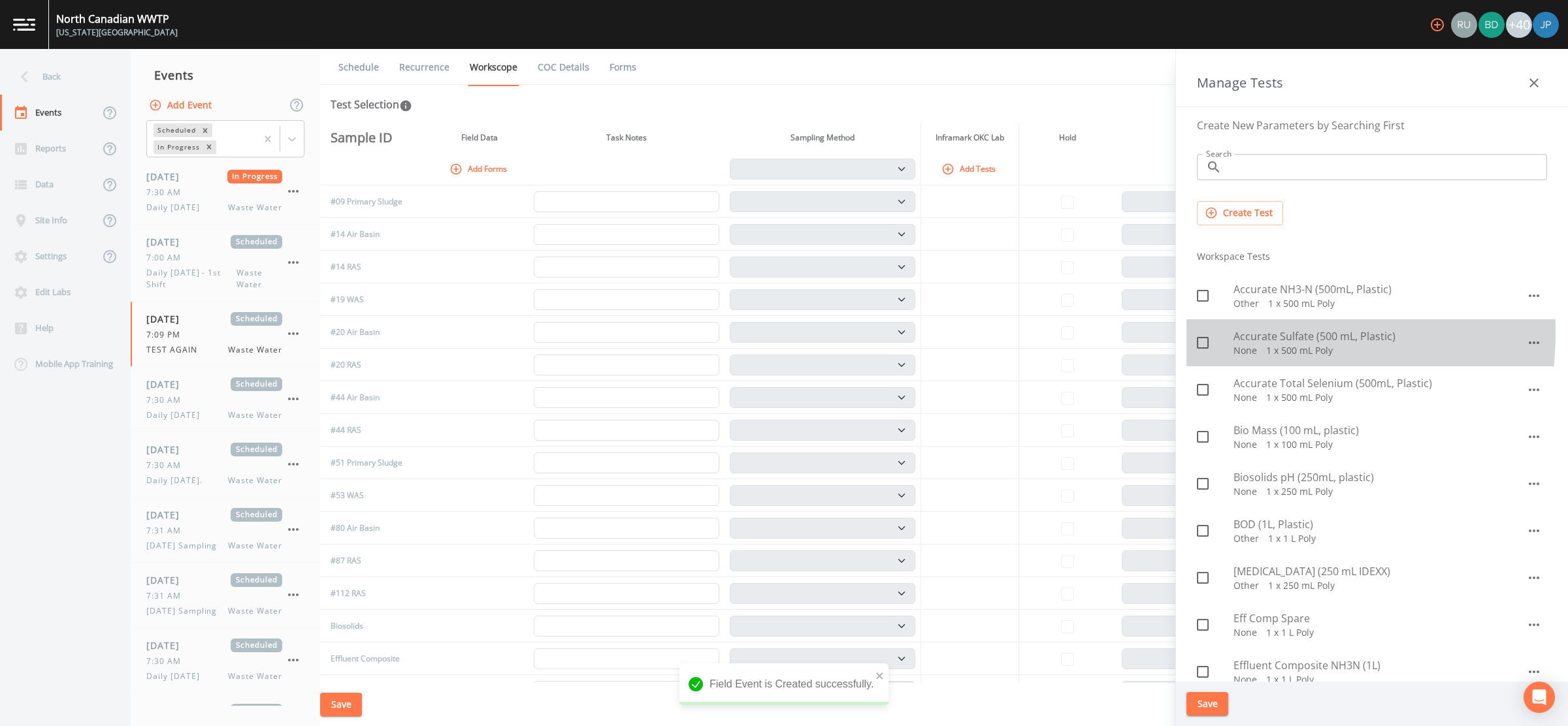
click at [1207, 332] on span at bounding box center [1203, 343] width 28 height 28
checkbox input "true"
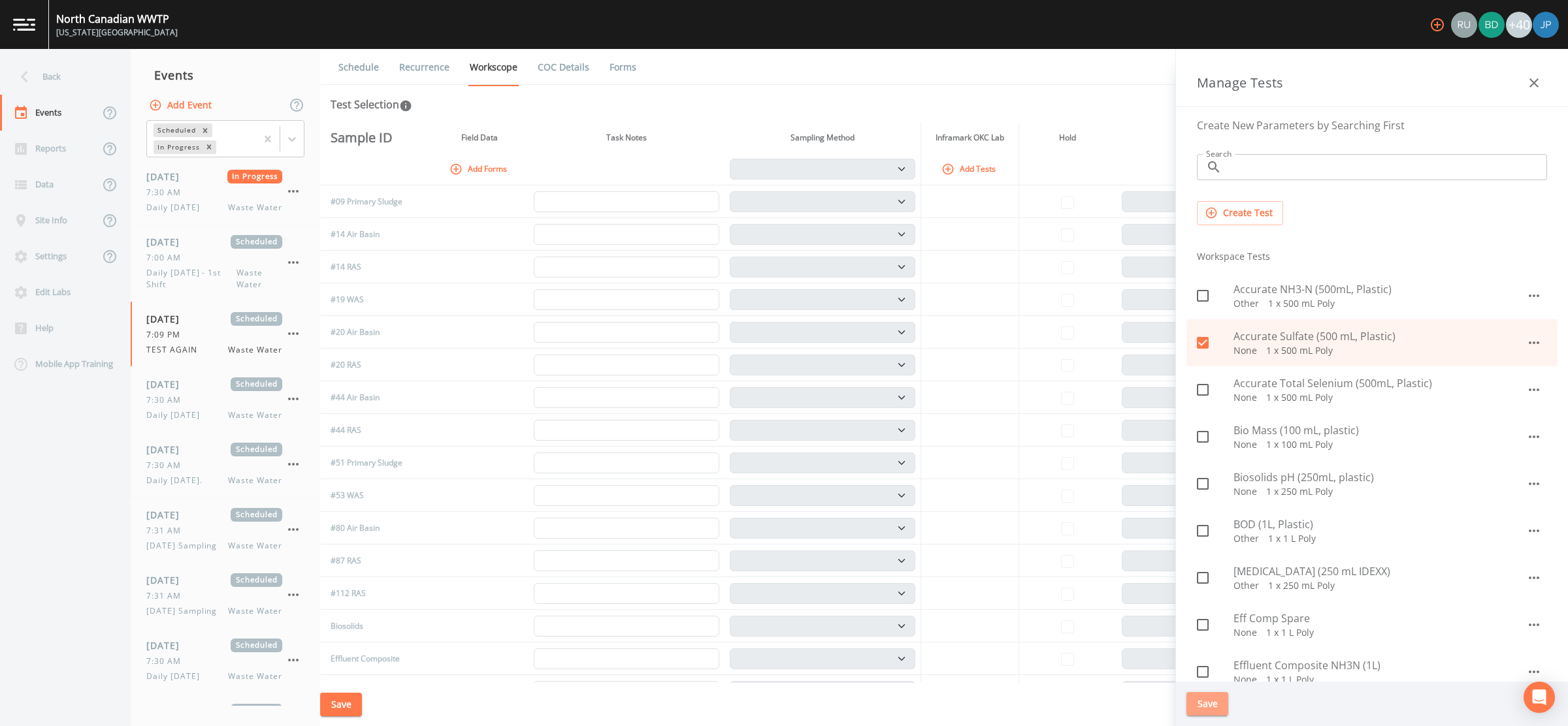
click at [1220, 698] on button "Save" at bounding box center [1207, 705] width 42 height 25
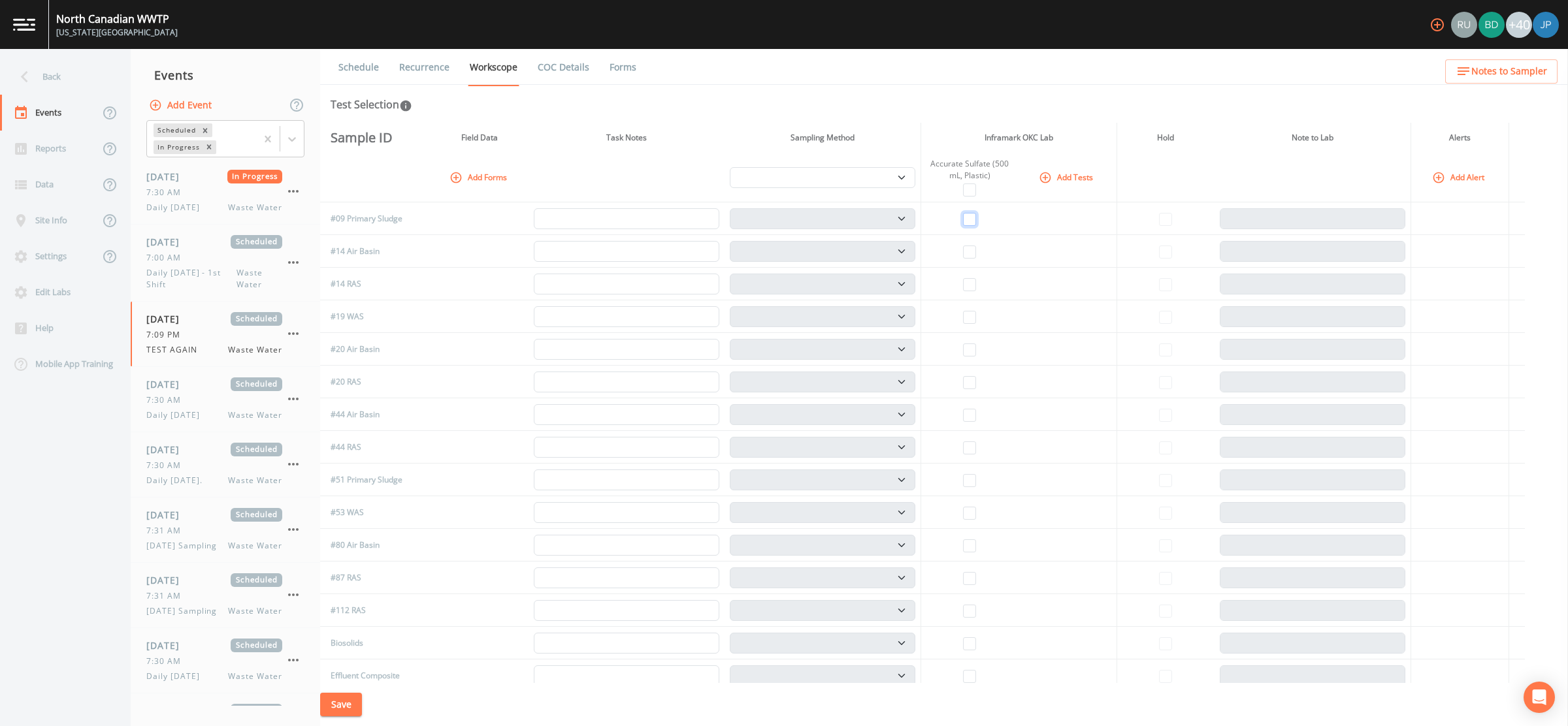
click at [976, 218] on input "checkbox" at bounding box center [969, 219] width 13 height 13
checkbox input "true"
select select "b6a3c313-748b-4795-a028-792ad310bd60"
click at [977, 244] on td at bounding box center [970, 251] width 98 height 33
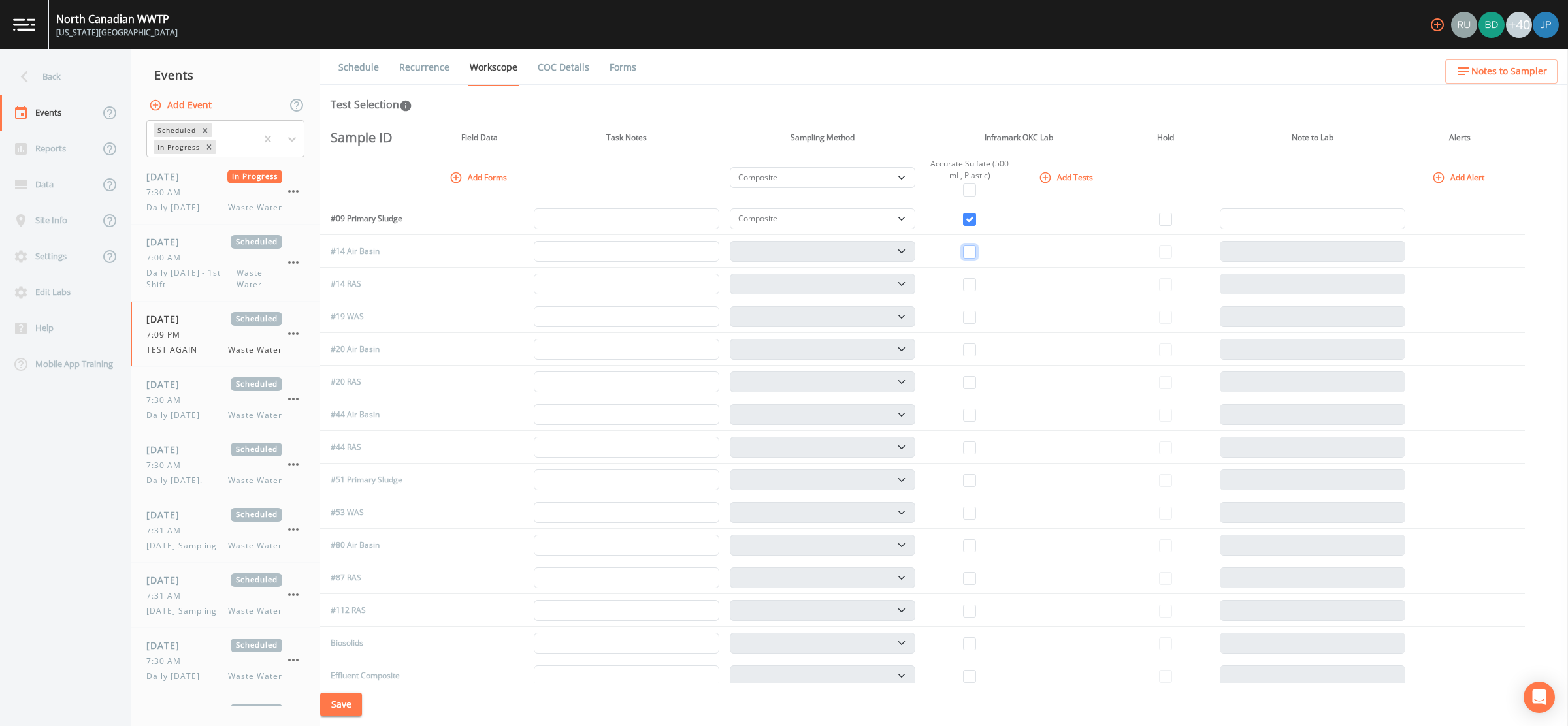
click at [973, 248] on input "checkbox" at bounding box center [969, 251] width 13 height 13
checkbox input "true"
click at [844, 251] on select "Composite Grab" at bounding box center [822, 251] width 186 height 21
select select "092b3f94-5697-4c94-9891-da161916fdbb"
select select
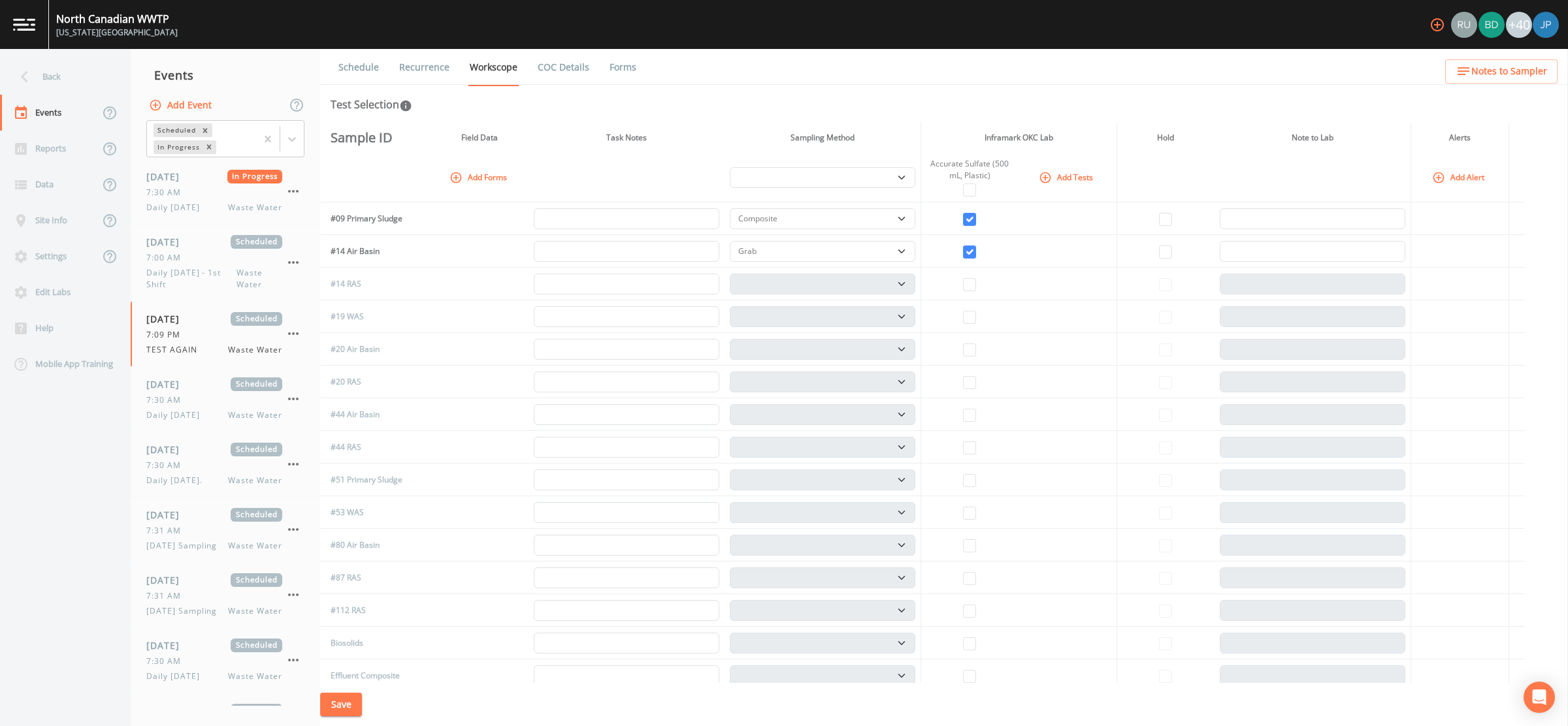
click at [344, 708] on button "Save" at bounding box center [341, 705] width 42 height 25
click at [433, 64] on link "Recurrence" at bounding box center [424, 67] width 54 height 37
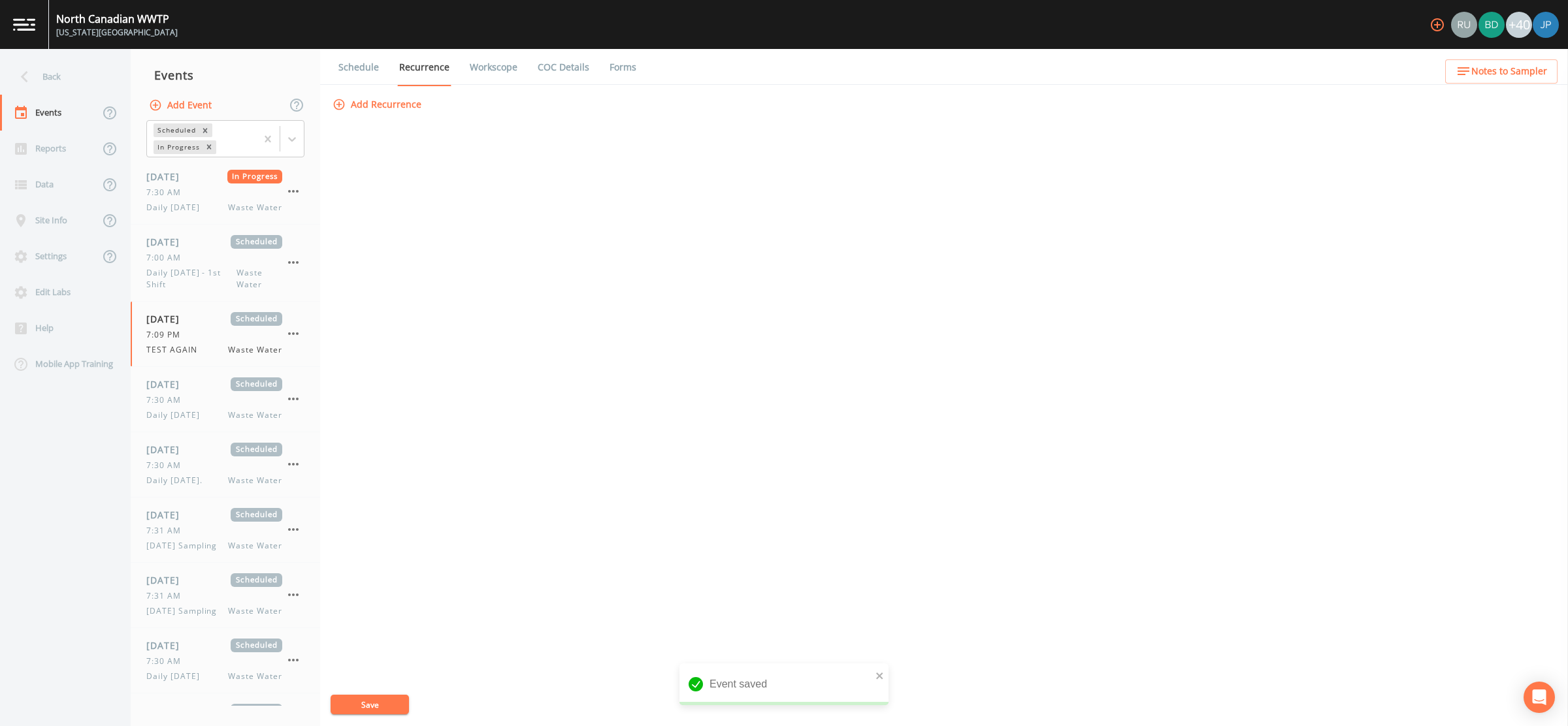
click at [408, 107] on button "Add Recurrence" at bounding box center [378, 105] width 97 height 25
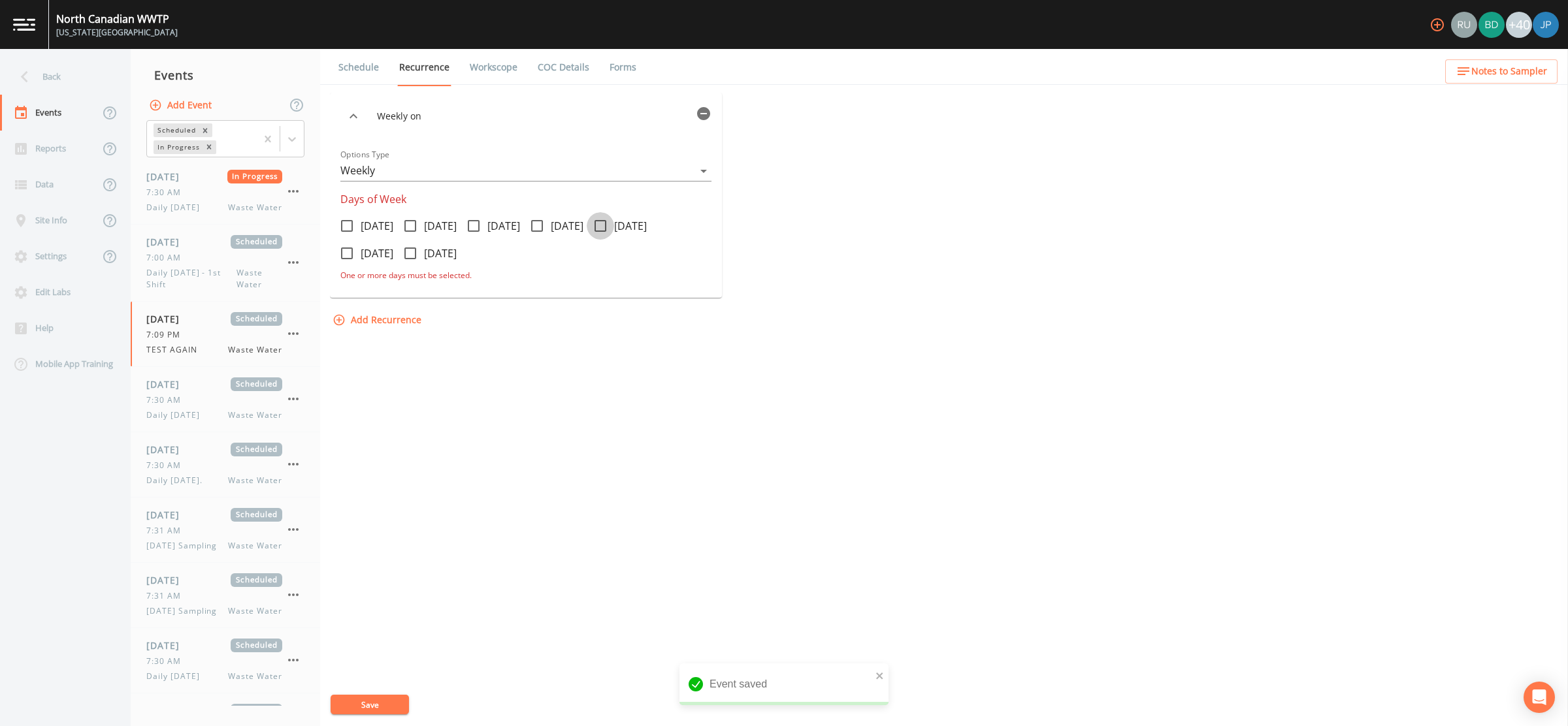
click at [614, 232] on span at bounding box center [601, 226] width 28 height 28
click at [600, 225] on input "Friday" at bounding box center [593, 218] width 13 height 13
checkbox input "true"
click at [394, 705] on button "Save" at bounding box center [370, 705] width 78 height 20
click at [206, 457] on div "08/22/2025 Scheduled 7:09 PM TEST AGAIN Waste Water" at bounding box center [214, 464] width 136 height 44
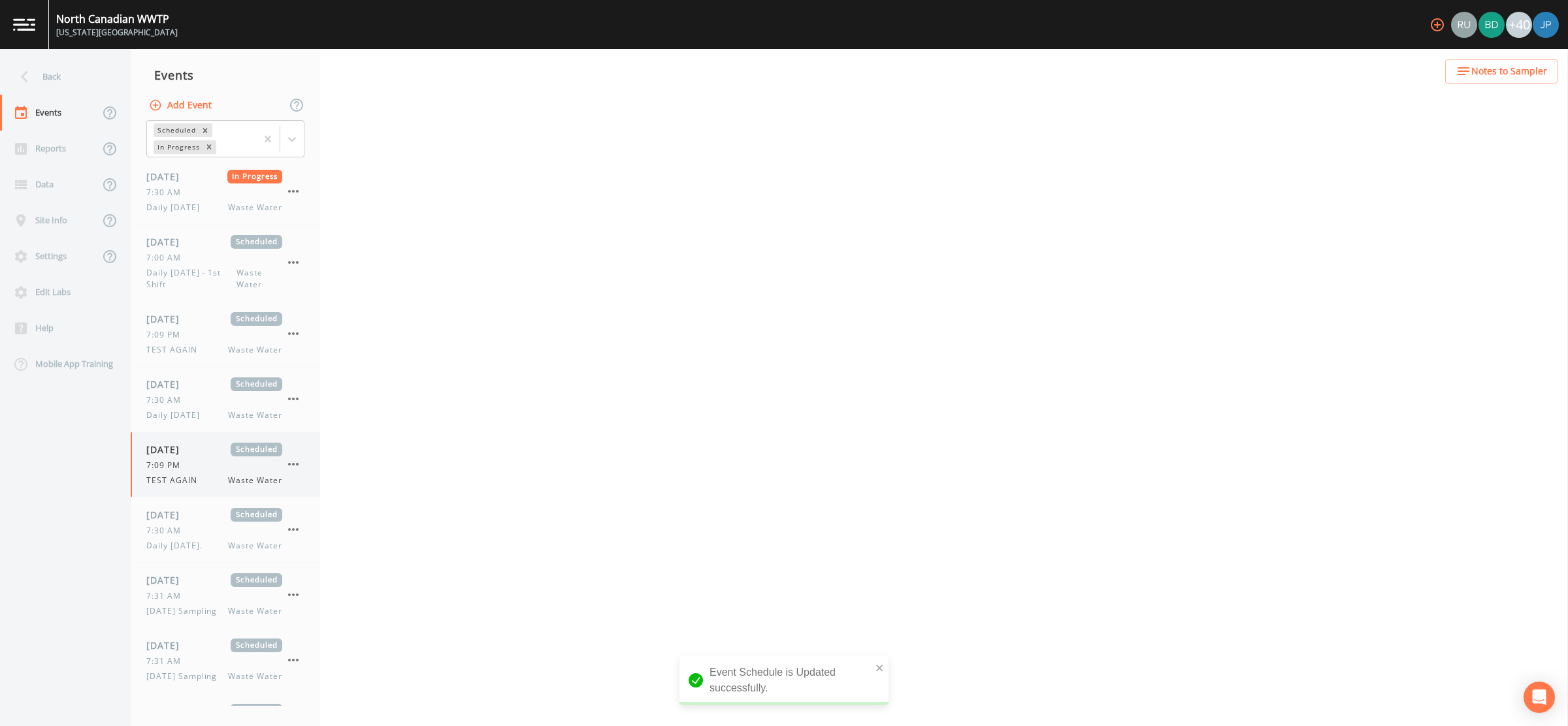
select select "b6a3c313-748b-4795-a028-792ad310bd60"
select select "092b3f94-5697-4c94-9891-da161916fdbb"
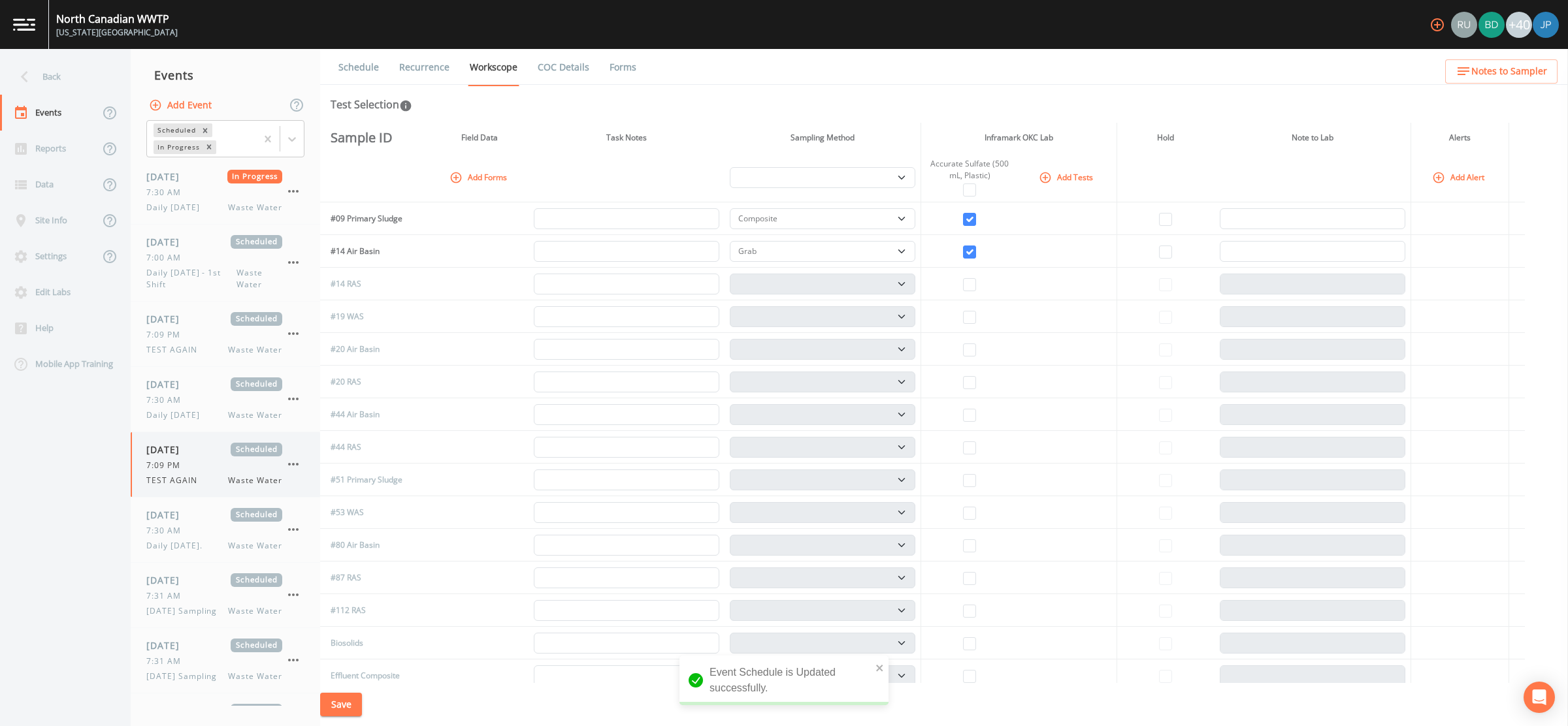
scroll to position [10, 0]
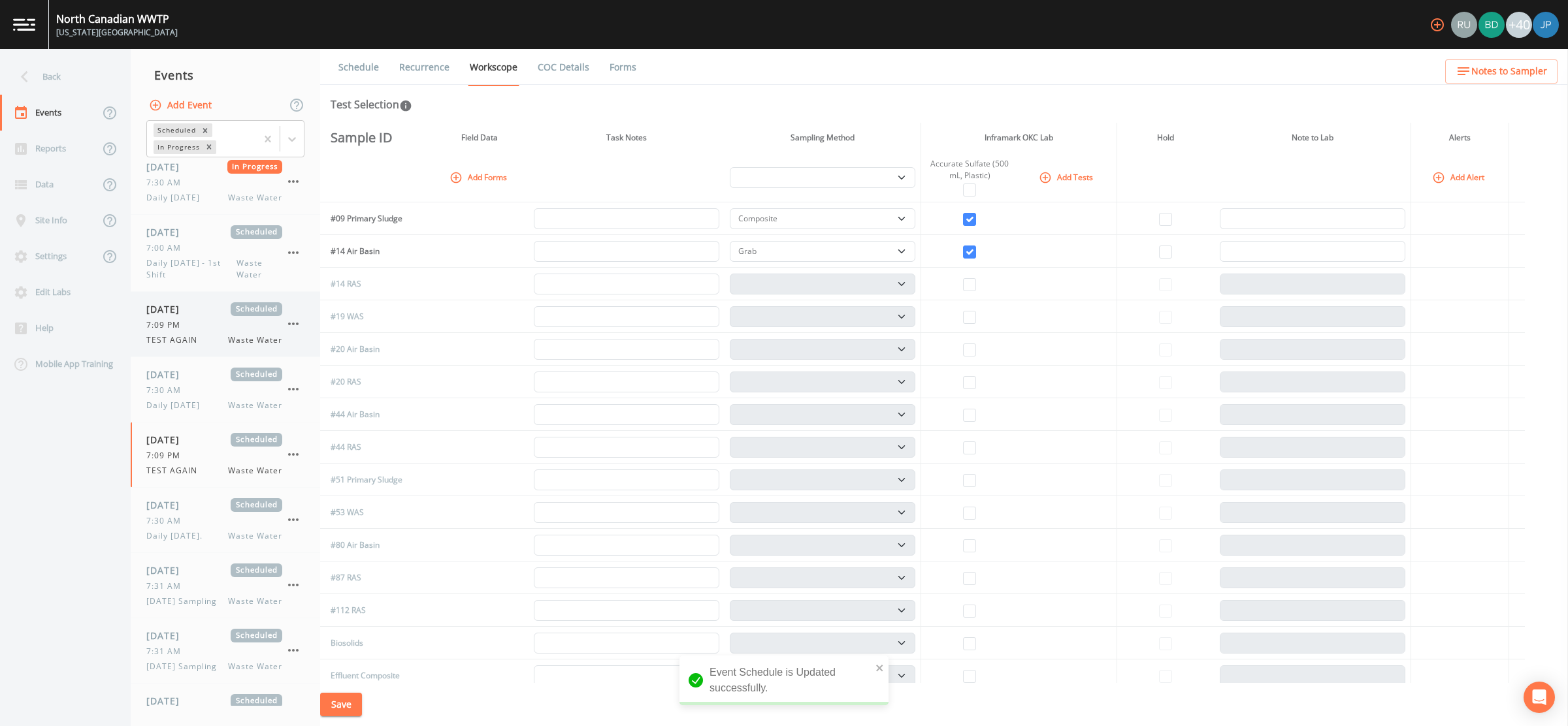
click at [193, 334] on span "TEST AGAIN" at bounding box center [176, 340] width 59 height 11
select select "b6a3c313-748b-4795-a028-792ad310bd60"
select select "092b3f94-5697-4c94-9891-da161916fdbb"
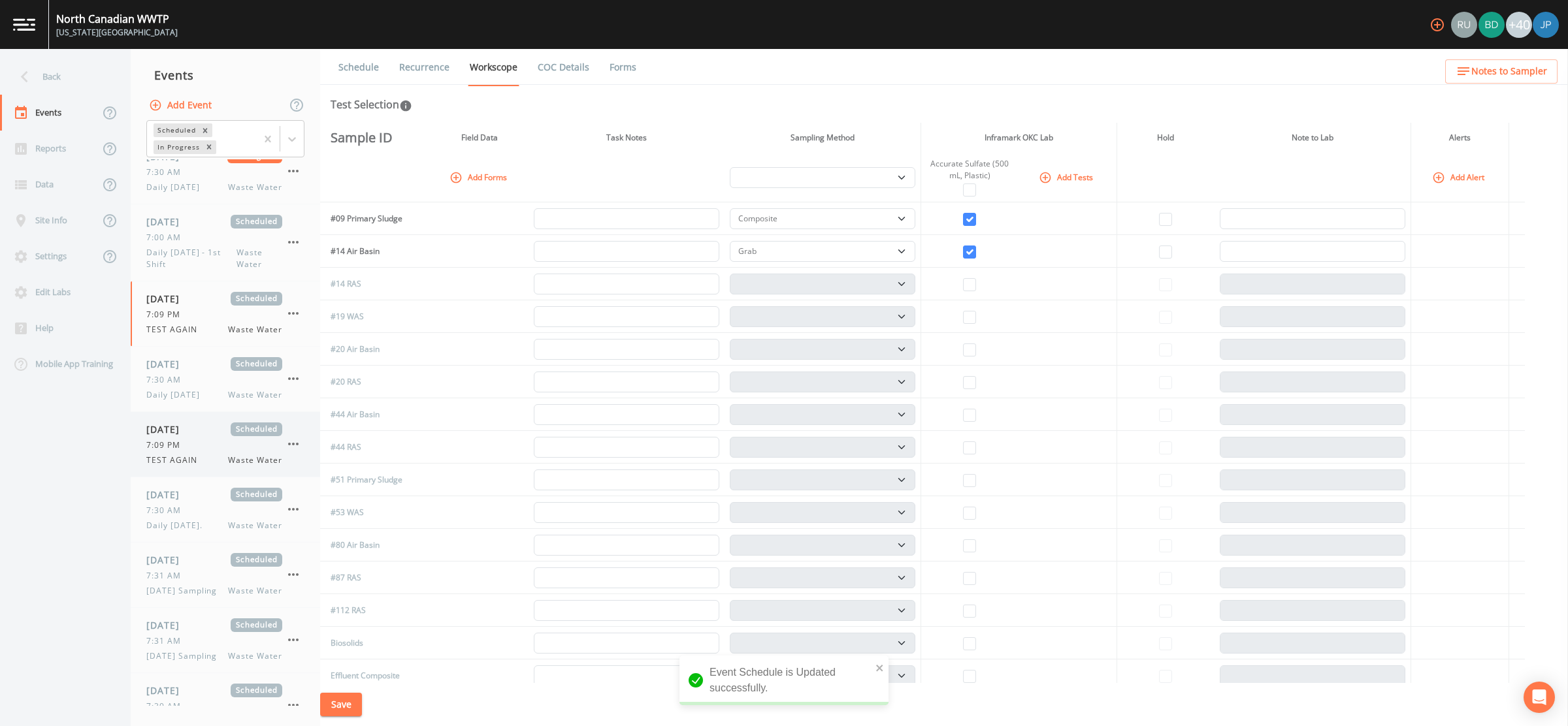
scroll to position [31, 0]
click at [189, 422] on span "[DATE]" at bounding box center [167, 419] width 42 height 14
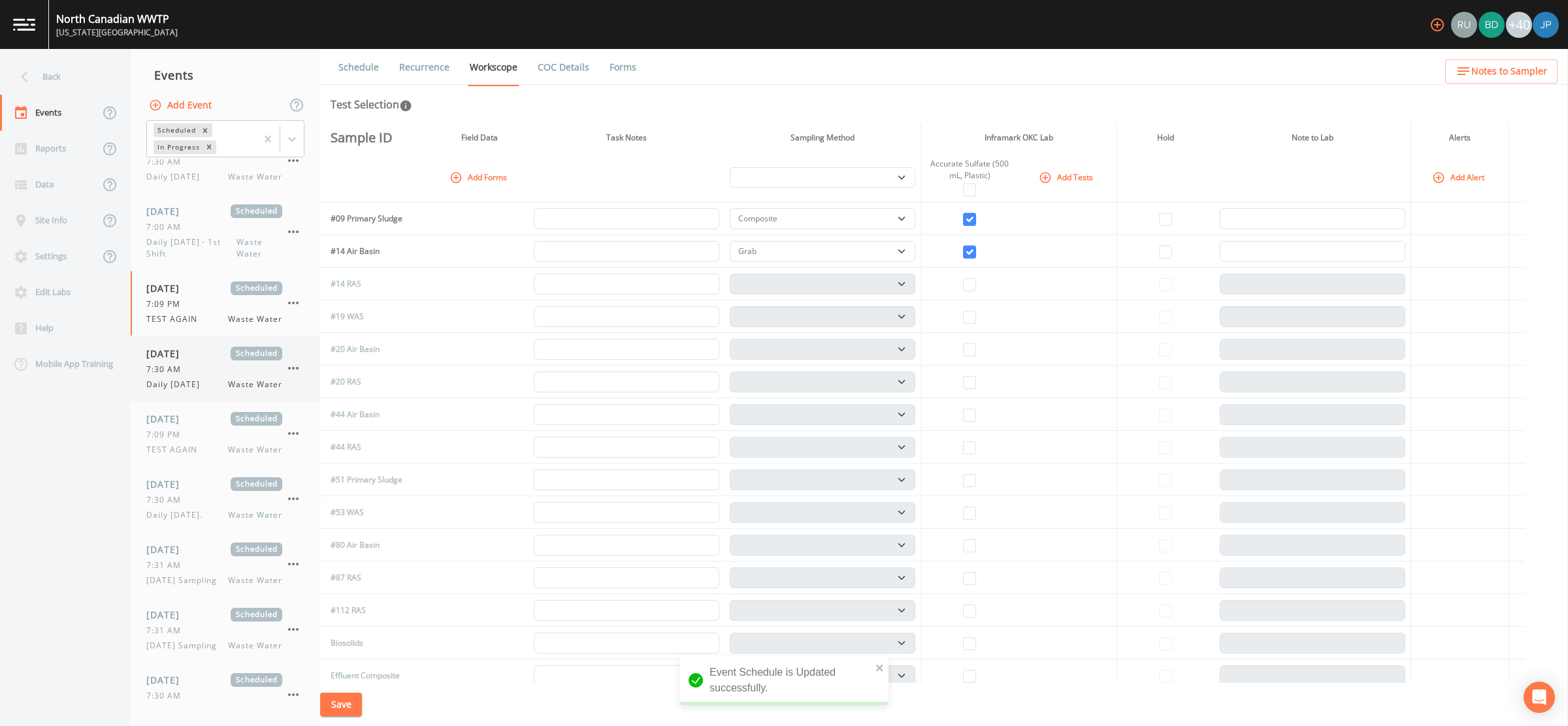
select select "b6a3c313-748b-4795-a028-792ad310bd60"
select select "092b3f94-5697-4c94-9891-da161916fdbb"
click at [203, 321] on span "TEST AGAIN" at bounding box center [176, 319] width 59 height 11
select select "b6a3c313-748b-4795-a028-792ad310bd60"
select select "092b3f94-5697-4c94-9891-da161916fdbb"
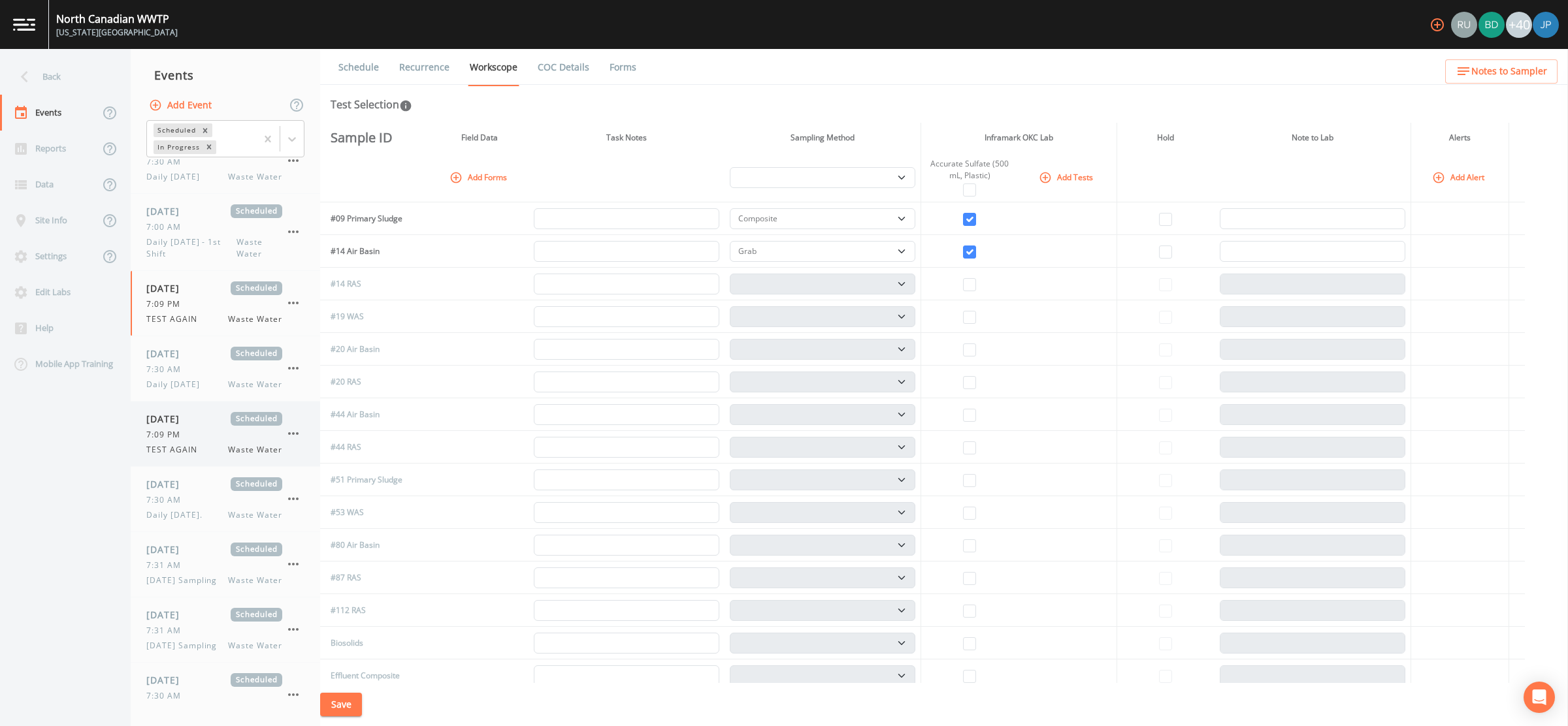
click at [196, 432] on div "7:09 PM" at bounding box center [214, 435] width 136 height 11
select select "b6a3c313-748b-4795-a028-792ad310bd60"
select select "092b3f94-5697-4c94-9891-da161916fdbb"
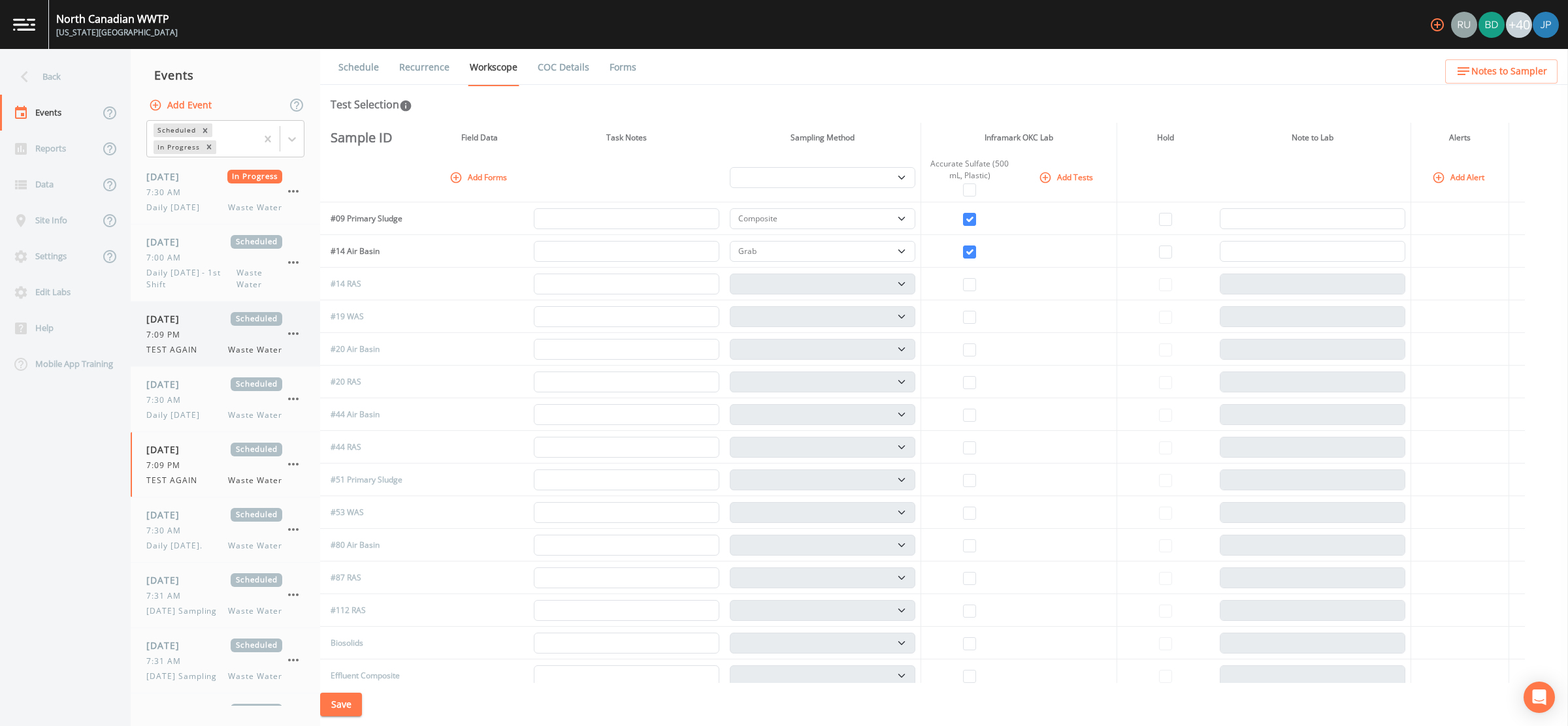
click at [196, 341] on div "08/22/2025 Scheduled 7:09 PM TEST AGAIN Waste Water" at bounding box center [214, 333] width 136 height 44
select select "b6a3c313-748b-4795-a028-792ad310bd60"
select select "092b3f94-5697-4c94-9891-da161916fdbb"
click at [199, 468] on div "7:09 PM" at bounding box center [214, 465] width 136 height 11
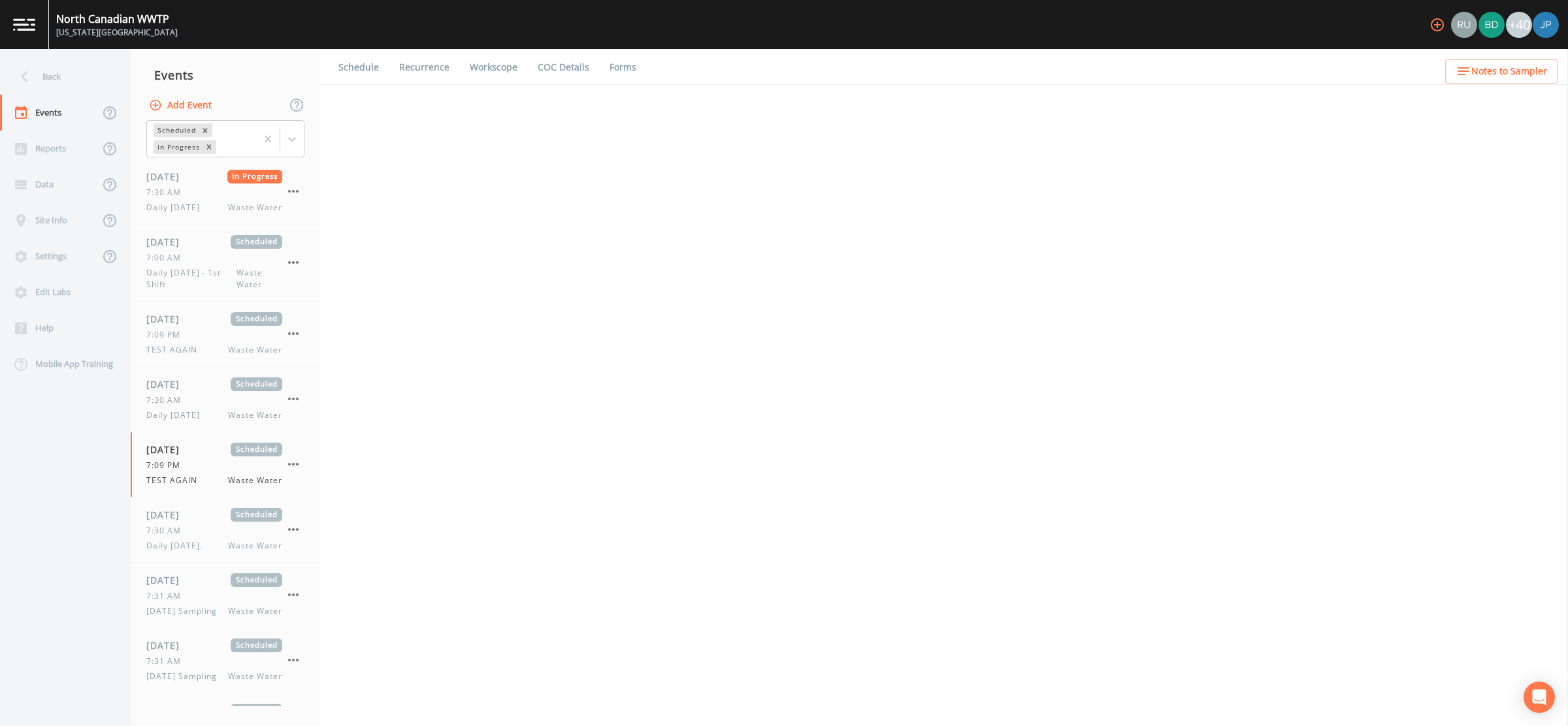
select select "b6a3c313-748b-4795-a028-792ad310bd60"
select select "092b3f94-5697-4c94-9891-da161916fdbb"
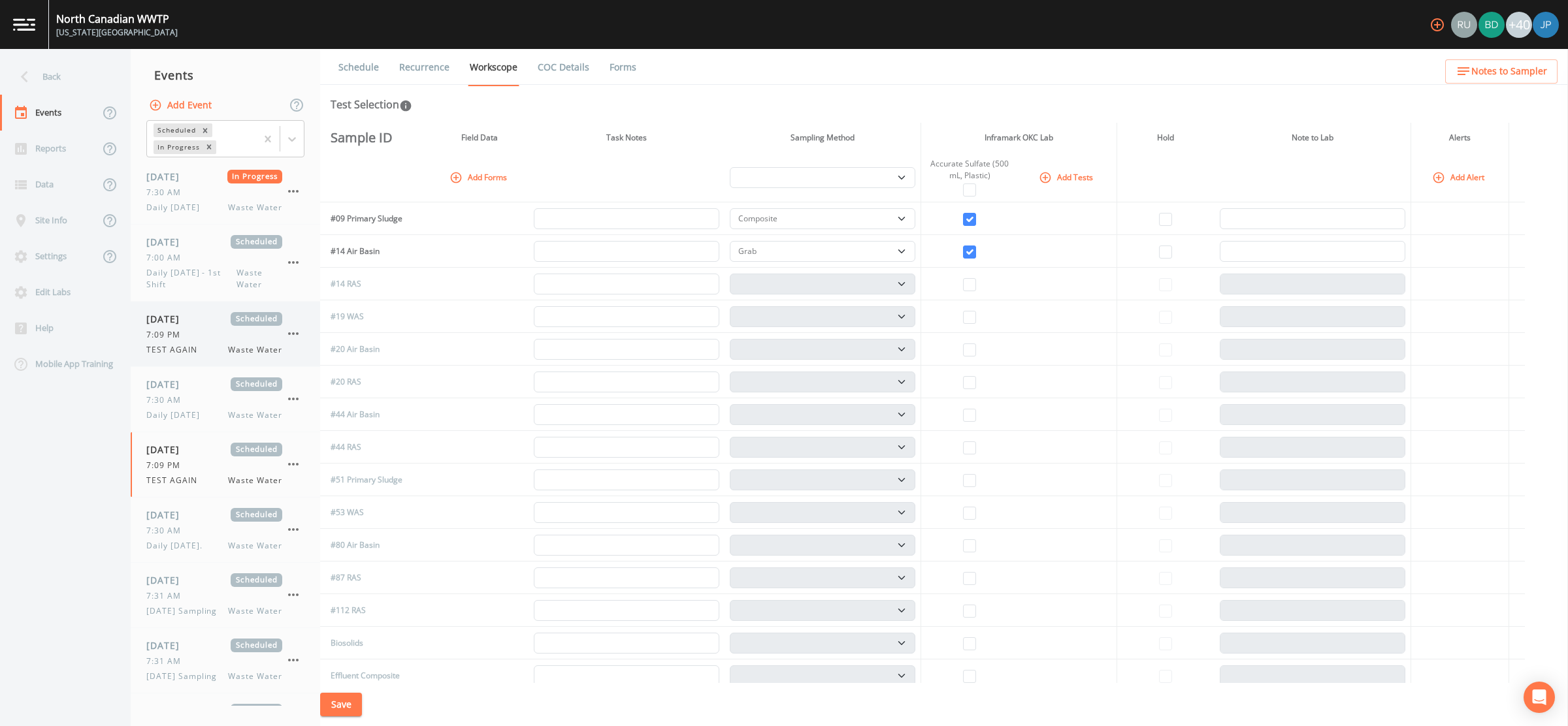
click at [197, 347] on span "TEST AGAIN" at bounding box center [176, 350] width 59 height 11
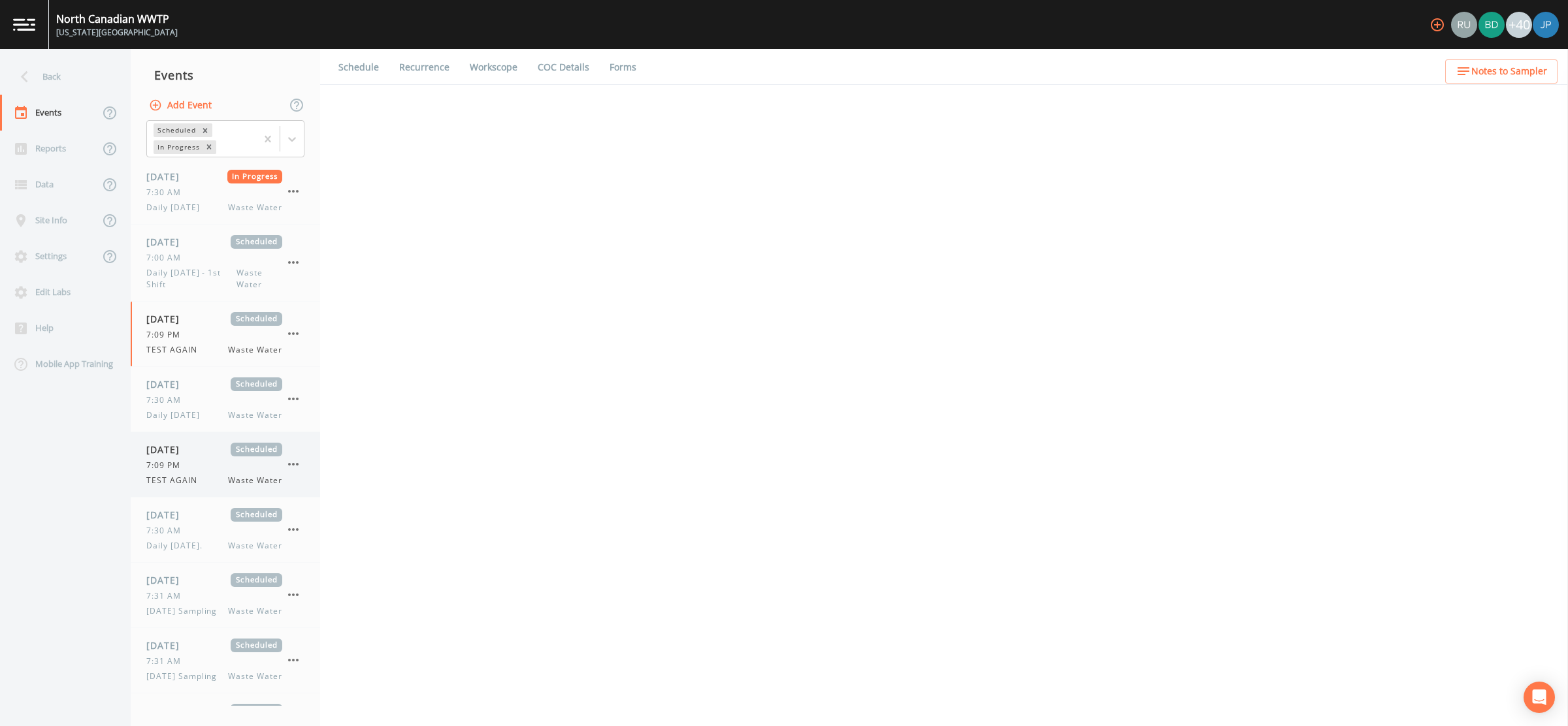
select select "b6a3c313-748b-4795-a028-792ad310bd60"
select select "092b3f94-5697-4c94-9891-da161916fdbb"
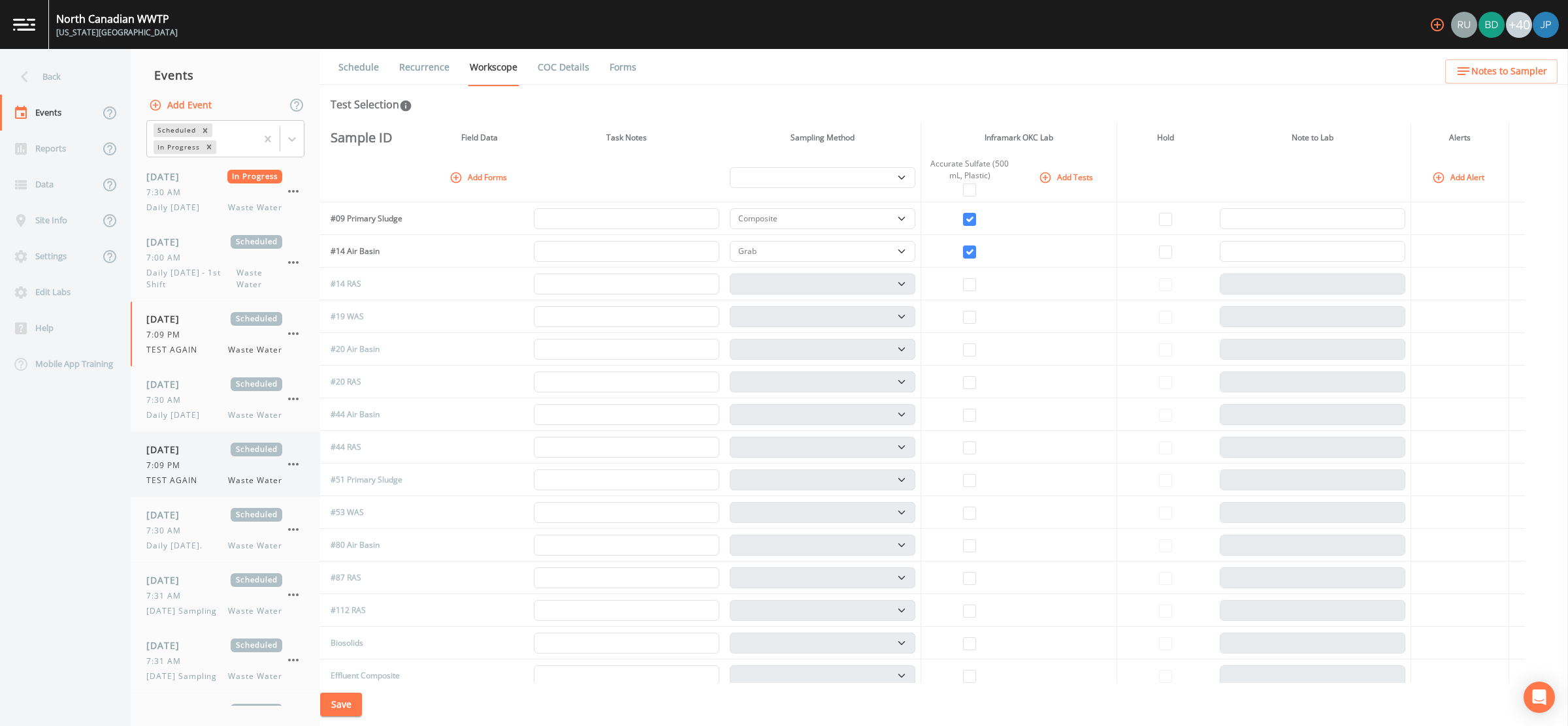
click at [195, 475] on span "TEST AGAIN" at bounding box center [176, 480] width 59 height 11
select select "b6a3c313-748b-4795-a028-792ad310bd60"
select select "092b3f94-5697-4c94-9891-da161916fdbb"
click at [189, 326] on div "08/22/2025 Scheduled 7:09 PM TEST AGAIN Waste Water" at bounding box center [214, 333] width 136 height 44
select select "b6a3c313-748b-4795-a028-792ad310bd60"
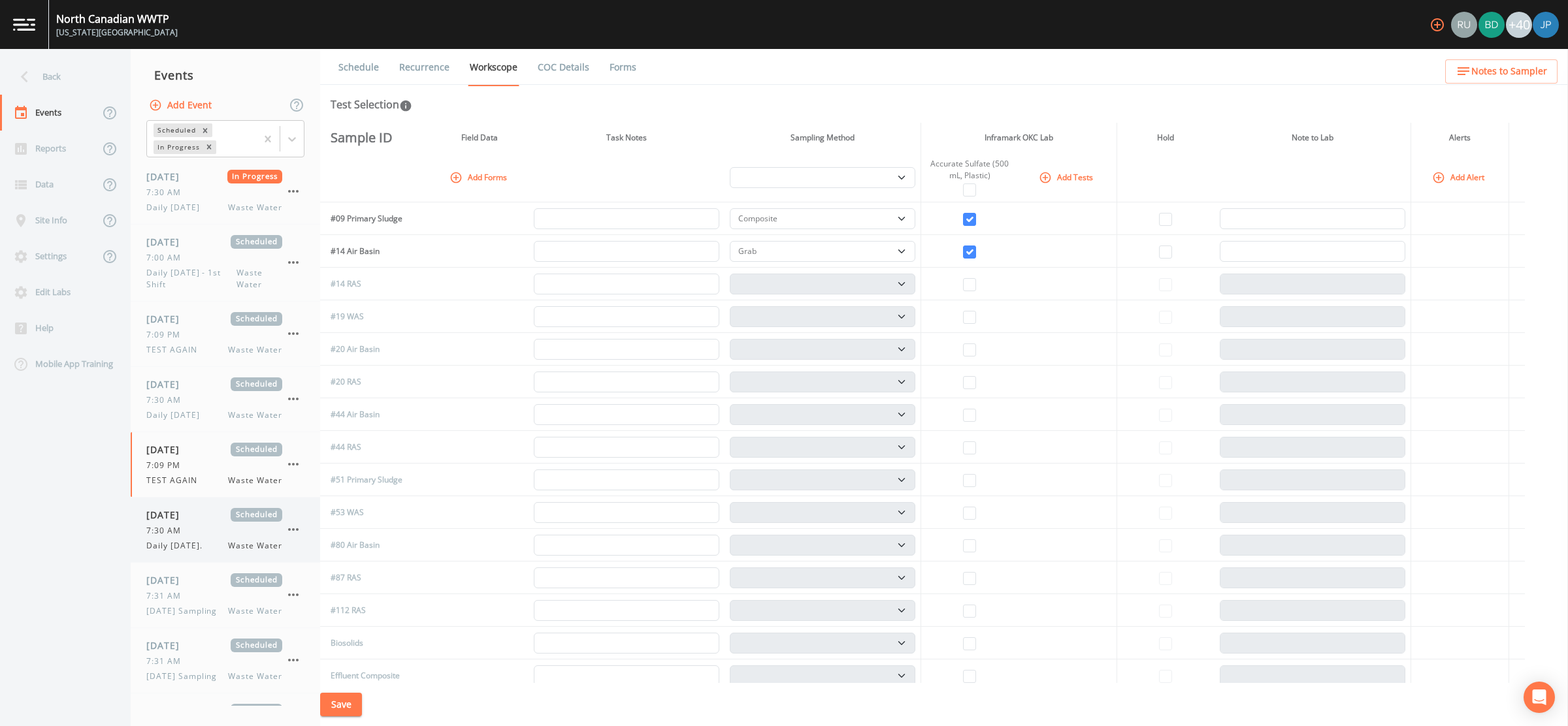
select select "092b3f94-5697-4c94-9891-da161916fdbb"
click at [185, 467] on span "7:09 PM" at bounding box center [167, 465] width 42 height 11
select select "b6a3c313-748b-4795-a028-792ad310bd60"
select select "092b3f94-5697-4c94-9891-da161916fdbb"
click at [218, 341] on div "08/22/2025 Scheduled 7:09 PM TEST AGAIN Waste Water" at bounding box center [214, 333] width 136 height 44
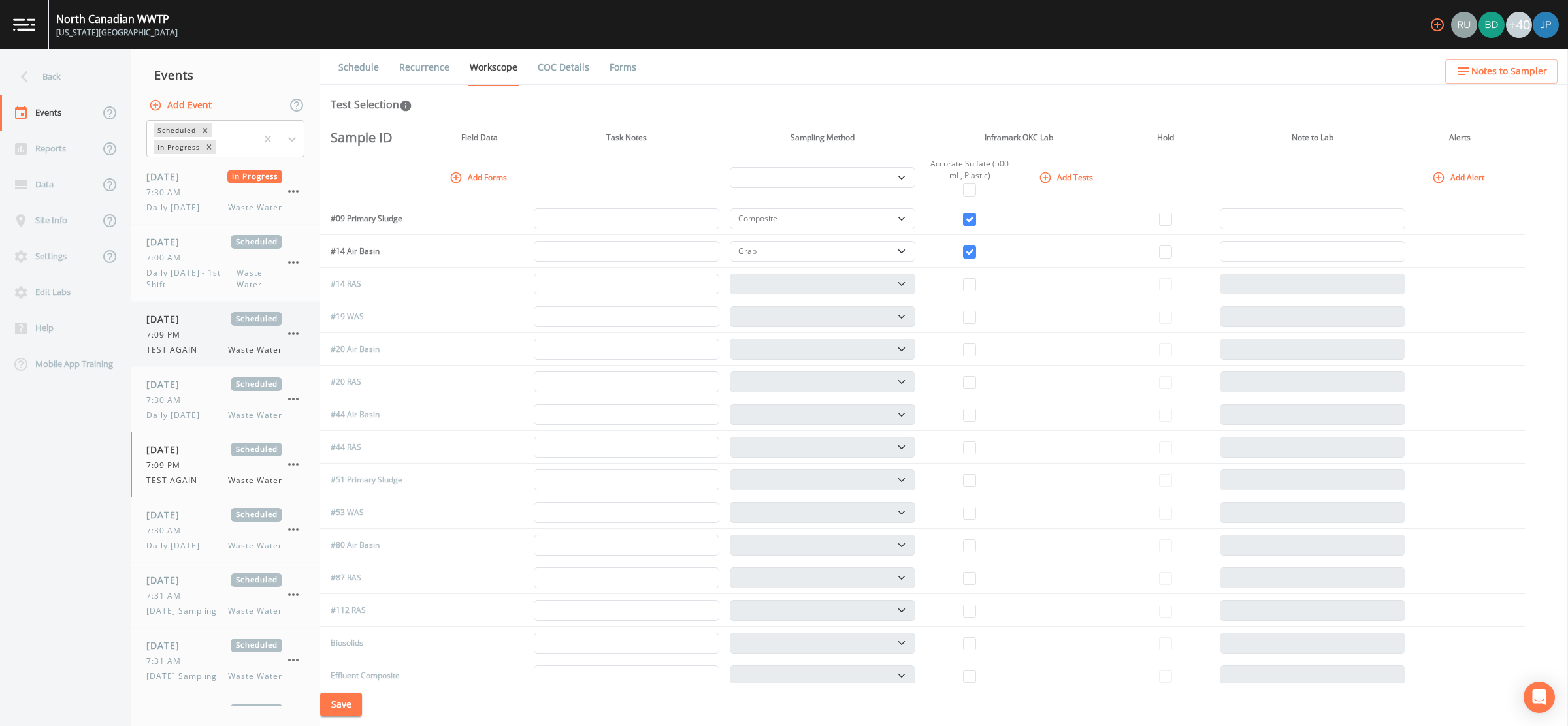
select select "b6a3c313-748b-4795-a028-792ad310bd60"
select select "092b3f94-5697-4c94-9891-da161916fdbb"
click at [186, 481] on span "TEST AGAIN" at bounding box center [176, 480] width 59 height 11
select select "b6a3c313-748b-4795-a028-792ad310bd60"
select select "092b3f94-5697-4c94-9891-da161916fdbb"
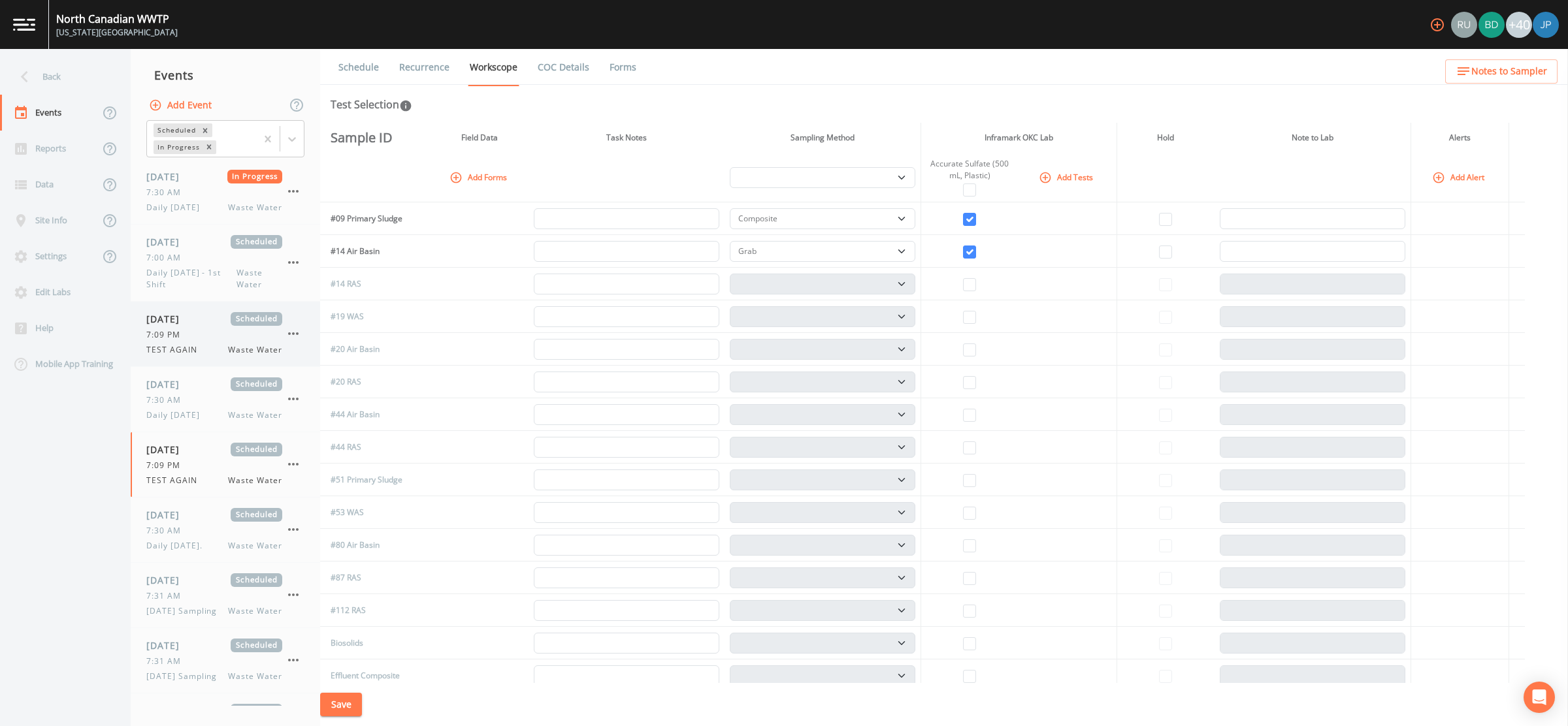
click at [190, 335] on div "7:09 PM" at bounding box center [214, 334] width 136 height 11
select select "b6a3c313-748b-4795-a028-792ad310bd60"
select select "092b3f94-5697-4c94-9891-da161916fdbb"
click at [294, 333] on icon "button" at bounding box center [294, 333] width 11 height 2
click at [219, 346] on div at bounding box center [784, 363] width 1568 height 726
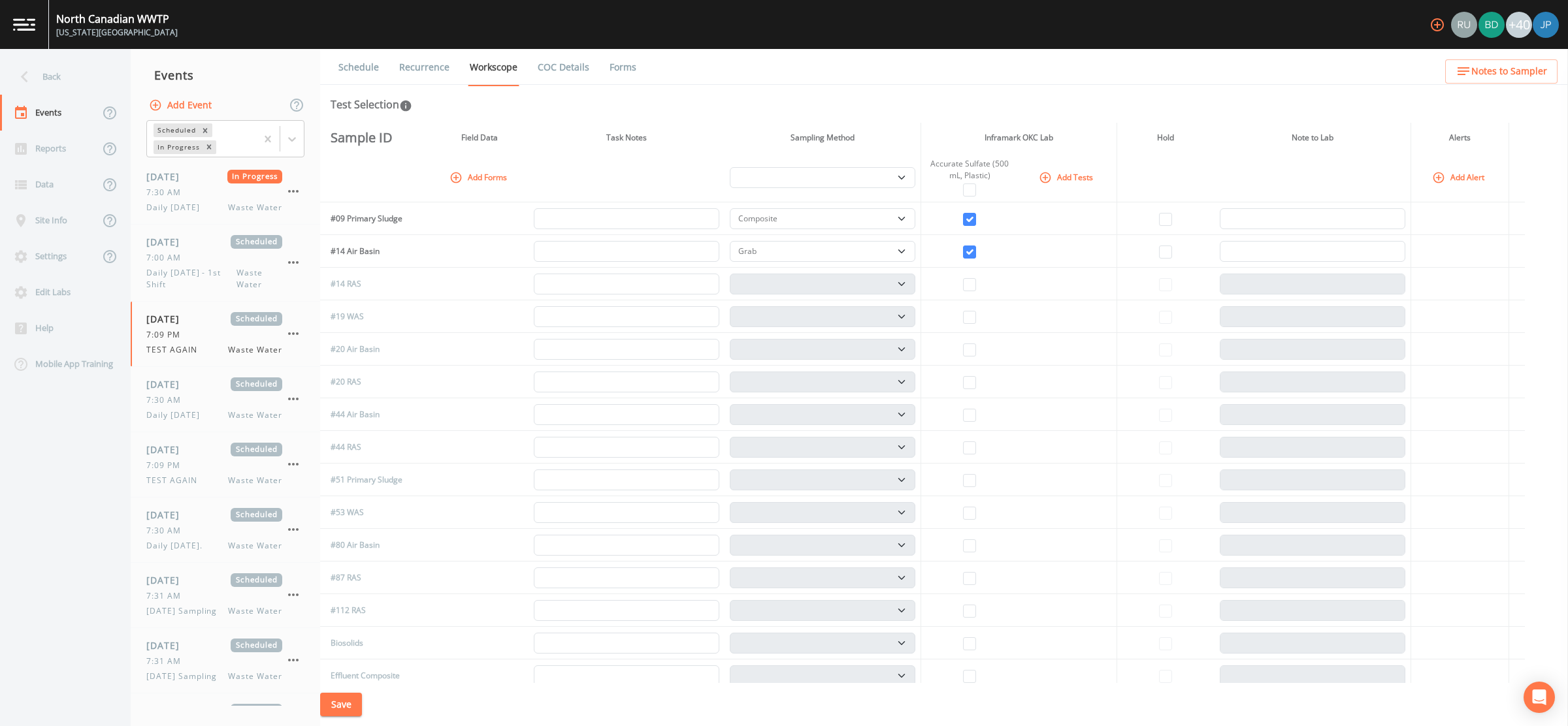
click at [207, 340] on div "08/22/2025 Scheduled 7:09 PM TEST AGAIN Waste Water" at bounding box center [214, 333] width 136 height 44
select select "b6a3c313-748b-4795-a028-792ad310bd60"
select select "092b3f94-5697-4c94-9891-da161916fdbb"
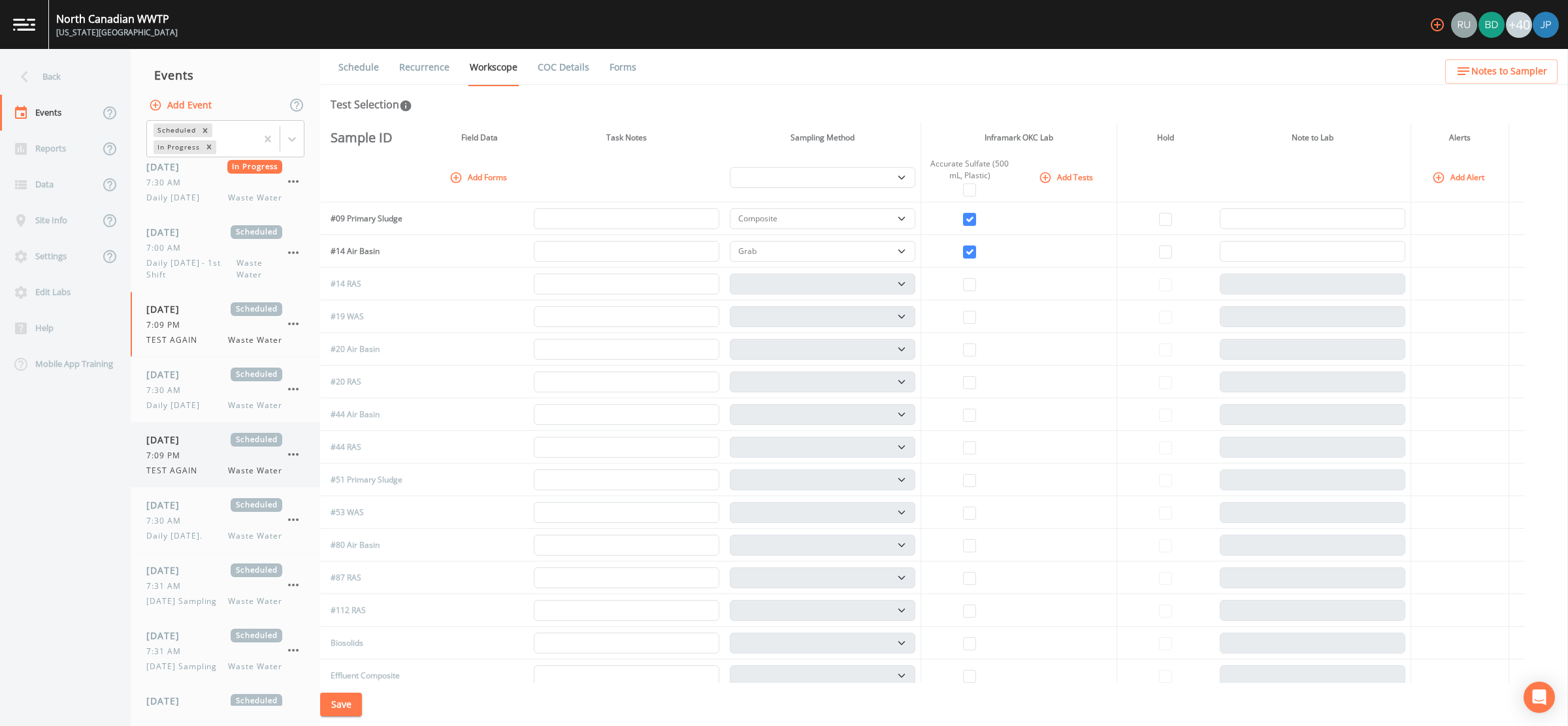
click at [189, 441] on span "[DATE]" at bounding box center [167, 440] width 42 height 14
select select "b6a3c313-748b-4795-a028-792ad310bd60"
select select "092b3f94-5697-4c94-9891-da161916fdbb"
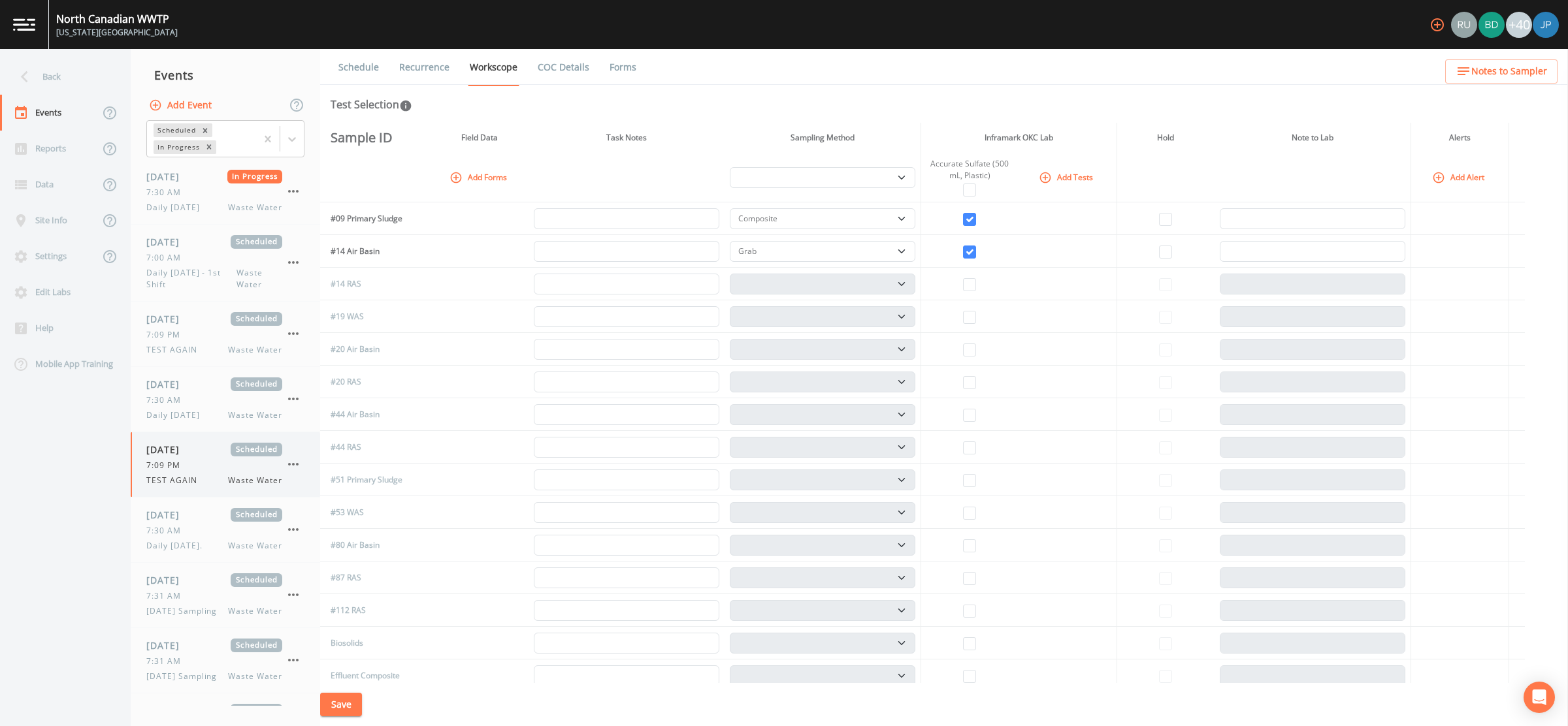
click at [204, 465] on div "7:09 PM" at bounding box center [214, 465] width 136 height 11
select select "b6a3c313-748b-4795-a028-792ad310bd60"
select select "092b3f94-5697-4c94-9891-da161916fdbb"
click at [295, 462] on icon "button" at bounding box center [293, 464] width 15 height 15
click at [341, 539] on p "Delete" at bounding box center [358, 539] width 84 height 15
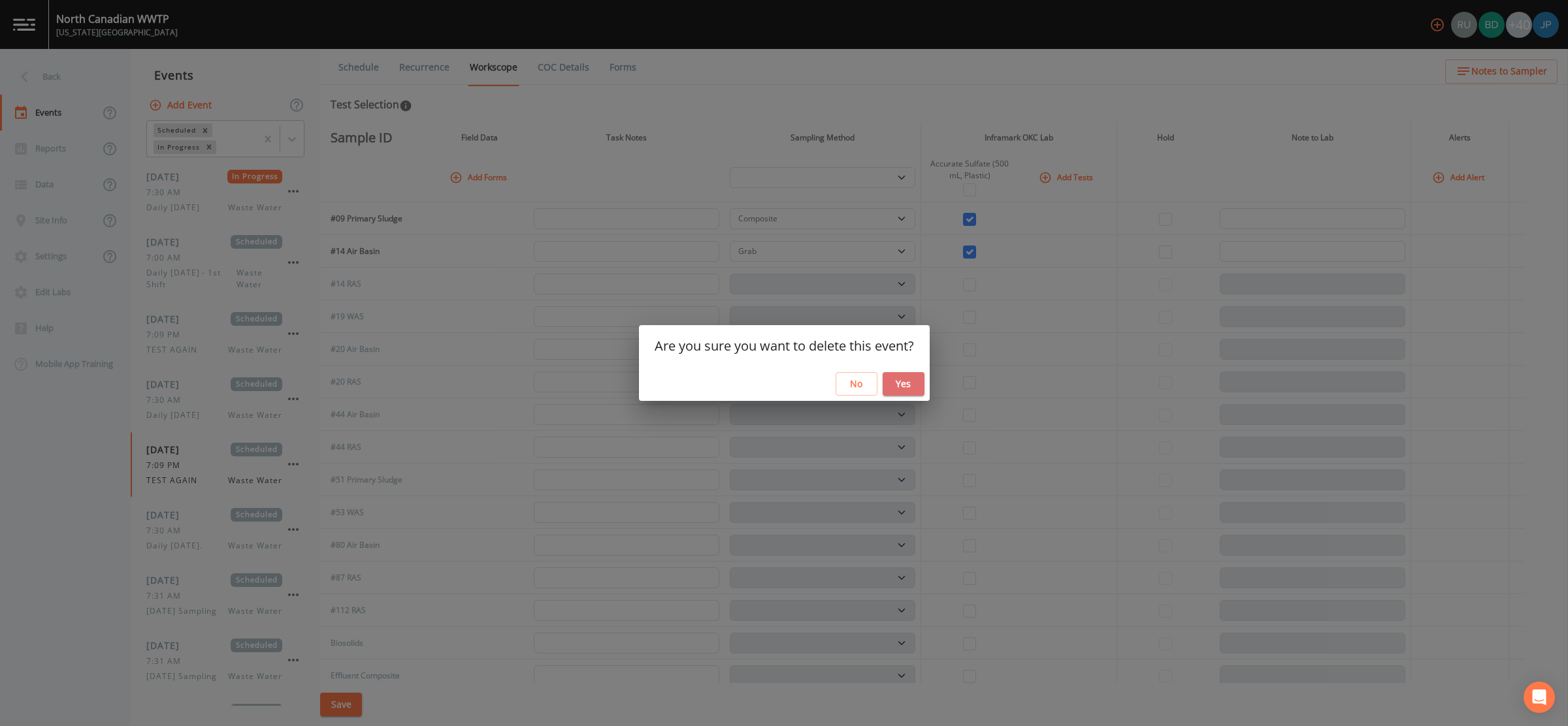
click at [908, 386] on button "Yes" at bounding box center [904, 384] width 42 height 25
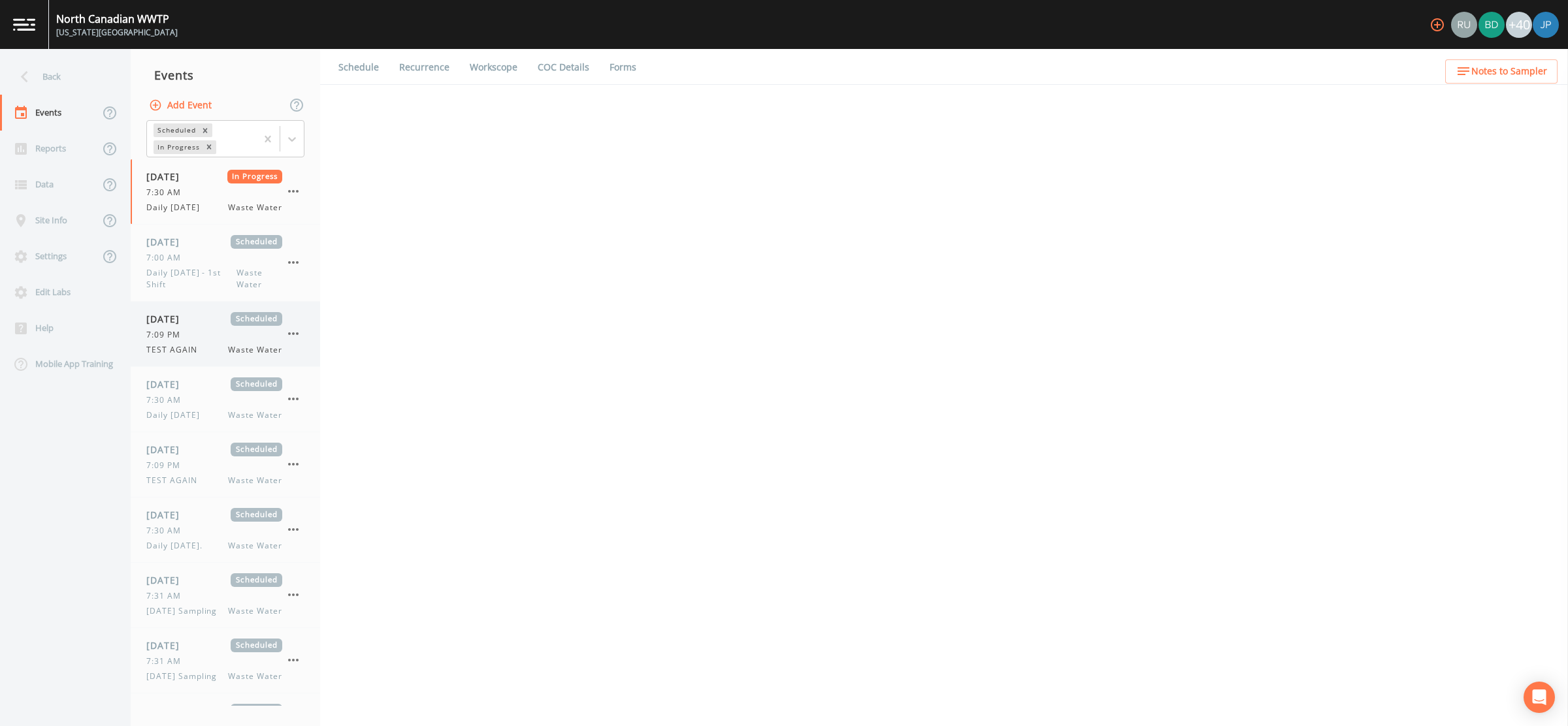
click at [176, 339] on span "7:09 PM" at bounding box center [167, 334] width 42 height 11
select select "b6a3c313-748b-4795-a028-792ad310bd60"
select select "092b3f94-5697-4c94-9891-da161916fdbb"
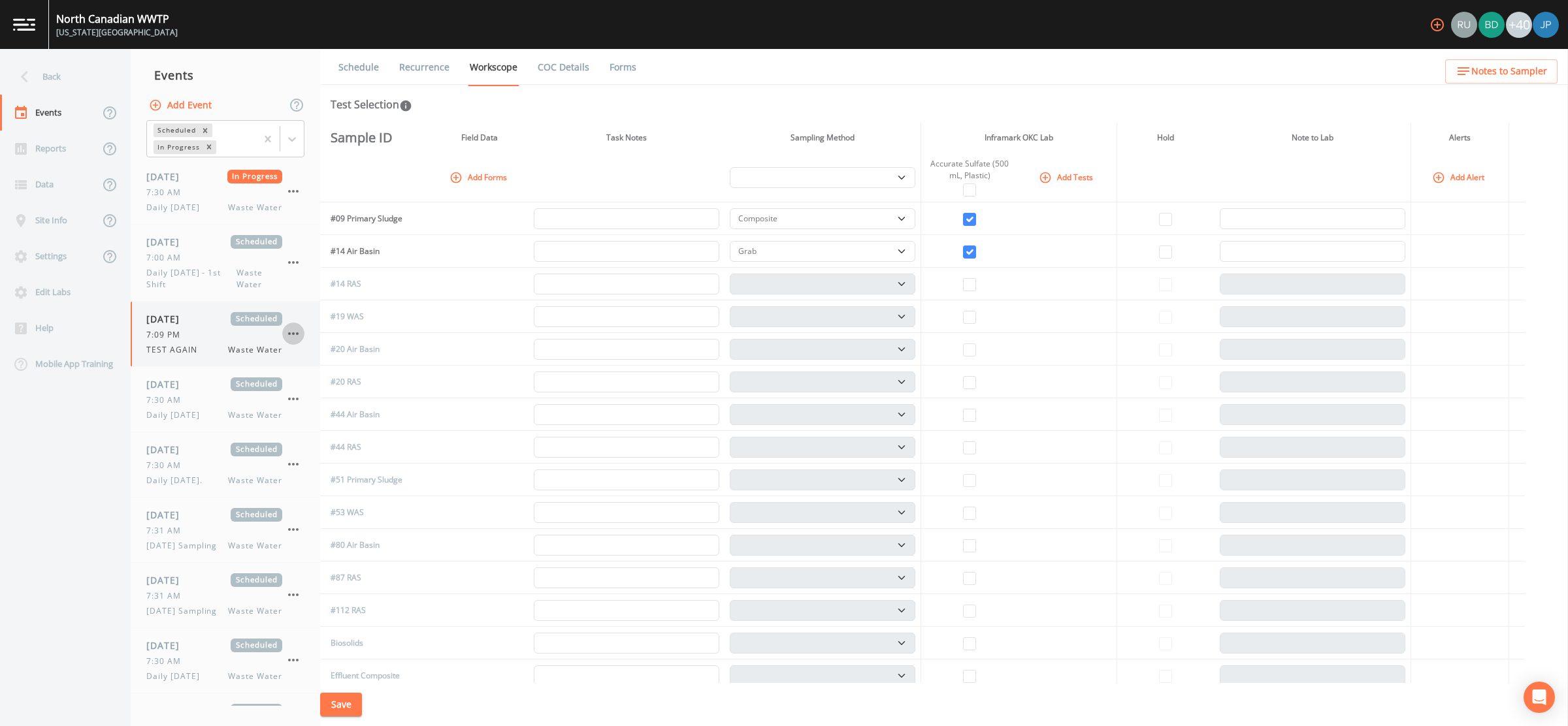
click at [292, 337] on icon "button" at bounding box center [293, 333] width 15 height 15
click at [324, 412] on p "Delete" at bounding box center [358, 409] width 84 height 15
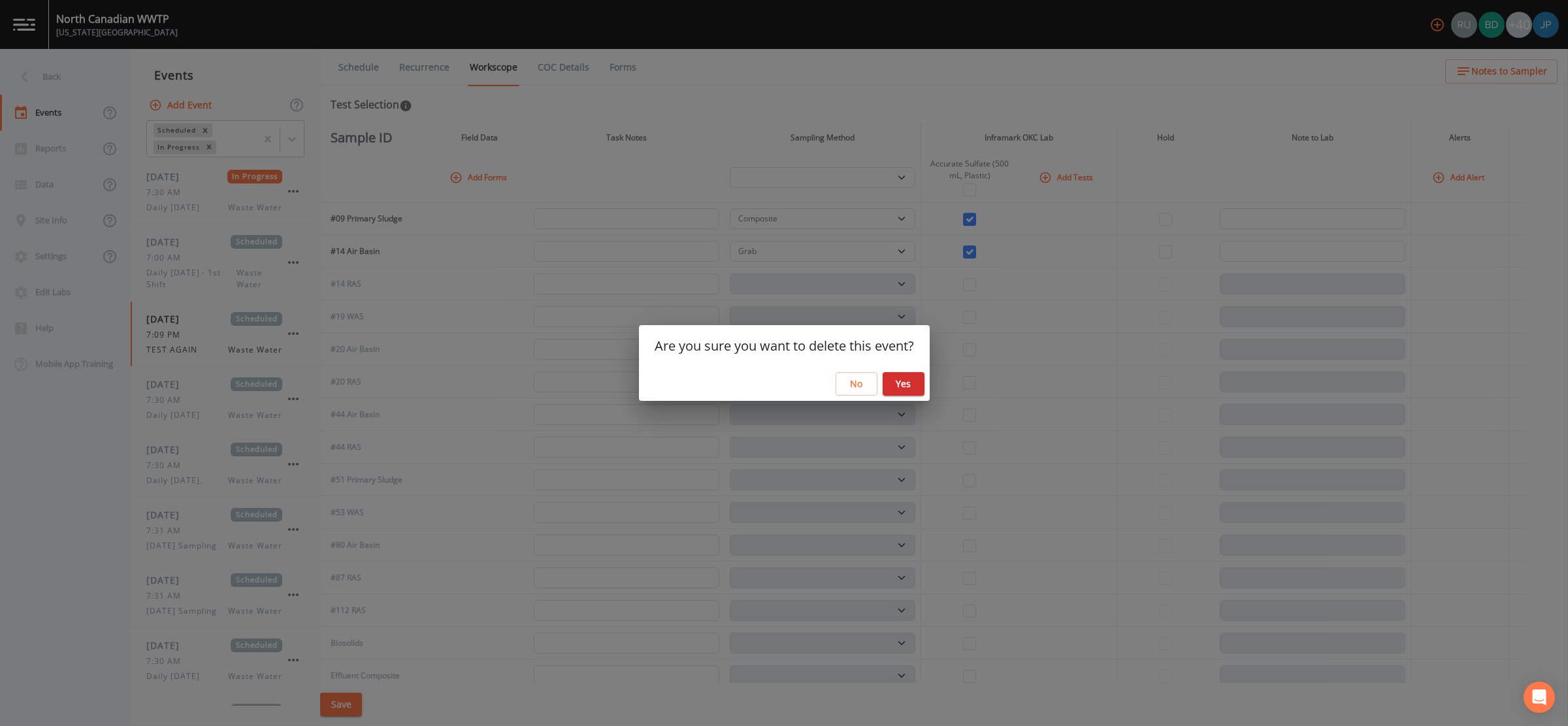
click at [901, 380] on button "Yes" at bounding box center [904, 384] width 42 height 25
select select "092b3f94-5697-4c94-9891-da161916fdbb"
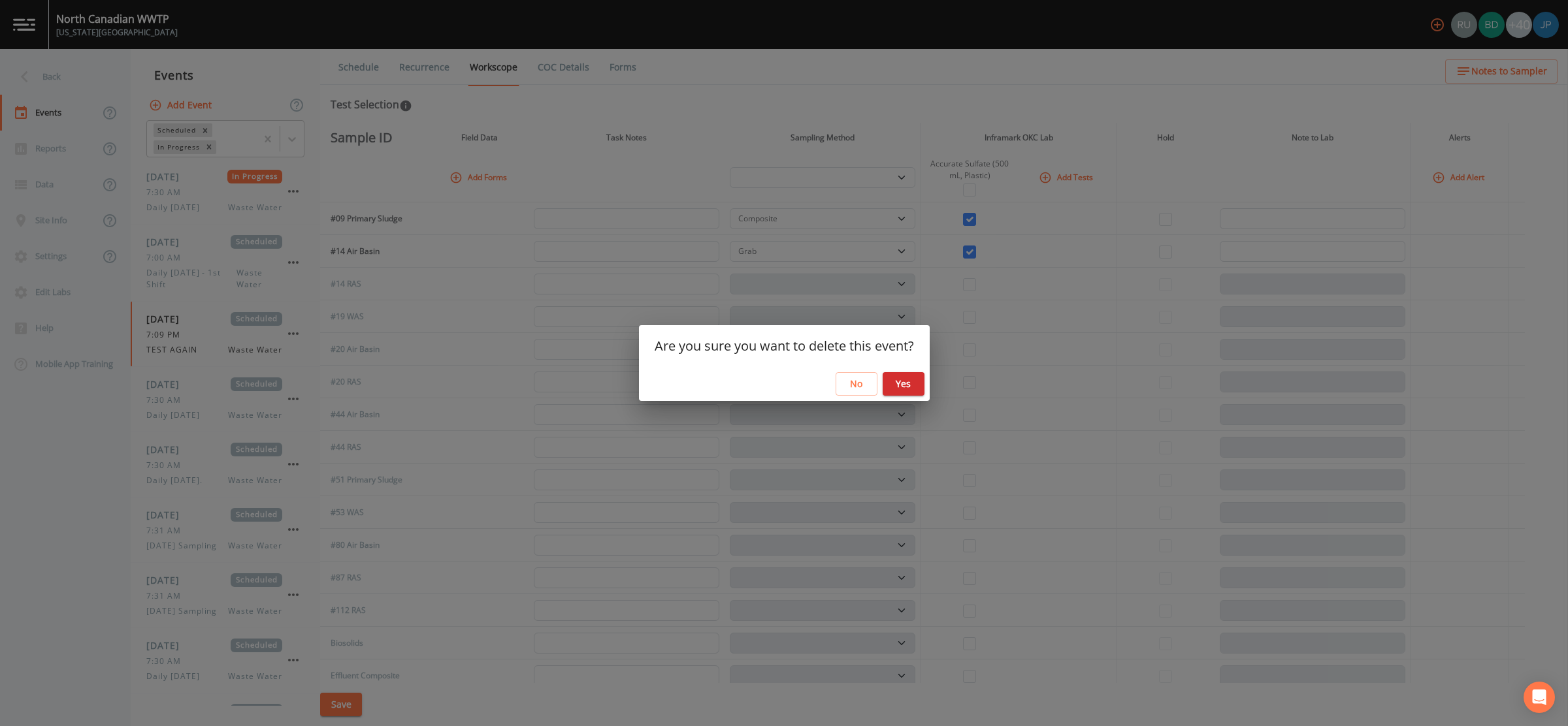
select select "092b3f94-5697-4c94-9891-da161916fdbb"
select select "b6a3c313-748b-4795-a028-792ad310bd60"
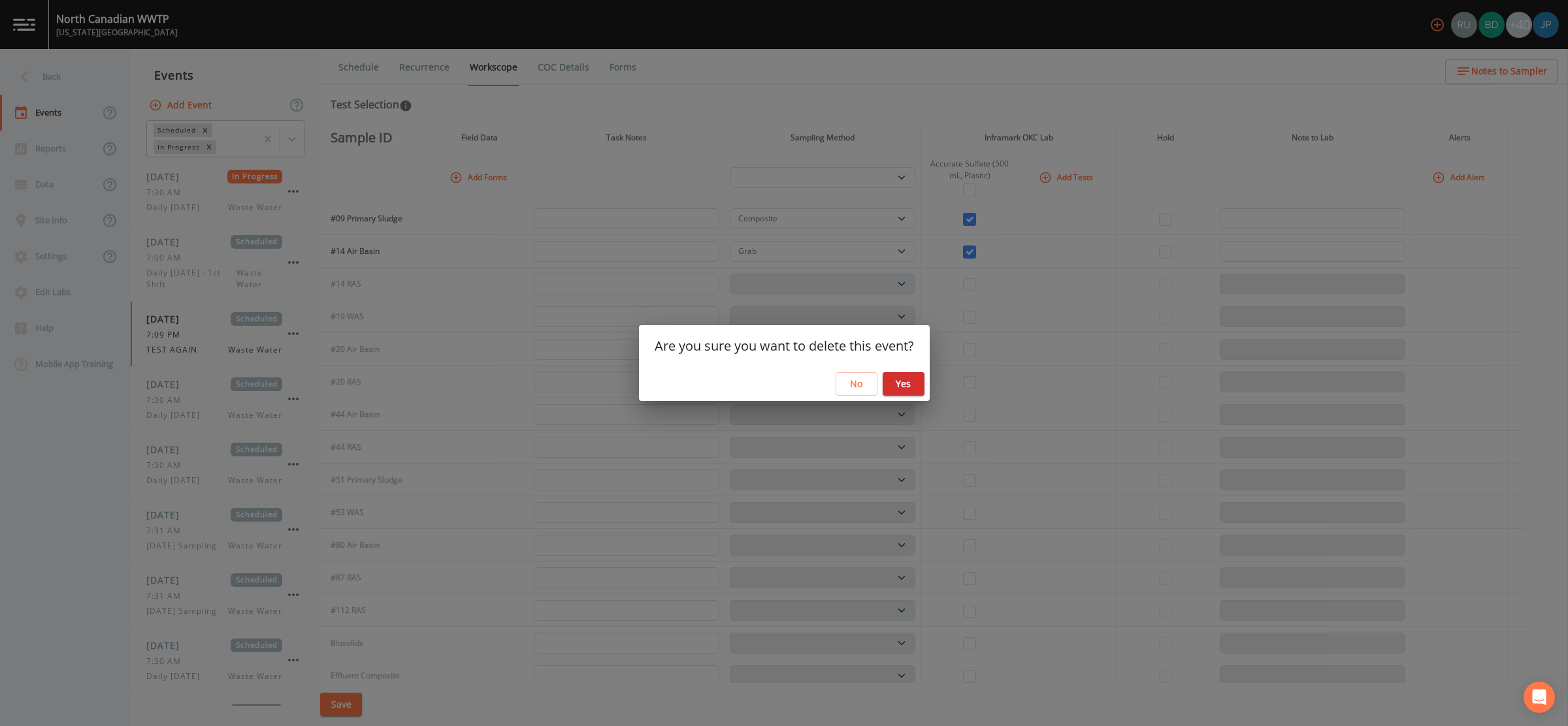
select select "092b3f94-5697-4c94-9891-da161916fdbb"
select select "b6a3c313-748b-4795-a028-792ad310bd60"
select select "092b3f94-5697-4c94-9891-da161916fdbb"
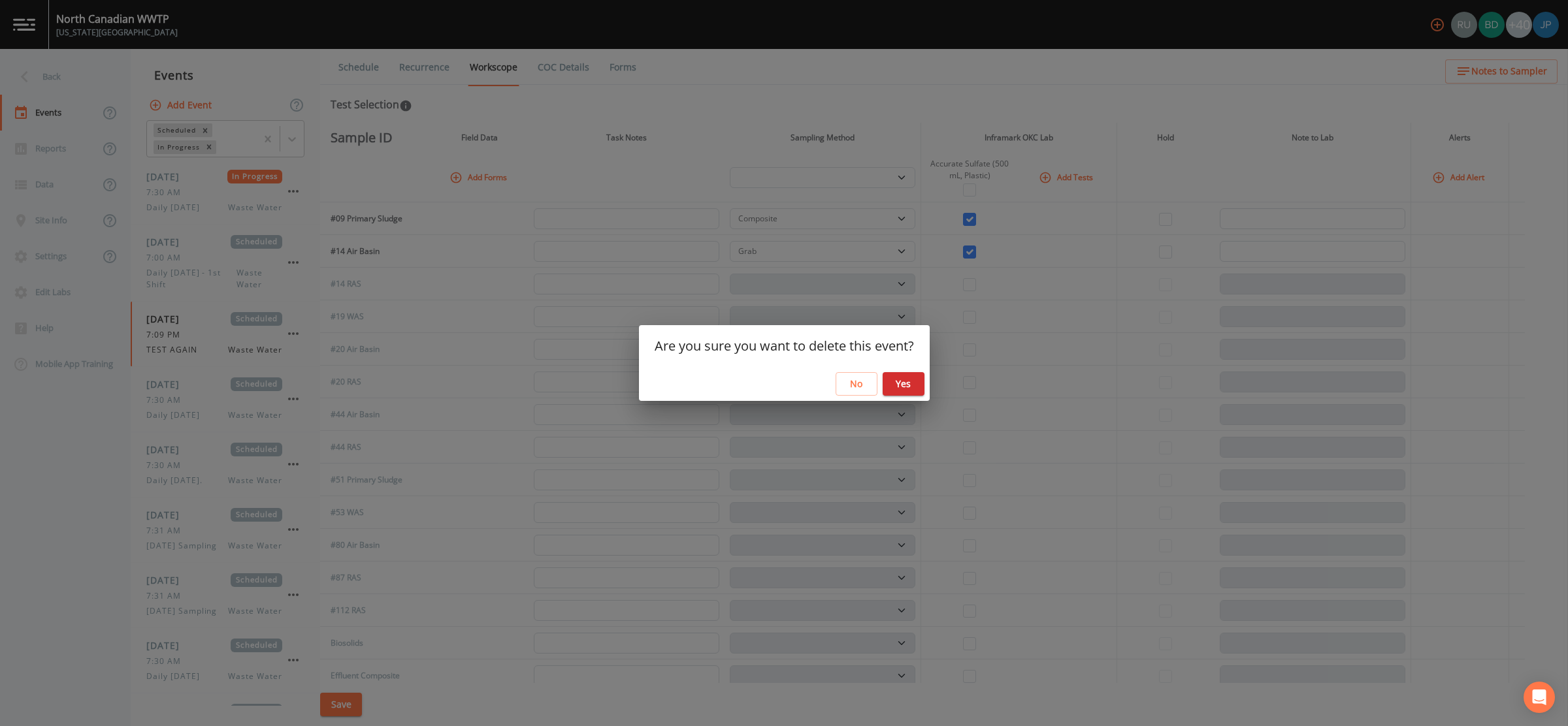
select select "092b3f94-5697-4c94-9891-da161916fdbb"
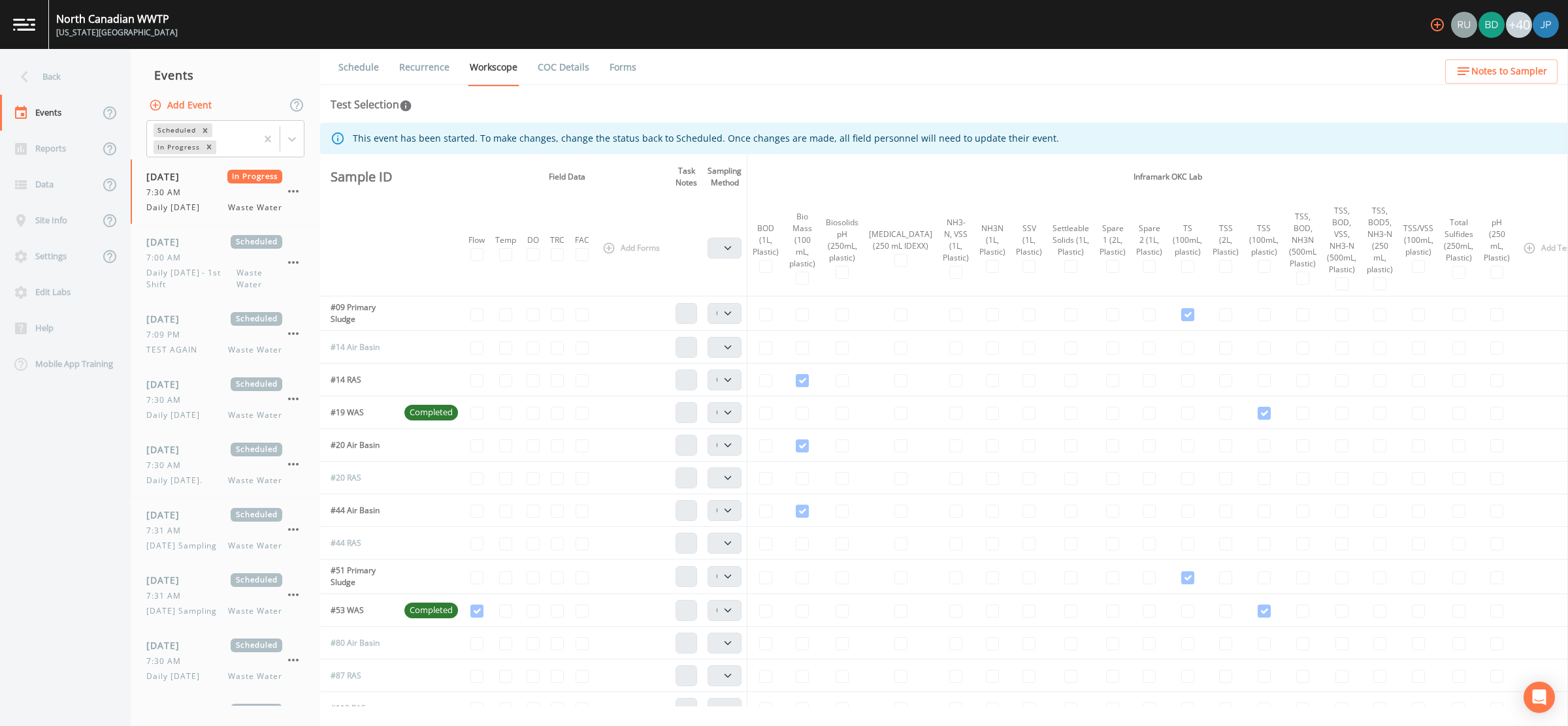
click at [198, 107] on button "Add Event" at bounding box center [182, 106] width 71 height 25
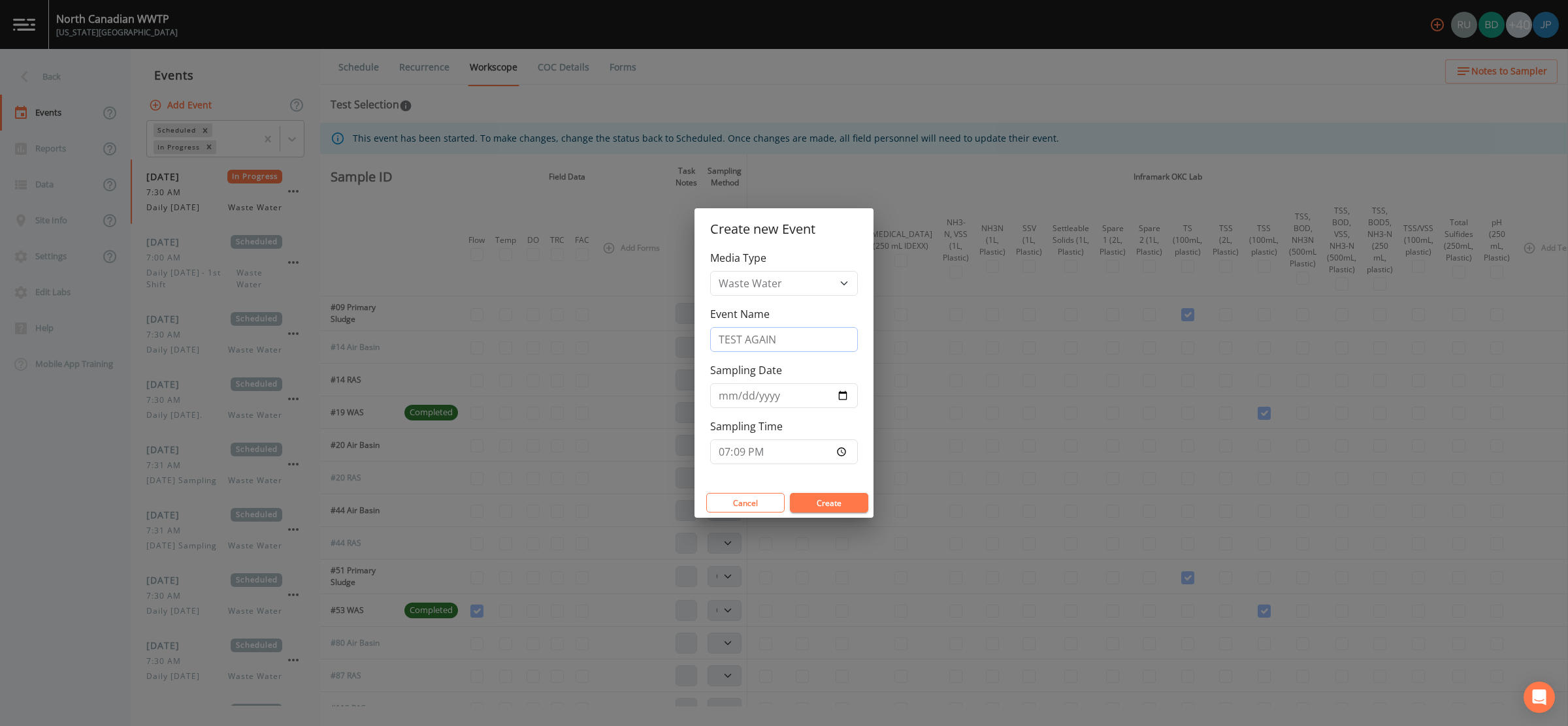
click at [775, 333] on input "TEST AGAIN" at bounding box center [784, 340] width 147 height 25
type input "S"
type input "F"
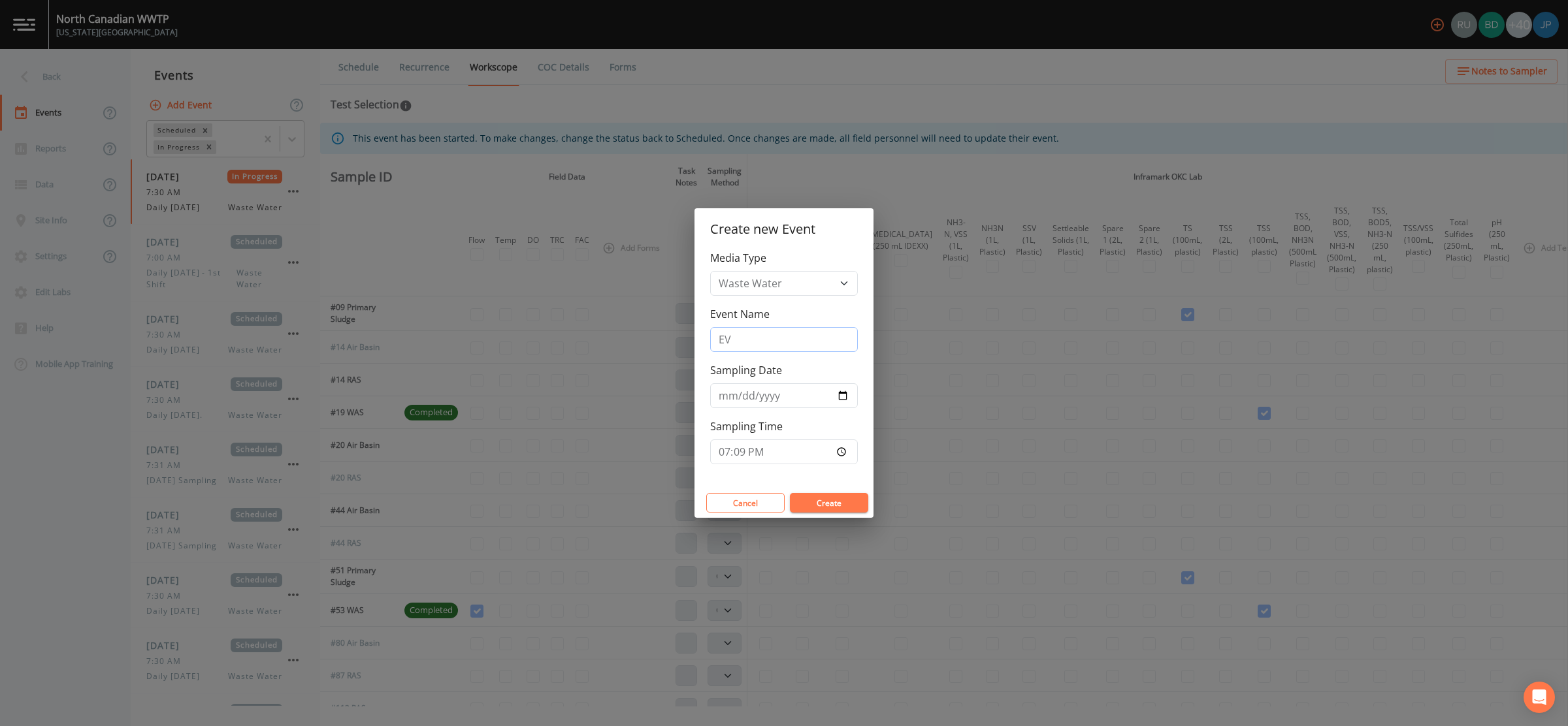
type input "E"
type input "R"
type input "10/20/2025 EVENT"
click at [846, 395] on input "2025-08-22" at bounding box center [784, 396] width 147 height 25
type input "2025-08-20"
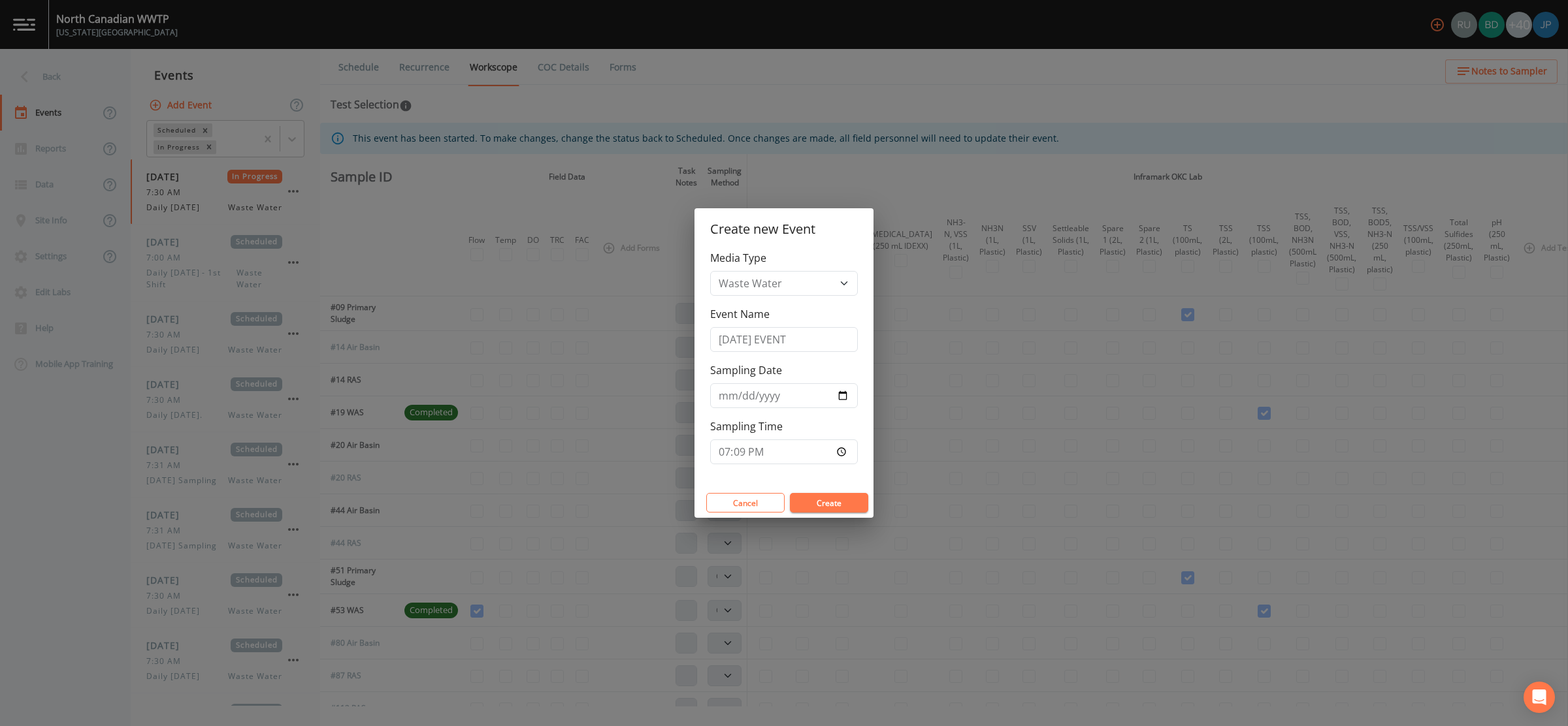
click at [825, 474] on div "Media Type Waste Water Event Name 10/20/2025 EVENT Sampling Date 2025-08-20 Sam…" at bounding box center [783, 369] width 179 height 238
click at [845, 452] on input "19:09" at bounding box center [784, 452] width 147 height 25
type input "21:09"
click at [837, 477] on div "Media Type Waste Water Event Name 10/20/2025 EVENT Sampling Date 2025-08-20 Sam…" at bounding box center [783, 369] width 179 height 238
click at [825, 498] on button "Create" at bounding box center [829, 503] width 78 height 20
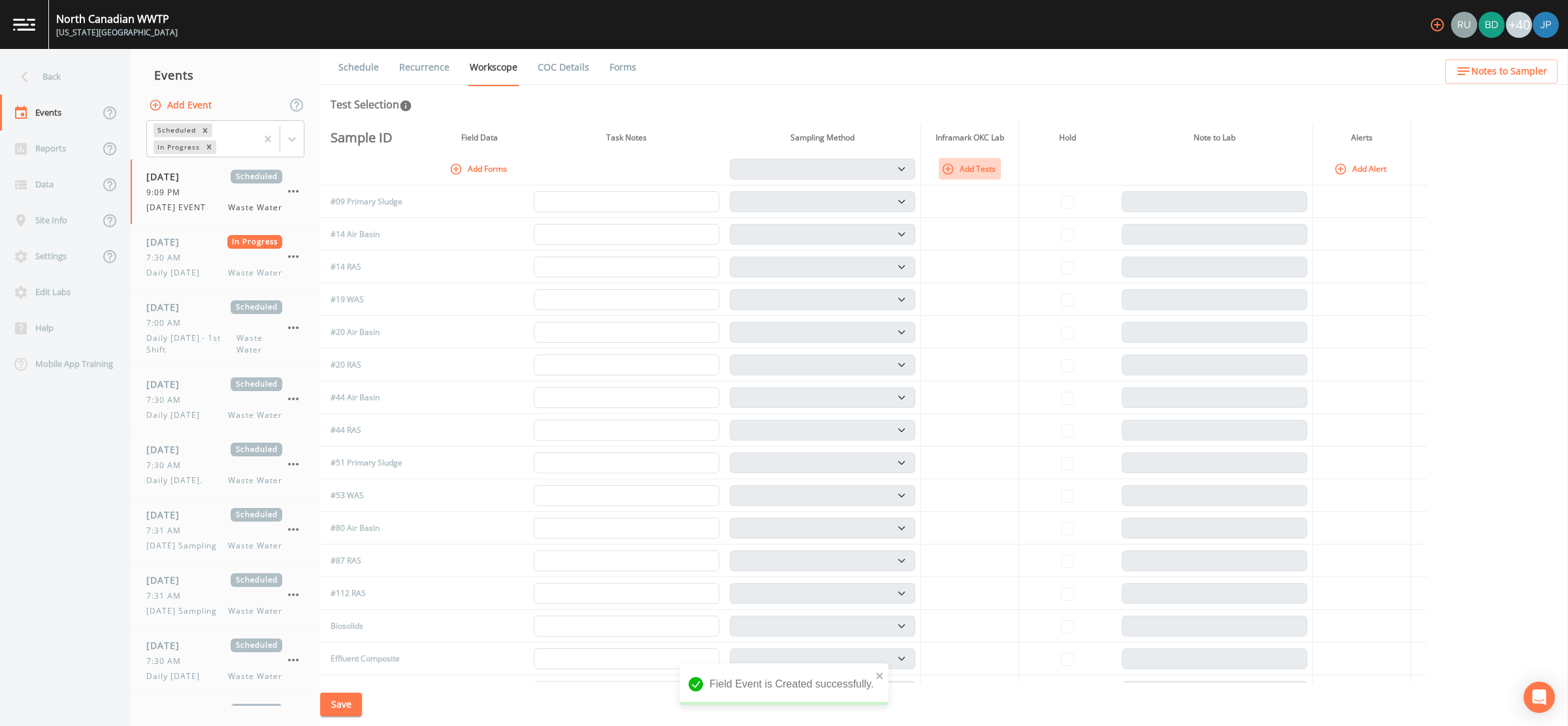
click at [985, 172] on button "Add Tests" at bounding box center [970, 169] width 62 height 21
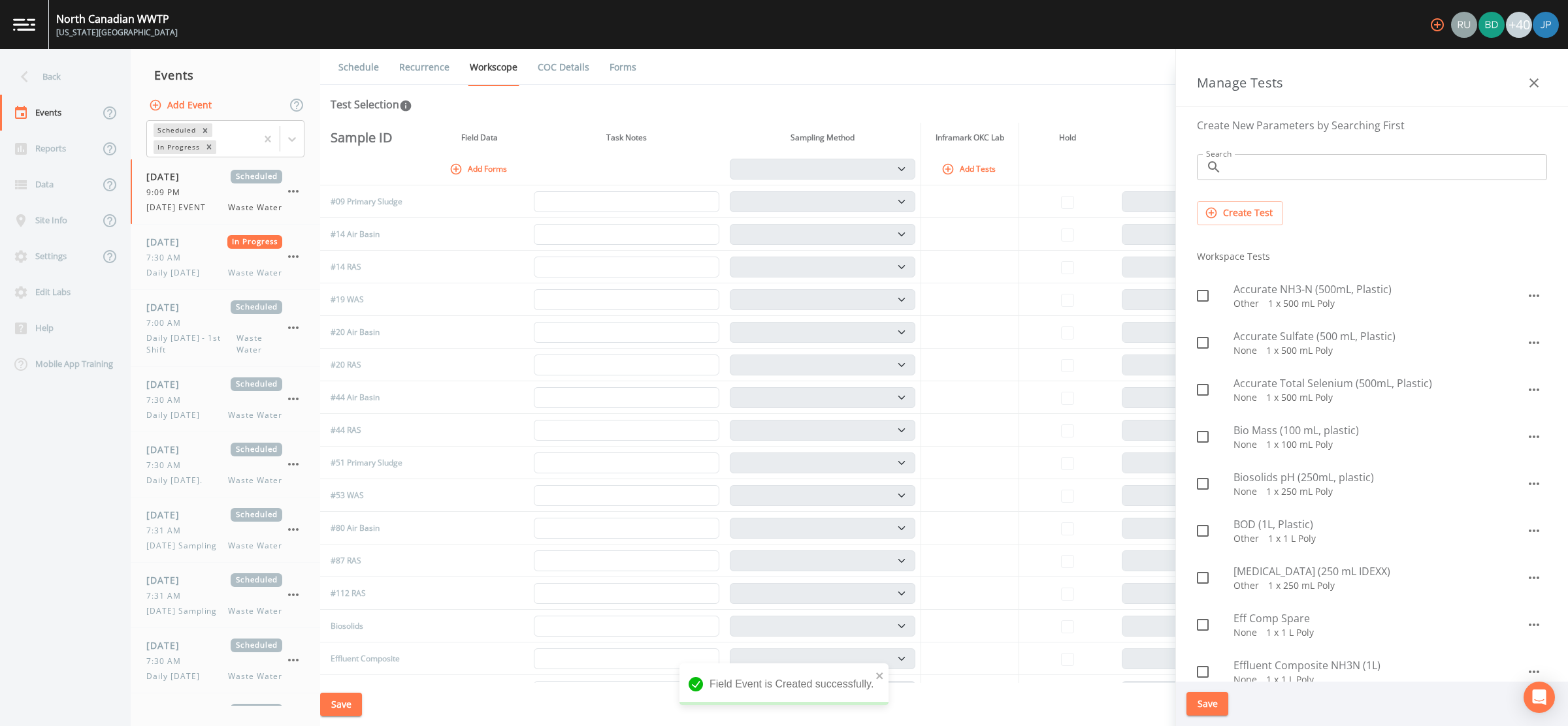
click at [1214, 298] on span at bounding box center [1203, 296] width 28 height 28
checkbox input "true"
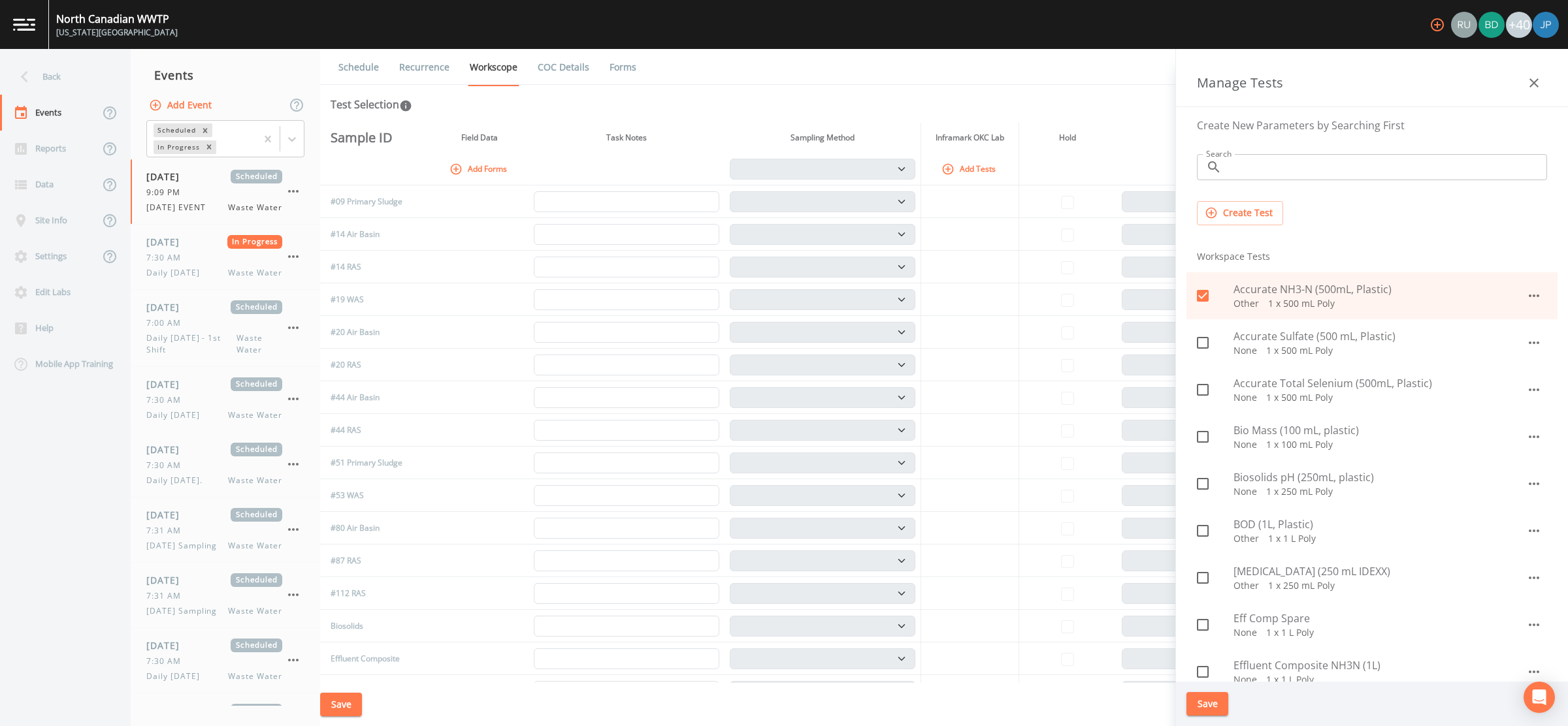
click at [1211, 708] on button "Save" at bounding box center [1207, 705] width 42 height 25
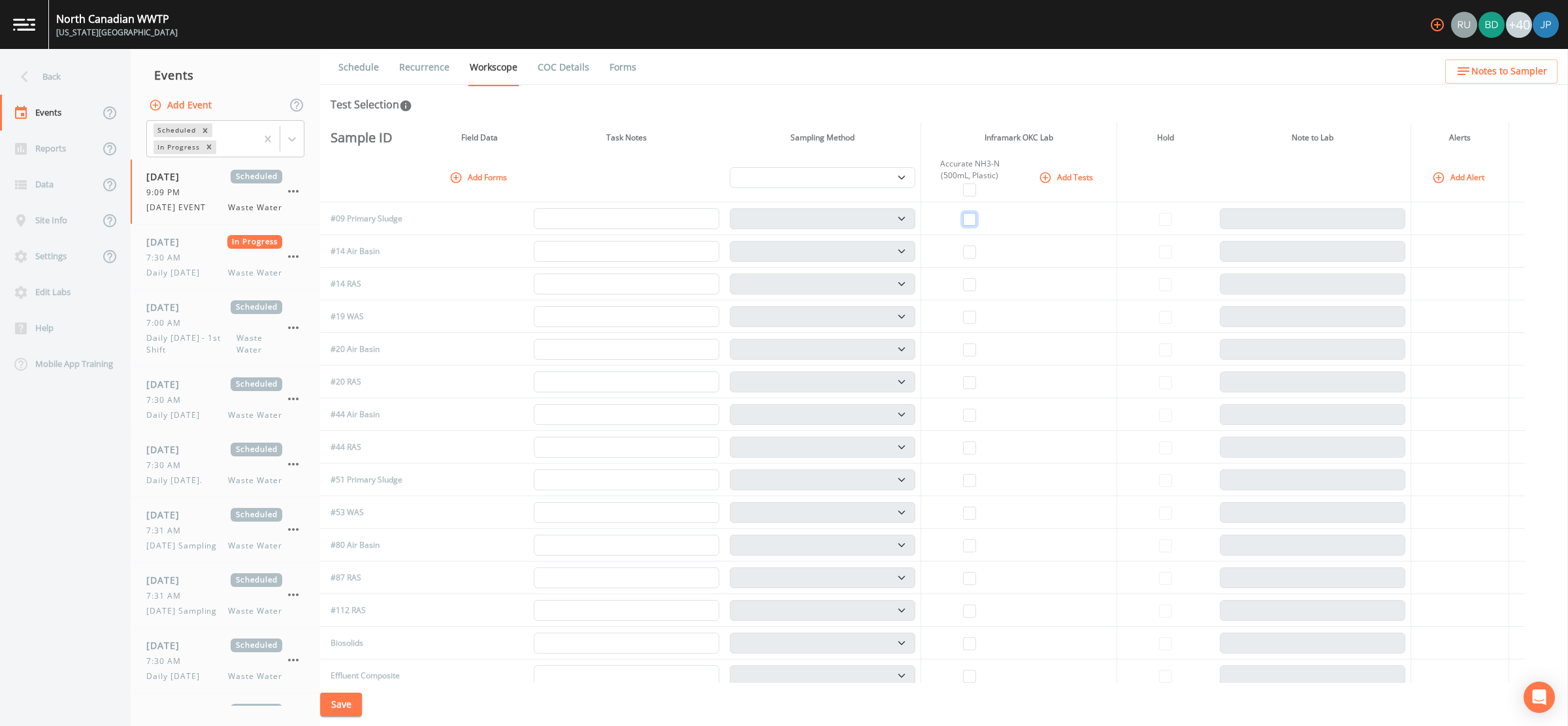
click at [976, 222] on input "checkbox" at bounding box center [969, 219] width 13 height 13
checkbox input "true"
select select "b6a3c313-748b-4795-a028-792ad310bd60"
click at [354, 698] on button "Save" at bounding box center [341, 705] width 42 height 25
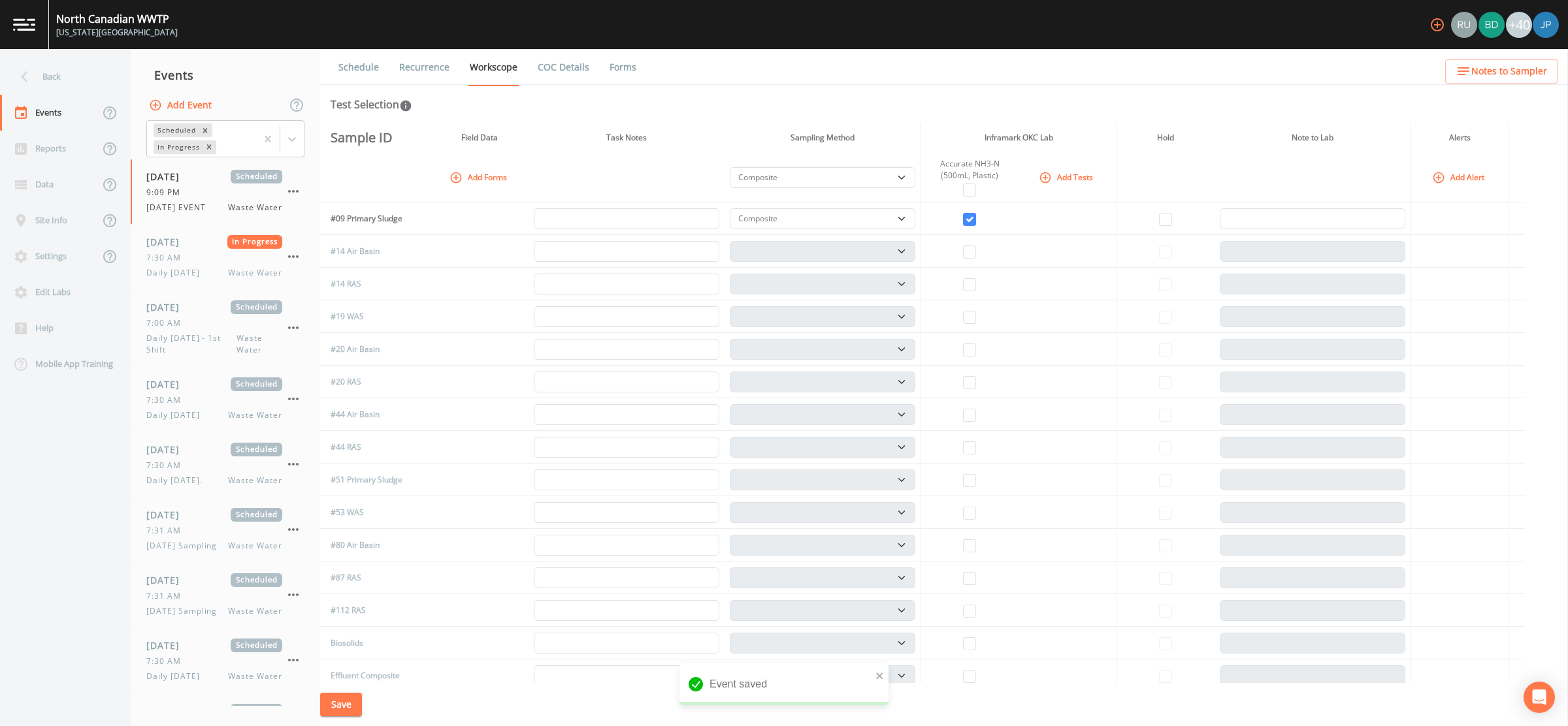
click at [433, 67] on link "Recurrence" at bounding box center [424, 67] width 54 height 37
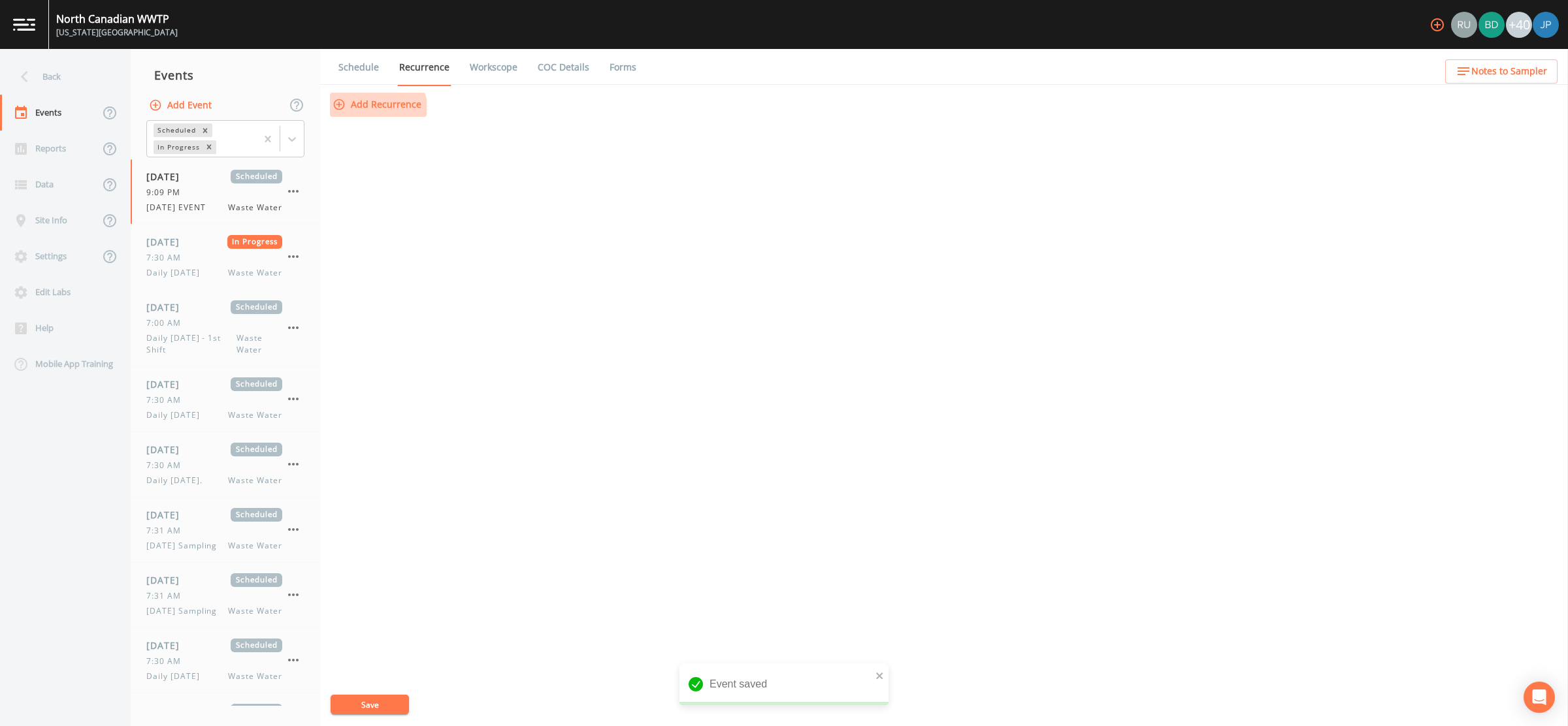
click at [378, 111] on button "Add Recurrence" at bounding box center [378, 105] width 97 height 25
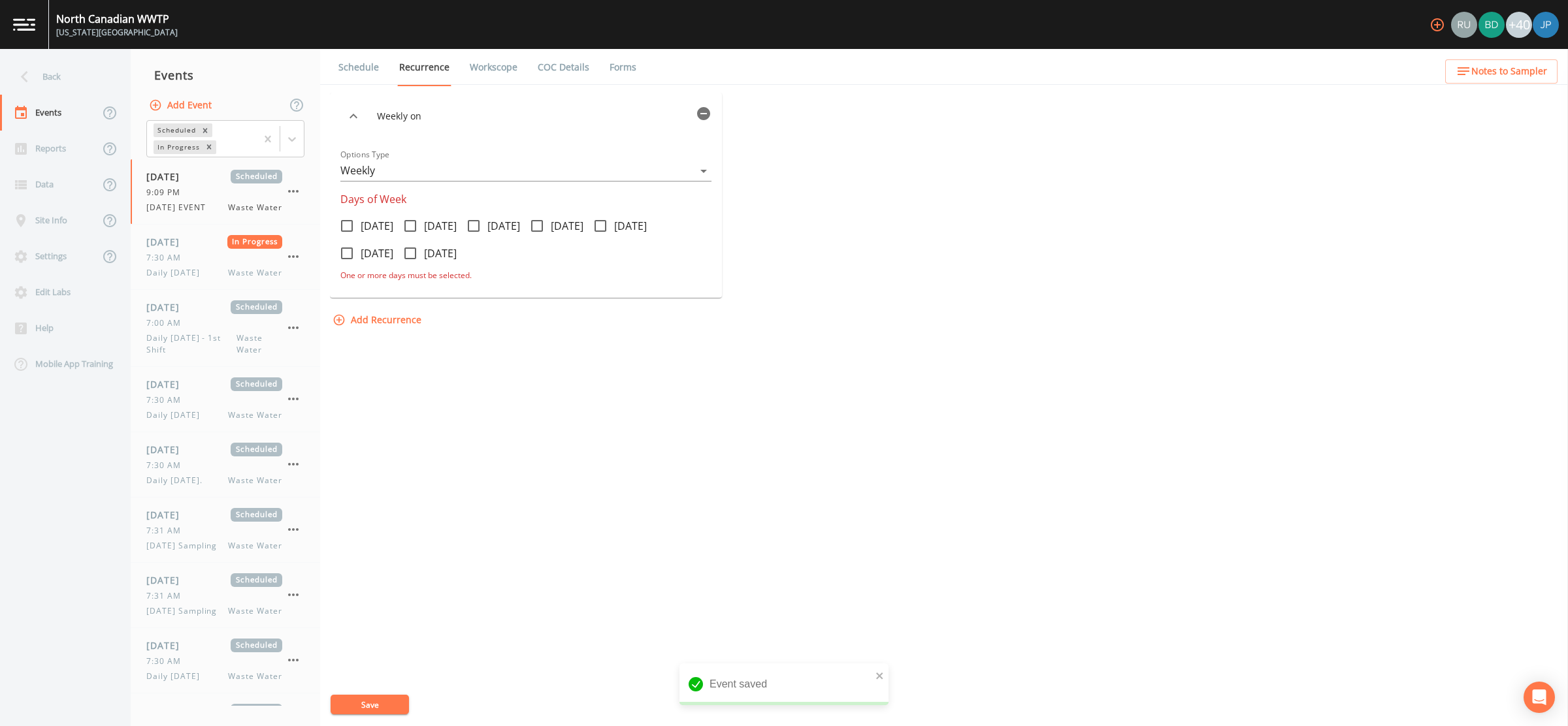
click at [482, 225] on icon at bounding box center [473, 225] width 15 height 15
click at [473, 225] on input "Wednesday" at bounding box center [466, 218] width 13 height 13
checkbox input "true"
click at [383, 701] on button "Save" at bounding box center [370, 705] width 78 height 20
click at [509, 369] on div "Weekly on Wednesday Options Type Weekly WEEKLY Days of Week Monday Tuesday Wedn…" at bounding box center [944, 409] width 1228 height 633
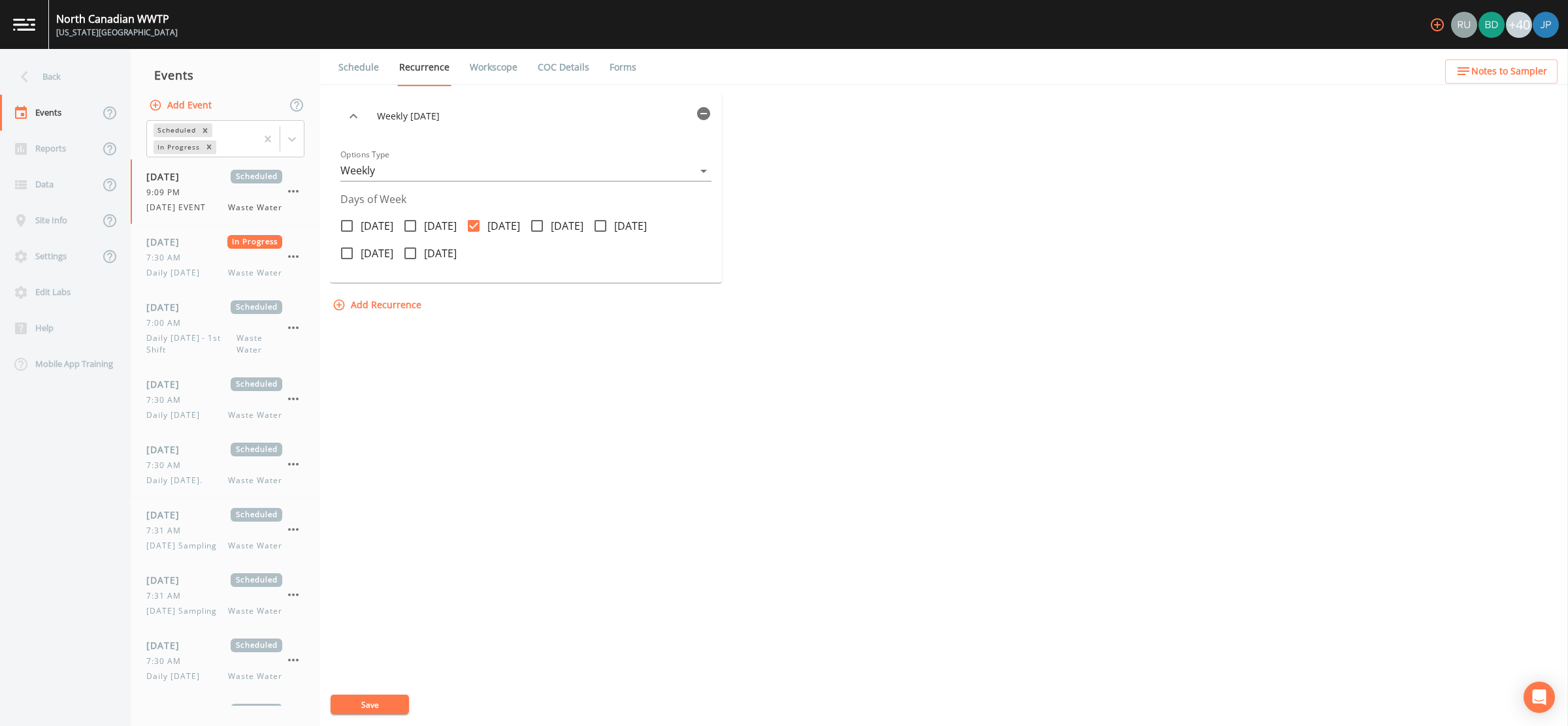
click at [483, 358] on div "Weekly on Wednesday Options Type Weekly WEEKLY Days of Week Monday Tuesday Wedn…" at bounding box center [944, 409] width 1228 height 633
click at [455, 498] on div "Weekly on Wednesday Options Type Weekly WEEKLY Days of Week Monday Tuesday Wedn…" at bounding box center [944, 409] width 1228 height 633
click at [545, 228] on icon at bounding box center [537, 225] width 15 height 15
click at [536, 225] on input "Thursday" at bounding box center [529, 218] width 13 height 13
checkbox input "true"
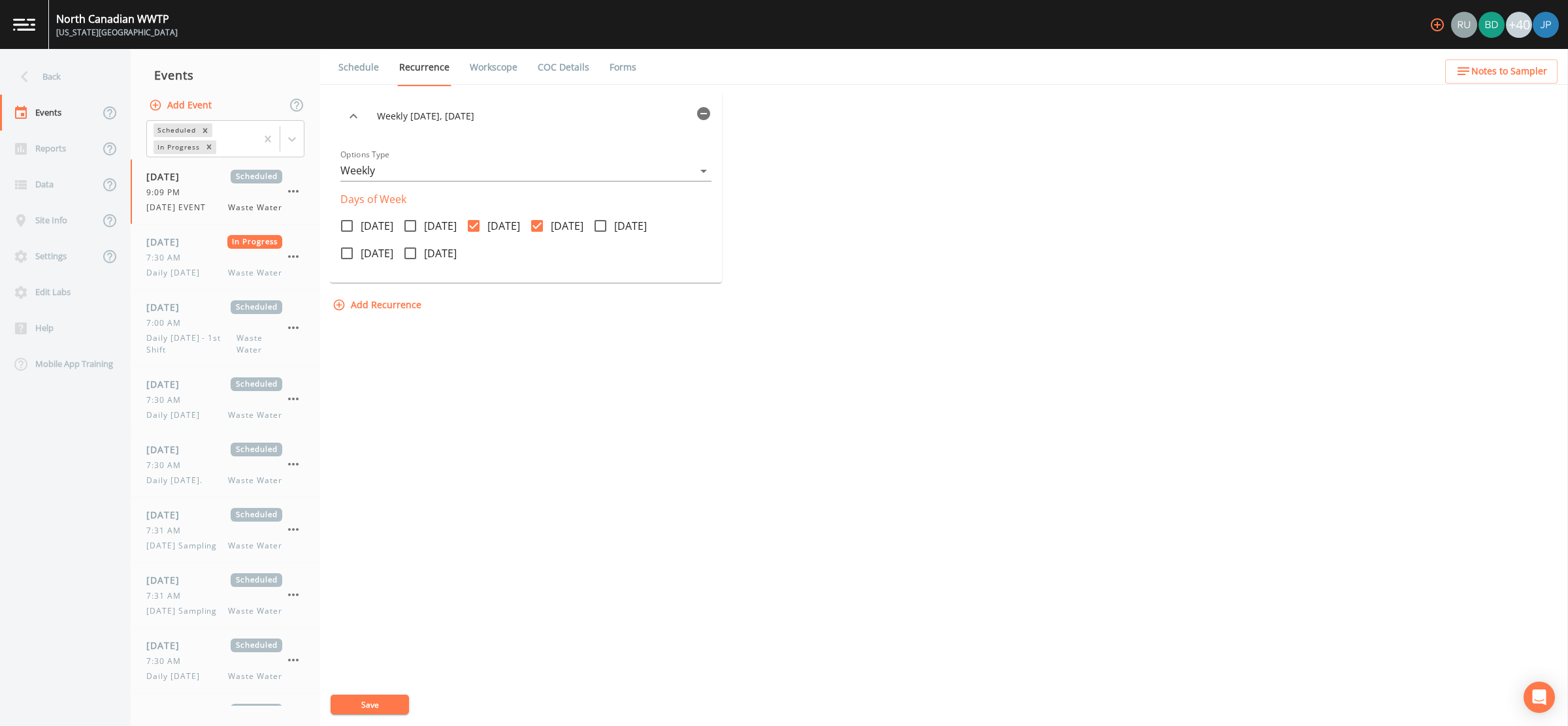
click at [487, 214] on span at bounding box center [474, 226] width 28 height 28
click at [473, 214] on input "Wednesday" at bounding box center [466, 218] width 13 height 13
checkbox input "false"
click at [381, 709] on button "Save" at bounding box center [370, 705] width 78 height 20
click at [354, 67] on link "Schedule" at bounding box center [359, 67] width 44 height 37
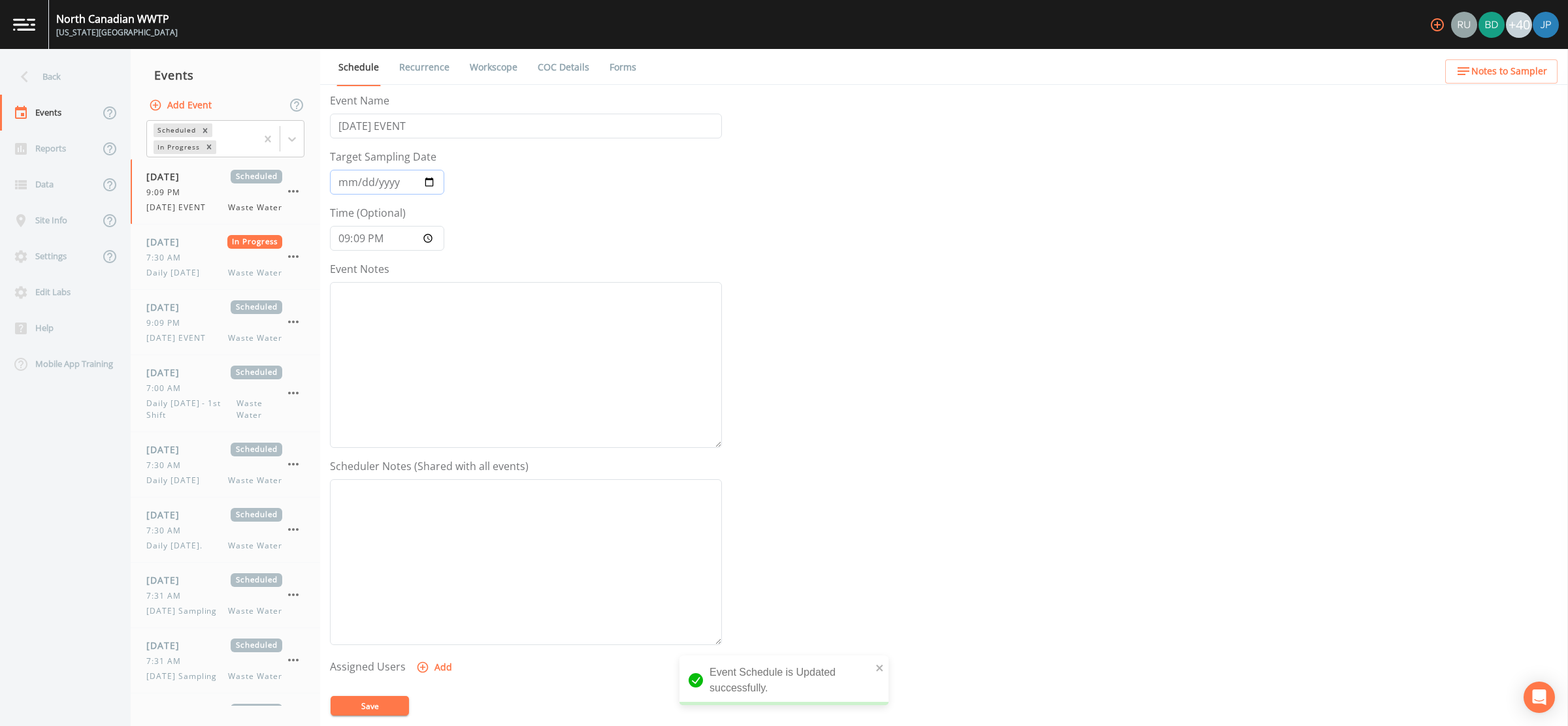
click at [431, 174] on input "2025-08-20" at bounding box center [387, 182] width 114 height 25
type input "2025-08-21"
click at [522, 245] on form "Event Name 10/20/2025 EVENT Target Sampling Date 2025-08-21 Time (Optional) 21:…" at bounding box center [525, 455] width 392 height 724
click at [415, 61] on link "Recurrence" at bounding box center [424, 67] width 54 height 37
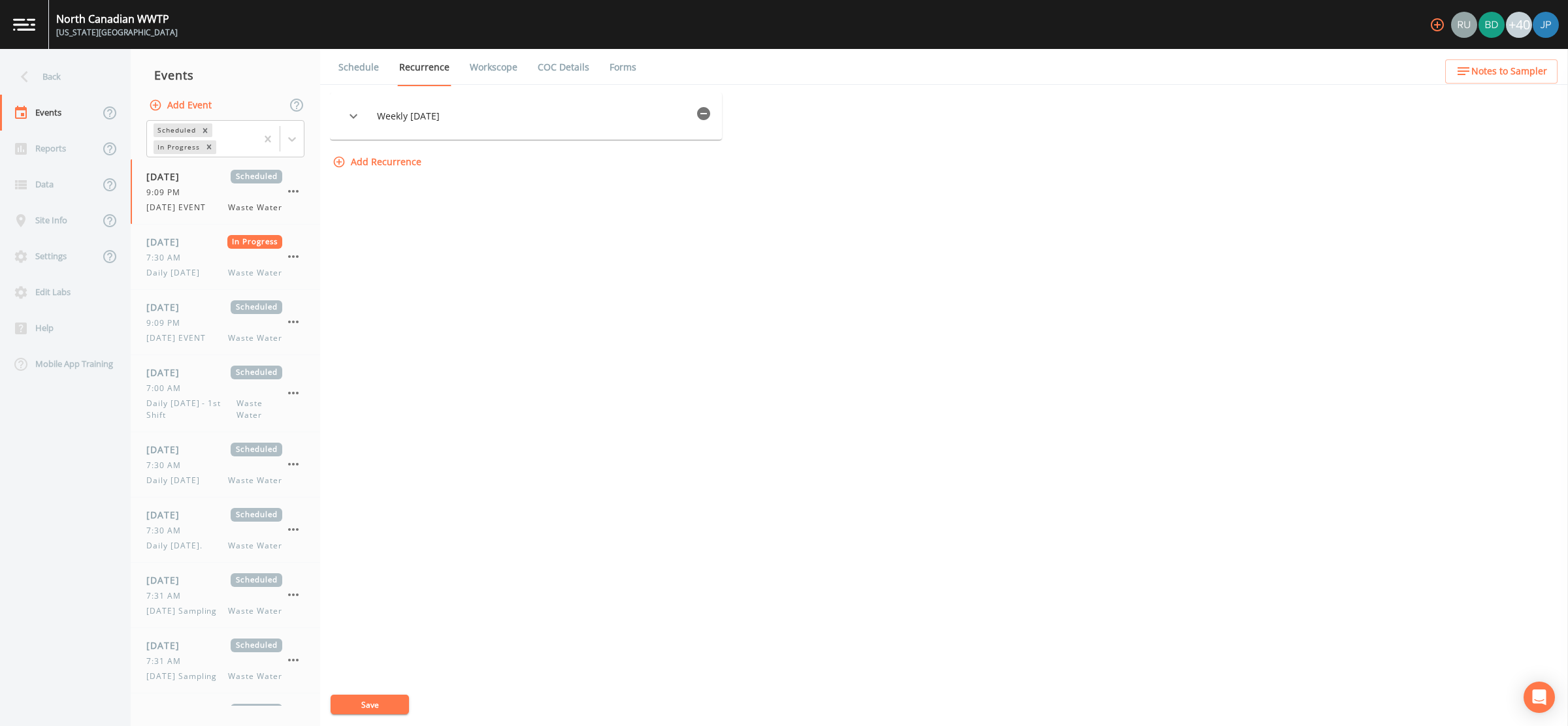
click at [371, 64] on link "Schedule" at bounding box center [359, 67] width 44 height 37
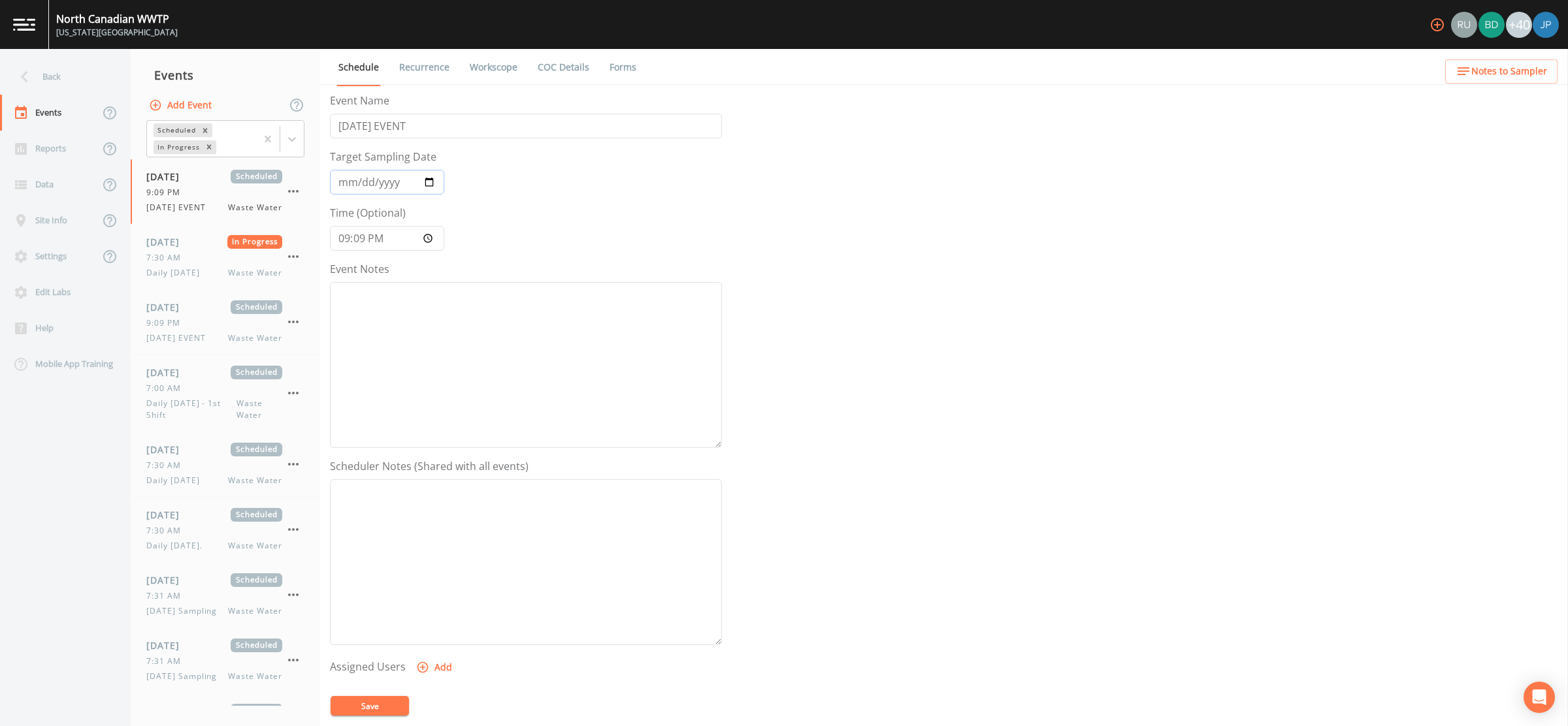
click at [437, 179] on input "2025-08-20" at bounding box center [387, 182] width 114 height 25
click at [539, 183] on form "Event Name 10/20/2025 EVENT Target Sampling Date 2025-08-20 Time (Optional) 21:…" at bounding box center [525, 455] width 392 height 724
click at [298, 192] on icon "button" at bounding box center [293, 191] width 15 height 15
click at [320, 276] on p "Delete" at bounding box center [358, 273] width 84 height 15
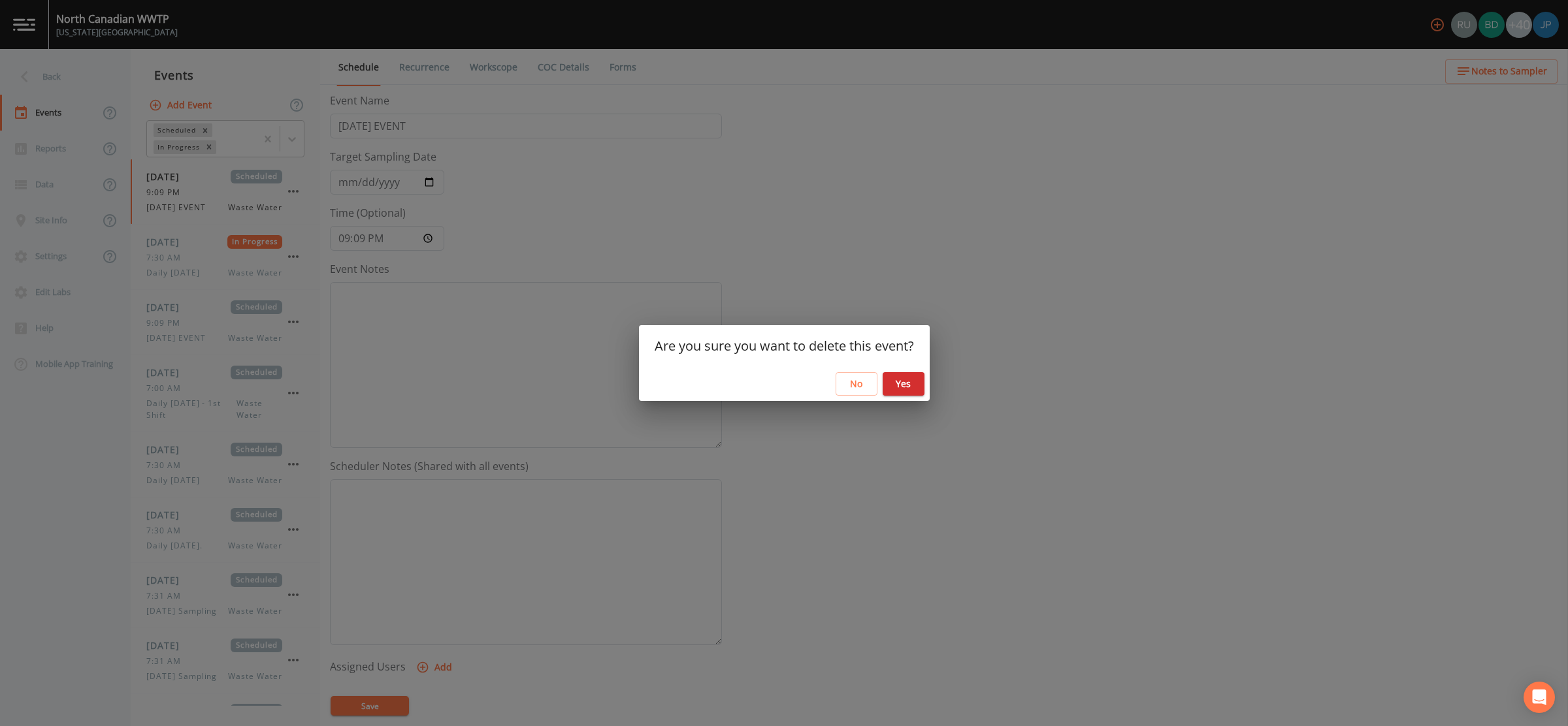
click at [895, 383] on button "Yes" at bounding box center [904, 384] width 42 height 25
select select "b6a3c313-748b-4795-a028-792ad310bd60"
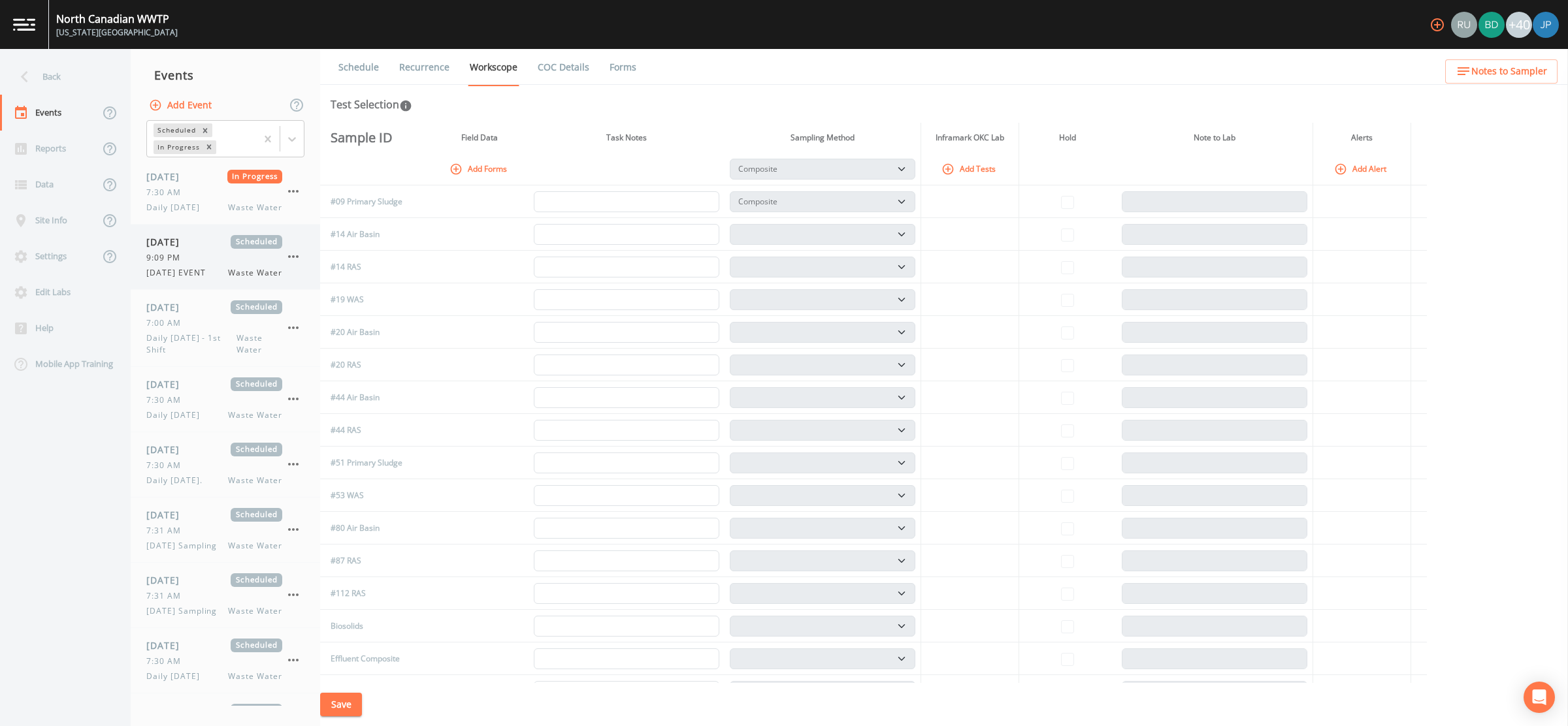
click at [293, 264] on icon "button" at bounding box center [293, 257] width 15 height 15
click at [315, 337] on div at bounding box center [305, 338] width 24 height 13
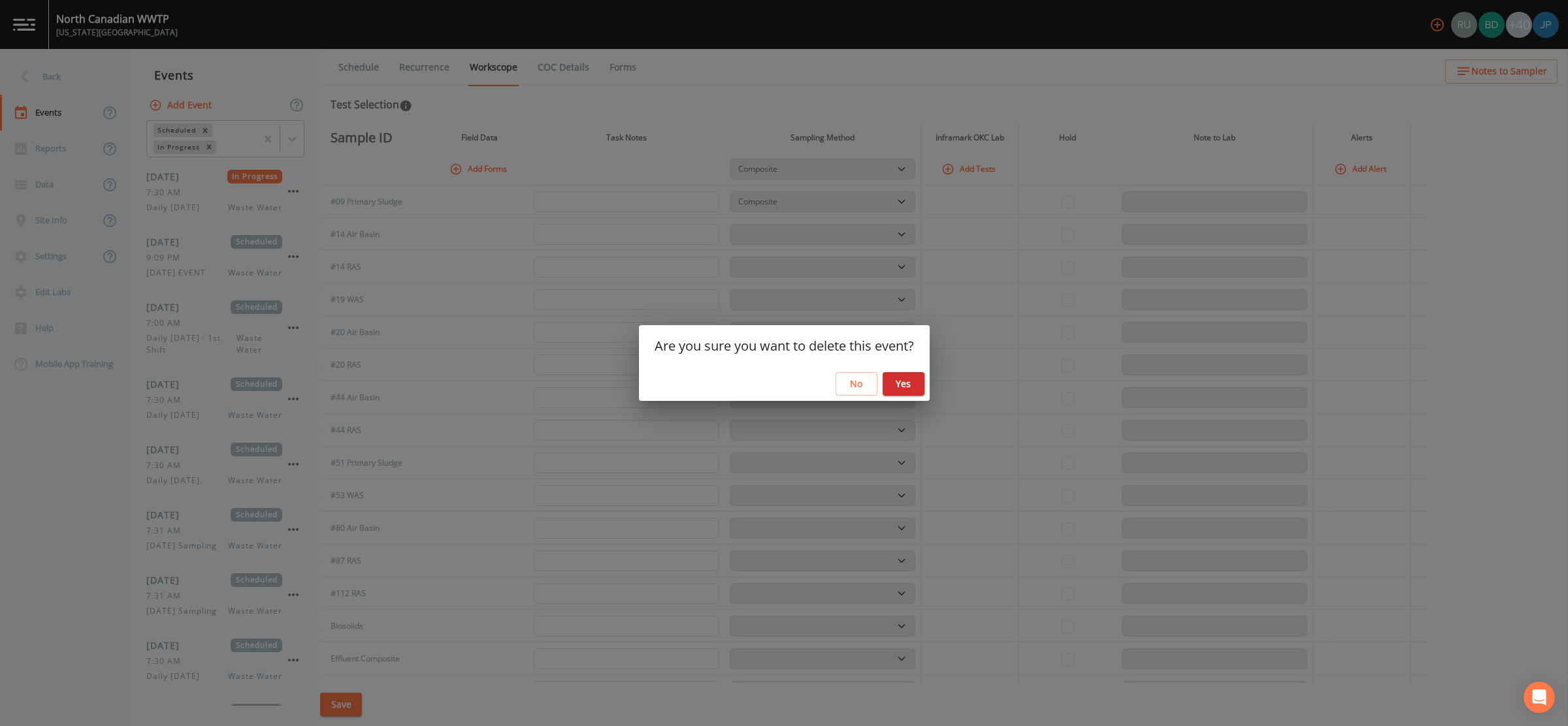
click at [844, 386] on button "No" at bounding box center [856, 384] width 42 height 25
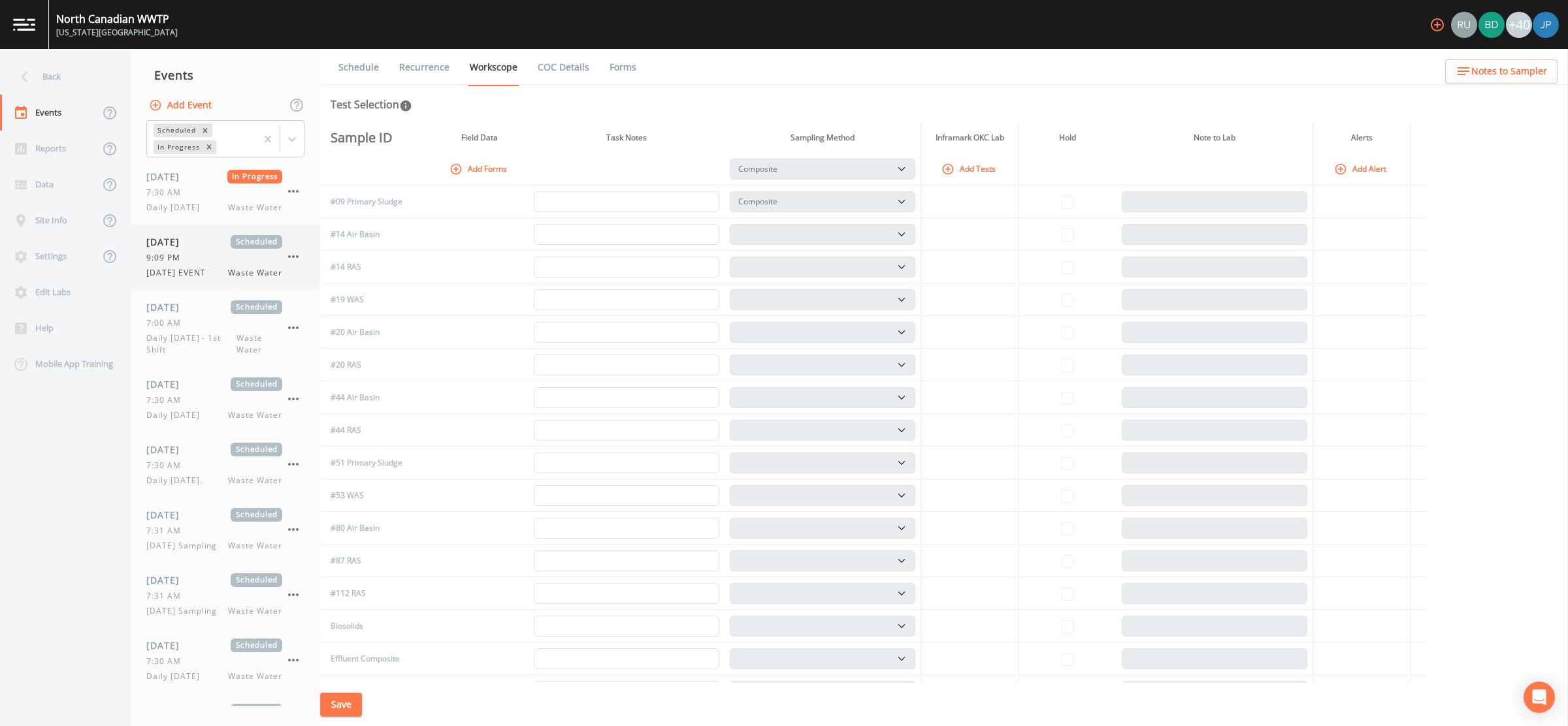
click at [214, 274] on span "10/20/2025 EVENT" at bounding box center [180, 272] width 68 height 11
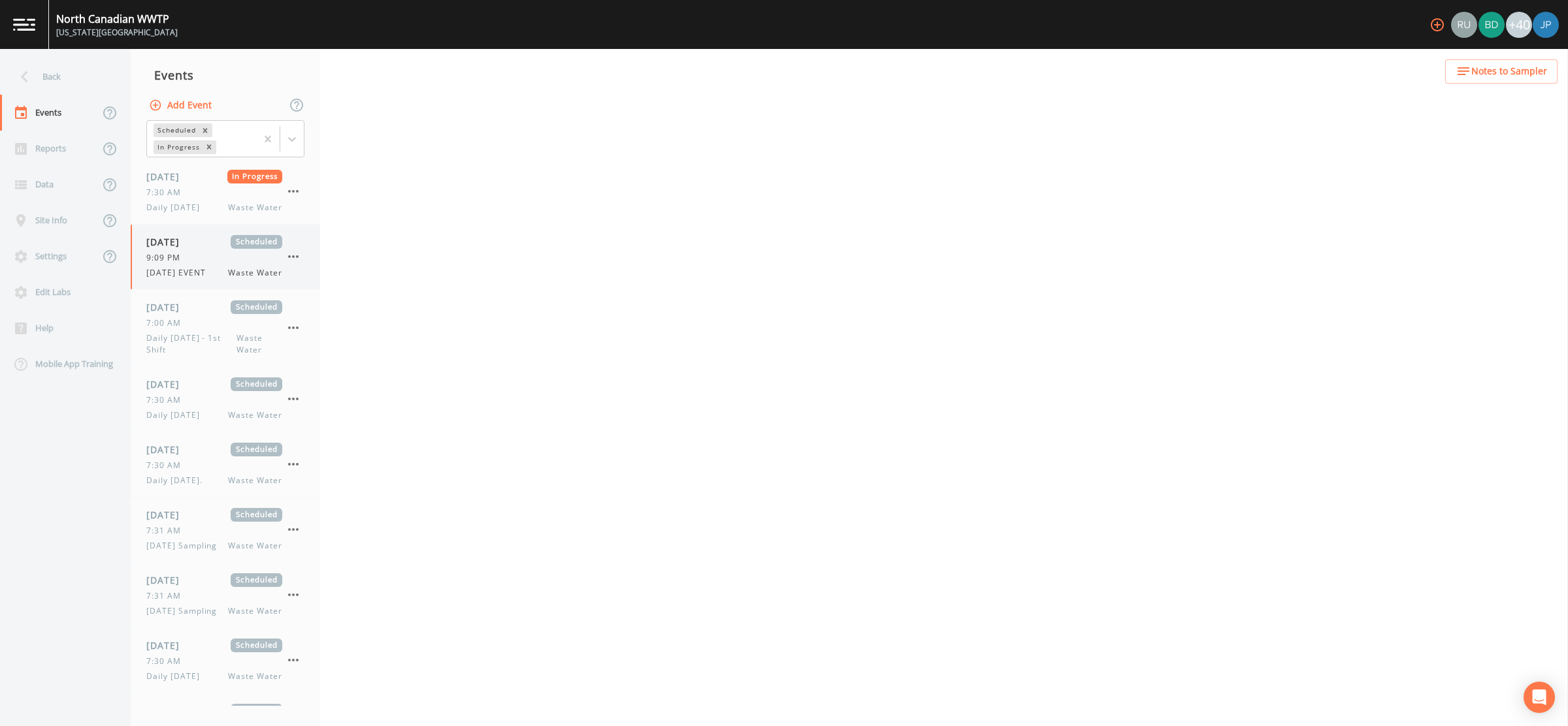
select select "b6a3c313-748b-4795-a028-792ad310bd60"
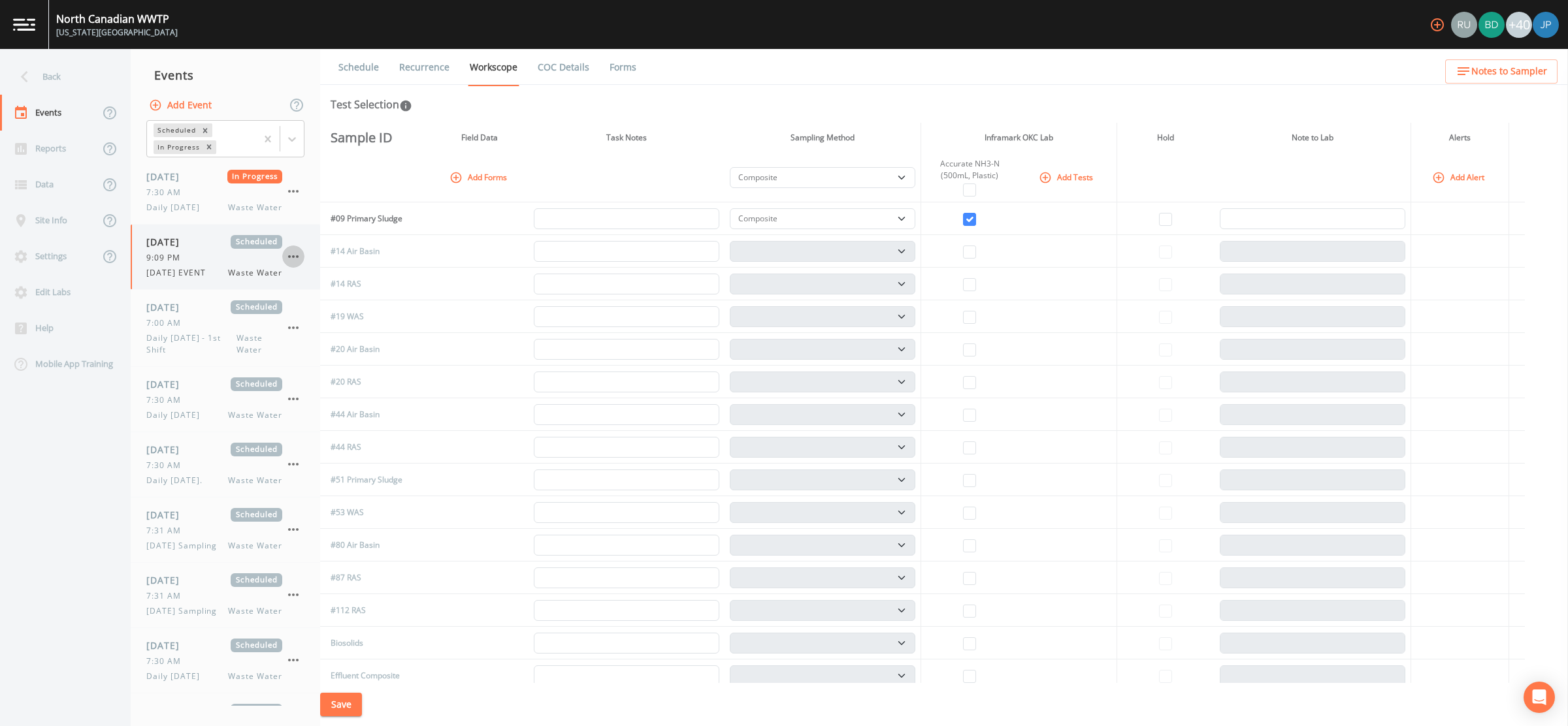
click at [288, 260] on icon "button" at bounding box center [293, 257] width 15 height 15
click at [333, 341] on p "Delete" at bounding box center [358, 338] width 84 height 15
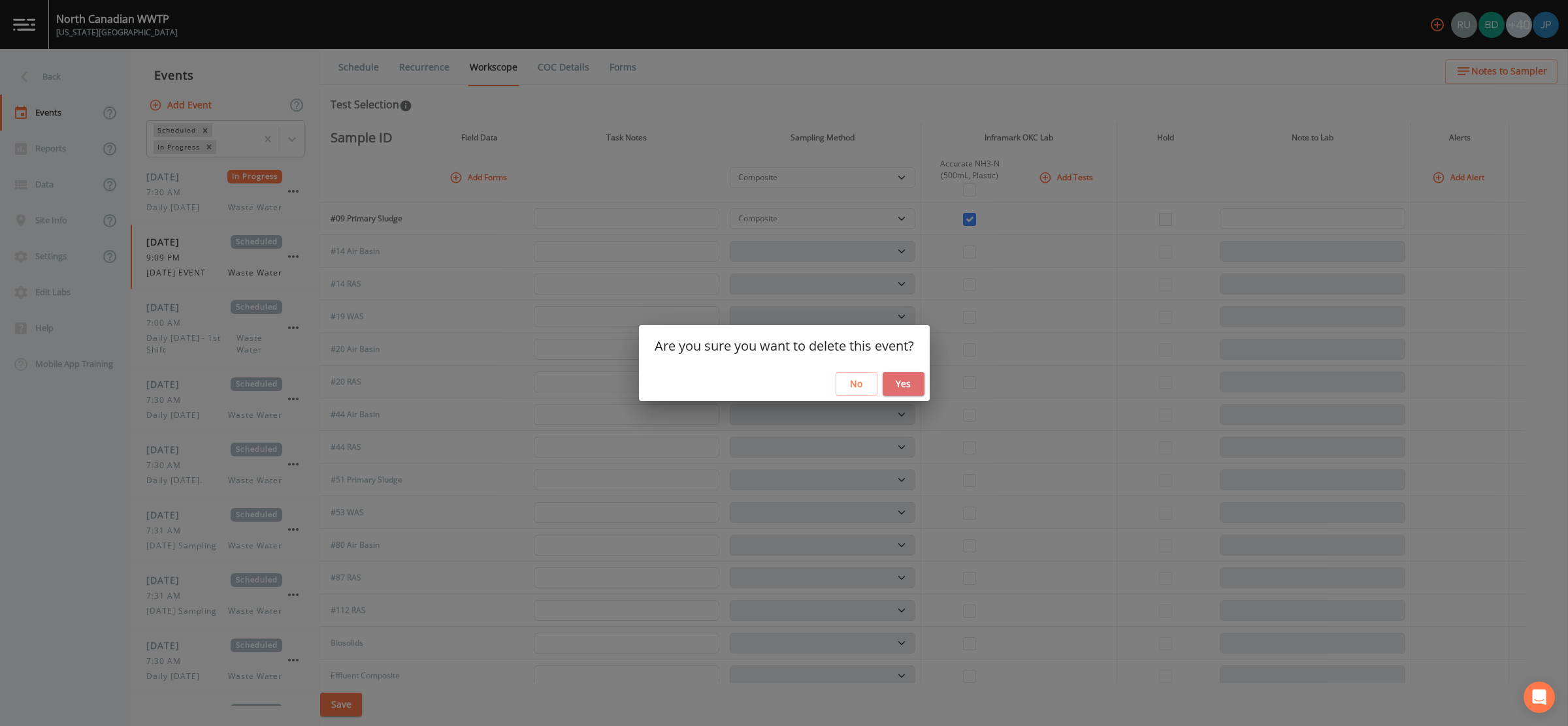
click at [904, 384] on button "Yes" at bounding box center [904, 384] width 42 height 25
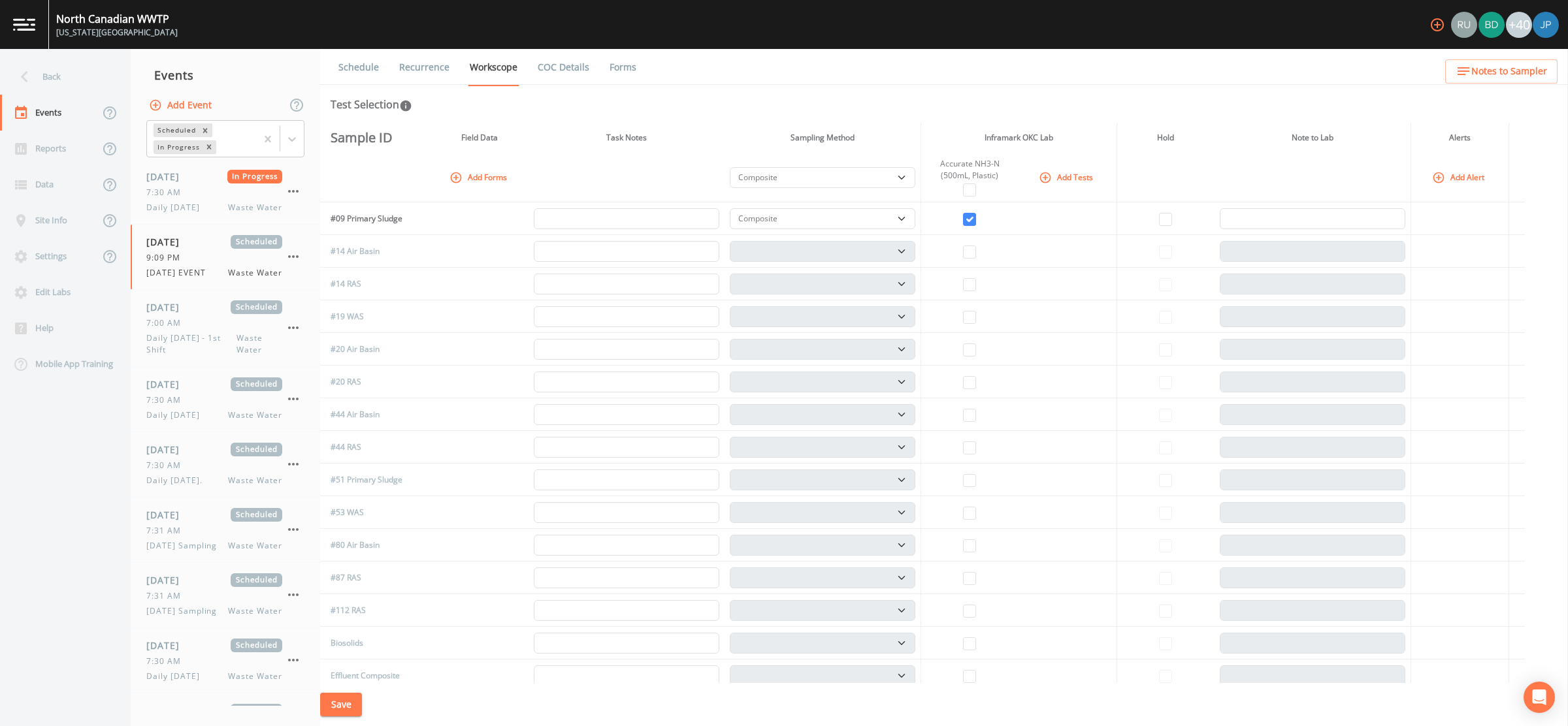
select select "092b3f94-5697-4c94-9891-da161916fdbb"
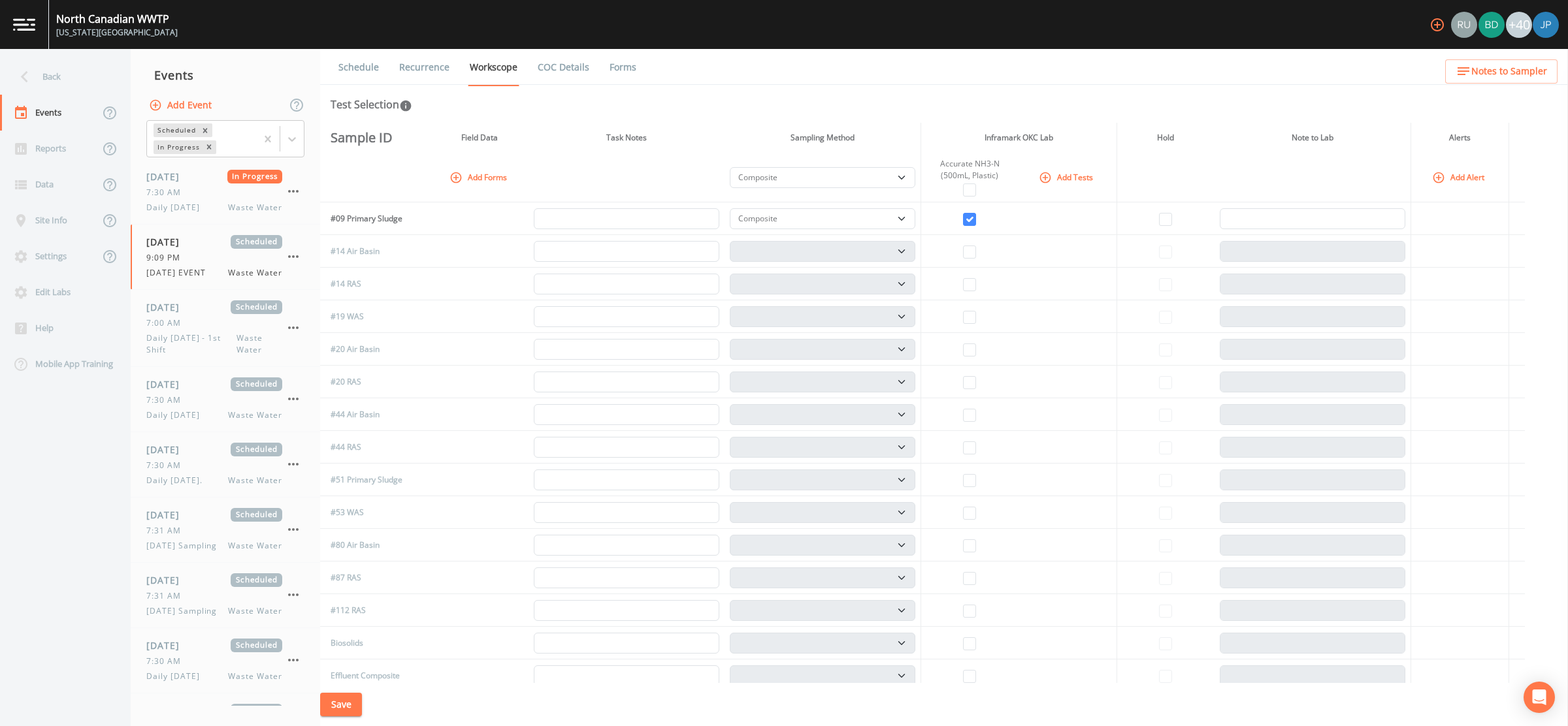
select select "092b3f94-5697-4c94-9891-da161916fdbb"
select select "b6a3c313-748b-4795-a028-792ad310bd60"
select select "092b3f94-5697-4c94-9891-da161916fdbb"
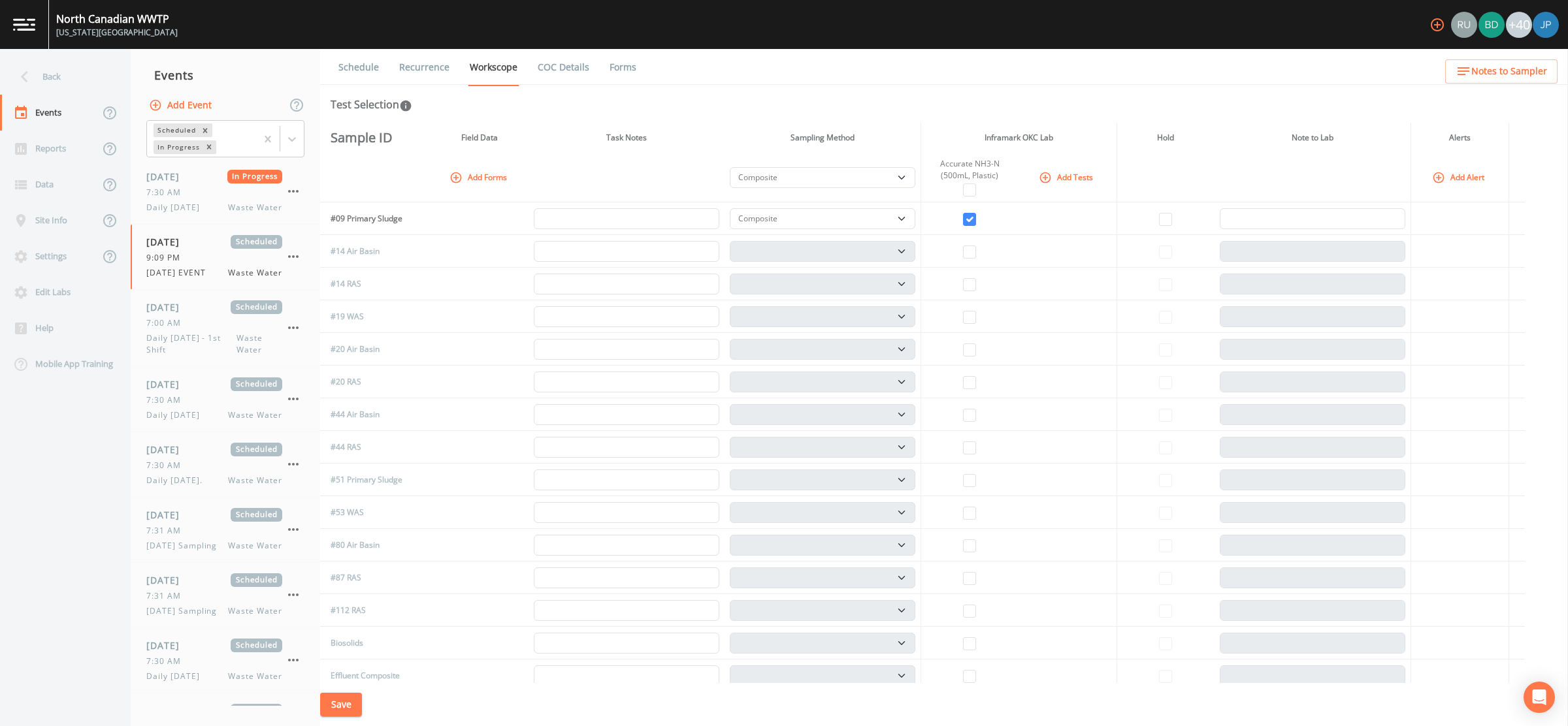
select select "092b3f94-5697-4c94-9891-da161916fdbb"
select select "b6a3c313-748b-4795-a028-792ad310bd60"
select select "092b3f94-5697-4c94-9891-da161916fdbb"
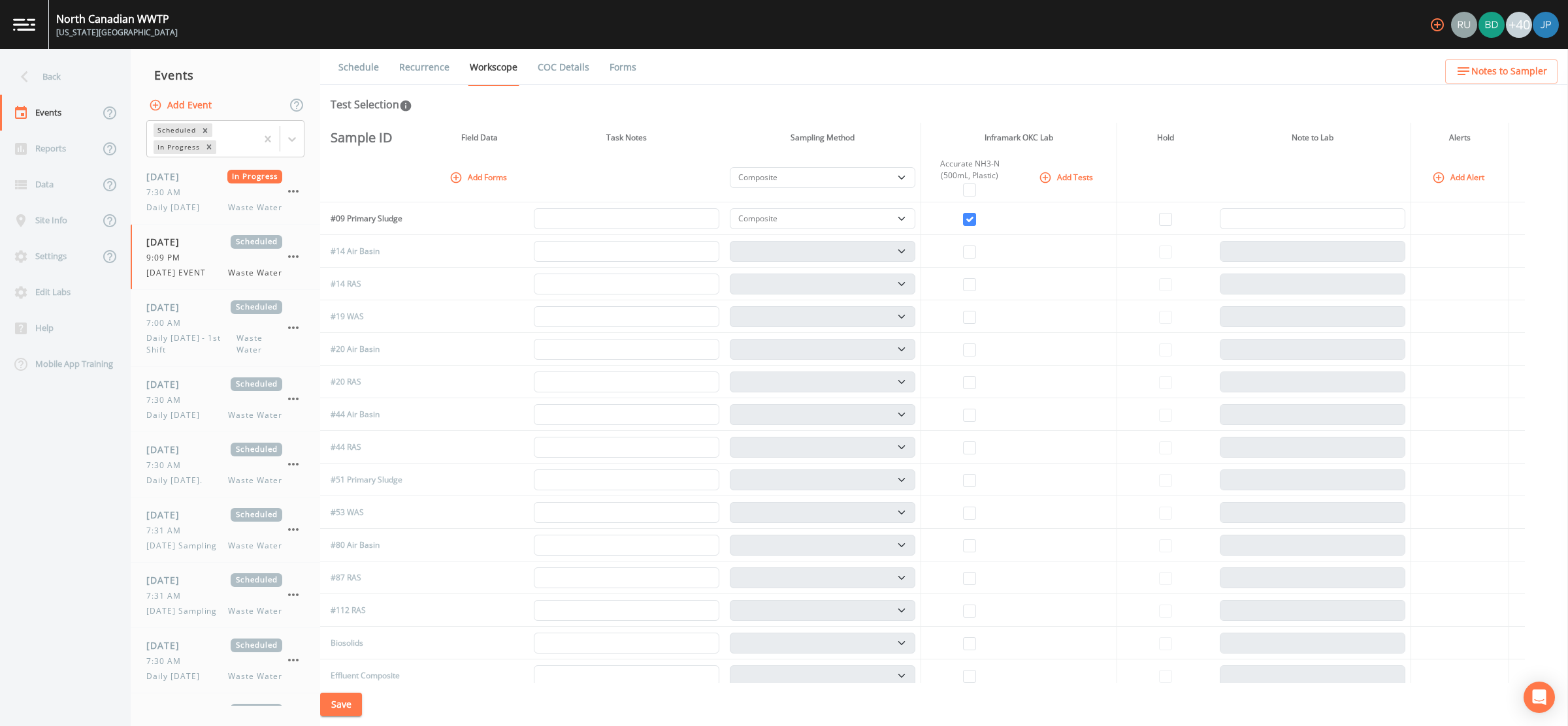
select select "092b3f94-5697-4c94-9891-da161916fdbb"
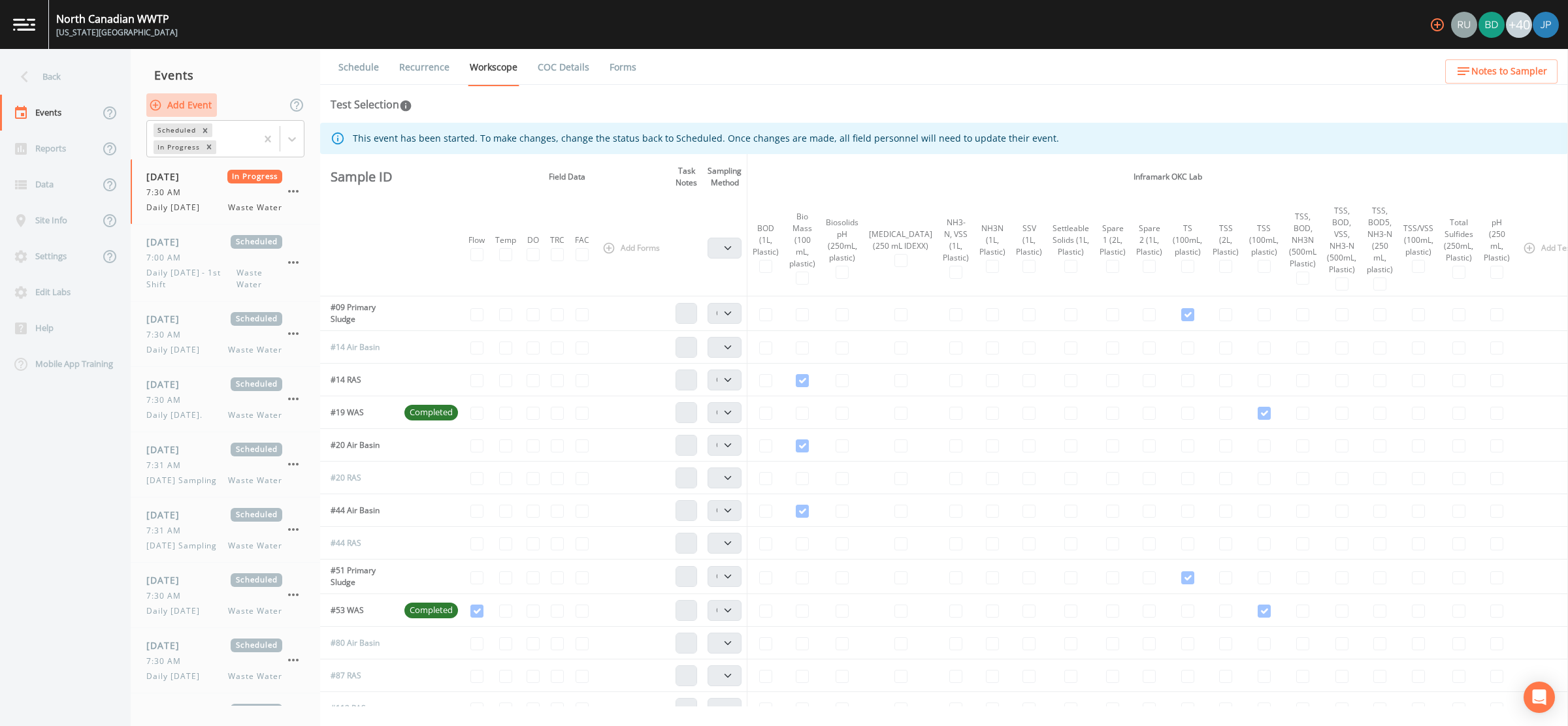
click at [192, 99] on button "Add Event" at bounding box center [182, 106] width 71 height 25
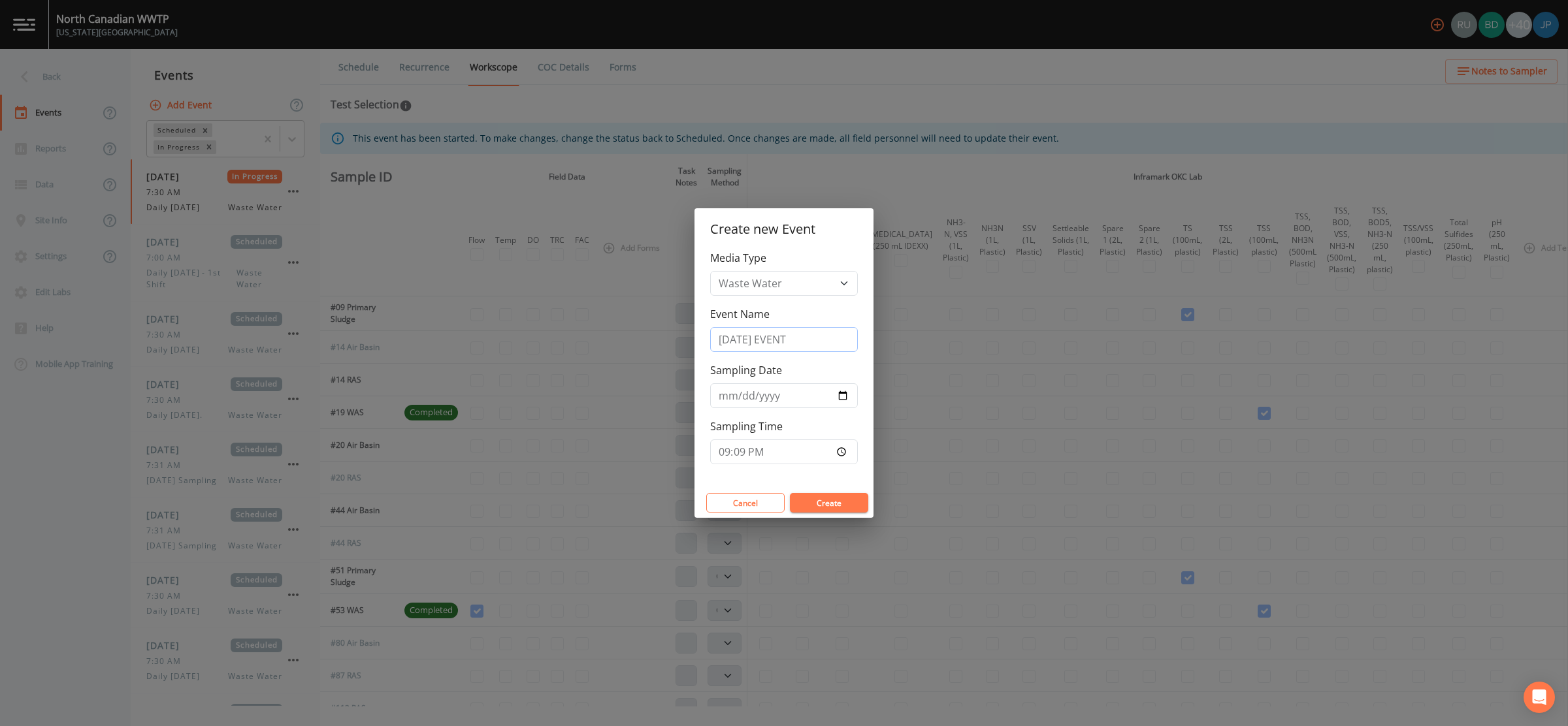
click at [776, 350] on input "10/20/2025 EVENT" at bounding box center [784, 340] width 147 height 25
click at [776, 350] on input "10/20/2025 EVENT" at bounding box center [784, 340] width 147 height 25
click at [658, 109] on div "Create new Event Media Type Waste Water Event Name 10/20/2025 EVENT Sampling Da…" at bounding box center [784, 363] width 1568 height 726
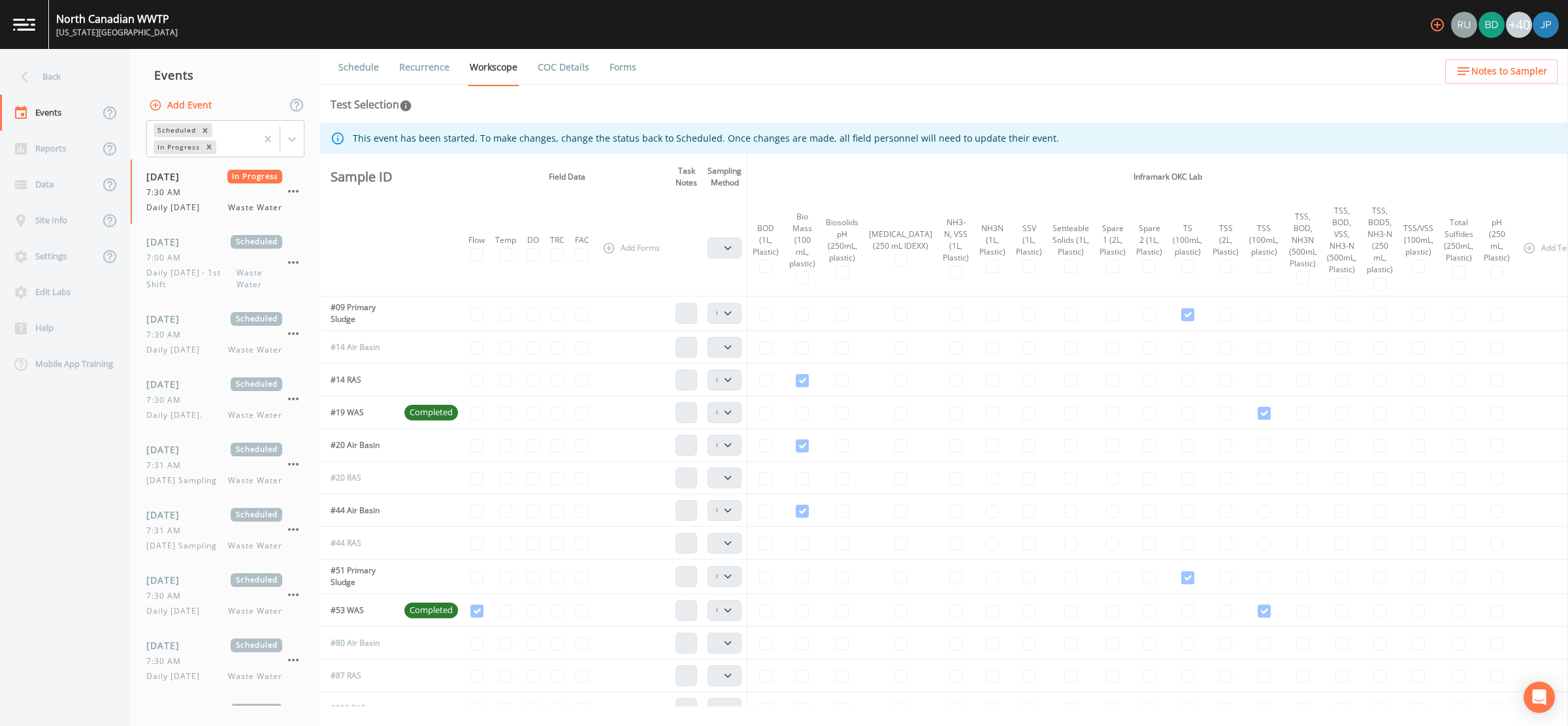
click at [469, 170] on th "Field Data" at bounding box center [567, 177] width 207 height 46
click at [469, 169] on th "Field Data" at bounding box center [567, 177] width 207 height 46
click at [185, 107] on button "Add Event" at bounding box center [182, 106] width 71 height 25
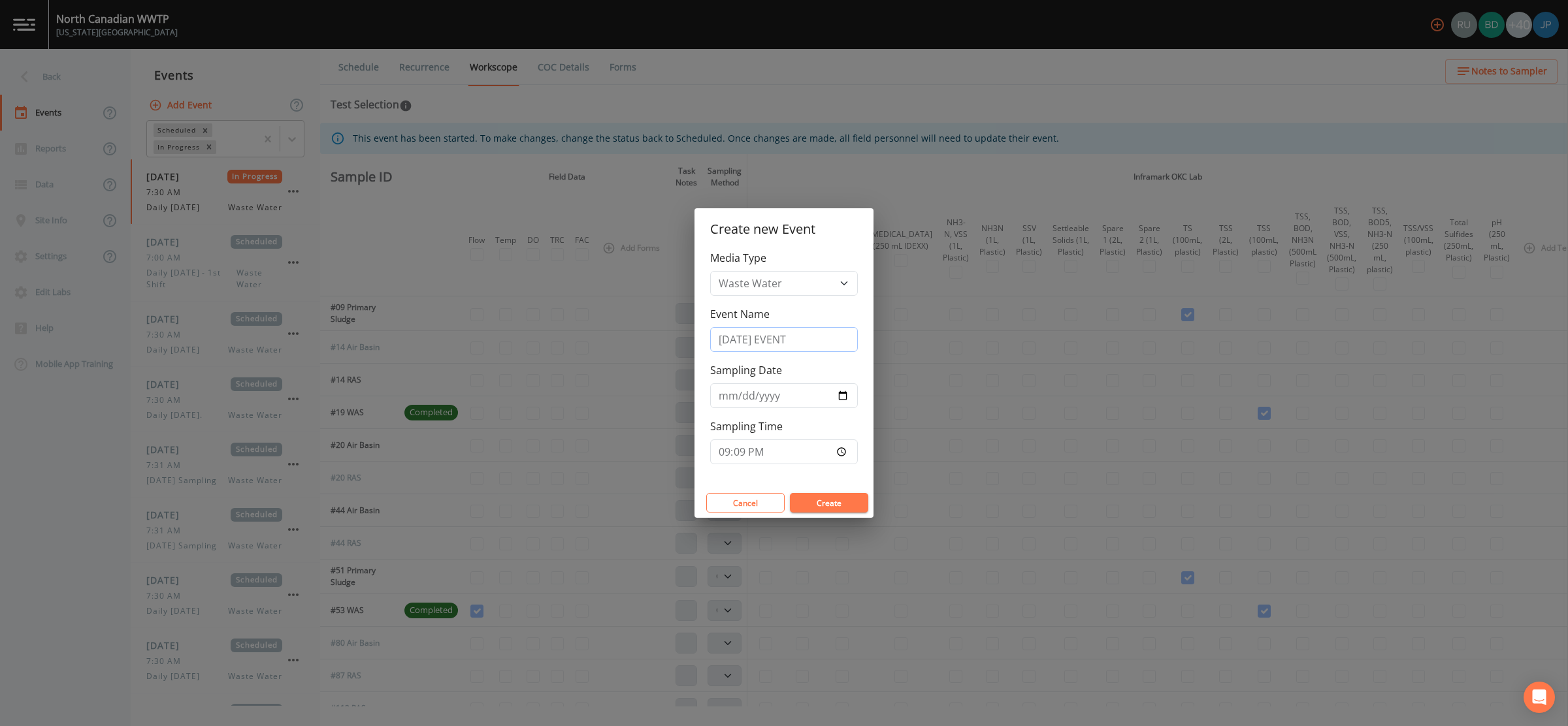
click at [783, 337] on input "10/20/2025 EVENT" at bounding box center [784, 340] width 147 height 25
click at [743, 341] on input "10/20/2025 EVENT" at bounding box center [784, 340] width 147 height 25
drag, startPoint x: 771, startPoint y: 342, endPoint x: 750, endPoint y: 341, distance: 21.0
click at [771, 342] on input "10/22/2025 EVENT" at bounding box center [784, 340] width 147 height 25
click at [735, 341] on input "10/22/2025 EVENT" at bounding box center [784, 340] width 147 height 25
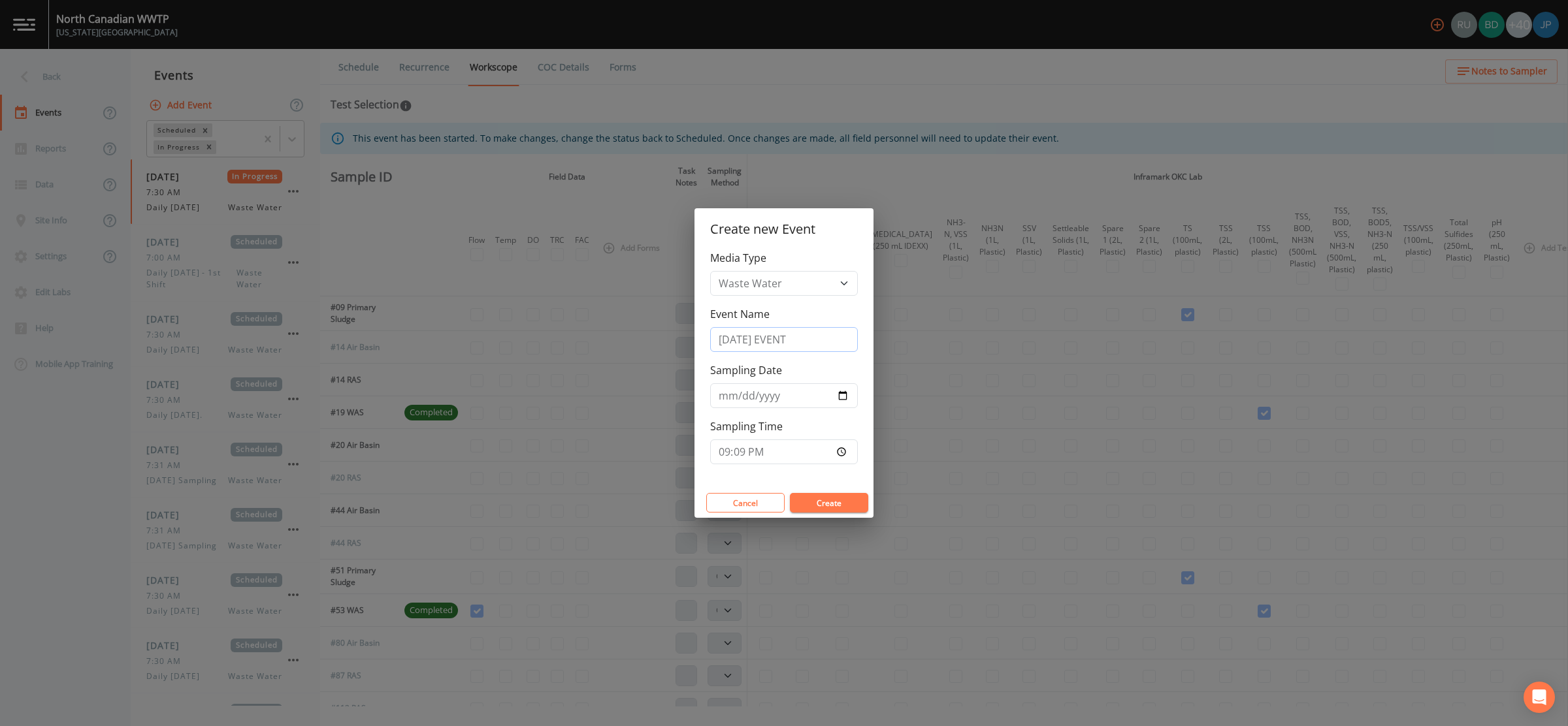
click at [740, 340] on input "10/22/2025 EVENT" at bounding box center [784, 340] width 147 height 25
drag, startPoint x: 730, startPoint y: 340, endPoint x: 703, endPoint y: 340, distance: 27.0
click at [703, 340] on div "Media Type Waste Water Event Name 10/22/2025 EVENT Sampling Date 2025-08-20 Sam…" at bounding box center [783, 369] width 179 height 238
type input "08/22/2025 EVENT"
click at [802, 358] on div "Media Type Waste Water Event Name 08/22/2025 EVENT Sampling Date 2025-08-20 Sam…" at bounding box center [783, 369] width 179 height 238
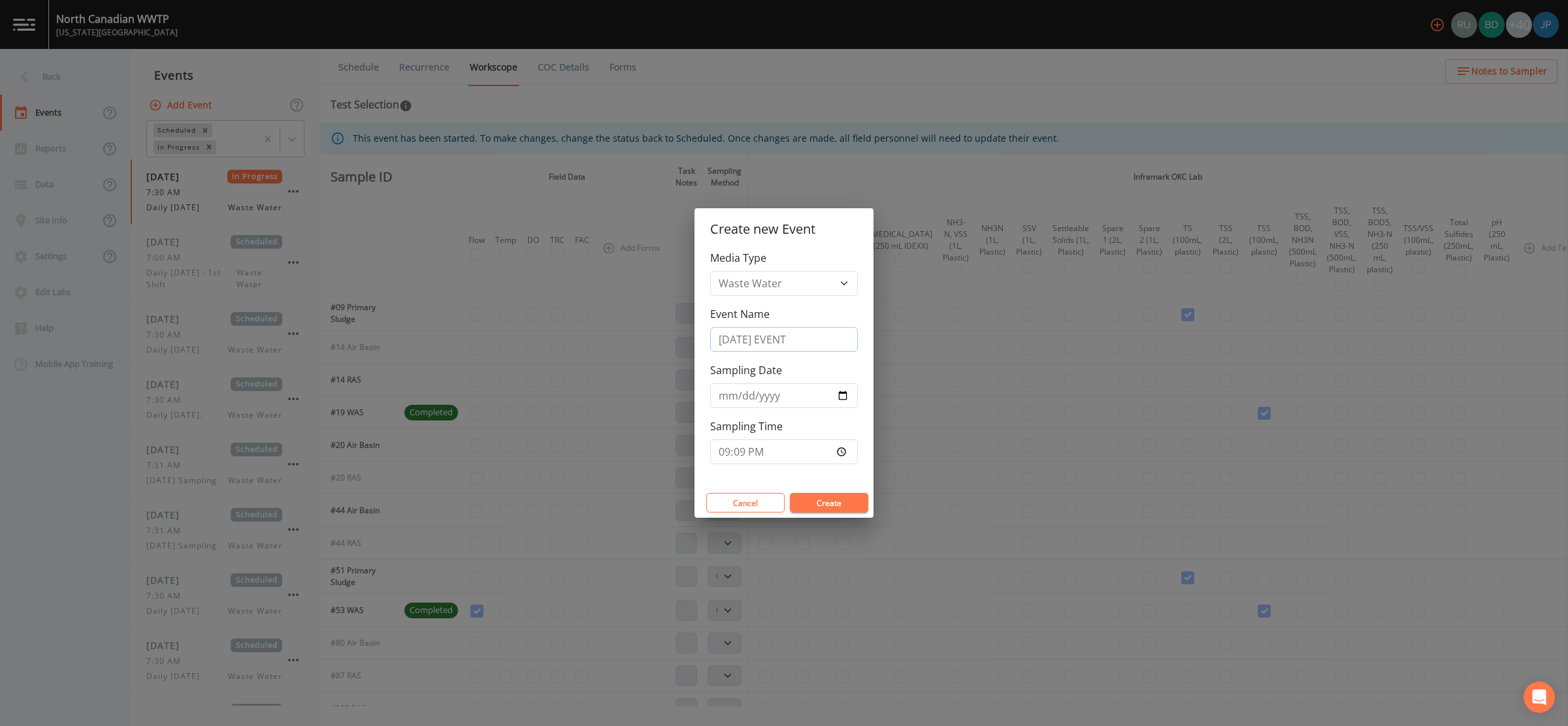
click at [812, 340] on input "08/22/2025 EVENT" at bounding box center [784, 340] width 147 height 25
click at [848, 394] on input "2025-08-20" at bounding box center [784, 396] width 147 height 25
type input "2025-08-22"
click at [807, 422] on div "Sampling Time 21:09" at bounding box center [784, 442] width 147 height 46
click at [827, 508] on button "Create" at bounding box center [829, 503] width 78 height 20
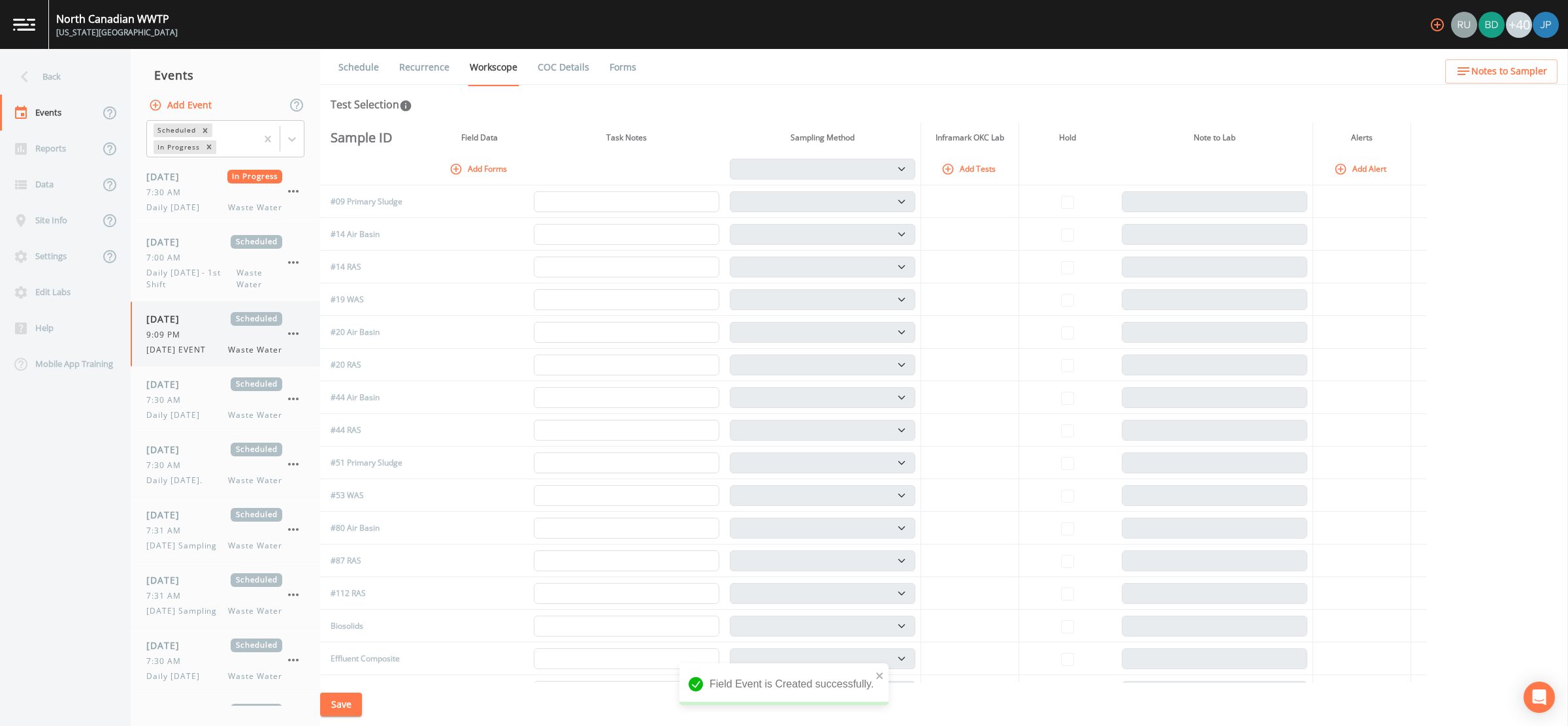
click at [214, 344] on span "08/22/2025 EVENT" at bounding box center [180, 350] width 68 height 11
click at [971, 165] on button "Add Tests" at bounding box center [970, 169] width 62 height 21
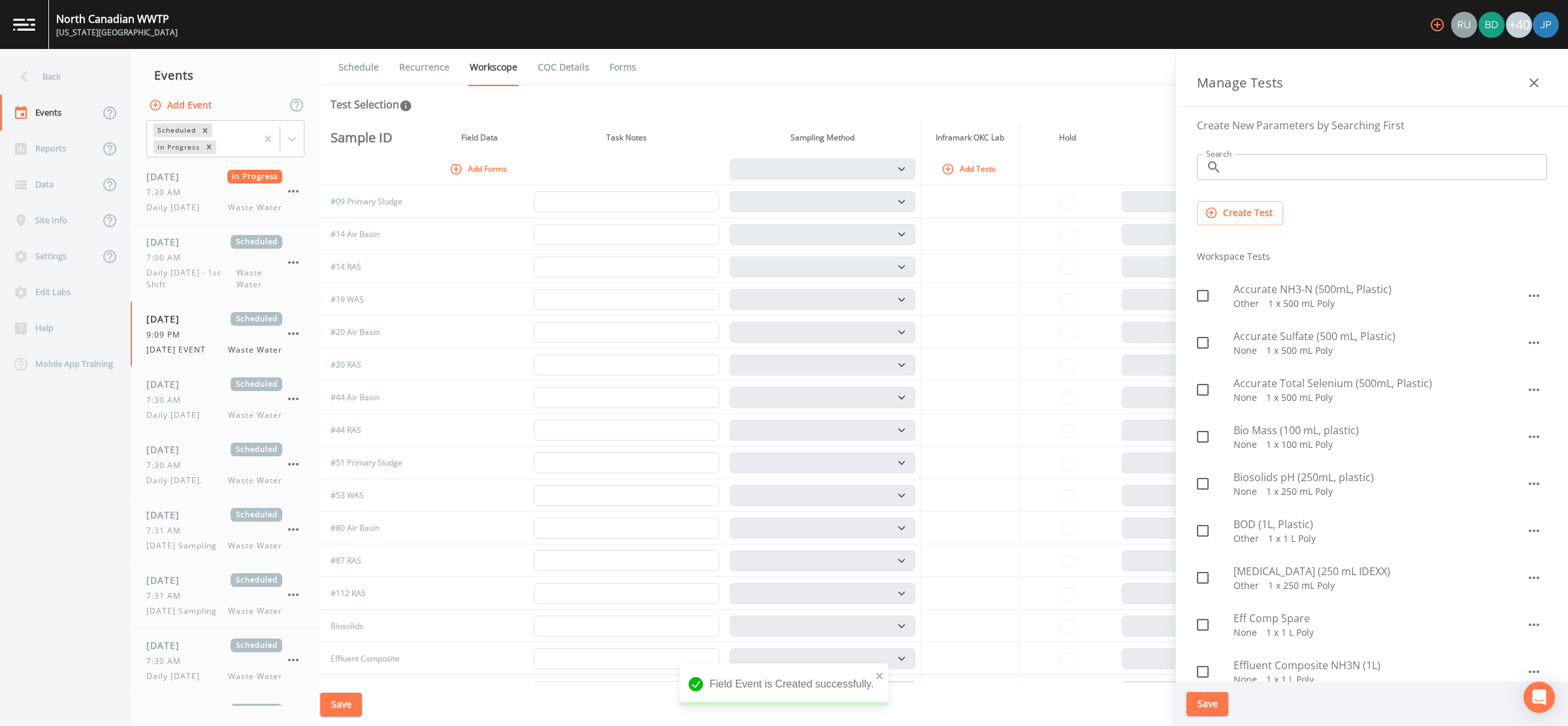
click at [1201, 287] on input "checkbox" at bounding box center [1195, 288] width 13 height 13
checkbox input "true"
click at [1203, 341] on icon at bounding box center [1203, 343] width 15 height 15
checkbox input "true"
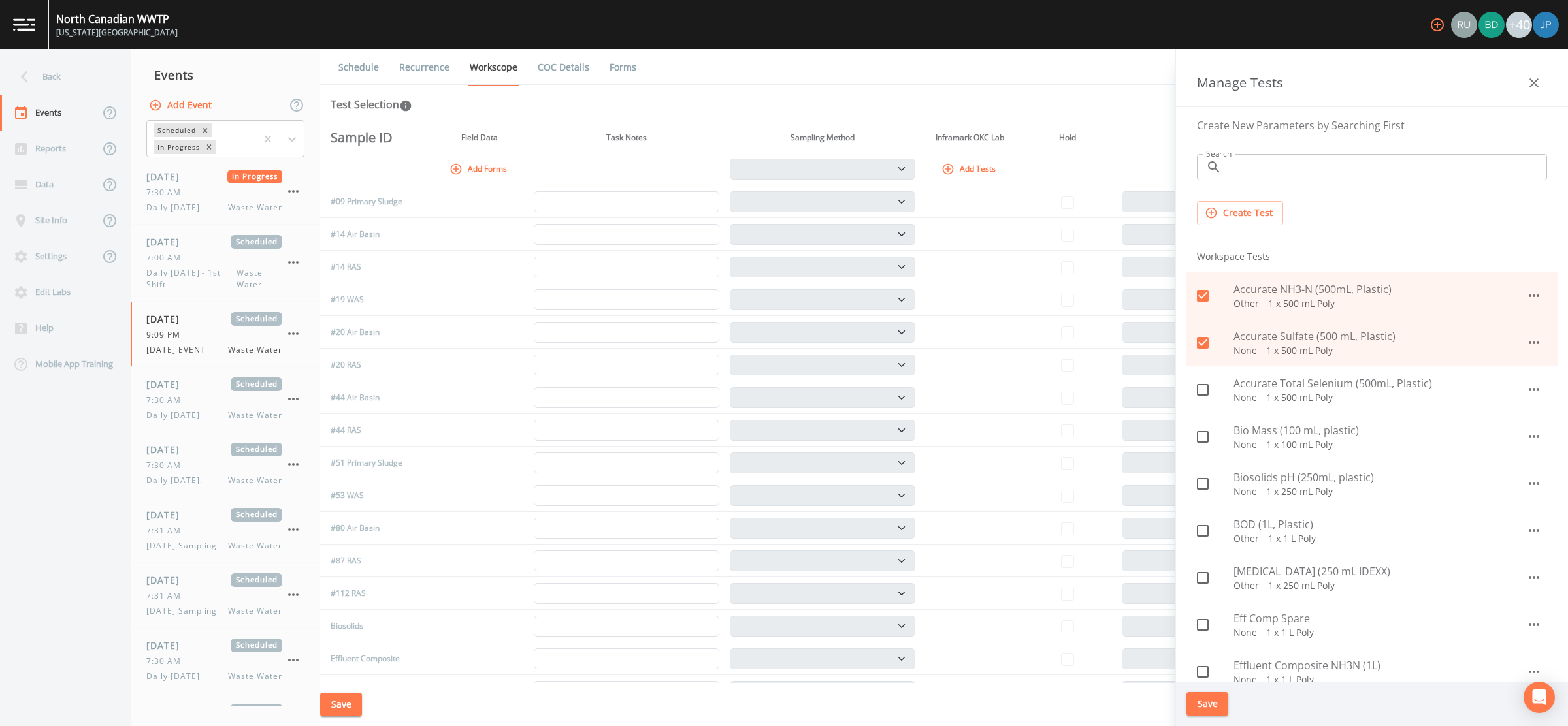
click at [1217, 707] on button "Save" at bounding box center [1207, 705] width 42 height 25
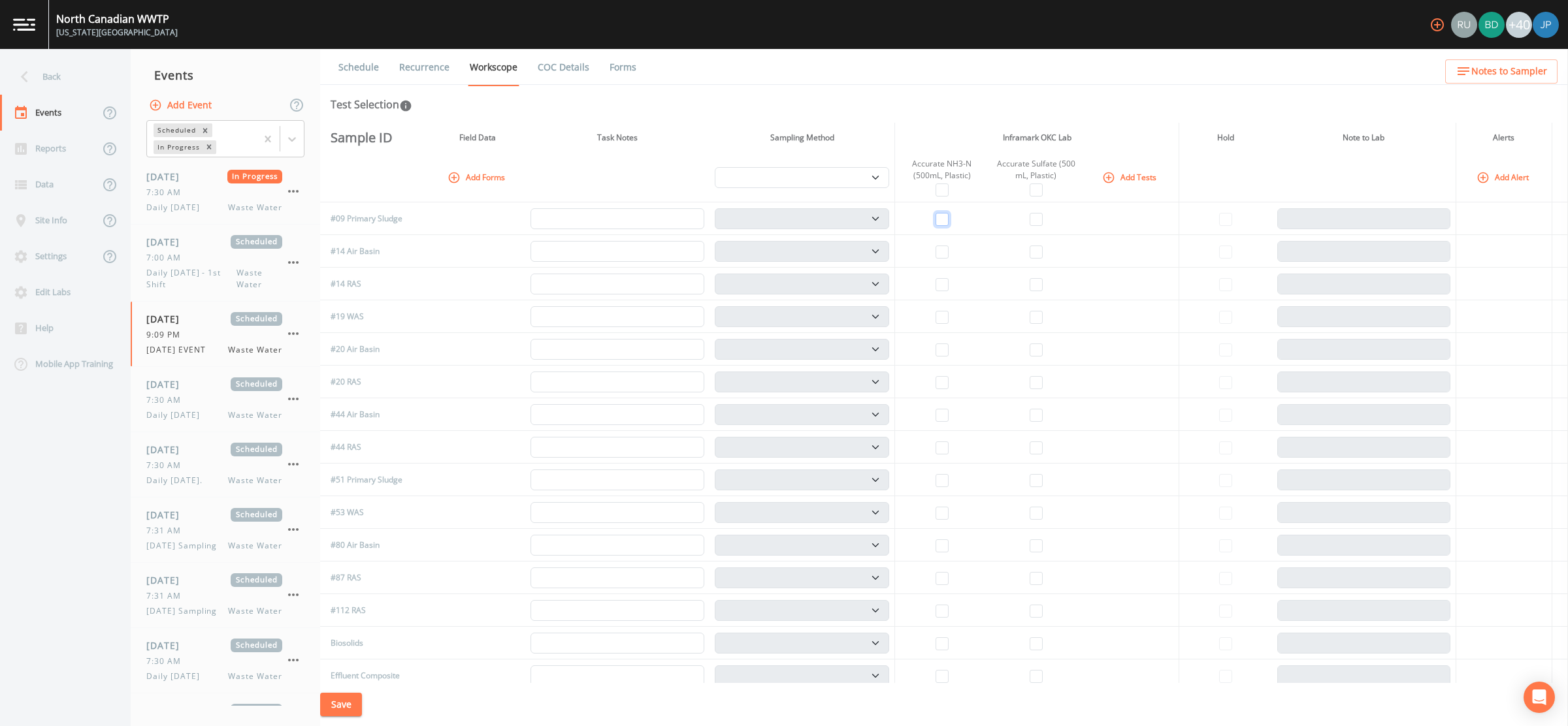
click at [945, 225] on input "checkbox" at bounding box center [942, 219] width 13 height 13
checkbox input "true"
select select "b6a3c313-748b-4795-a028-792ad310bd60"
click at [939, 248] on input "checkbox" at bounding box center [942, 251] width 13 height 13
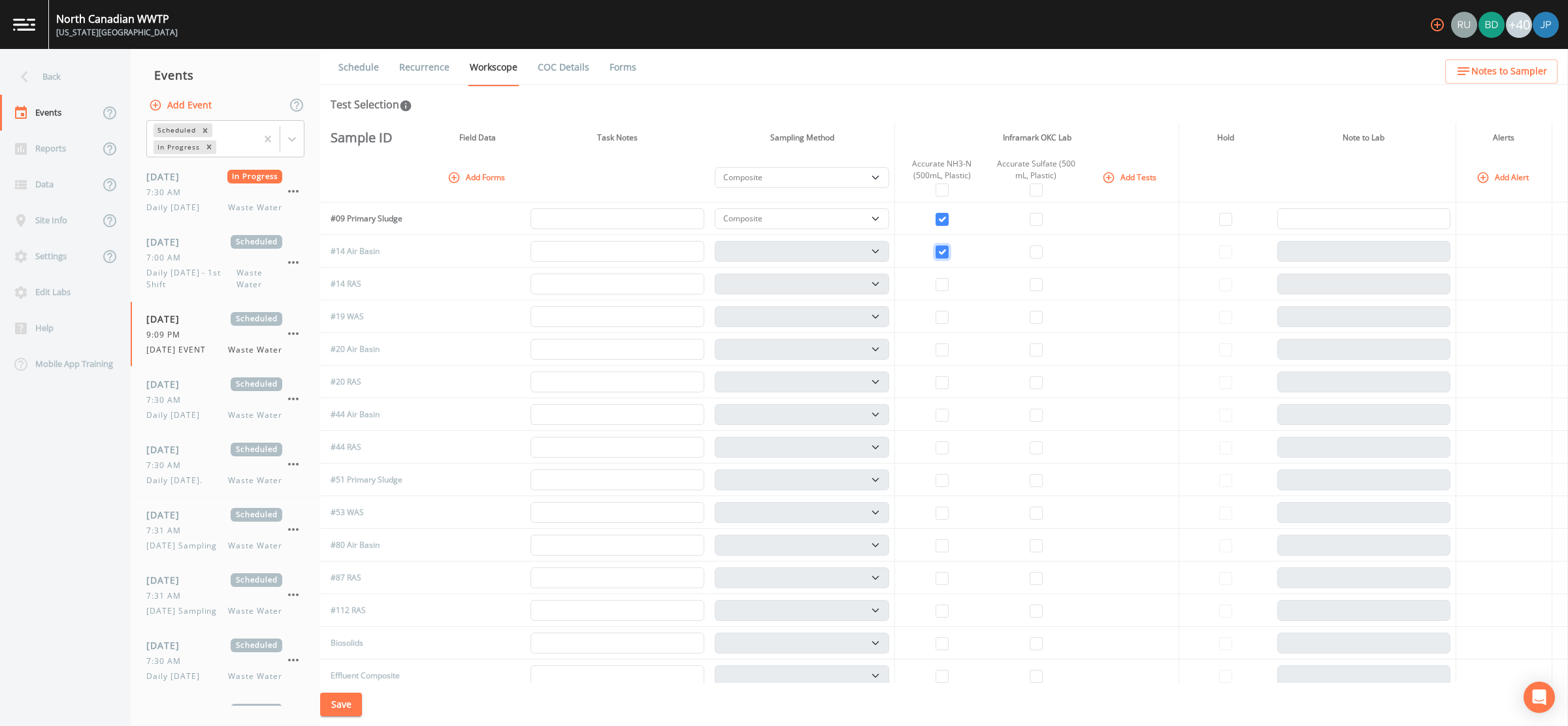
checkbox input "true"
click at [730, 258] on select "Composite Grab" at bounding box center [802, 251] width 174 height 21
select select "092b3f94-5697-4c94-9891-da161916fdbb"
select select
click at [357, 698] on button "Save" at bounding box center [341, 705] width 42 height 25
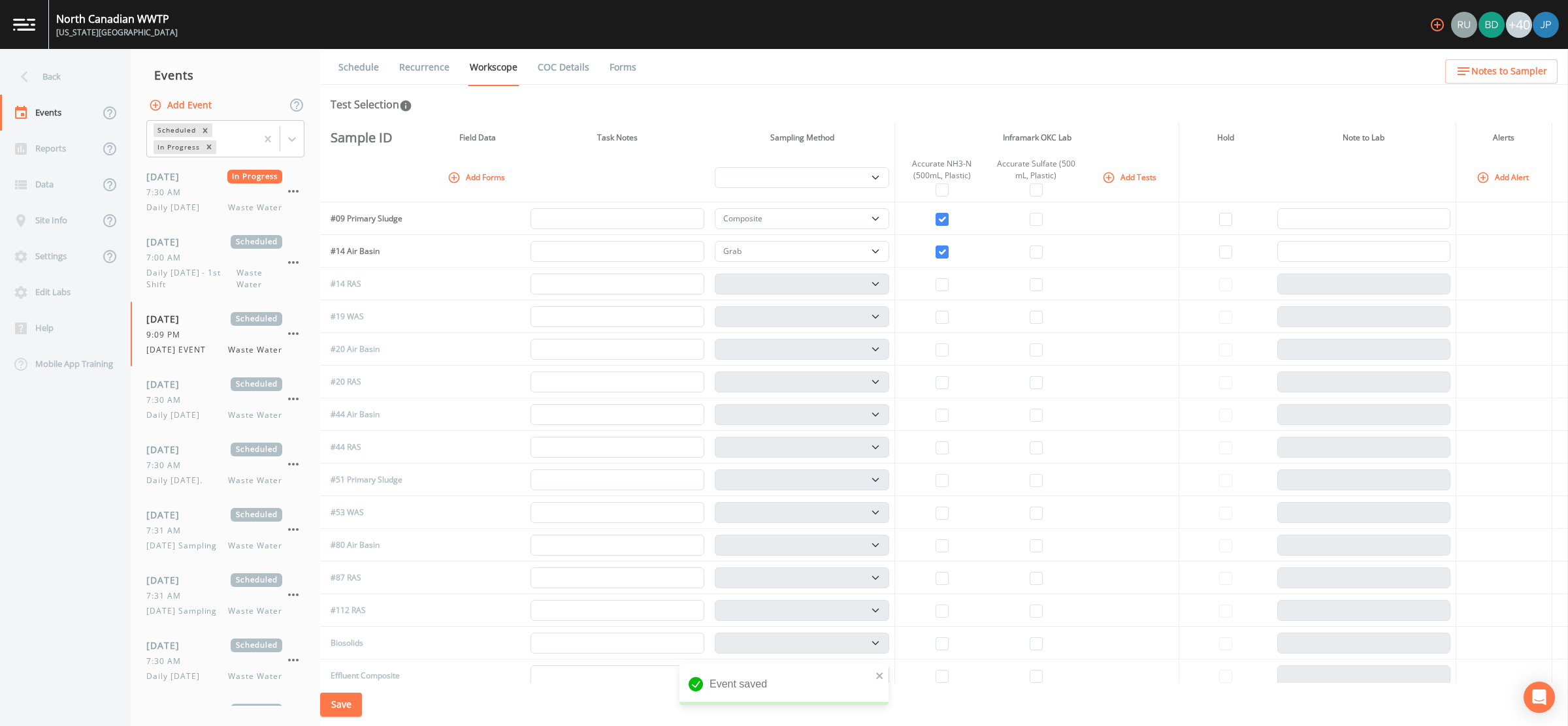
click at [427, 64] on link "Recurrence" at bounding box center [424, 67] width 54 height 37
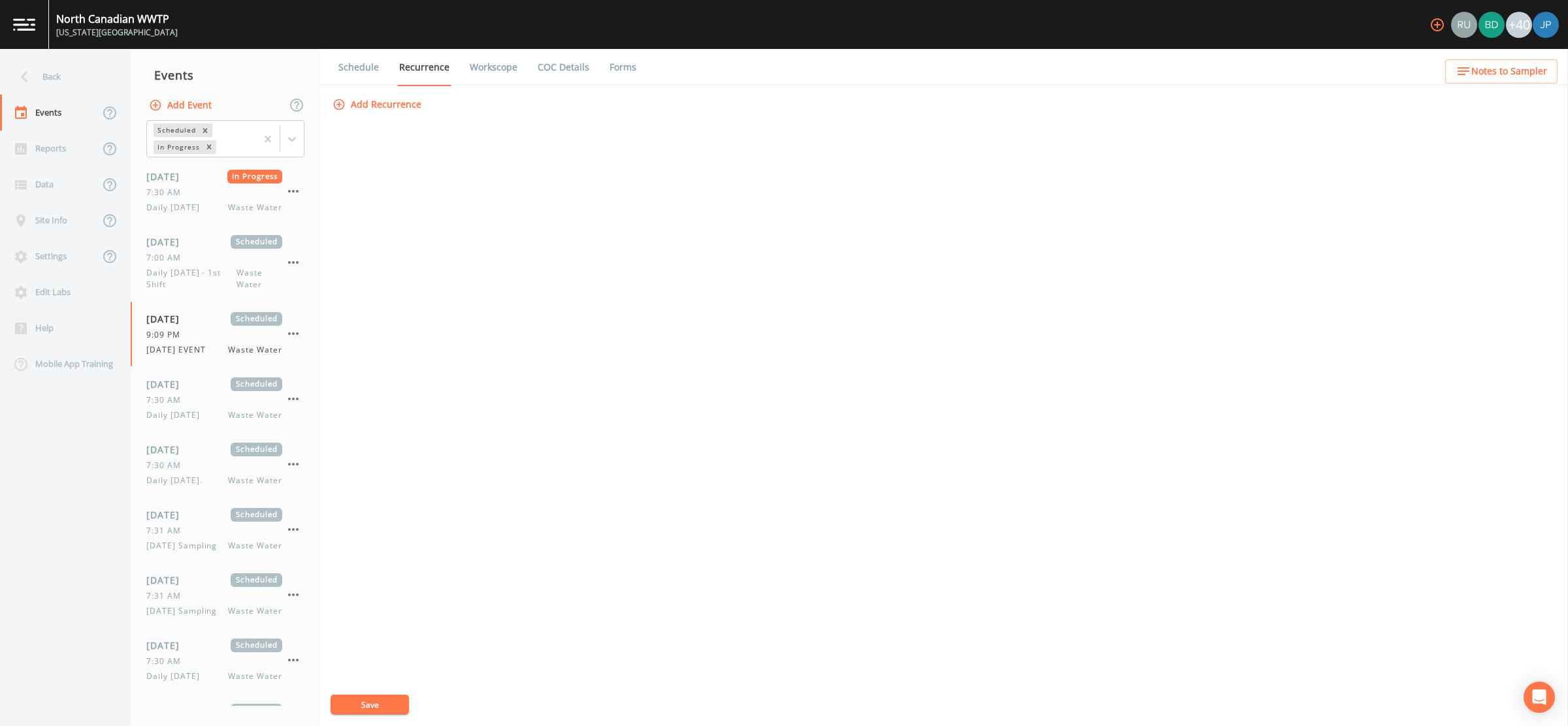
click at [377, 103] on button "Add Recurrence" at bounding box center [378, 105] width 97 height 25
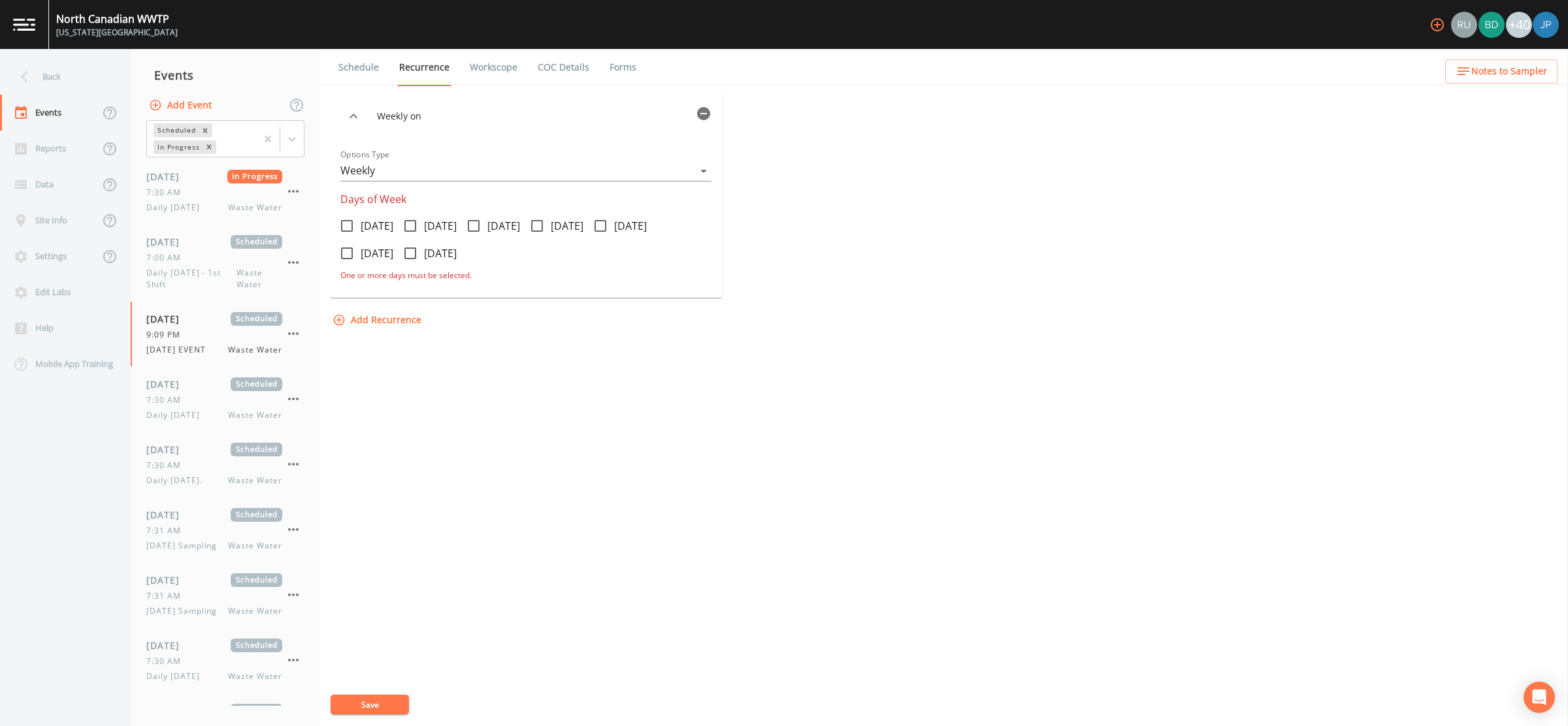
click at [608, 227] on icon at bounding box center [601, 225] width 15 height 15
click at [600, 225] on input "Friday" at bounding box center [593, 218] width 13 height 13
checkbox input "true"
click at [373, 702] on button "Save" at bounding box center [370, 705] width 78 height 20
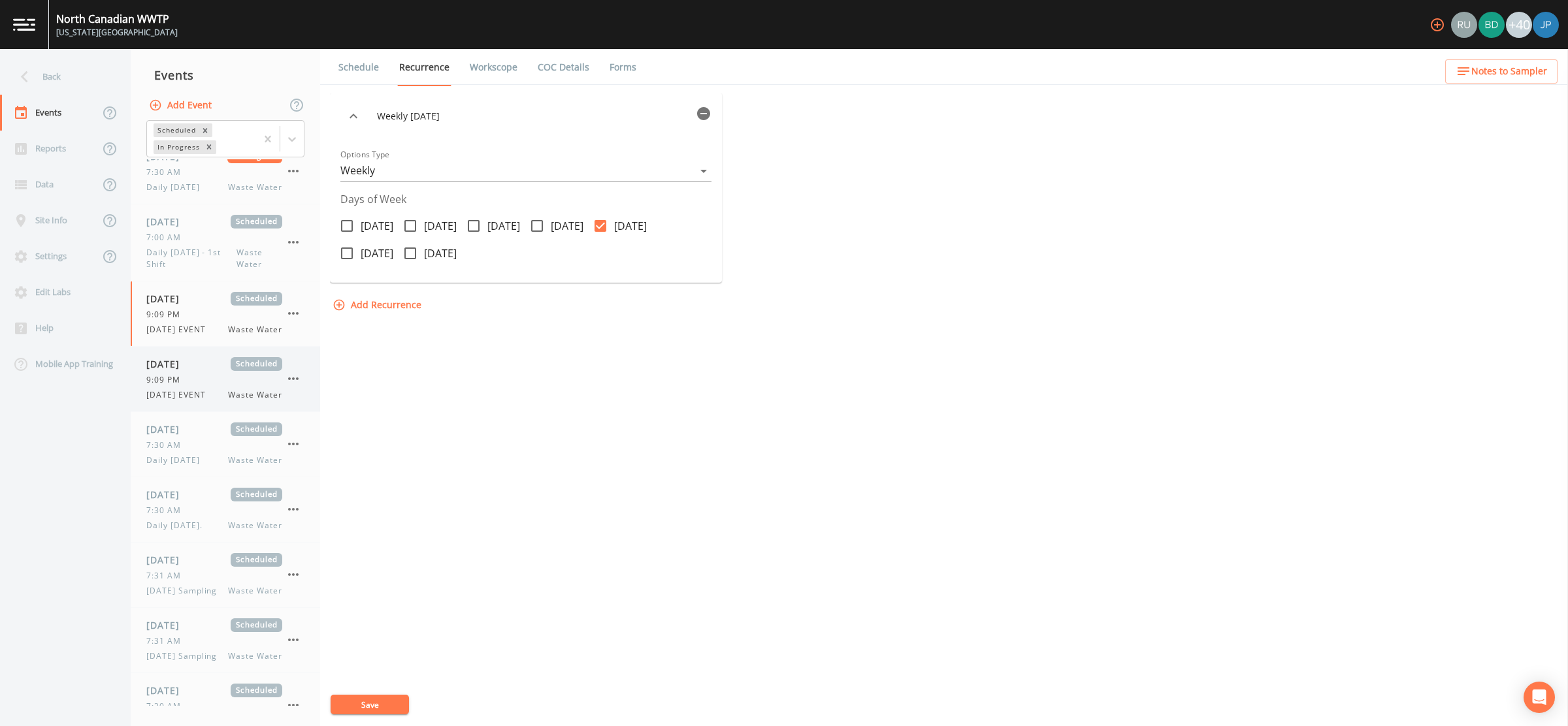
click at [218, 386] on div "9:09 PM" at bounding box center [214, 379] width 136 height 11
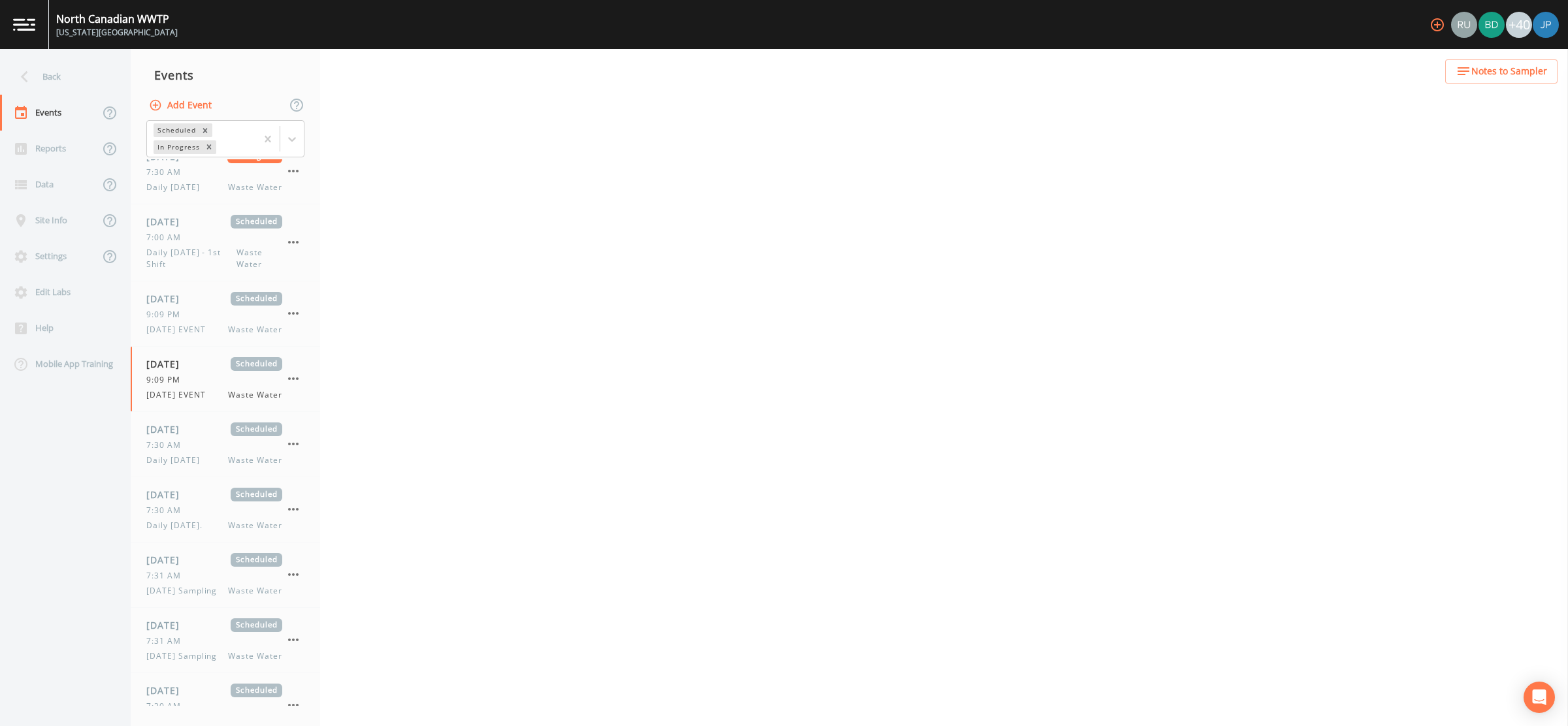
select select "b6a3c313-748b-4795-a028-792ad310bd60"
select select "092b3f94-5697-4c94-9891-da161916fdbb"
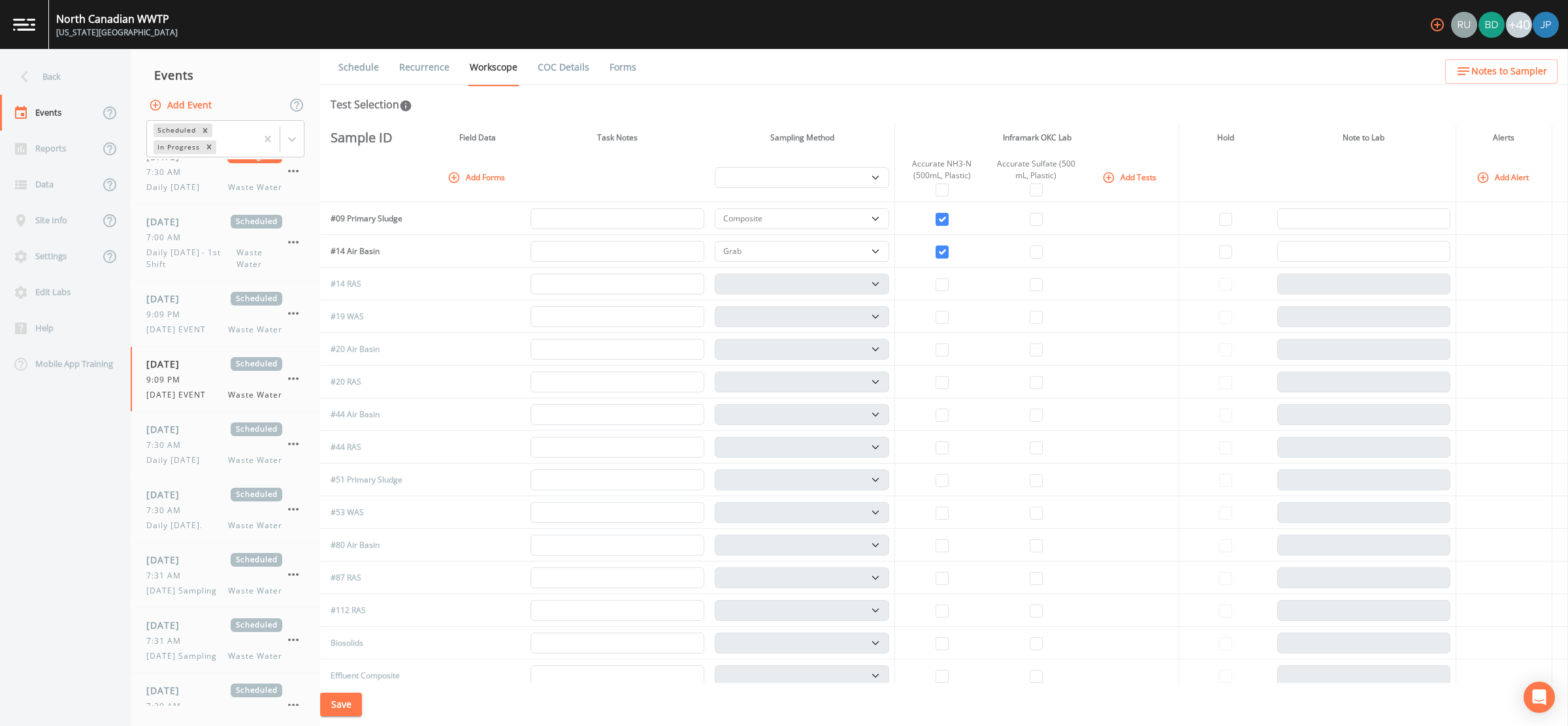
click at [421, 76] on link "Recurrence" at bounding box center [424, 67] width 54 height 37
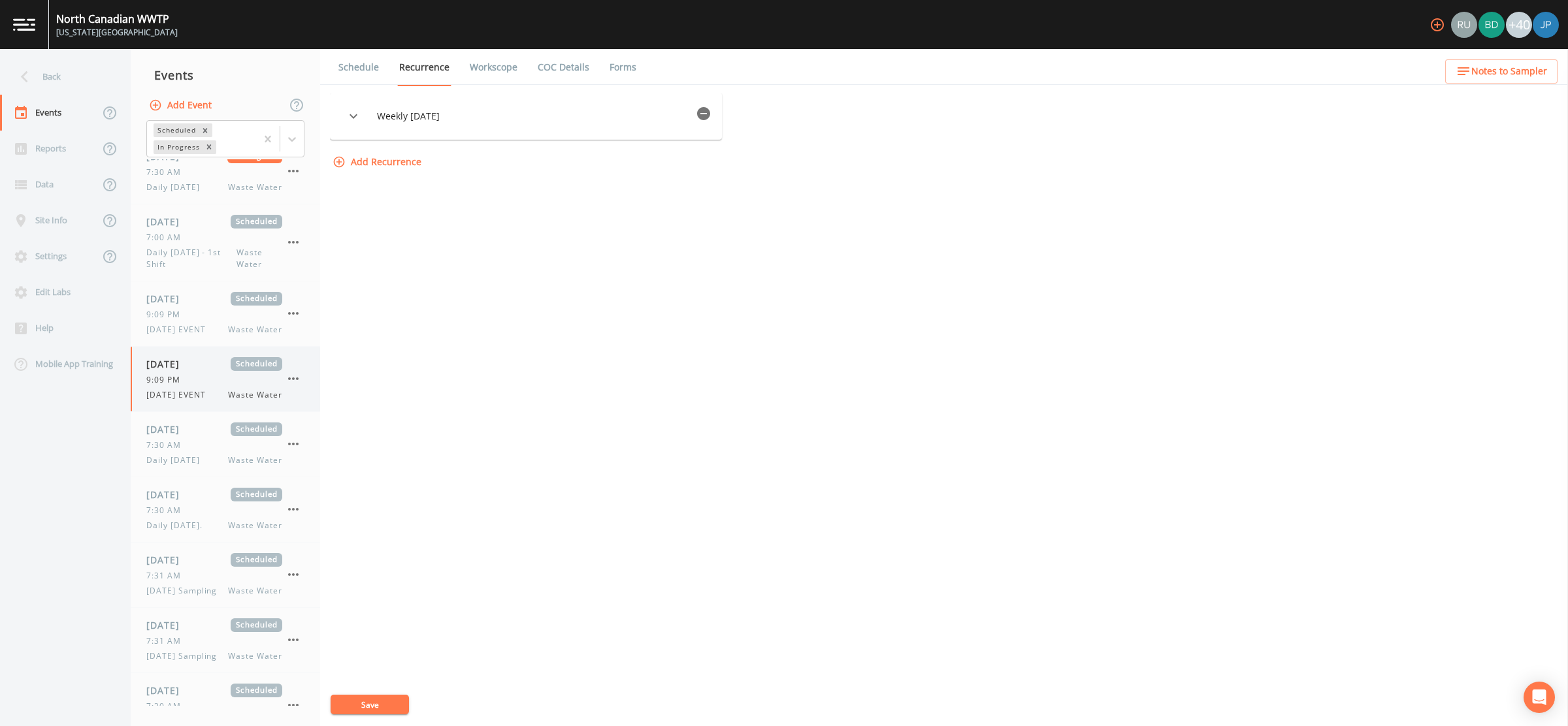
click at [292, 386] on icon "button" at bounding box center [293, 379] width 15 height 15
click at [330, 468] on p "Delete" at bounding box center [358, 471] width 84 height 15
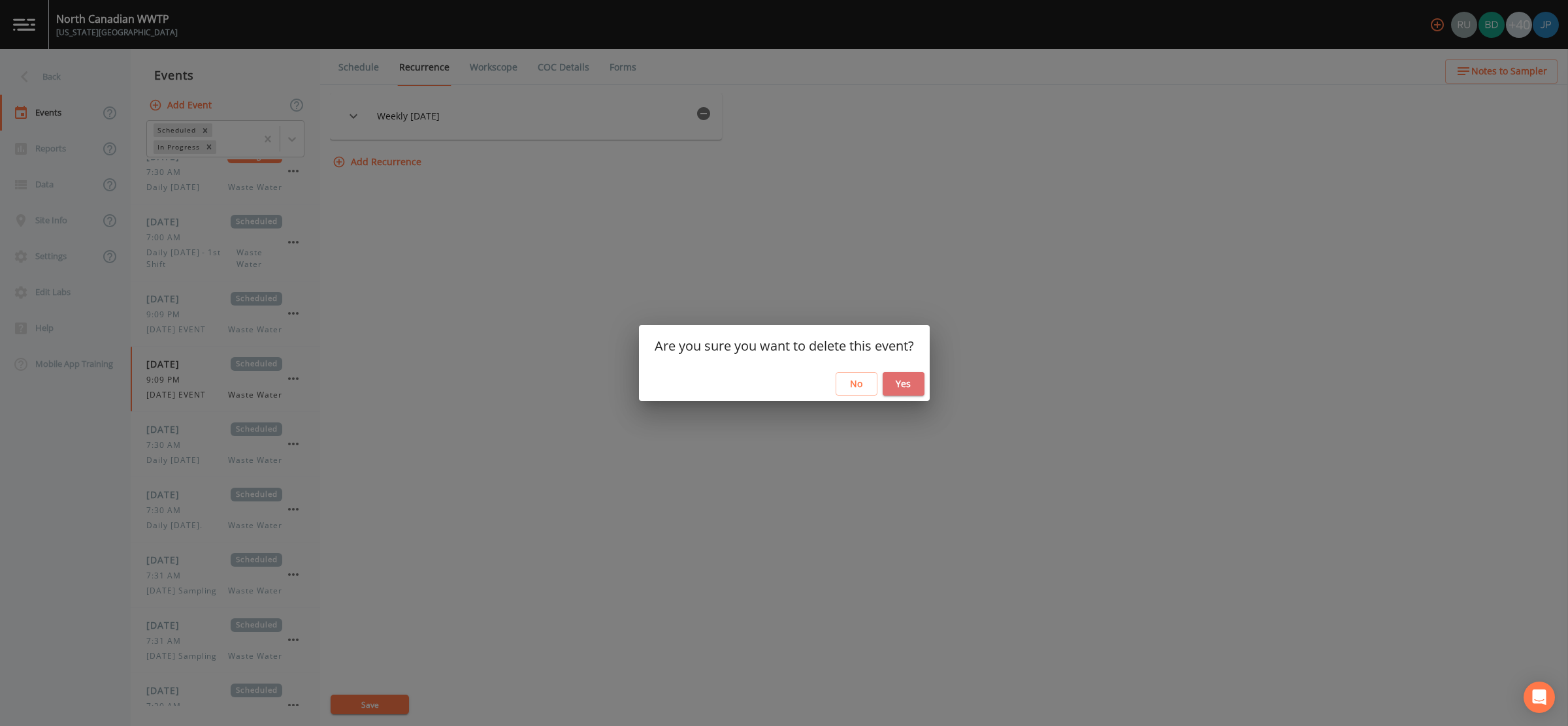
click at [914, 384] on button "Yes" at bounding box center [904, 384] width 42 height 25
select select "092b3f94-5697-4c94-9891-da161916fdbb"
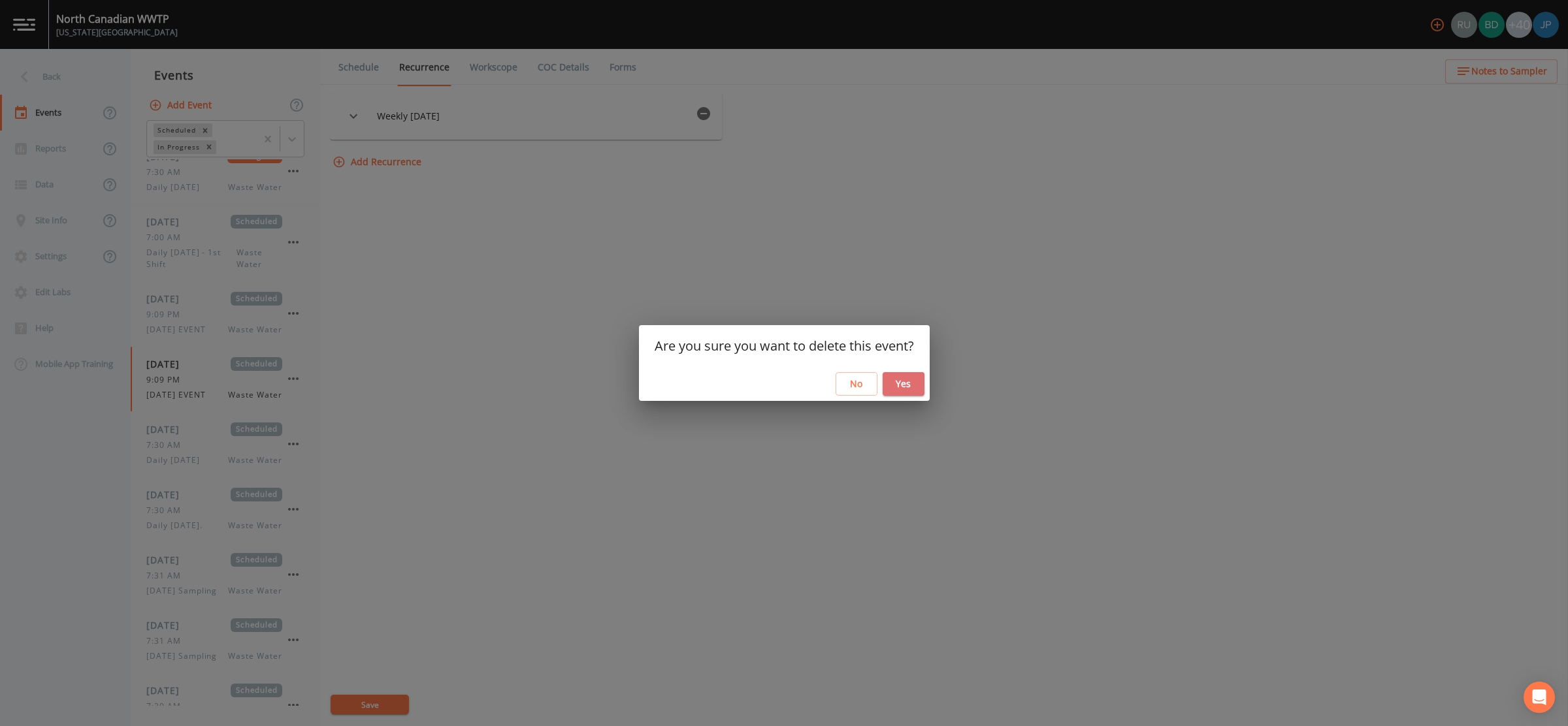
select select "092b3f94-5697-4c94-9891-da161916fdbb"
select select "b6a3c313-748b-4795-a028-792ad310bd60"
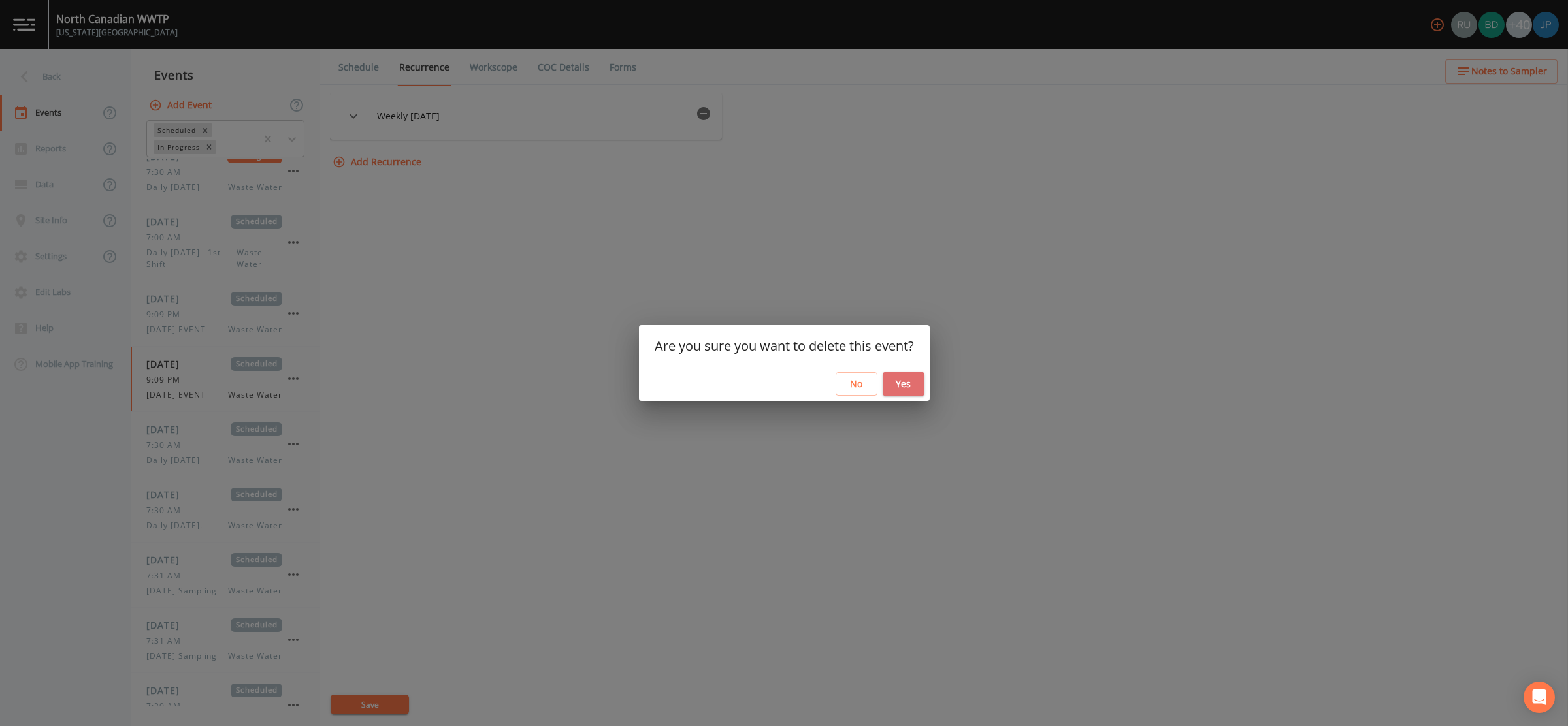
select select "092b3f94-5697-4c94-9891-da161916fdbb"
select select "b6a3c313-748b-4795-a028-792ad310bd60"
select select "092b3f94-5697-4c94-9891-da161916fdbb"
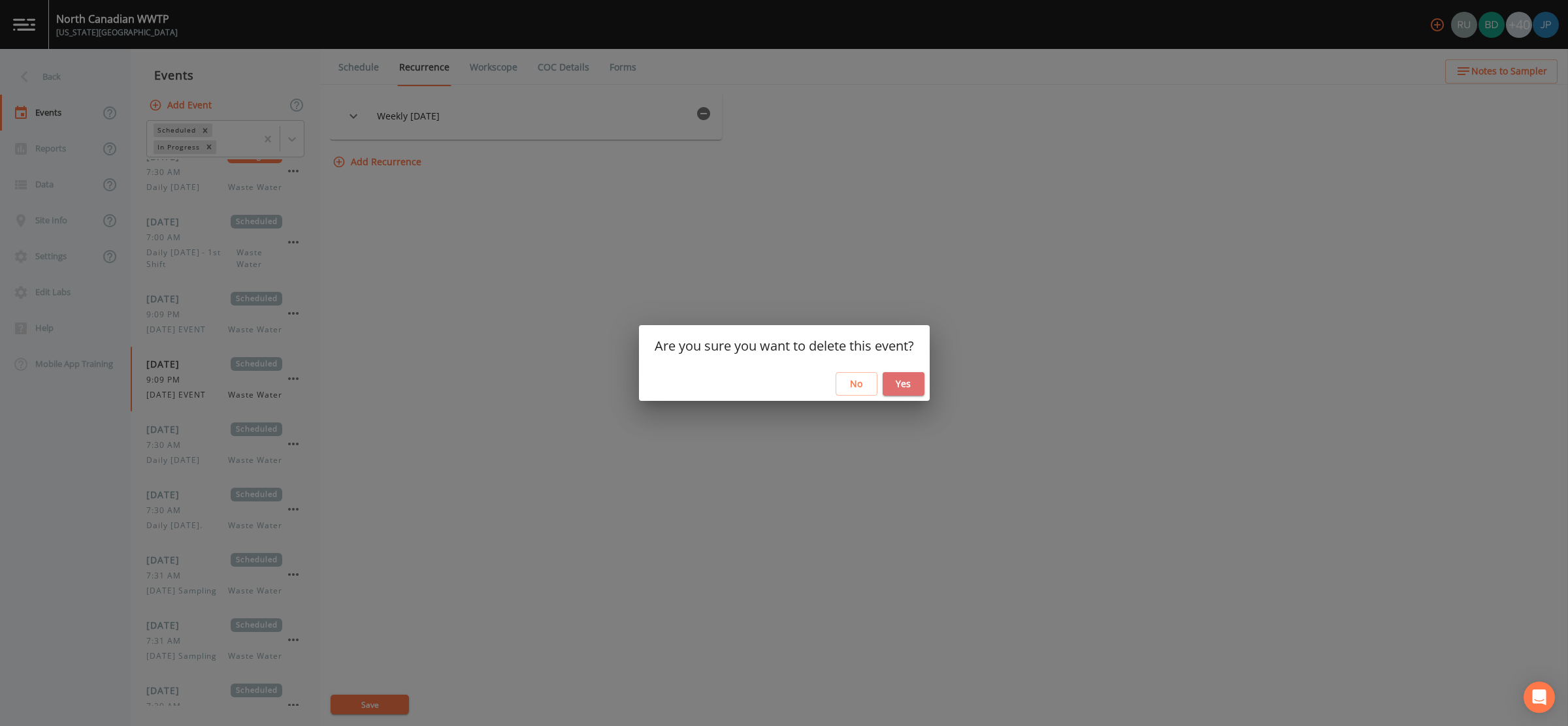
select select "092b3f94-5697-4c94-9891-da161916fdbb"
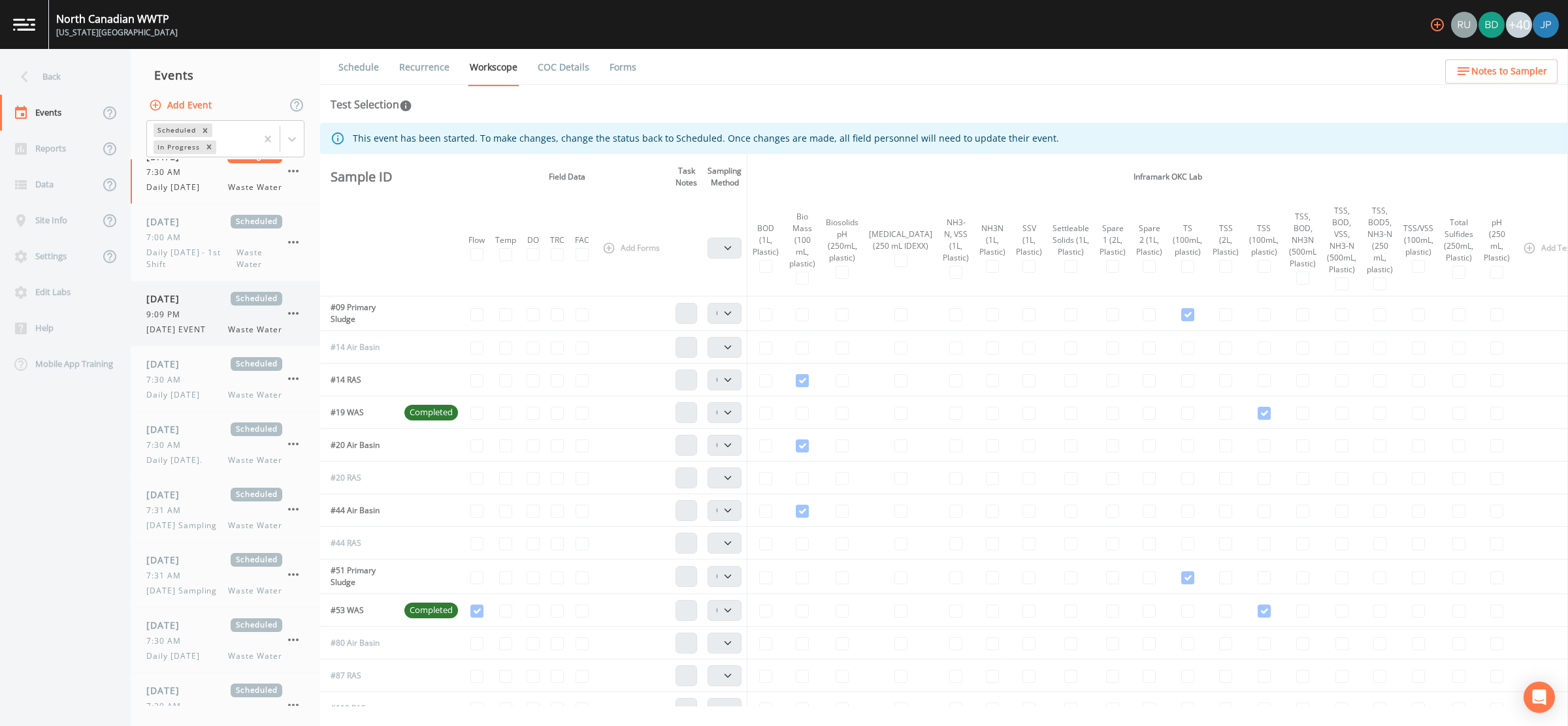
click at [210, 327] on span "08/22/2025 EVENT" at bounding box center [180, 329] width 68 height 11
select select "b6a3c313-748b-4795-a028-792ad310bd60"
select select "092b3f94-5697-4c94-9891-da161916fdbb"
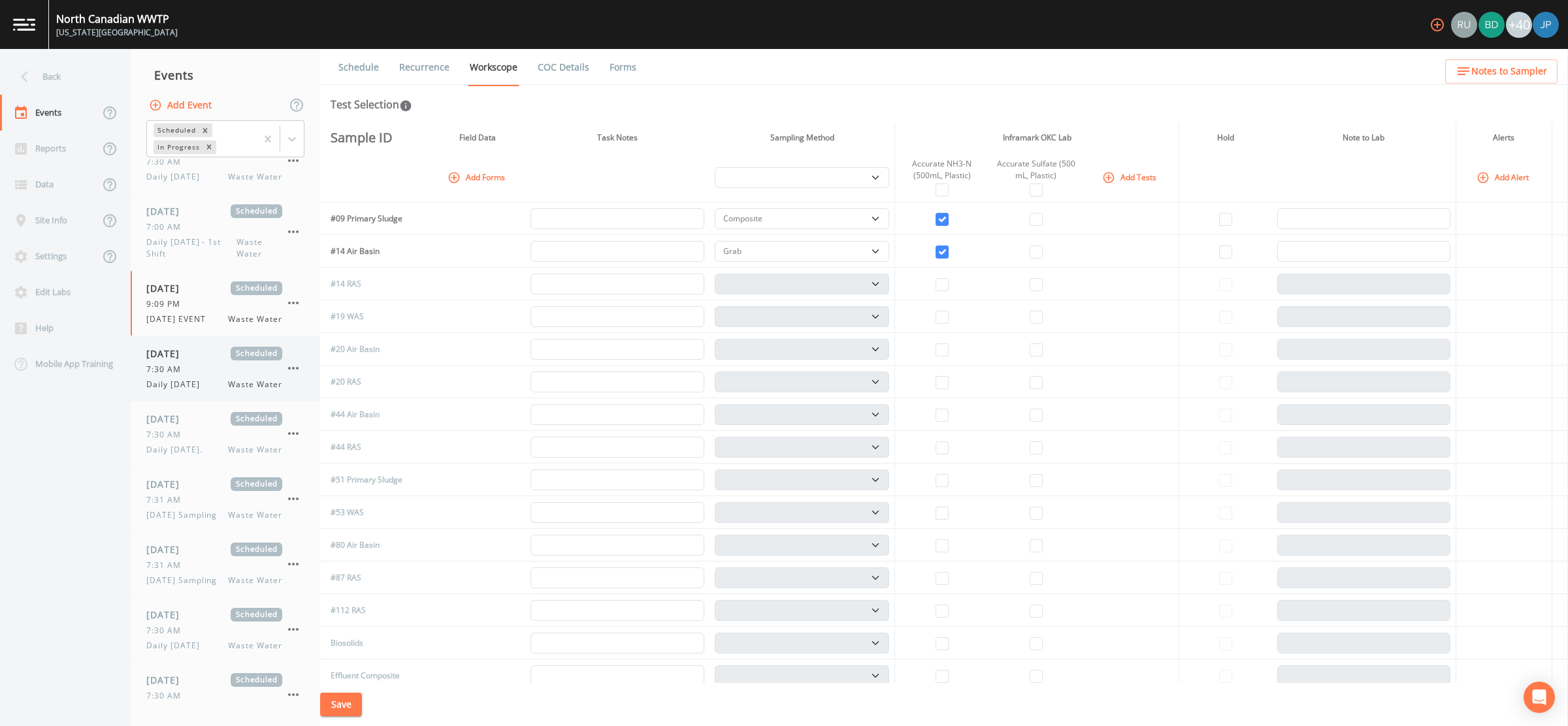
scroll to position [10, 0]
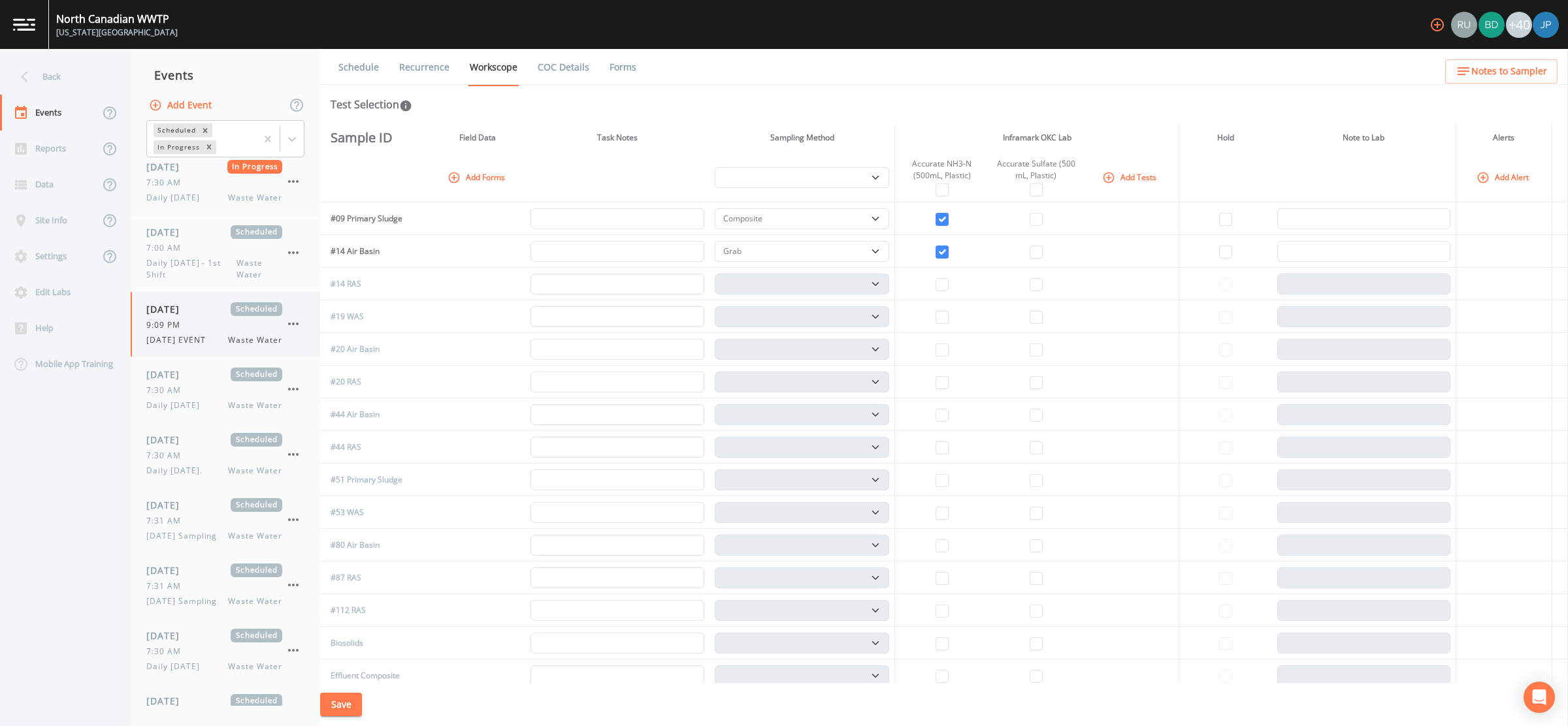
click at [209, 336] on span "08/22/2025 EVENT" at bounding box center [180, 340] width 68 height 11
select select "b6a3c313-748b-4795-a028-792ad310bd60"
select select "092b3f94-5697-4c94-9891-da161916fdbb"
click at [427, 75] on link "Recurrence" at bounding box center [424, 67] width 54 height 37
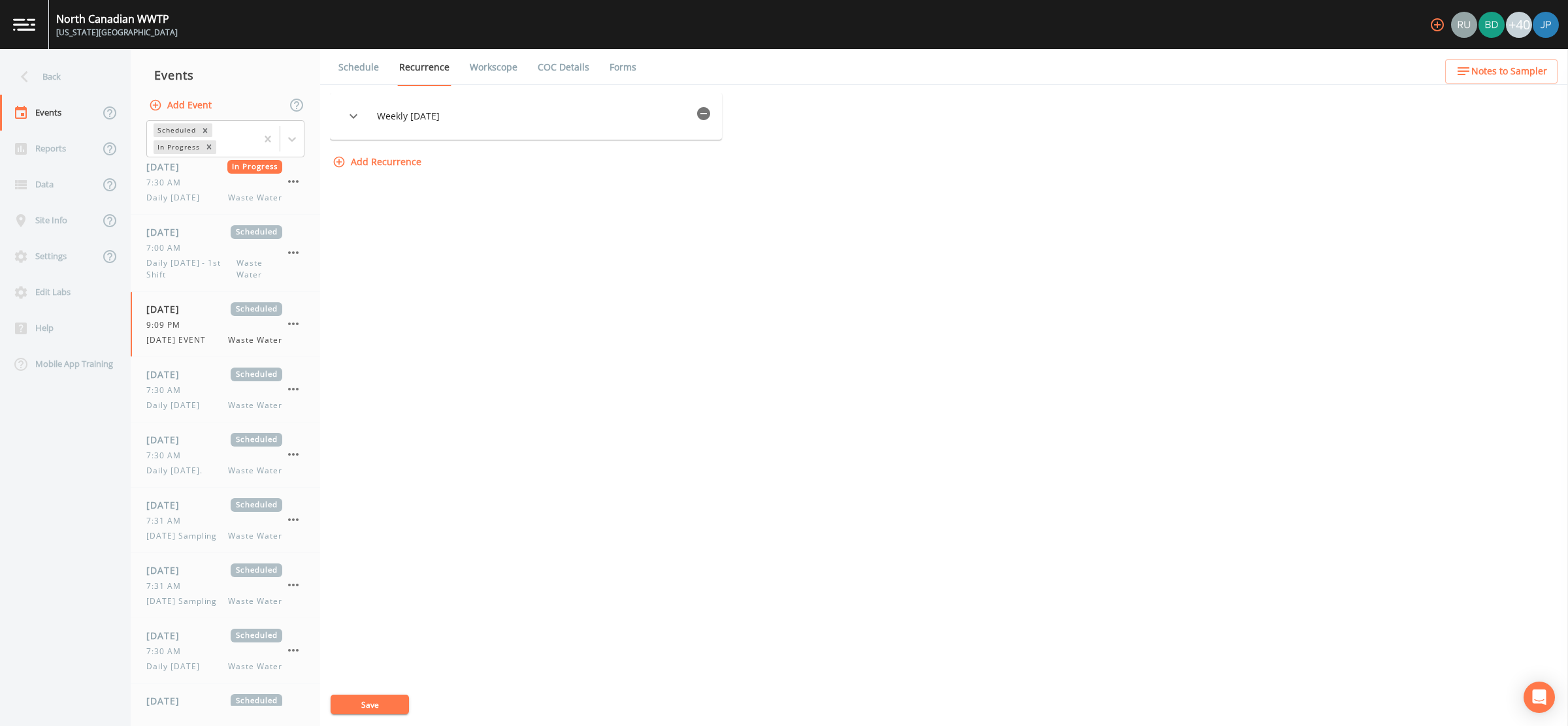
click at [357, 117] on icon "button" at bounding box center [354, 117] width 8 height 5
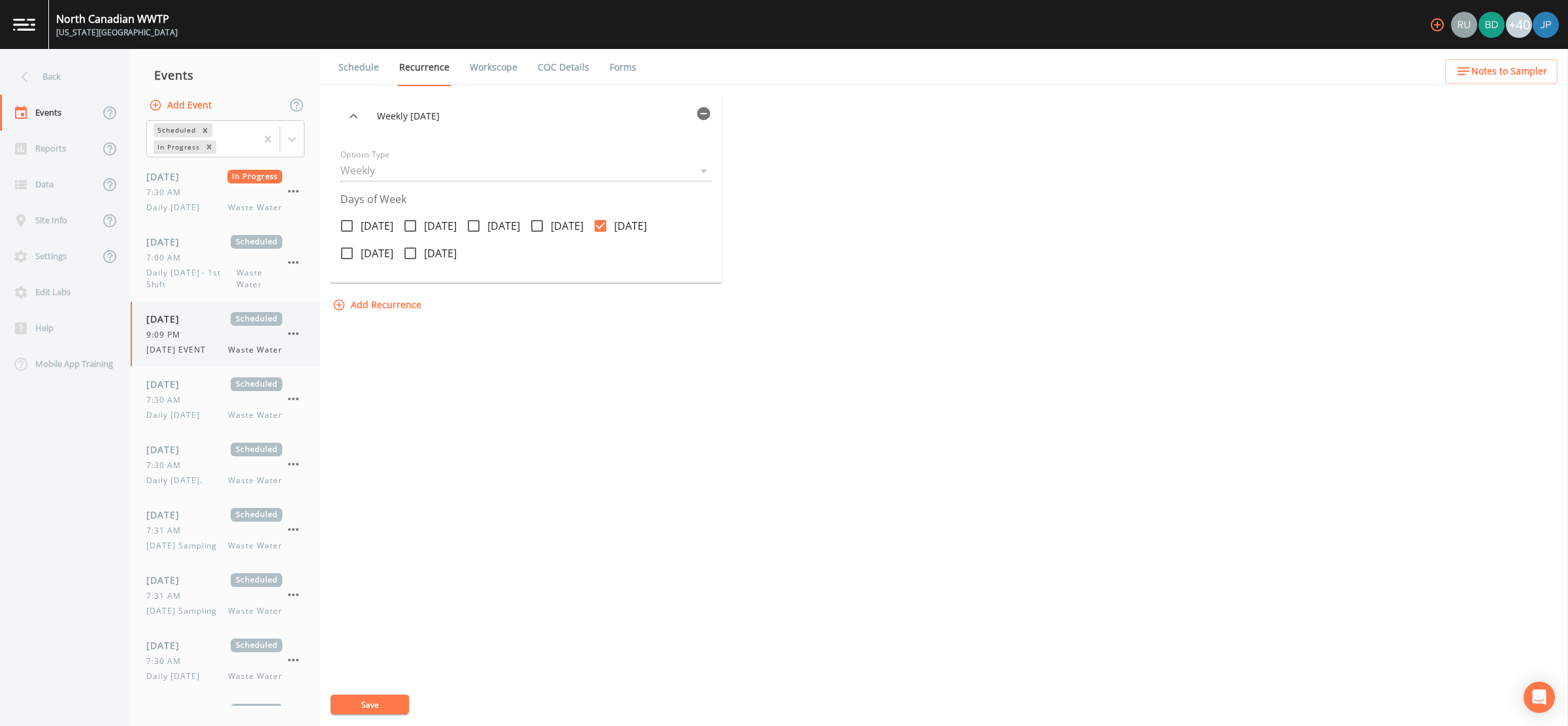
click at [203, 344] on span "08/22/2025 EVENT" at bounding box center [180, 350] width 68 height 11
select select "b6a3c313-748b-4795-a028-792ad310bd60"
select select "092b3f94-5697-4c94-9891-da161916fdbb"
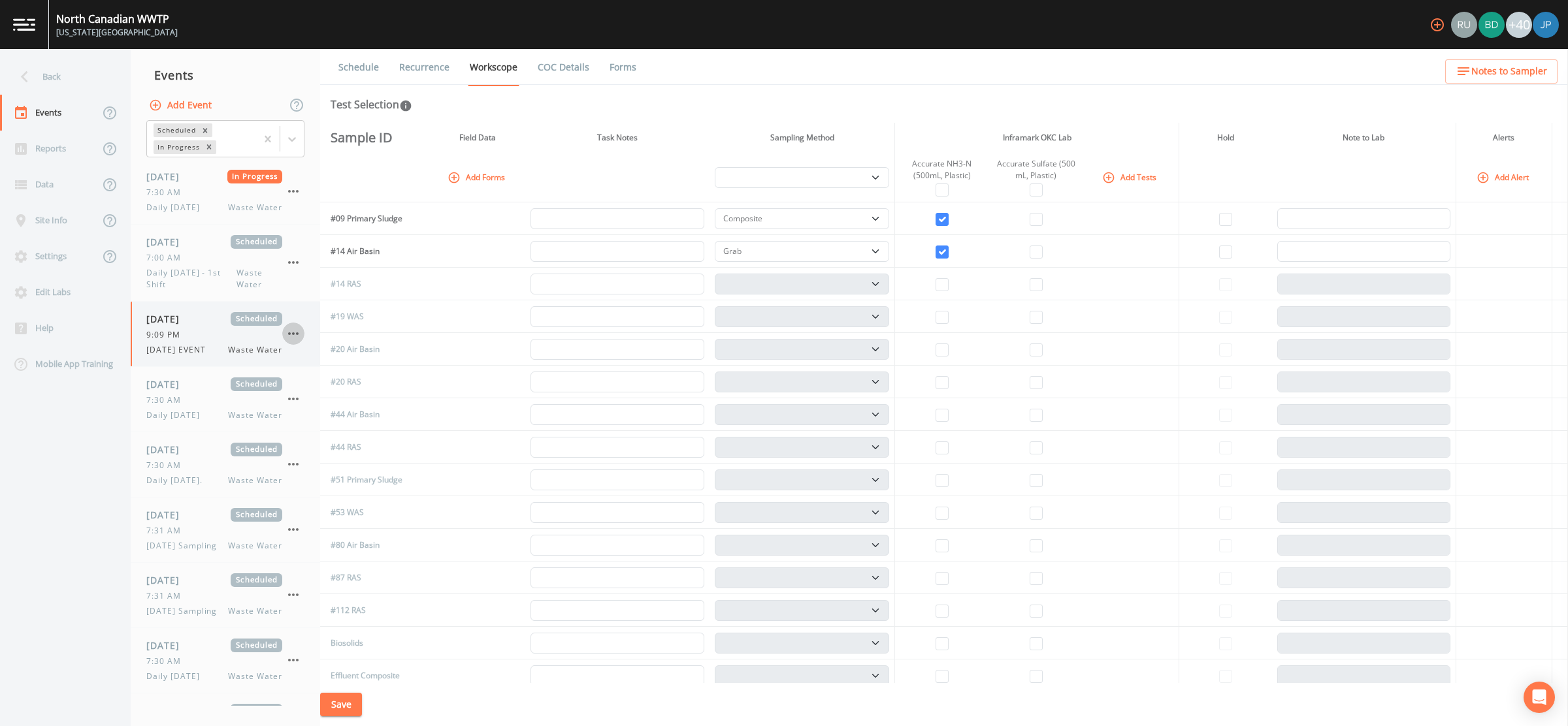
click at [298, 335] on icon "button" at bounding box center [294, 333] width 11 height 2
click at [339, 416] on p "Delete" at bounding box center [358, 415] width 84 height 15
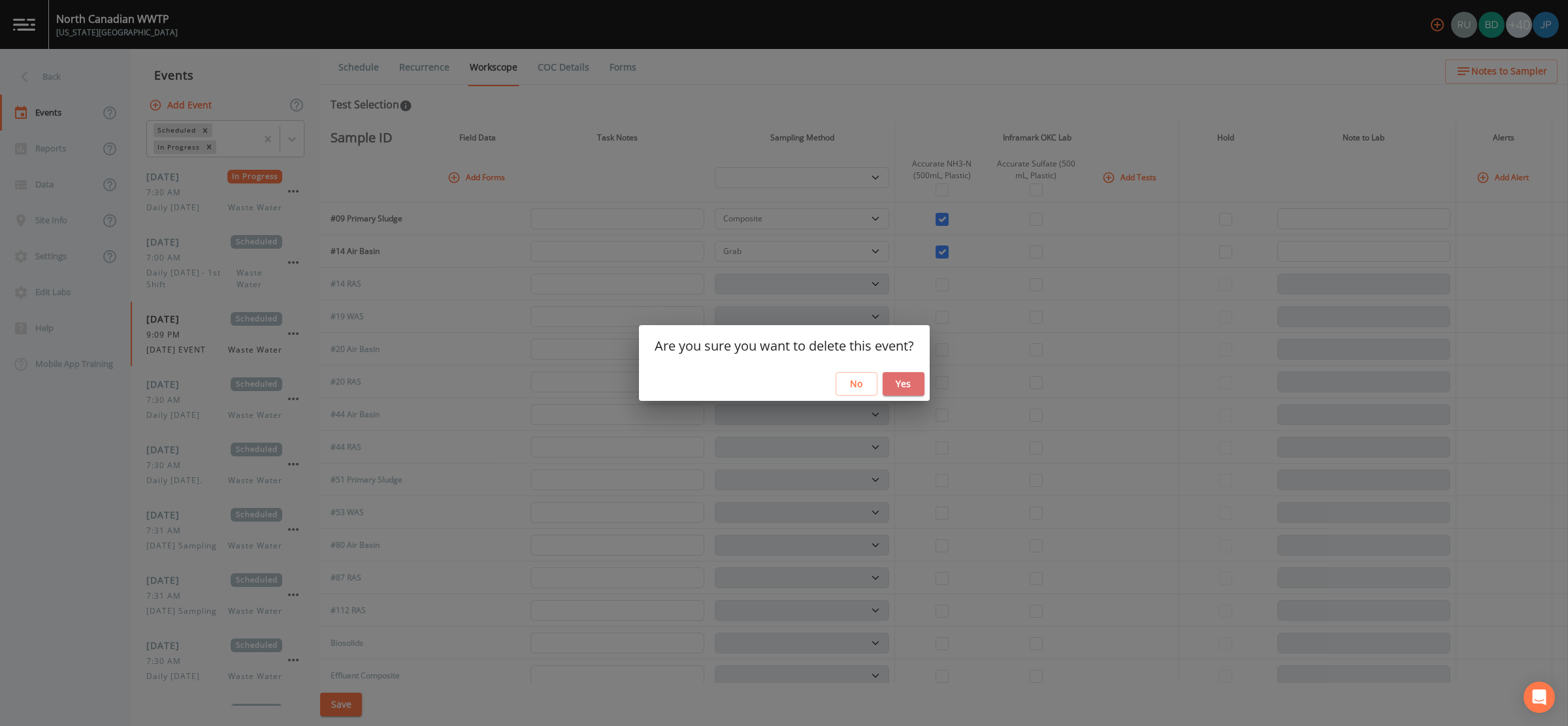
click at [914, 384] on button "Yes" at bounding box center [904, 384] width 42 height 25
select select "092b3f94-5697-4c94-9891-da161916fdbb"
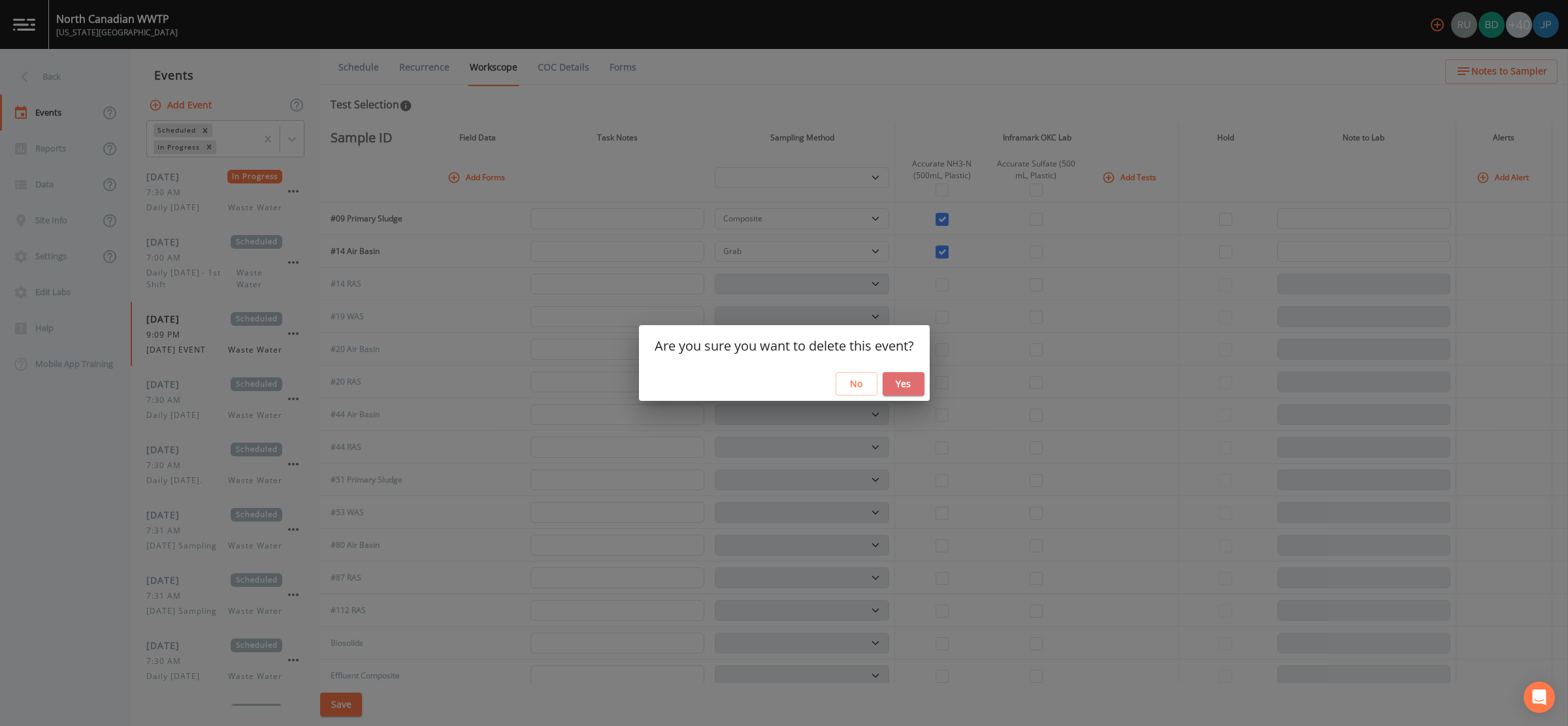
select select "092b3f94-5697-4c94-9891-da161916fdbb"
select select "b6a3c313-748b-4795-a028-792ad310bd60"
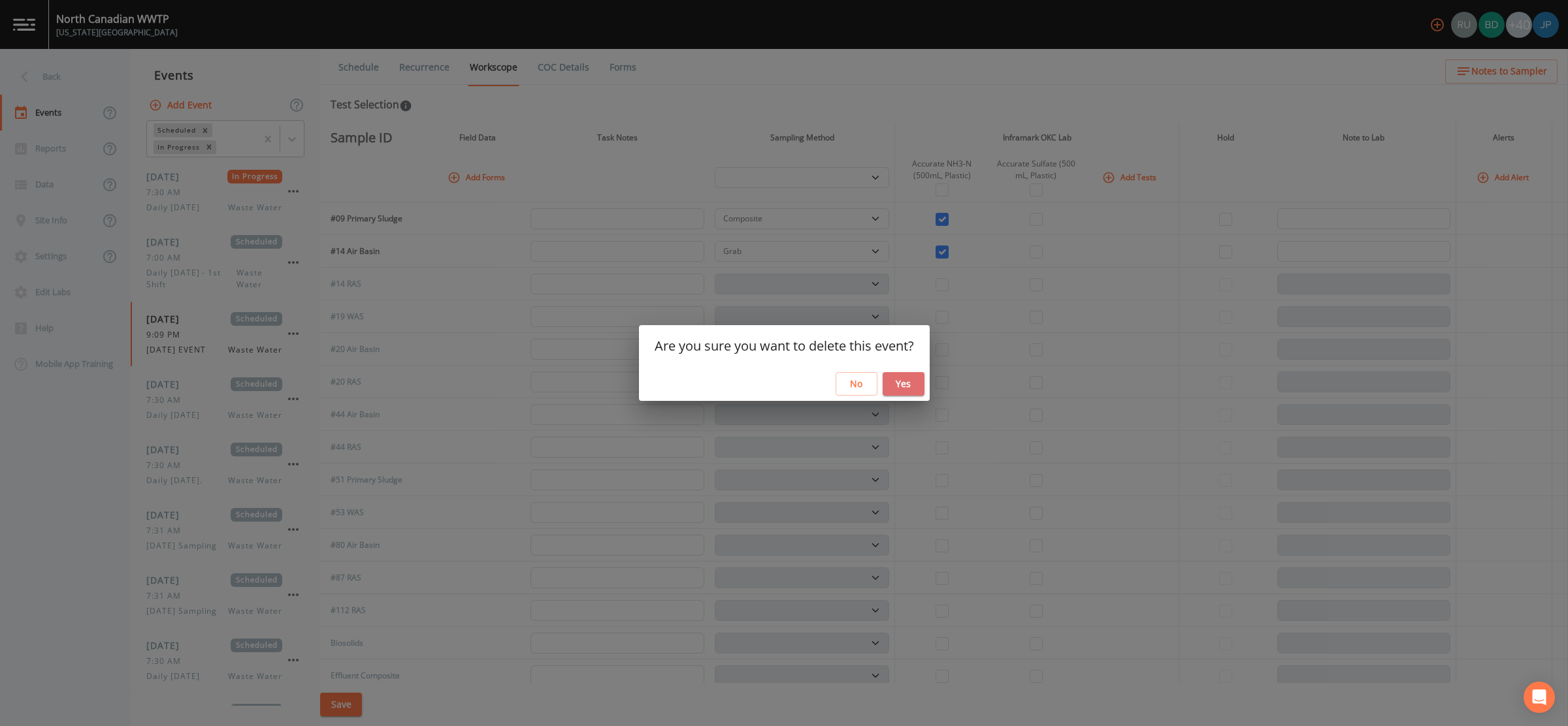
select select "092b3f94-5697-4c94-9891-da161916fdbb"
select select "b6a3c313-748b-4795-a028-792ad310bd60"
select select "092b3f94-5697-4c94-9891-da161916fdbb"
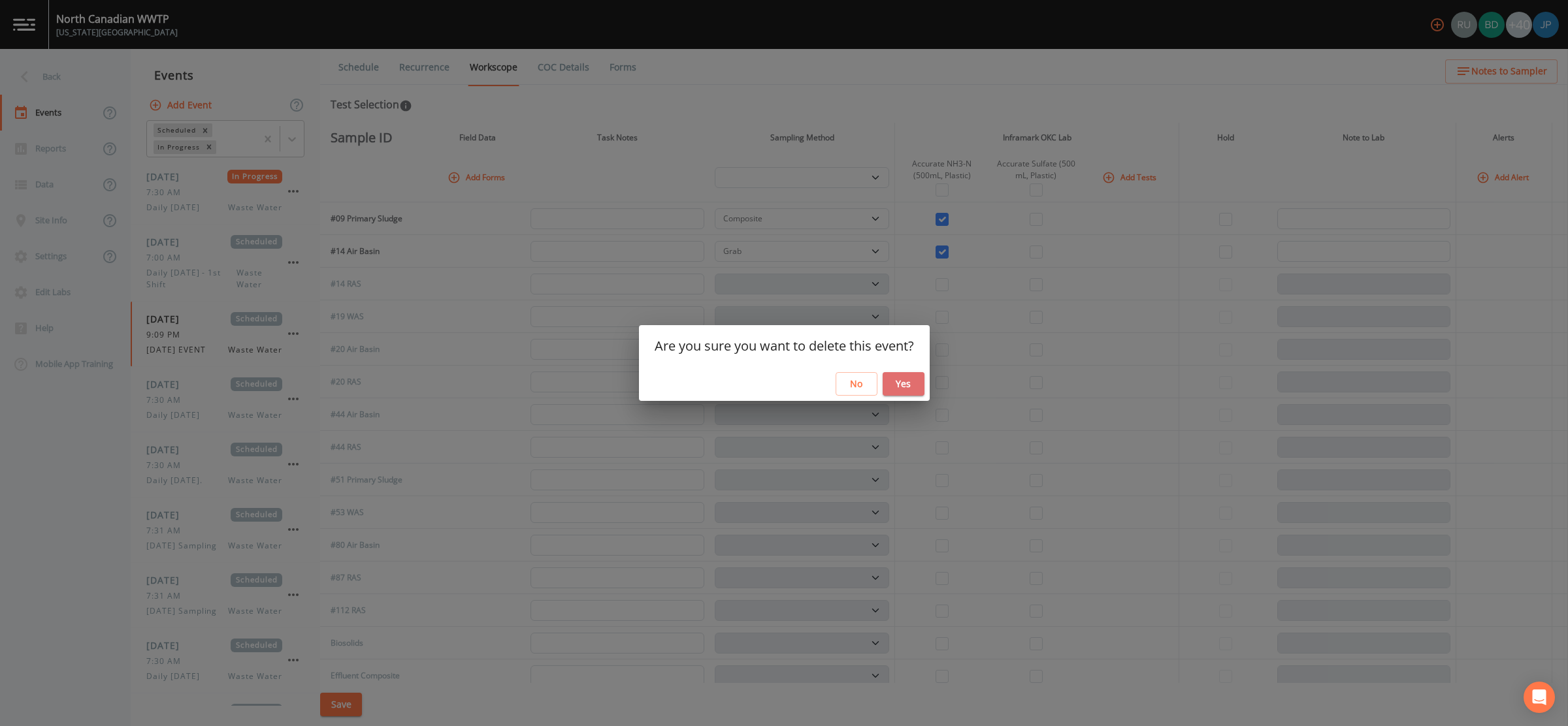
select select "092b3f94-5697-4c94-9891-da161916fdbb"
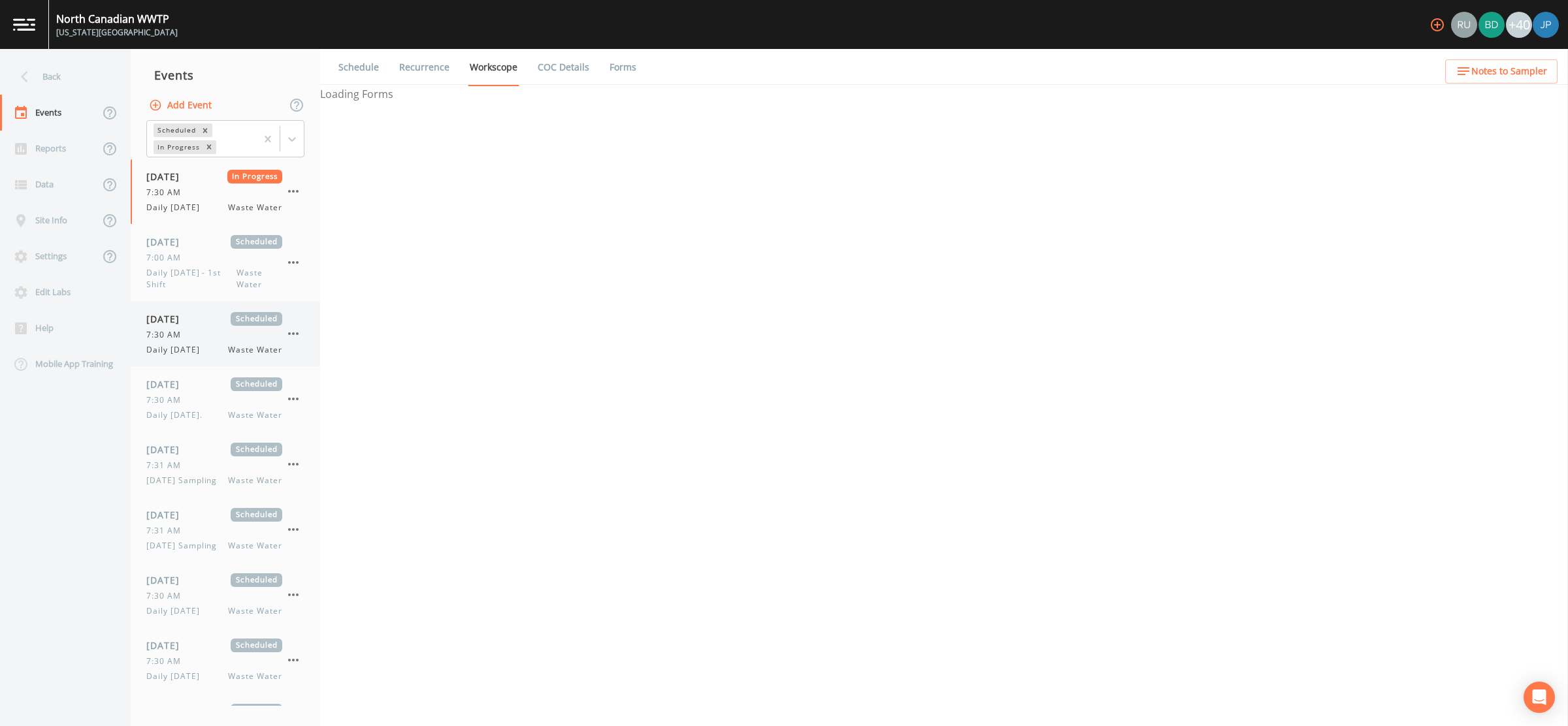
select select "092b3f94-5697-4c94-9891-da161916fdbb"
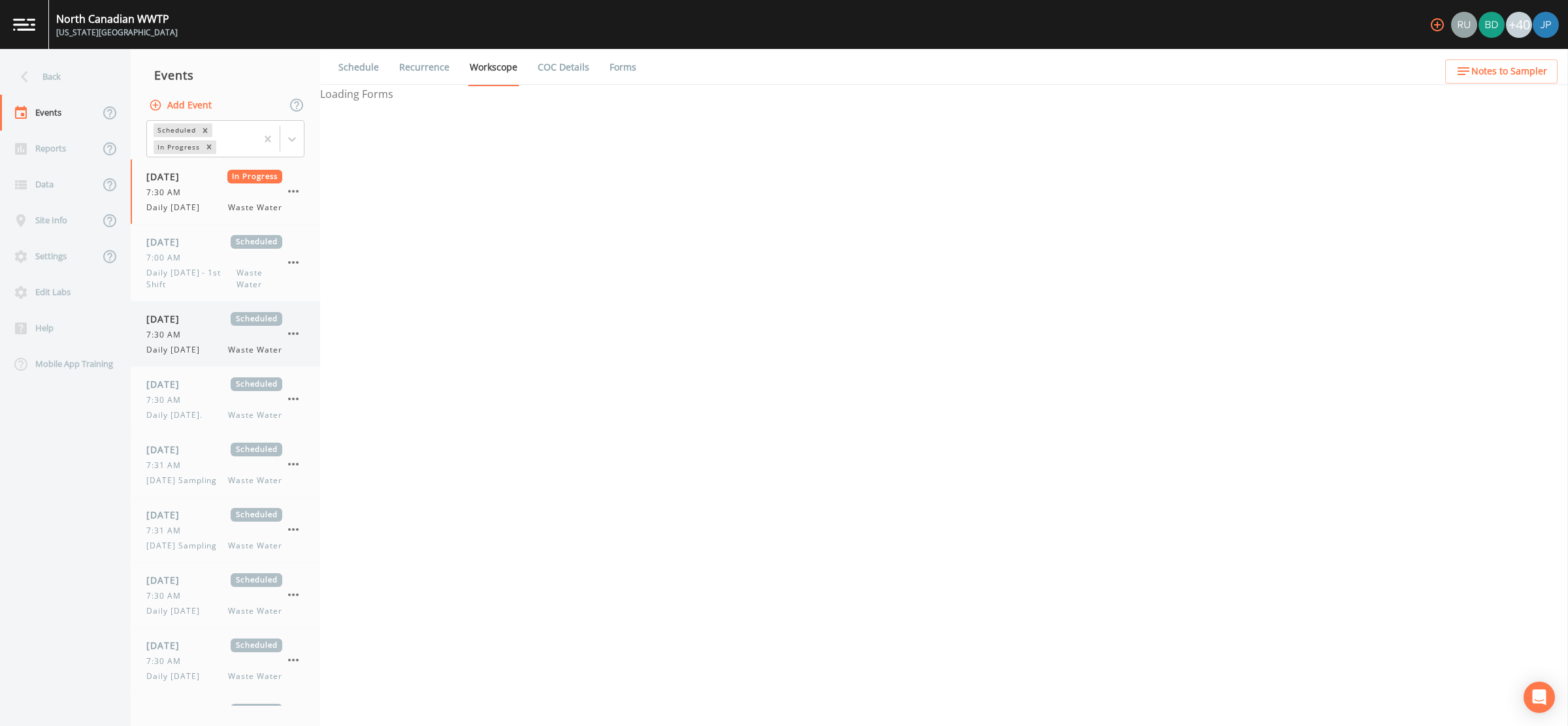
select select "092b3f94-5697-4c94-9891-da161916fdbb"
select select "b6a3c313-748b-4795-a028-792ad310bd60"
select select "092b3f94-5697-4c94-9891-da161916fdbb"
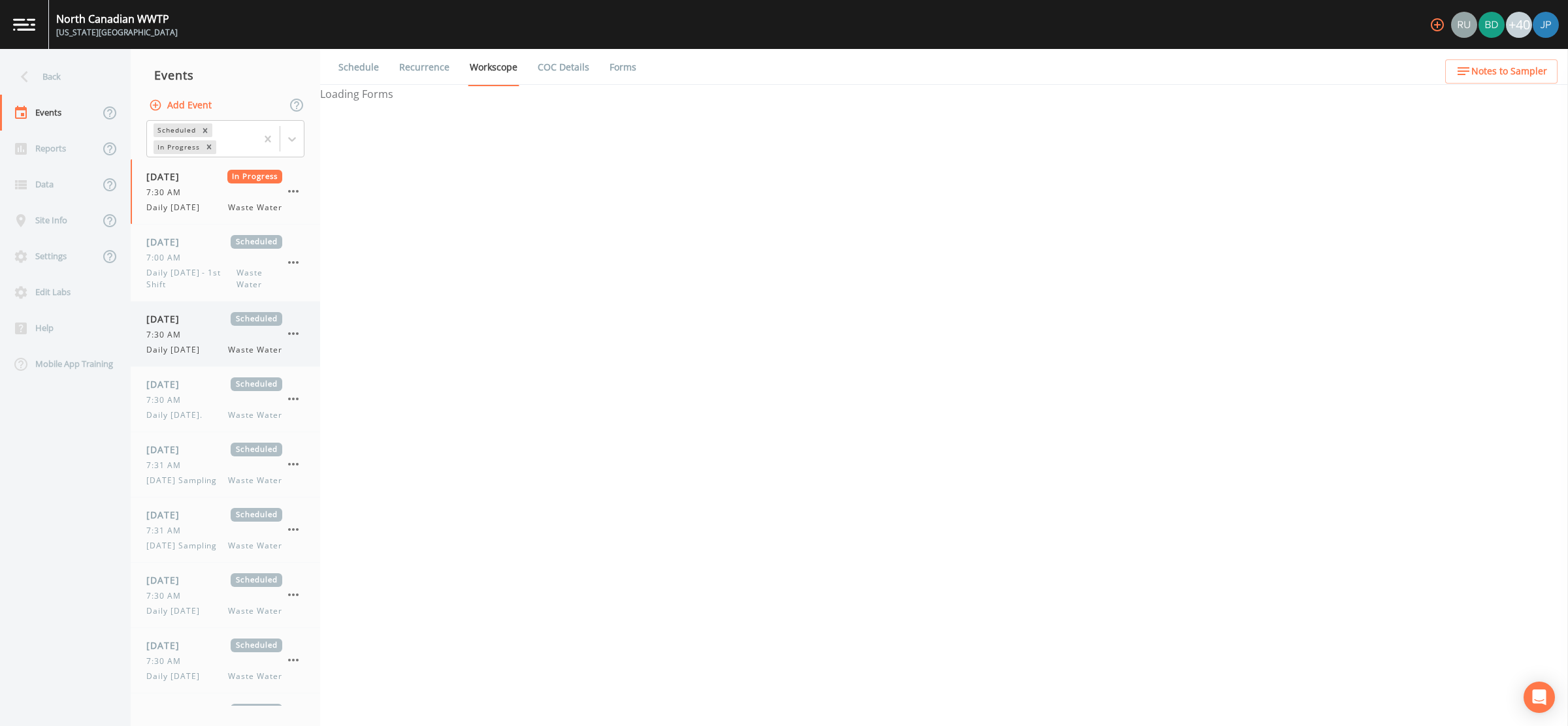
select select "092b3f94-5697-4c94-9891-da161916fdbb"
select select "b6a3c313-748b-4795-a028-792ad310bd60"
select select "092b3f94-5697-4c94-9891-da161916fdbb"
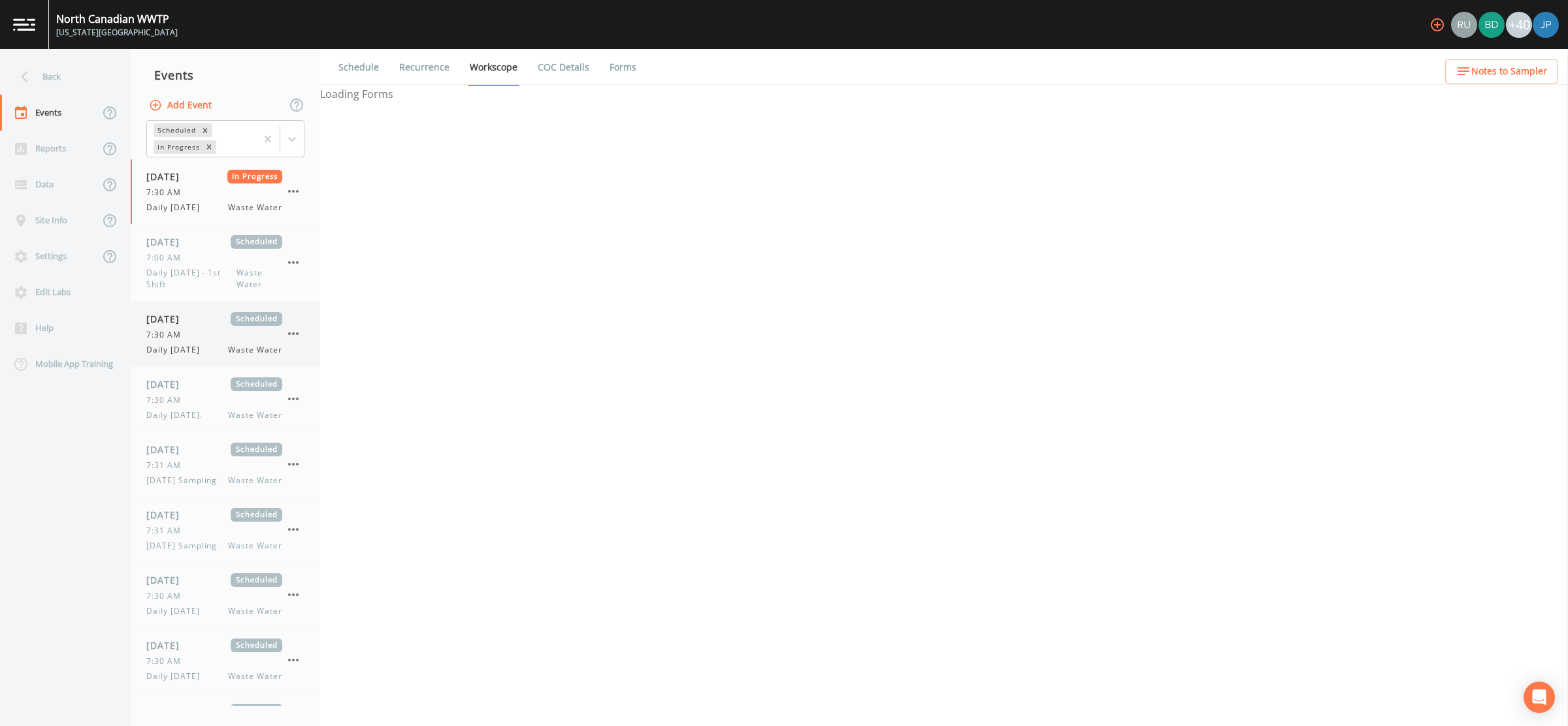
select select "092b3f94-5697-4c94-9891-da161916fdbb"
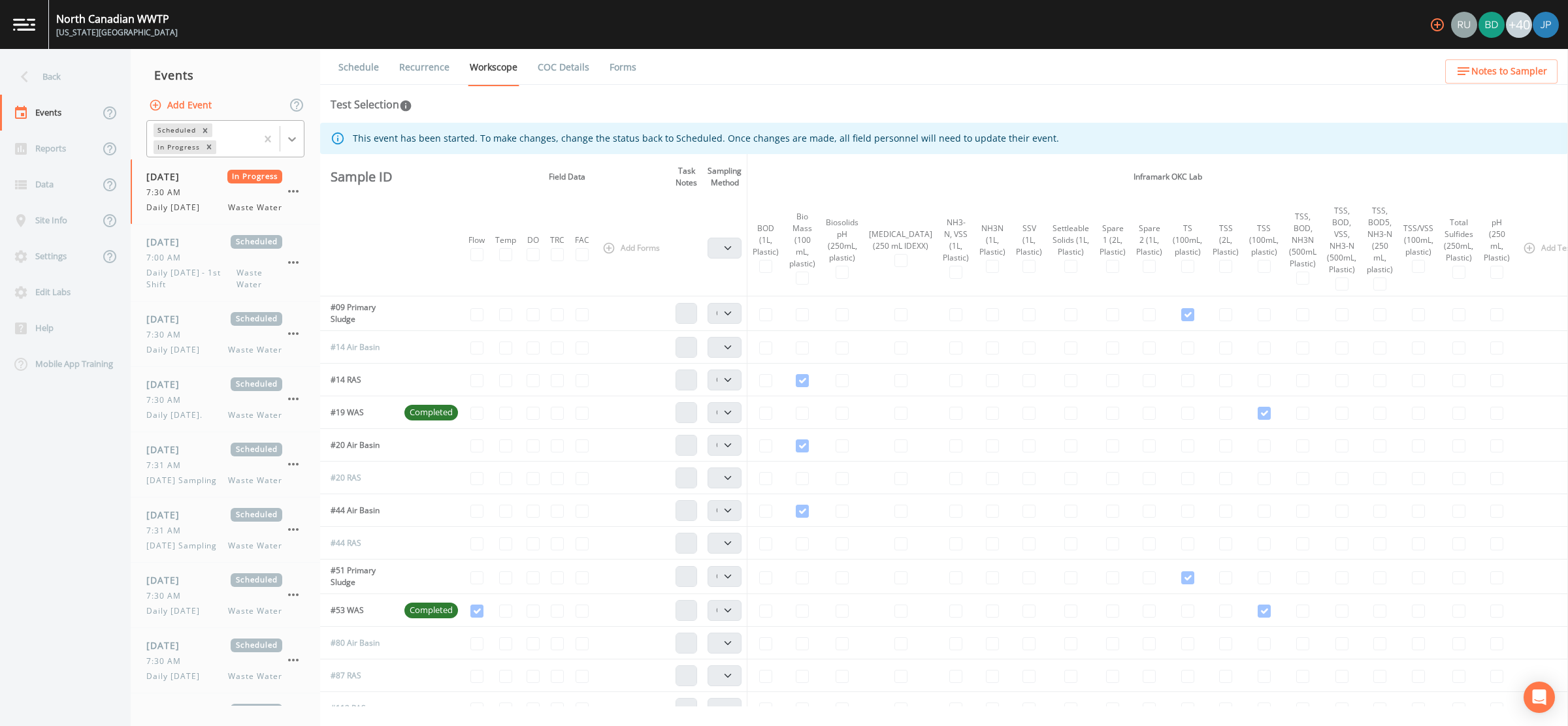
click at [296, 138] on icon at bounding box center [292, 140] width 8 height 5
click at [238, 171] on div "Completed" at bounding box center [226, 176] width 158 height 22
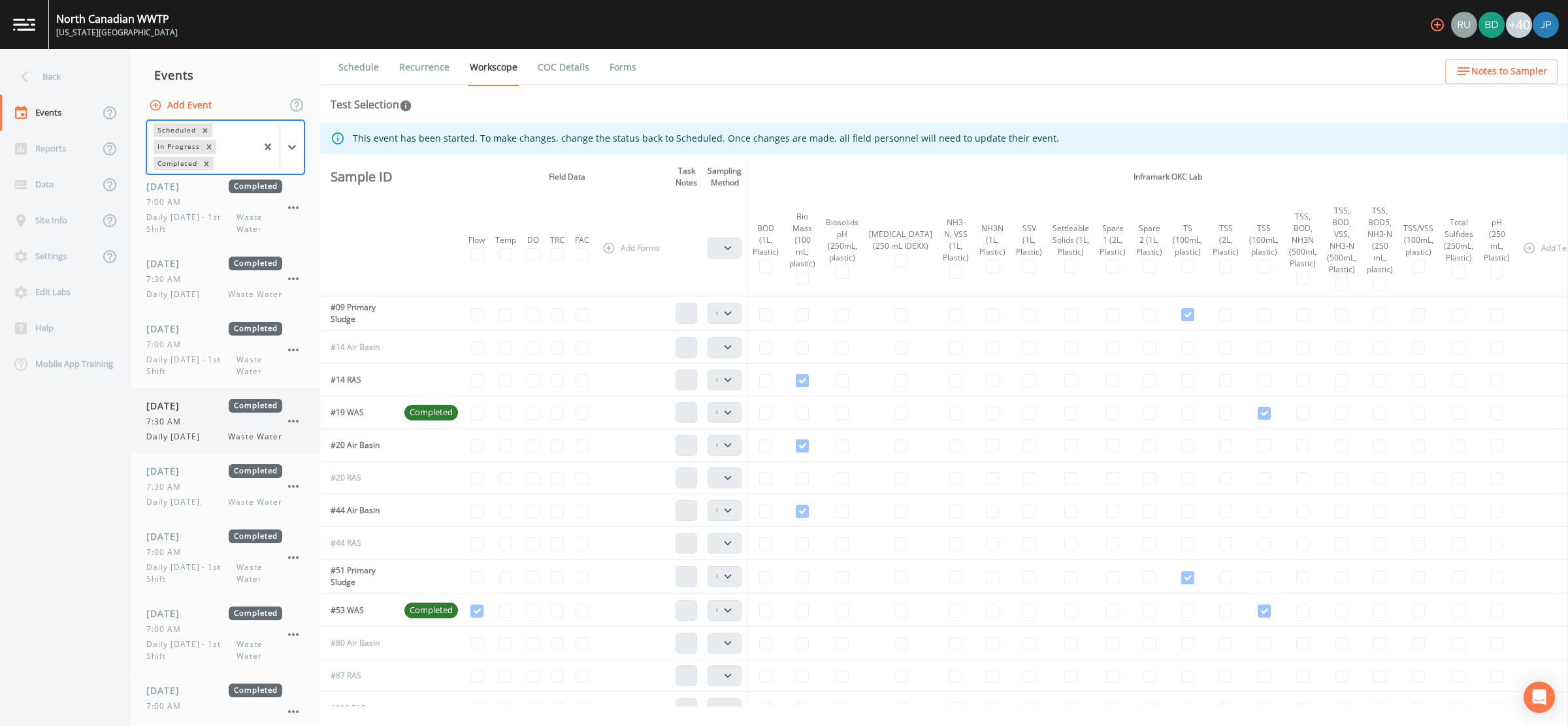
scroll to position [1262, 0]
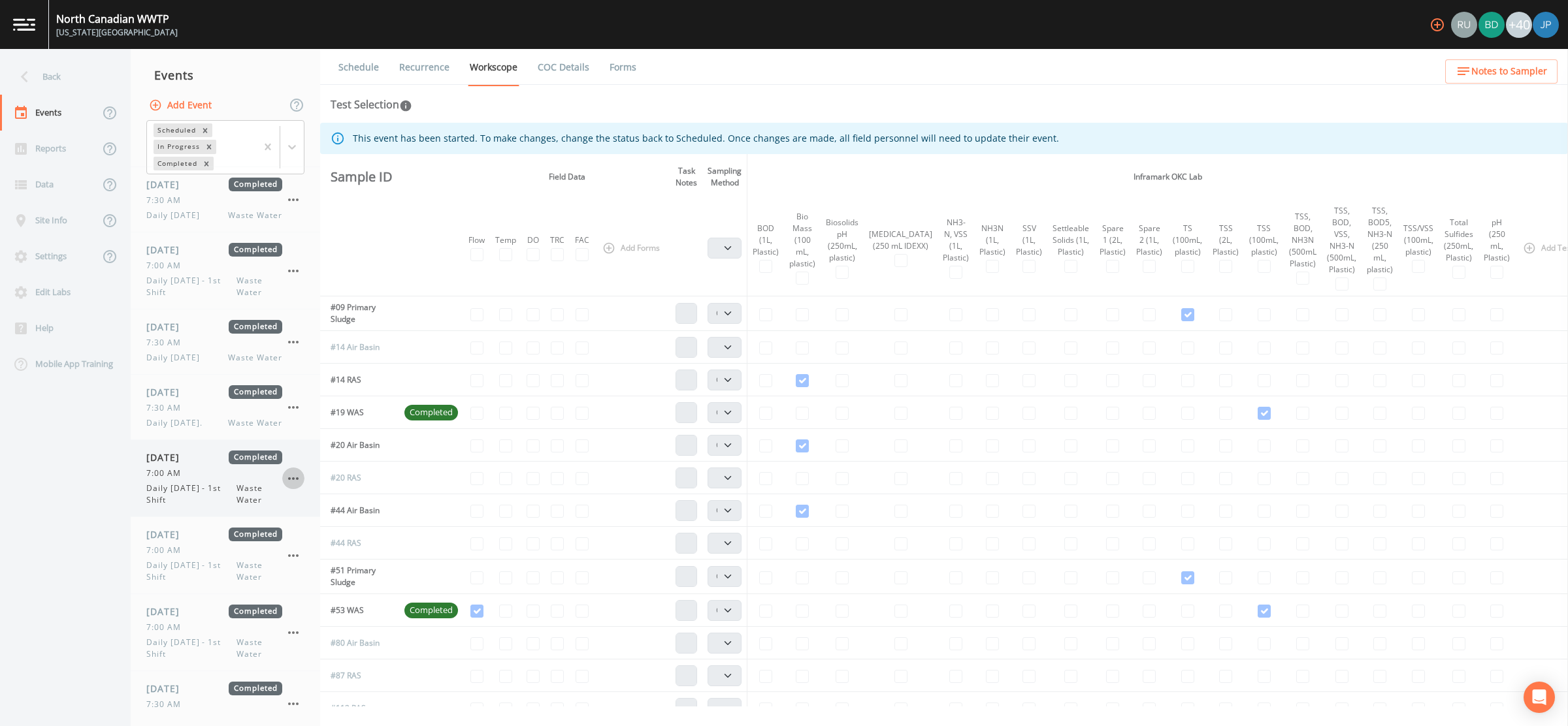
click at [297, 475] on icon "button" at bounding box center [293, 478] width 15 height 15
click at [560, 113] on div at bounding box center [784, 363] width 1568 height 726
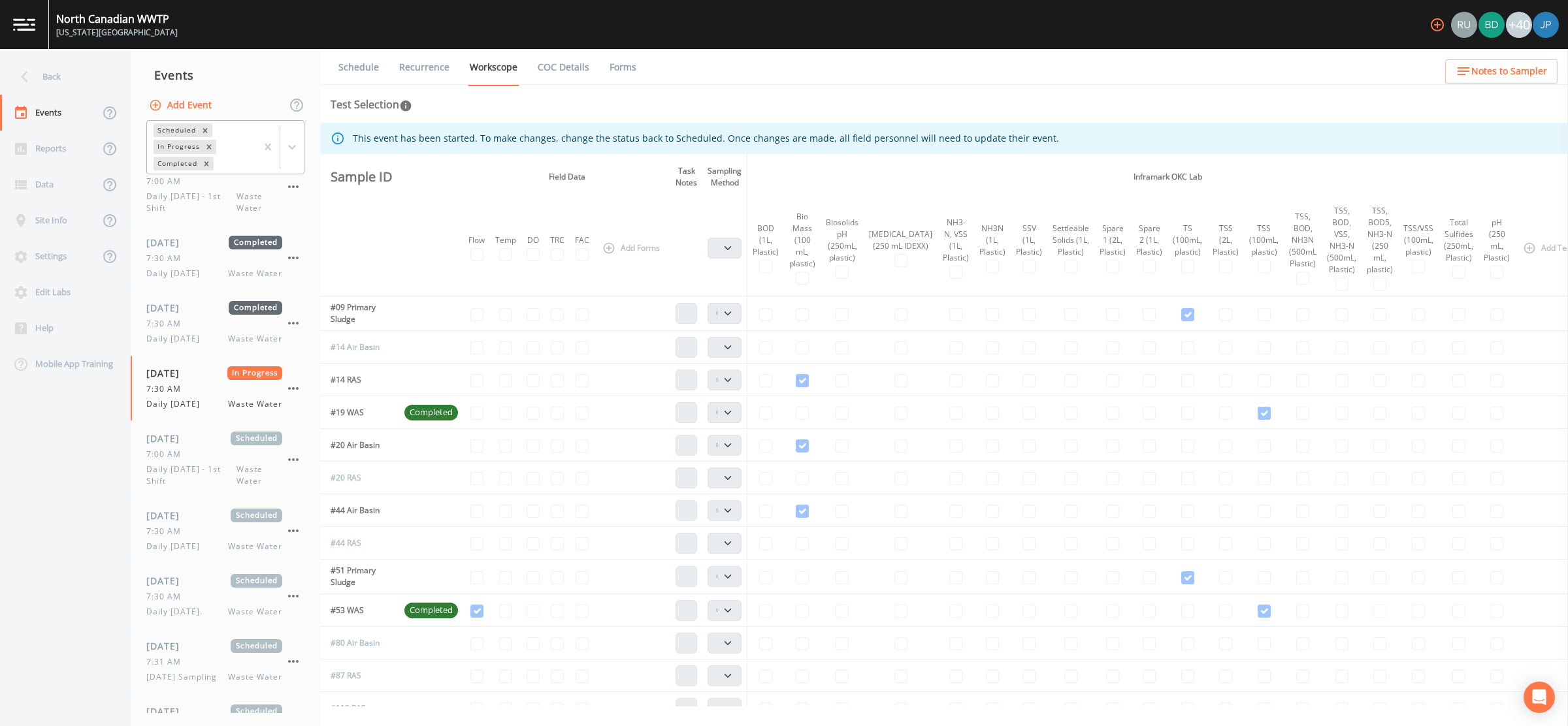
scroll to position [2288, 0]
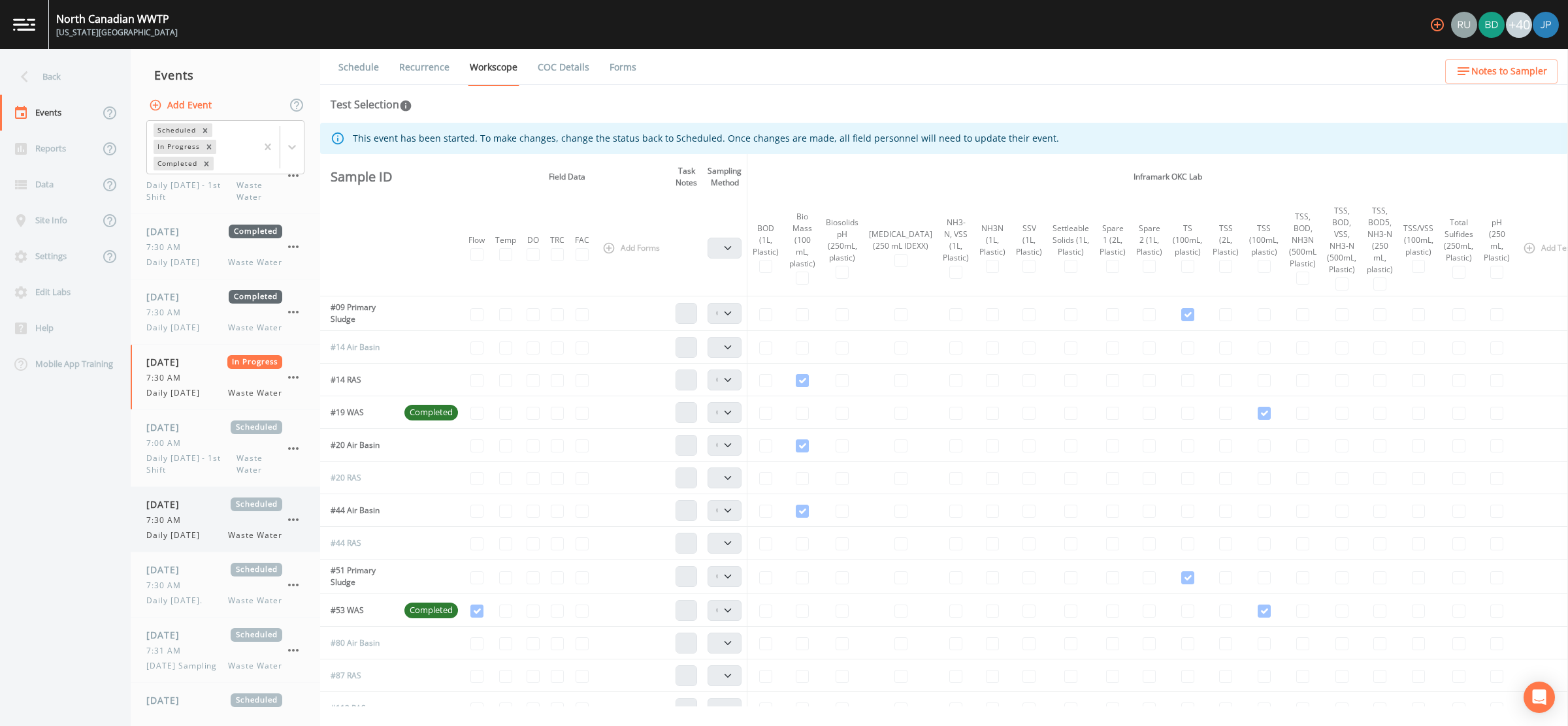
click at [207, 530] on div "Daily [DATE] Waste Water" at bounding box center [214, 535] width 136 height 11
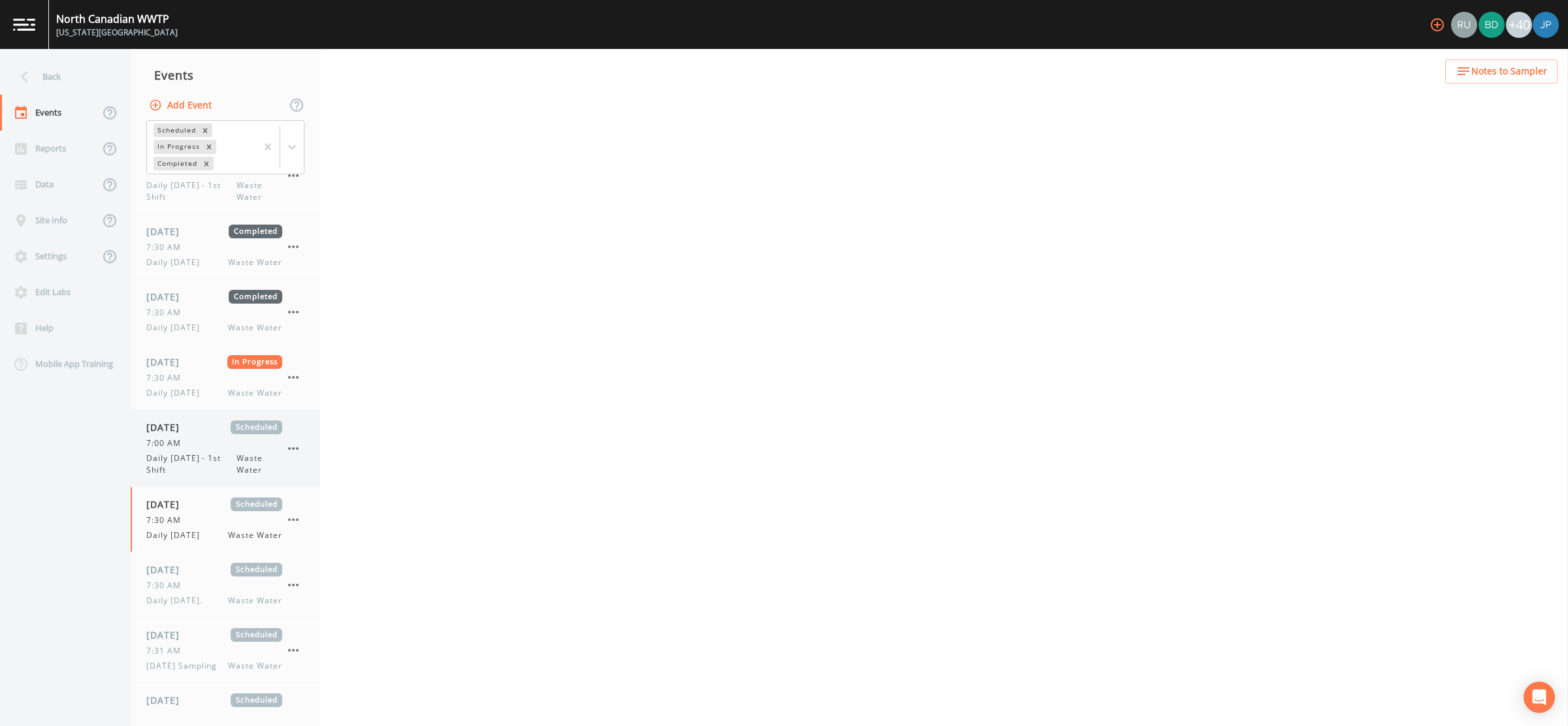
click at [199, 452] on span "Daily [DATE] - 1st Shift" at bounding box center [192, 464] width 91 height 24
select select "092b3f94-5697-4c94-9891-da161916fdbb"
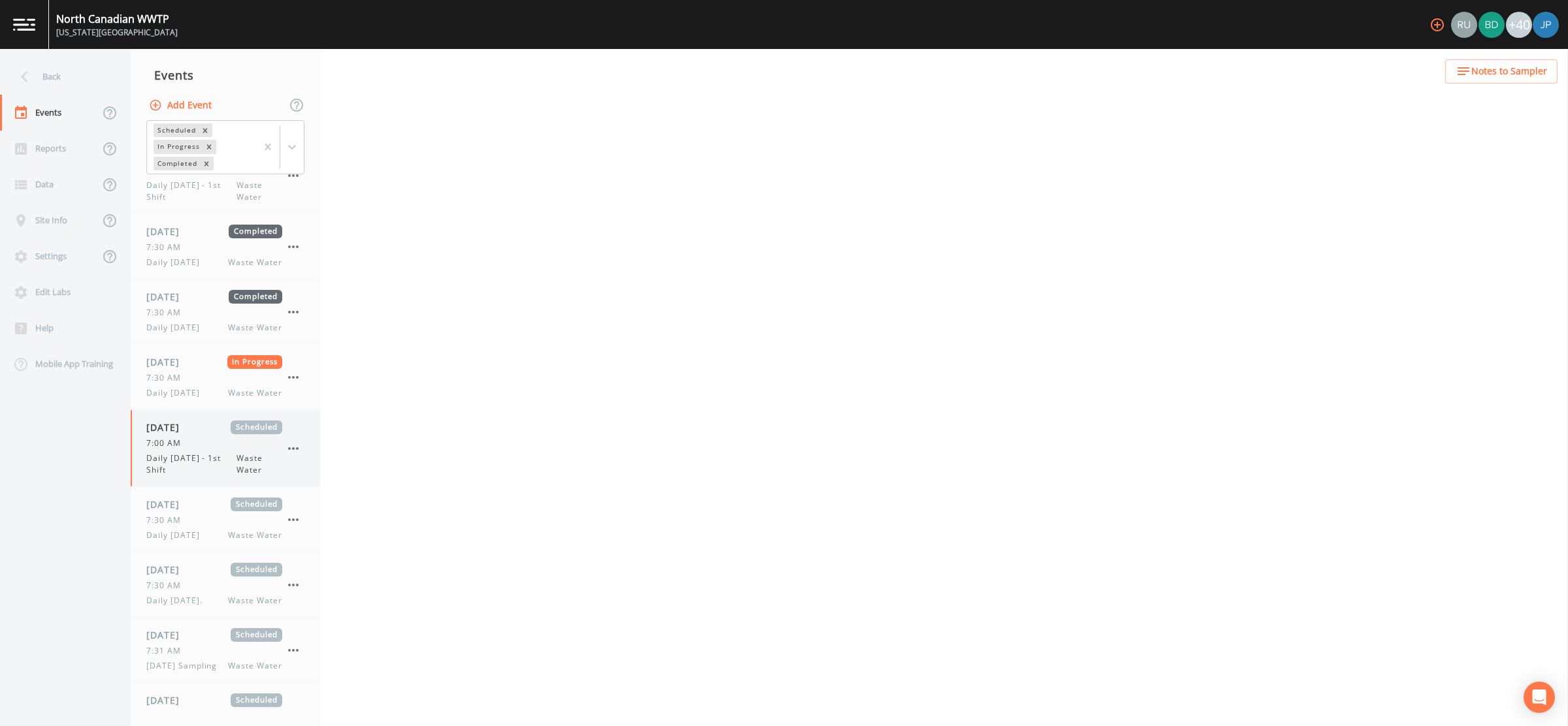
select select "092b3f94-5697-4c94-9891-da161916fdbb"
select select "b6a3c313-748b-4795-a028-792ad310bd60"
select select "092b3f94-5697-4c94-9891-da161916fdbb"
select select "b6a3c313-748b-4795-a028-792ad310bd60"
select select "092b3f94-5697-4c94-9891-da161916fdbb"
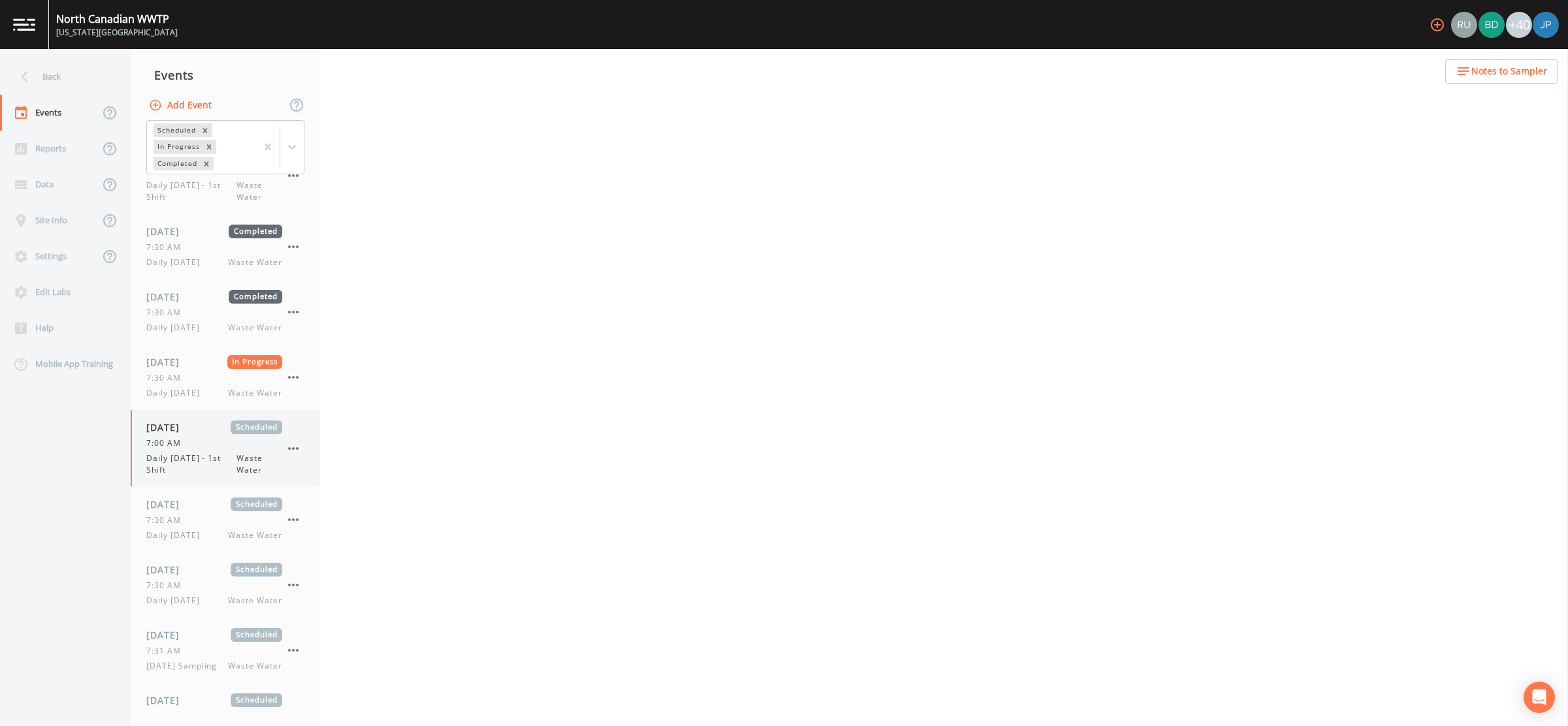
select select "092b3f94-5697-4c94-9891-da161916fdbb"
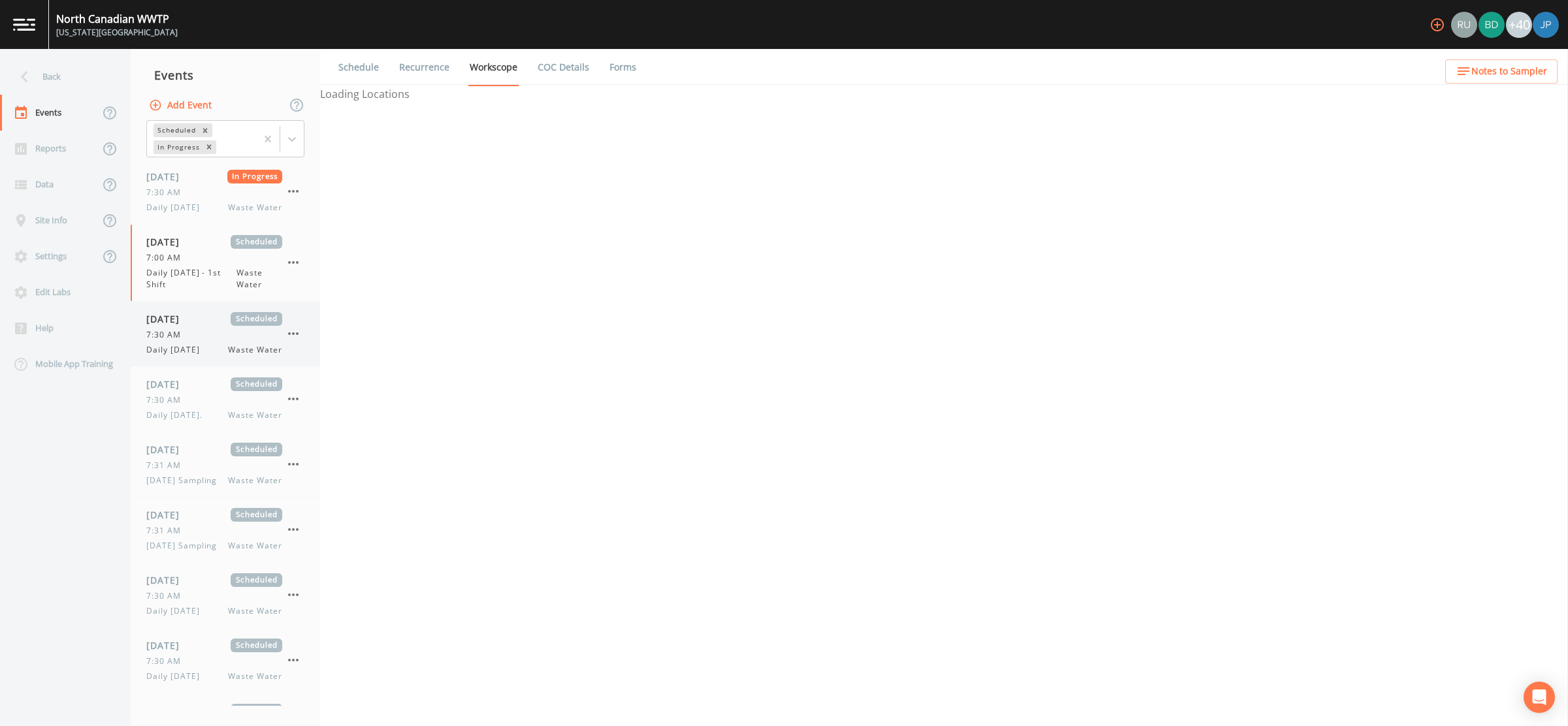
select select "092b3f94-5697-4c94-9891-da161916fdbb"
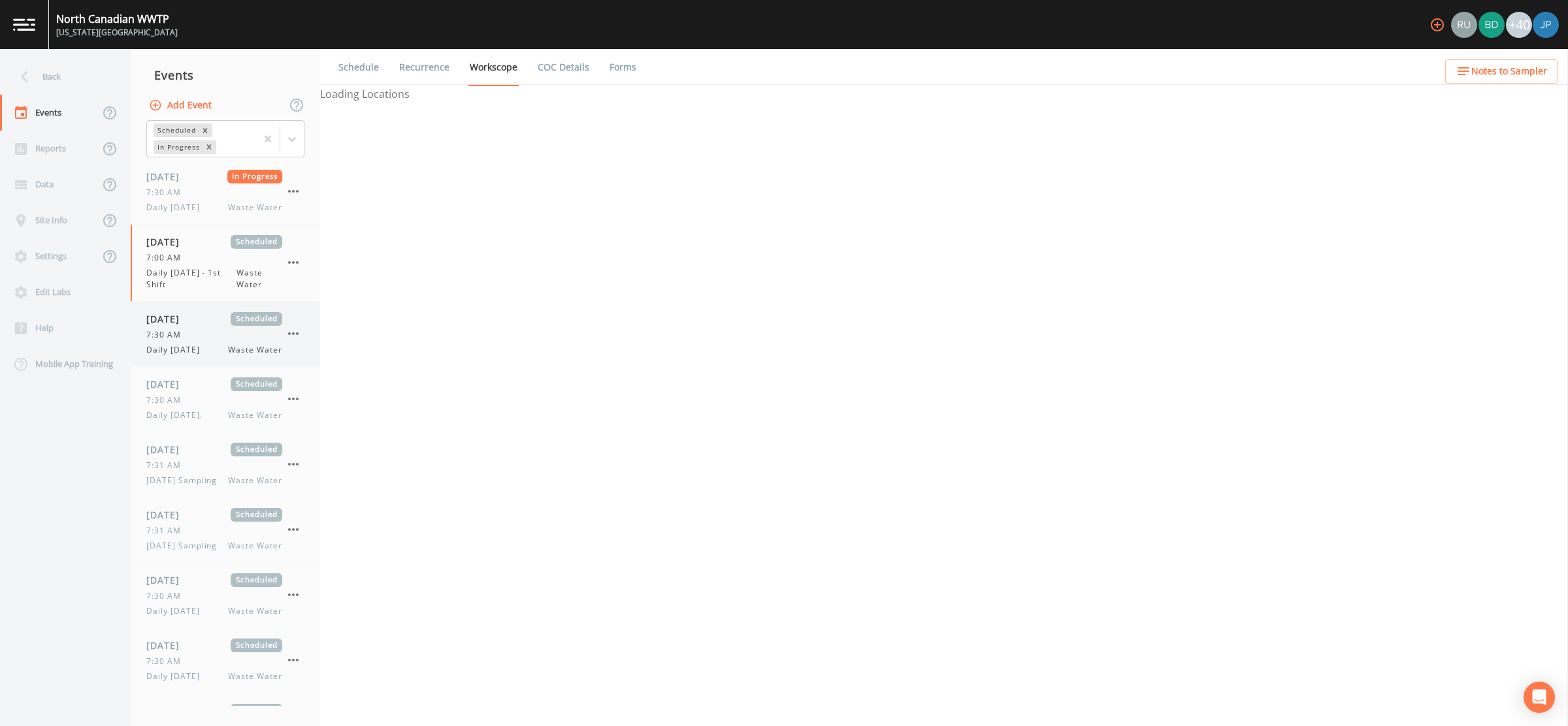
select select "b6a3c313-748b-4795-a028-792ad310bd60"
select select "092b3f94-5697-4c94-9891-da161916fdbb"
select select "b6a3c313-748b-4795-a028-792ad310bd60"
select select "092b3f94-5697-4c94-9891-da161916fdbb"
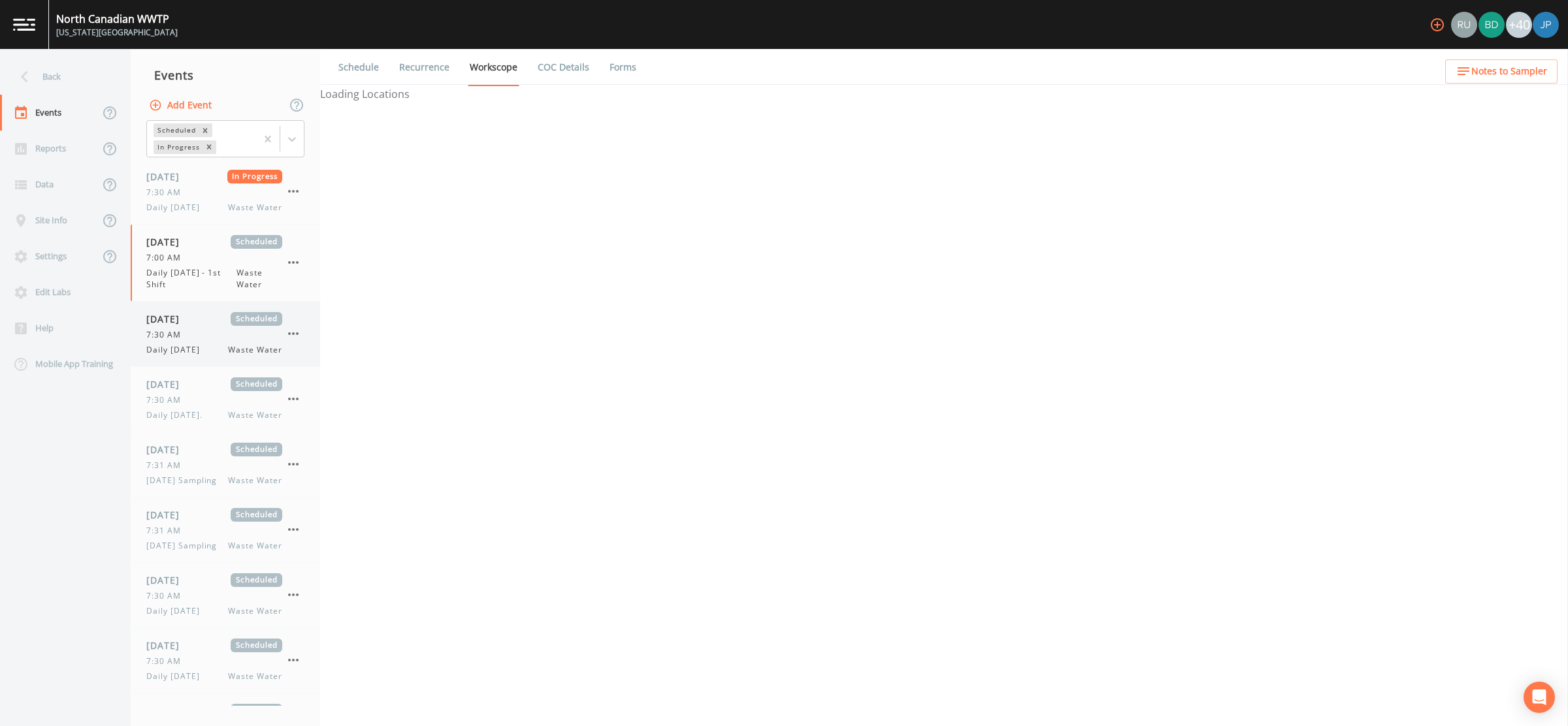
select select "092b3f94-5697-4c94-9891-da161916fdbb"
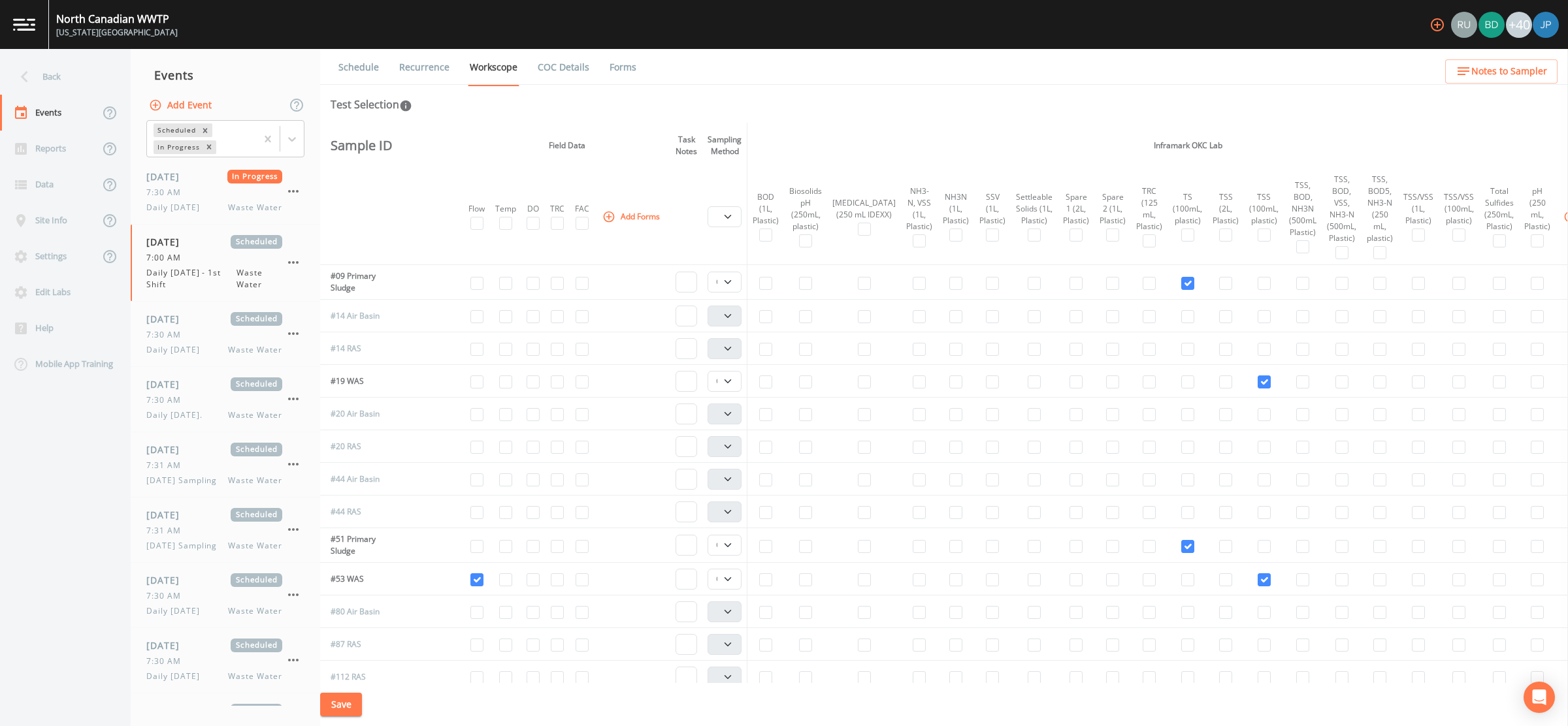
click at [832, 64] on ul "Schedule Recurrence Workscope COC Details Forms" at bounding box center [944, 67] width 1248 height 36
